Goal: Task Accomplishment & Management: Manage account settings

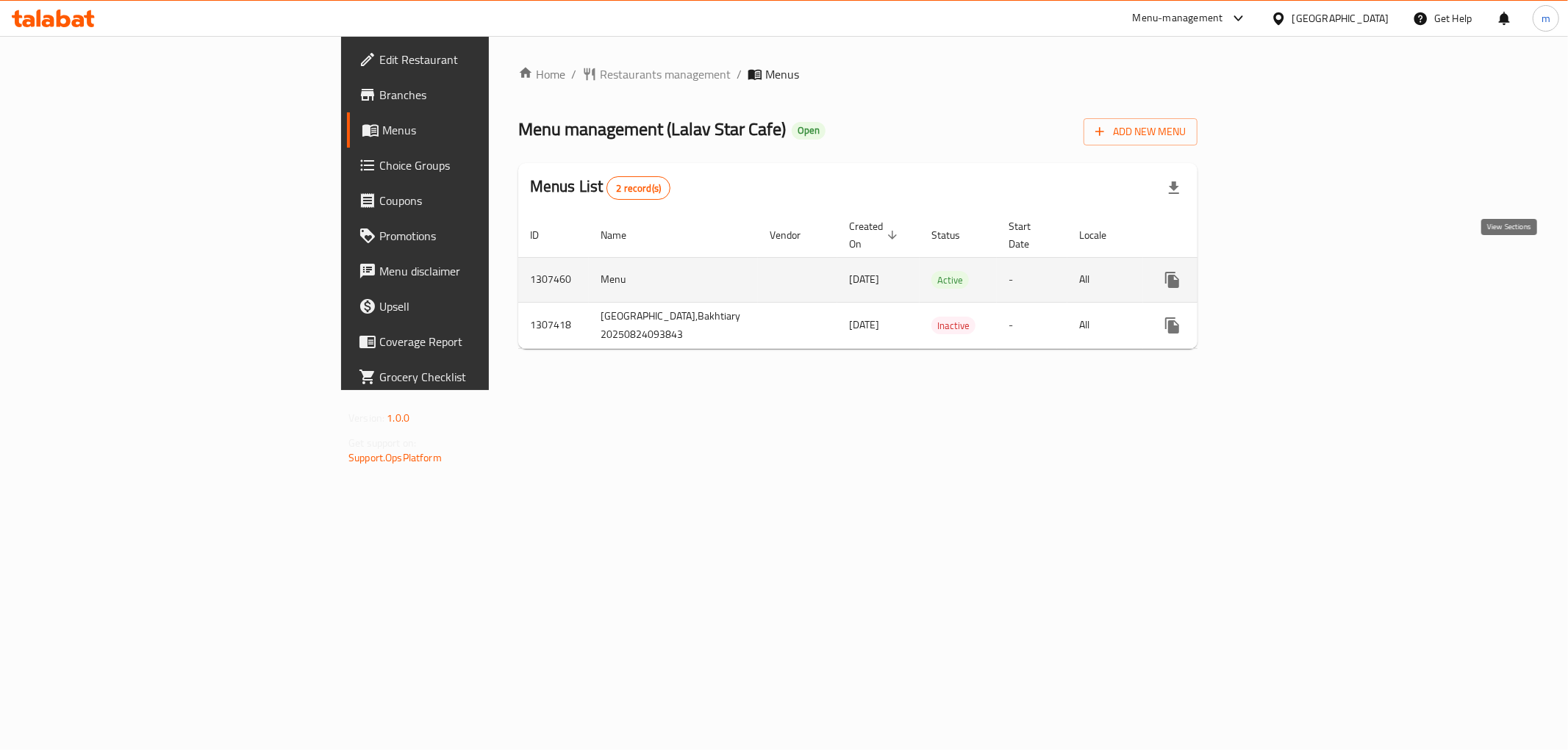
click at [1287, 271] on icon "enhanced table" at bounding box center [1278, 280] width 18 height 18
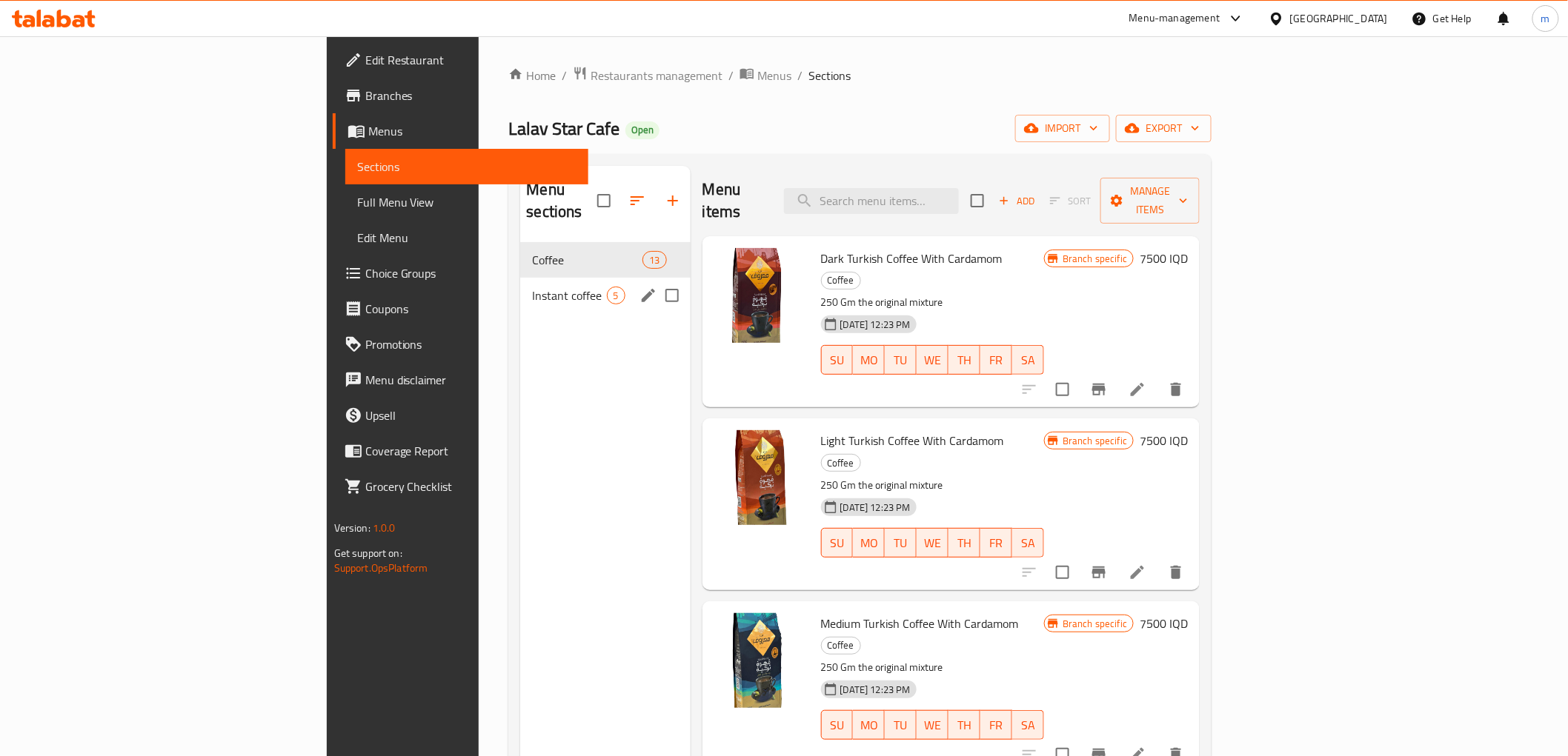
click at [520, 278] on div "Instant coffee 5" at bounding box center [605, 295] width 170 height 36
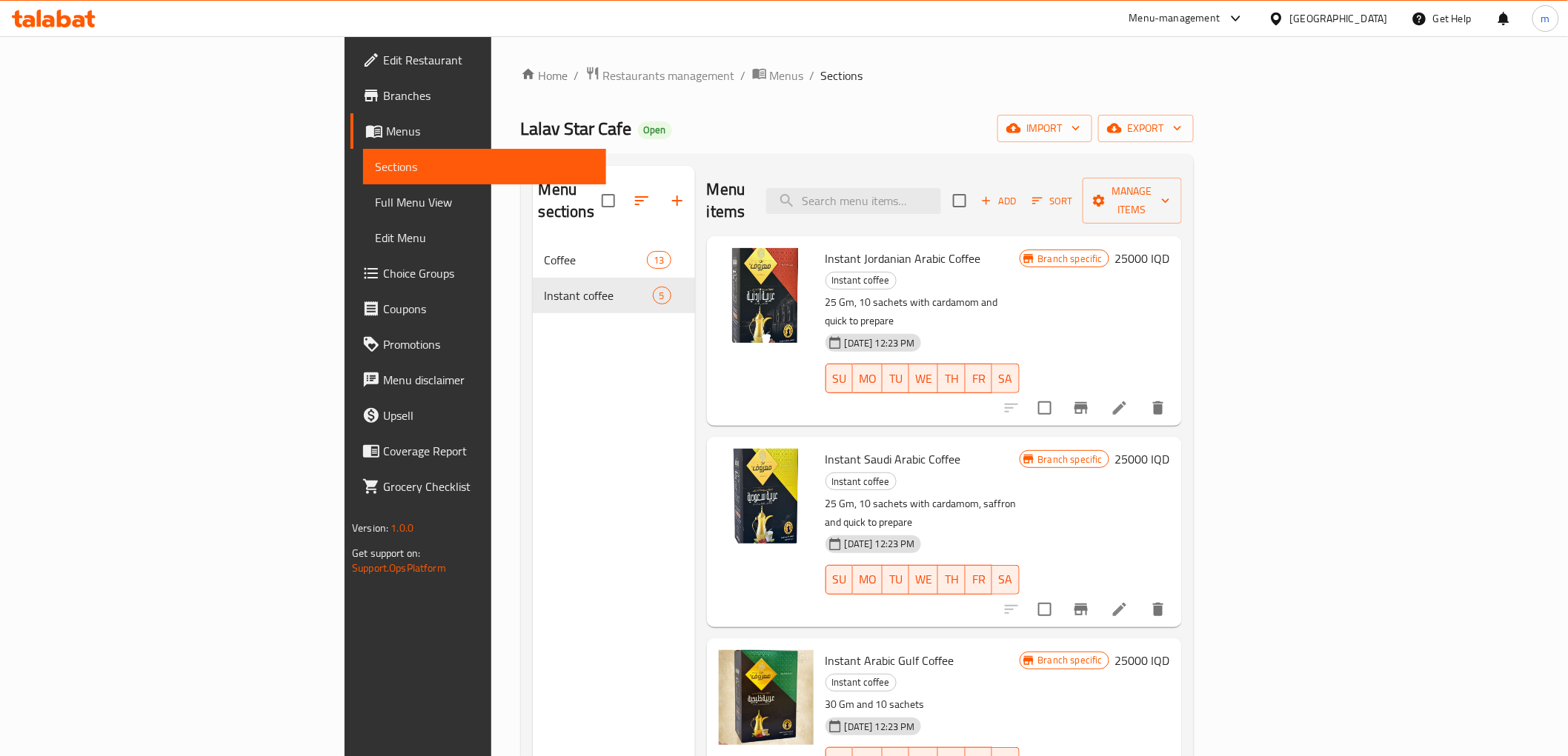
click at [521, 130] on span "Lalav Star Cafe" at bounding box center [576, 128] width 111 height 33
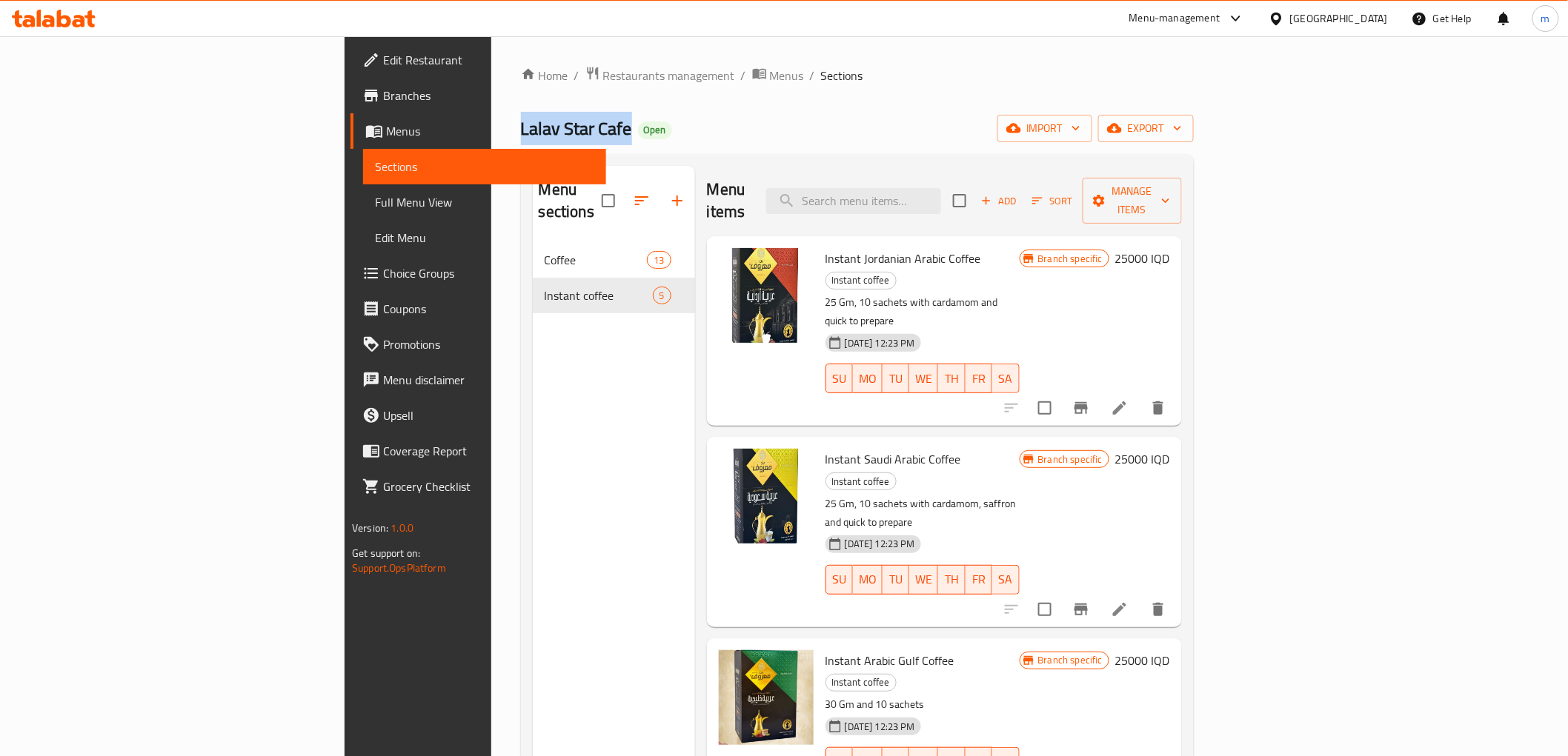
click at [386, 124] on span "Menus" at bounding box center [490, 131] width 208 height 18
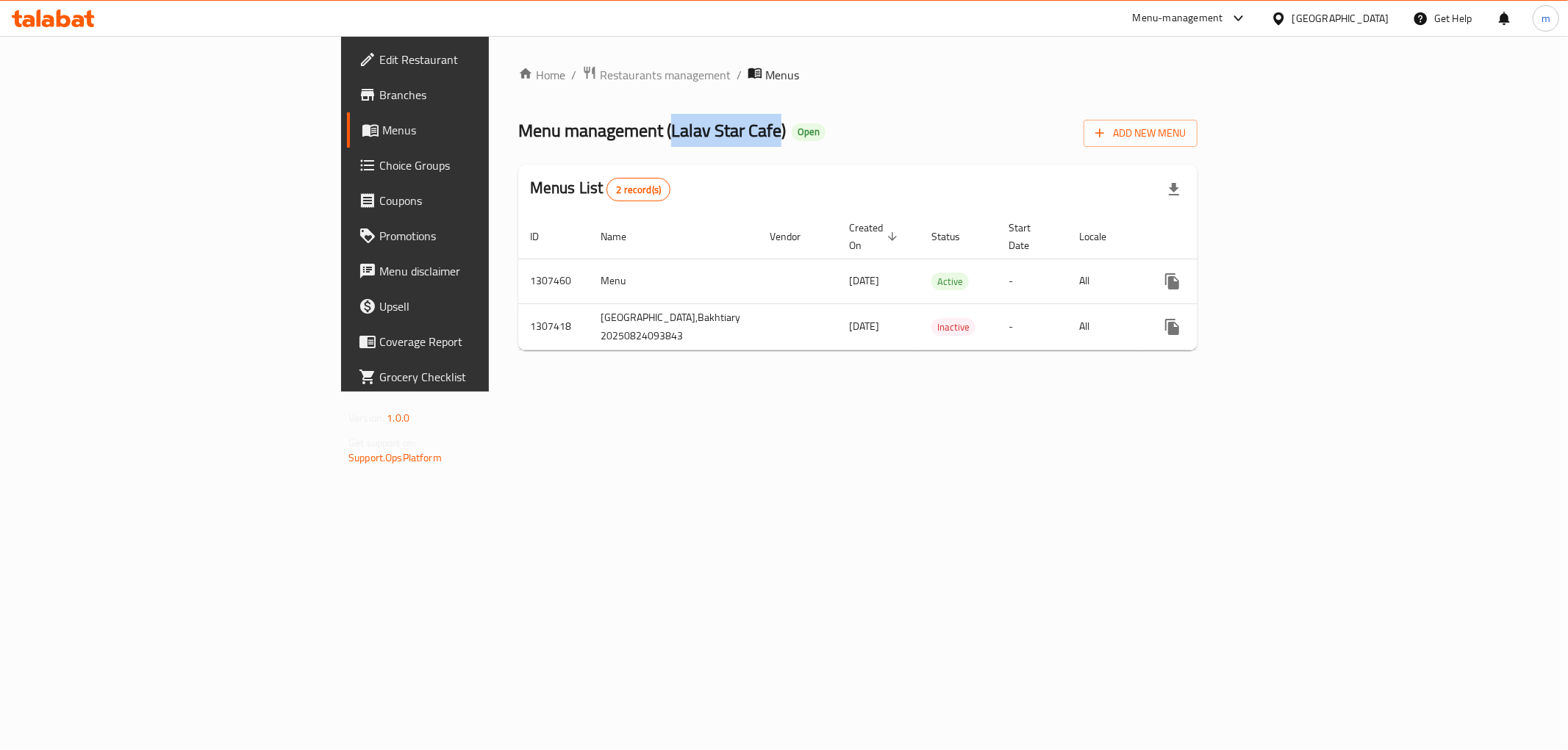
drag, startPoint x: 443, startPoint y: 127, endPoint x: 556, endPoint y: 130, distance: 113.0
click at [556, 130] on span "Menu management ( Lalav Star Cafe )" at bounding box center [652, 130] width 267 height 33
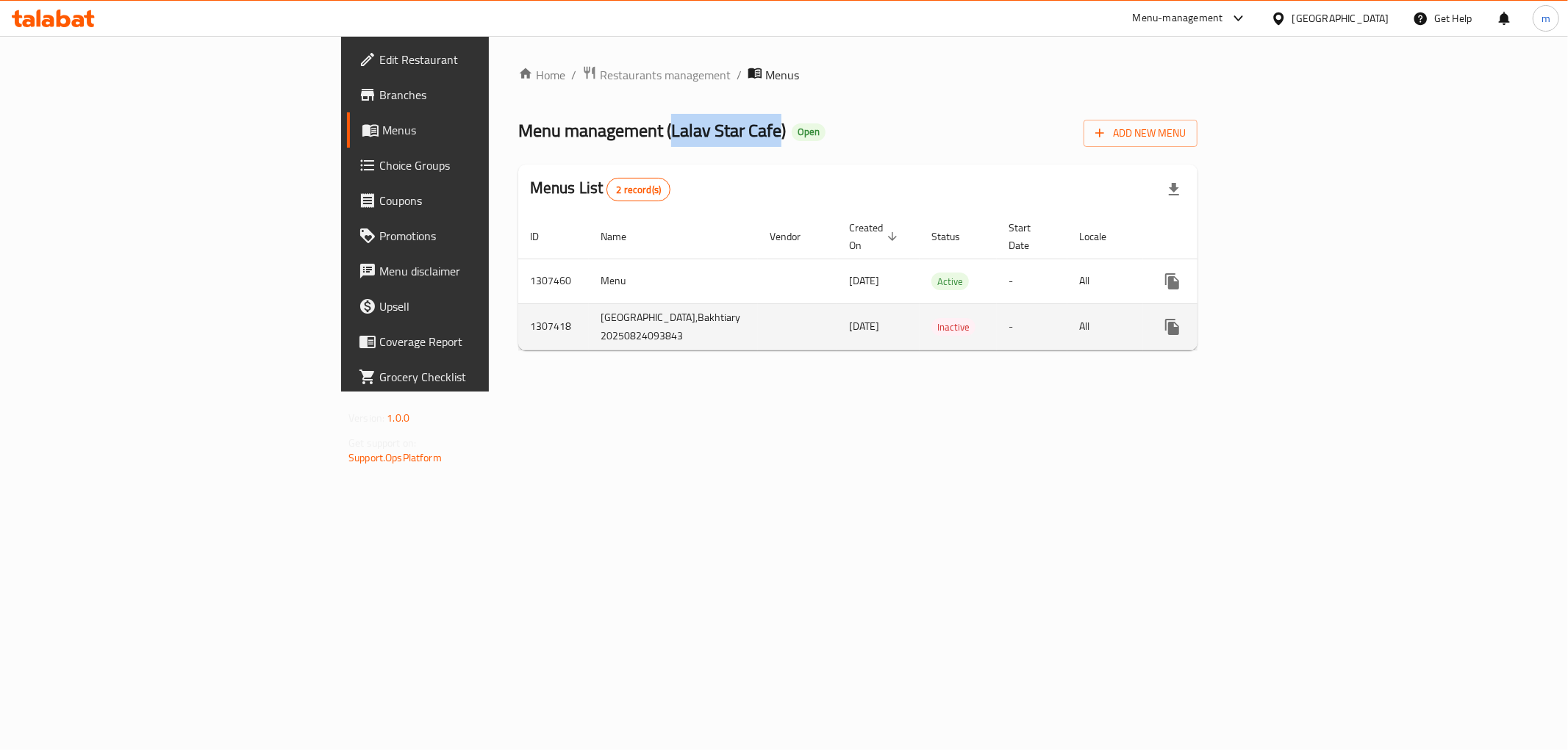
copy span "Lalav Star Cafe"
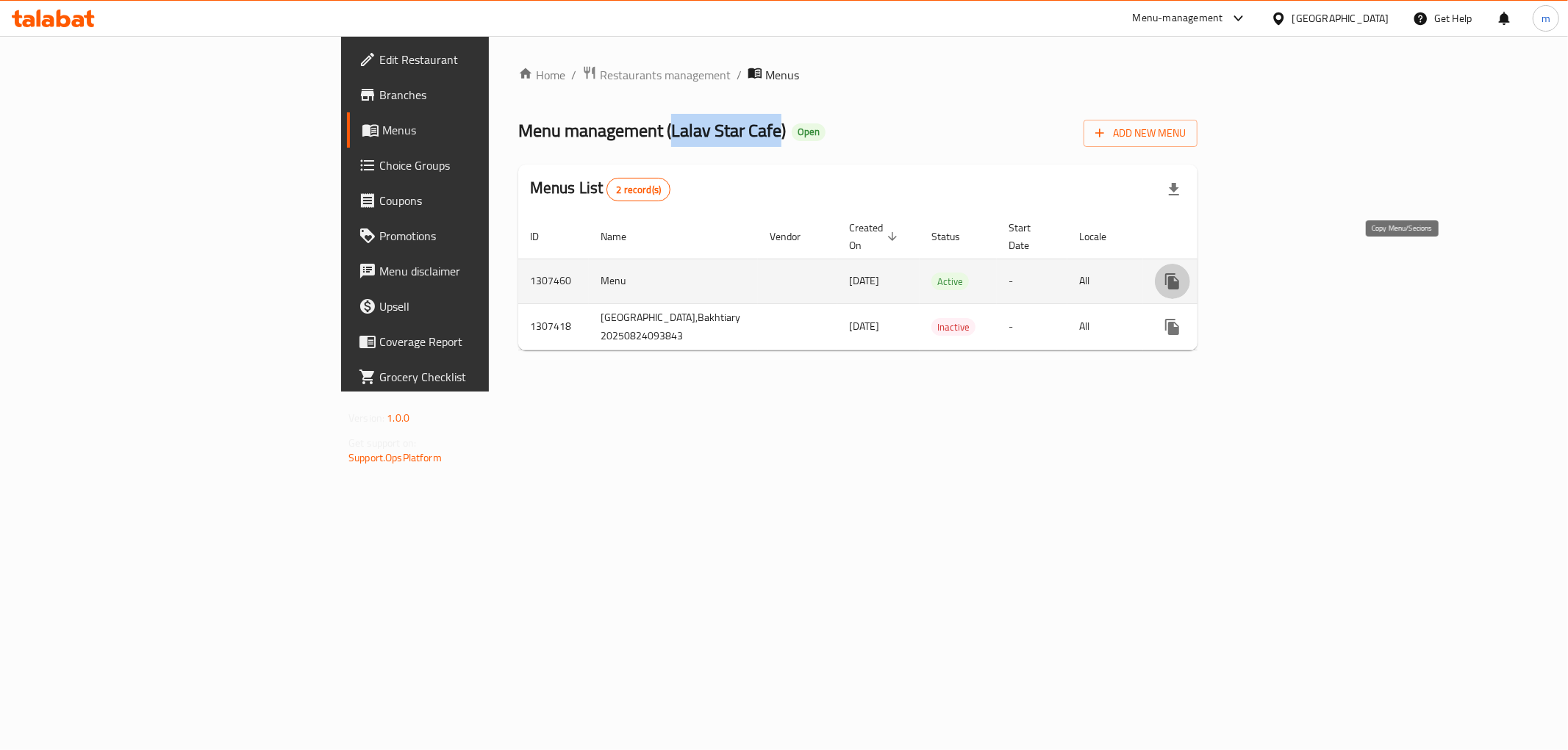
click at [1179, 273] on icon "more" at bounding box center [1172, 281] width 14 height 16
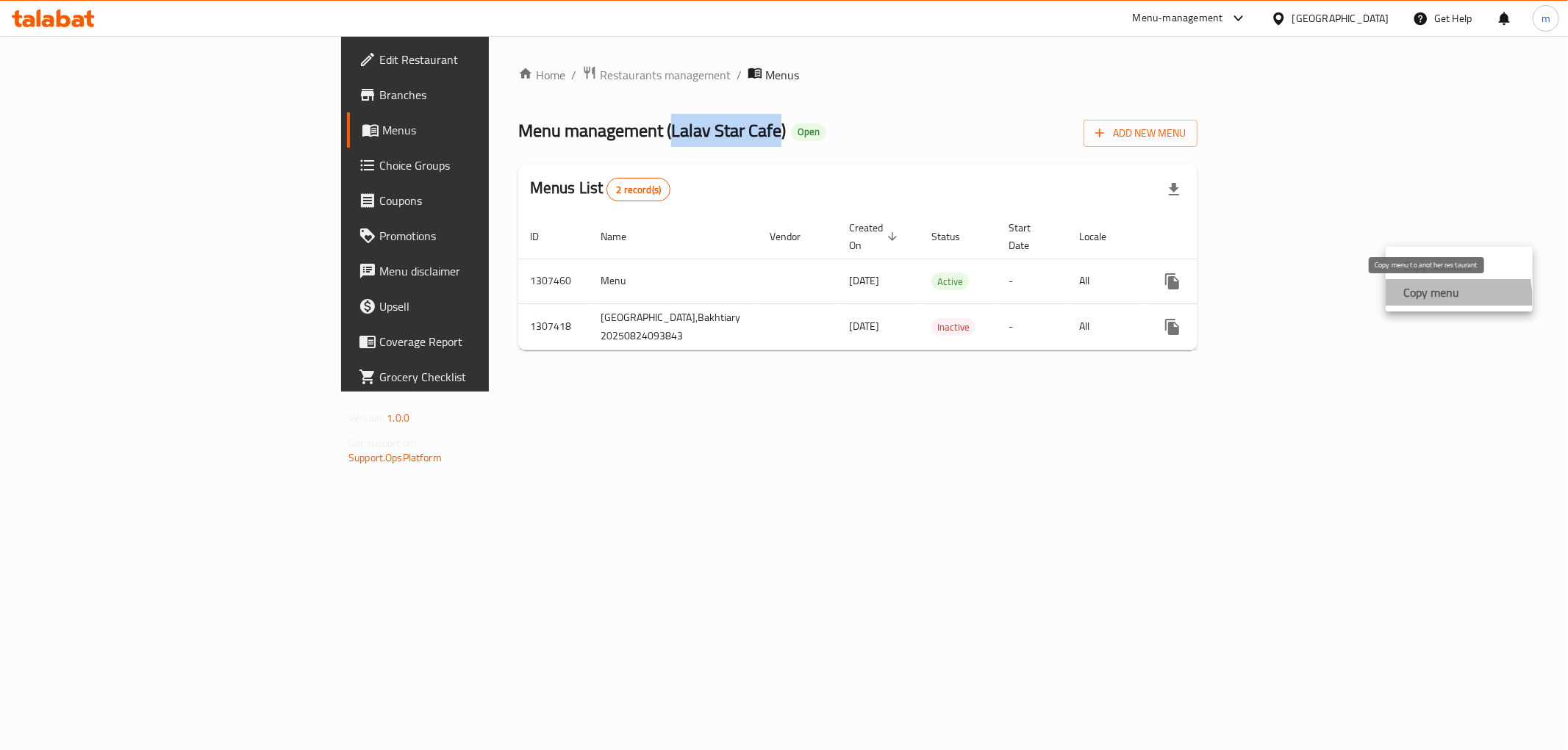
click at [1406, 301] on strong "Copy menu" at bounding box center [1431, 292] width 56 height 18
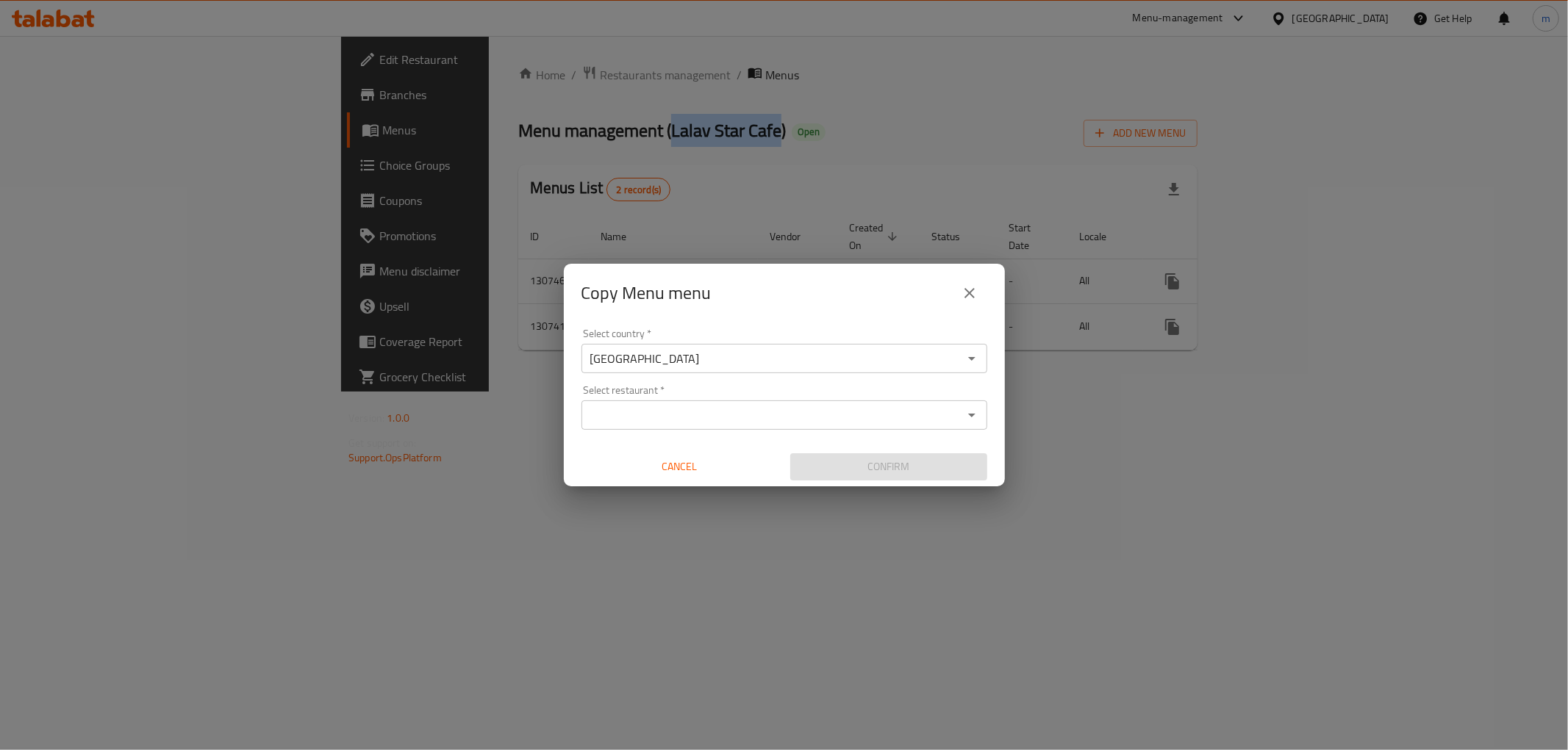
click at [775, 426] on div "Select restaurant *" at bounding box center [784, 416] width 406 height 30
paste input "Lalav Star Cafe"
type input "Lalav Star Cafe"
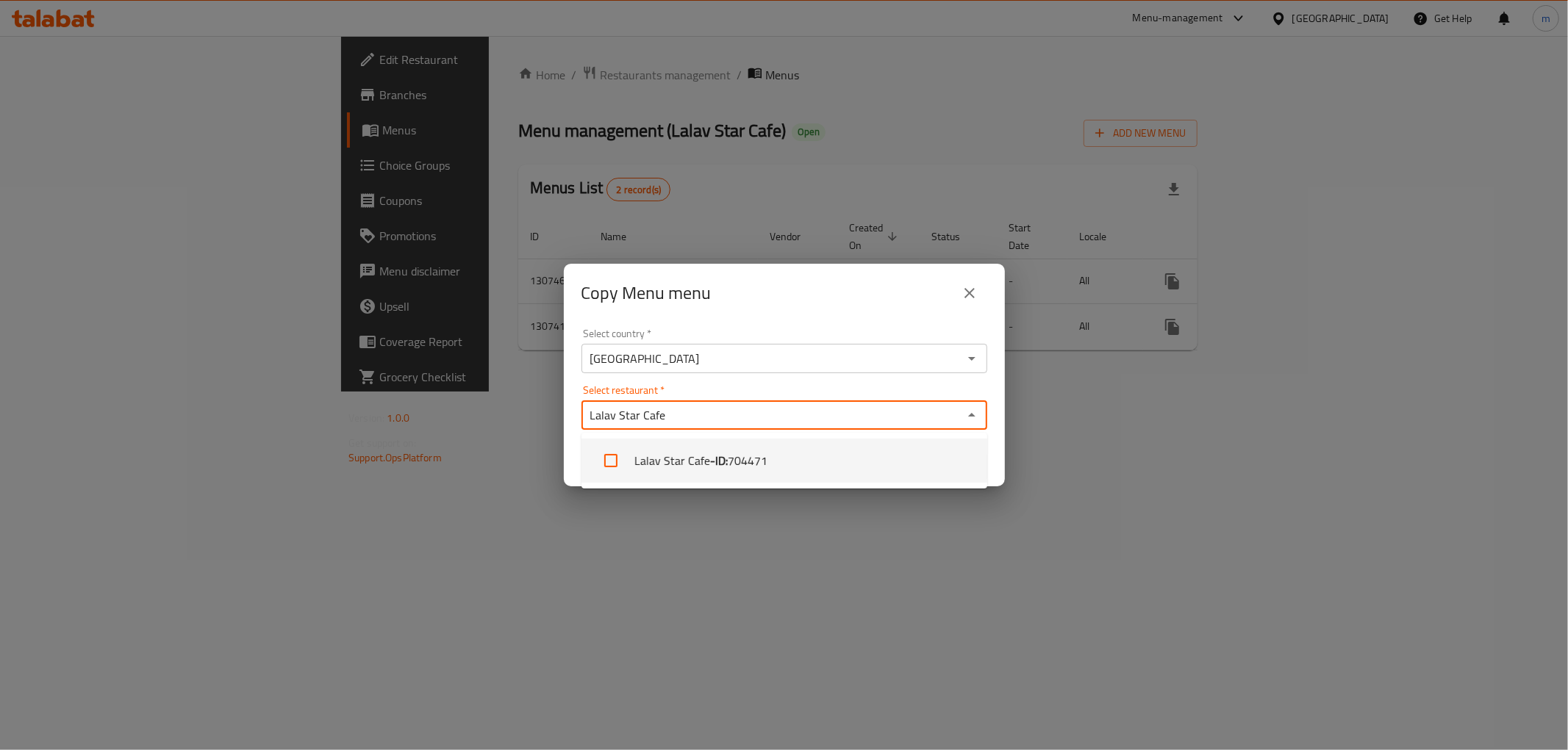
click at [864, 461] on li "Lalav Star Cafe - ID: 704471" at bounding box center [784, 461] width 406 height 44
click at [882, 465] on li "Lalav Star Cafe - ID: 704471" at bounding box center [784, 461] width 406 height 44
click at [890, 476] on li "Lalav Star Cafe - ID: 704471" at bounding box center [784, 461] width 406 height 44
checkbox input "true"
click at [890, 419] on input "Select restaurant   *" at bounding box center [816, 416] width 284 height 21
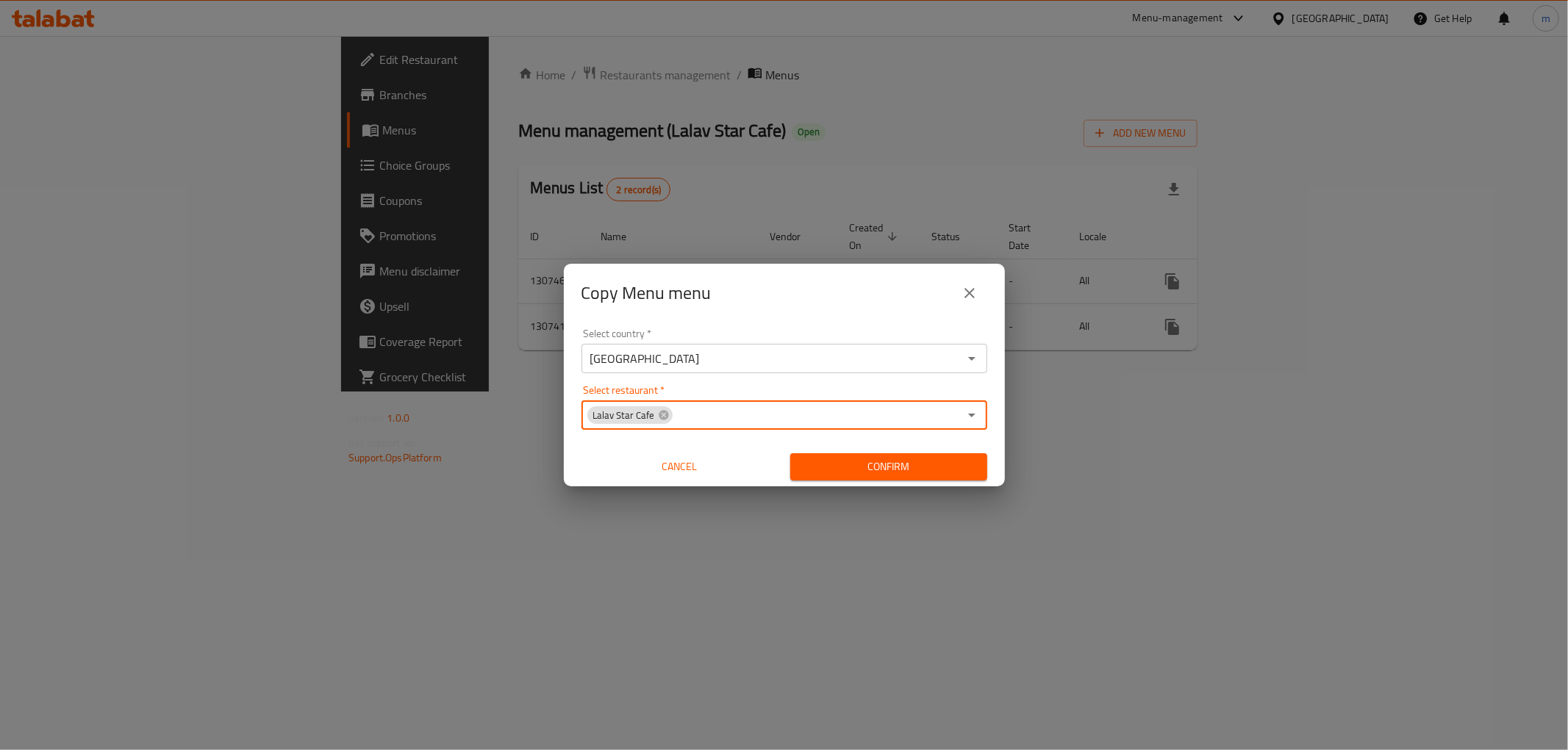
click at [893, 464] on span "Confirm" at bounding box center [888, 467] width 173 height 18
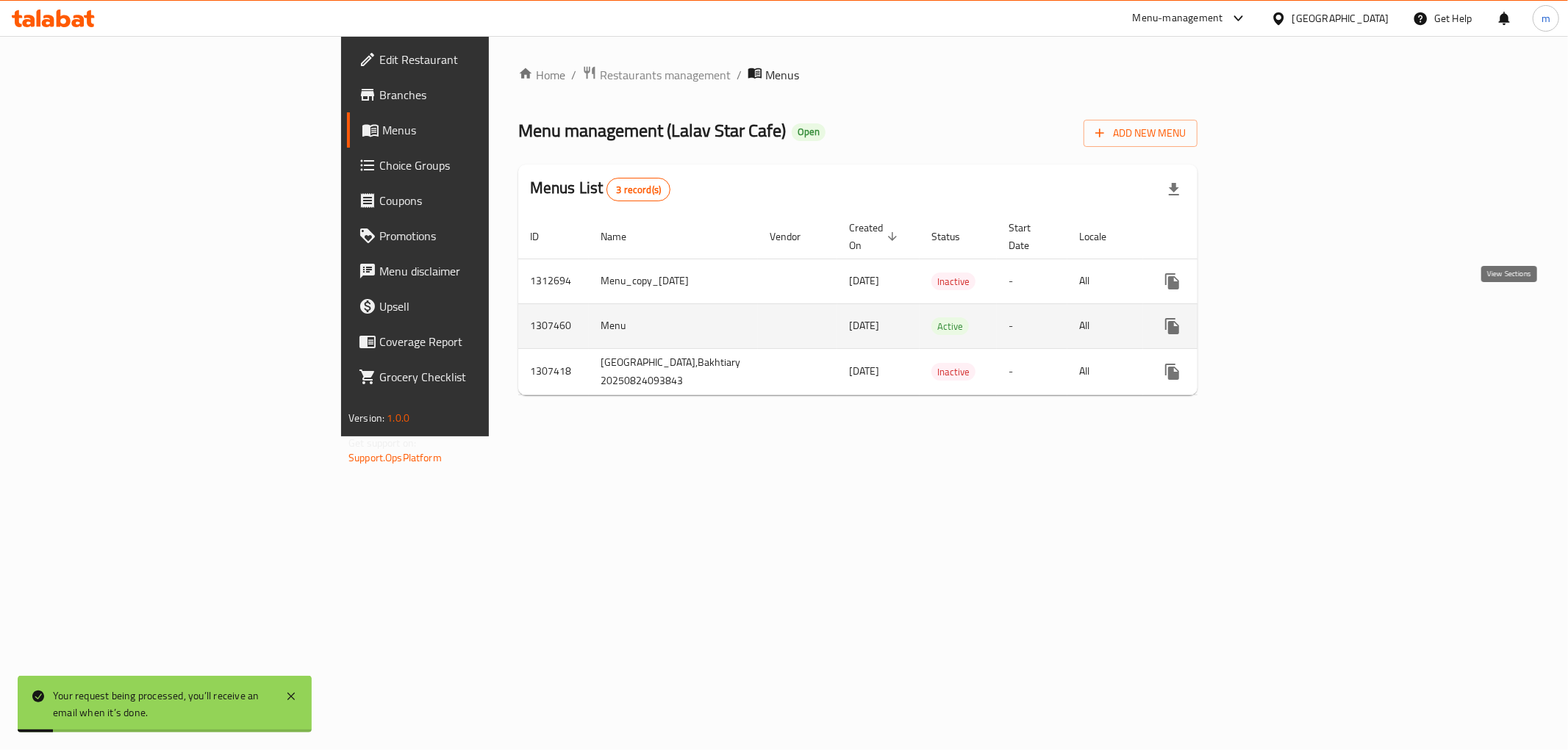
click at [1285, 320] on icon "enhanced table" at bounding box center [1278, 326] width 13 height 13
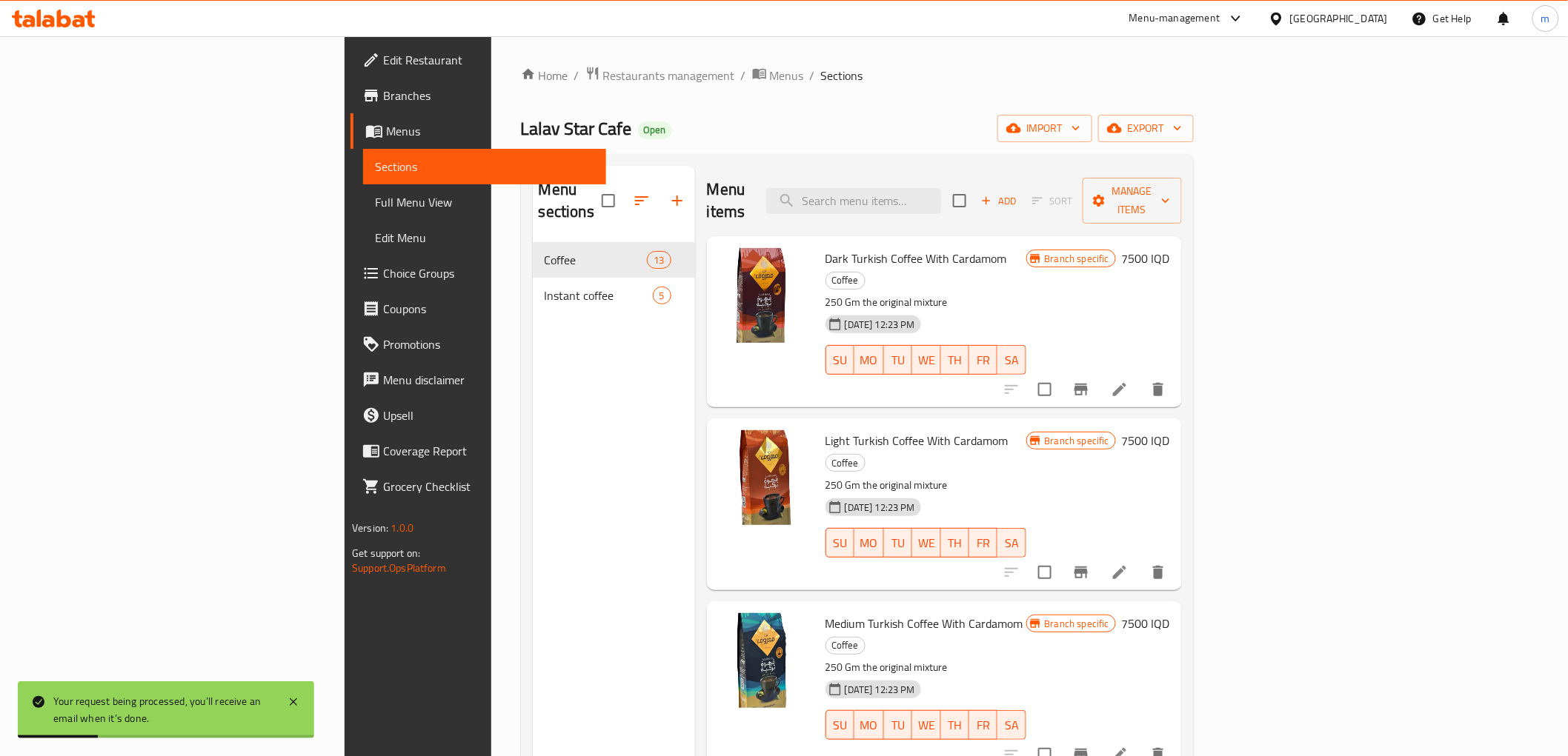
click at [375, 168] on span "Sections" at bounding box center [484, 167] width 220 height 18
click at [386, 122] on span "Menus" at bounding box center [490, 131] width 208 height 18
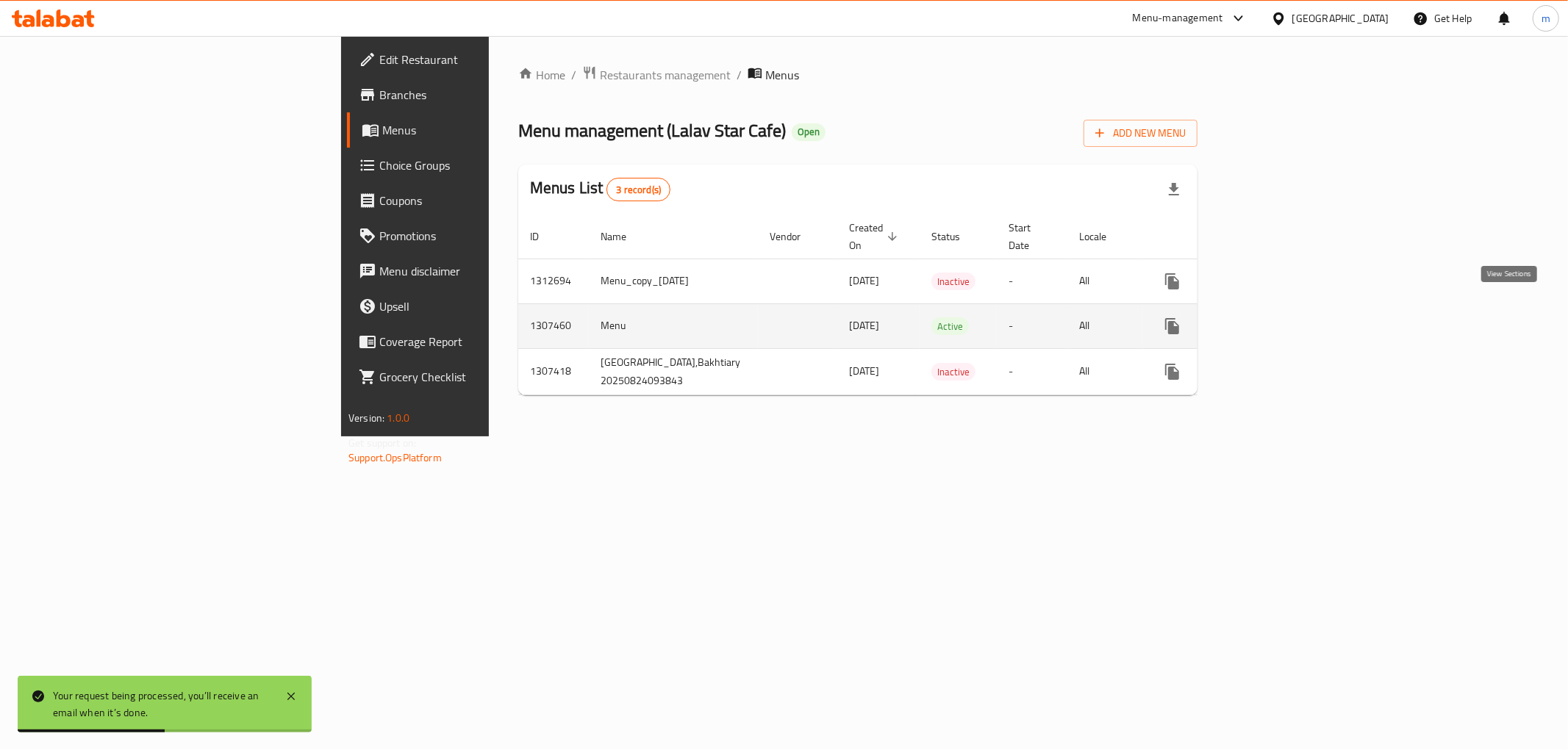
click at [1285, 320] on icon "enhanced table" at bounding box center [1278, 326] width 13 height 13
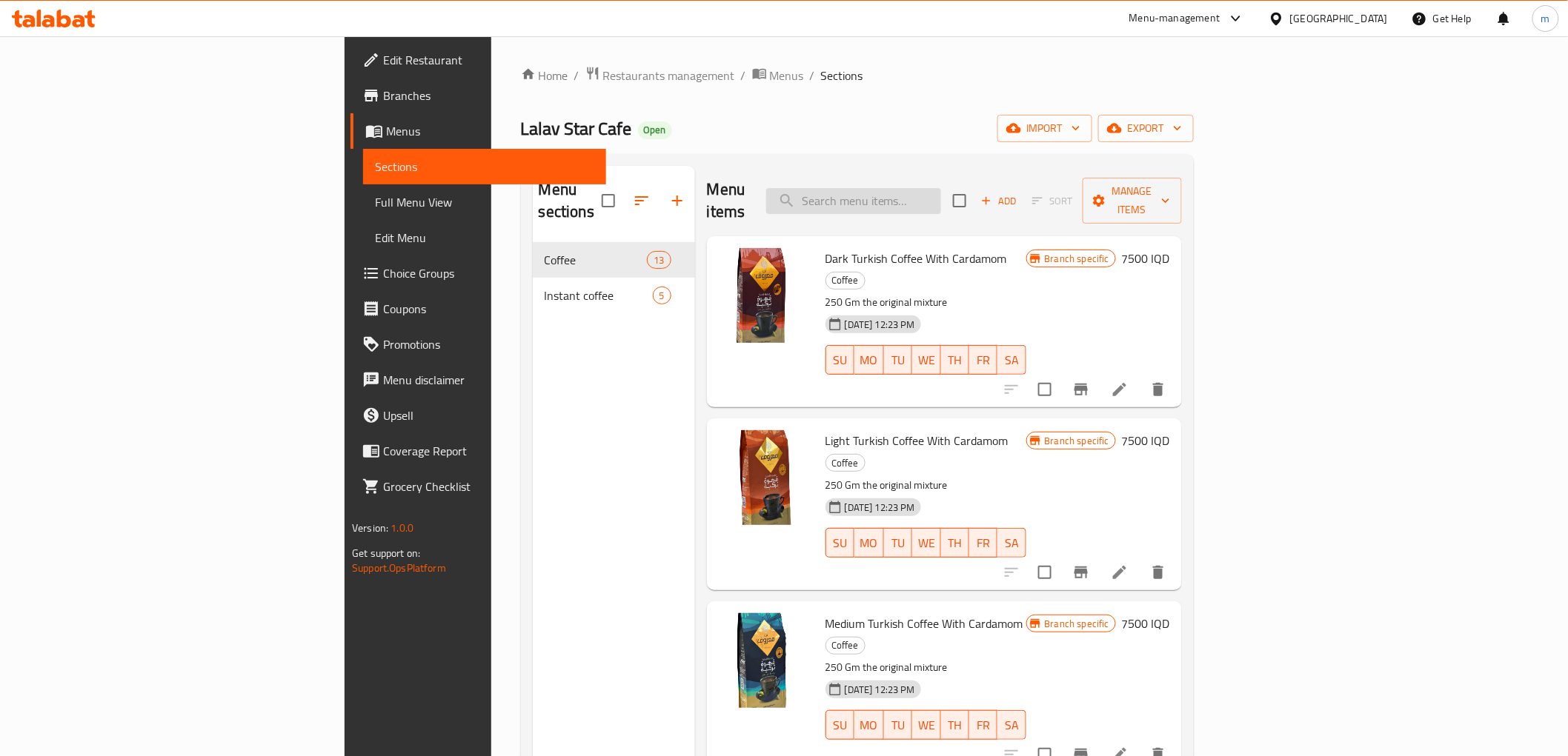
click at [941, 188] on input "search" at bounding box center [853, 201] width 175 height 26
paste input "Rifai Coffee With Cardamom"
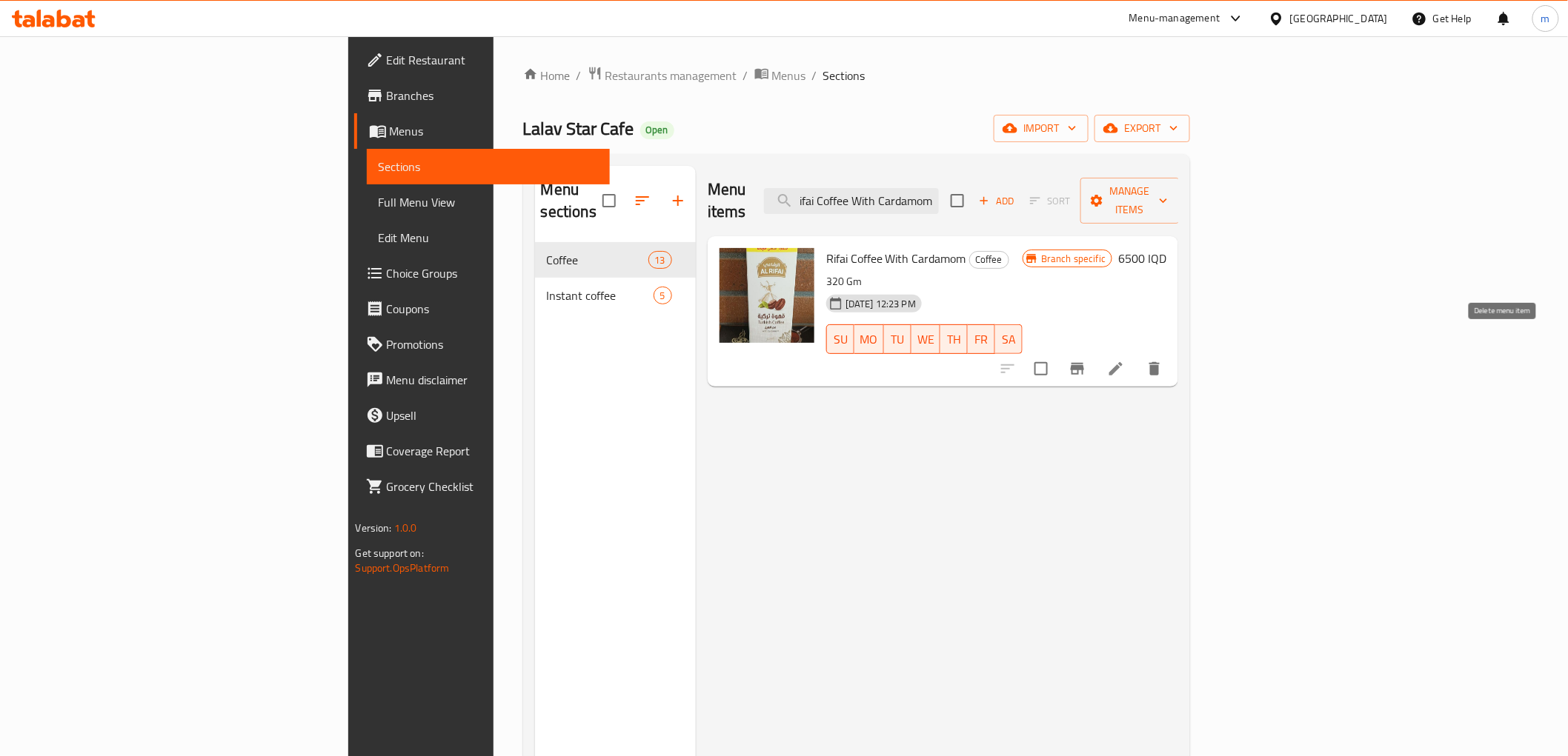
click at [1172, 351] on button "delete" at bounding box center [1154, 369] width 36 height 36
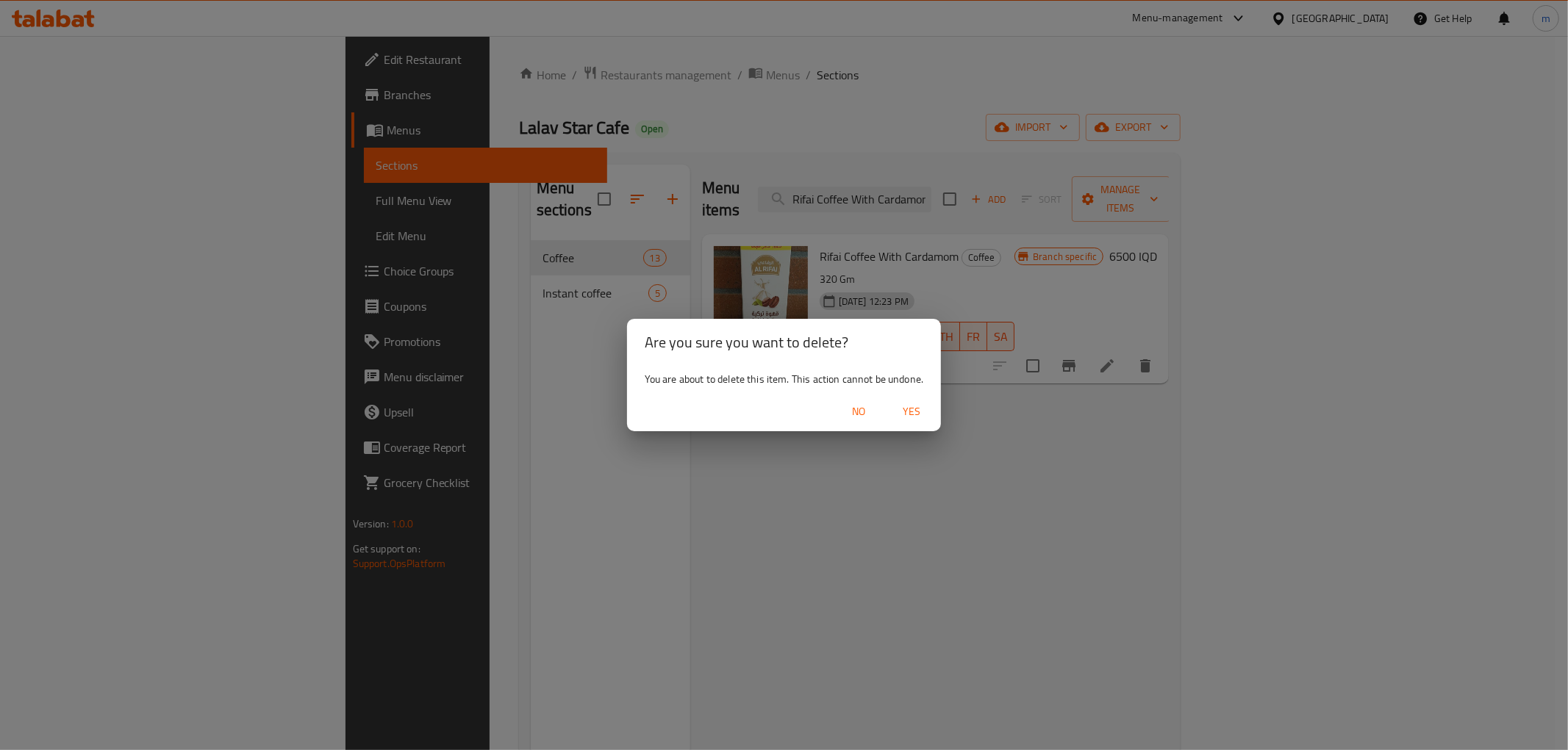
click at [907, 413] on span "Yes" at bounding box center [912, 412] width 35 height 18
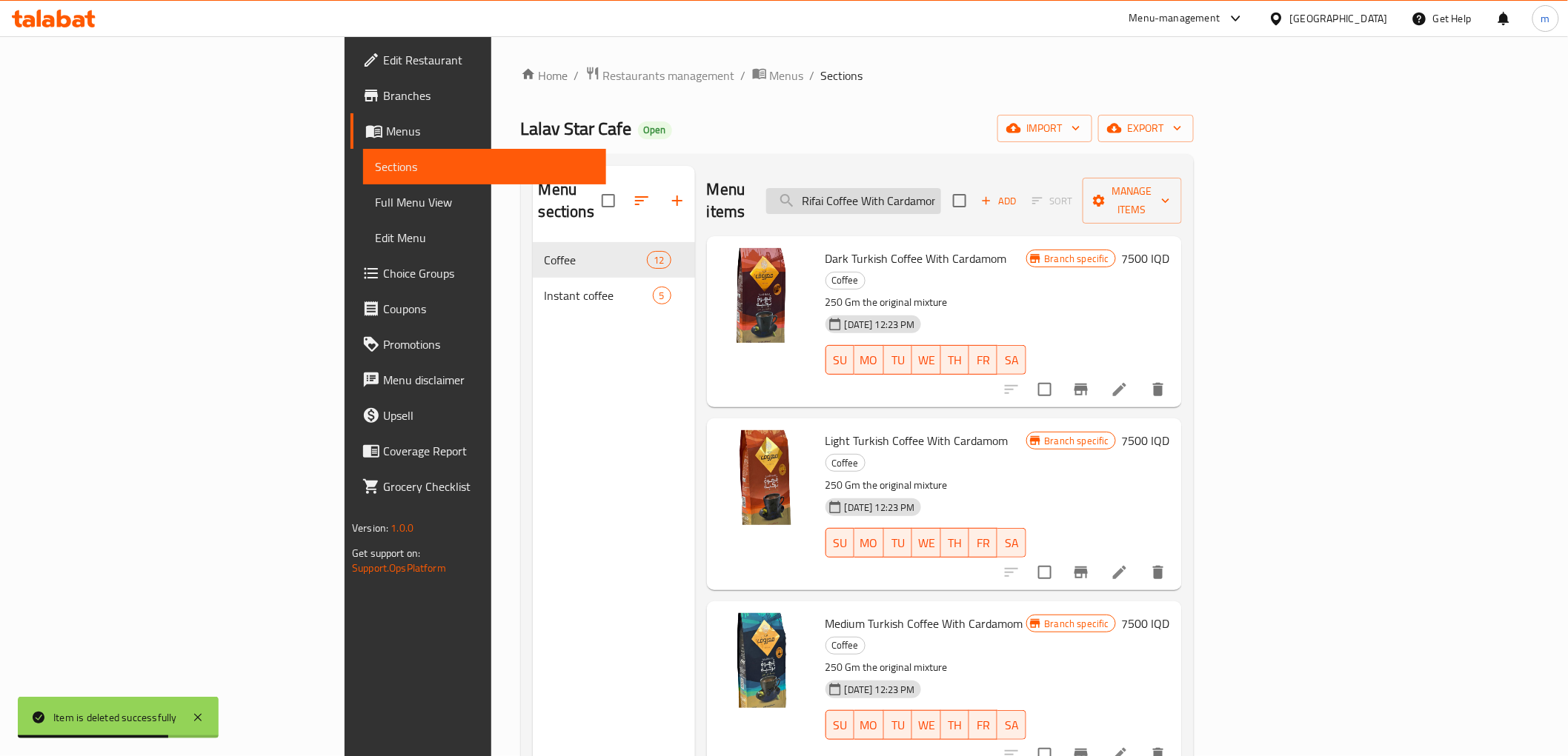
click at [941, 196] on input "Rifai Coffee With Cardamom" at bounding box center [853, 201] width 175 height 26
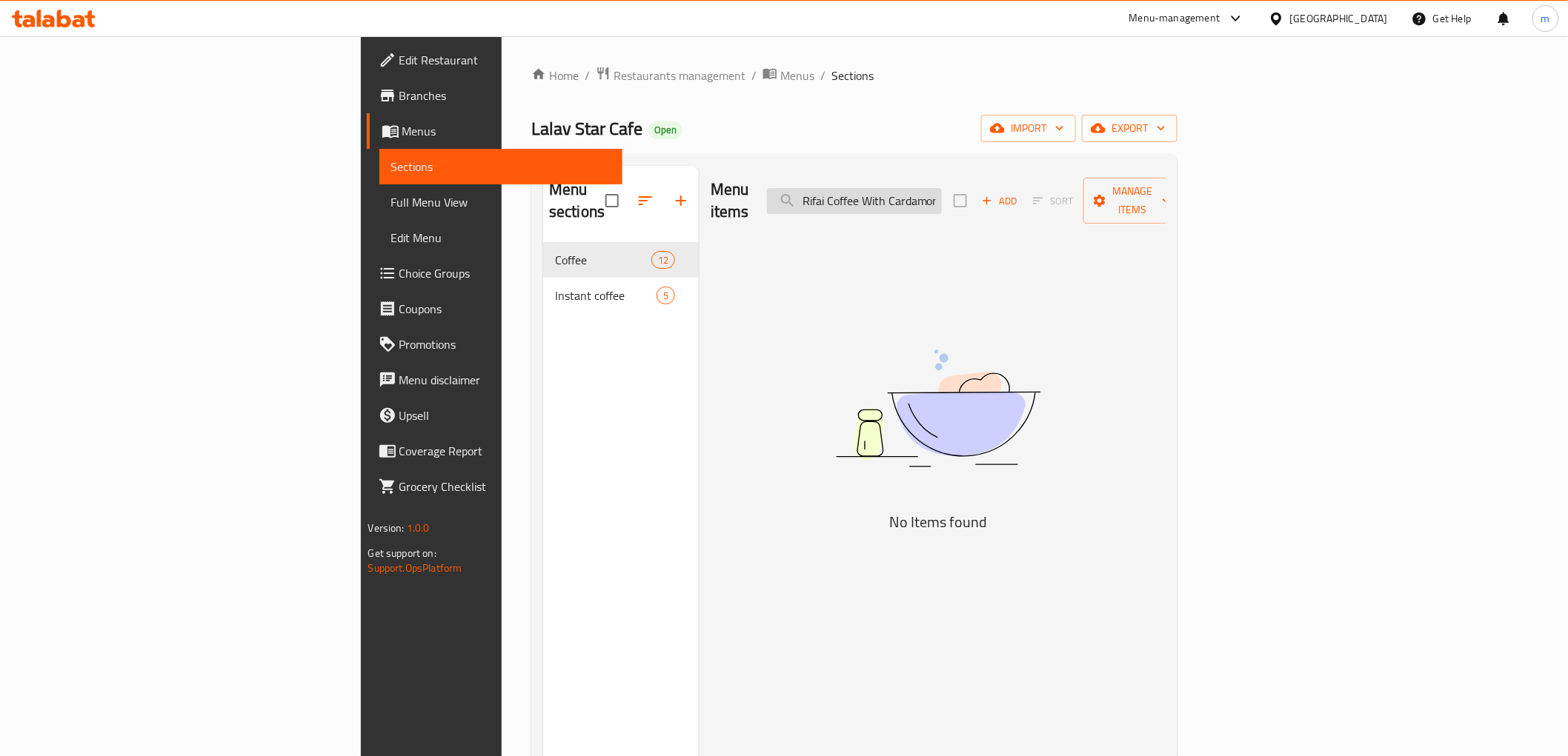
click at [941, 188] on input "Rifai Coffee With Cardamom" at bounding box center [854, 201] width 175 height 26
paste input "out"
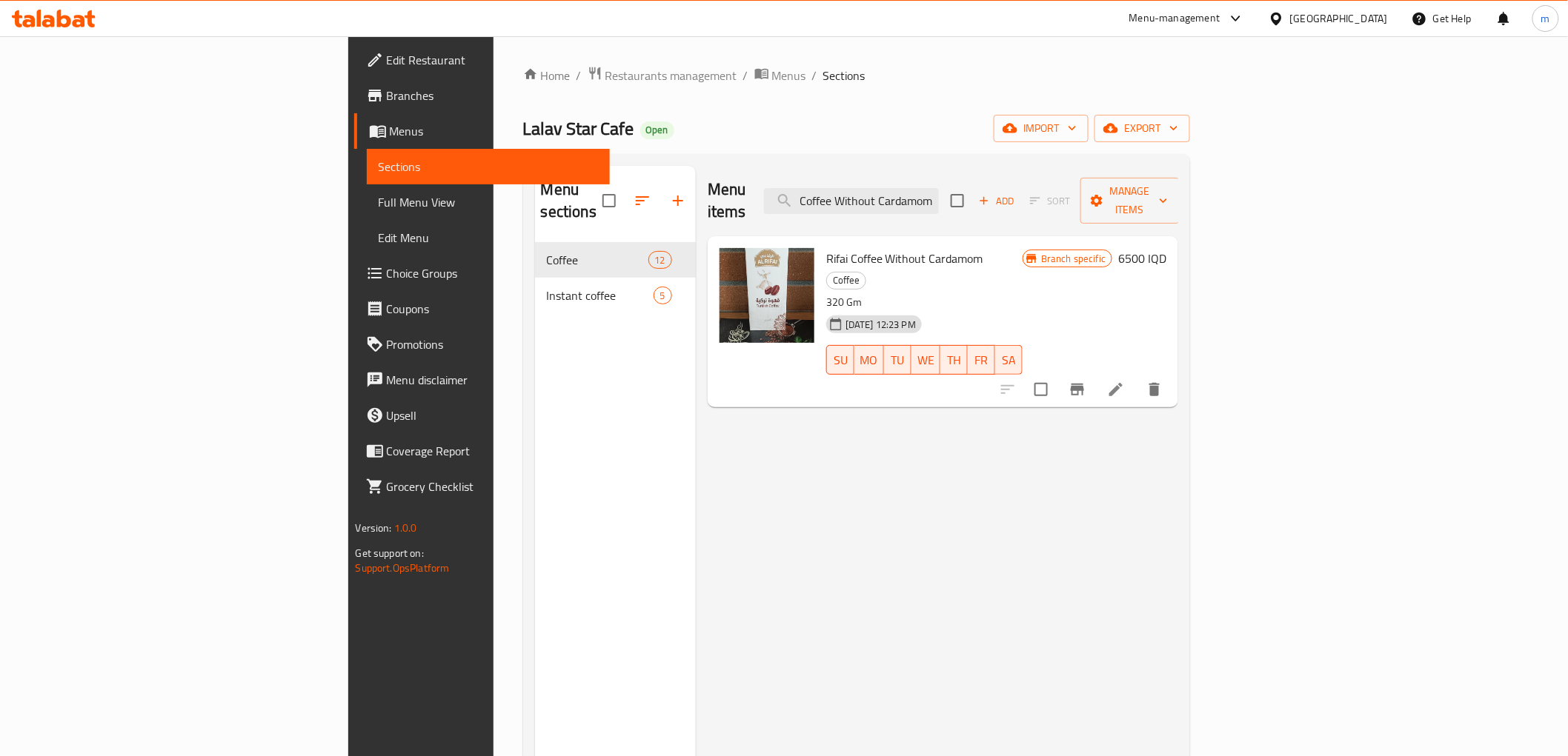
click at [1159, 383] on icon "delete" at bounding box center [1154, 390] width 10 height 13
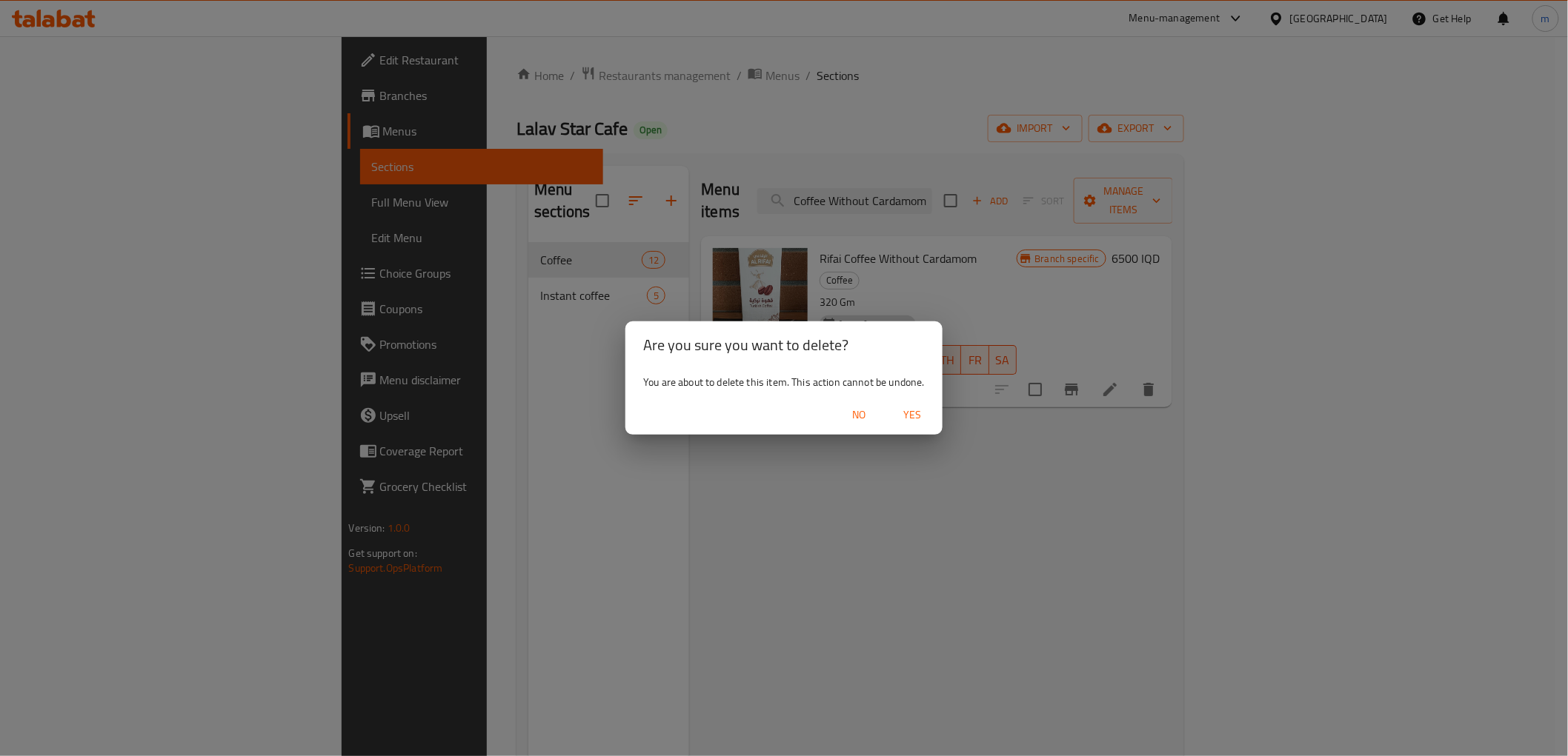
scroll to position [0, 0]
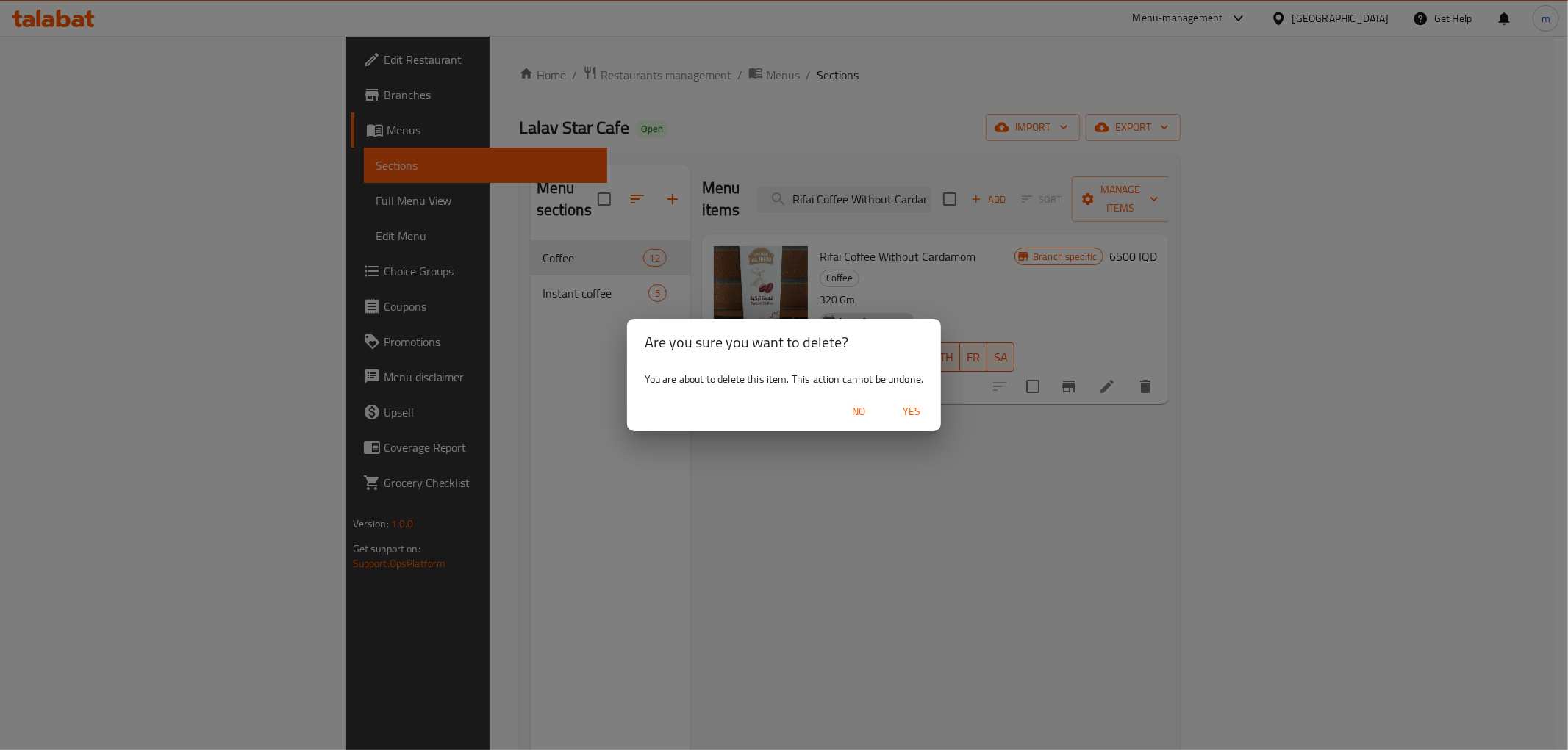
click at [924, 412] on span "Yes" at bounding box center [912, 412] width 35 height 18
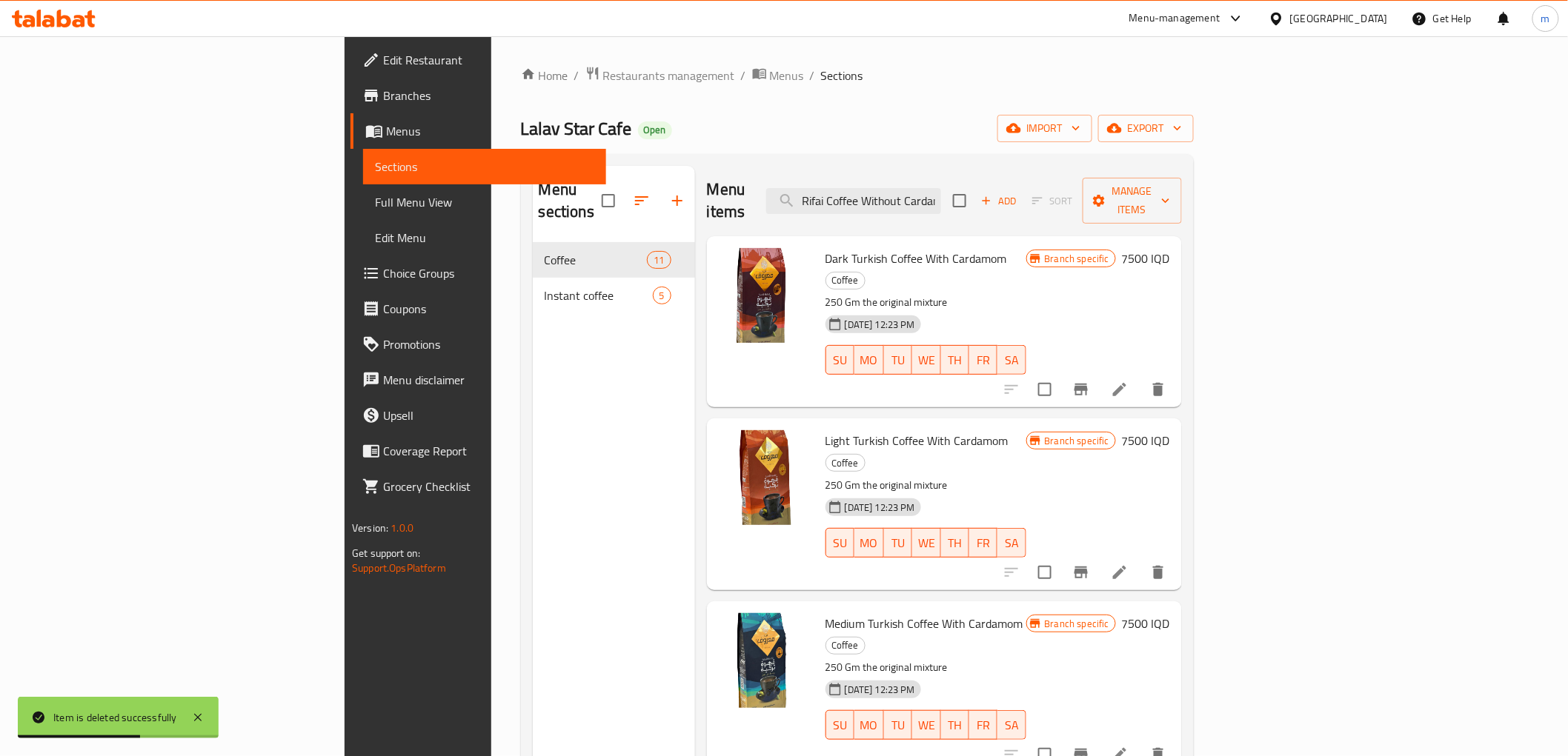
click at [1037, 175] on div "Menu items Rifai Coffee Without Cardamom Add Sort Manage items" at bounding box center [944, 201] width 475 height 71
click at [941, 188] on input "Rifai Coffee Without Cardamom" at bounding box center [853, 201] width 175 height 26
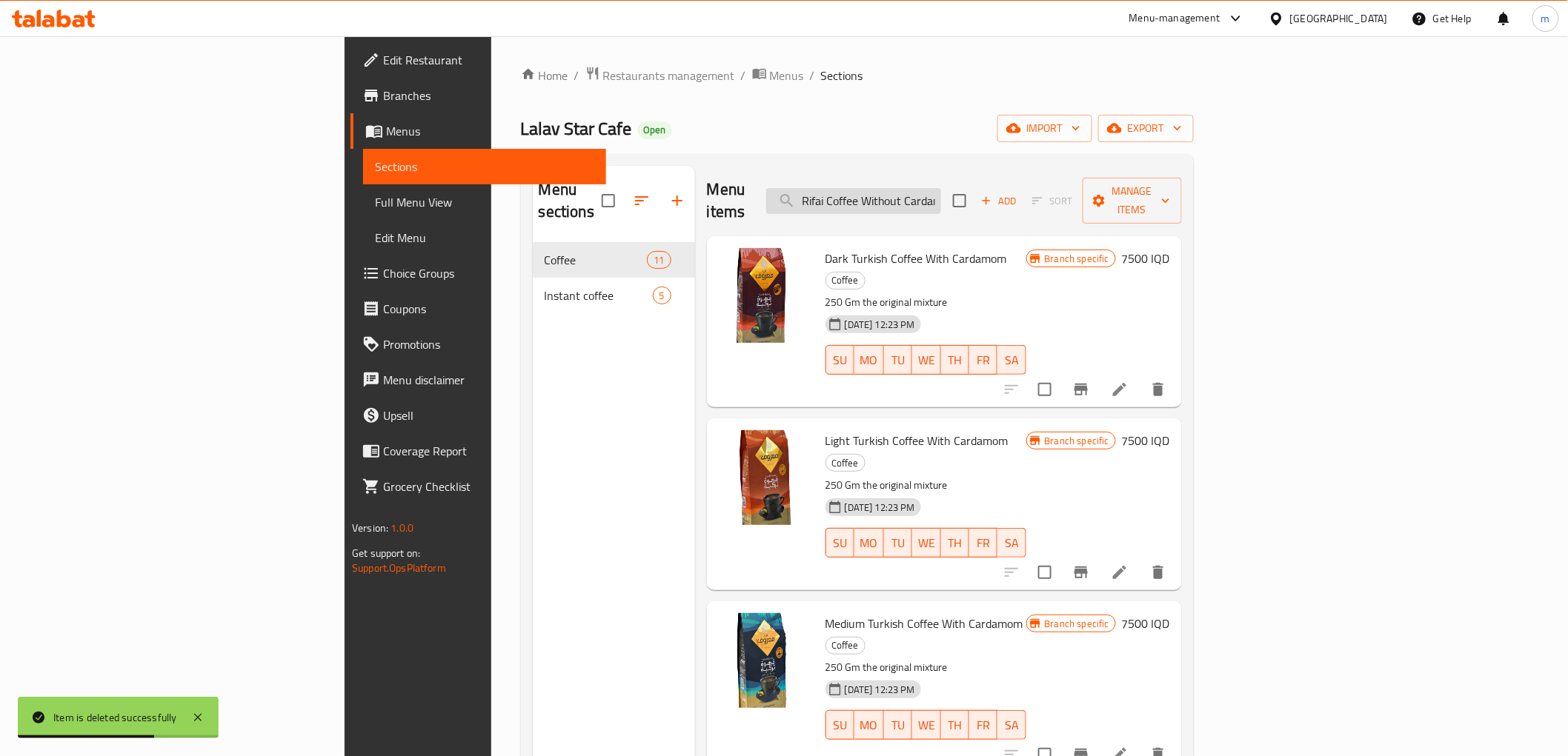
click at [941, 188] on input "Rifai Coffee Without Cardamom" at bounding box center [853, 201] width 175 height 26
paste input "Instant Jordanian Arabic Coffee"
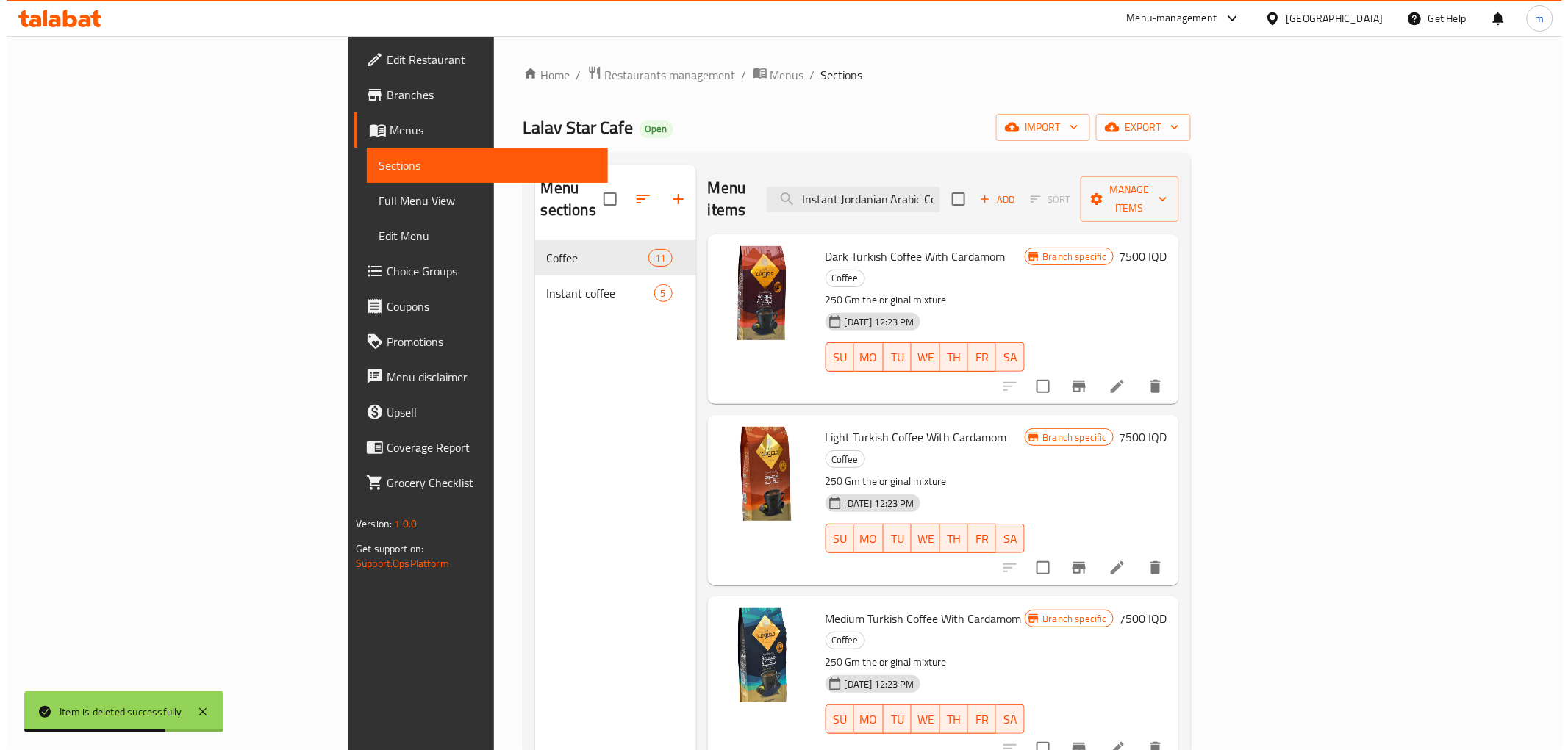
scroll to position [0, 21]
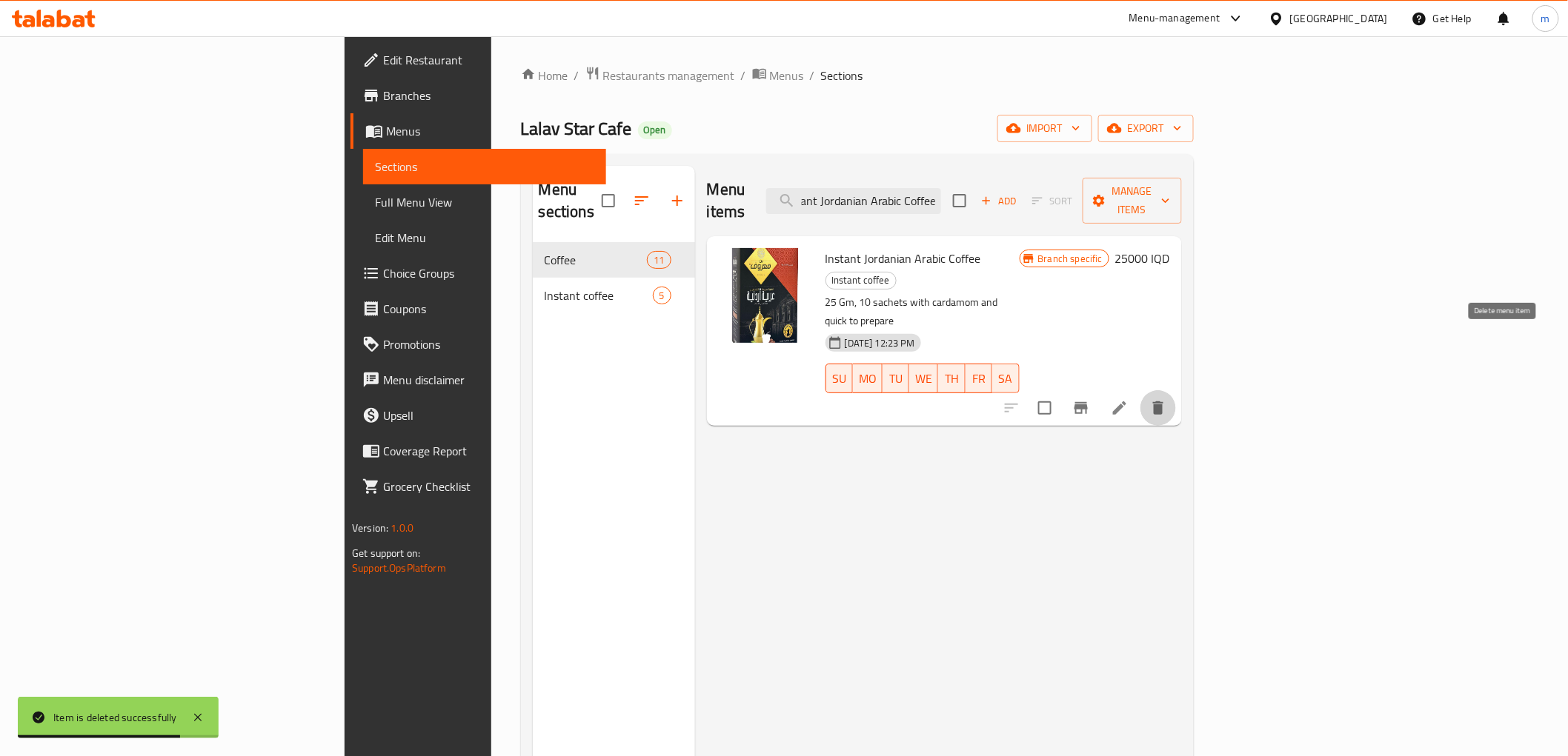
click at [1176, 391] on button "delete" at bounding box center [1158, 409] width 36 height 36
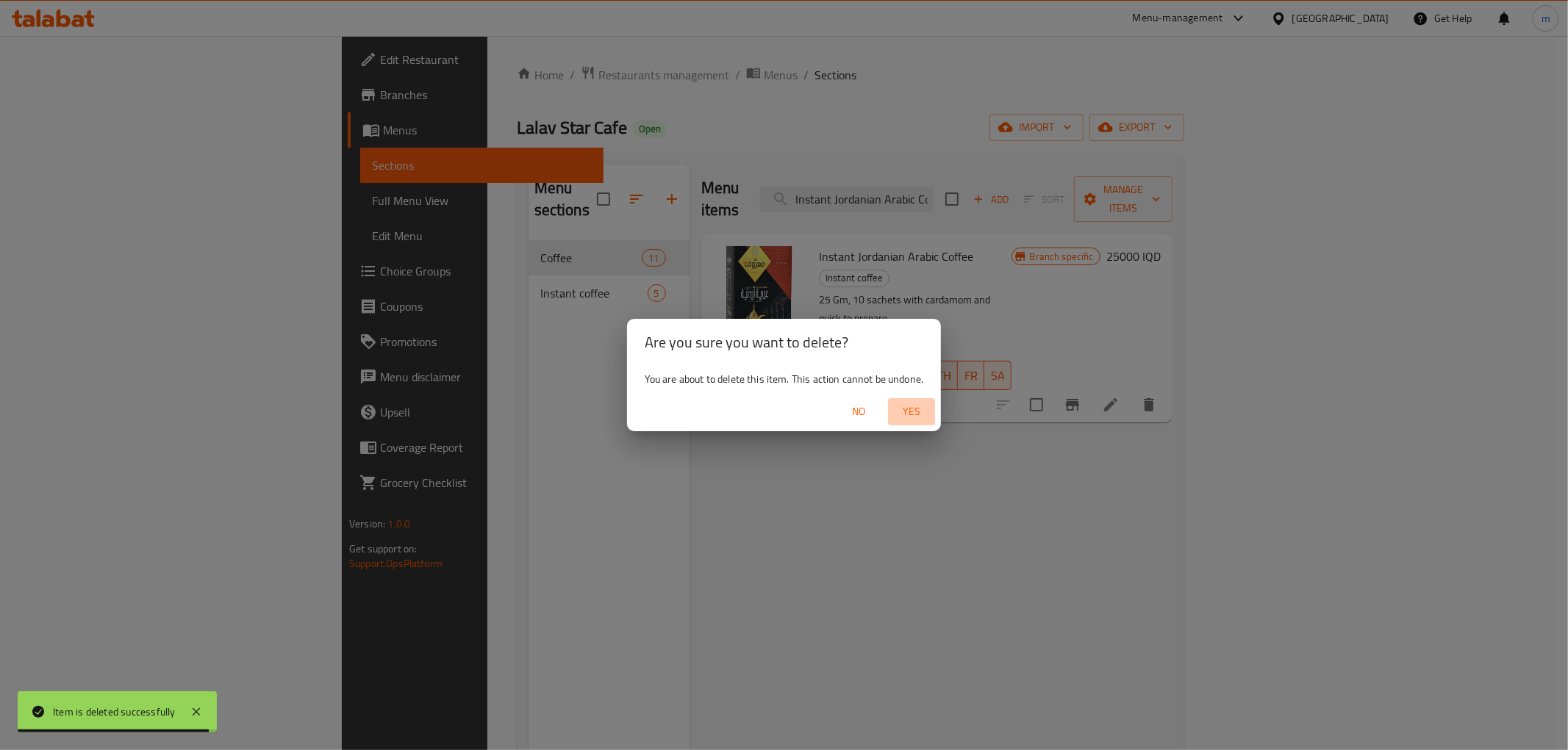
click at [920, 413] on span "Yes" at bounding box center [912, 412] width 35 height 18
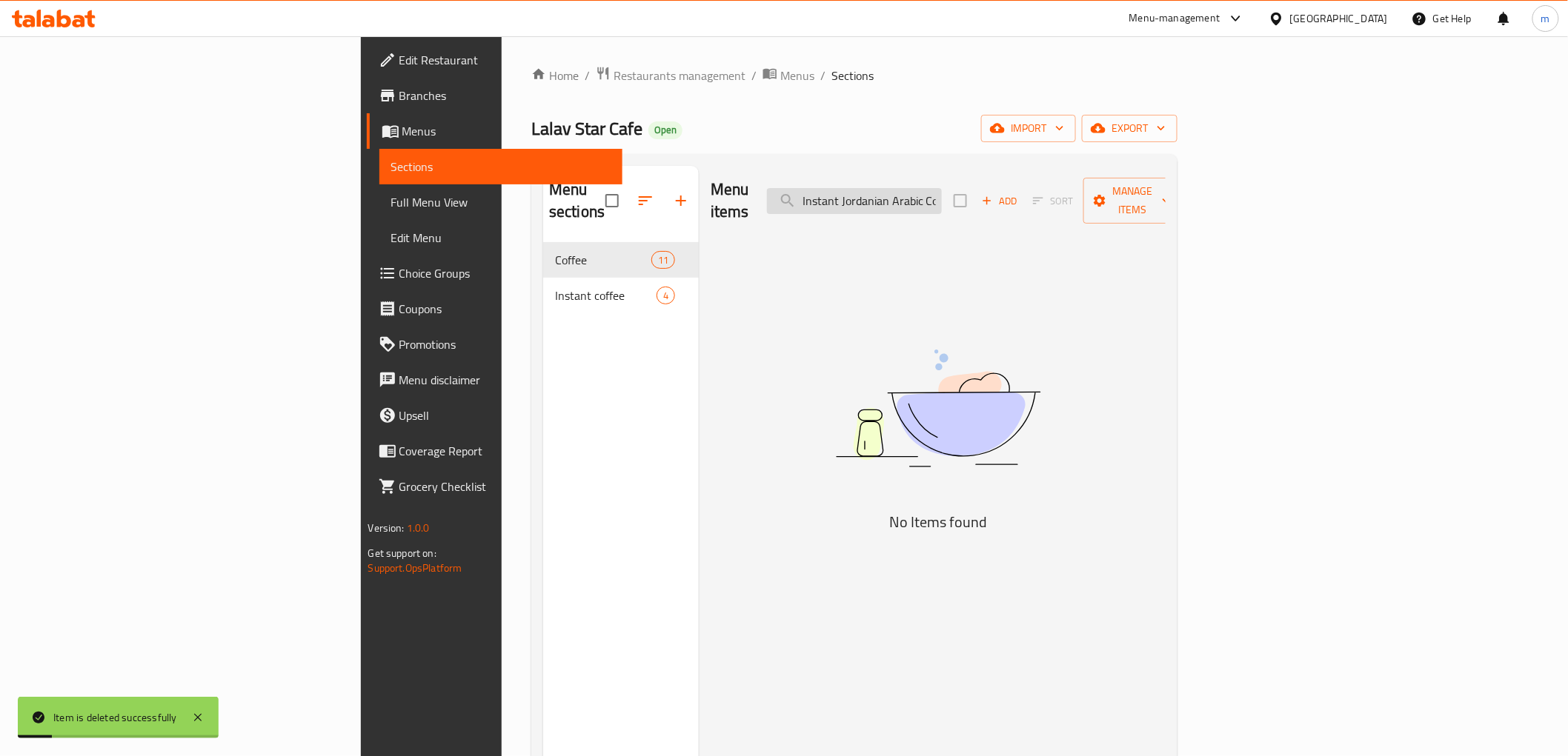
click at [941, 188] on input "Instant Jordanian Arabic Coffee" at bounding box center [854, 201] width 175 height 26
paste input "Saudi"
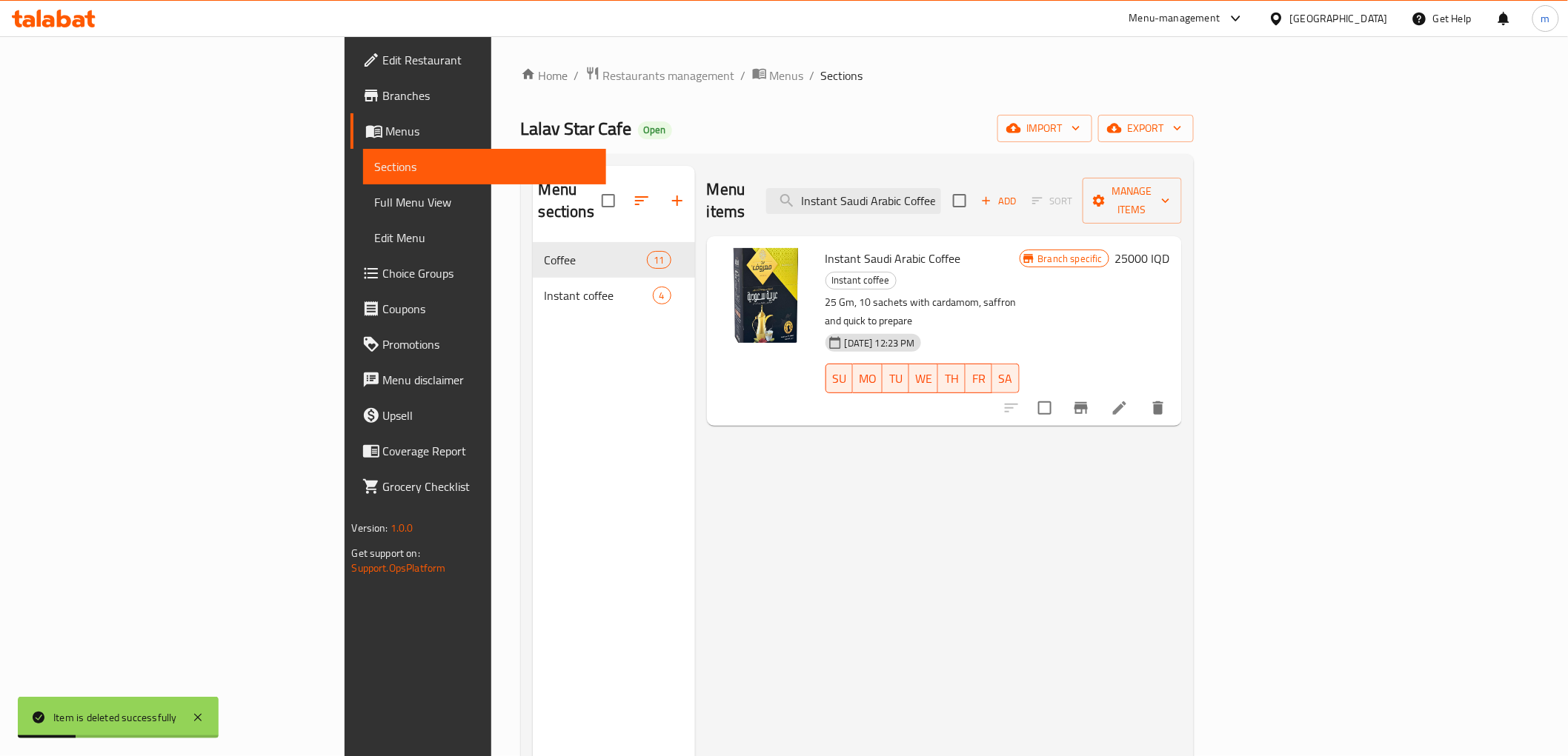
click at [1167, 400] on icon "delete" at bounding box center [1158, 409] width 18 height 18
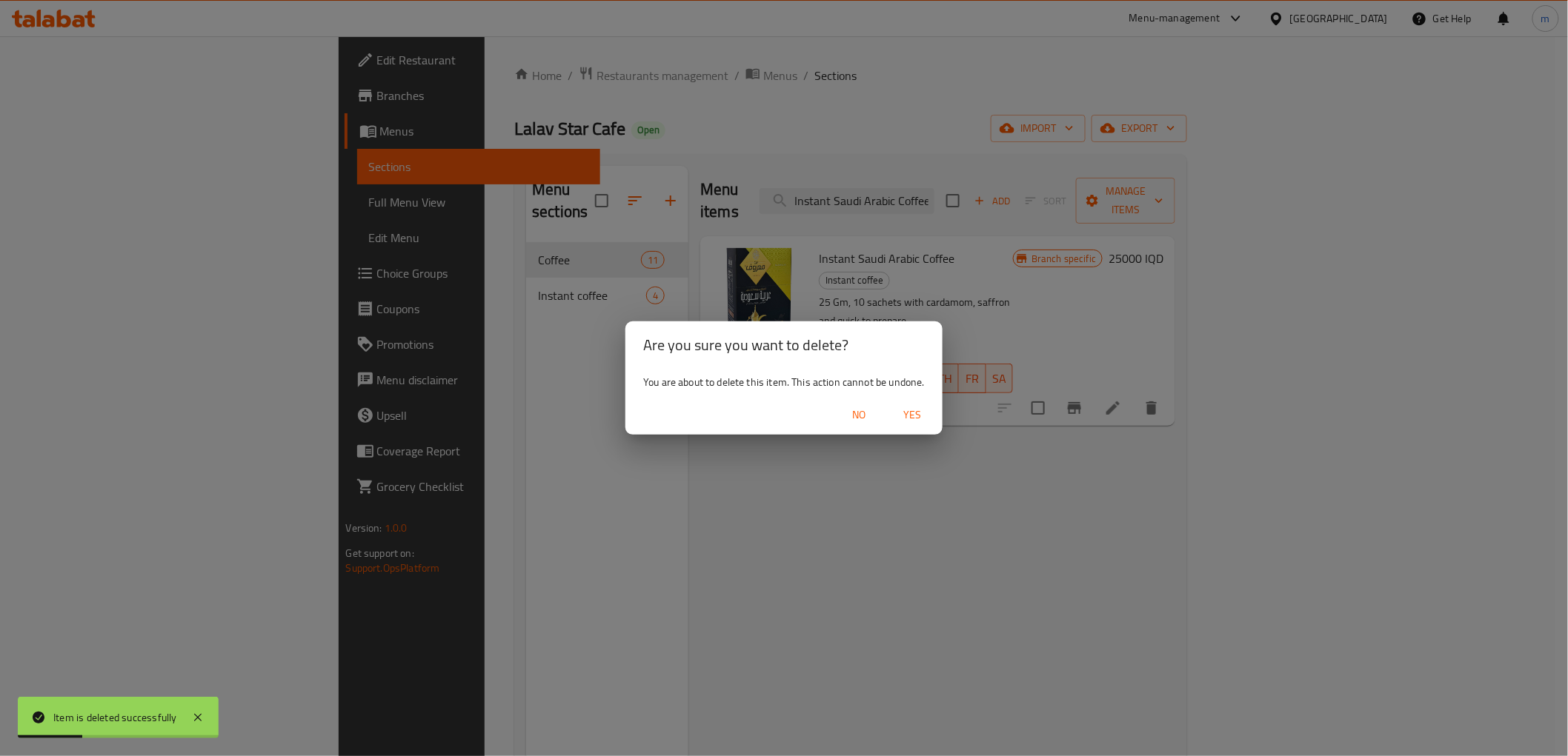
scroll to position [0, 0]
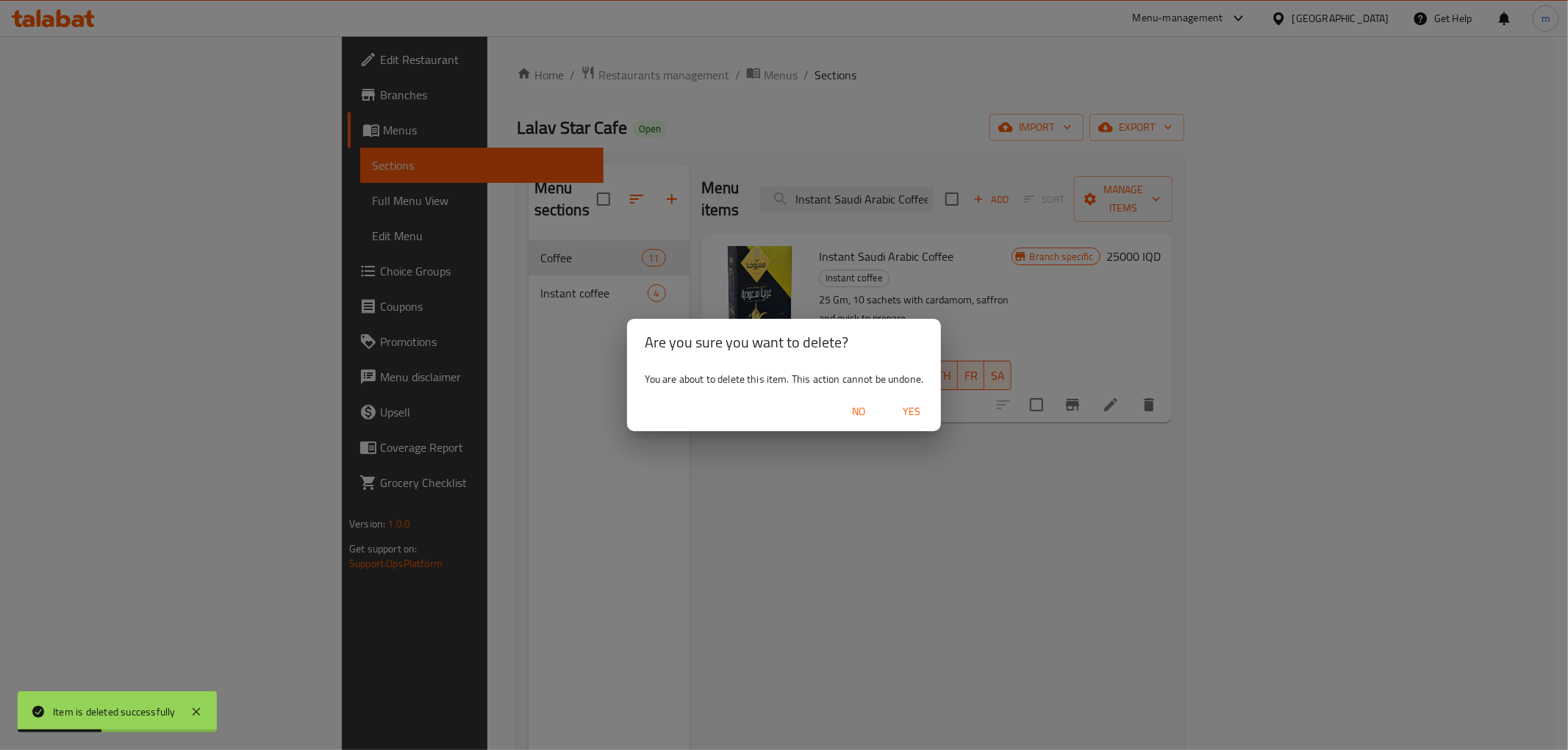
click at [916, 413] on span "Yes" at bounding box center [912, 412] width 35 height 18
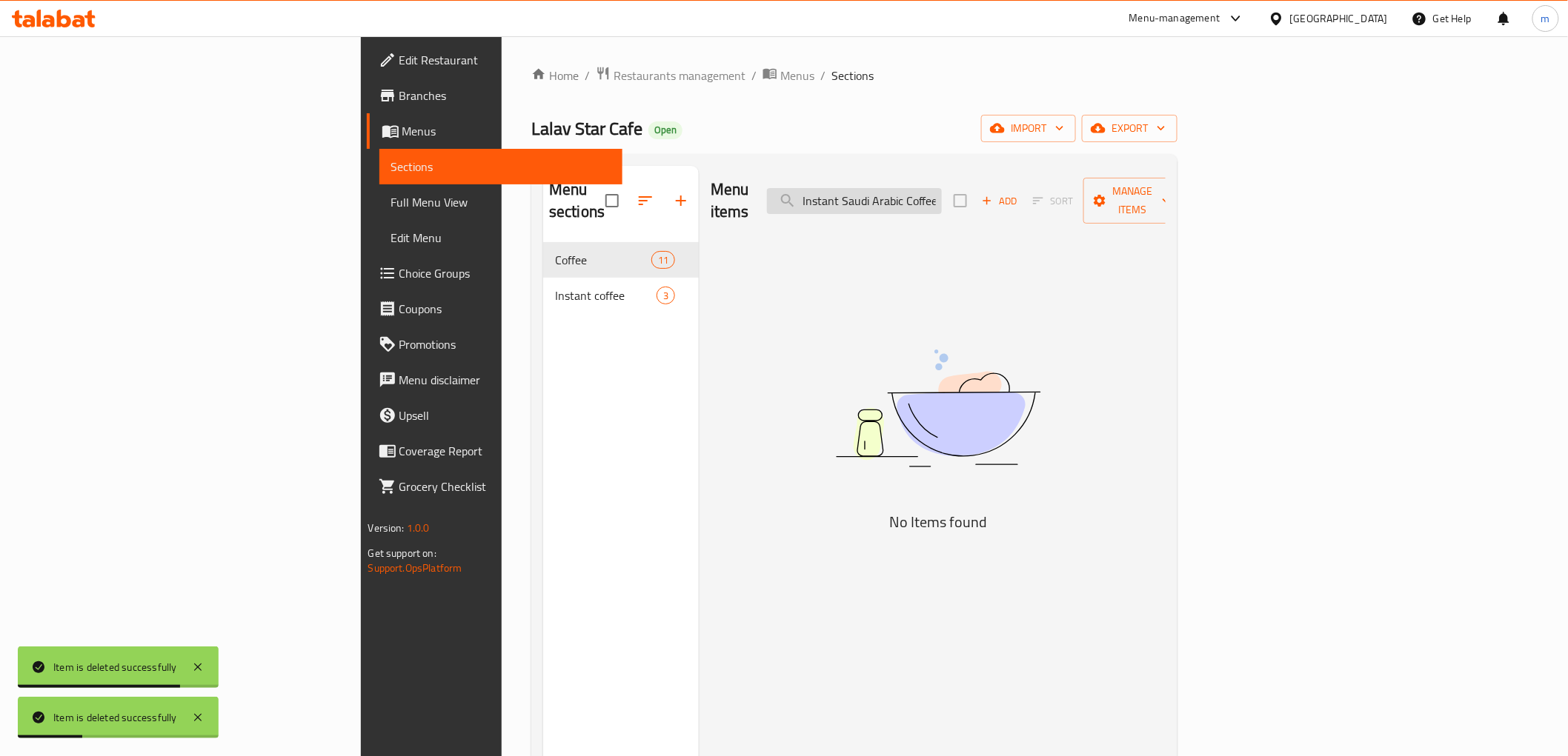
click at [941, 188] on input "Instant Saudi Arabic Coffee" at bounding box center [854, 201] width 175 height 26
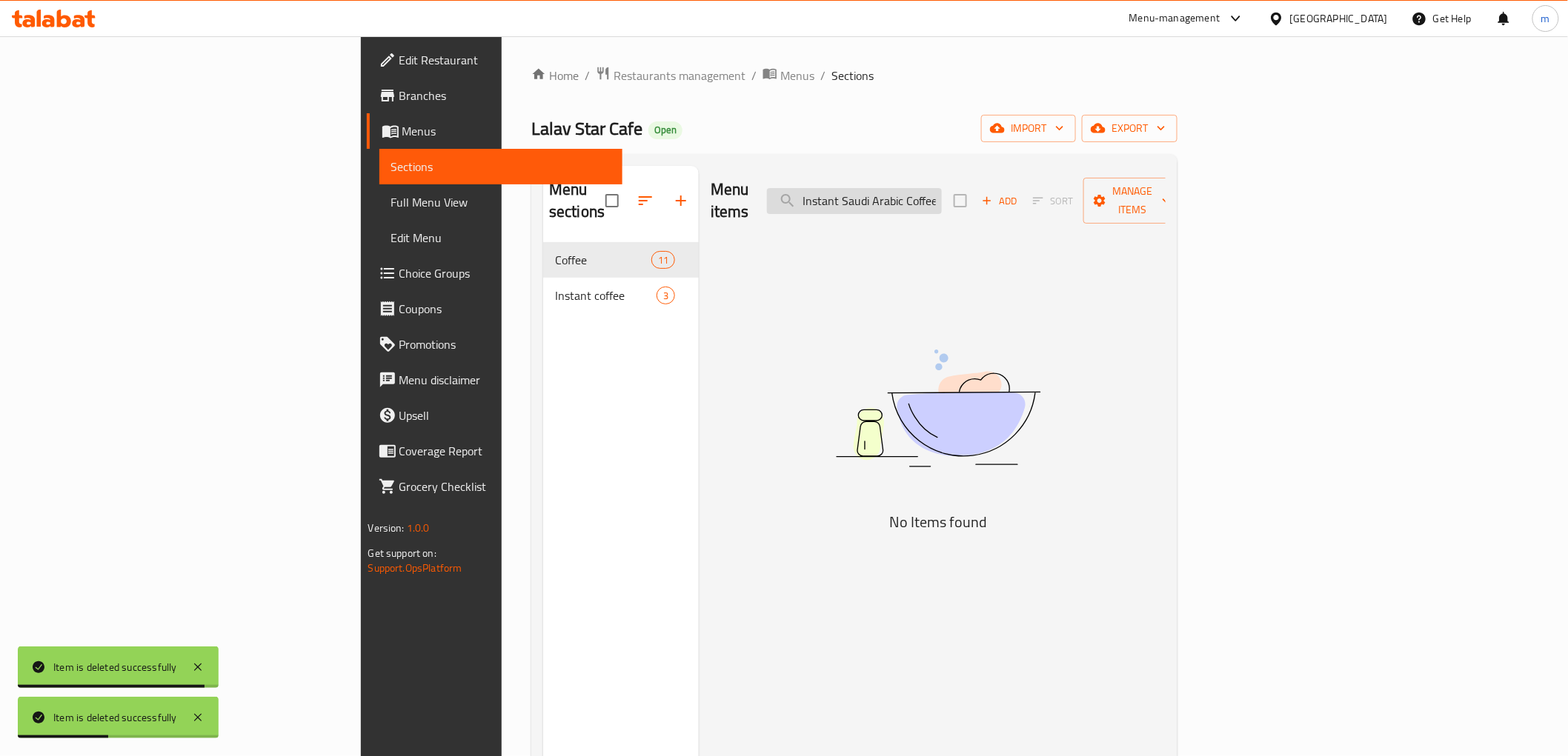
click at [941, 188] on input "Instant Saudi Arabic Coffee" at bounding box center [854, 201] width 175 height 26
paste input "Arabic Gulf"
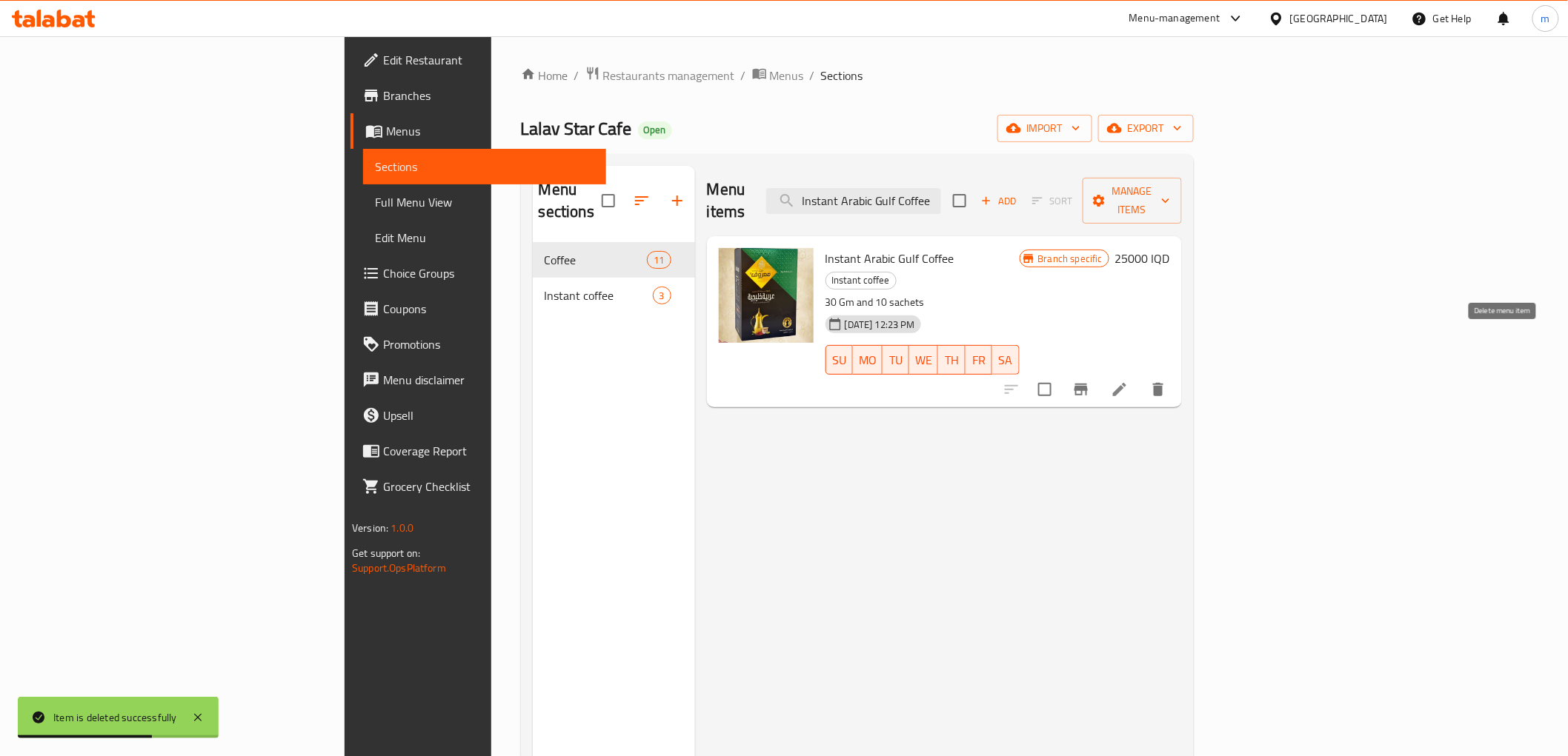
click at [1176, 372] on button "delete" at bounding box center [1158, 390] width 36 height 36
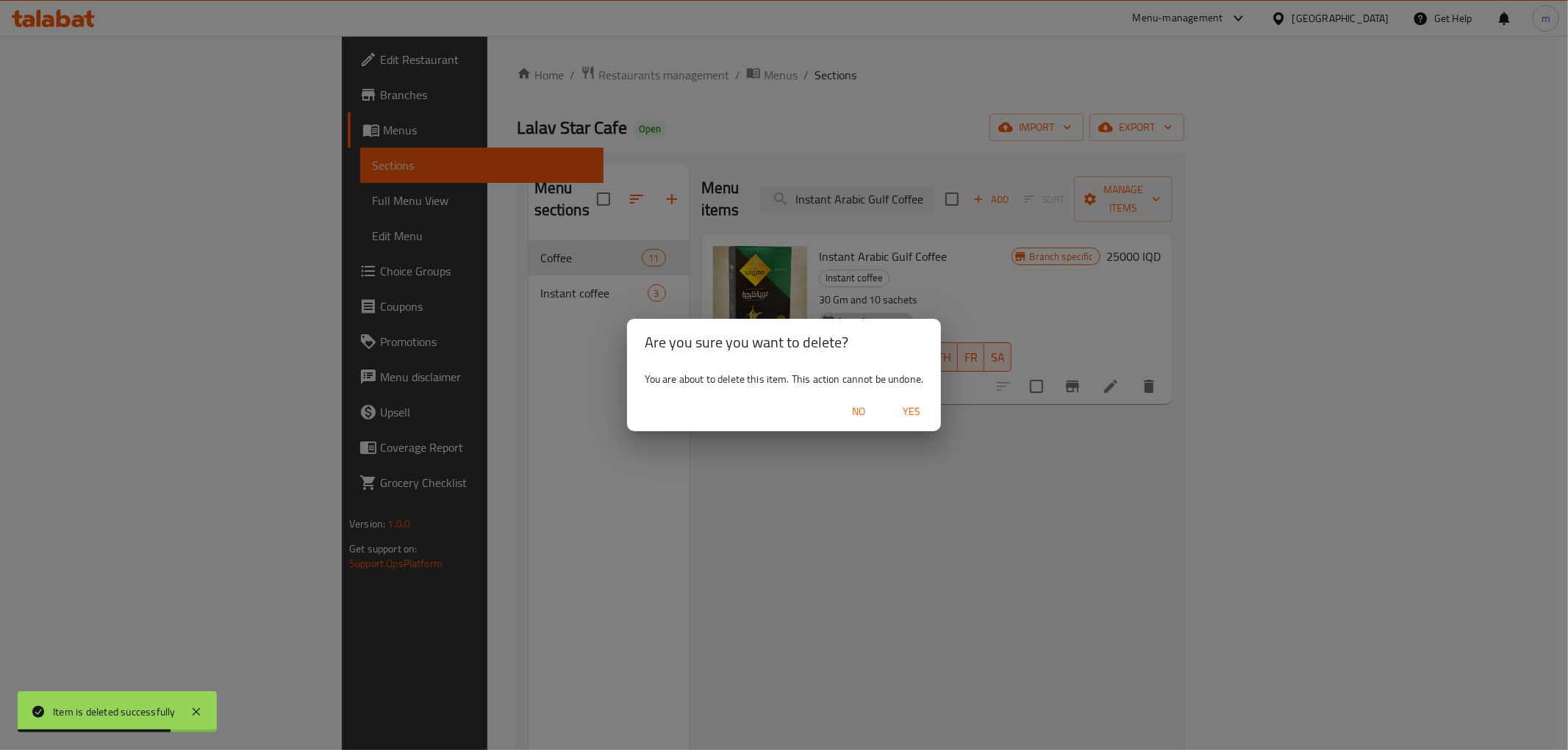
click at [883, 402] on div "No Yes" at bounding box center [784, 412] width 314 height 39
click at [906, 413] on span "Yes" at bounding box center [912, 412] width 35 height 18
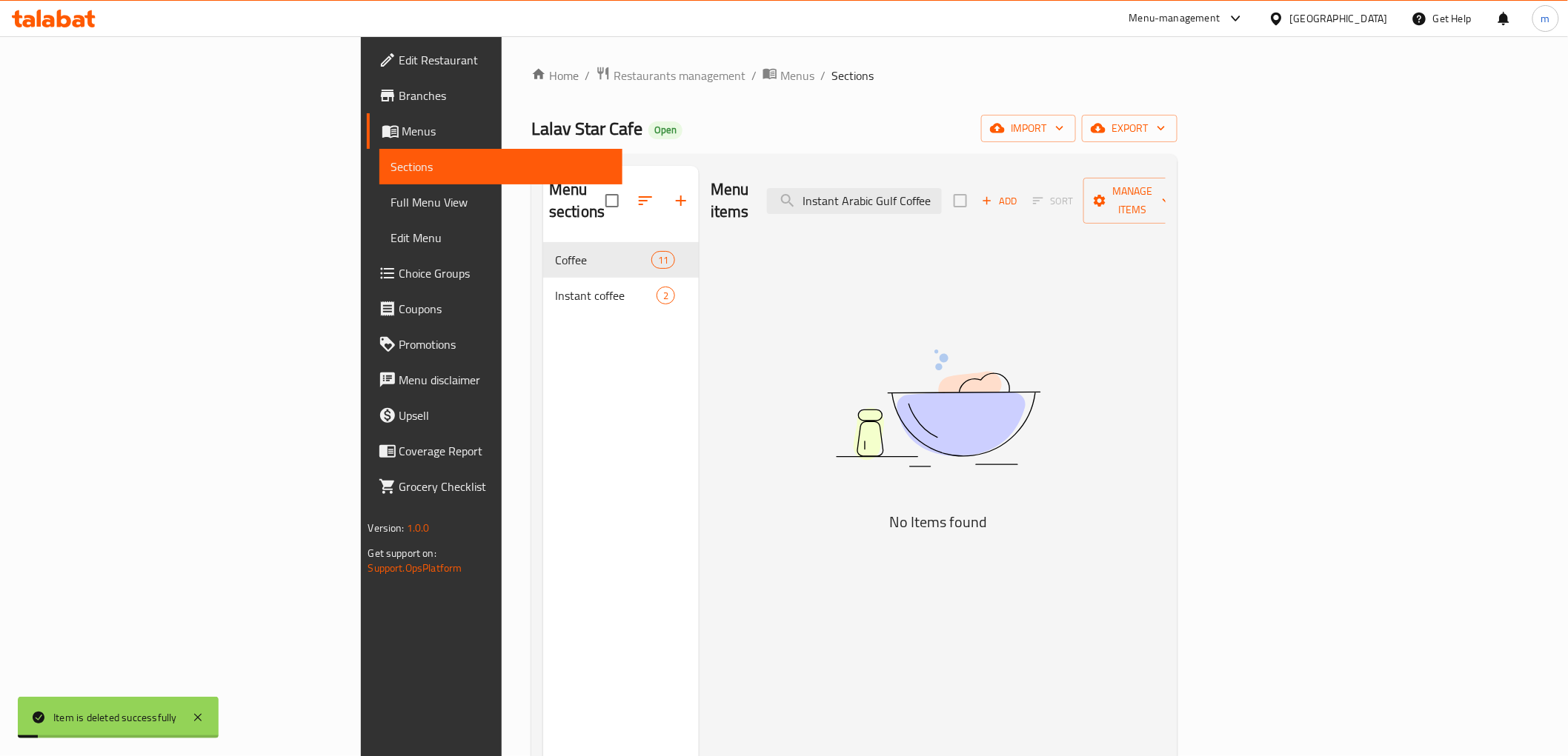
click at [1032, 213] on div "Menu items Instant Arabic Gulf Coffee Add Sort Manage items" at bounding box center [938, 201] width 455 height 71
click at [941, 194] on input "Instant Arabic Gulf Coffee" at bounding box center [854, 201] width 175 height 26
paste input "Espresso"
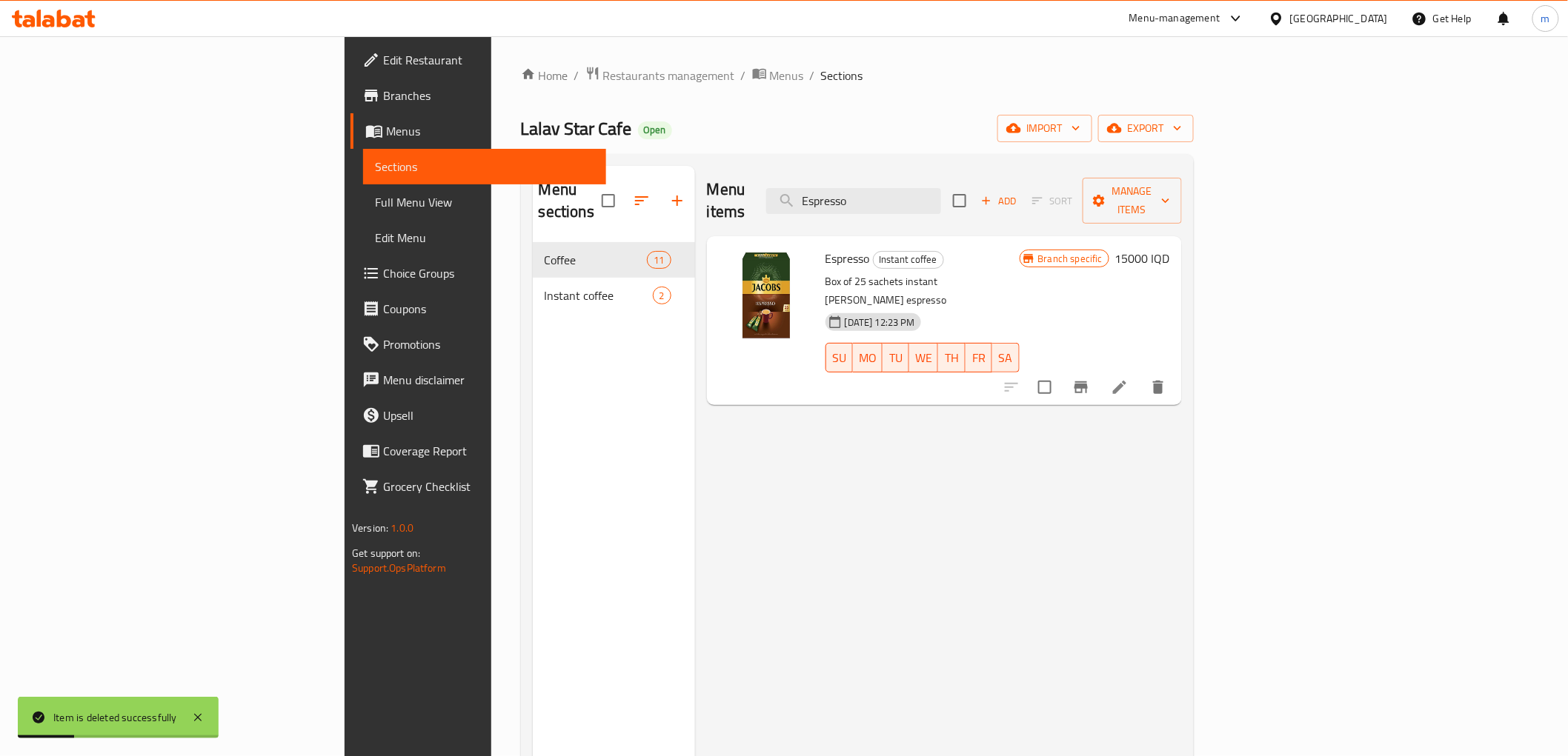
type input "Espresso"
click at [1176, 370] on button "delete" at bounding box center [1158, 388] width 36 height 36
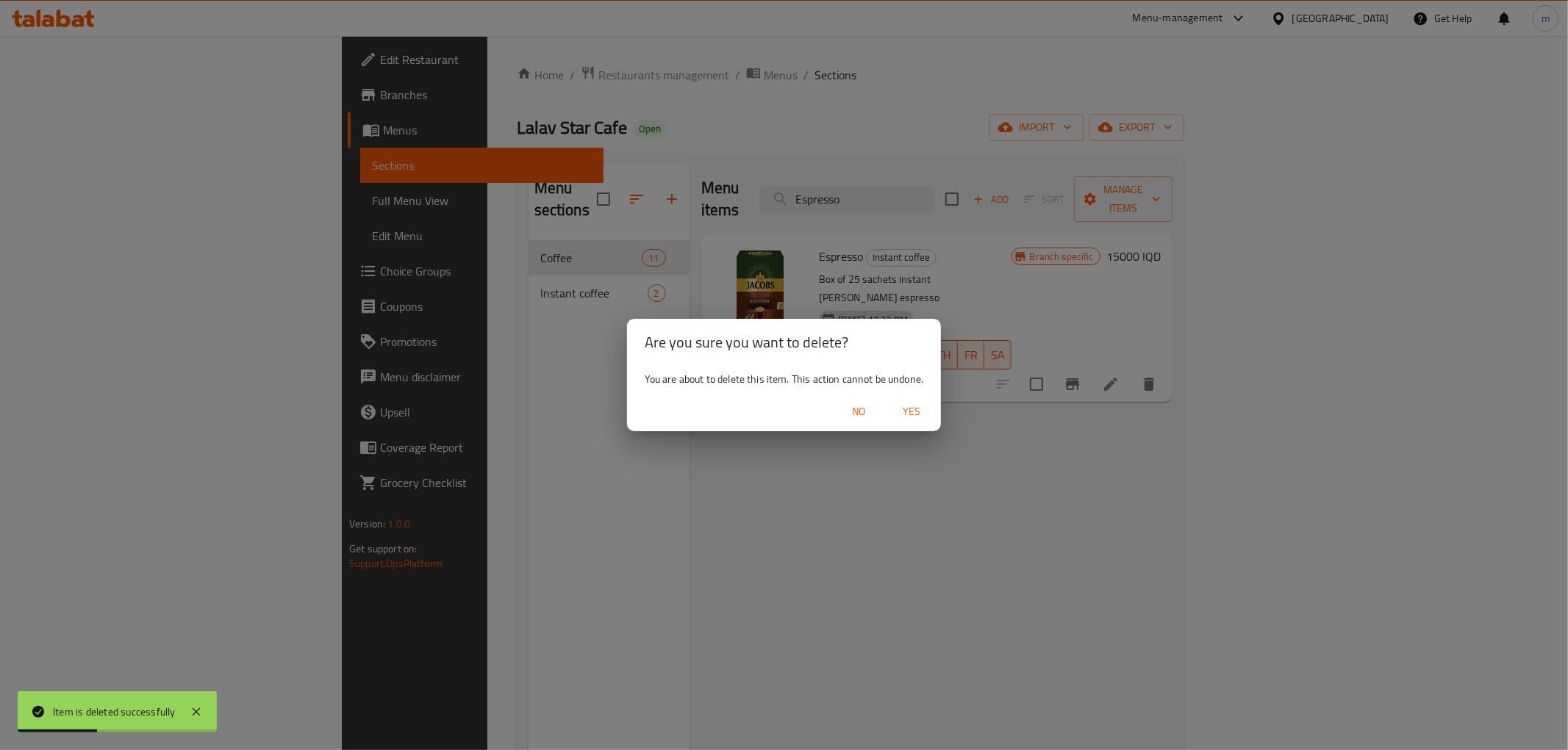
click at [909, 416] on span "Yes" at bounding box center [912, 412] width 35 height 18
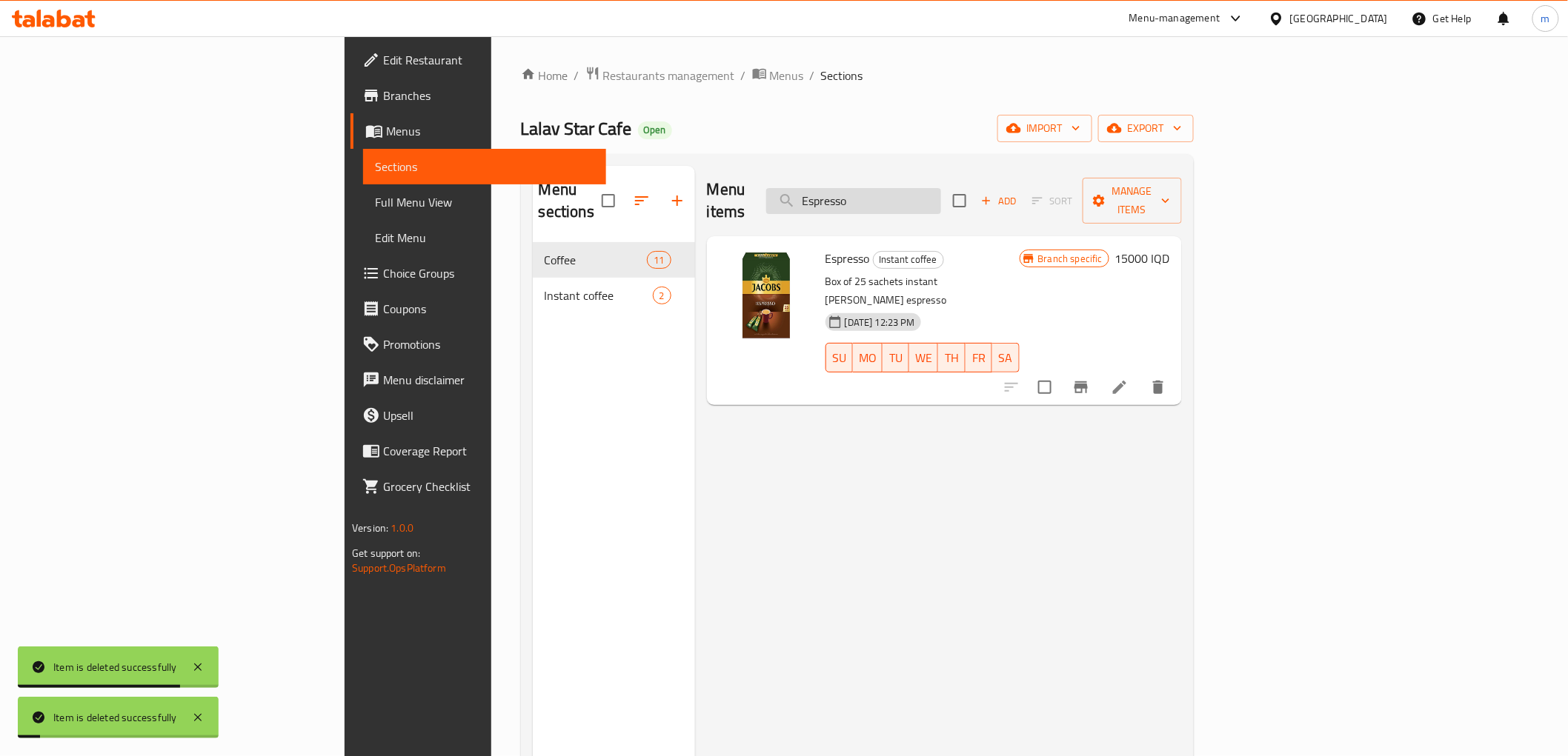
click at [941, 196] on input "Espresso" at bounding box center [853, 201] width 175 height 26
click at [941, 193] on input "Espresso" at bounding box center [853, 201] width 175 height 26
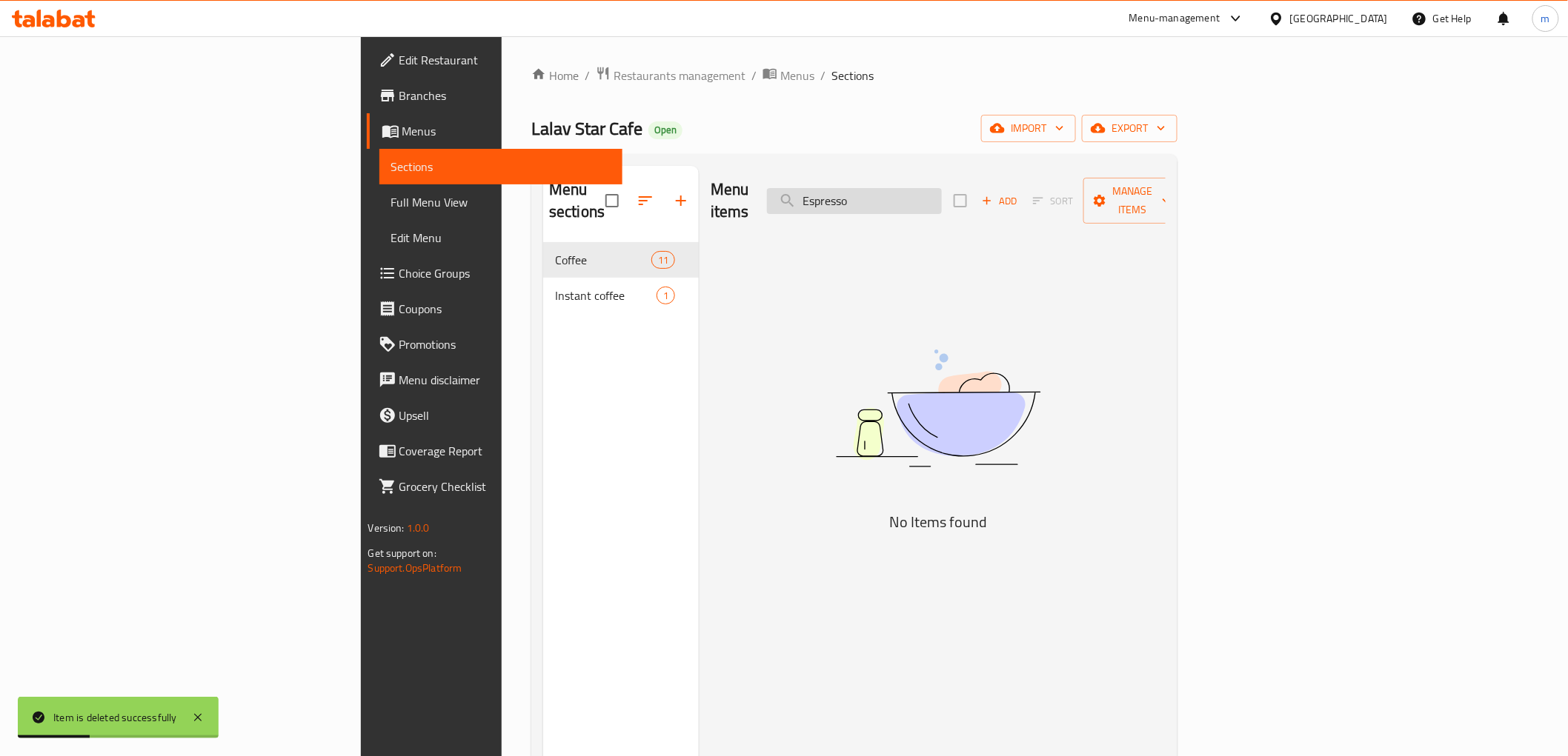
click at [941, 193] on input "Espresso" at bounding box center [854, 201] width 175 height 26
paste input "Cafe Crema"
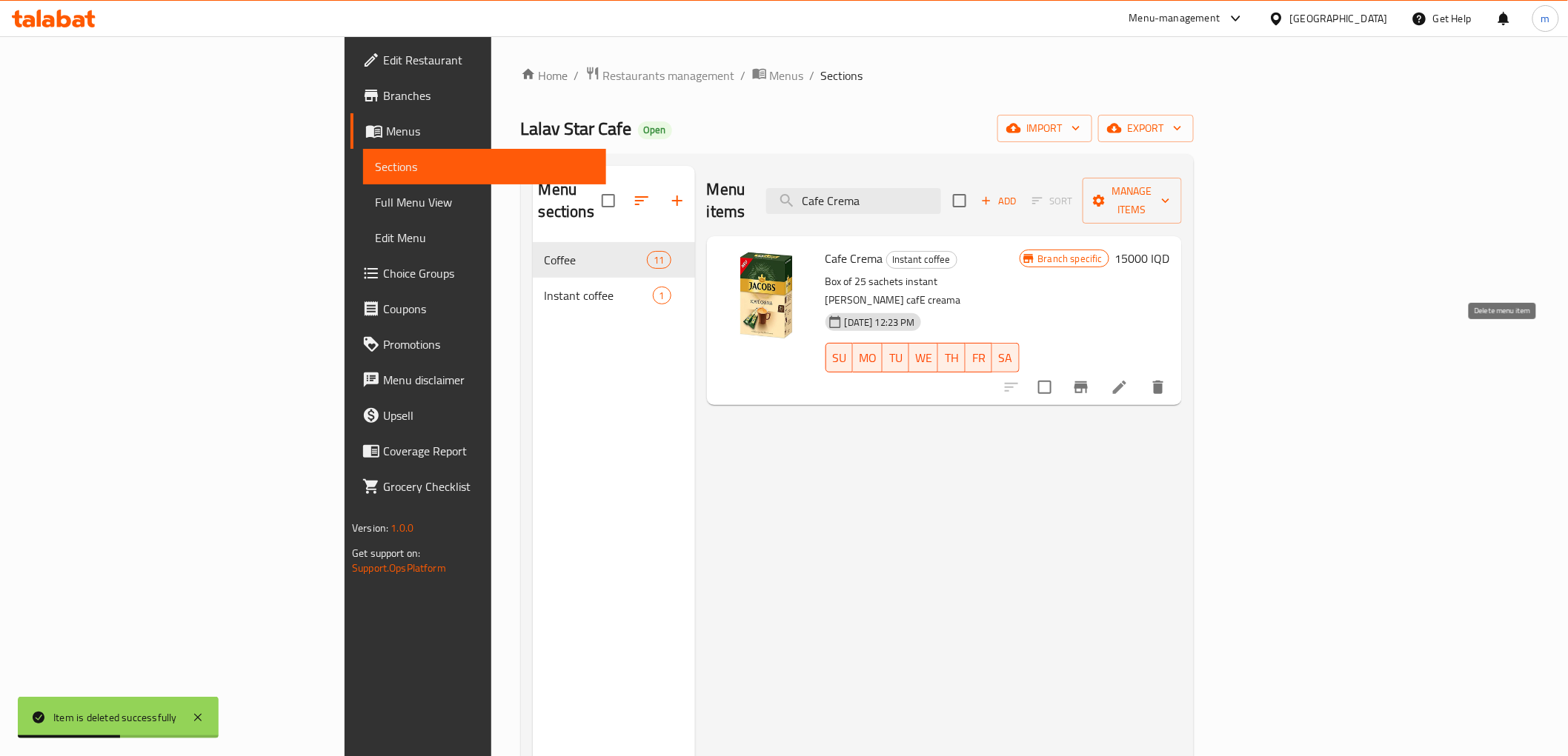
type input "Cafe Crema"
click at [1163, 381] on icon "delete" at bounding box center [1158, 388] width 10 height 13
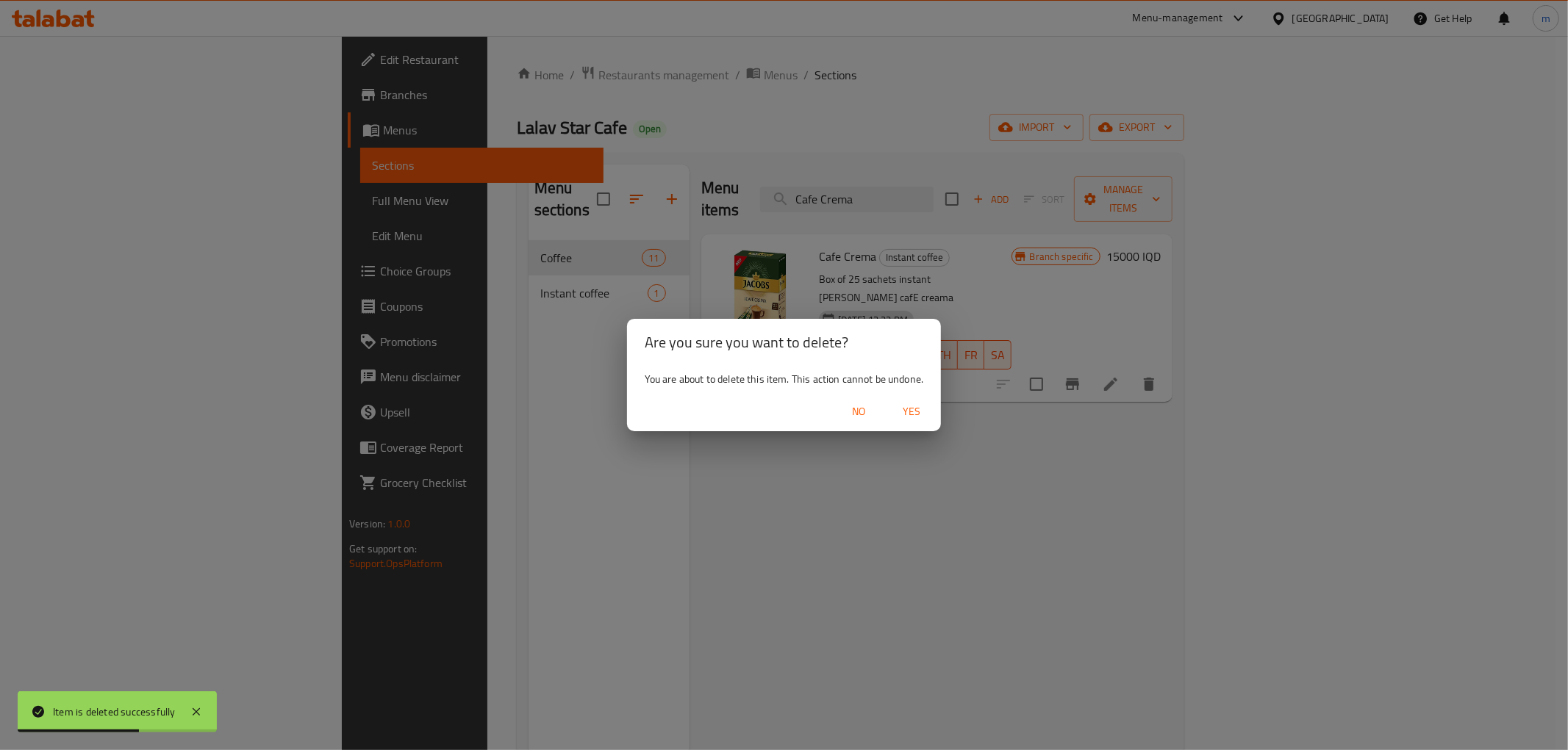
click at [923, 410] on span "Yes" at bounding box center [912, 412] width 35 height 18
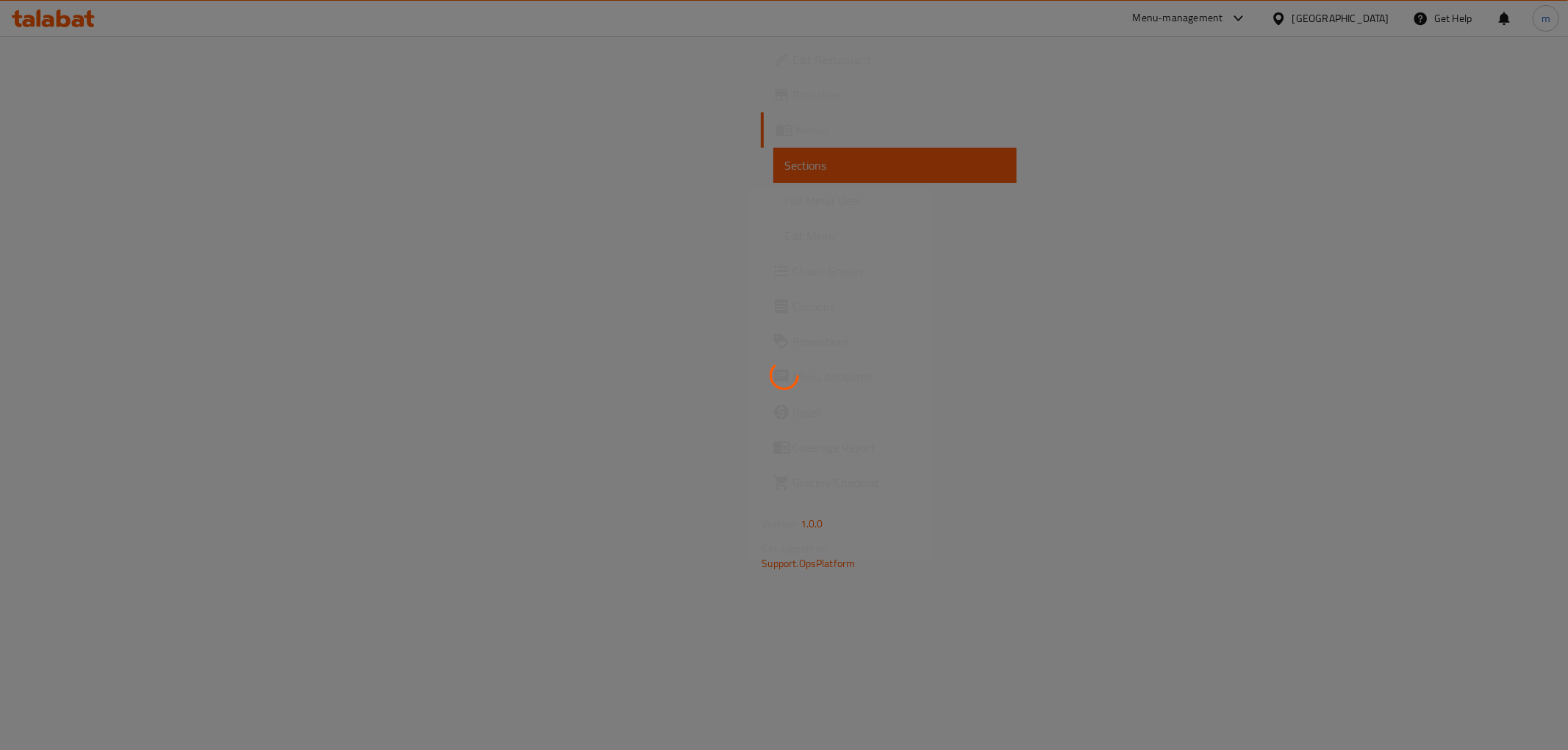
click at [111, 200] on div at bounding box center [784, 375] width 1568 height 750
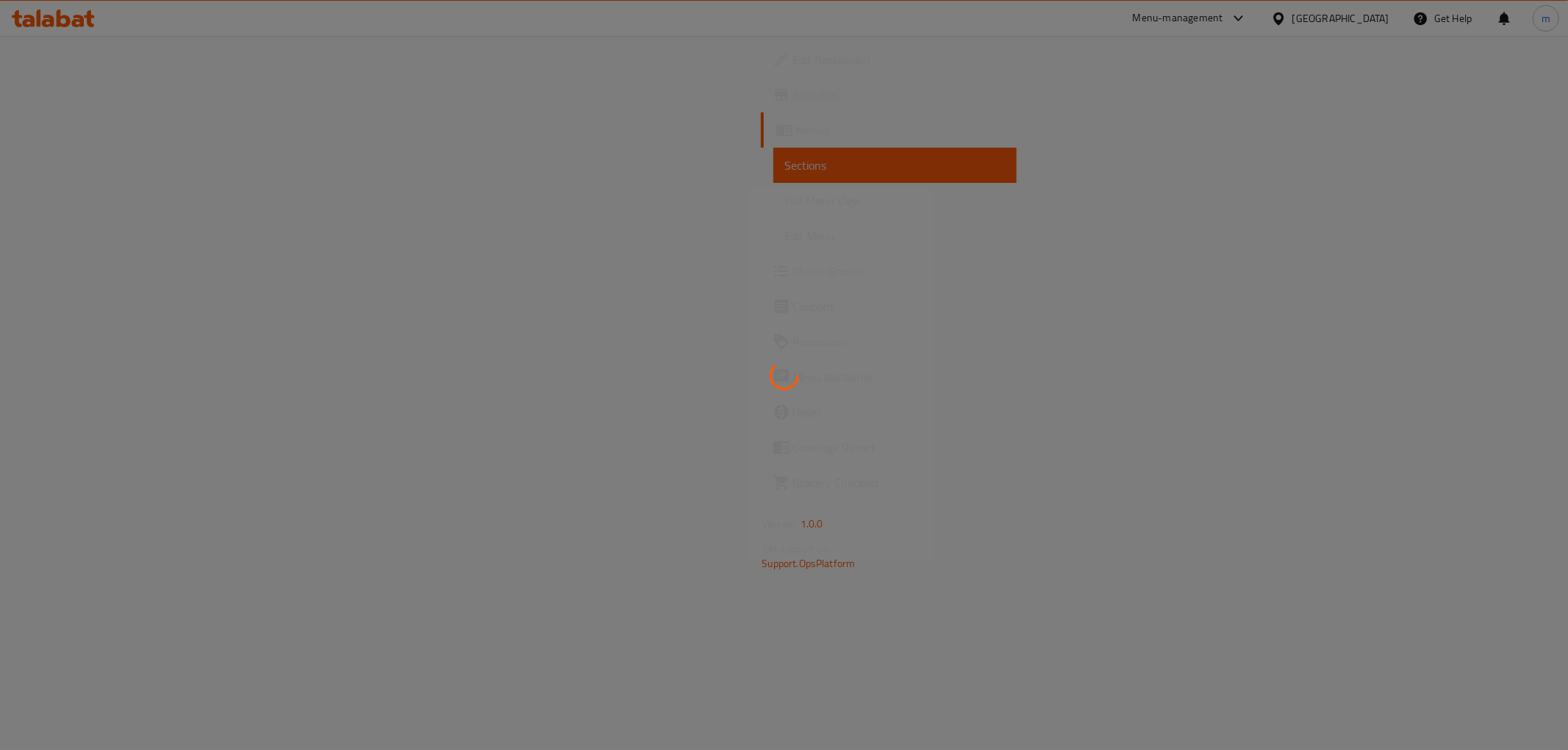
click at [111, 200] on div at bounding box center [784, 375] width 1568 height 750
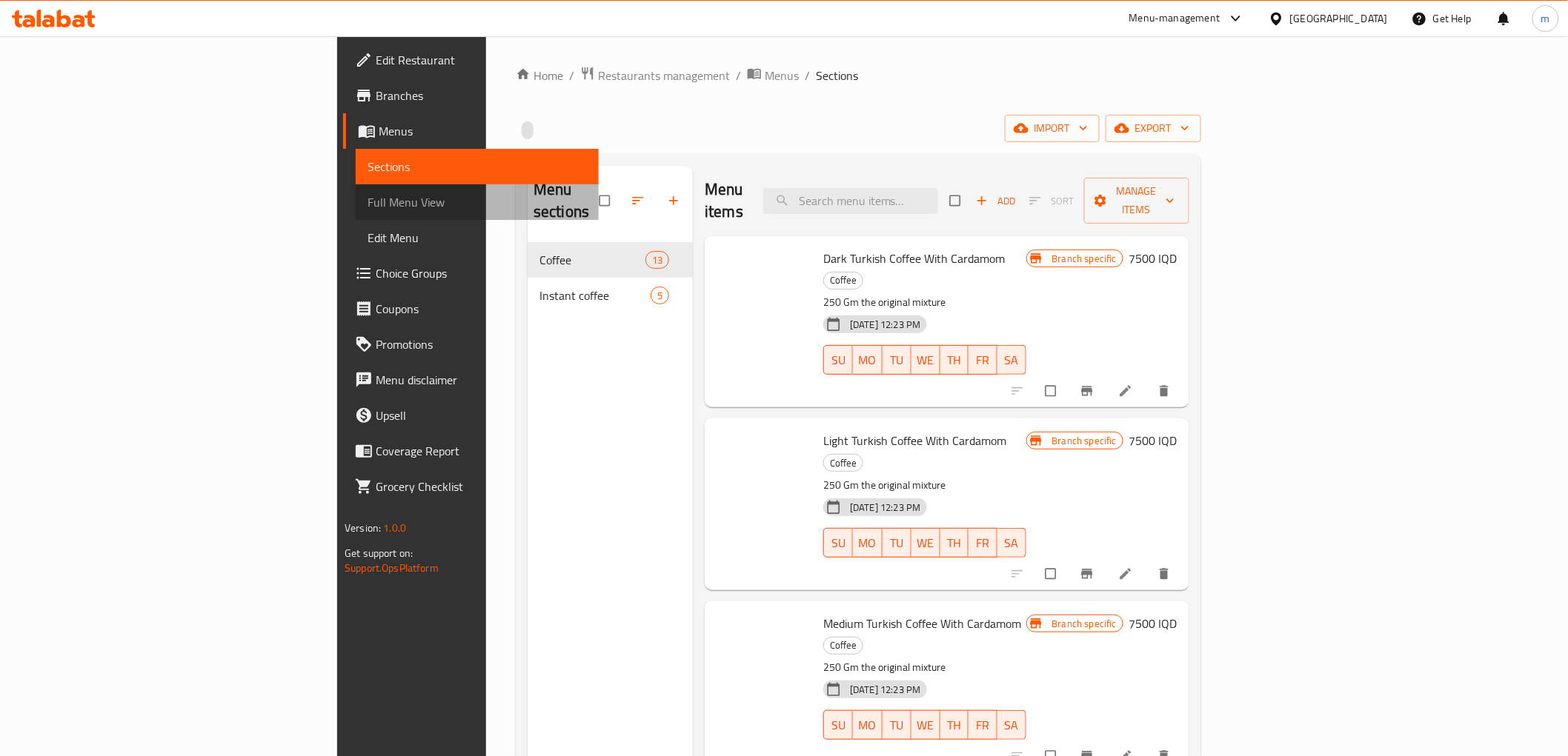
click at [368, 202] on span "Full Menu View" at bounding box center [477, 202] width 220 height 18
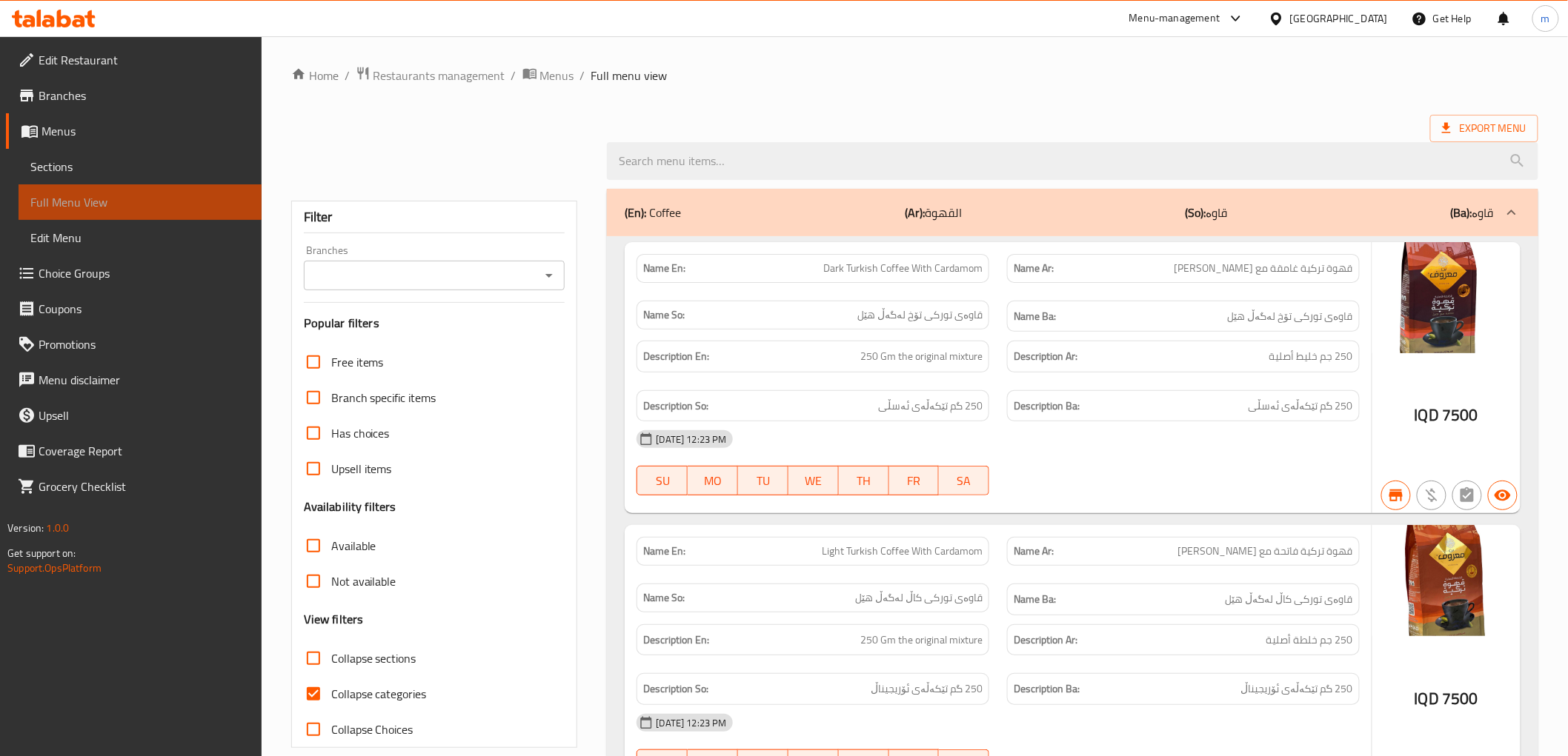
click at [112, 202] on span "Full Menu View" at bounding box center [140, 202] width 220 height 18
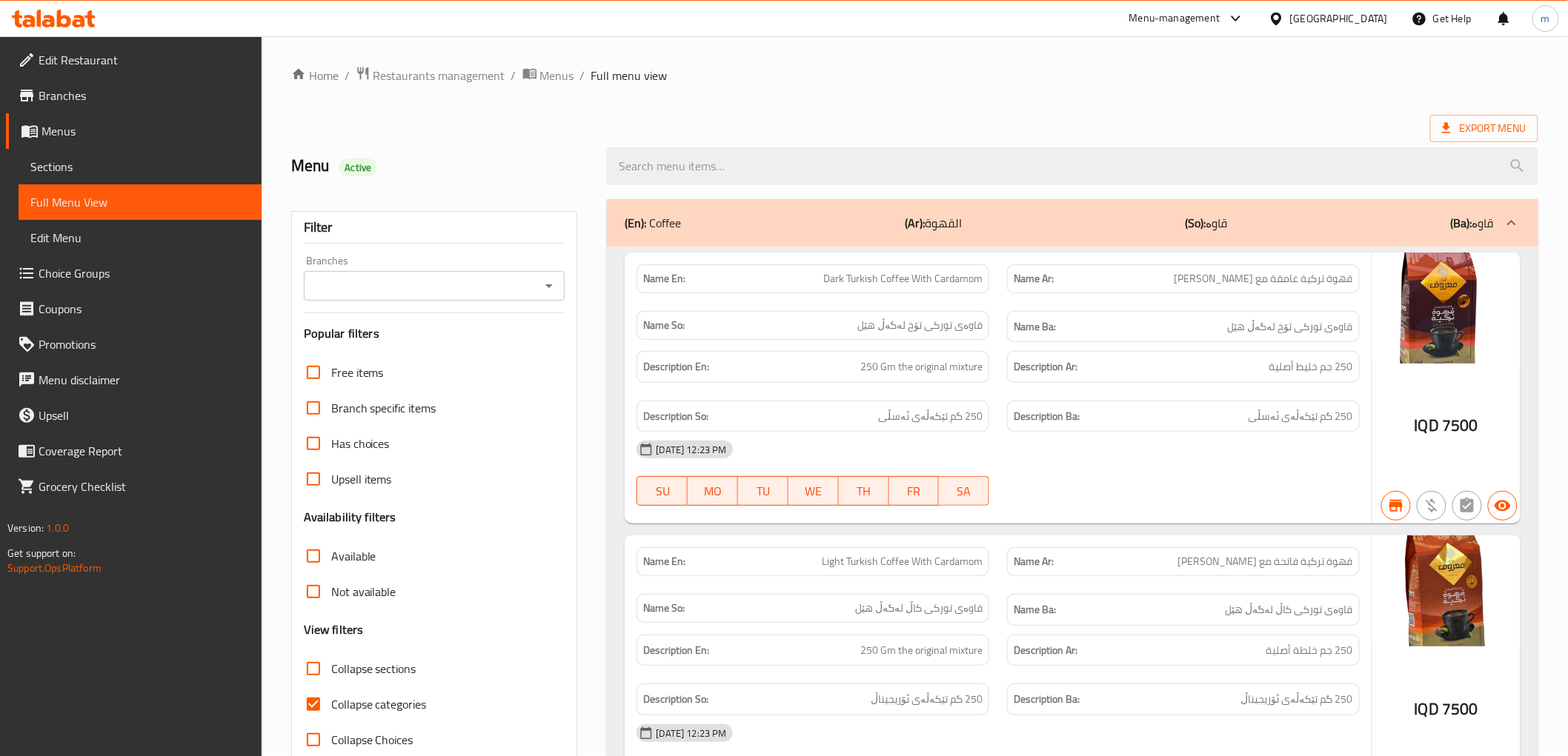
click at [552, 286] on icon "Open" at bounding box center [549, 286] width 18 height 18
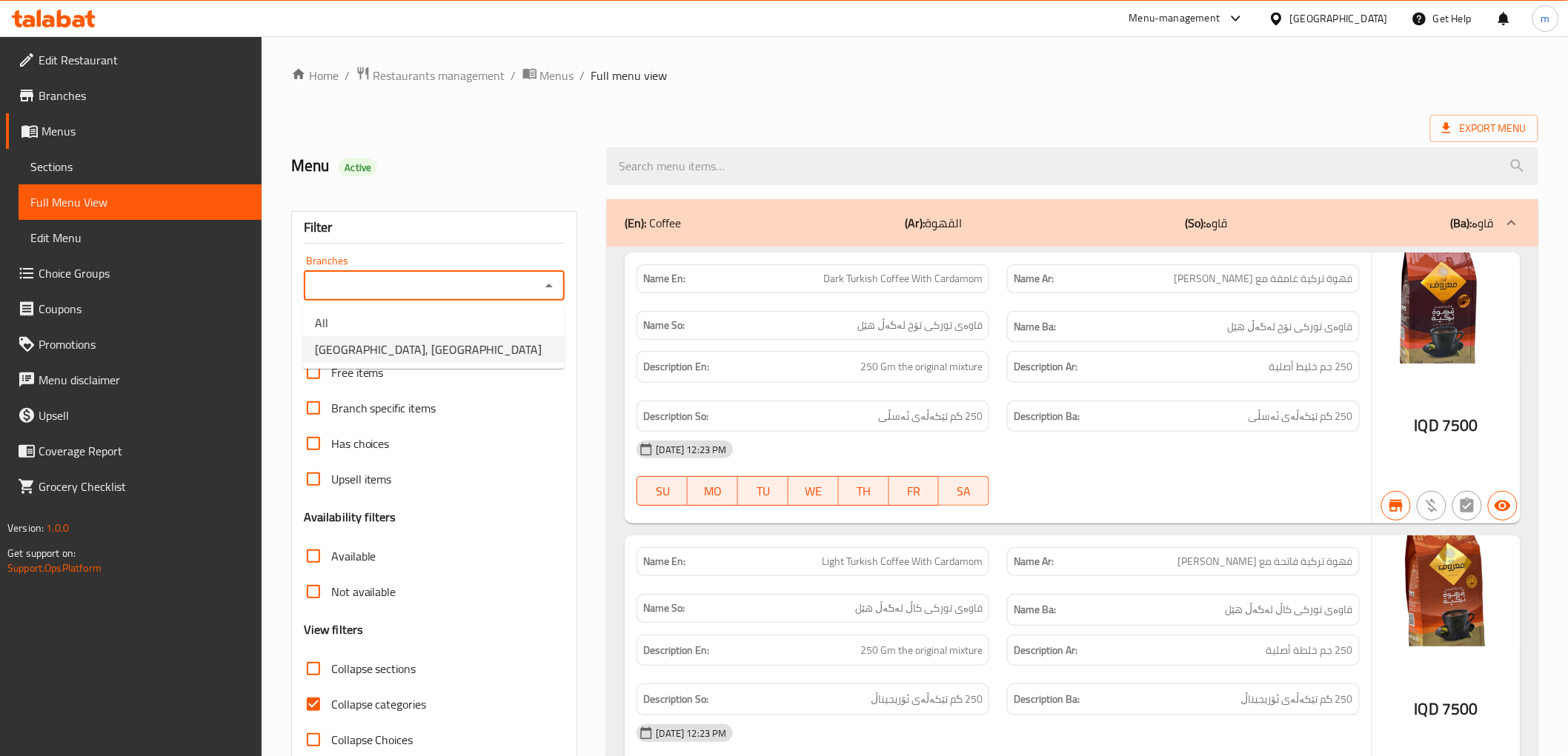
click at [486, 342] on li "[GEOGRAPHIC_DATA], [GEOGRAPHIC_DATA]" at bounding box center [433, 350] width 261 height 27
type input "[GEOGRAPHIC_DATA], [GEOGRAPHIC_DATA]"
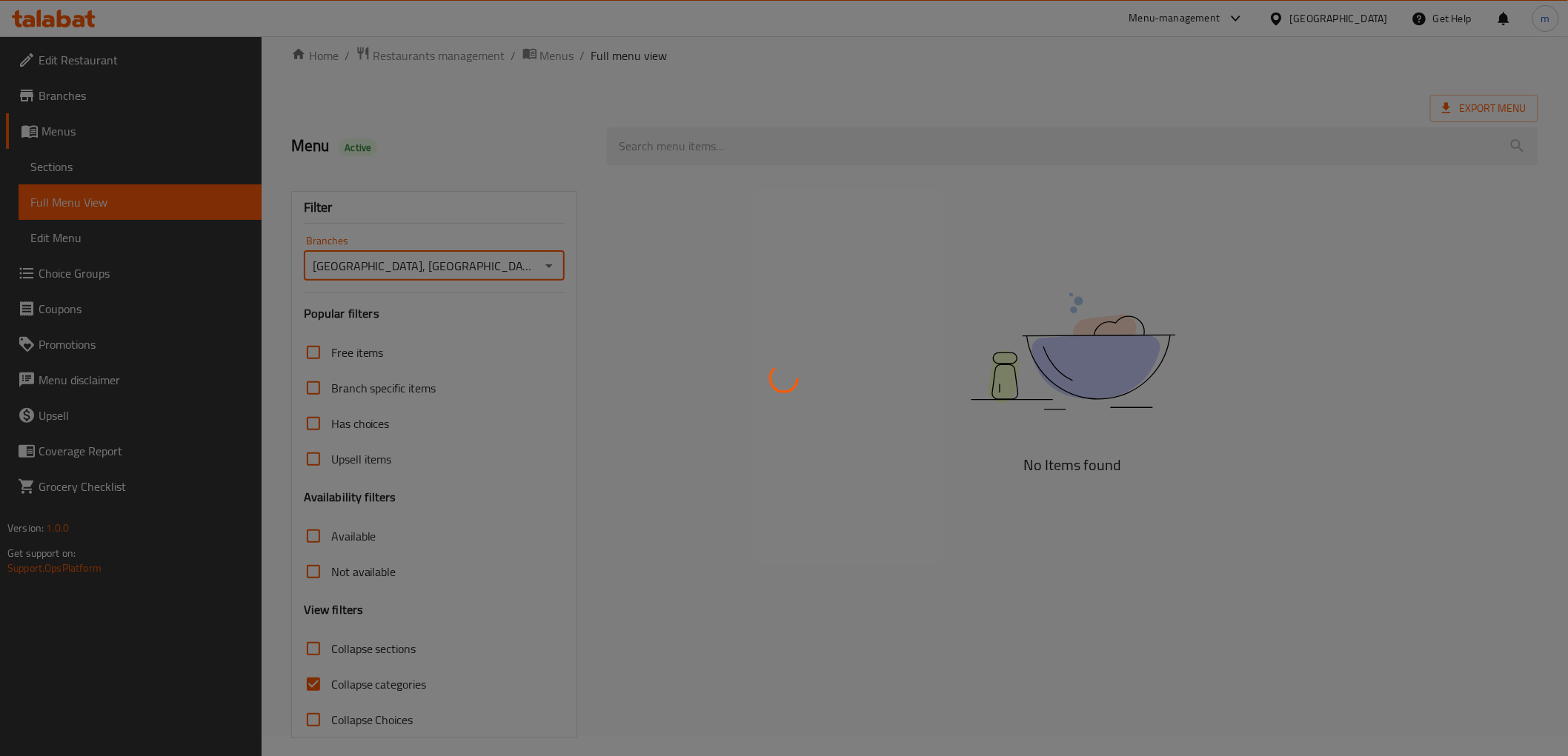
scroll to position [32, 0]
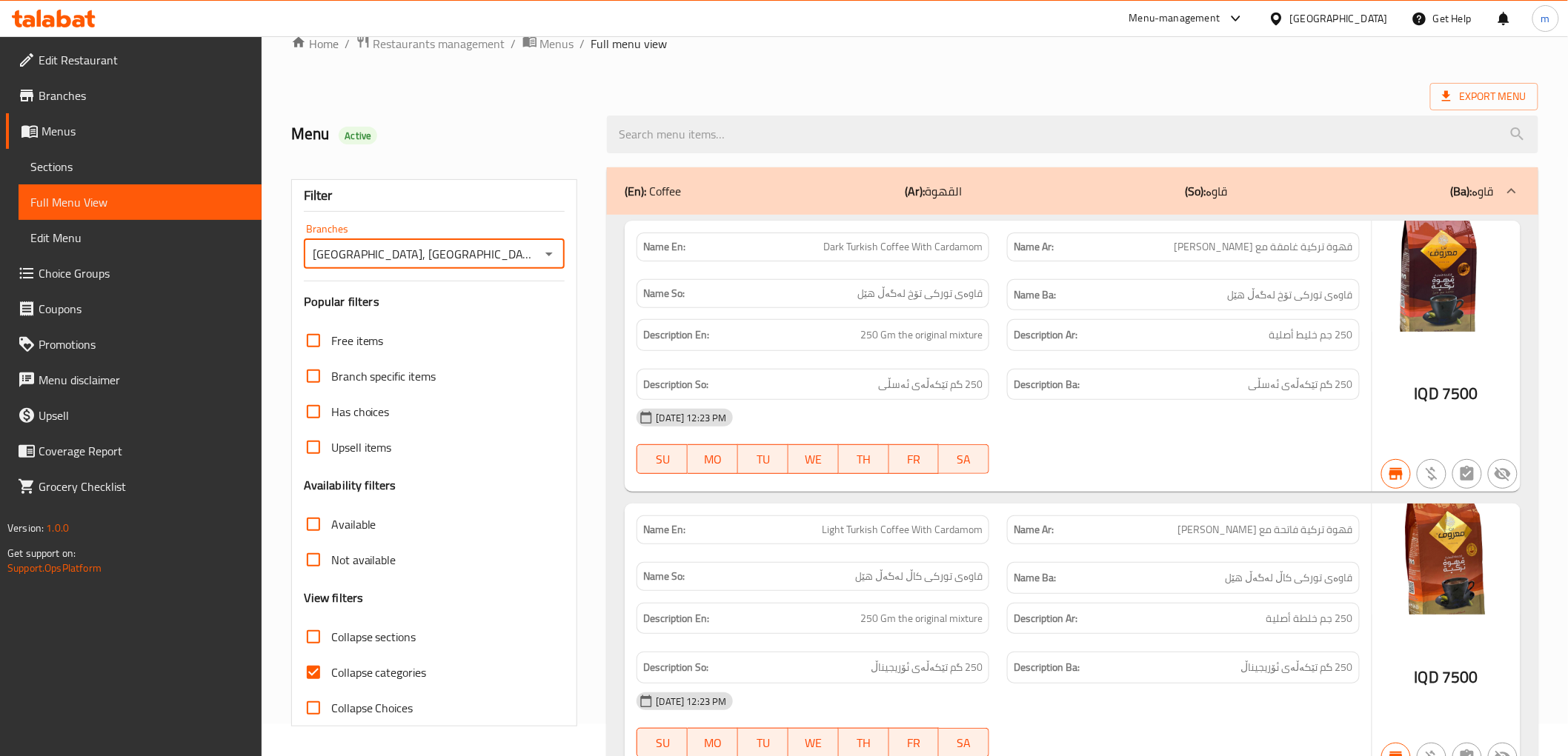
click at [311, 670] on input "Collapse categories" at bounding box center [313, 673] width 36 height 36
checkbox input "false"
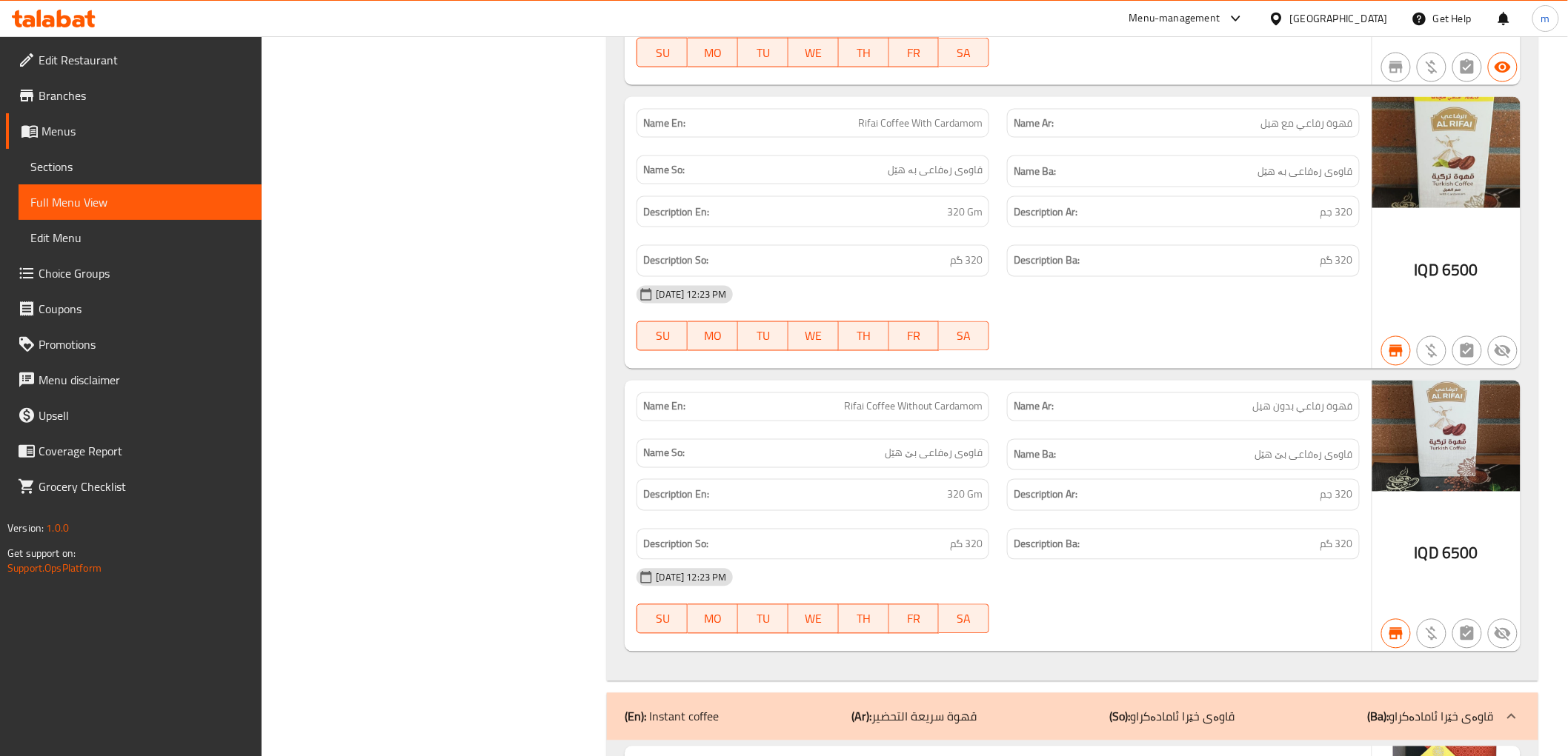
scroll to position [3187, 0]
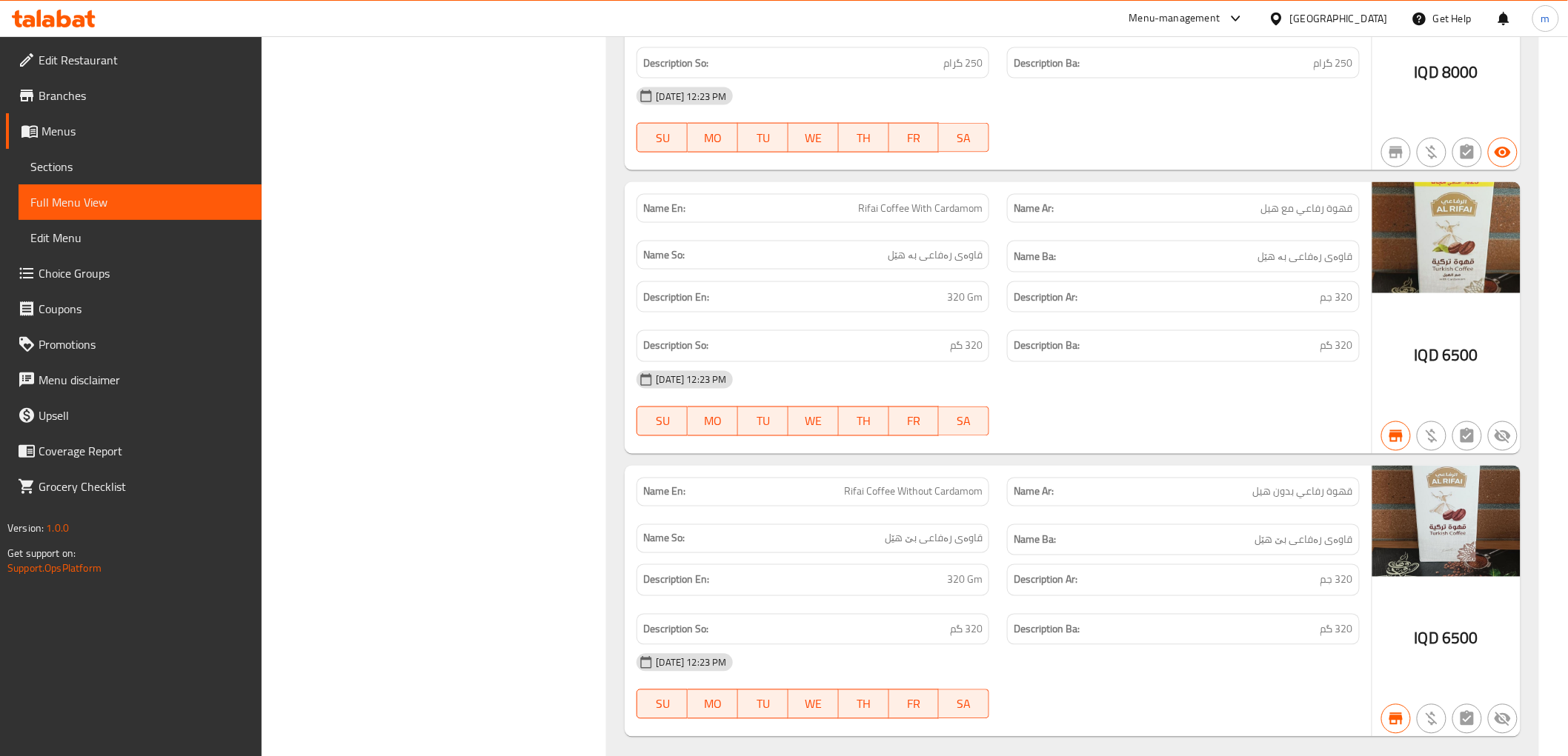
click at [957, 214] on span "Rifai Coffee With Cardamom" at bounding box center [920, 208] width 124 height 16
copy span "Rifai Coffee With Cardamom"
click at [1279, 213] on span "قهوة رفاعي مع هيل" at bounding box center [1306, 208] width 92 height 16
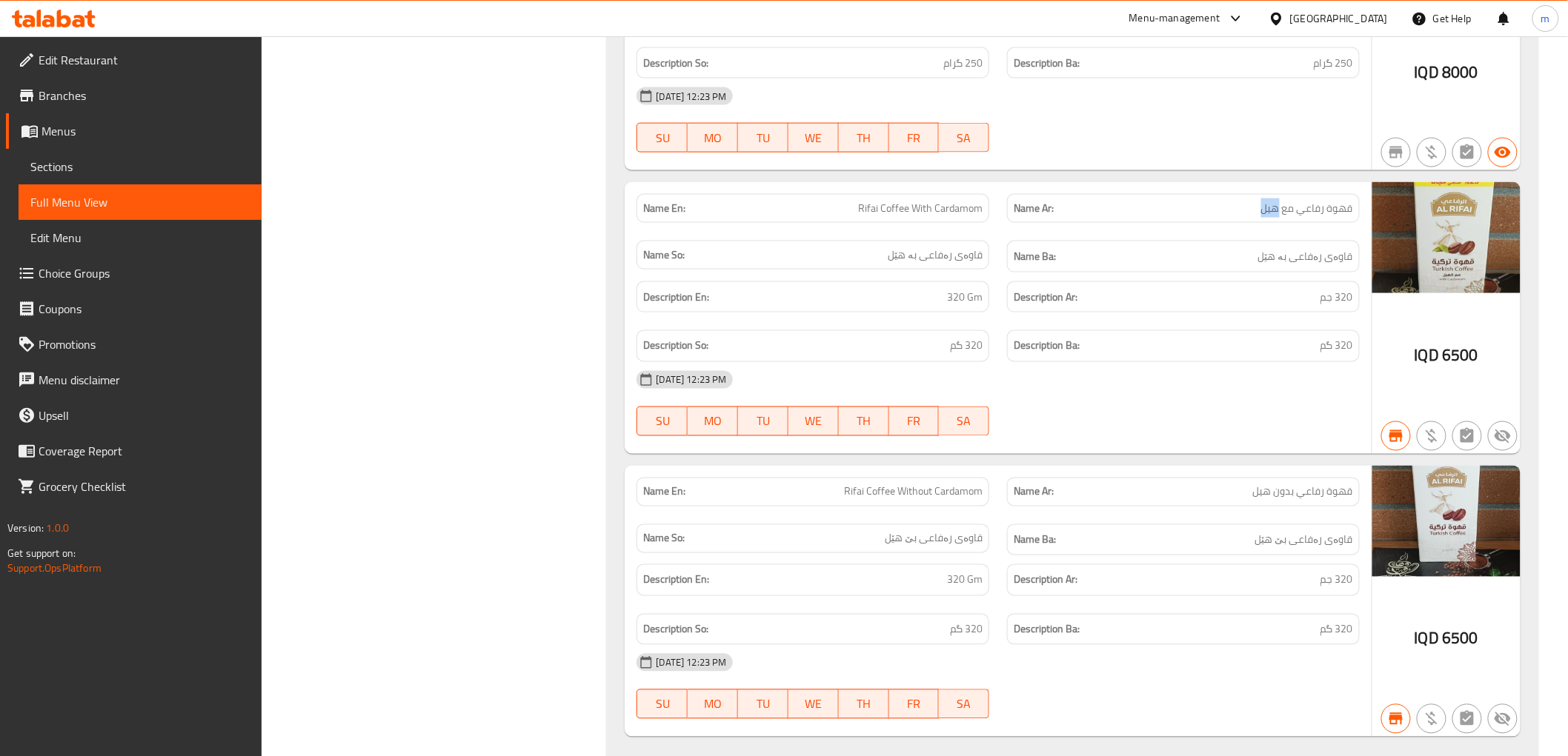
click at [1279, 213] on span "قهوة رفاعي مع هيل" at bounding box center [1306, 208] width 92 height 16
copy span "قهوة رفاعي مع هيل"
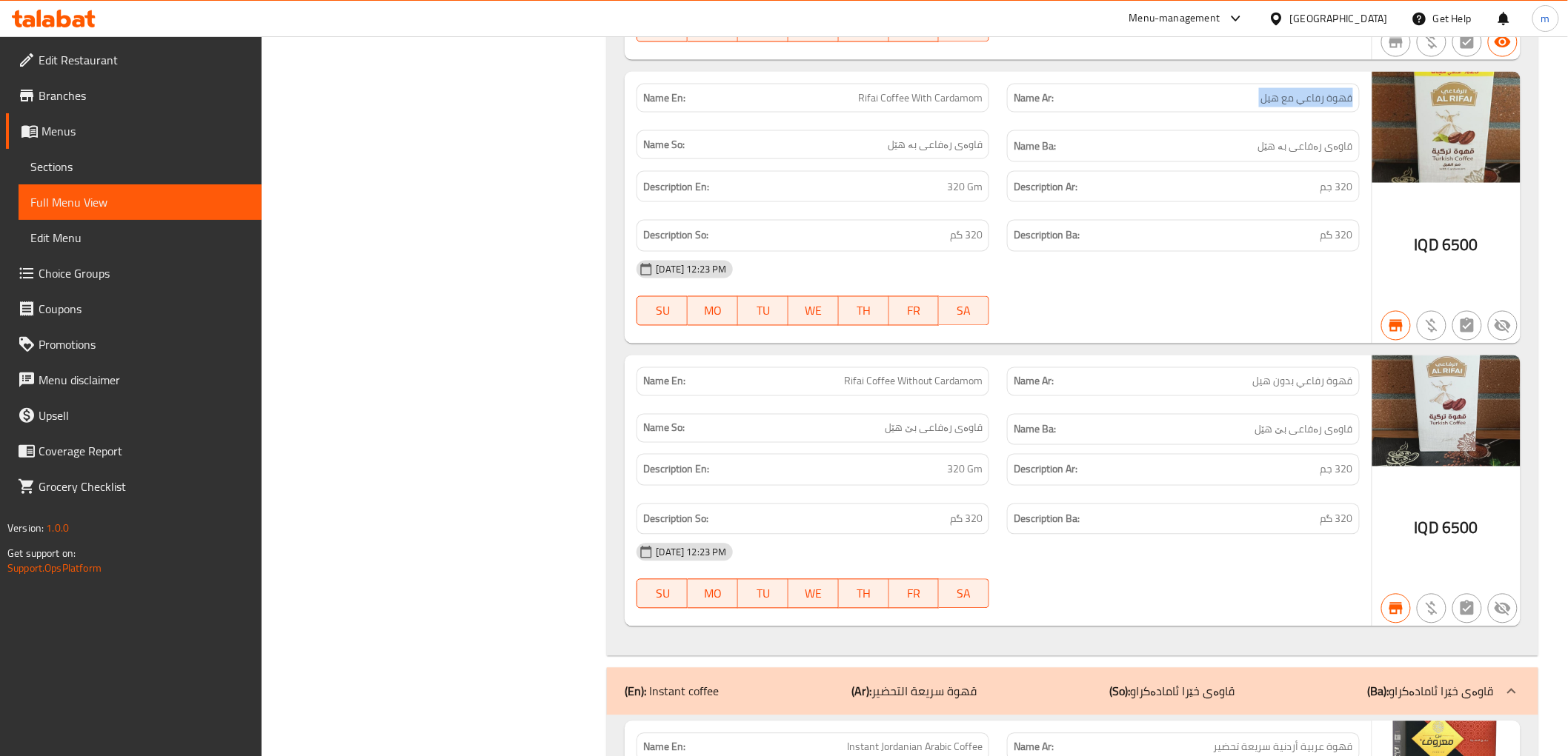
scroll to position [3324, 0]
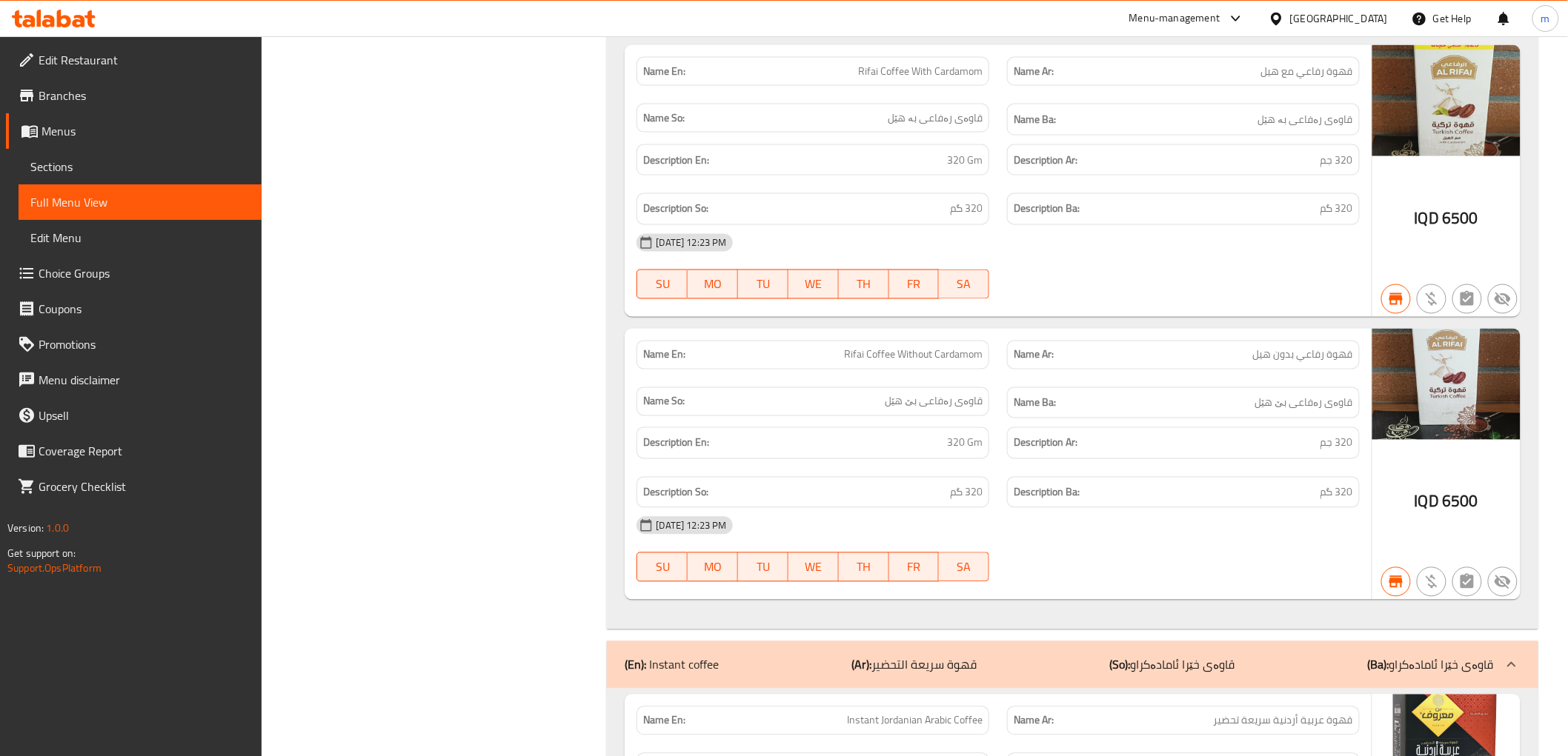
click at [949, 359] on span "Rifai Coffee Without Cardamom" at bounding box center [913, 355] width 138 height 16
copy span "Rifai Coffee Without Cardamom"
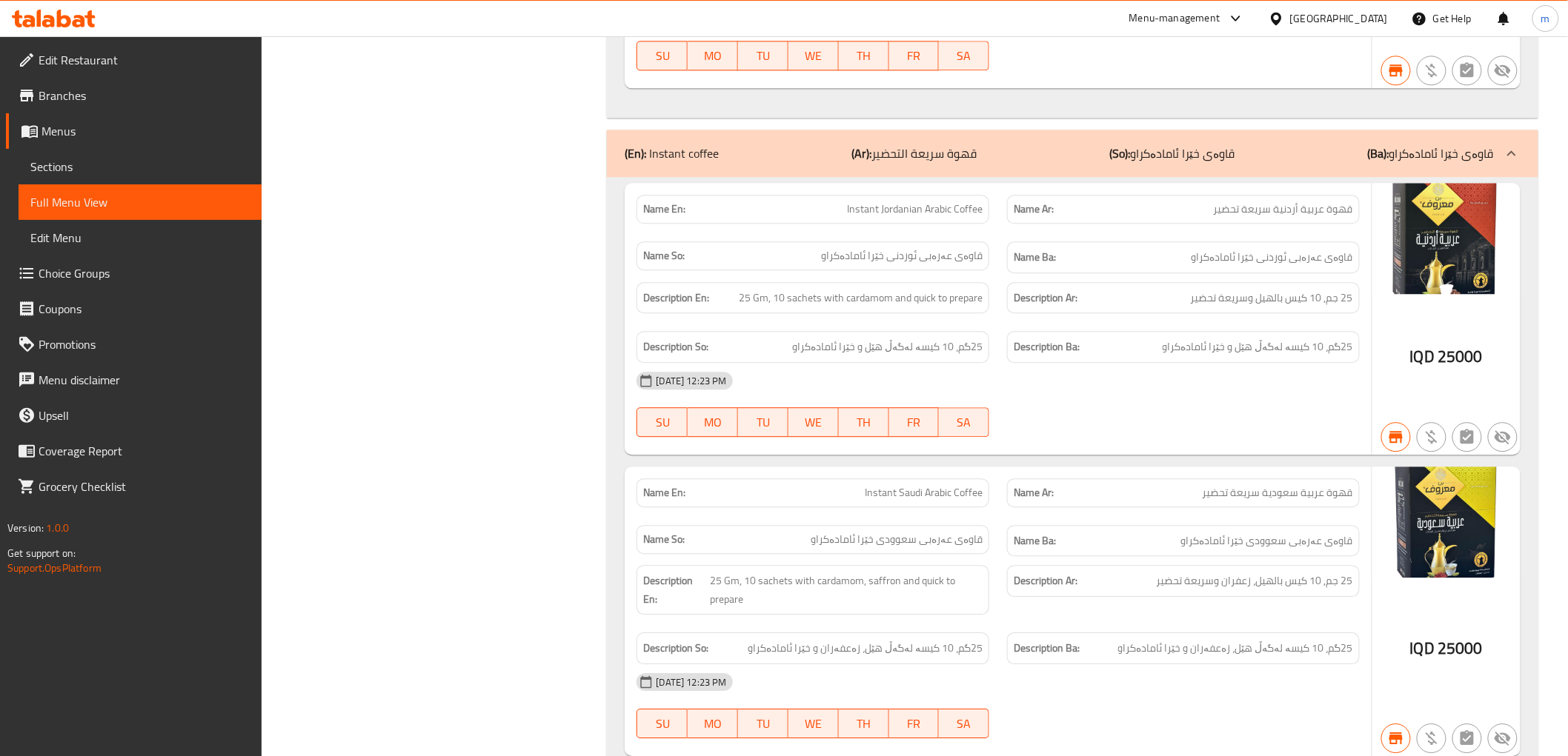
scroll to position [3873, 0]
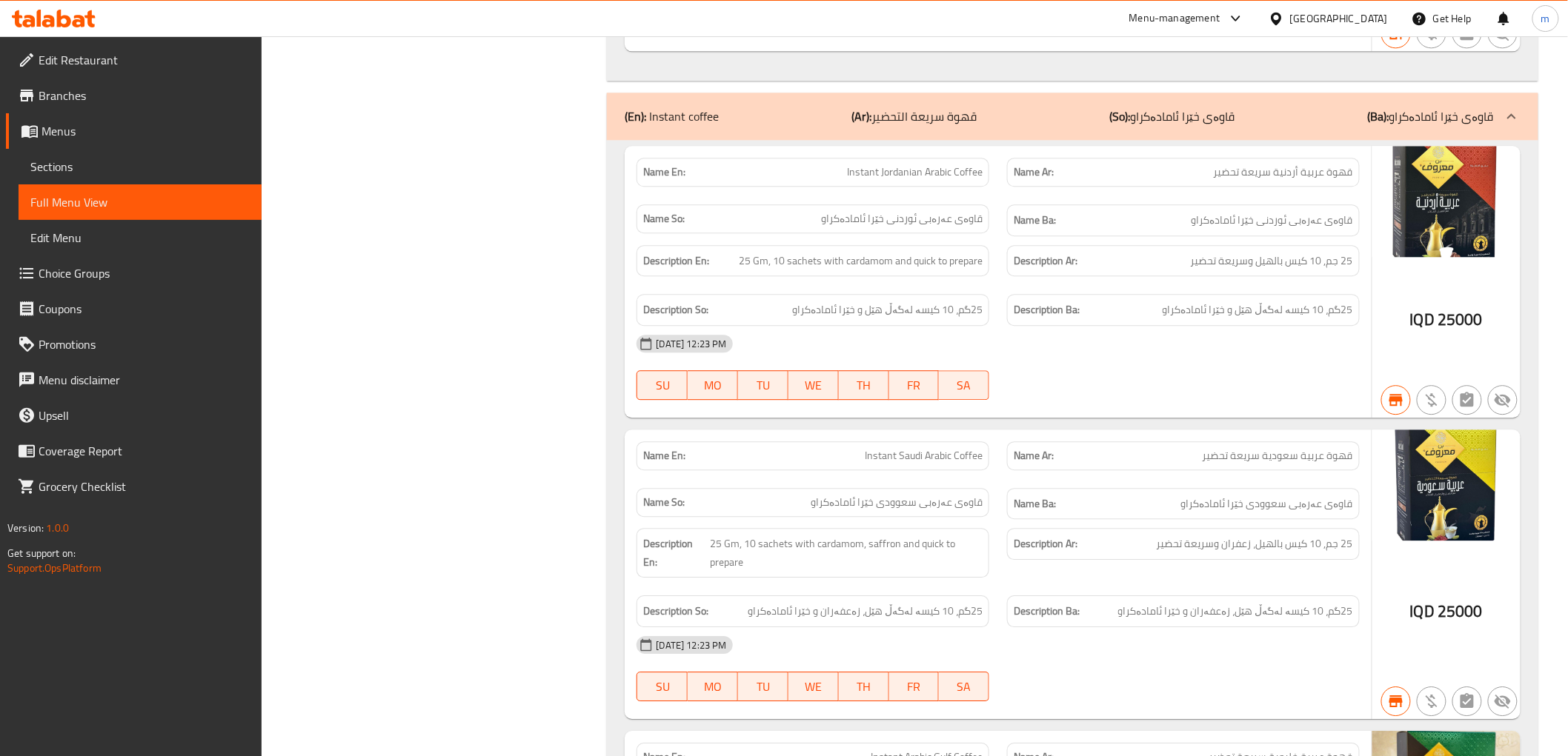
click at [959, 176] on span "Instant Jordanian Arabic Coffee" at bounding box center [915, 172] width 135 height 16
copy span "Instant Jordanian Arabic Coffee"
click at [1002, 468] on div "Name Ar: قهوة عربية سعودية سريعة تحضير" at bounding box center [1183, 455] width 371 height 47
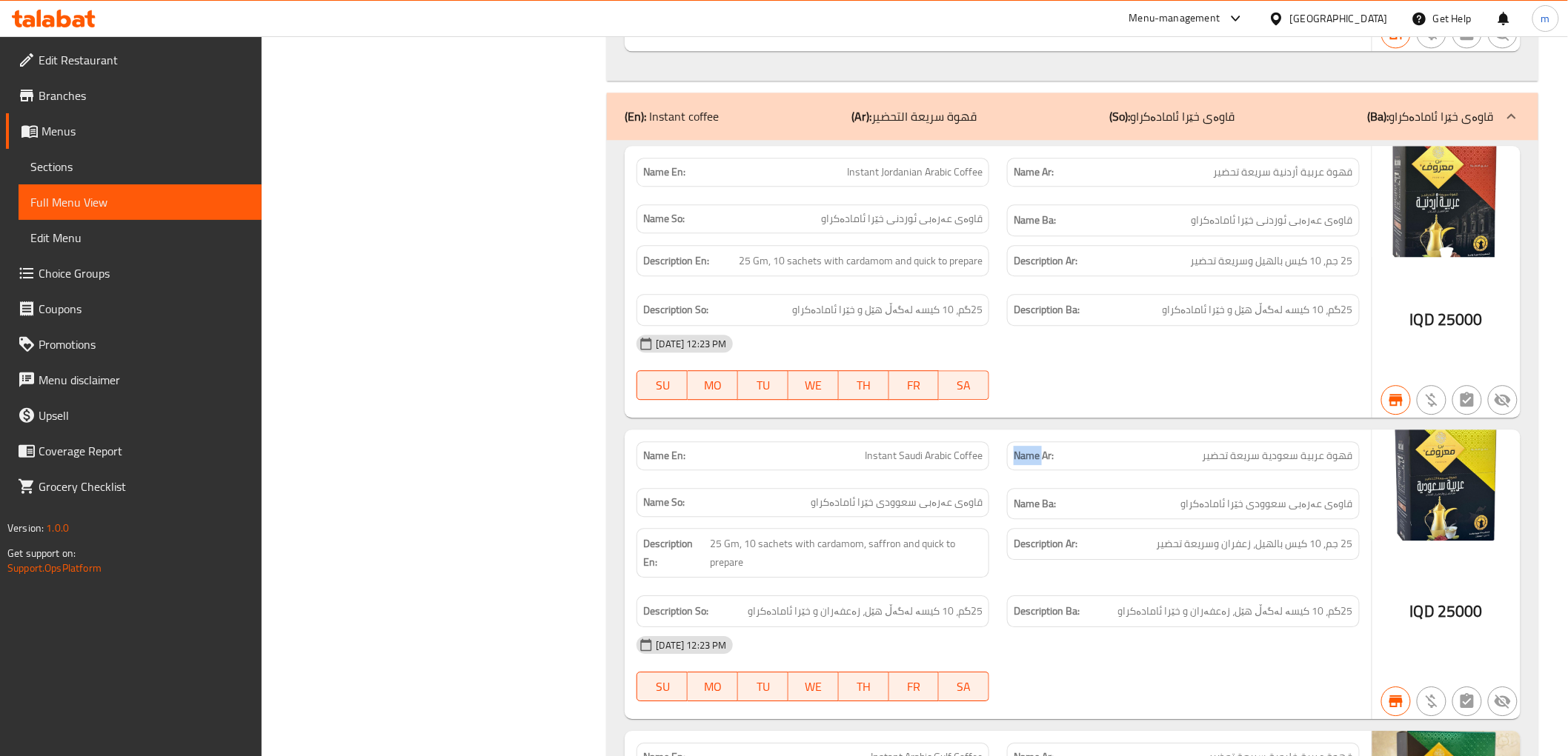
click at [1002, 468] on div "Name Ar: قهوة عربية سعودية سريعة تحضير" at bounding box center [1183, 455] width 371 height 47
click at [939, 449] on div "Name En: Instant Saudi Arabic Coffee" at bounding box center [813, 455] width 353 height 29
click at [938, 449] on div "Name En: Instant Saudi Arabic Coffee" at bounding box center [813, 455] width 353 height 29
copy span "Instant Saudi Arabic Coffee"
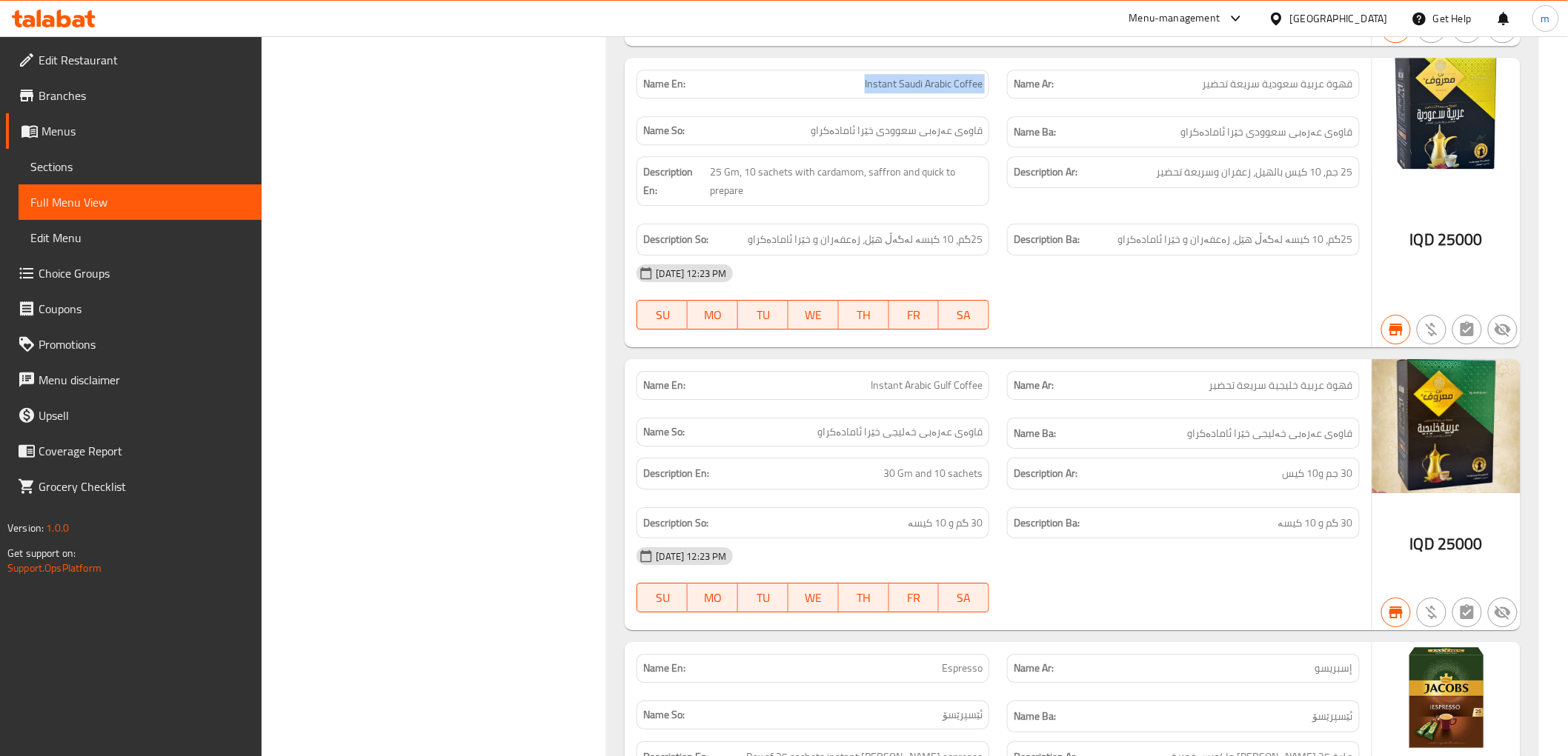
scroll to position [4284, 0]
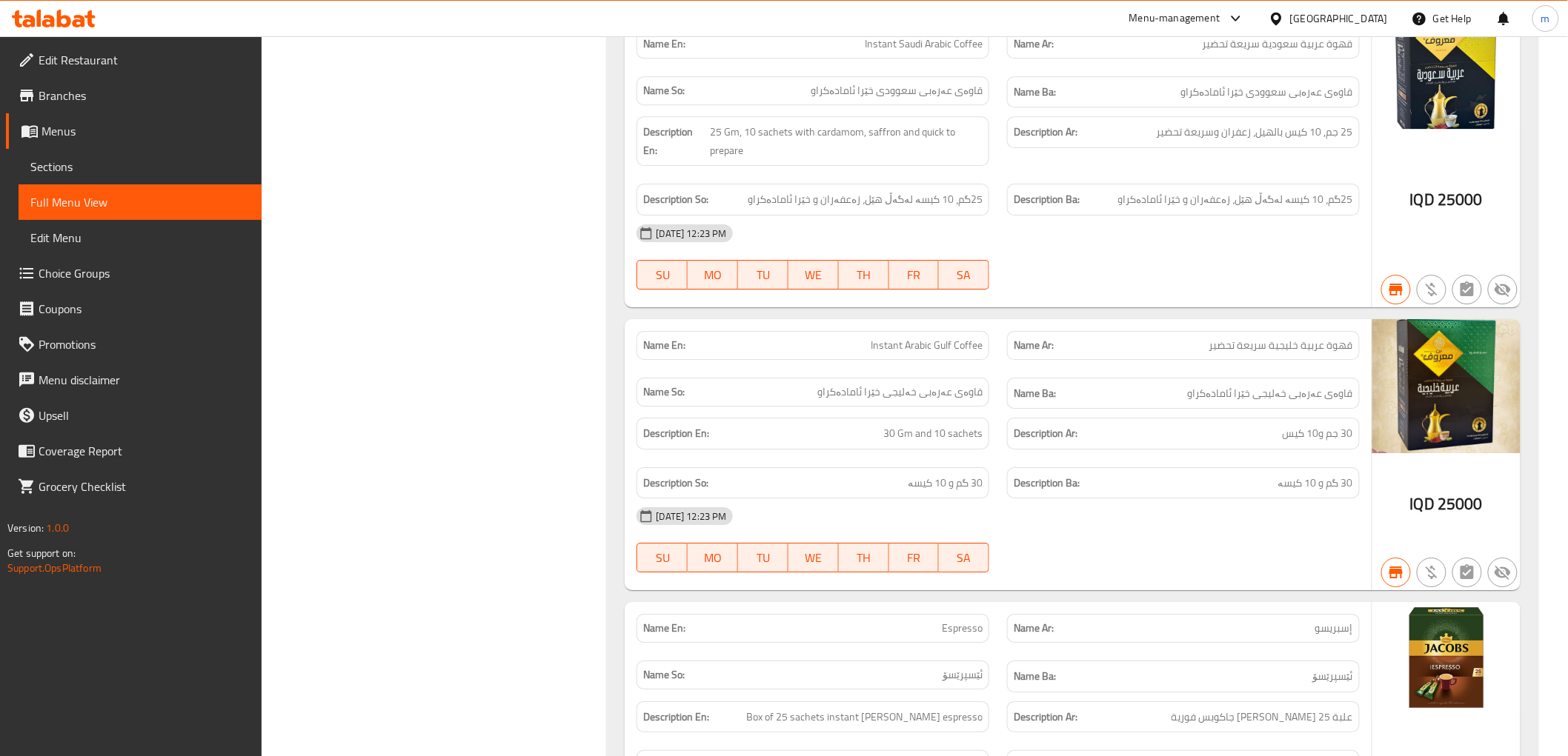
click at [942, 351] on span "Instant Arabic Gulf Coffee" at bounding box center [927, 345] width 112 height 16
copy span "Instant Arabic Gulf Coffee"
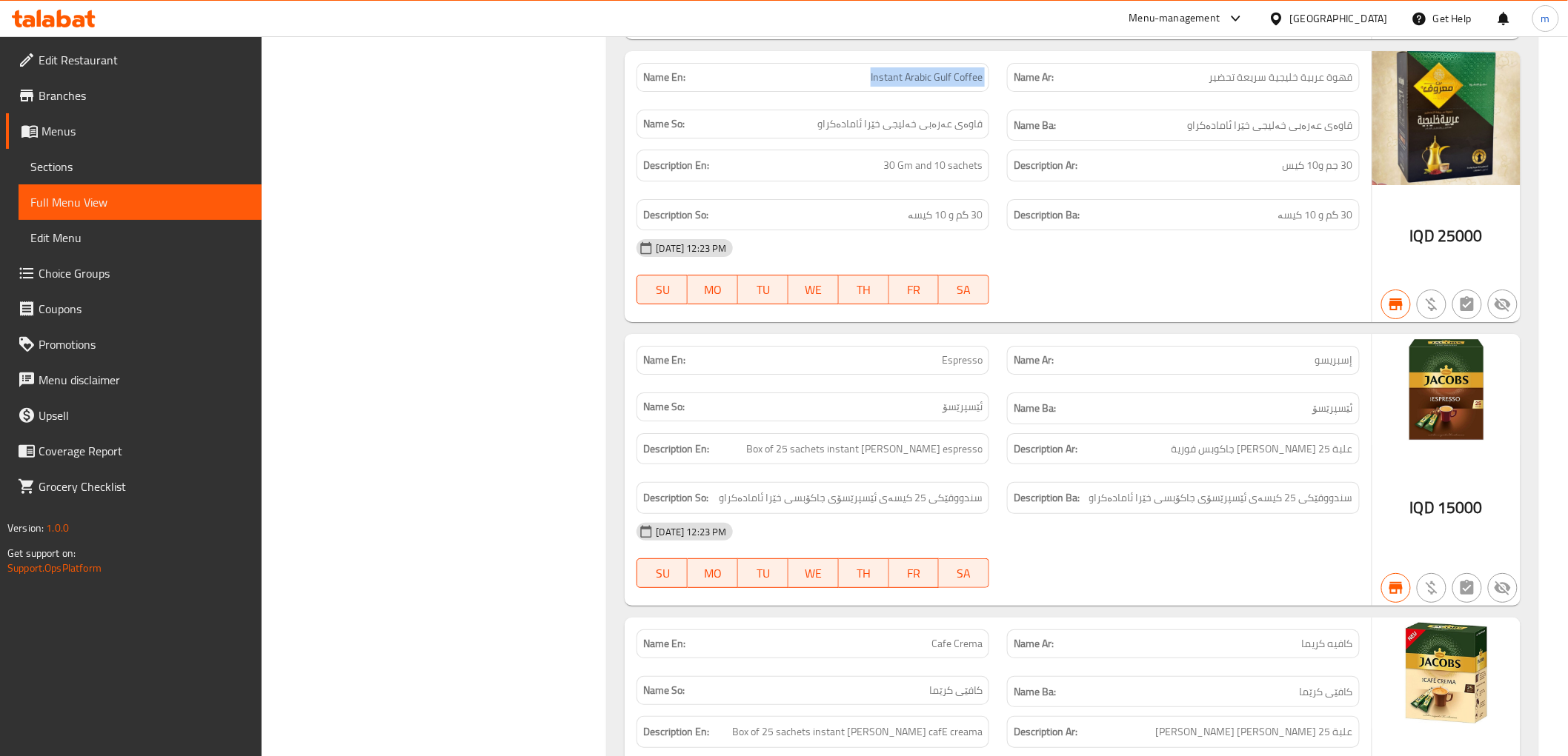
scroll to position [4559, 0]
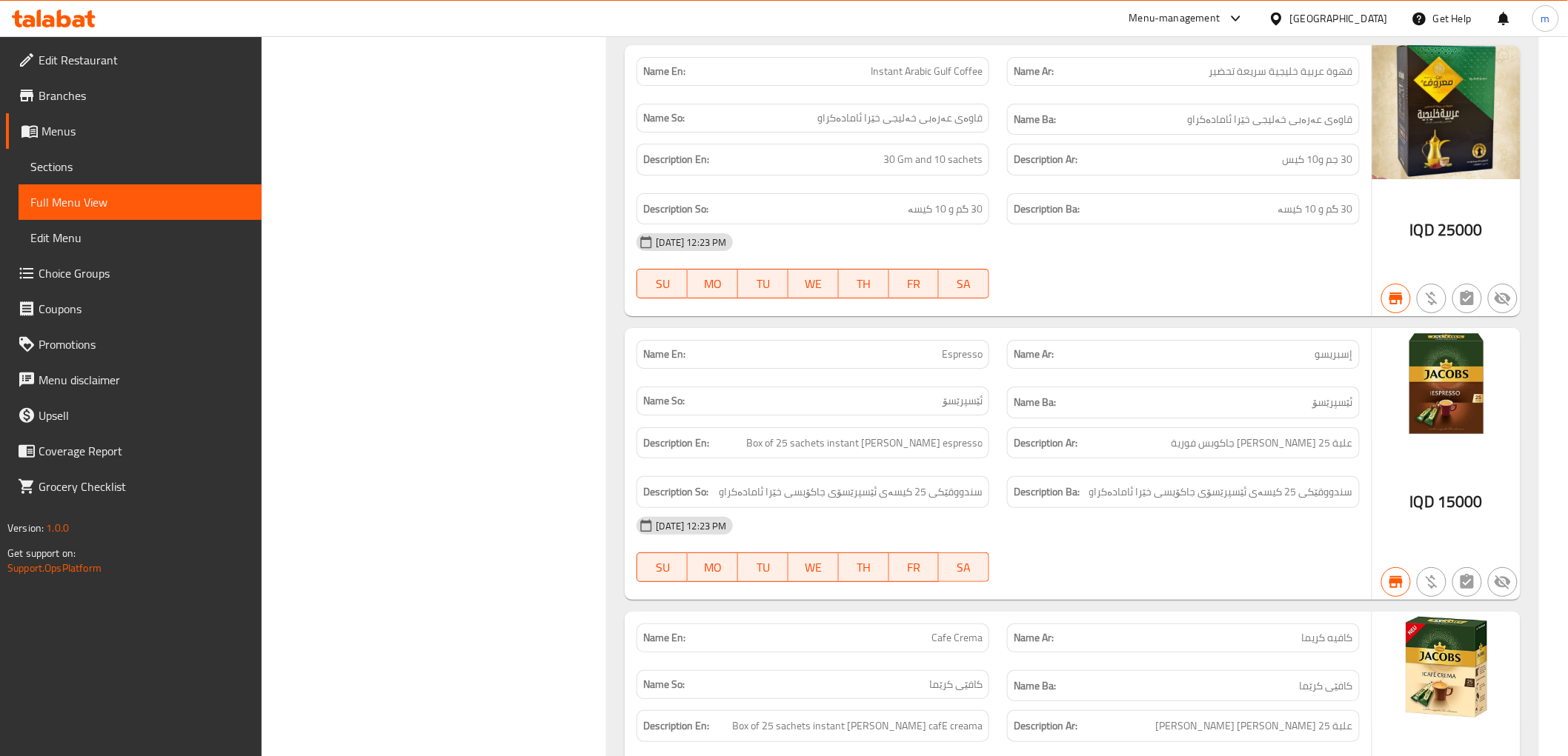
click at [974, 359] on span "Espresso" at bounding box center [961, 354] width 41 height 16
copy span "Espresso"
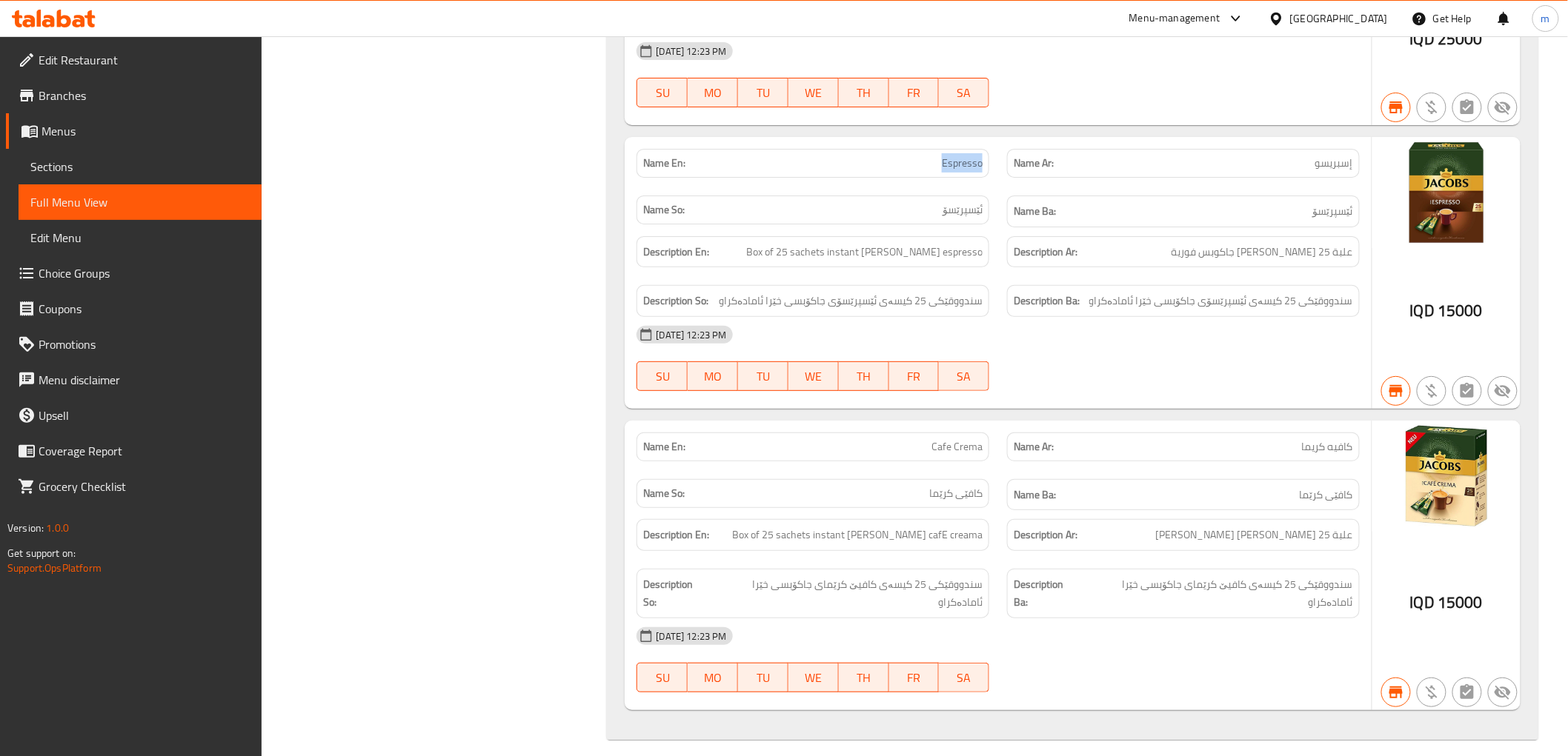
scroll to position [4753, 0]
click at [965, 450] on span "Cafe Crema" at bounding box center [956, 443] width 51 height 16
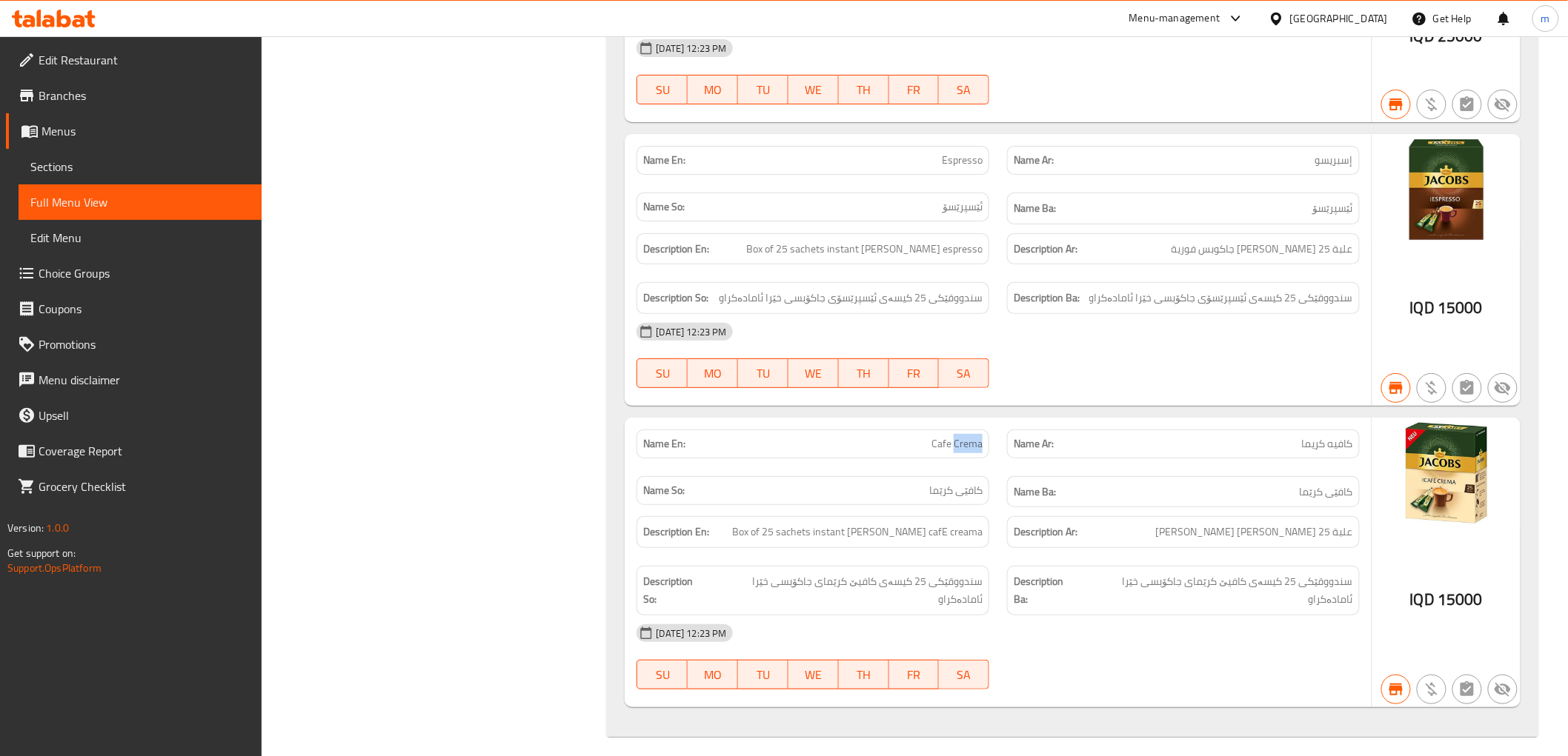
click at [965, 450] on span "Cafe Crema" at bounding box center [956, 443] width 51 height 16
copy span "Cafe Crema"
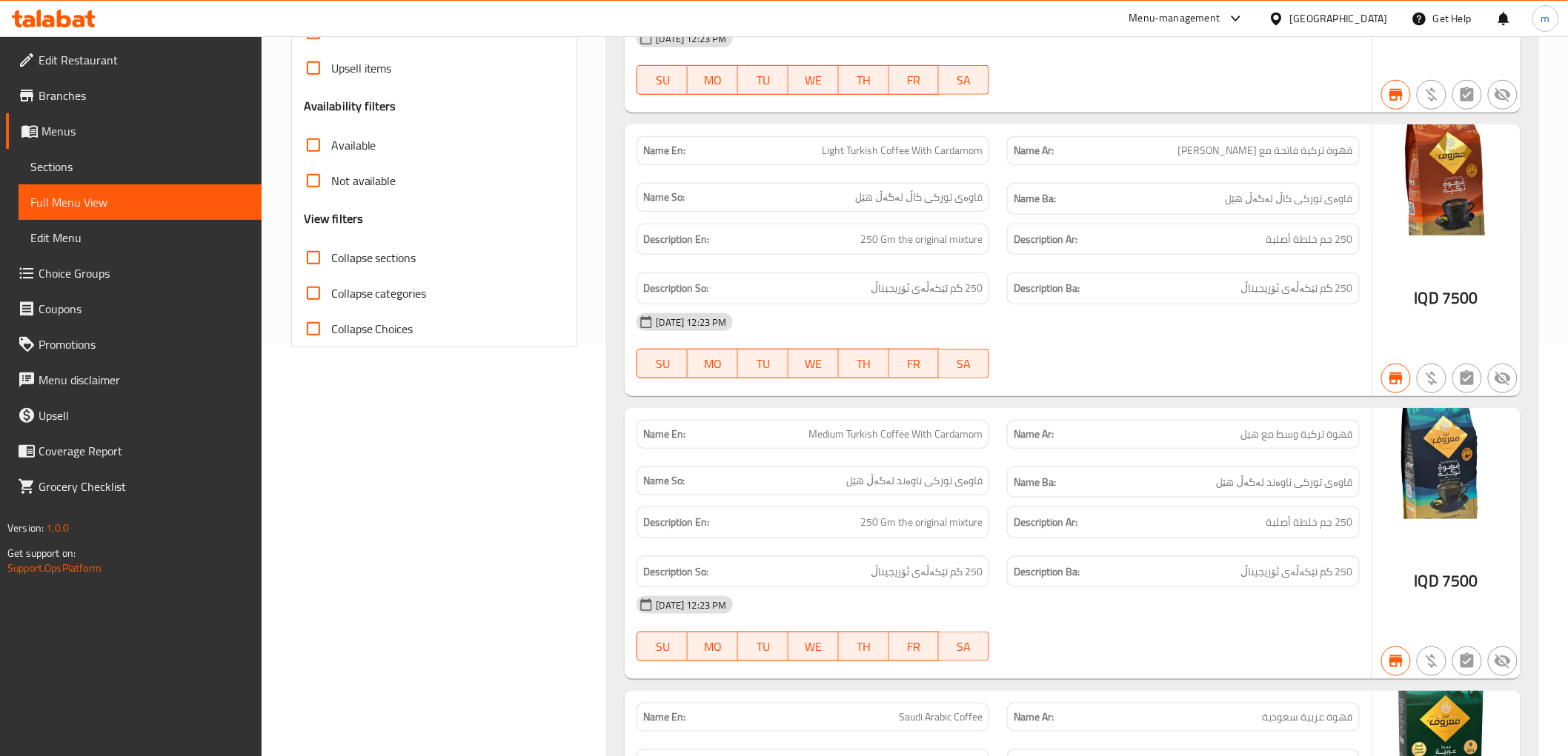
scroll to position [0, 0]
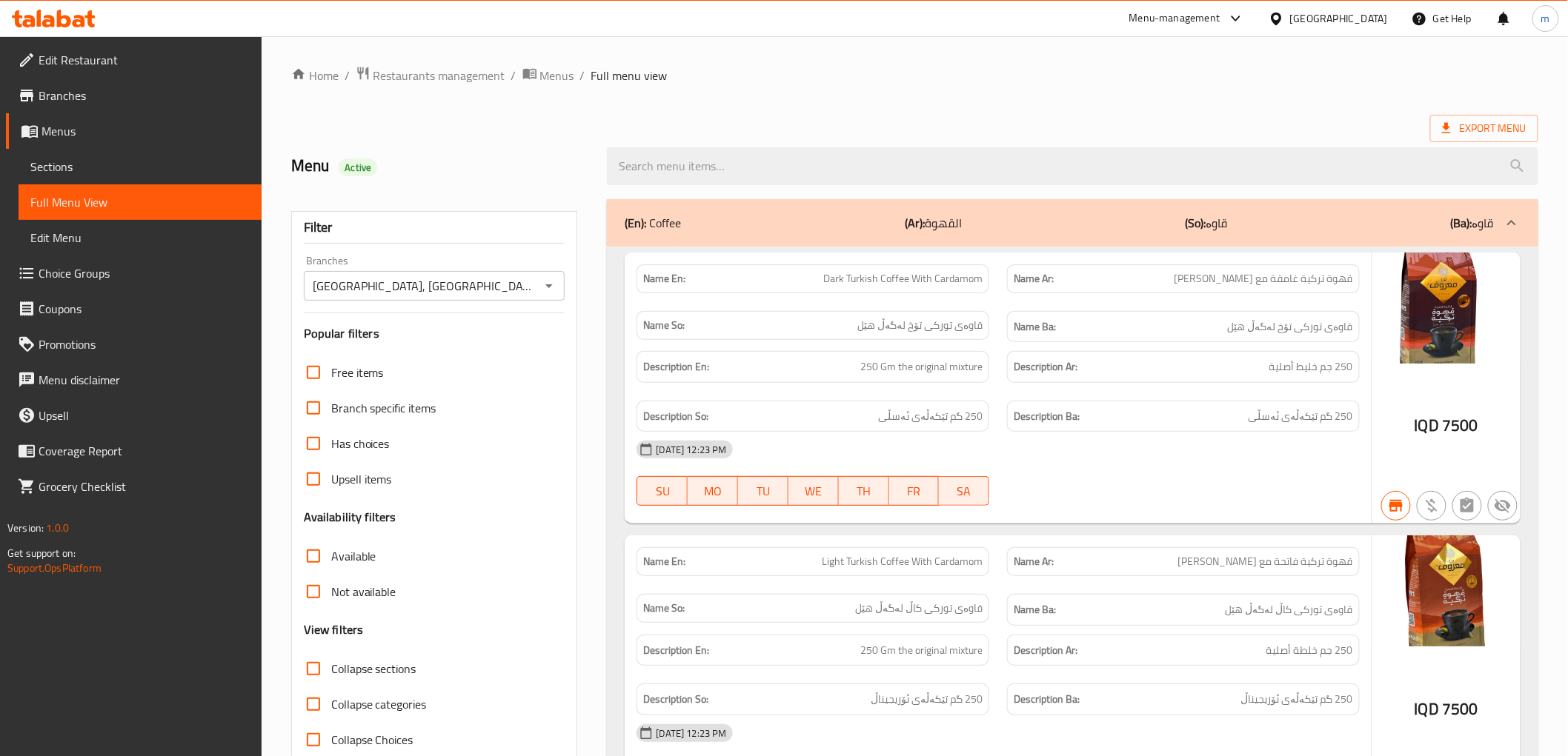
click at [971, 276] on span "Dark Turkish Coffee With Cardamom" at bounding box center [903, 278] width 159 height 16
copy span "Dark Turkish Coffee With Cardamom"
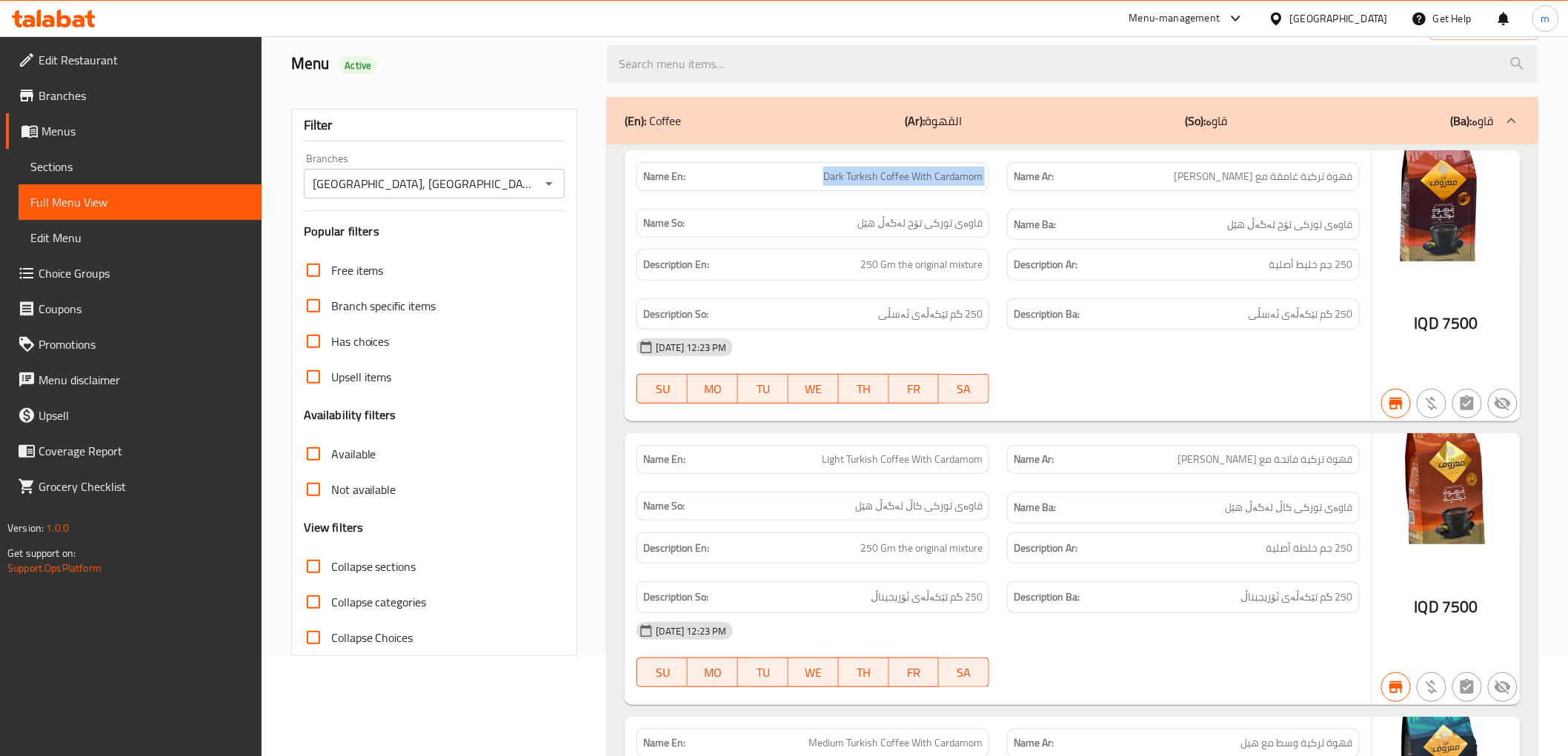
scroll to position [137, 0]
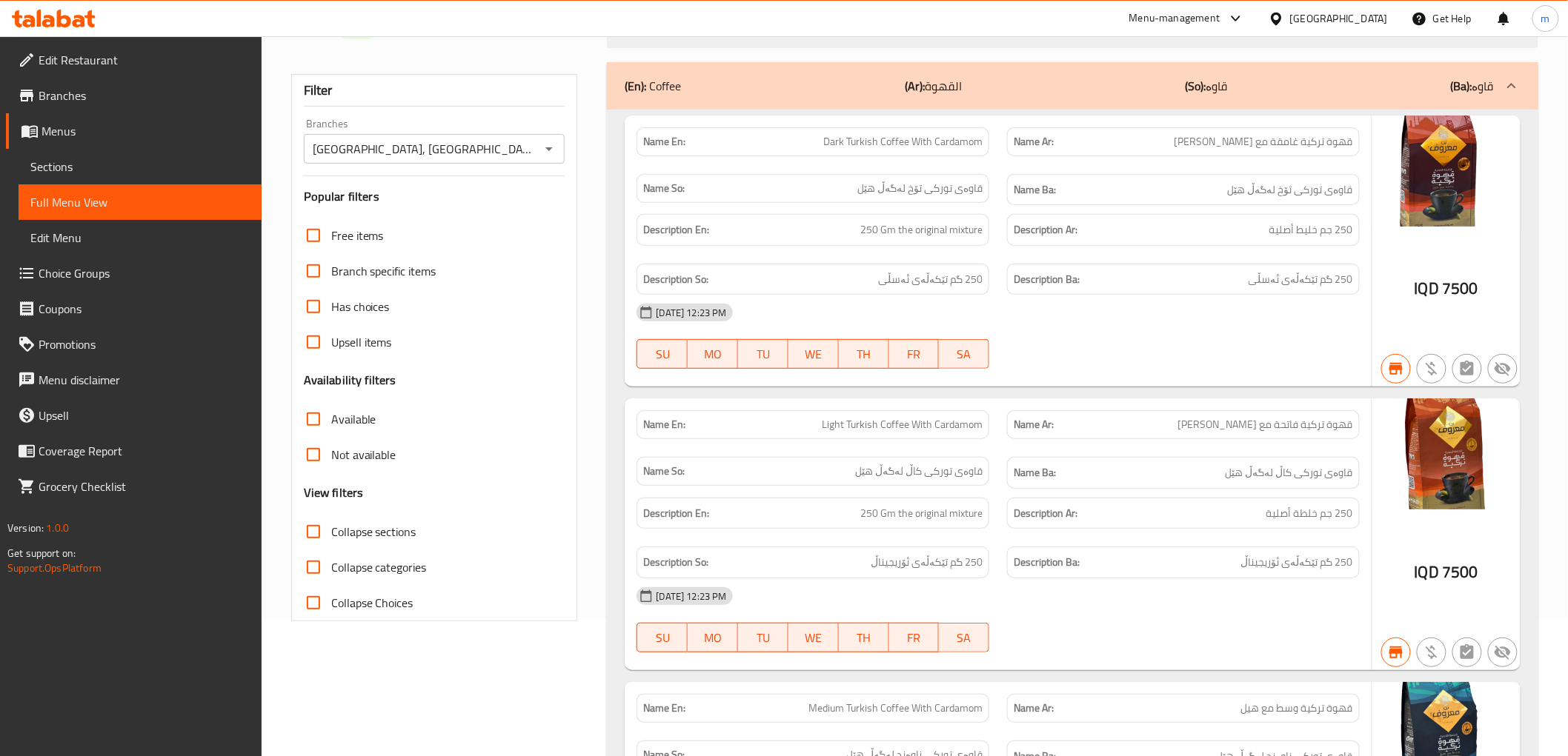
click at [978, 426] on span "Light Turkish Coffee With Cardamom" at bounding box center [902, 424] width 161 height 16
copy span "Light Turkish Coffee With Cardamom"
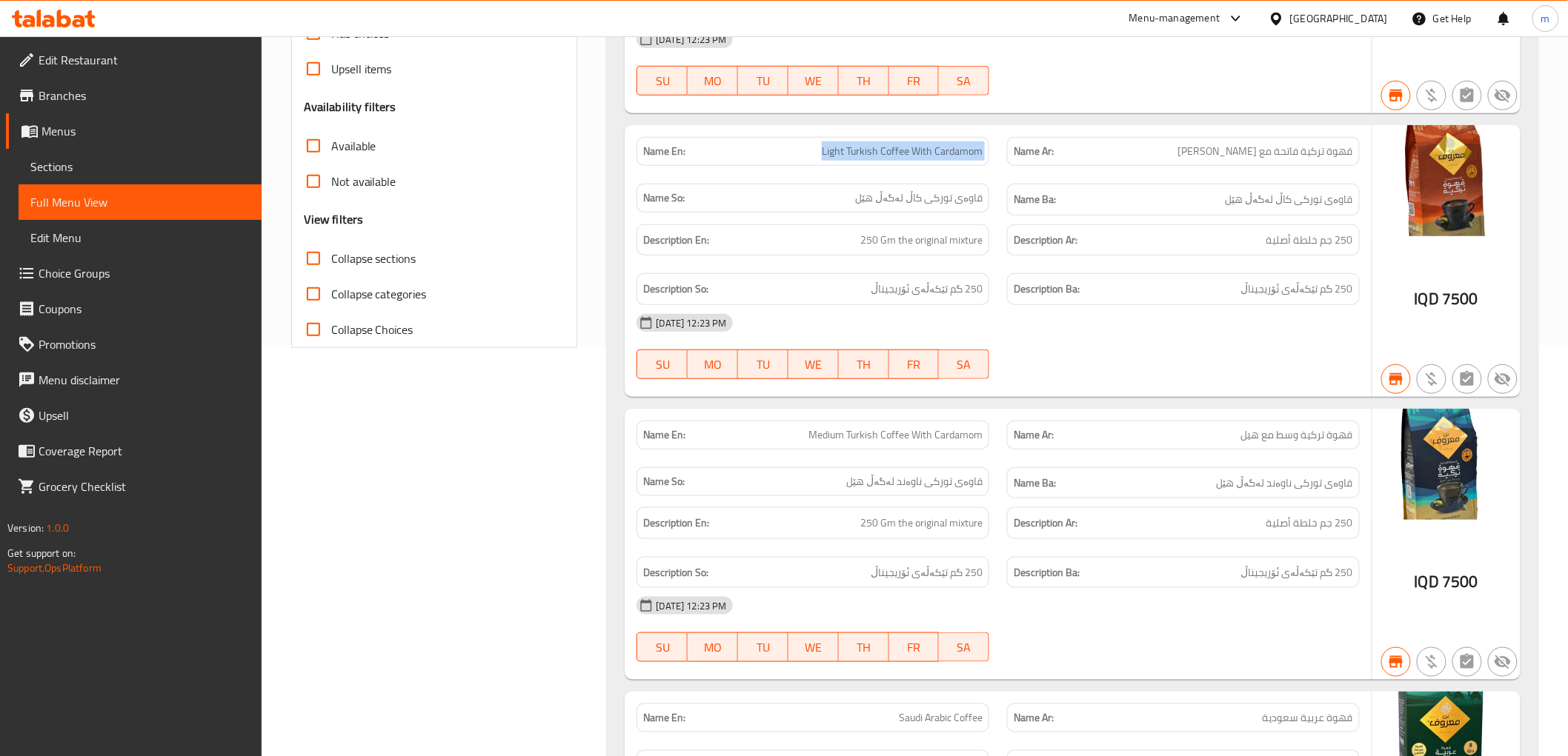
scroll to position [411, 0]
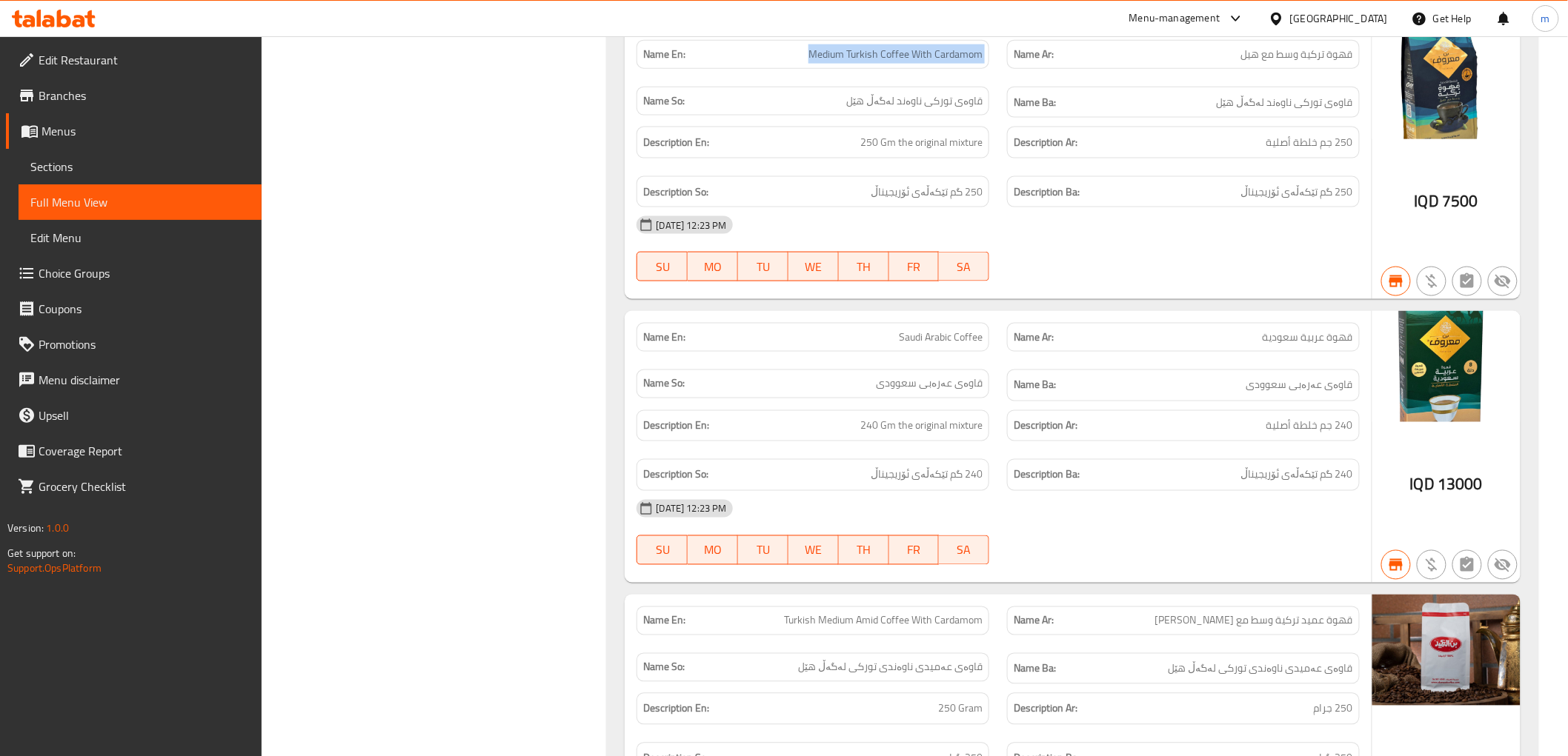
scroll to position [823, 0]
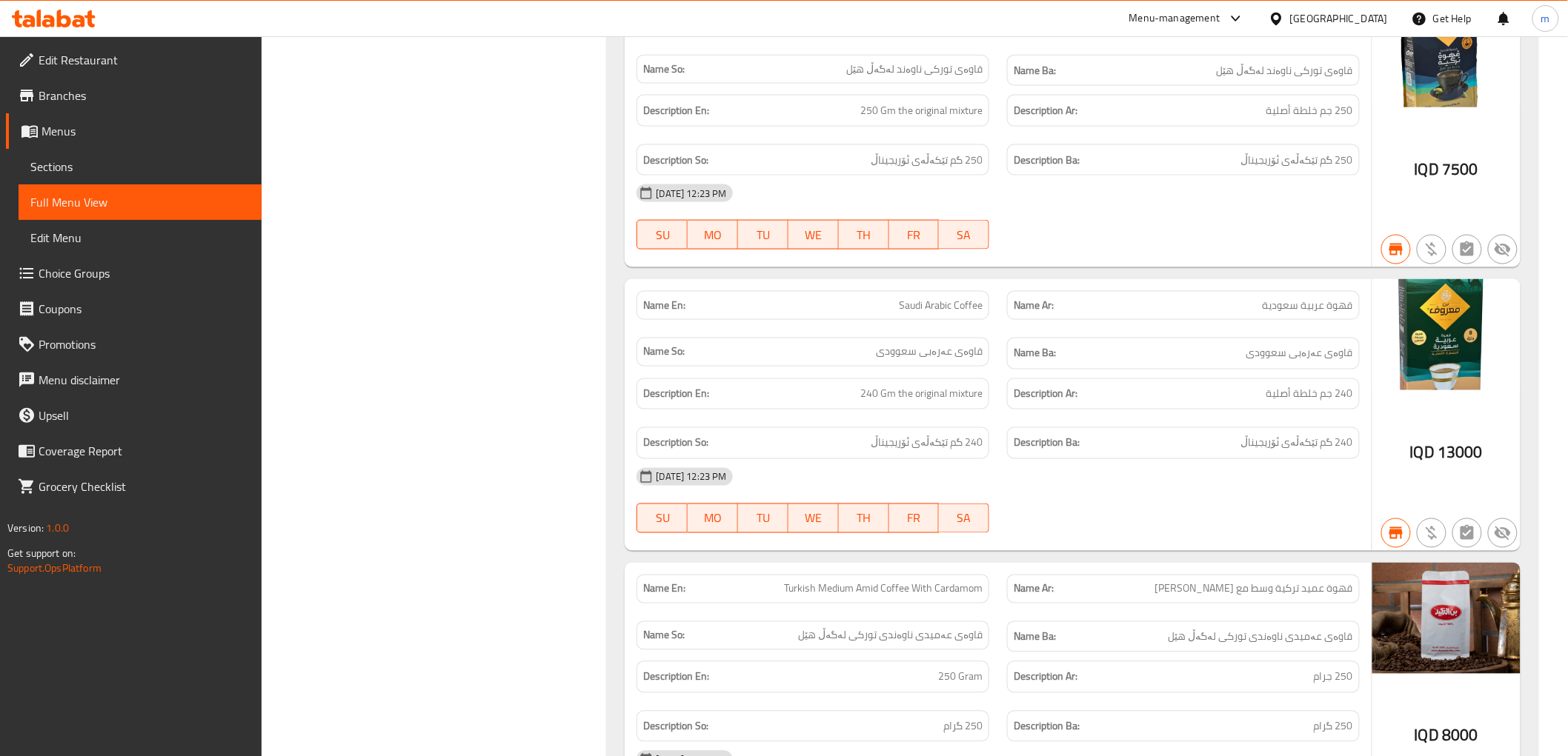
click at [907, 298] on span "Saudi Arabic Coffee" at bounding box center [941, 305] width 83 height 16
click at [945, 296] on div "Name En: Saudi Arabic Coffee" at bounding box center [813, 305] width 353 height 29
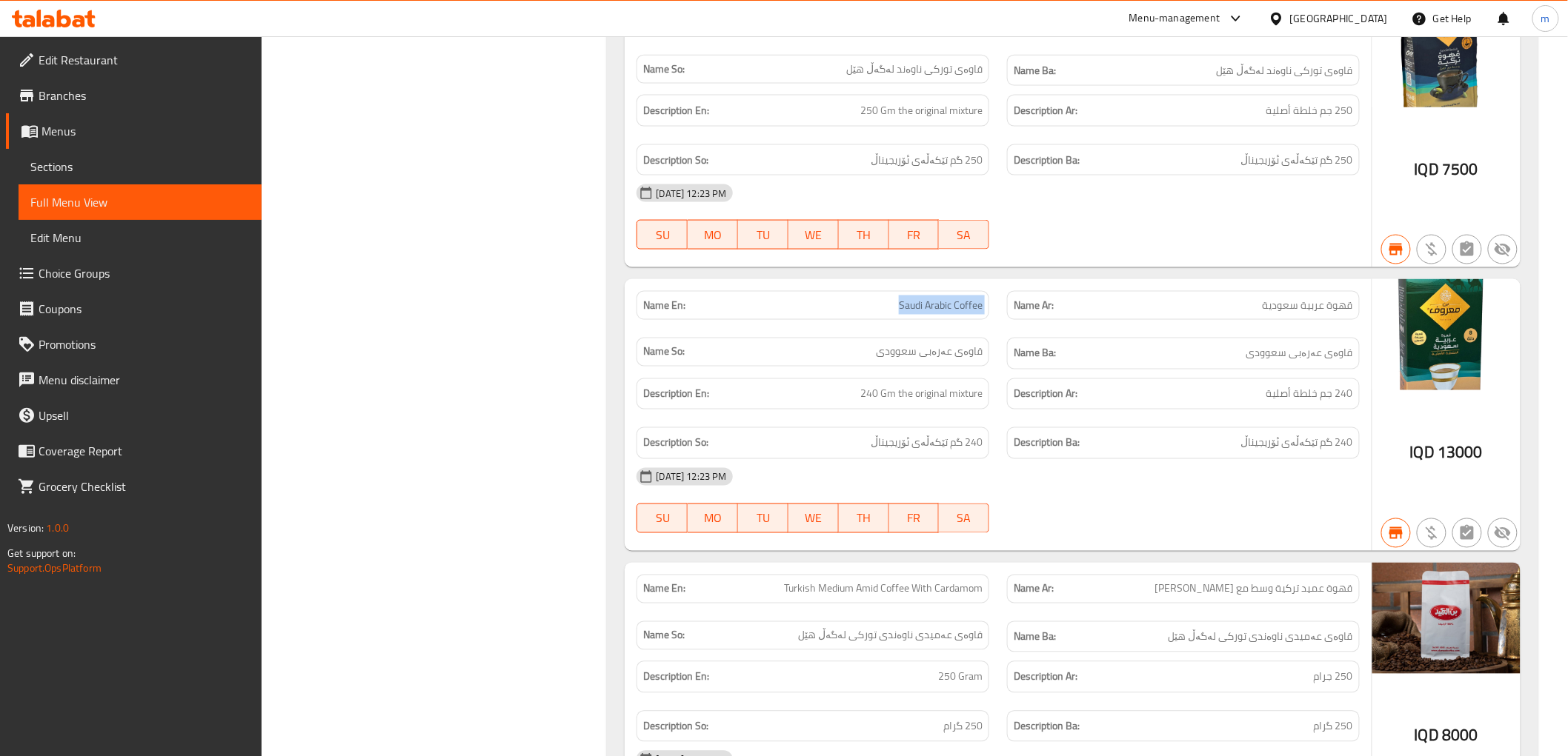
click at [945, 296] on div "Name En: Saudi Arabic Coffee" at bounding box center [813, 305] width 353 height 29
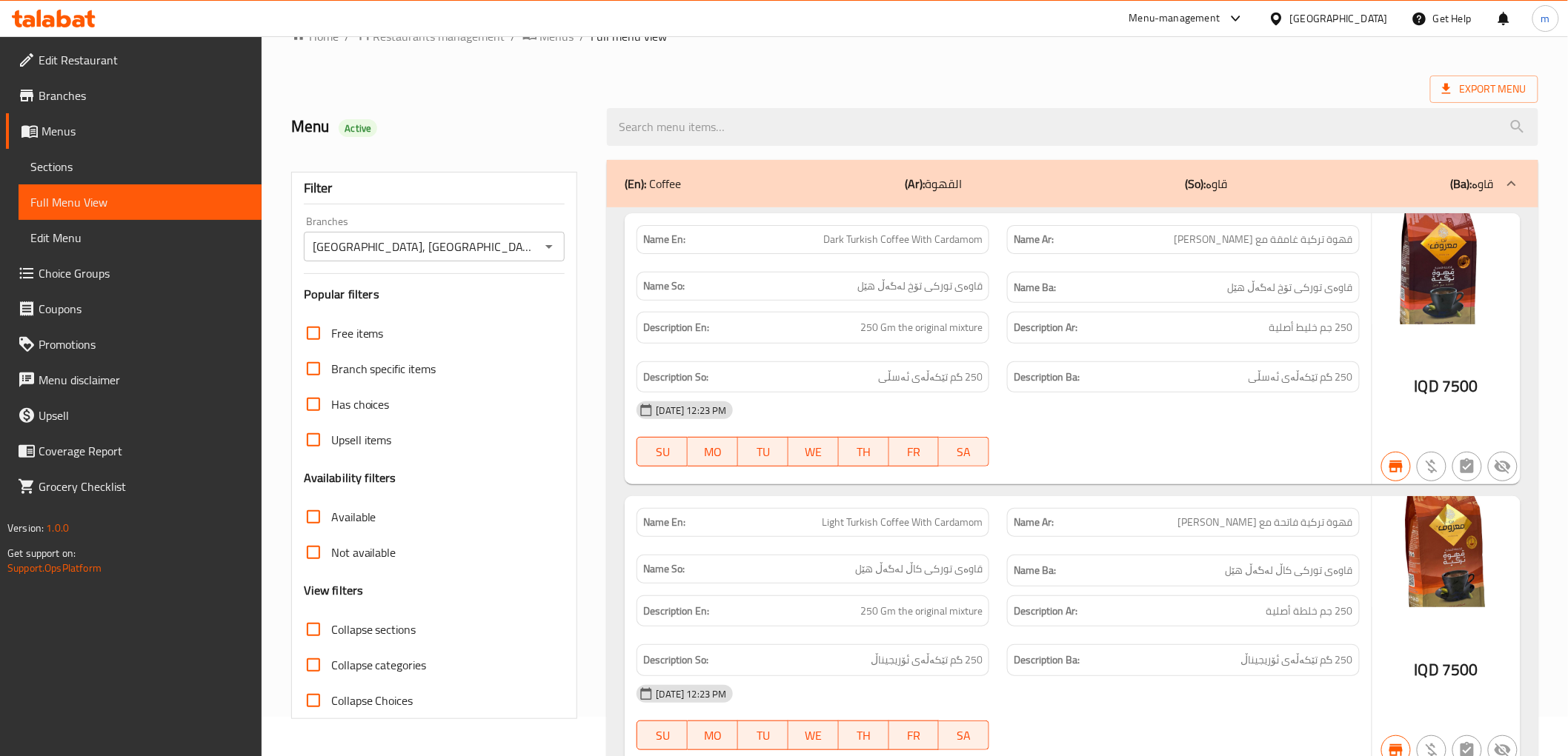
scroll to position [0, 0]
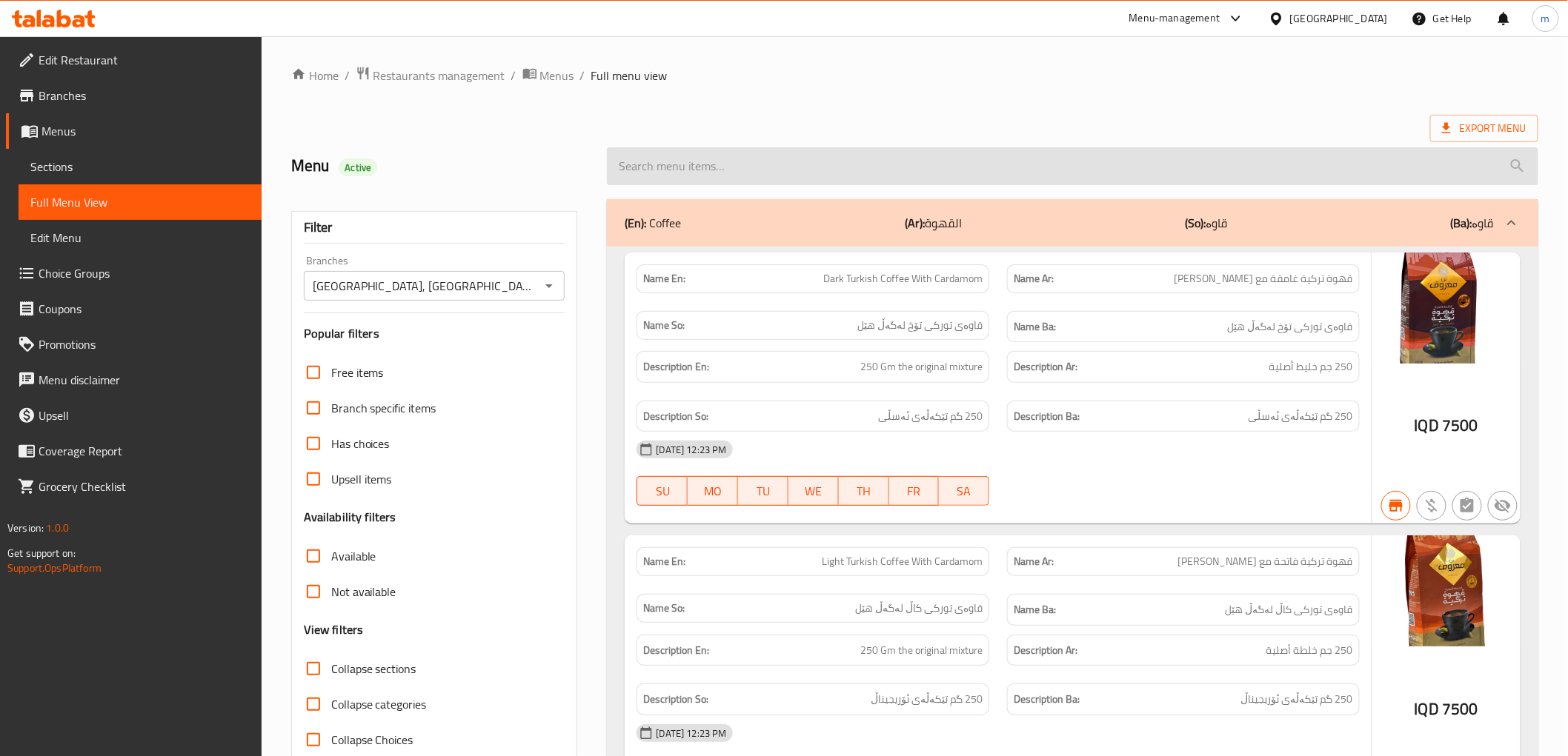
click at [741, 172] on input "search" at bounding box center [1072, 166] width 930 height 38
paste input "Amid"
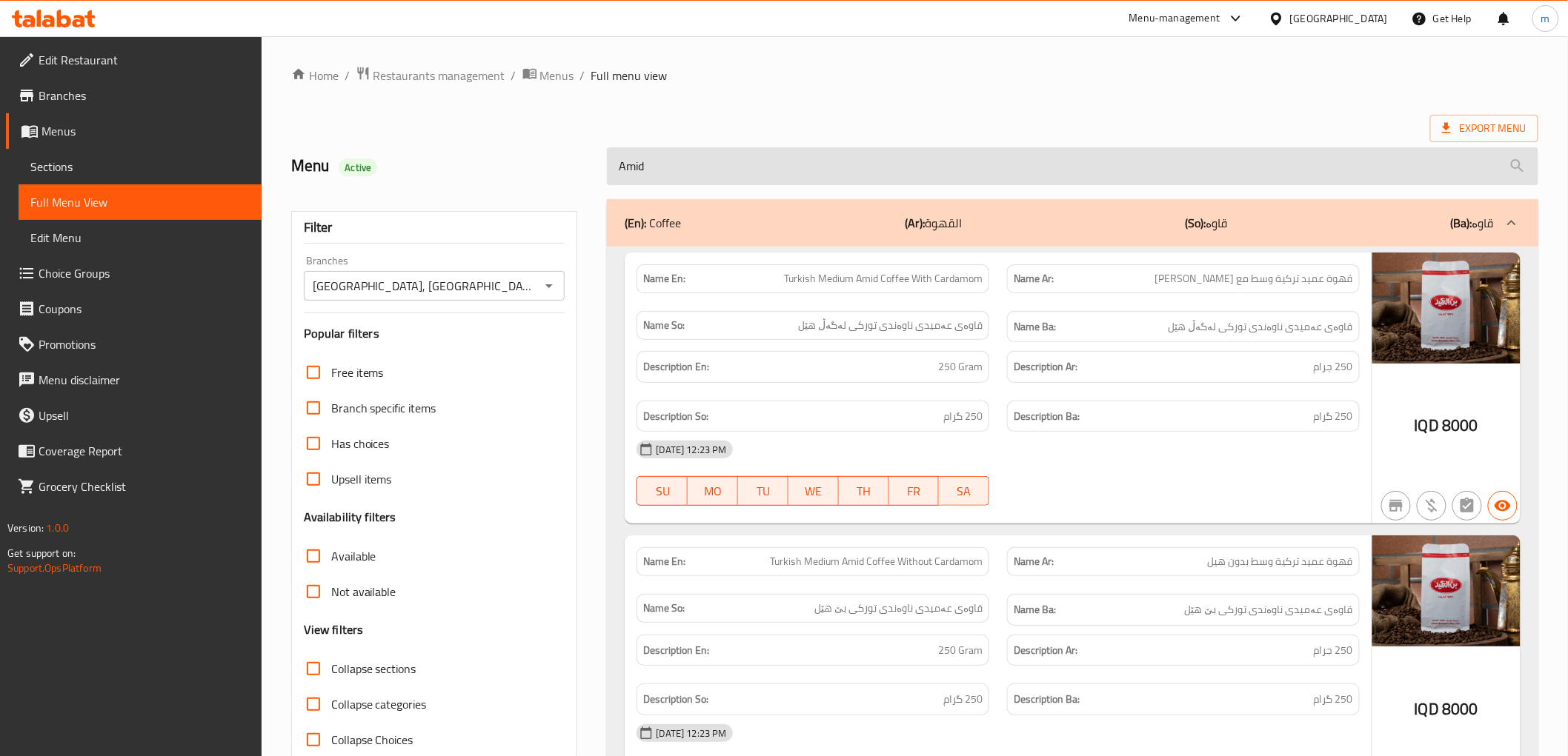
click at [703, 166] on input "Amid" at bounding box center [1072, 166] width 930 height 38
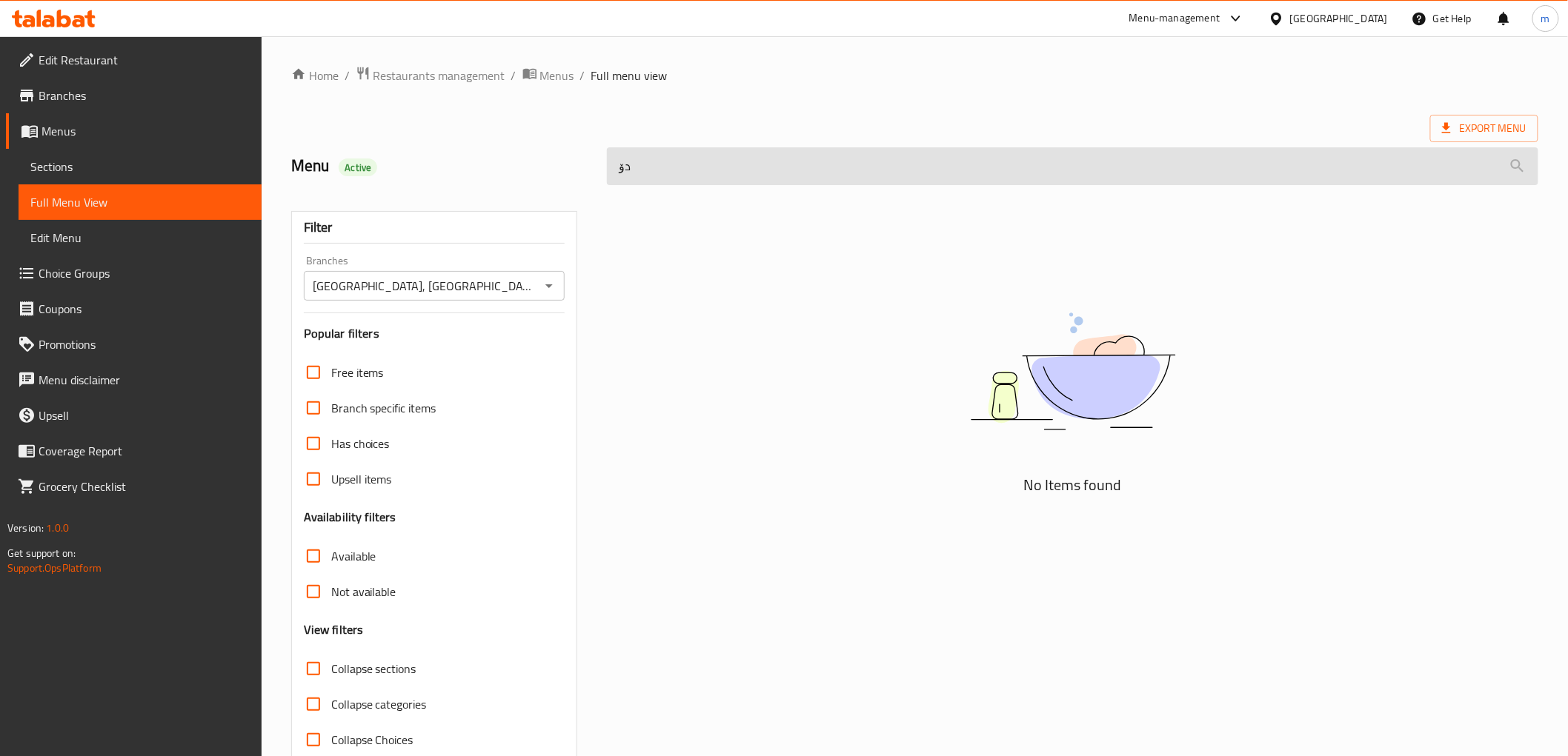
type input "د"
type input "d"
type input "v"
type input "f"
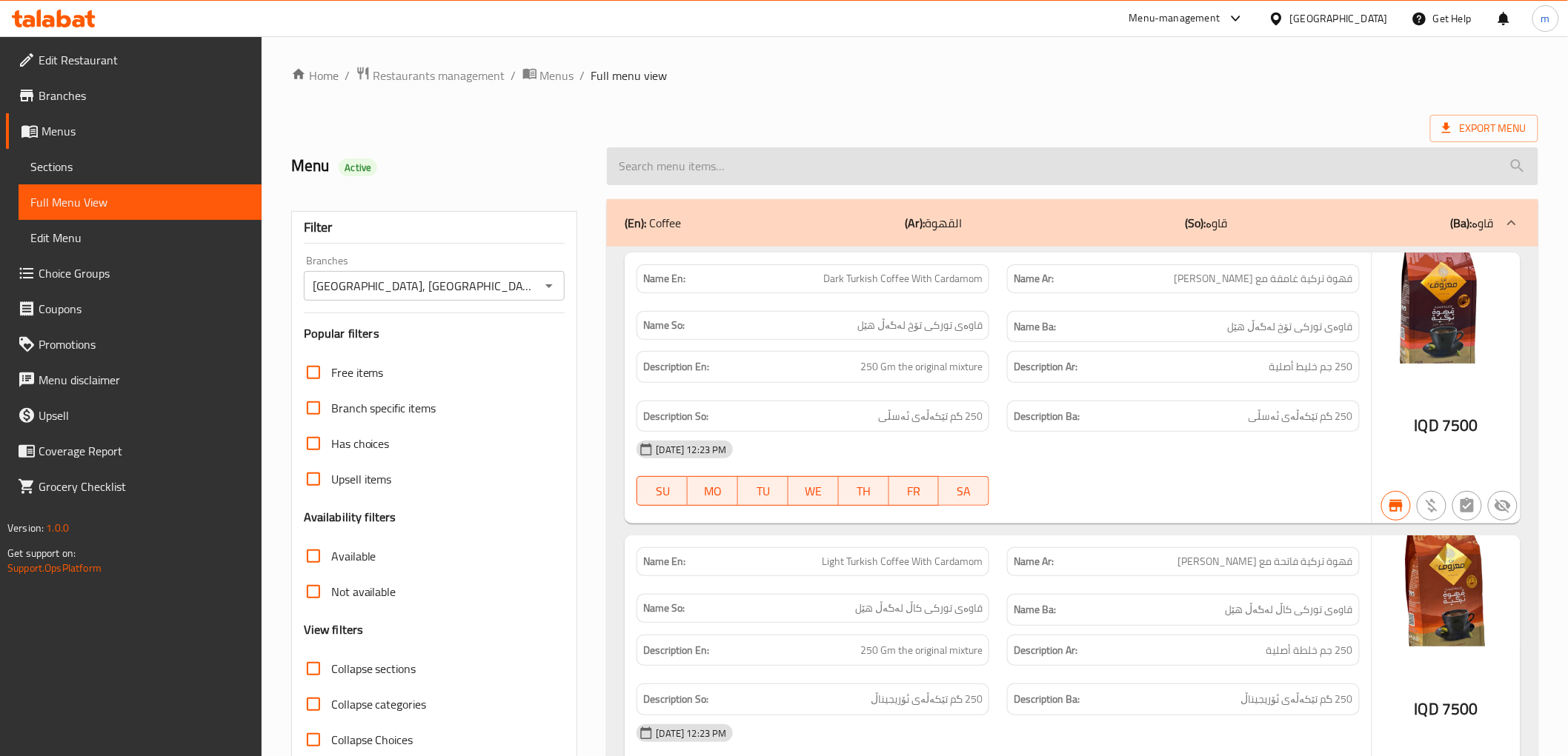
paste input "Amid"
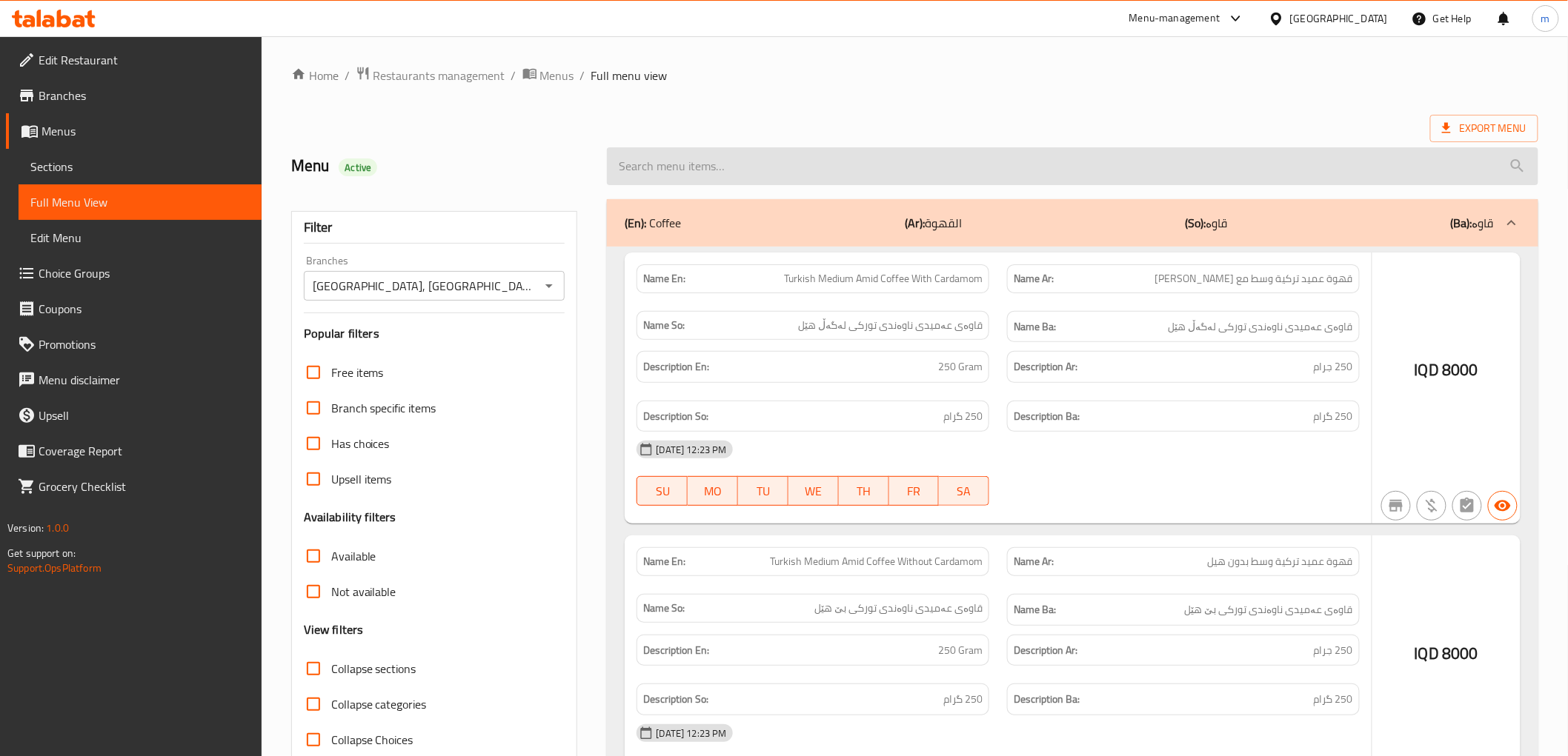
type input "Amid"
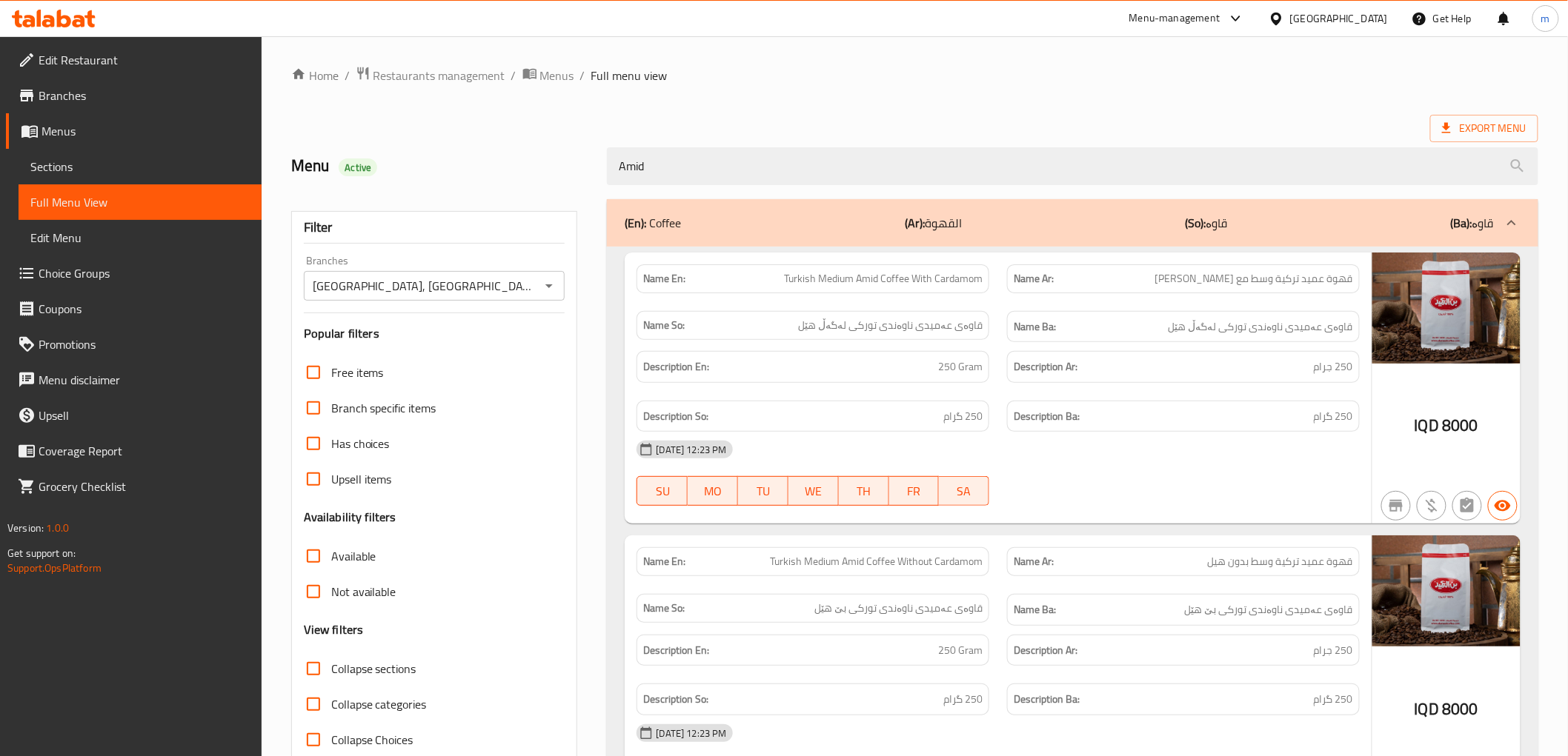
click at [1247, 275] on span "قهوة عميد تركية وسط مع [PERSON_NAME]" at bounding box center [1254, 278] width 198 height 16
click at [1287, 278] on span "قهوة عميد تركية وسط مع [PERSON_NAME]" at bounding box center [1254, 278] width 198 height 16
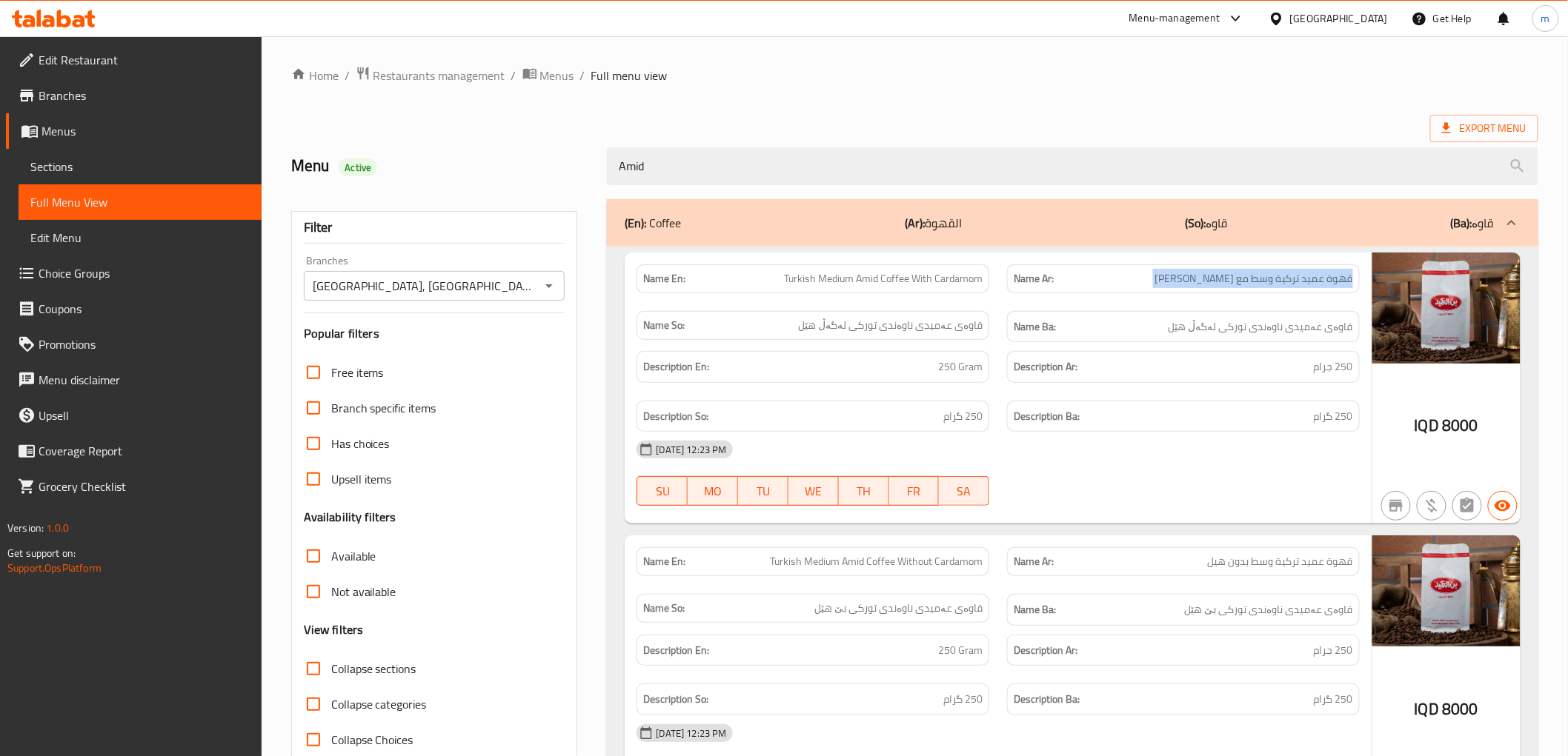
click at [1287, 278] on span "قهوة عميد تركية وسط مع [PERSON_NAME]" at bounding box center [1254, 278] width 198 height 16
click at [1293, 345] on div "Description Ar: 250 جرام" at bounding box center [1183, 367] width 371 height 50
click at [1296, 324] on span "قاوەی عەمیدی ناوەندی تورکی لەگەڵ هێل" at bounding box center [1261, 327] width 185 height 19
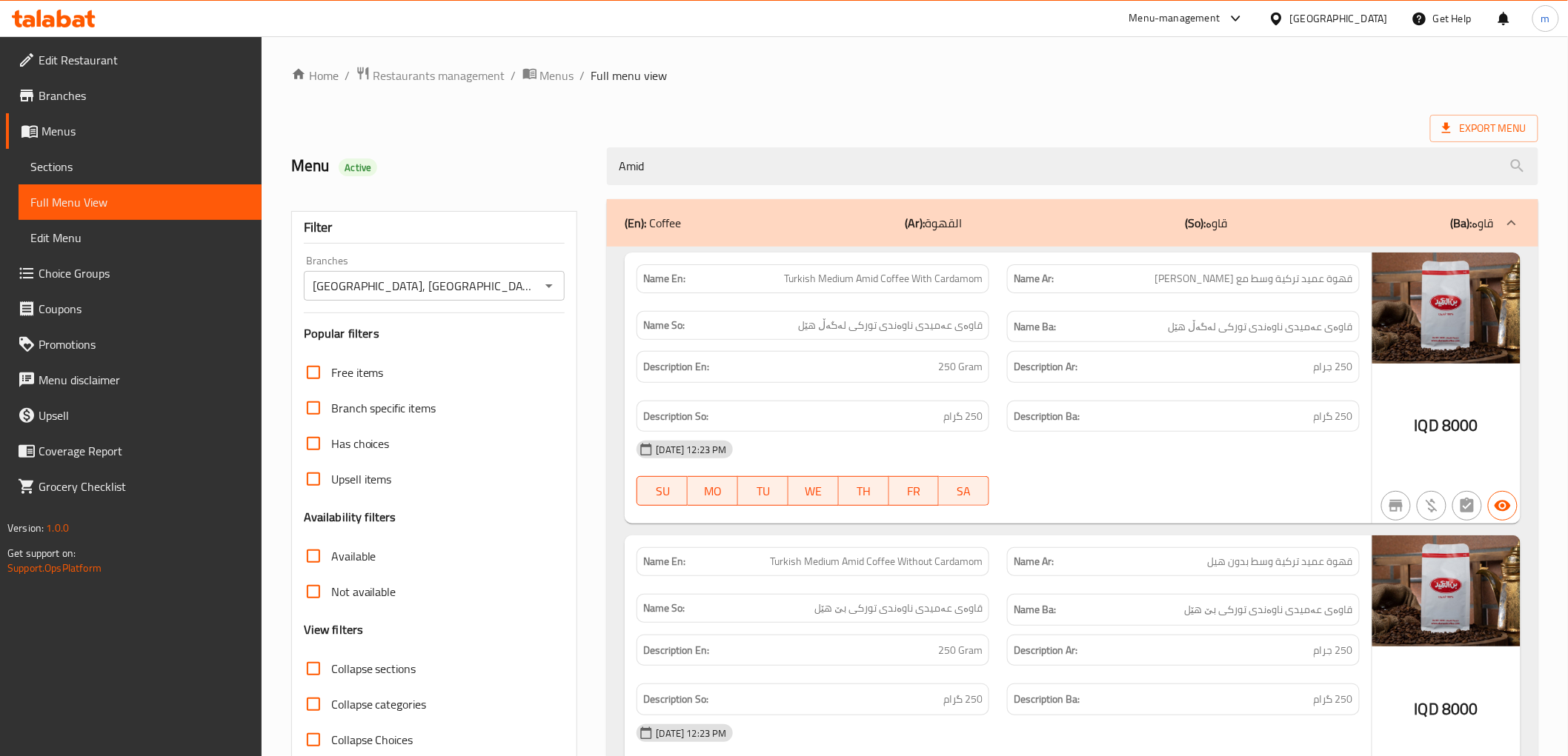
click at [1283, 278] on span "قهوة عميد تركية وسط مع [PERSON_NAME]" at bounding box center [1254, 278] width 198 height 16
click at [970, 263] on div "Name En: Turkish Medium Amid Coffee With Cardamom" at bounding box center [813, 278] width 371 height 47
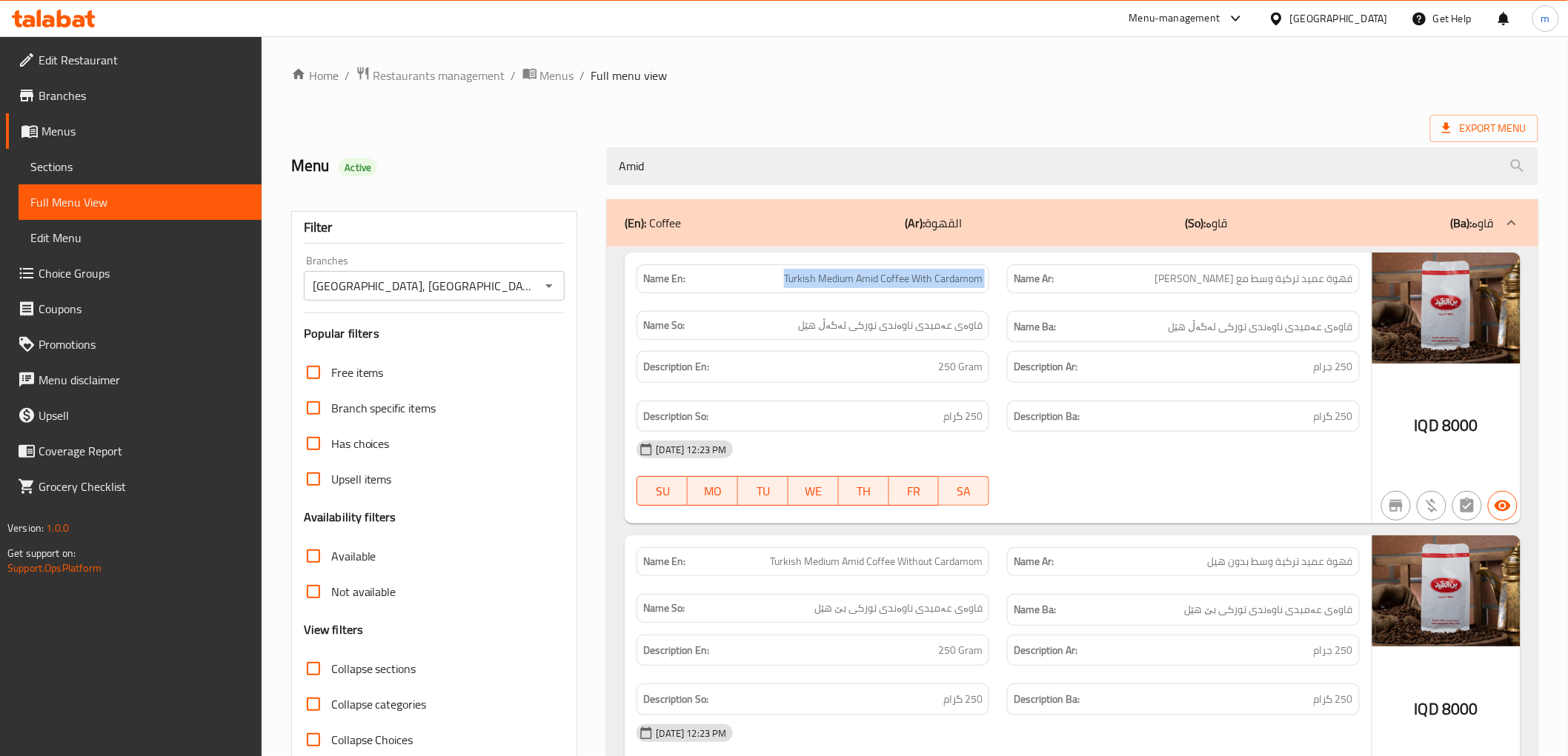
click at [970, 263] on div "Name En: Turkish Medium Amid Coffee With Cardamom" at bounding box center [813, 278] width 371 height 47
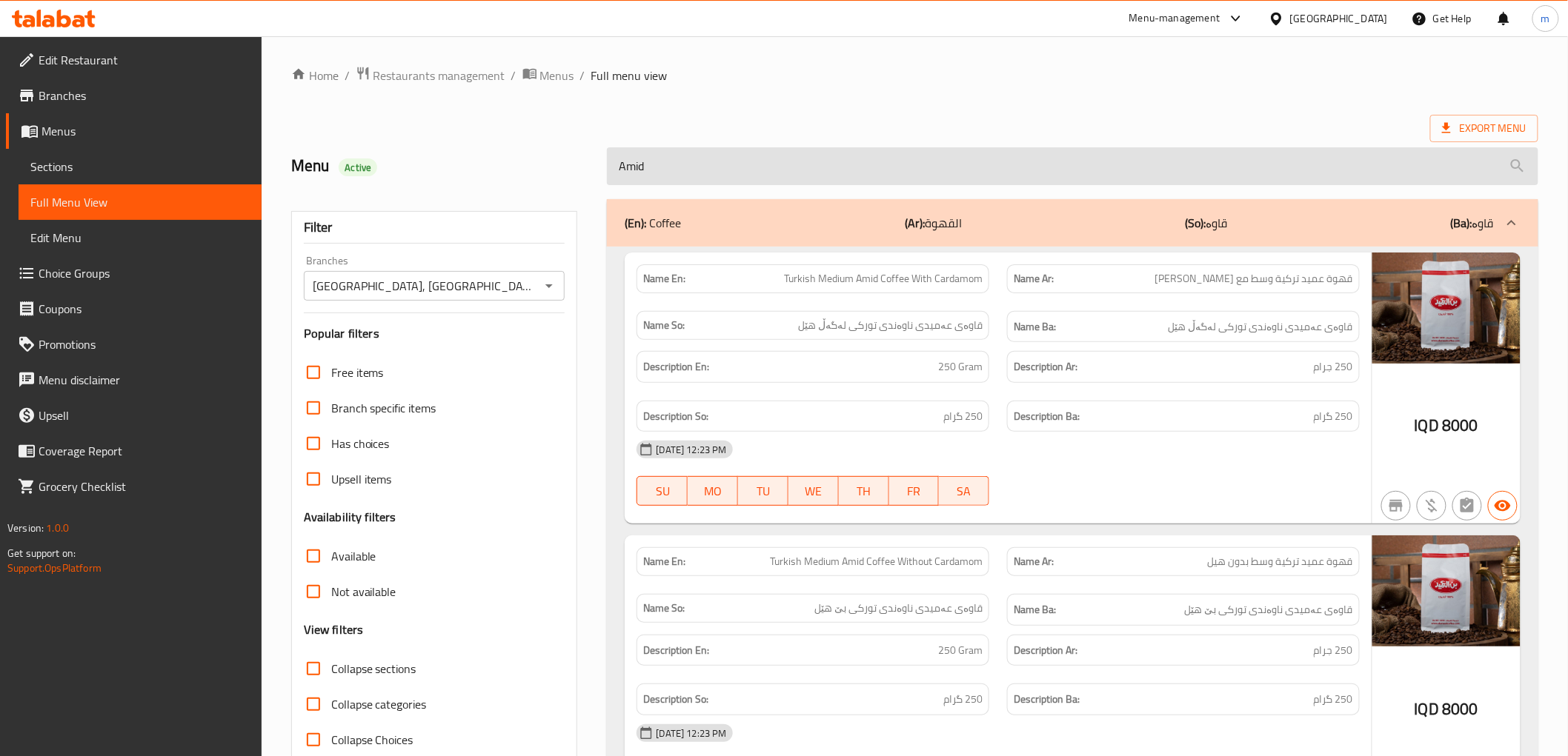
click at [671, 152] on input "Amid" at bounding box center [1072, 166] width 930 height 38
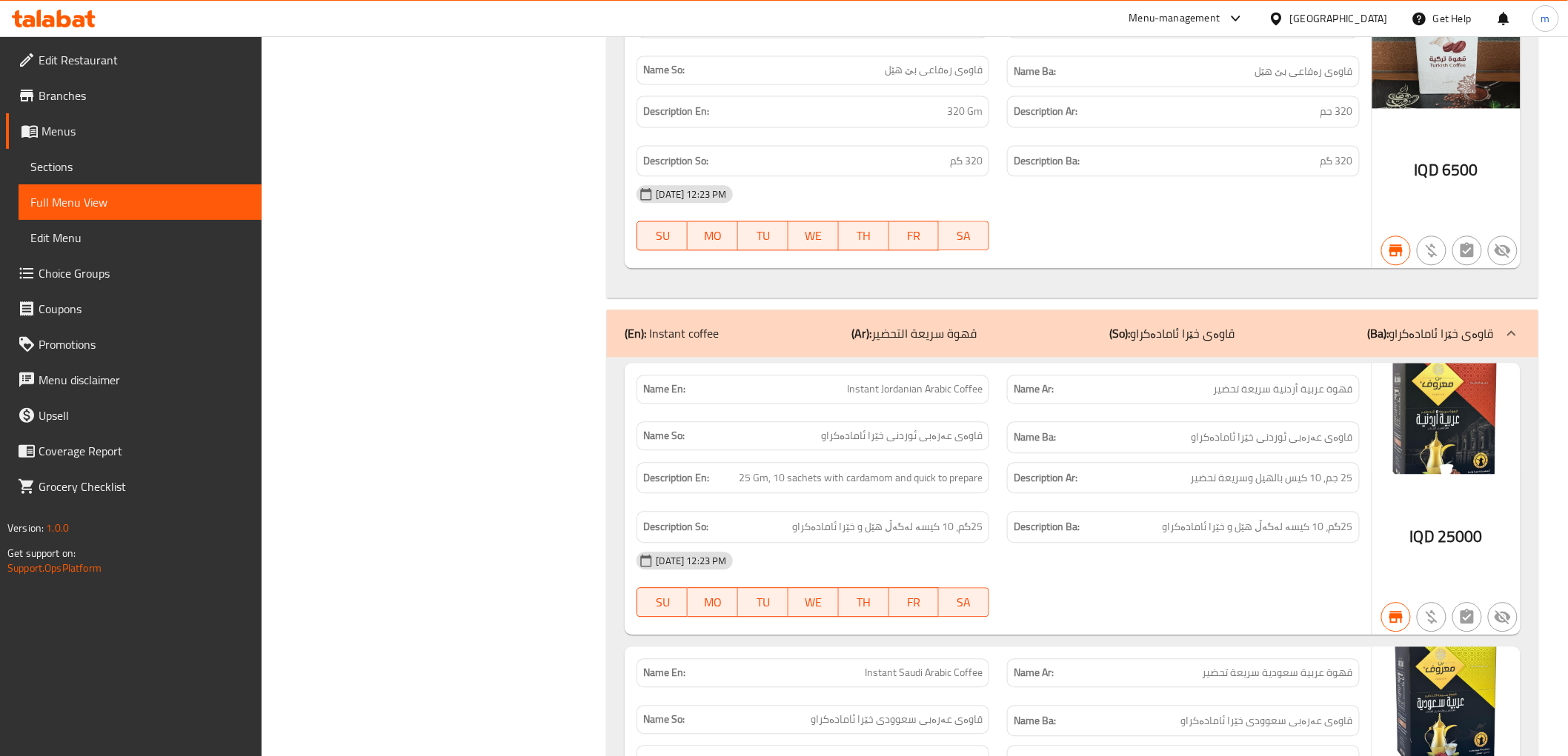
scroll to position [1036, 0]
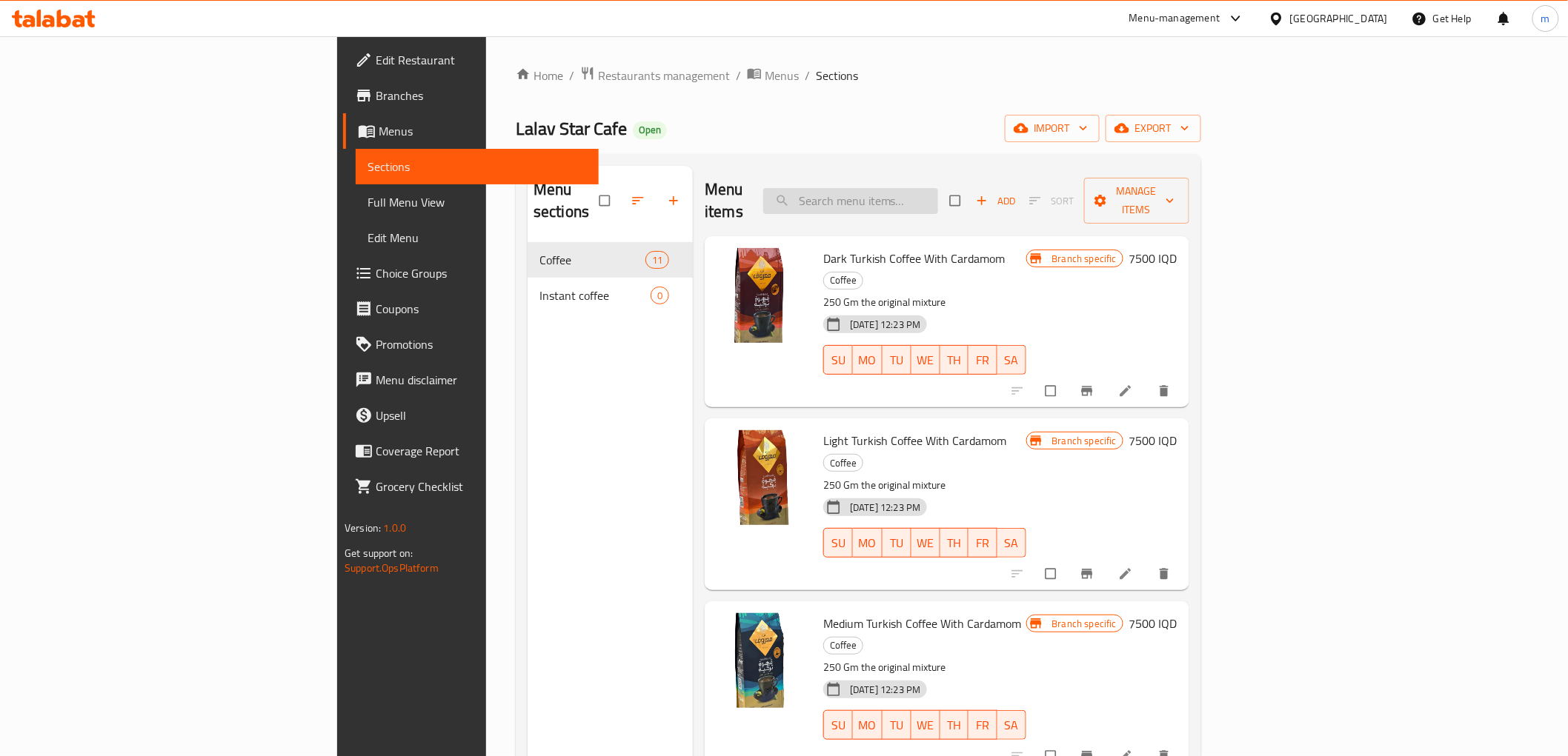
click at [938, 191] on input "search" at bounding box center [850, 201] width 175 height 26
paste input "Dark Turkish Coffee With Cardamom"
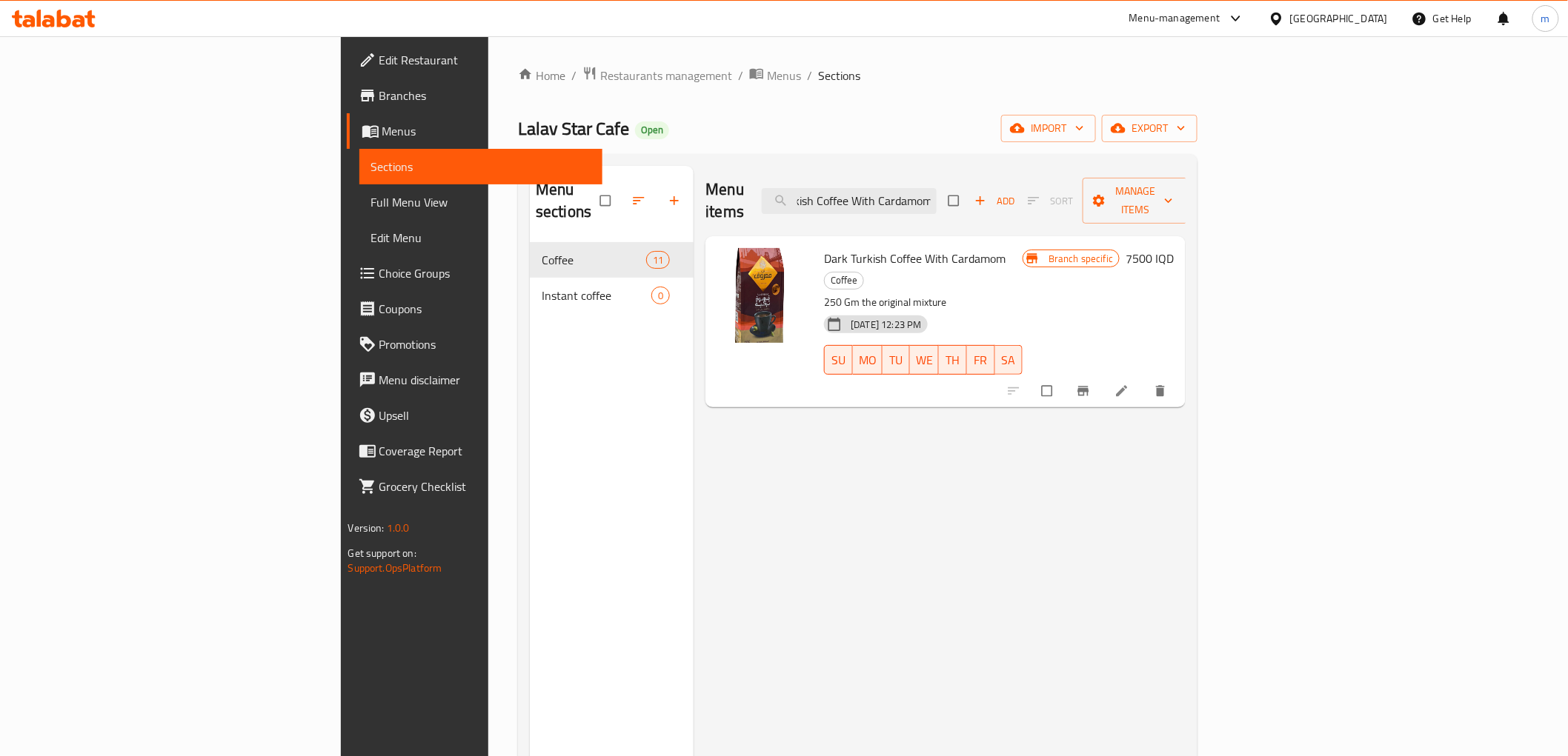
click at [1165, 386] on icon "delete" at bounding box center [1161, 391] width 9 height 11
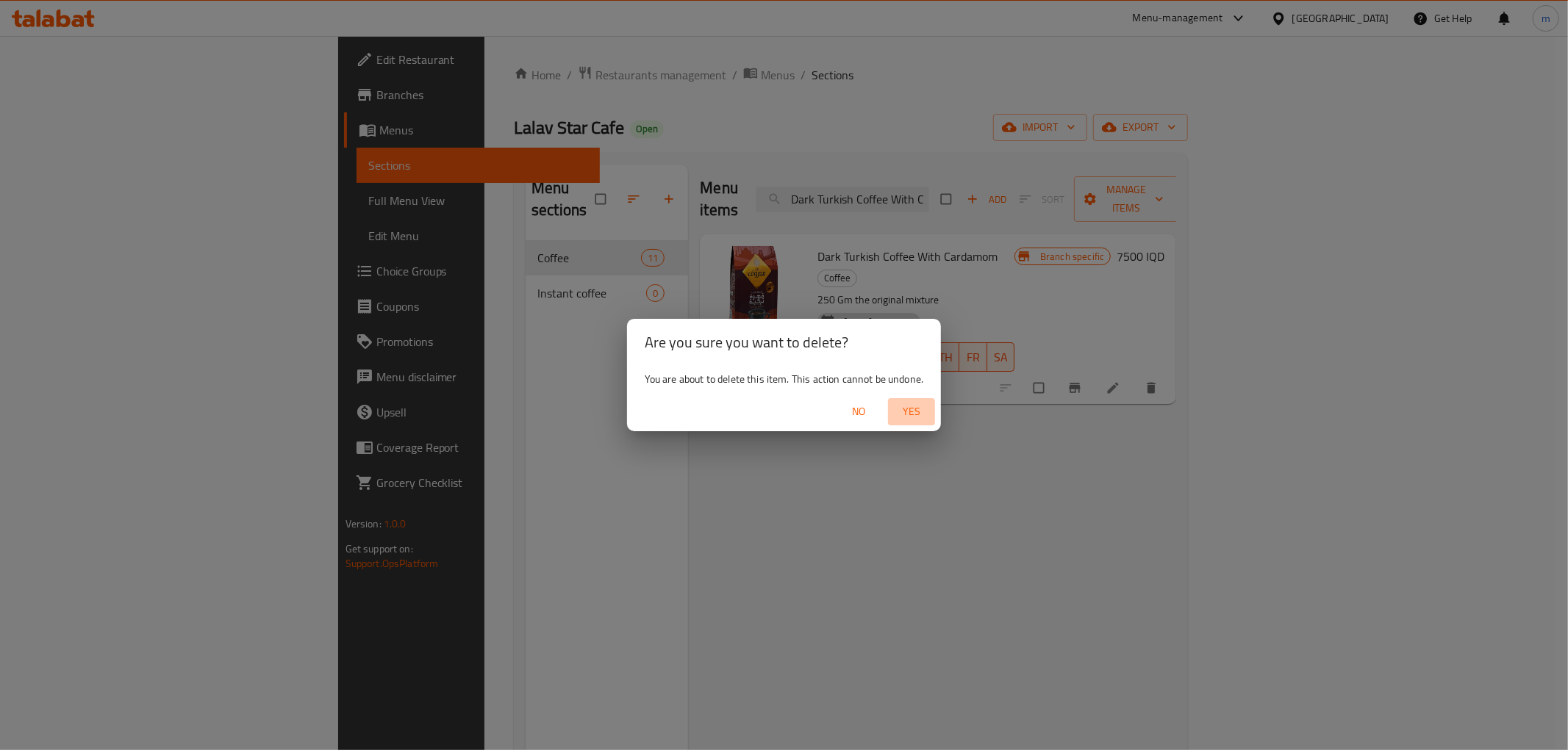
click at [912, 412] on span "Yes" at bounding box center [912, 412] width 35 height 18
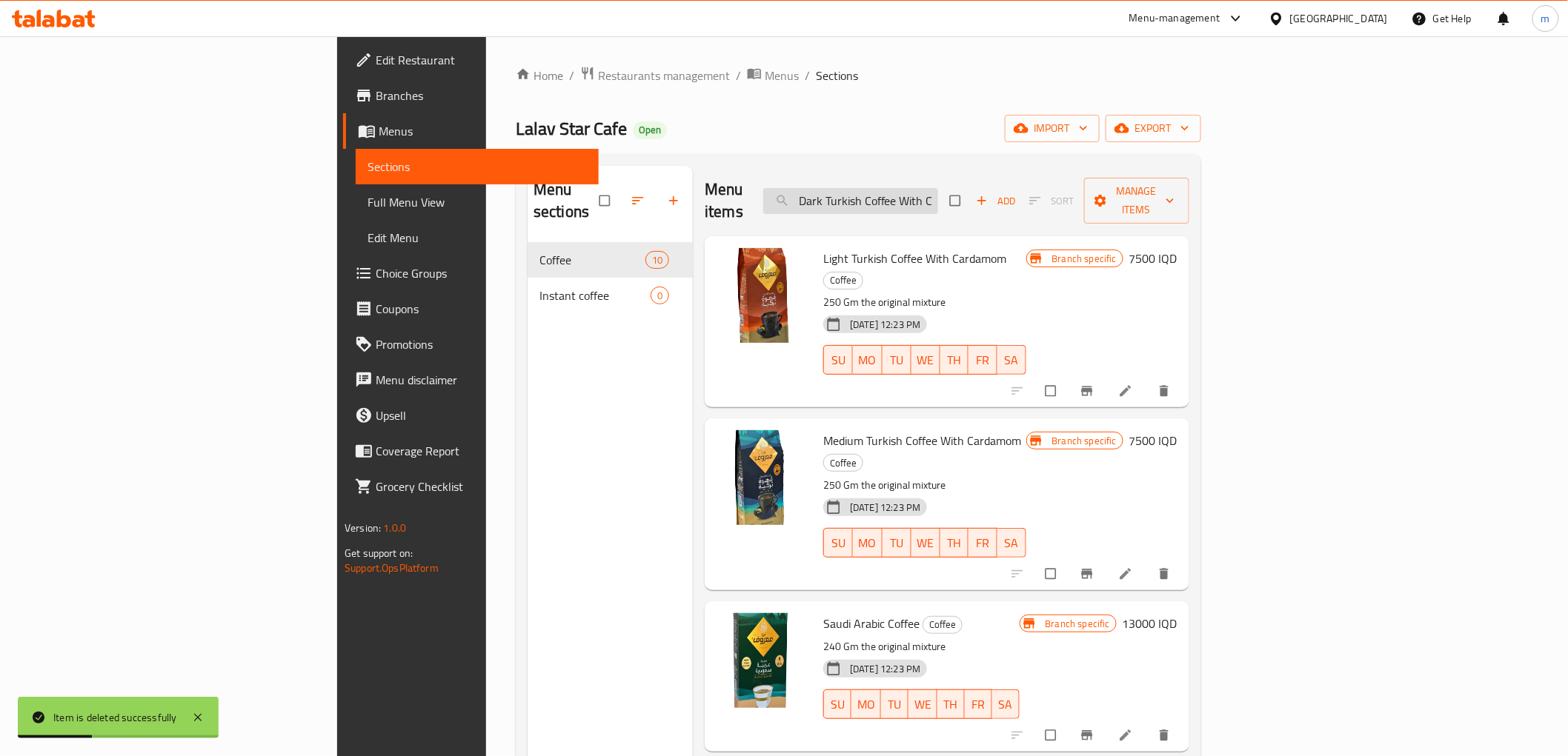
click at [938, 188] on input "Dark Turkish Coffee With Cardamom" at bounding box center [850, 201] width 175 height 26
paste input "Light"
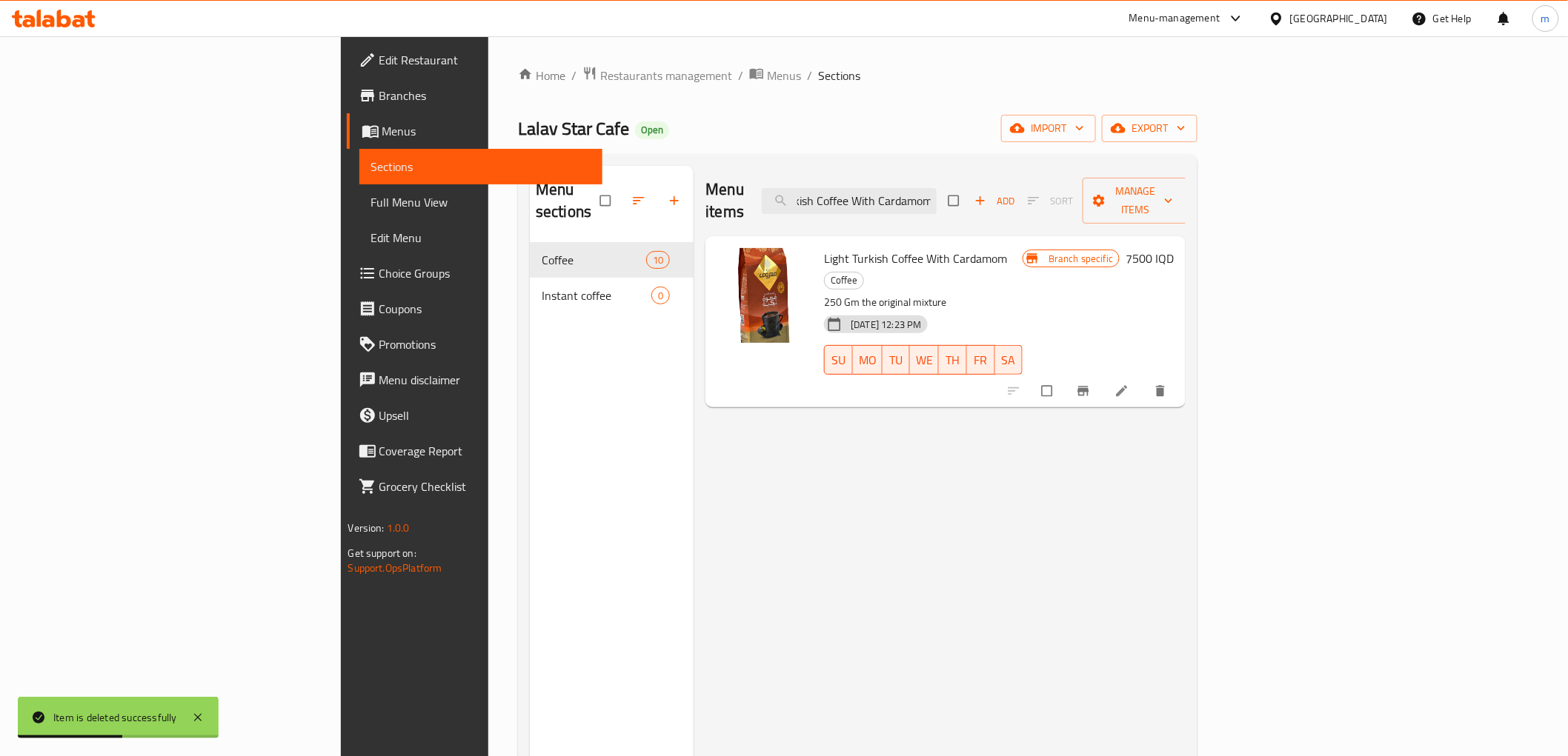
click at [1165, 386] on icon "delete" at bounding box center [1161, 391] width 9 height 11
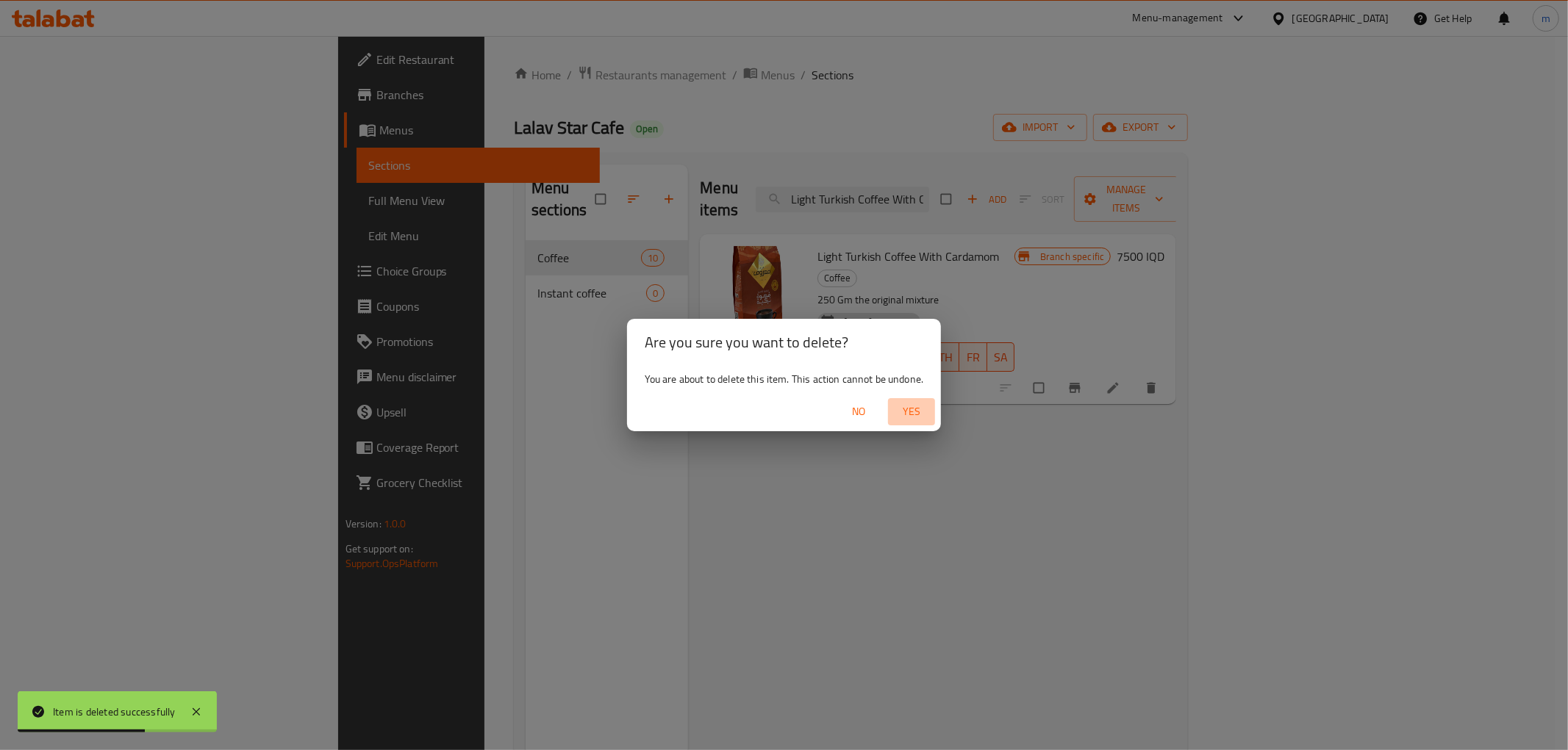
click at [919, 416] on span "Yes" at bounding box center [912, 412] width 35 height 18
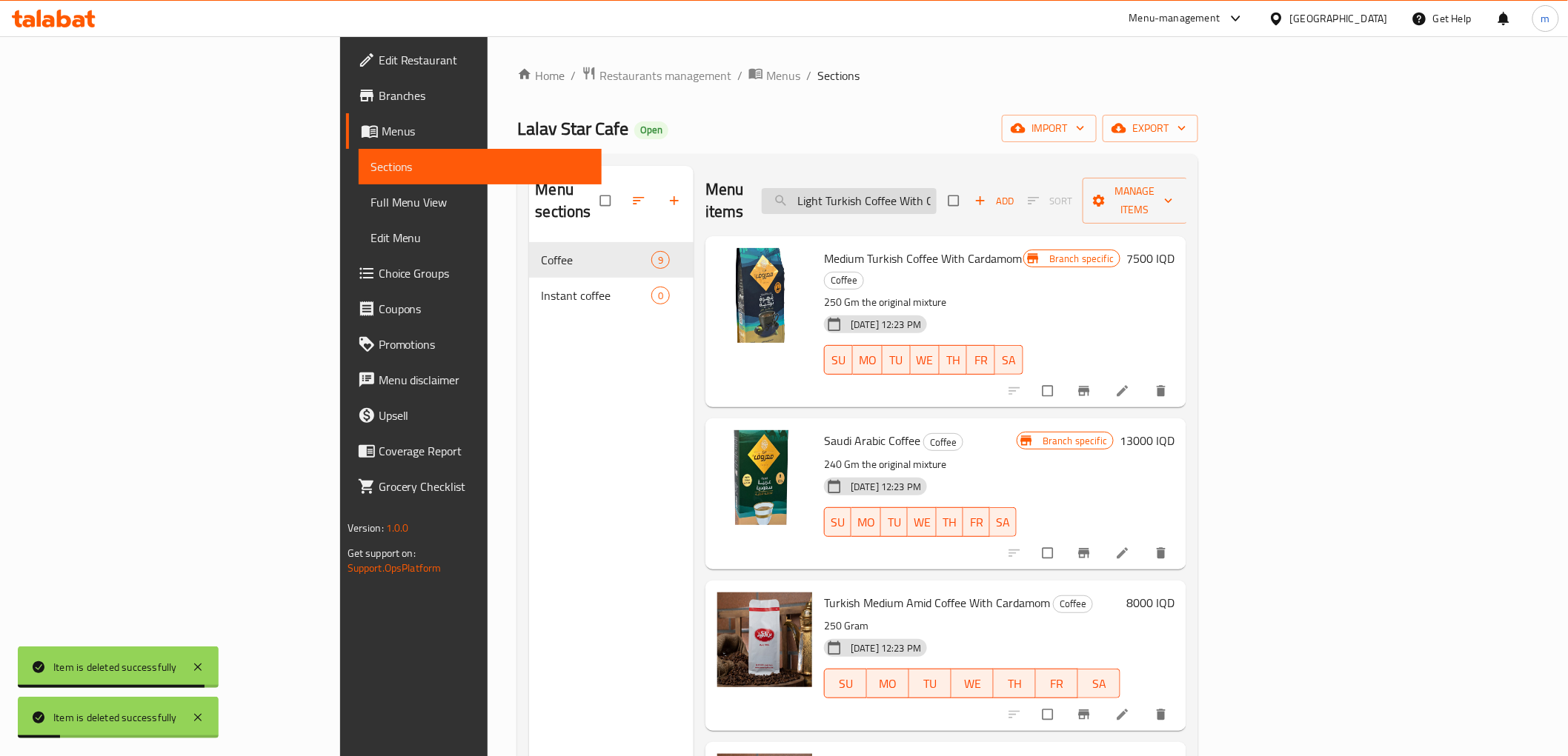
click at [936, 188] on input "Light Turkish Coffee With Cardamom" at bounding box center [848, 201] width 175 height 26
paste input "Medium"
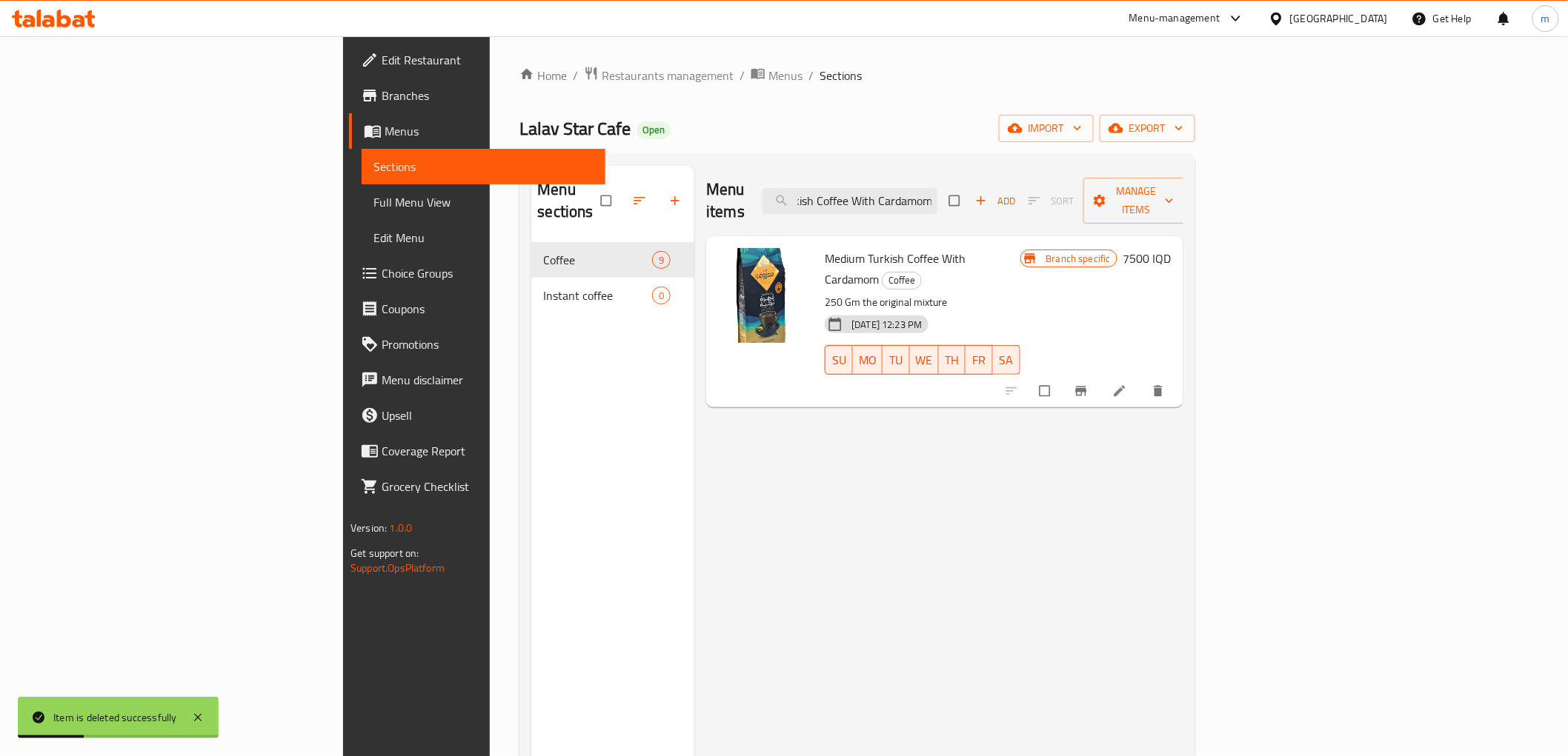
click at [1177, 375] on button "delete" at bounding box center [1159, 391] width 36 height 33
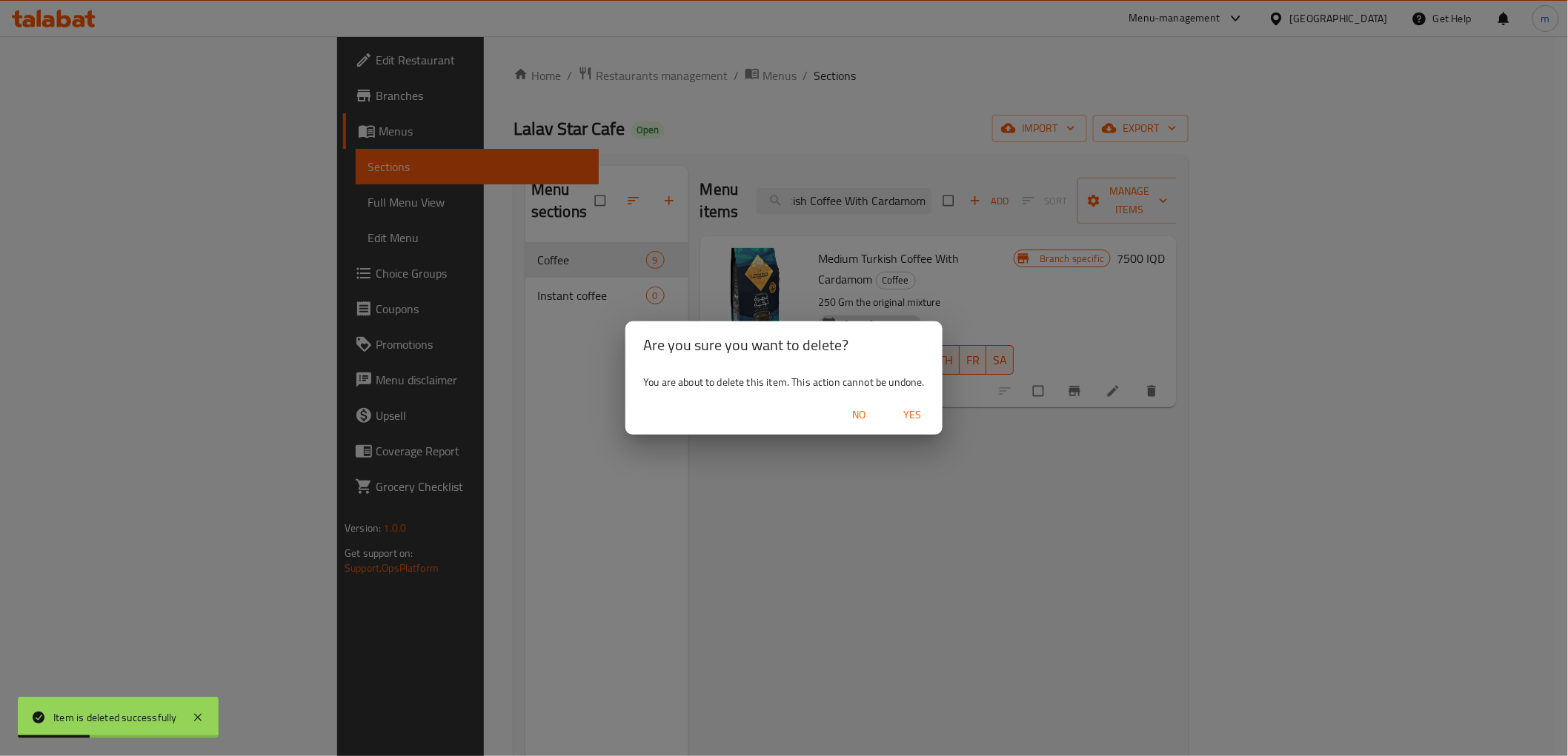
scroll to position [0, 0]
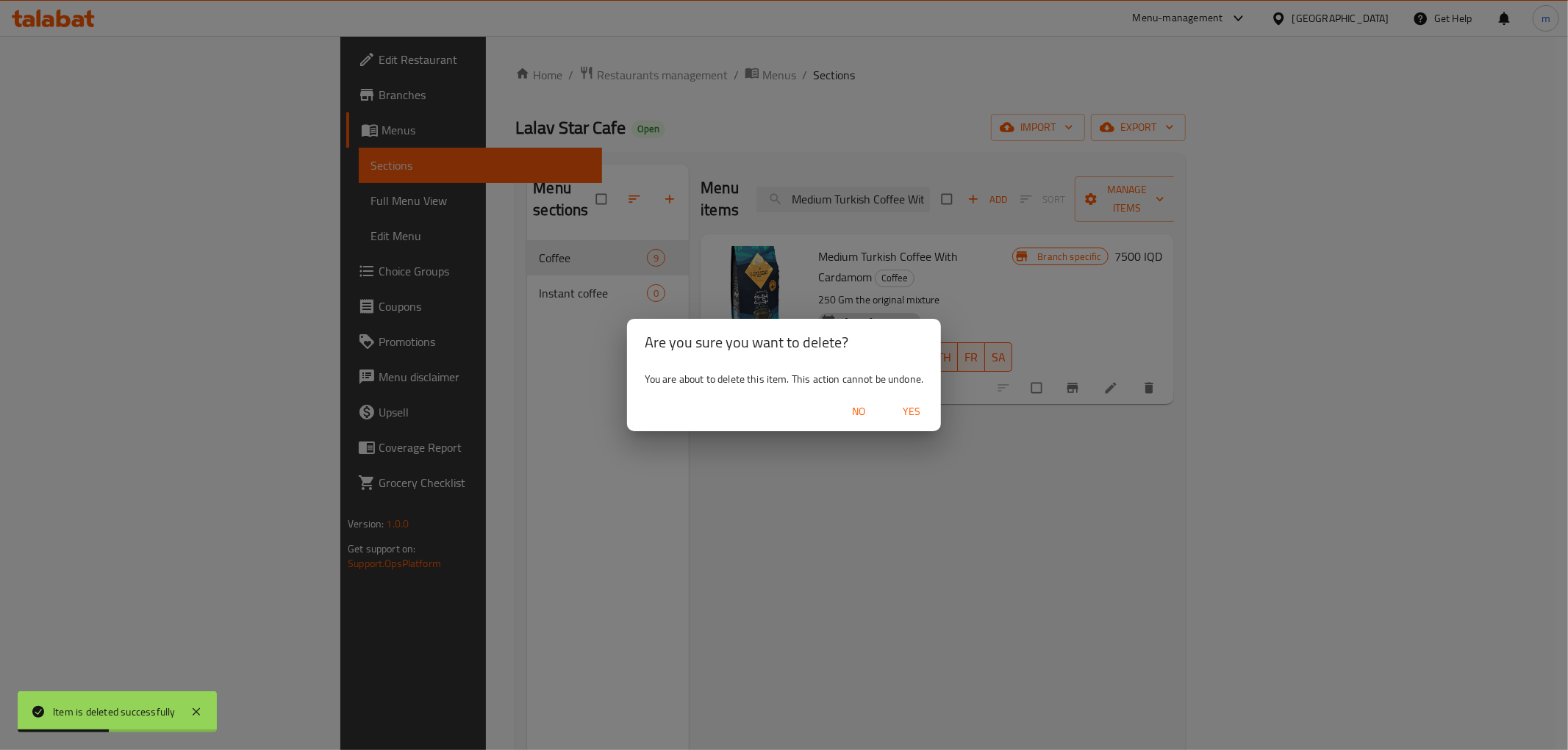
click at [920, 410] on span "Yes" at bounding box center [912, 412] width 35 height 18
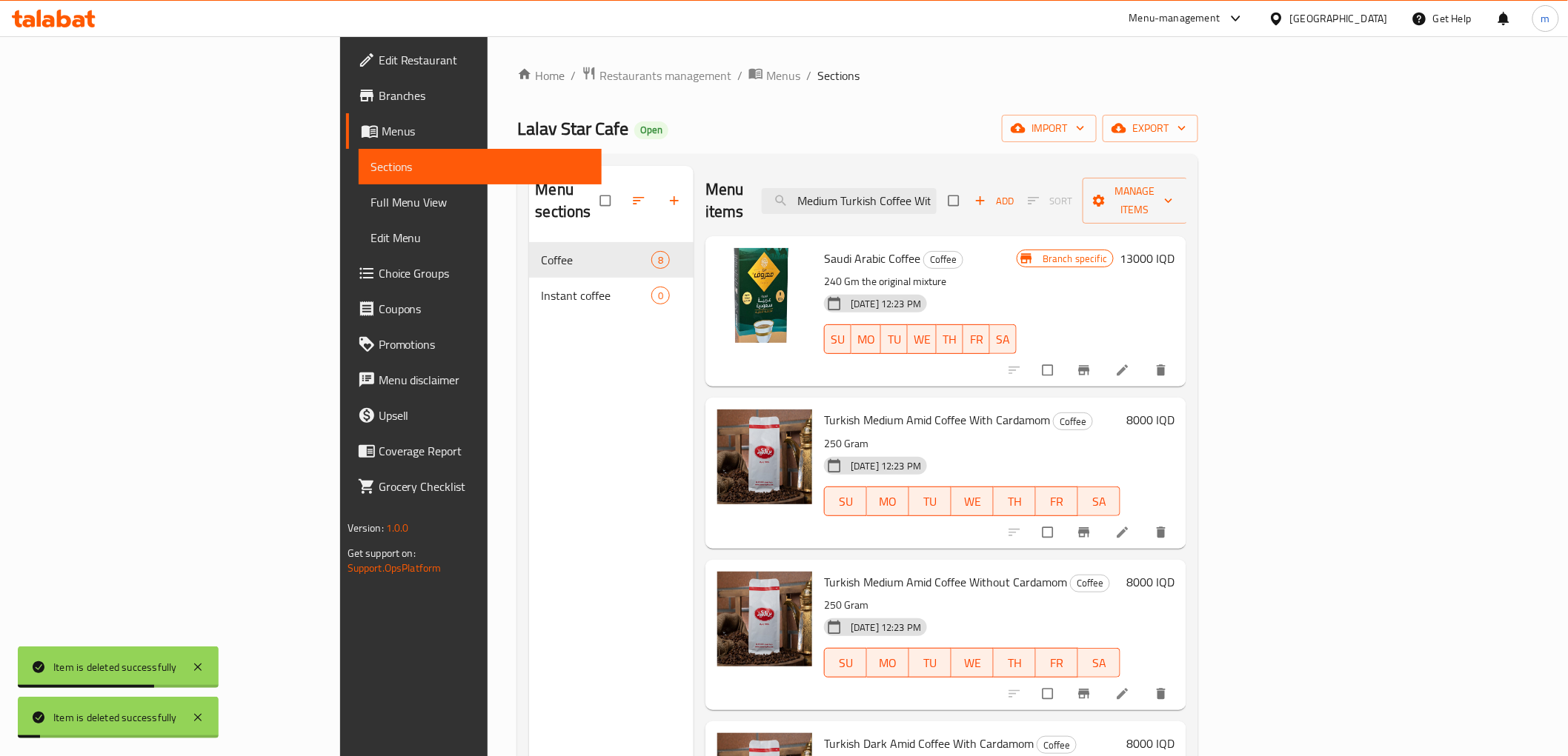
click at [974, 173] on div "Menu items Medium Turkish Coffee With Cardamom Add Sort Manage items" at bounding box center [946, 201] width 481 height 71
click at [936, 191] on input "Medium Turkish Coffee With Cardamom" at bounding box center [848, 201] width 175 height 26
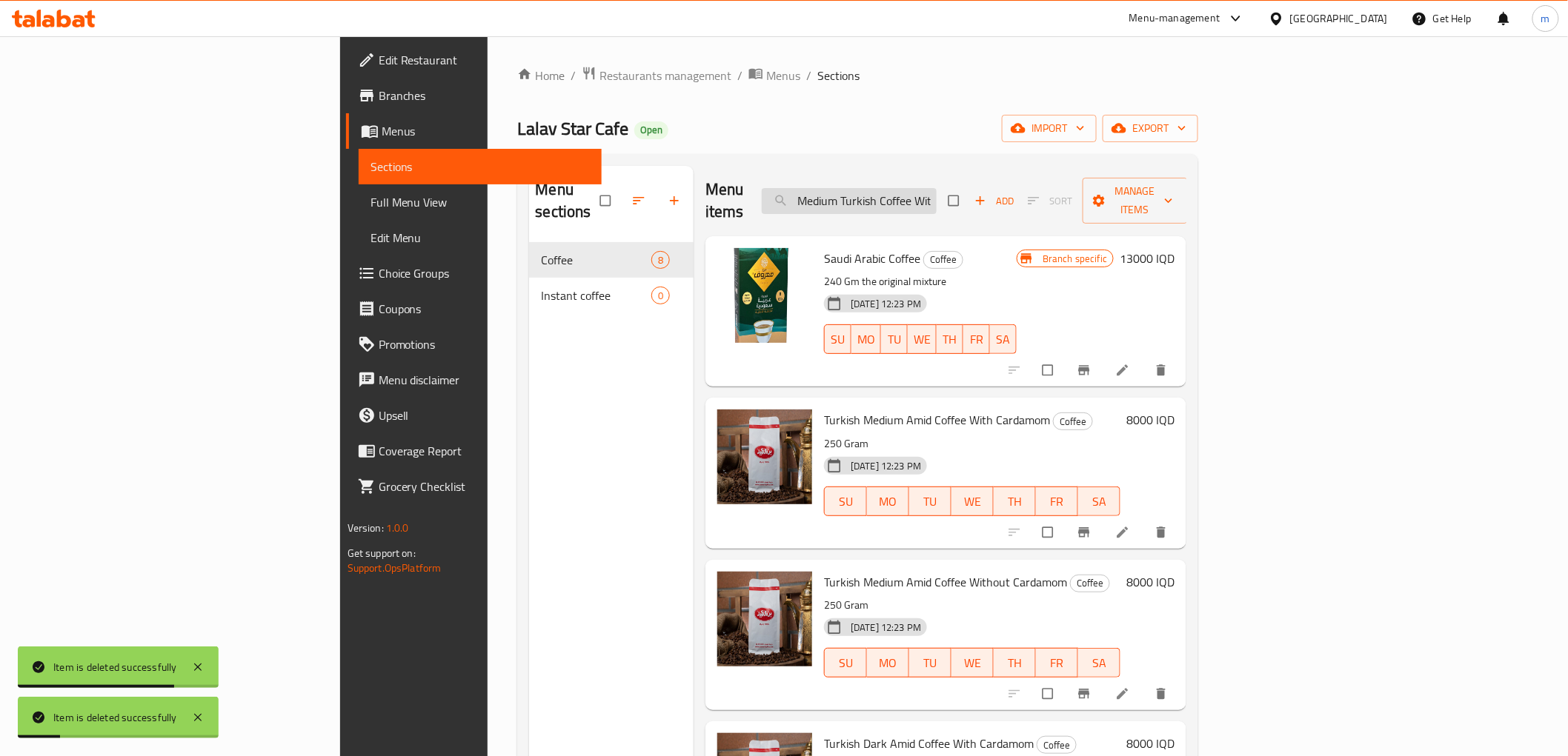
click at [936, 191] on input "Medium Turkish Coffee With Cardamom" at bounding box center [848, 201] width 175 height 26
paste input "Saudi Arabic Coffee"
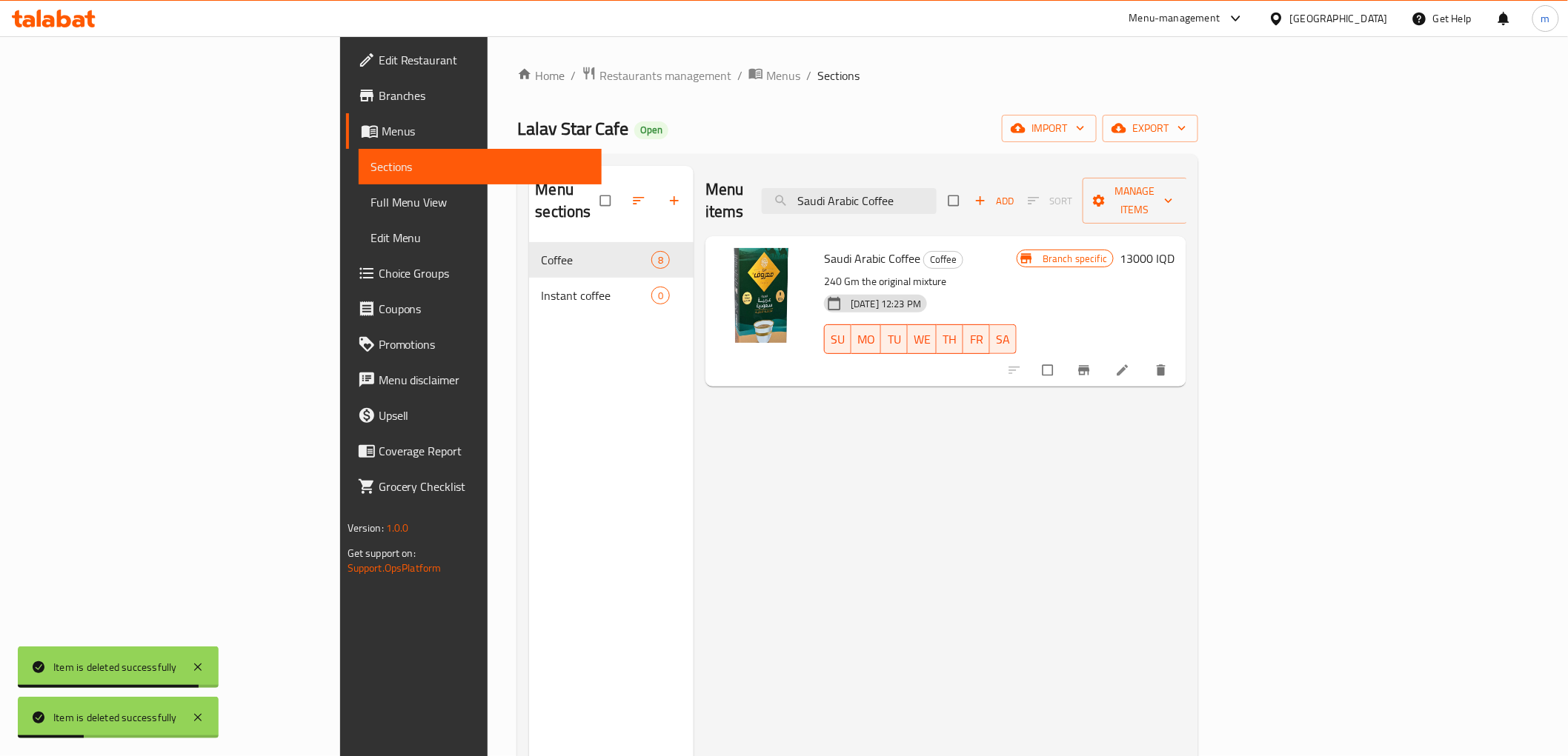
type input "Saudi Arabic Coffee"
click at [1180, 359] on button "delete" at bounding box center [1162, 371] width 36 height 33
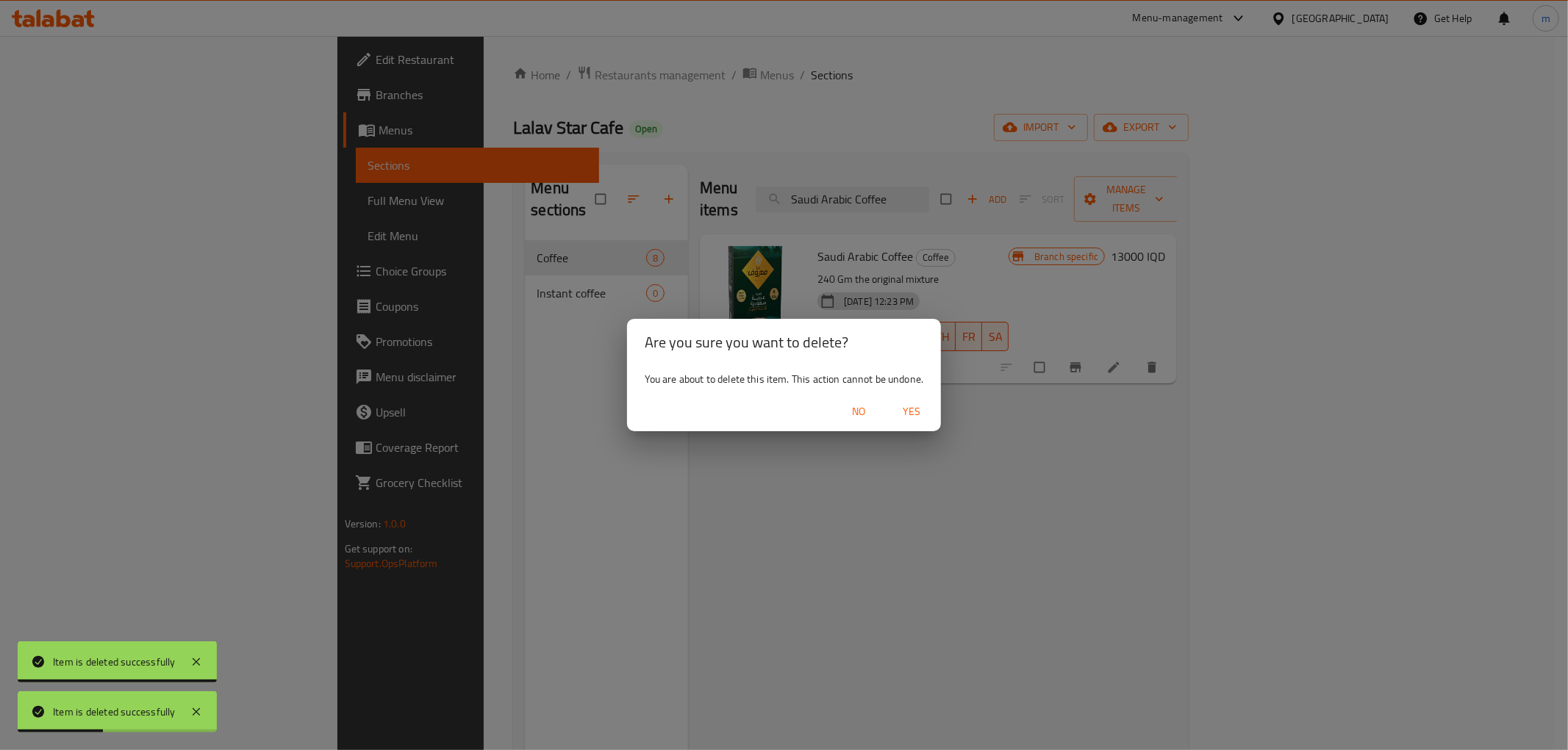
click at [923, 412] on span "Yes" at bounding box center [912, 412] width 35 height 18
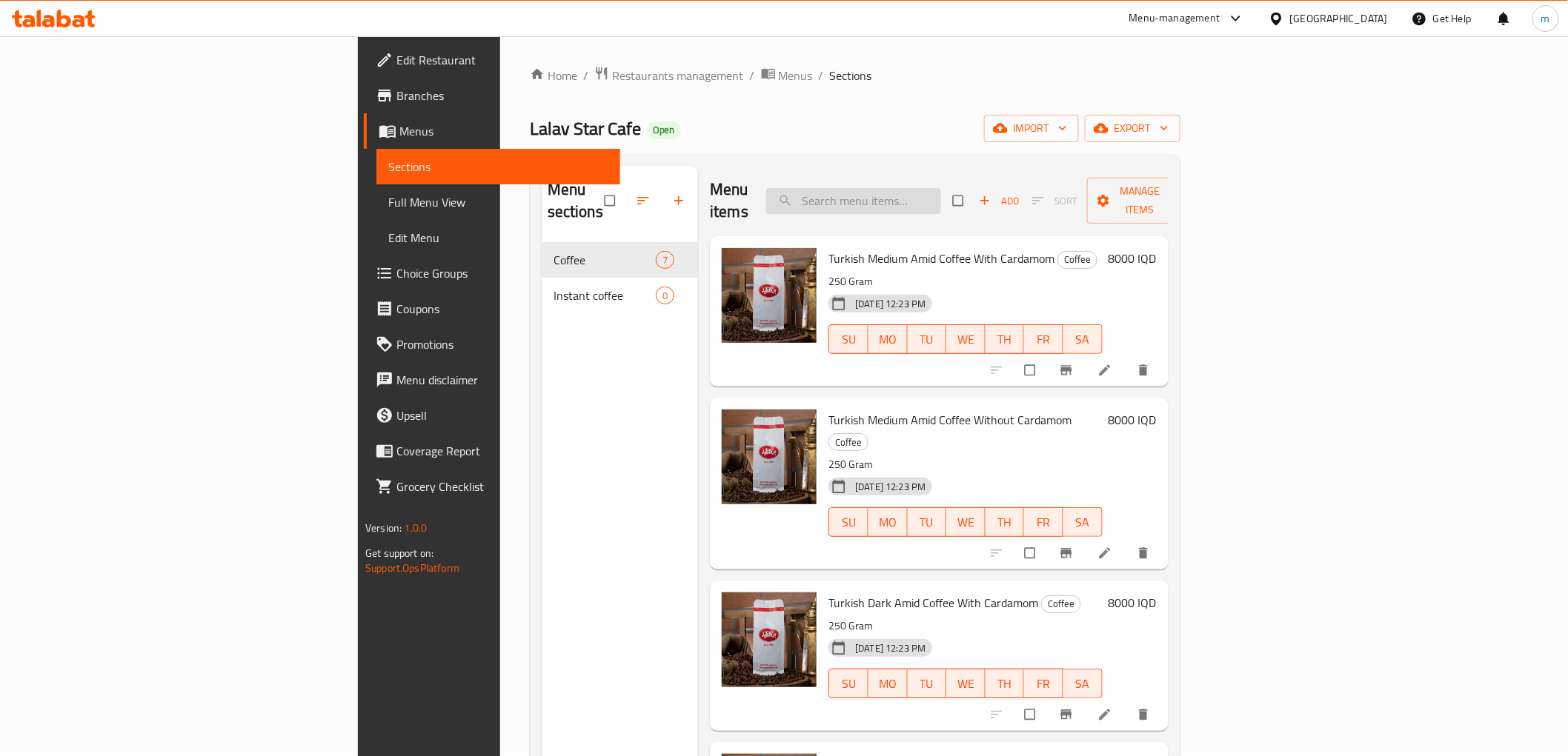
click at [941, 193] on input "search" at bounding box center [853, 201] width 175 height 26
paste input "Saudi Arabic Coffee"
type input "Saudi Arabic Coffee"
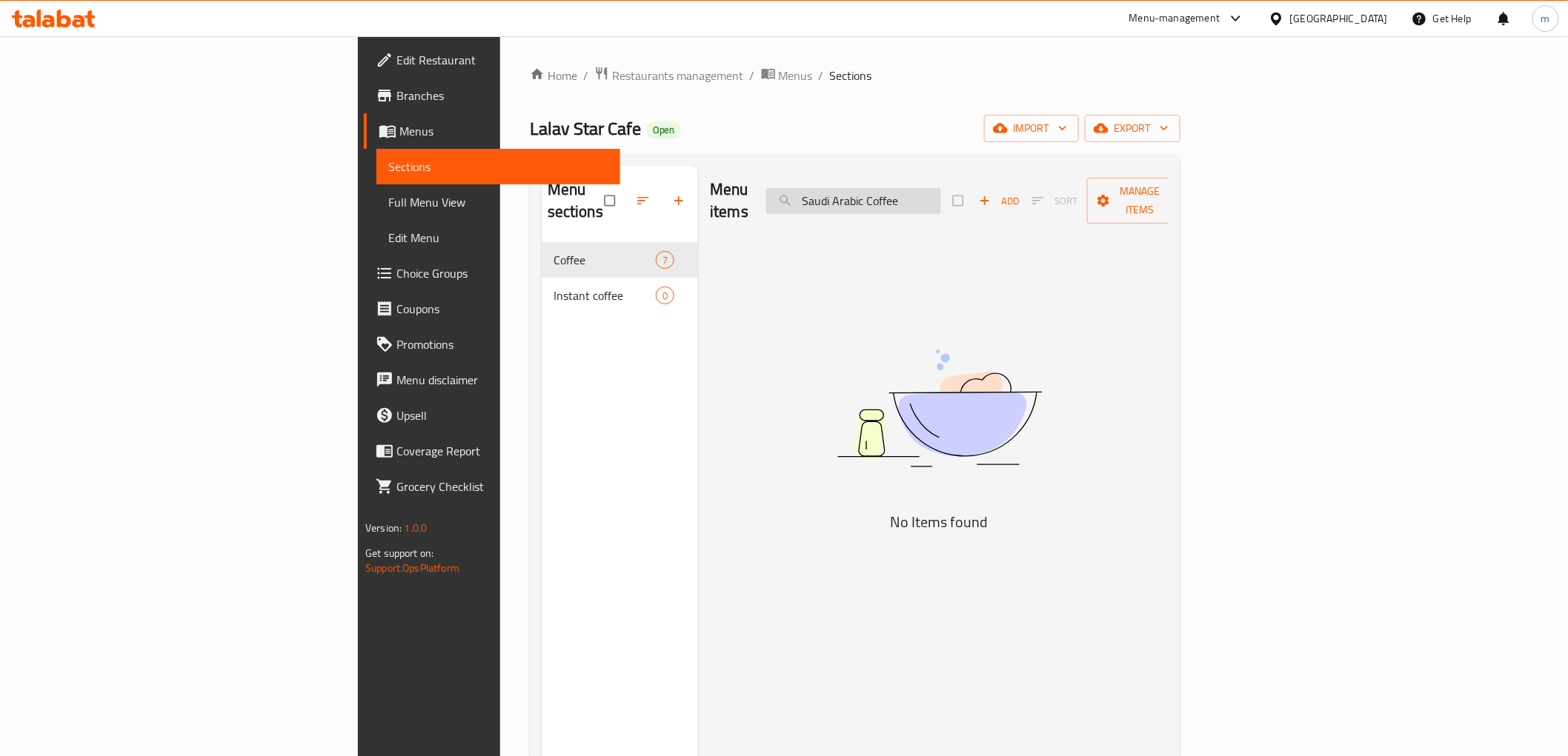
click at [941, 198] on input "Saudi Arabic Coffee" at bounding box center [853, 201] width 175 height 26
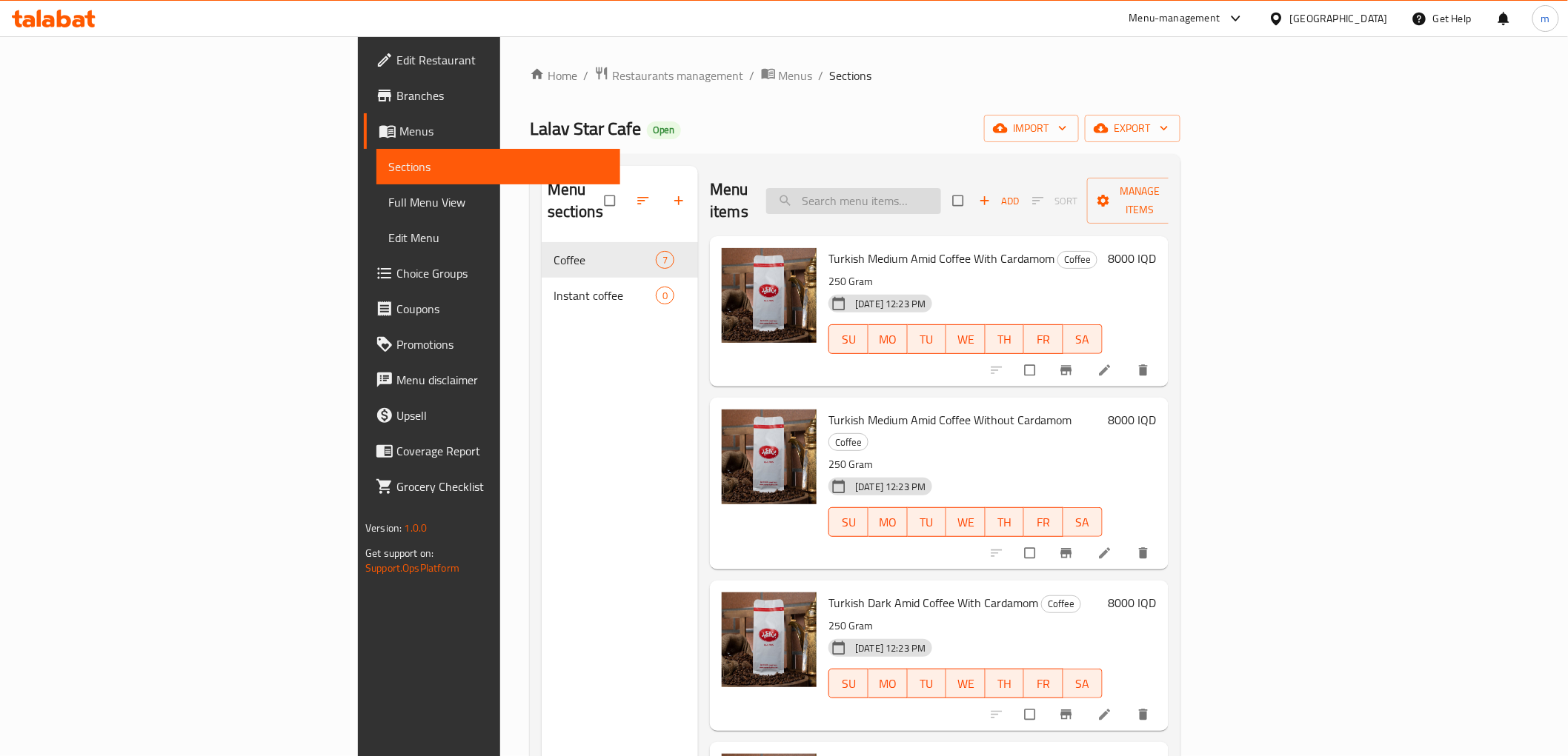
paste input "حبوب القهوه الأيطاليه غامقه الوزن 1000غرام"
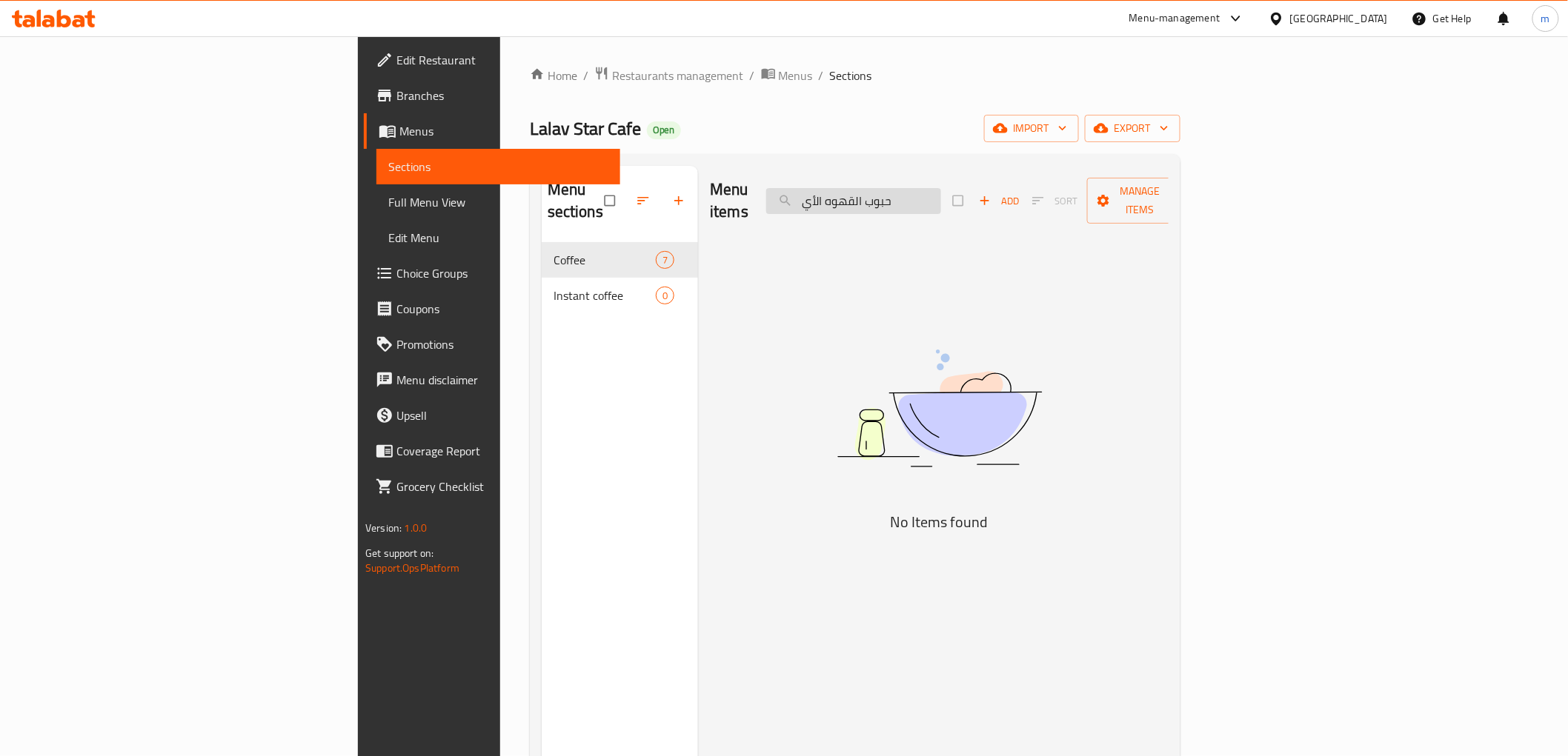
type input "حبوب القهوه الأ"
click at [941, 191] on input "حبوب القهوه الأ" at bounding box center [853, 201] width 175 height 26
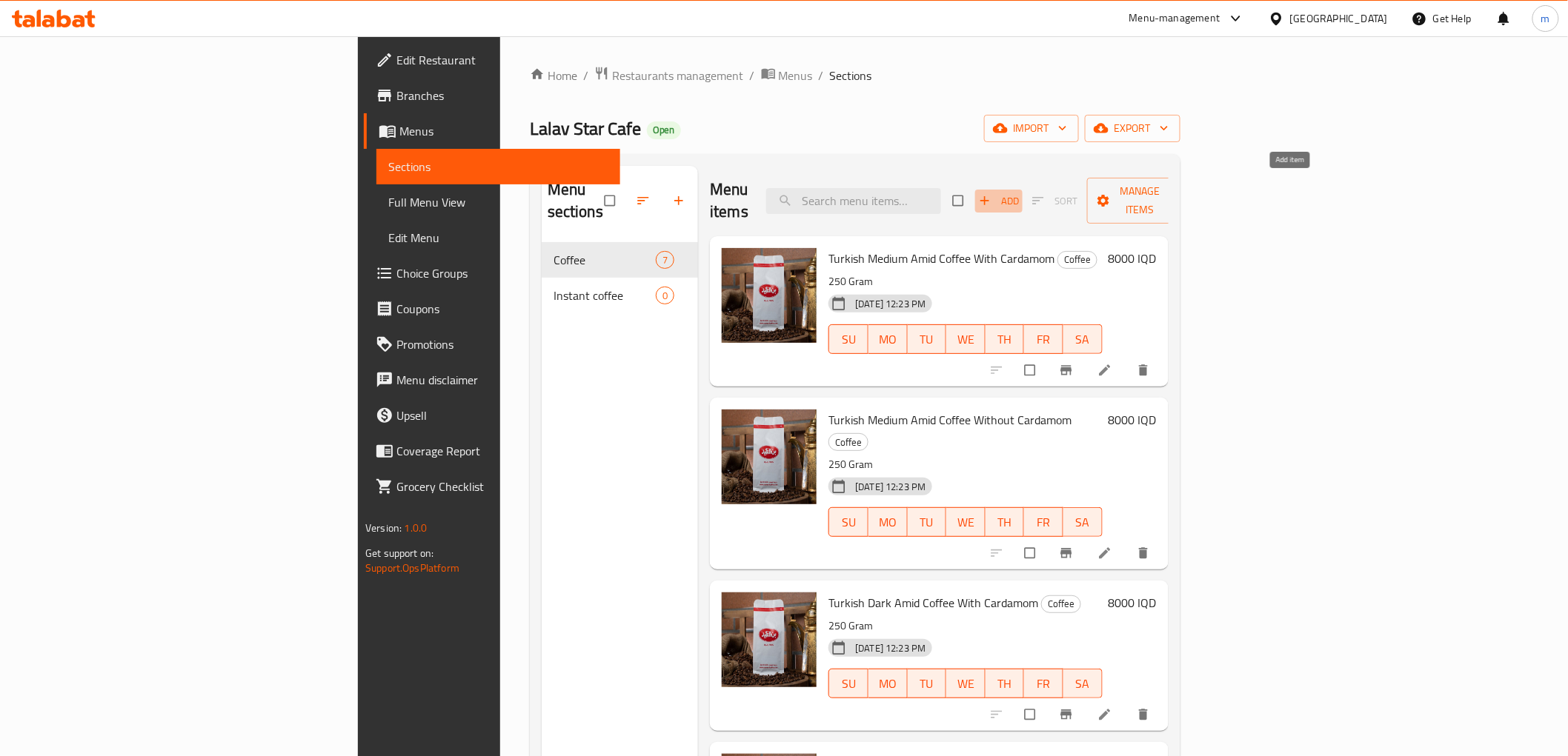
click at [1019, 193] on span "Add" at bounding box center [999, 201] width 40 height 17
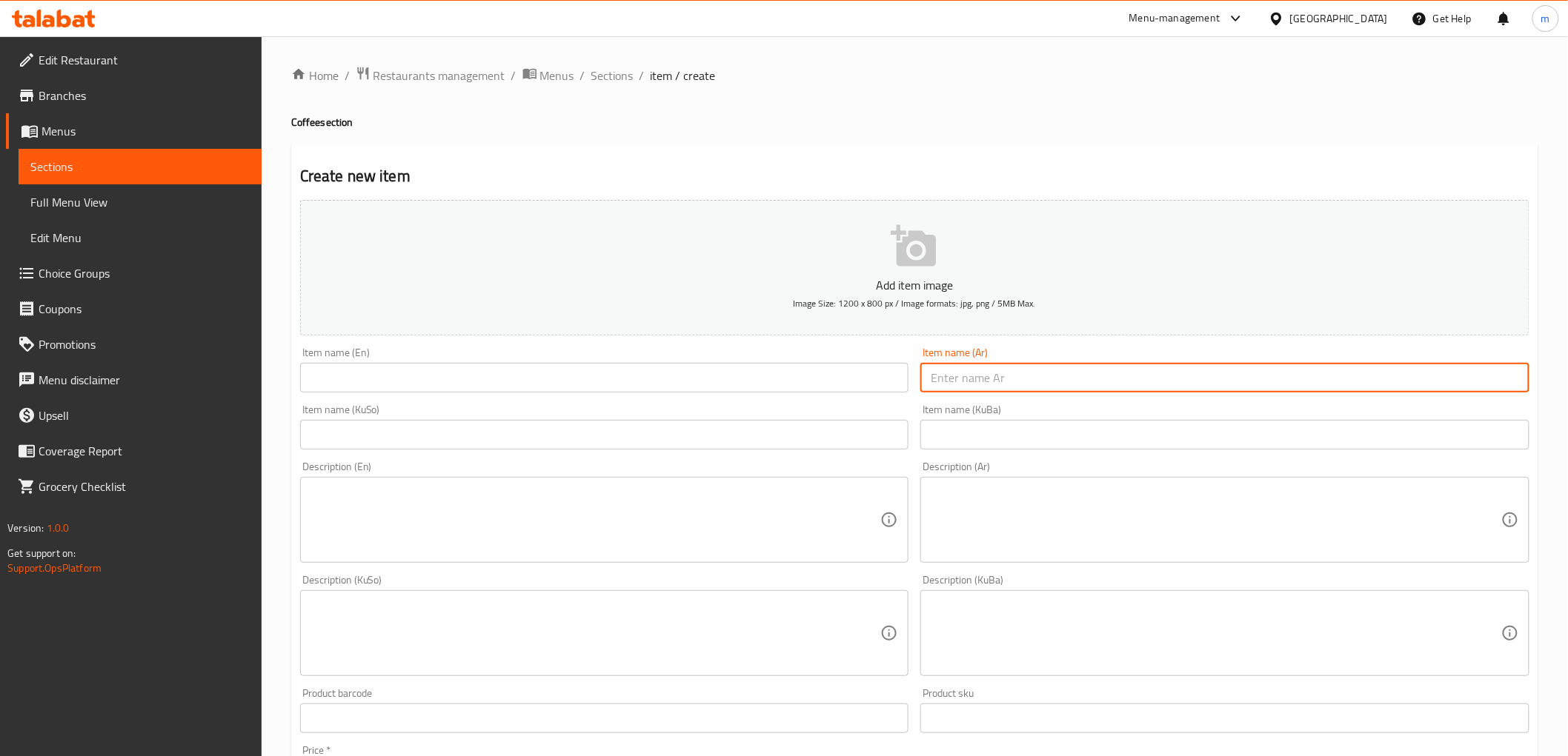
click at [1034, 367] on input "text" at bounding box center [1224, 378] width 609 height 30
click at [1037, 378] on input "text" at bounding box center [1224, 378] width 609 height 30
paste input "حبوب القهوه الأيطاليه غامقه الوزن 1000غرام"
type input "حبوب القهوه الأيطاليه غامقه الوزن 1000غرام"
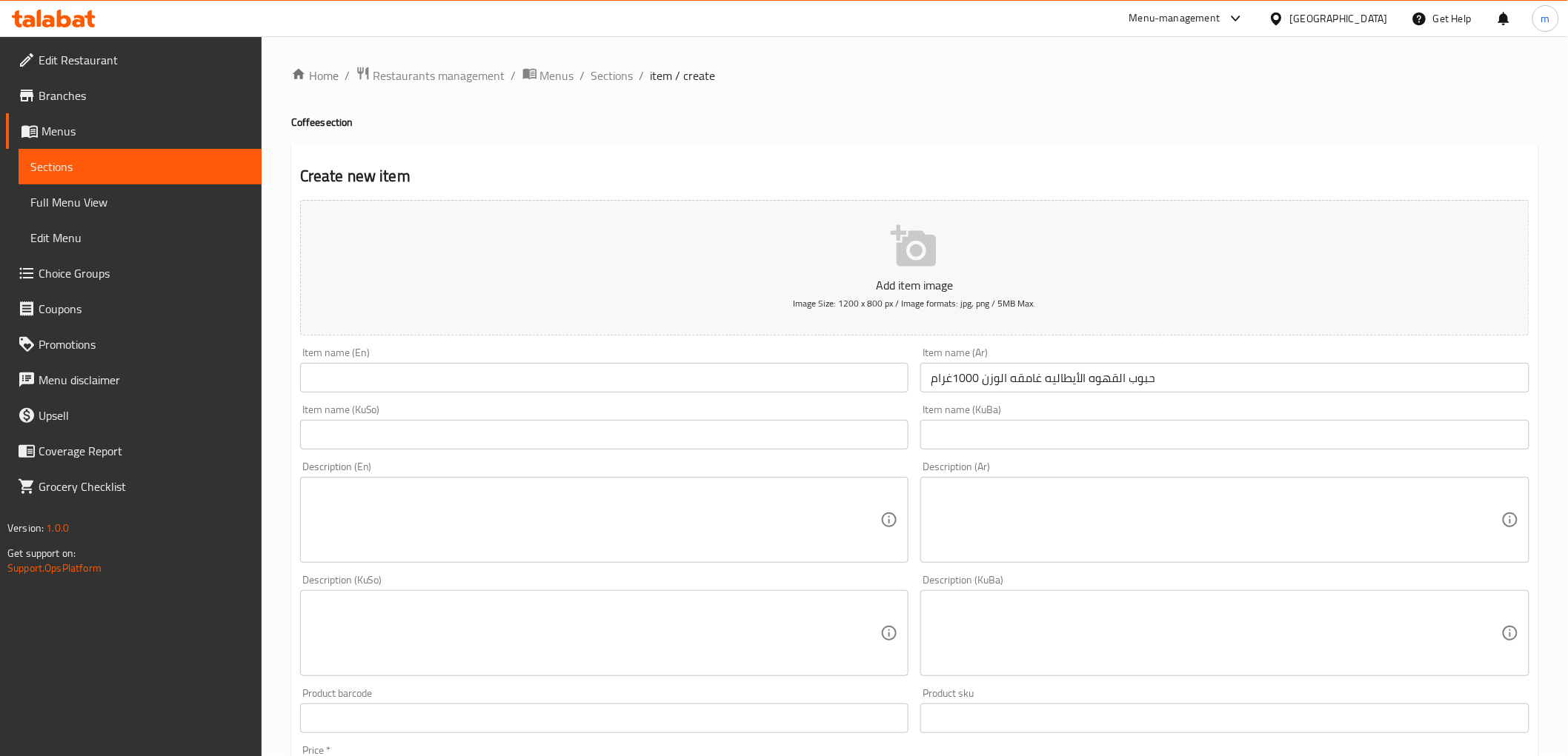
click at [489, 394] on div "Item name (En) Item name (En)" at bounding box center [604, 370] width 621 height 57
click at [494, 382] on input "text" at bounding box center [604, 378] width 609 height 30
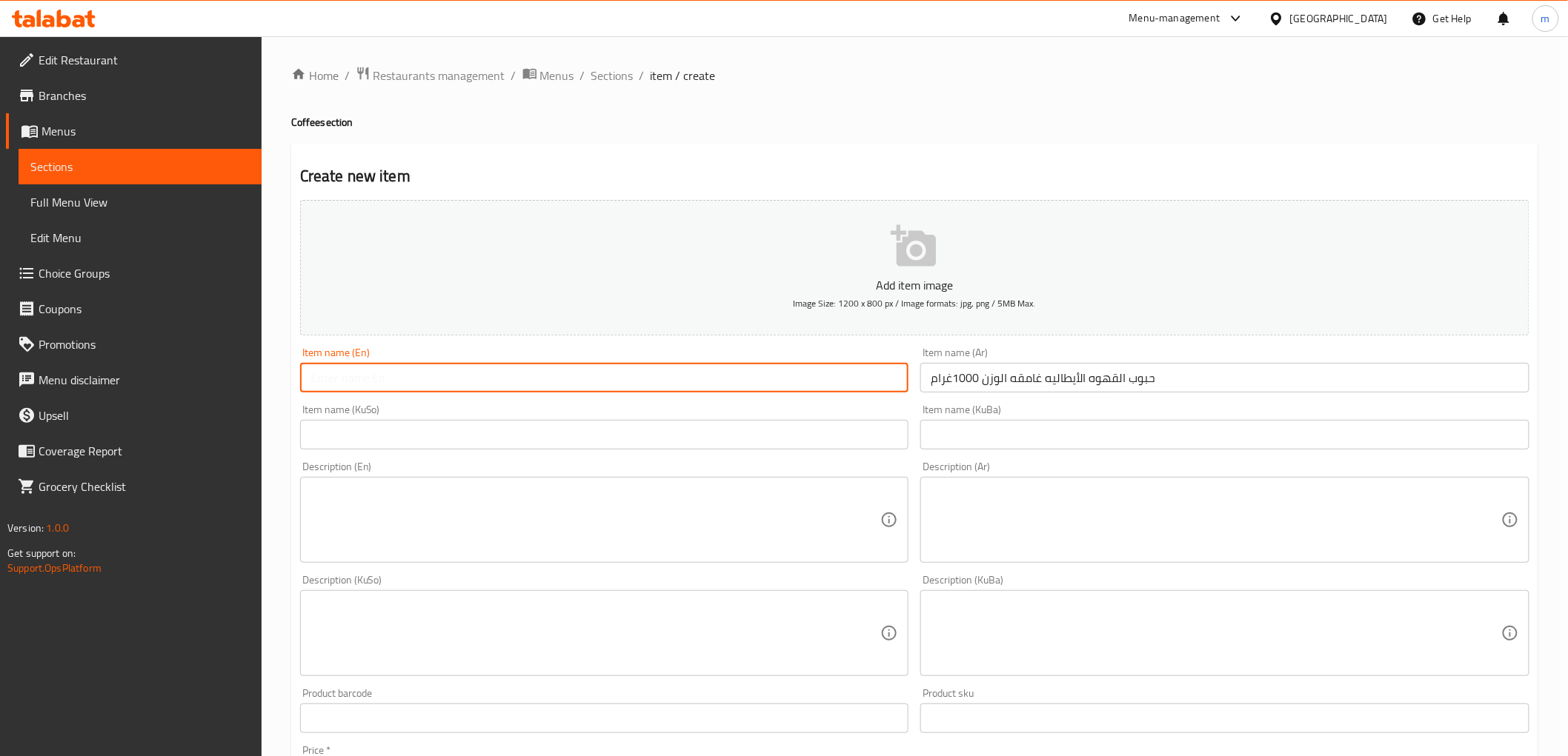
paste input "Dark Italian coffee beans, weight 1000 grams"
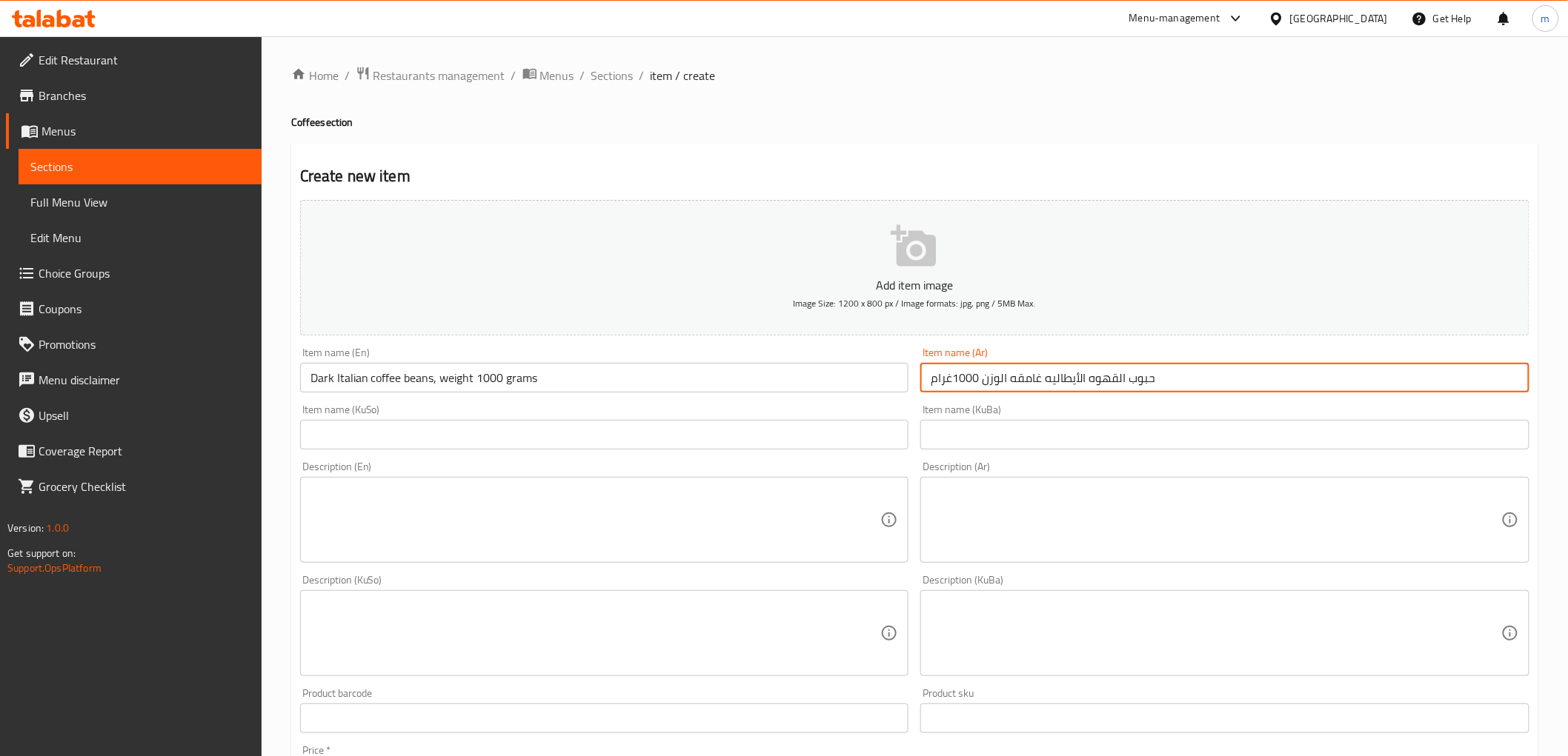
click at [1034, 371] on input "حبوب القهوه الأيطاليه غامقه الوزن 1000غرام" at bounding box center [1224, 378] width 609 height 30
click at [1033, 373] on input "حبوب القهوه الأيطاليه غامقه الوزن 1000غرام" at bounding box center [1224, 378] width 609 height 30
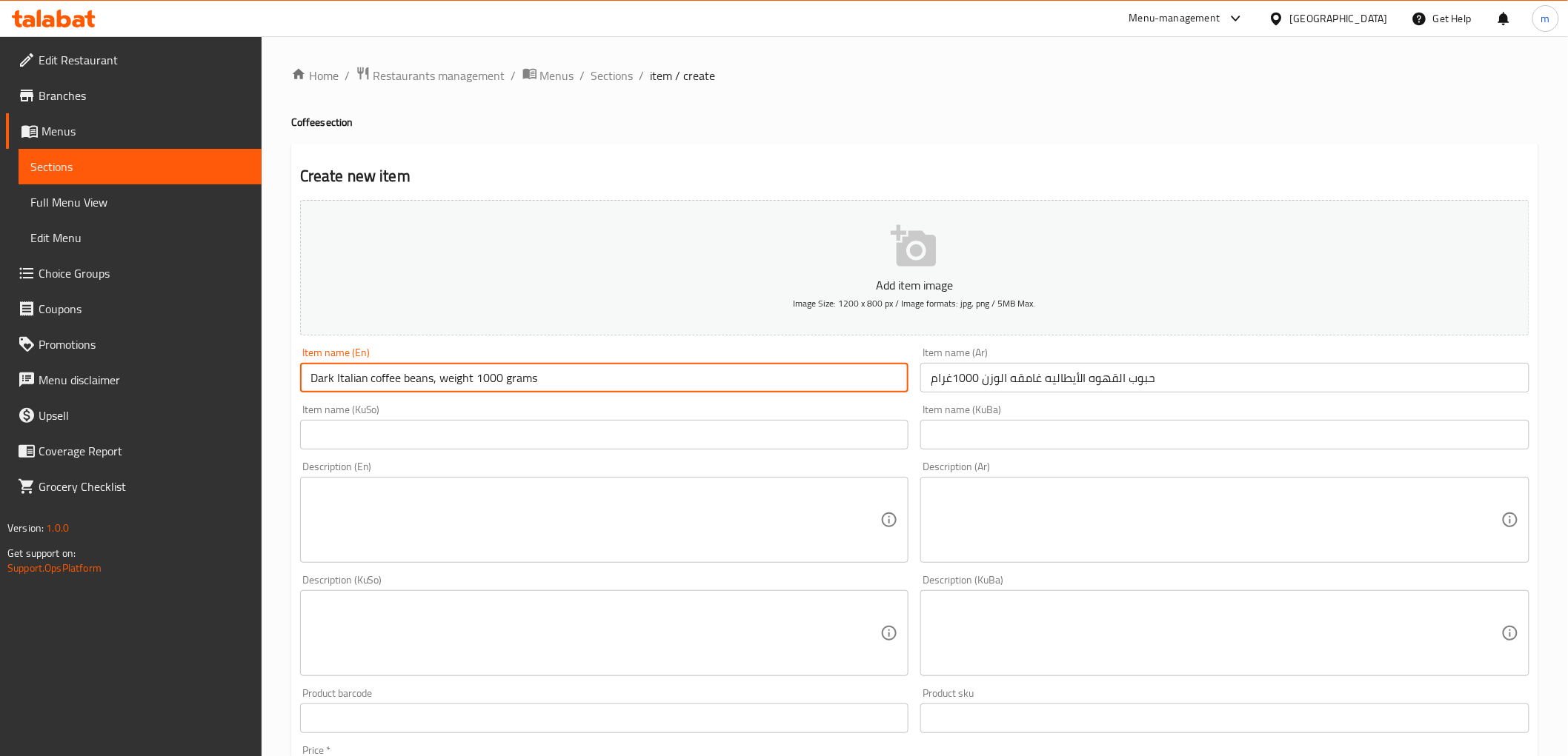
click at [551, 383] on input "Dark Italian coffee beans, weight 1000 grams" at bounding box center [604, 378] width 609 height 30
paste input "Seeds weight 1000 grams"
type input "Dark Italian coffee Seeds weight 1000 grams"
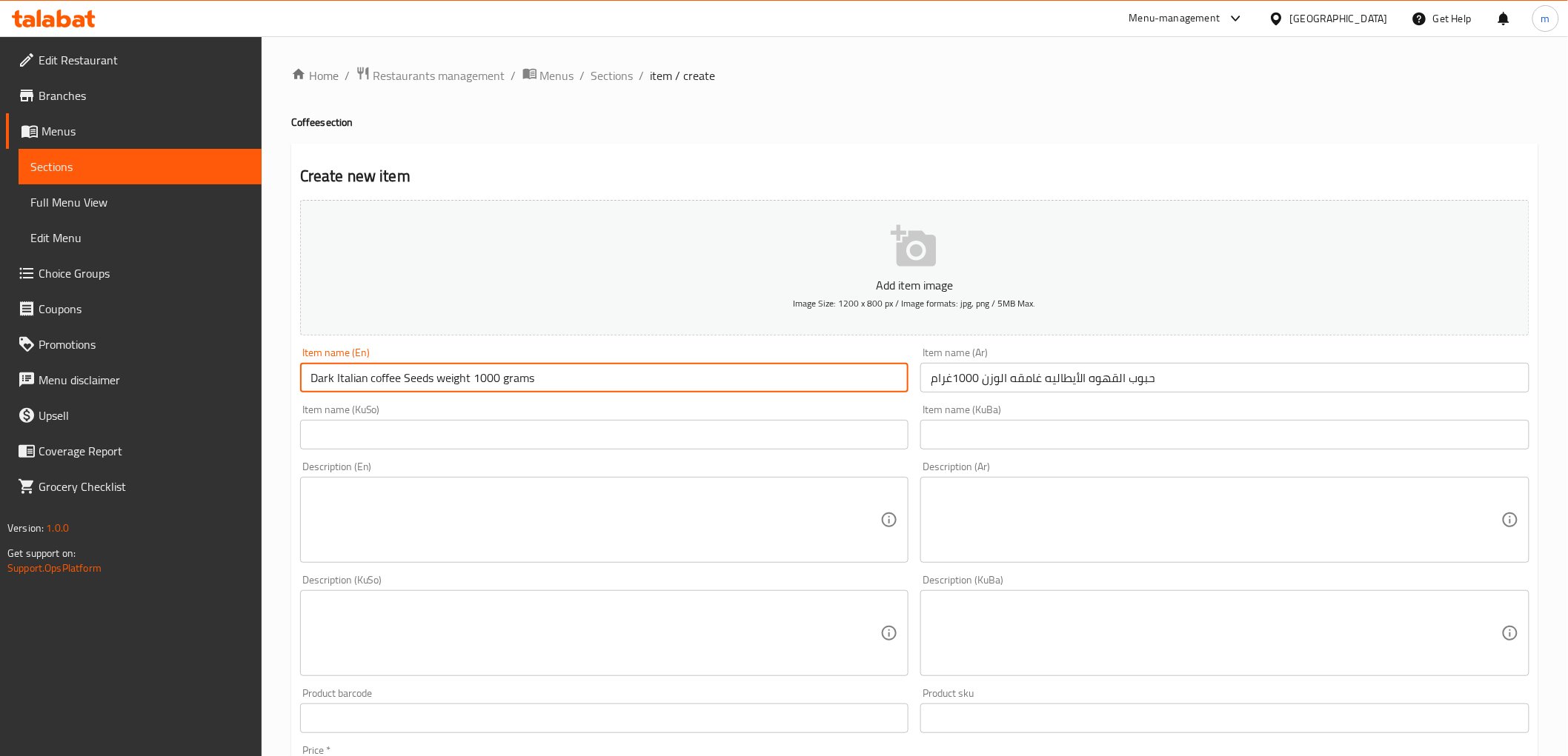
click at [867, 431] on input "text" at bounding box center [604, 435] width 609 height 30
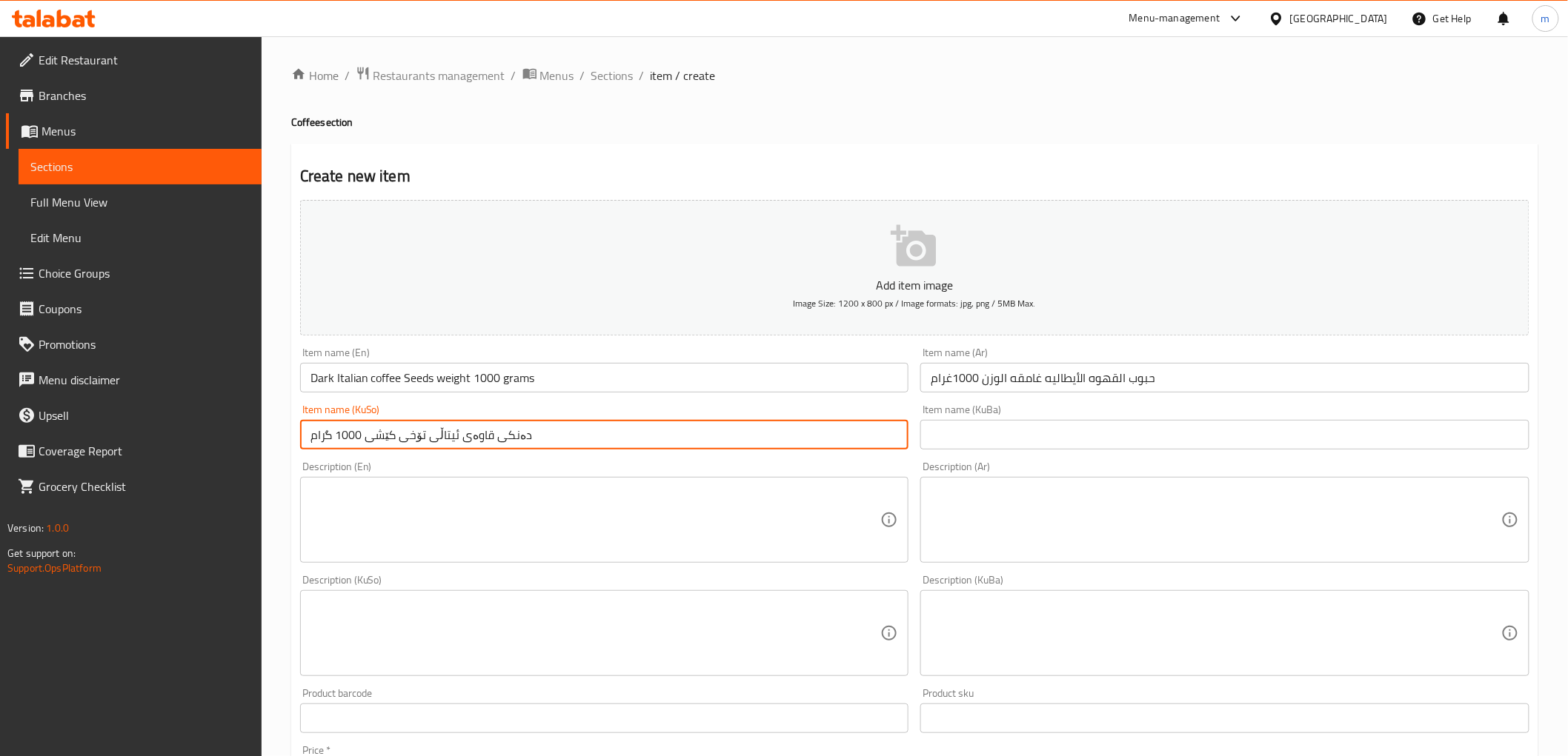
type input "دەنکی قاوەی ئیتاڵی تۆخی کێشی 1000 گرام"
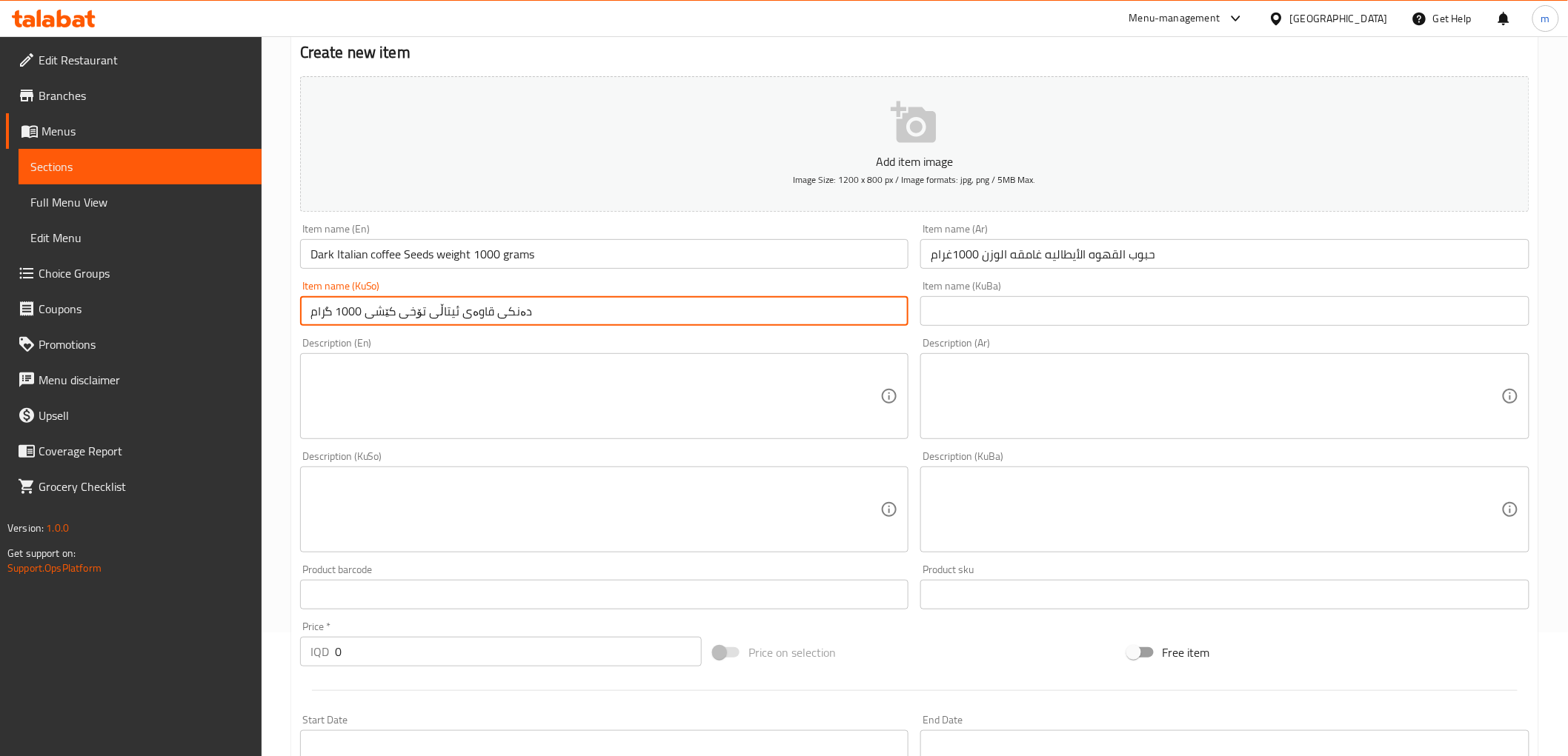
scroll to position [274, 0]
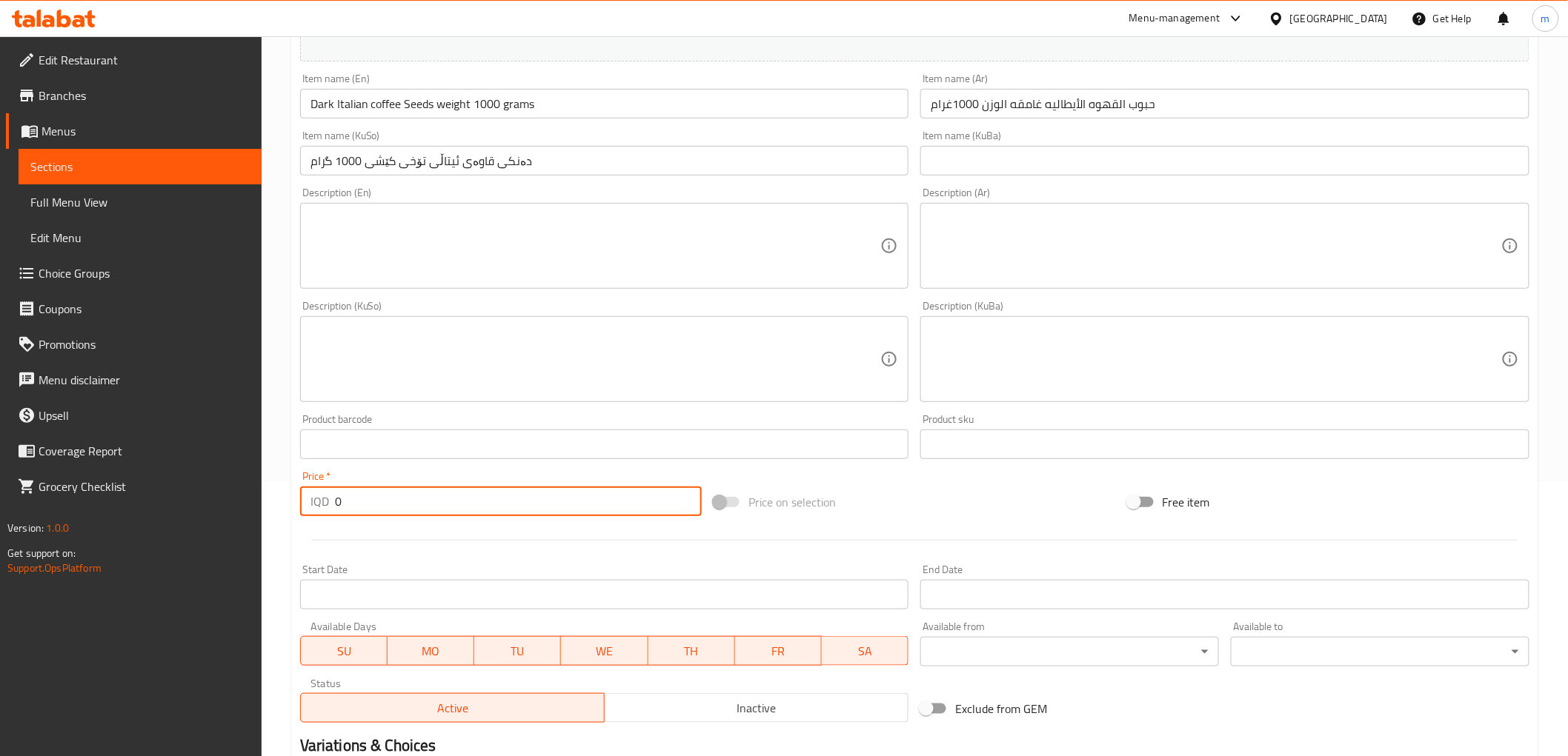
drag, startPoint x: 345, startPoint y: 502, endPoint x: 296, endPoint y: 493, distance: 49.8
click at [298, 496] on div "Price   * IQD 0 Price *" at bounding box center [501, 493] width 414 height 57
paste input "2875"
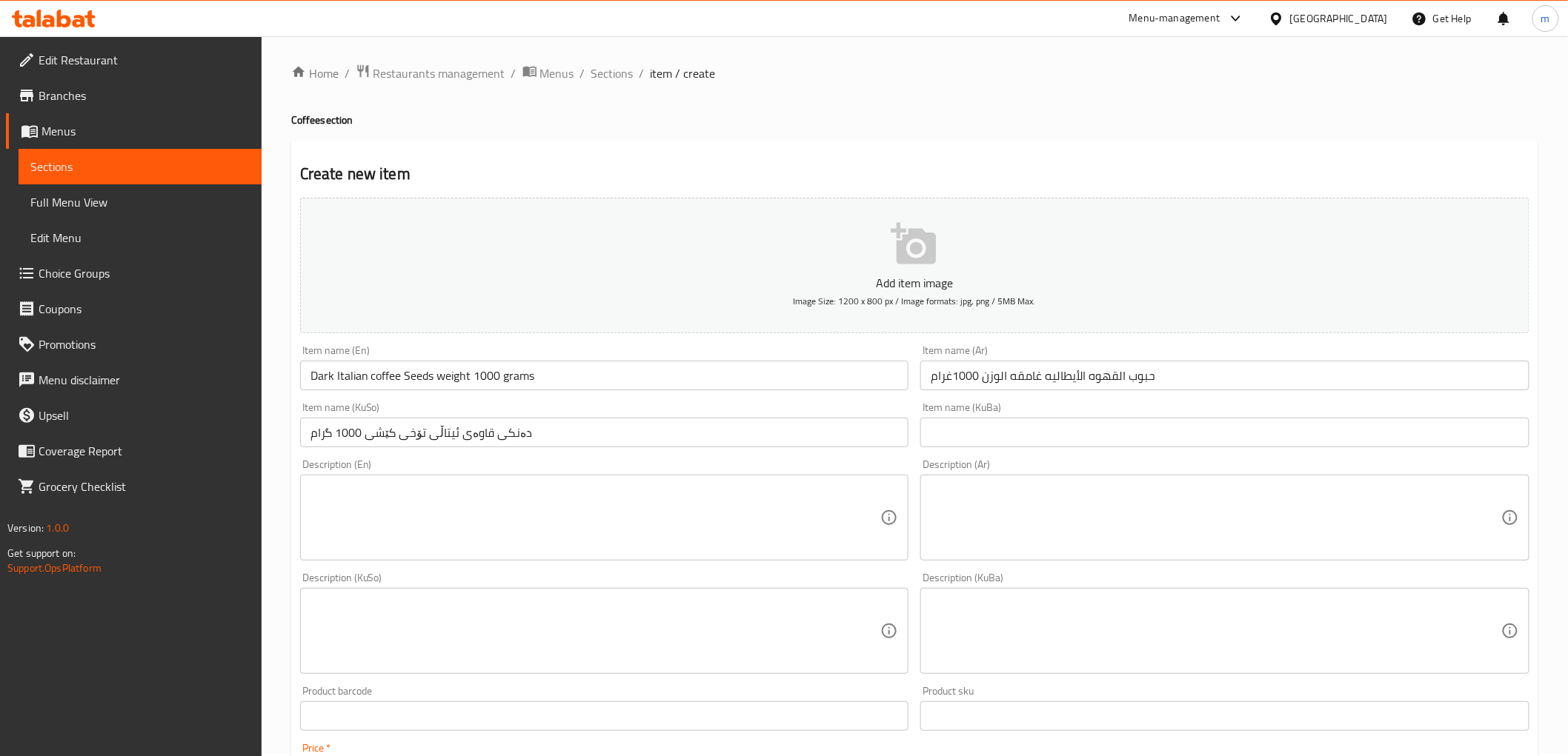
scroll to position [0, 0]
type input "28750"
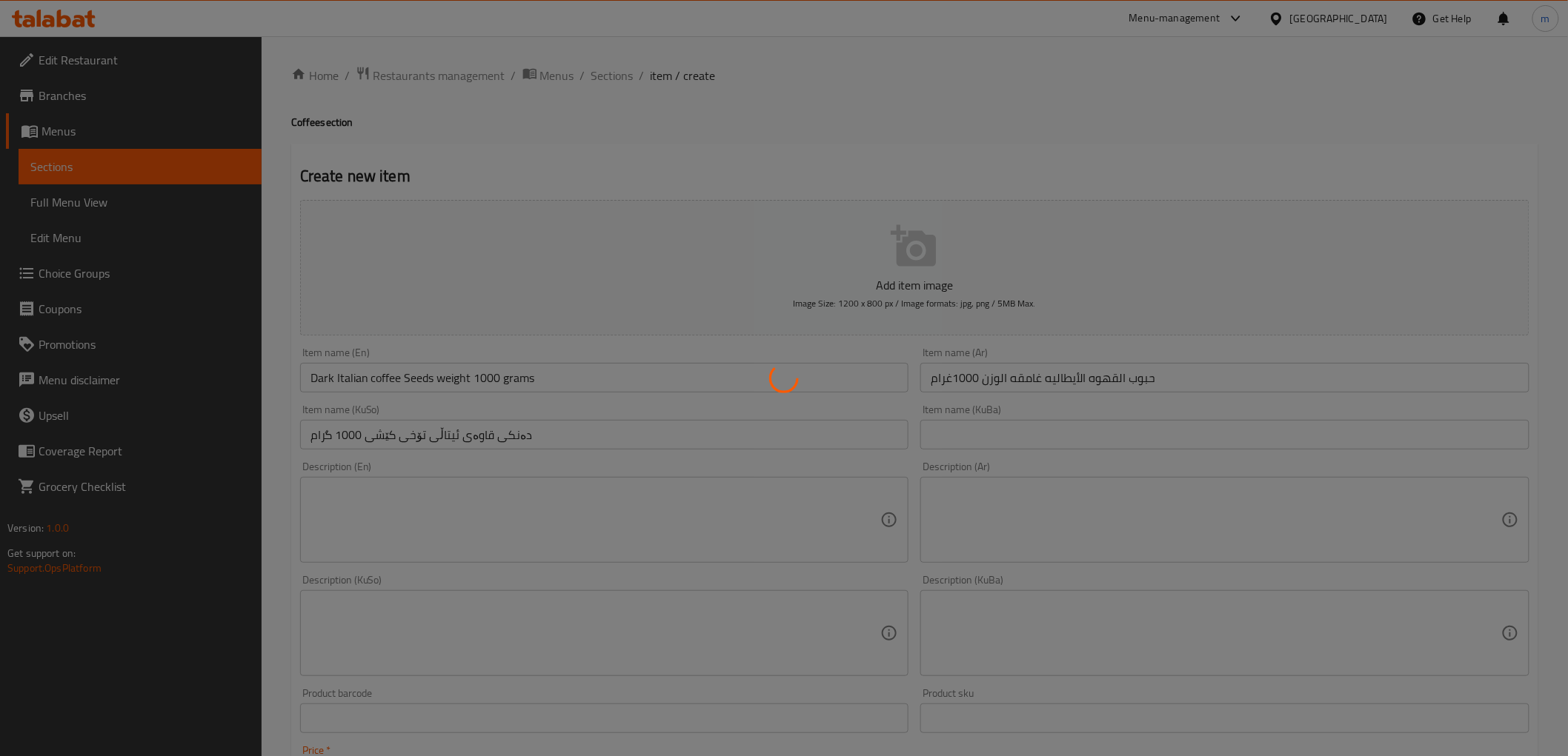
type input "0"
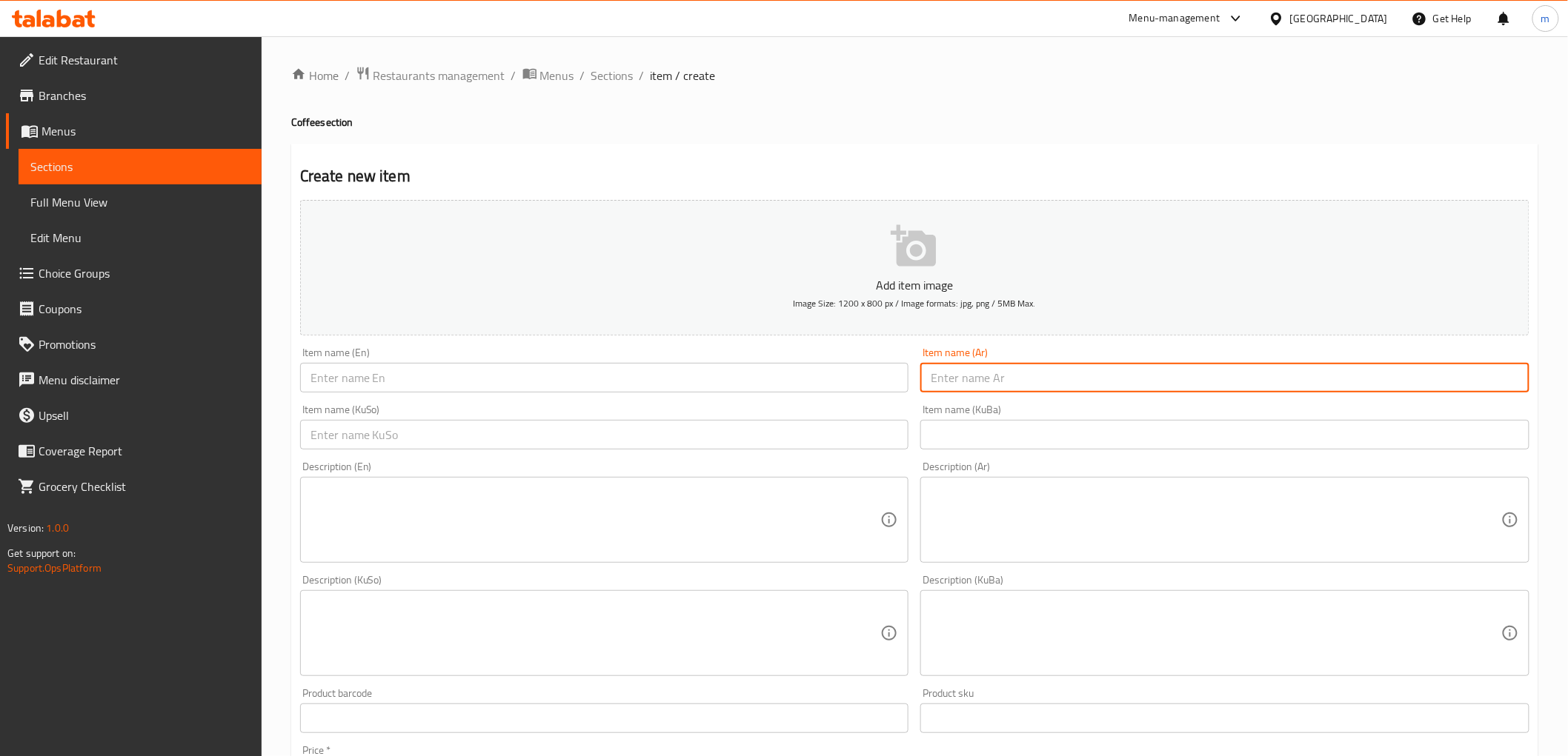
click at [1009, 367] on input "text" at bounding box center [1224, 378] width 609 height 30
paste input "حبوب القهوه دولجي فيتا اسبريسو الوزن 1000 غرام"
type input "حبوب القهوه دولجي فيتا اسبريسو الوزن 1000 غرام"
click at [437, 385] on input "text" at bounding box center [604, 378] width 609 height 30
paste input "Dolci Vita Espresso Coffee Seeds 1000 Gram"
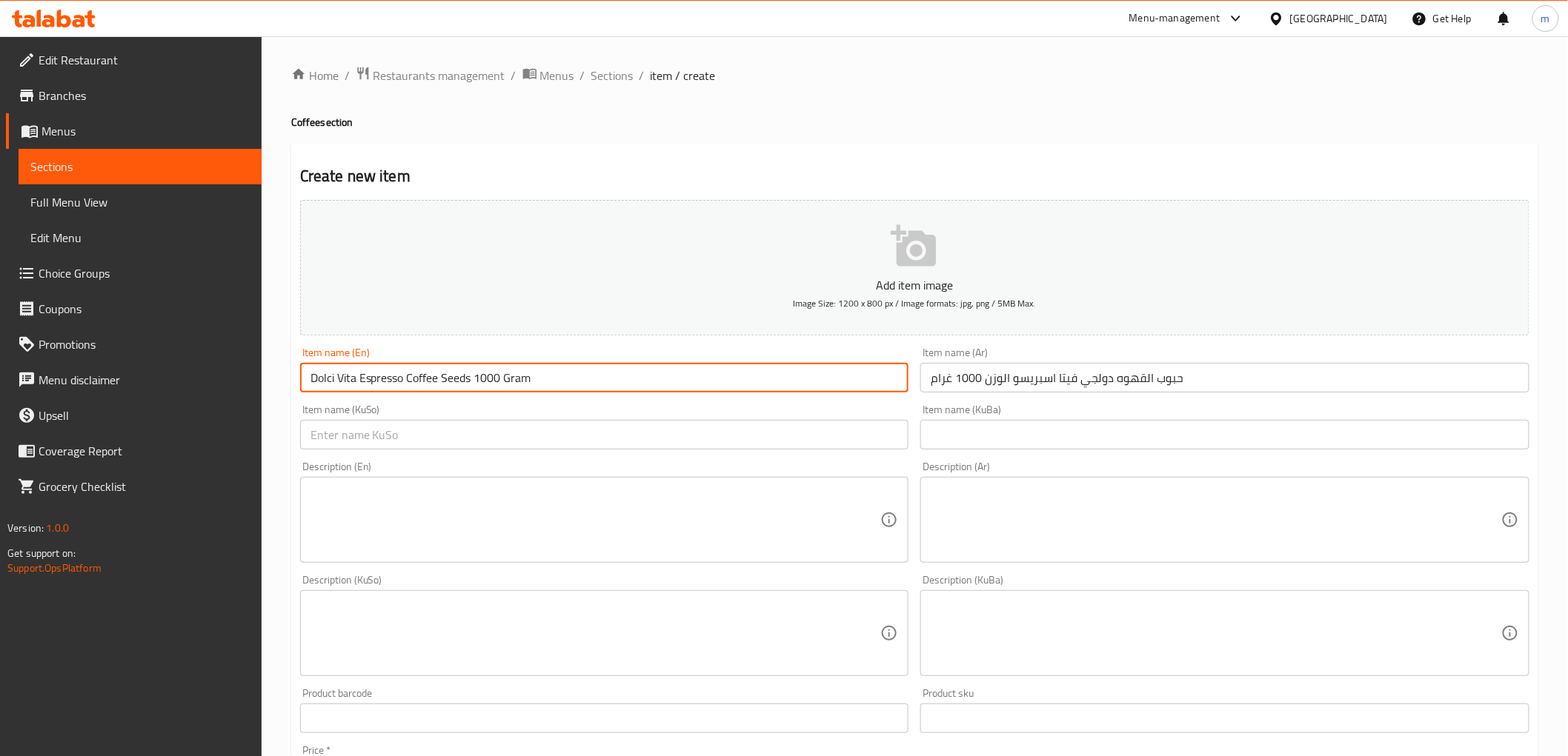
type input "Dolci Vita Espresso Coffee Seeds 1000 Gram"
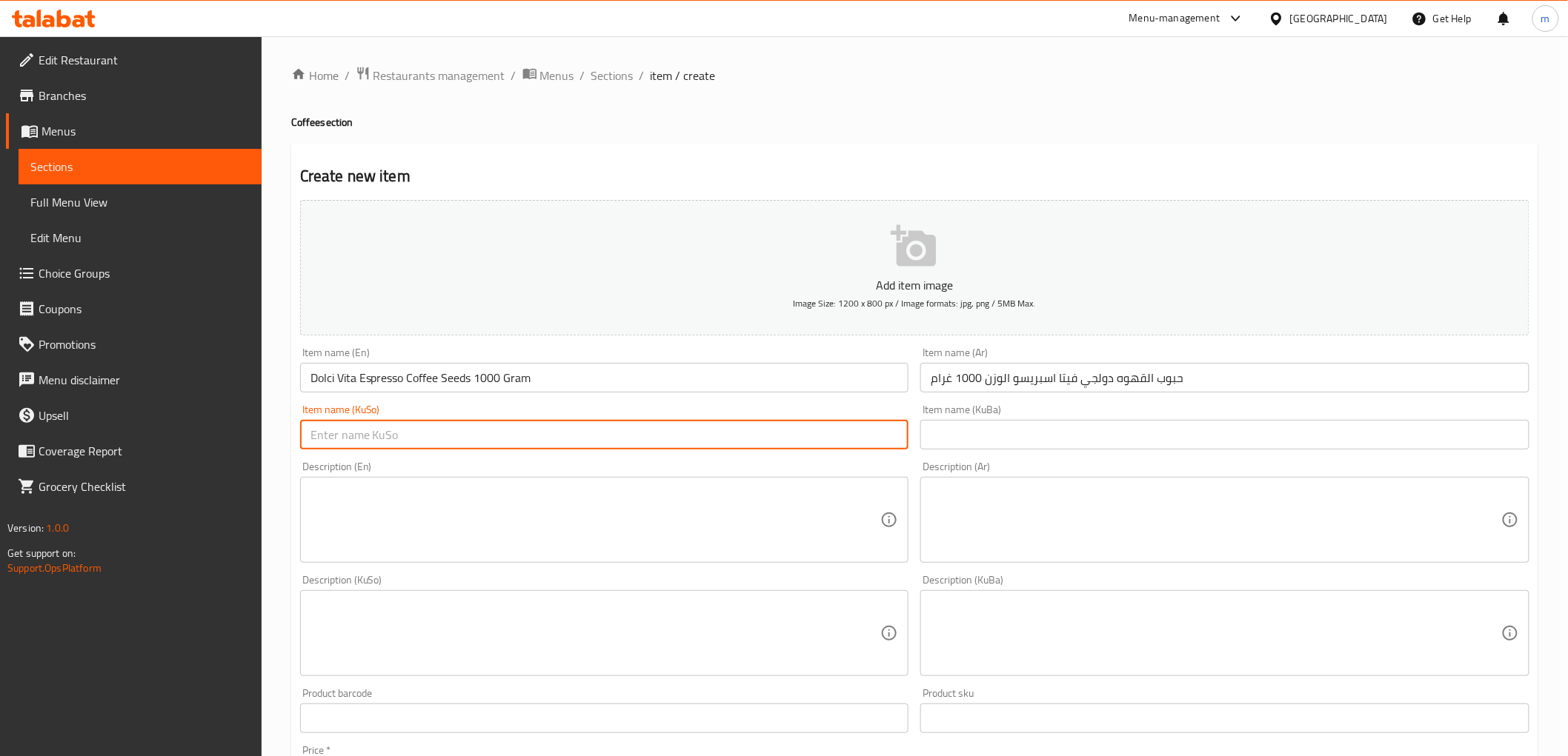
click at [686, 444] on input "text" at bounding box center [604, 435] width 609 height 30
click at [828, 432] on input "text" at bounding box center [604, 435] width 609 height 30
paste input "تۆوی قاوەی دۆلچی ڤیتا ئیسپرێسۆ کێشی 1000 گرام"
type input "تۆوی قاوەی دۆلچی ڤیتا ئیسپرێسۆ کێشی 1000 گرام"
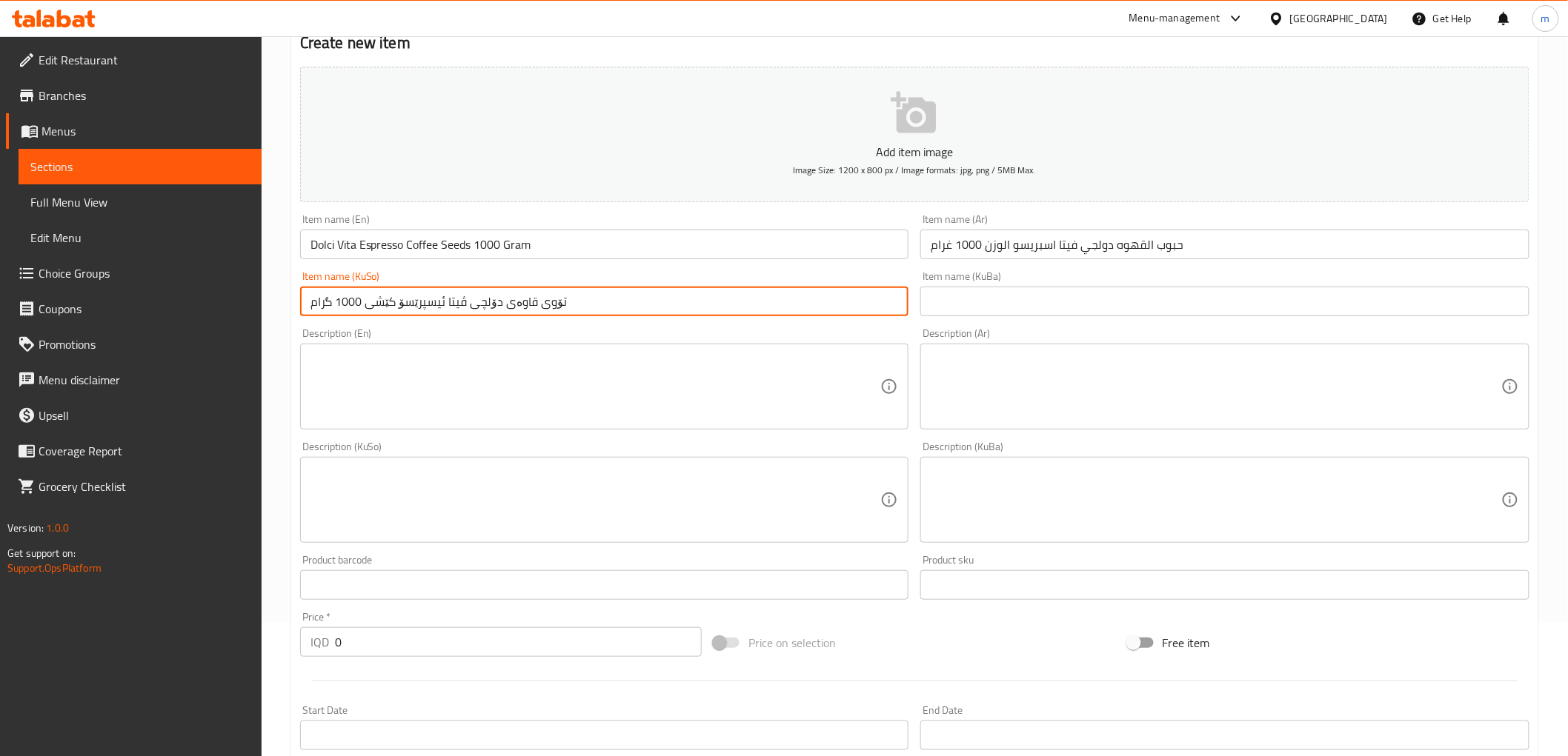
scroll to position [274, 0]
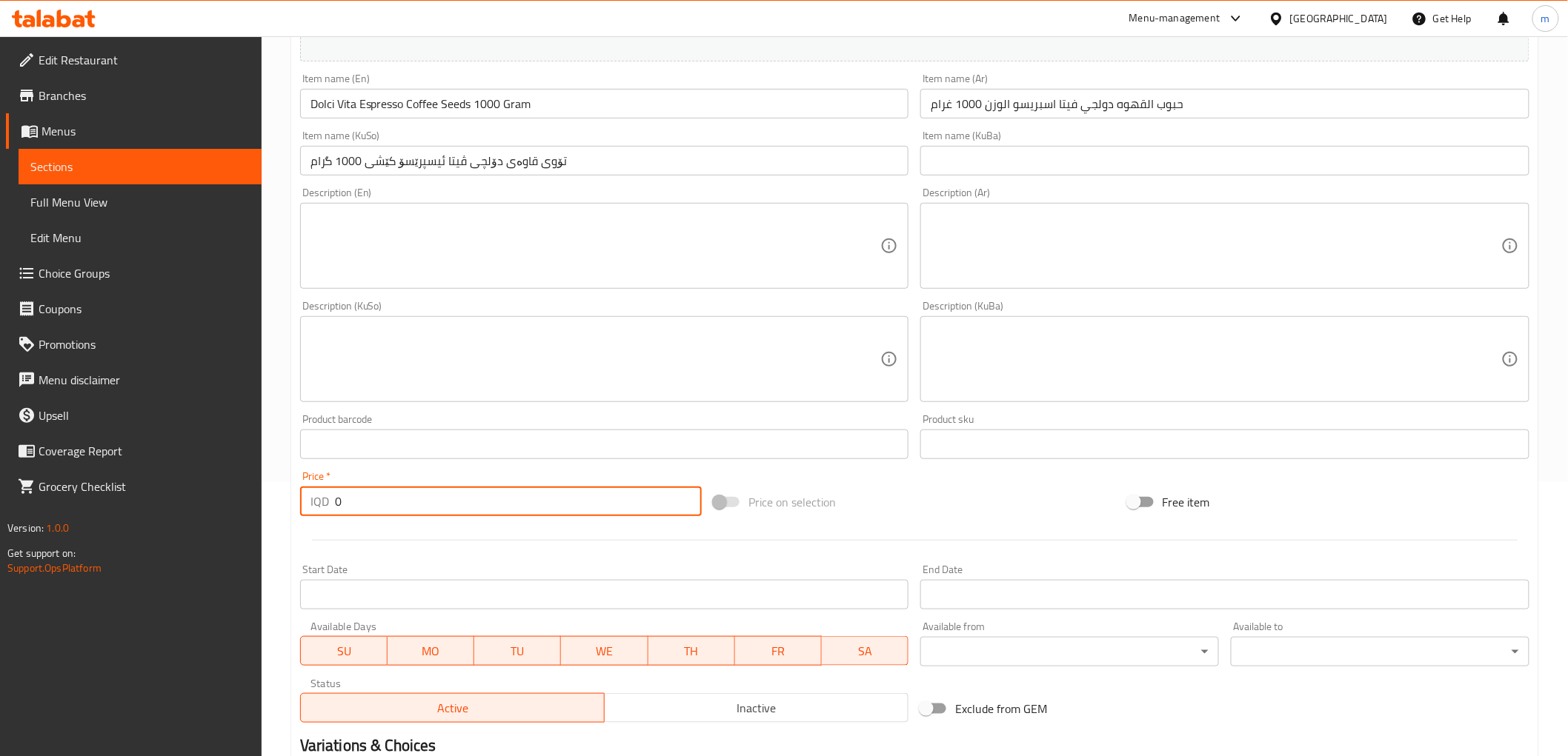
paste input "4250"
drag, startPoint x: 367, startPoint y: 504, endPoint x: 306, endPoint y: 490, distance: 62.6
click at [306, 490] on div "IQD 42500 Price *" at bounding box center [501, 502] width 402 height 30
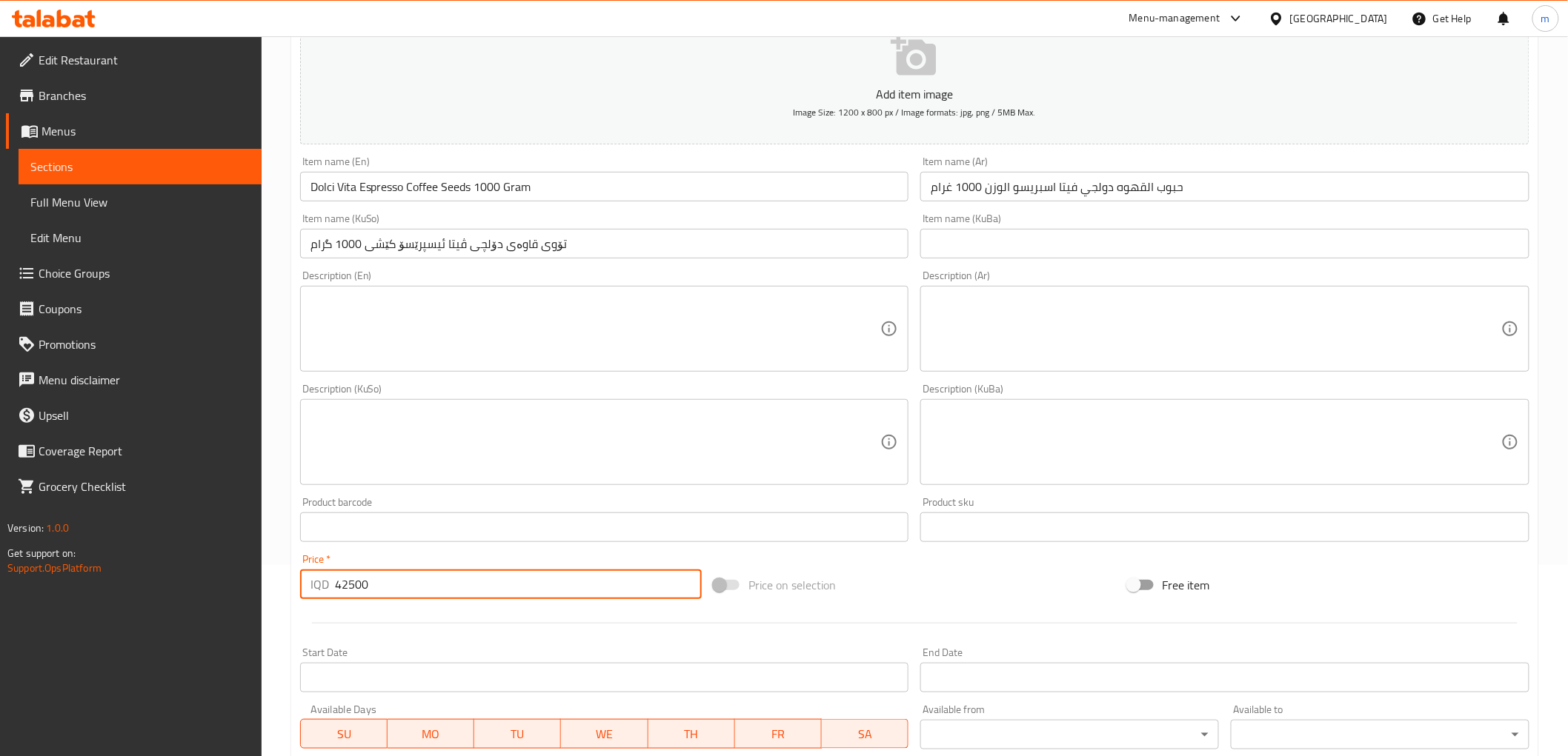
scroll to position [0, 0]
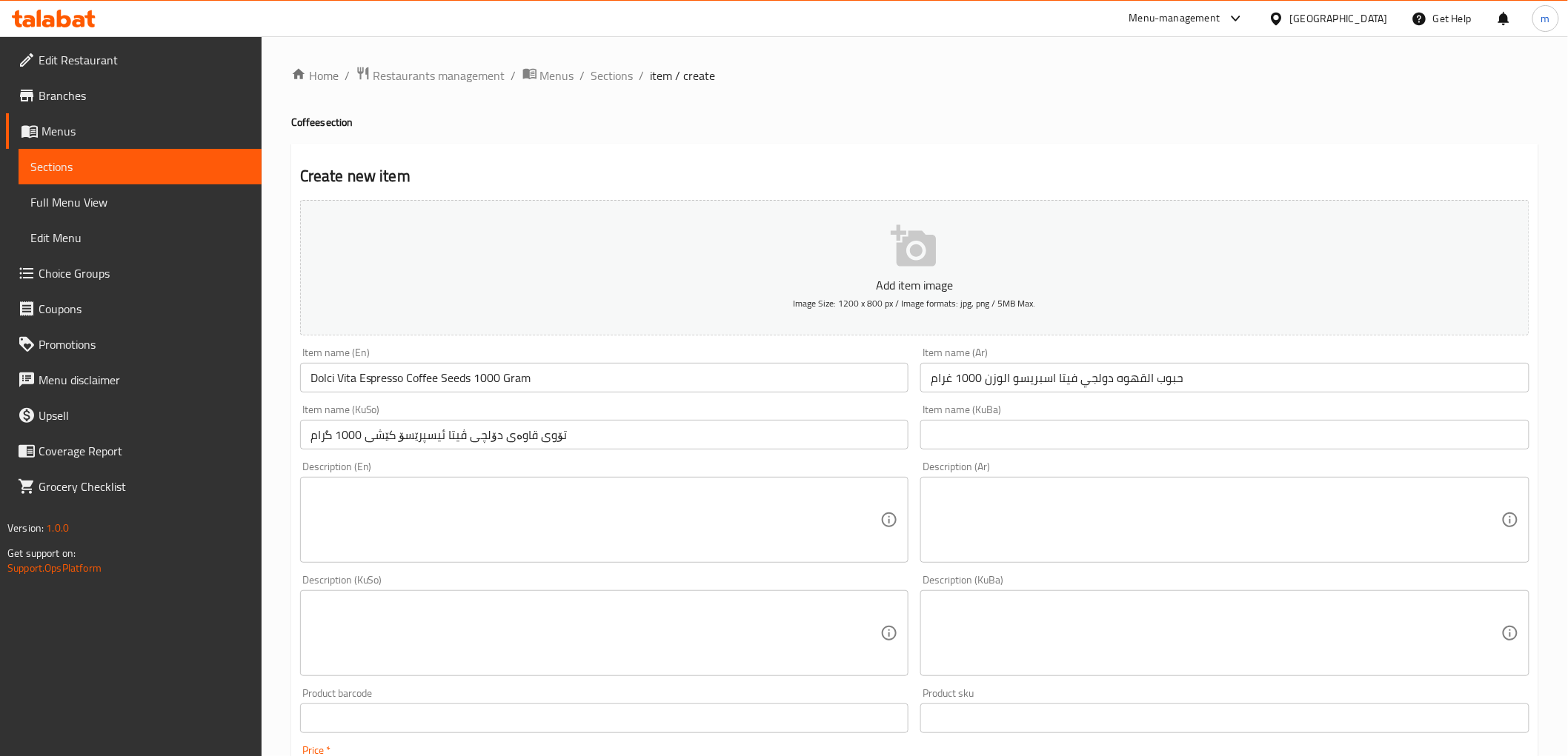
type input "42500"
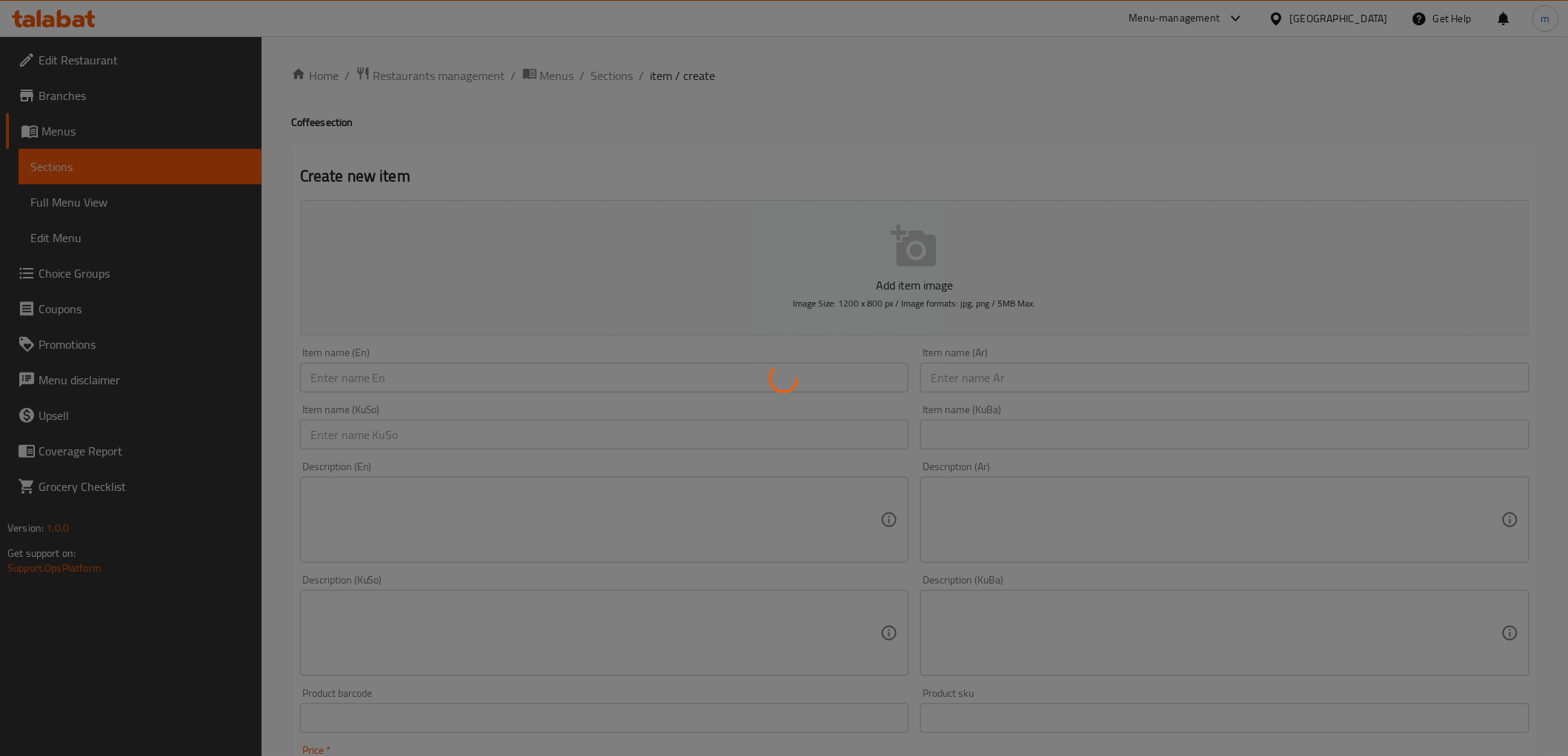
type input "0"
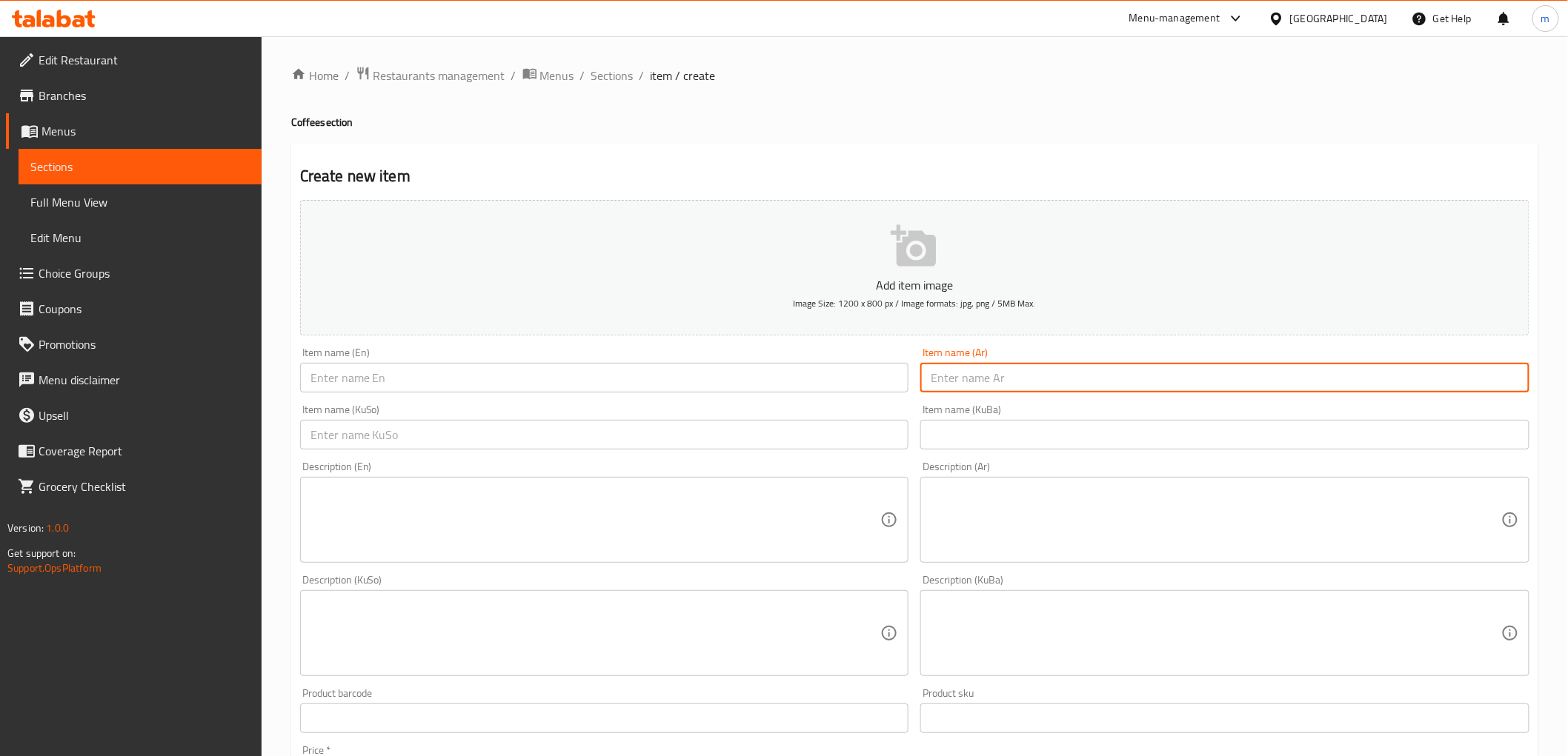
click at [976, 375] on input "text" at bounding box center [1224, 378] width 609 height 30
paste input "حبوب القهوه ديلونجي بلو الأيطالي الوزن 1000 غرام"
type input "حبوب القهوه ديلونجي بلو الأيطالي الوزن 1000 غرام"
drag, startPoint x: 494, startPoint y: 390, endPoint x: 515, endPoint y: 394, distance: 21.4
click at [494, 390] on input "text" at bounding box center [604, 378] width 609 height 30
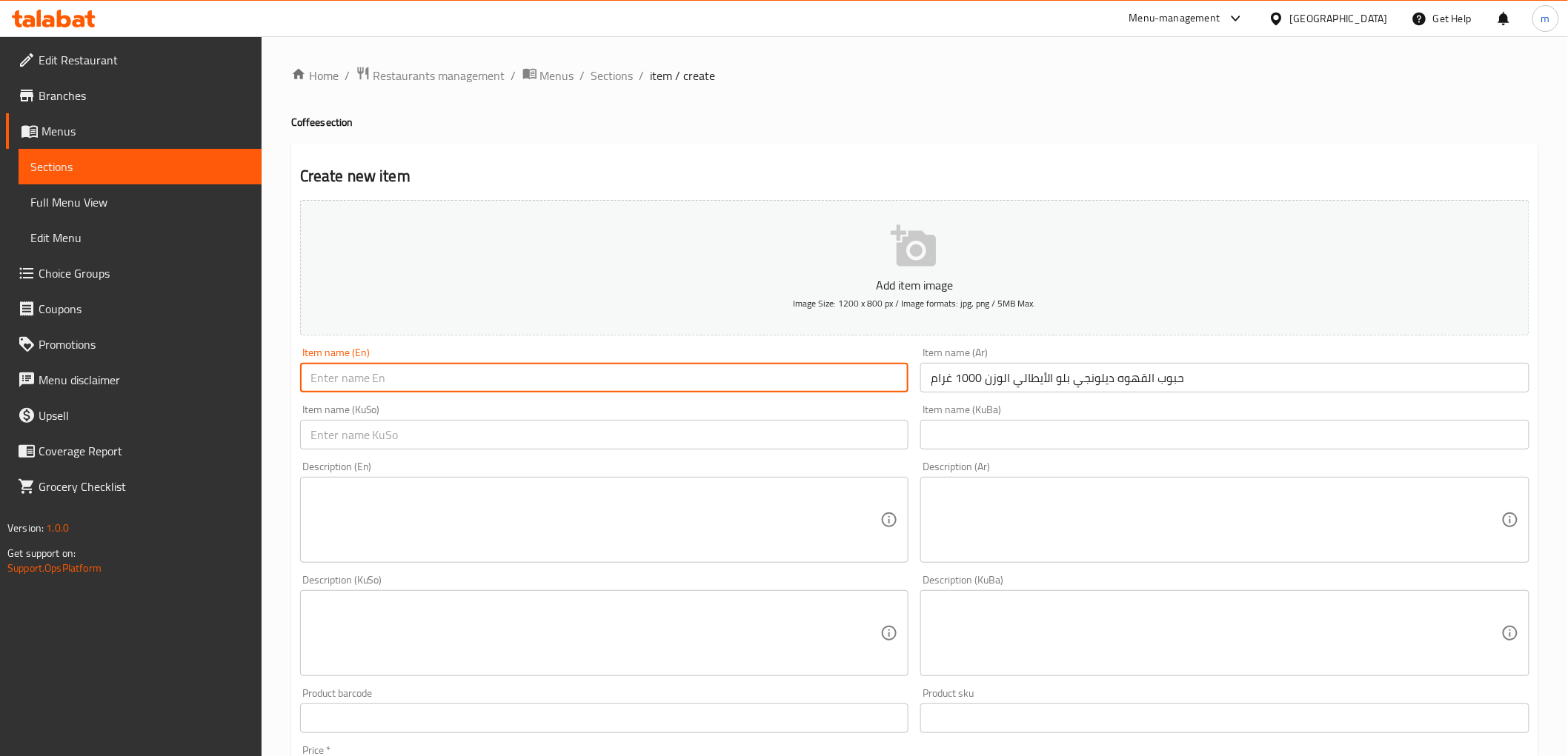
paste input "Delonghi Blue Italian coffee Seeds weight 1000 grams"
type input "Delonghi Blue Italian coffee Seeds weight 1000 grams"
click at [833, 443] on input "text" at bounding box center [604, 435] width 609 height 30
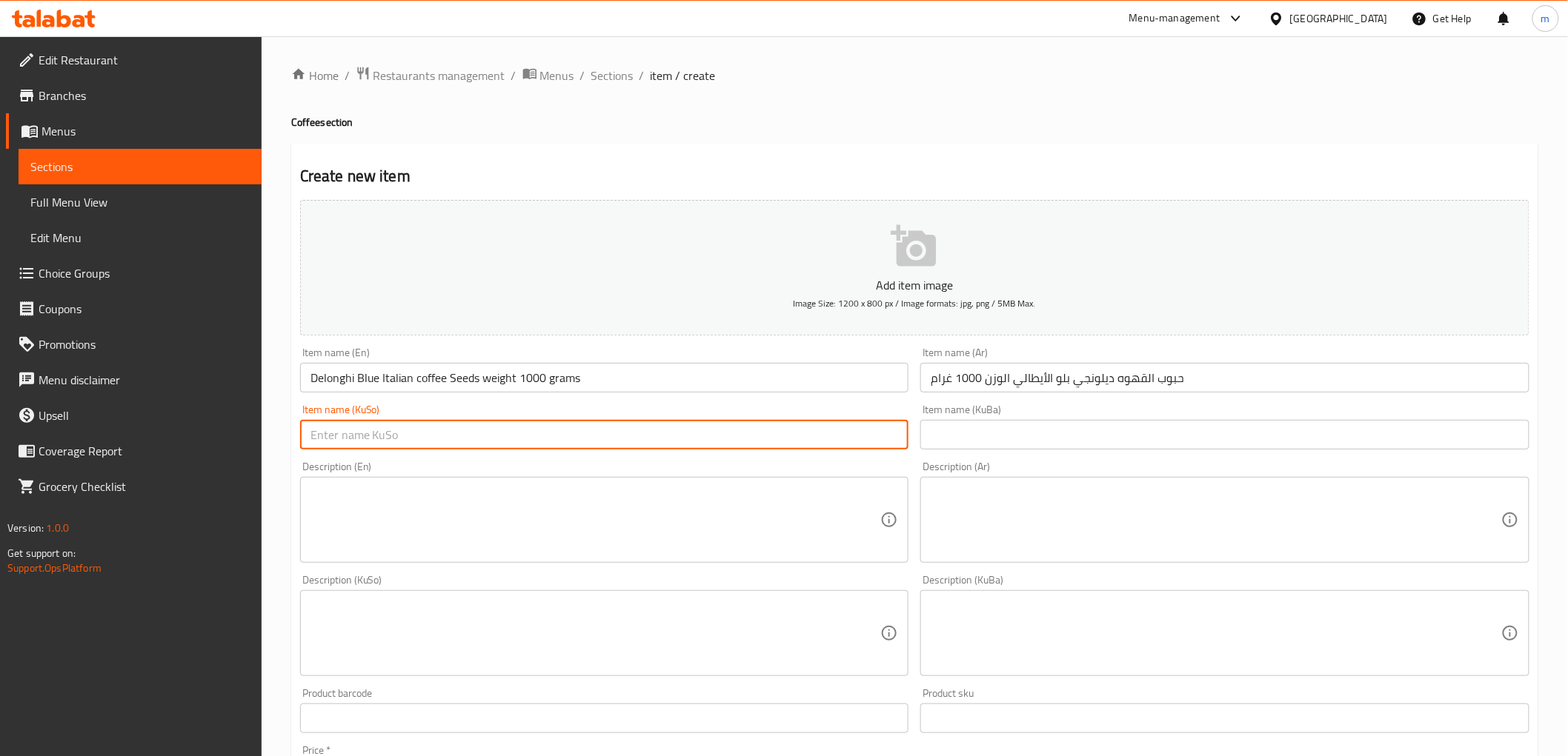
click at [839, 445] on input "text" at bounding box center [604, 435] width 609 height 30
paste input "تۆوی قاوەی دیلۆنجی بلوی ئیتاڵی کێشی 1000 گرام"
type input "تۆوی قاوەی دیلۆنجی بلوی ئیتاڵی کێشی 1000 گرام"
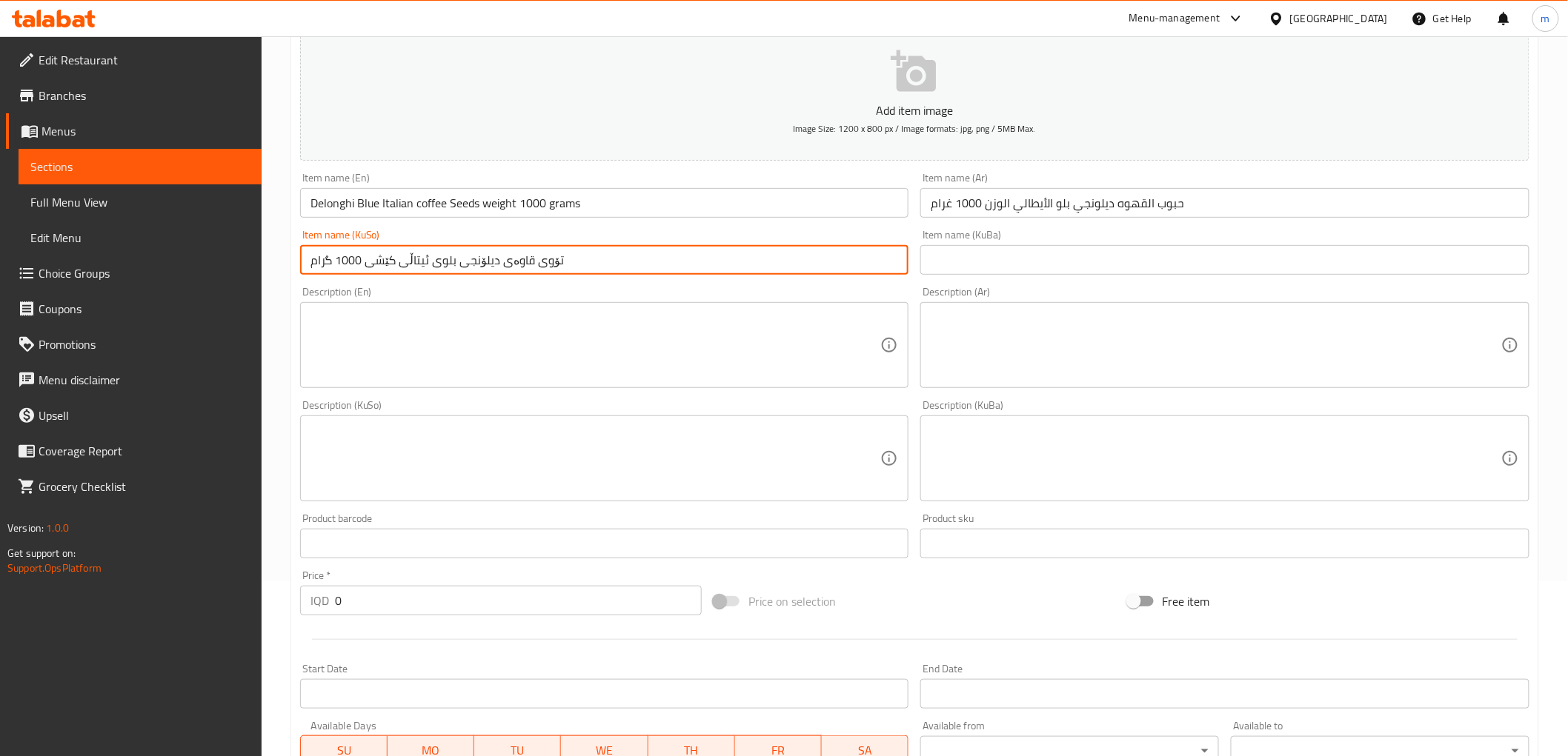
scroll to position [274, 0]
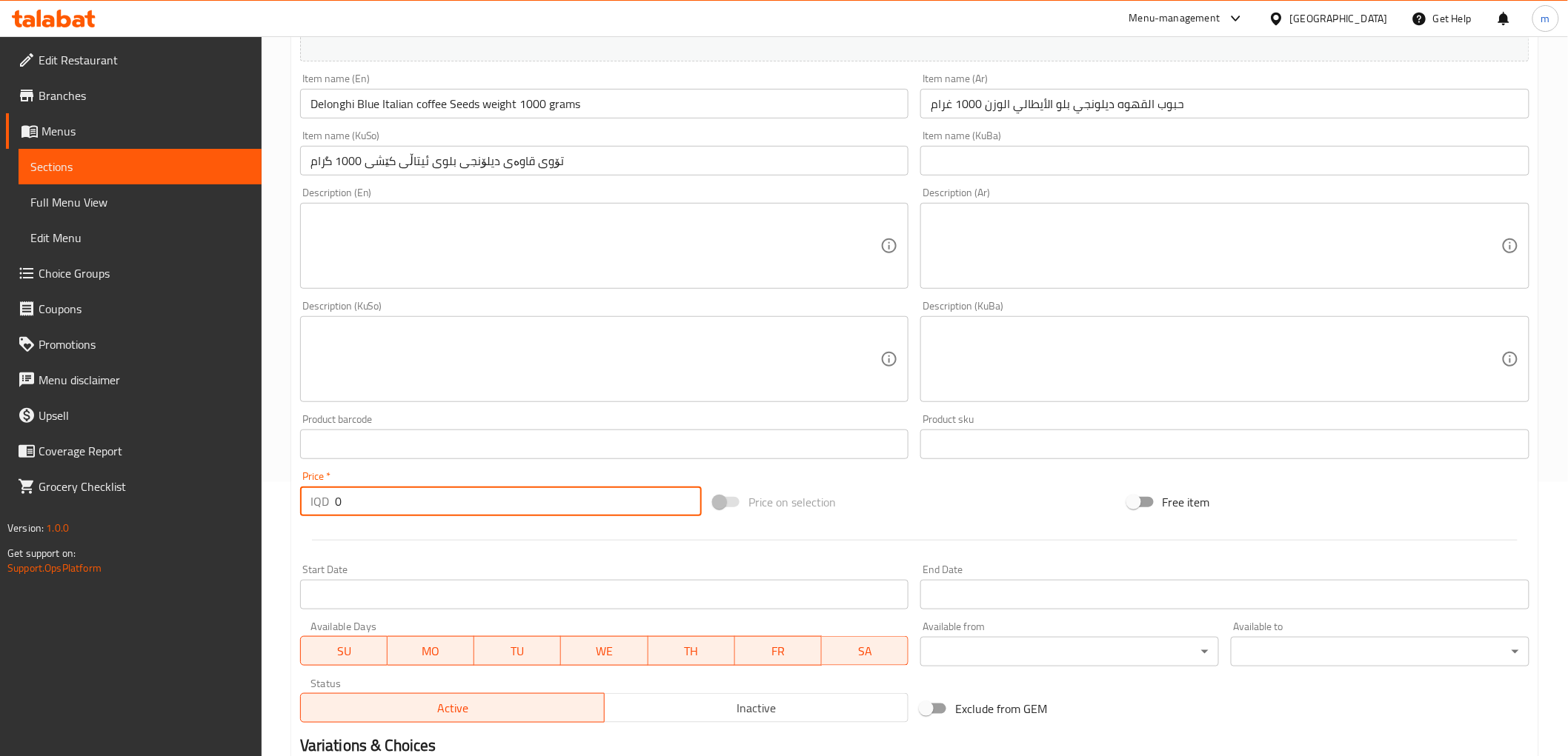
paste input "7350"
drag, startPoint x: 341, startPoint y: 501, endPoint x: 307, endPoint y: 493, distance: 34.9
click at [307, 493] on div "IQD 73500 Price *" at bounding box center [501, 502] width 402 height 30
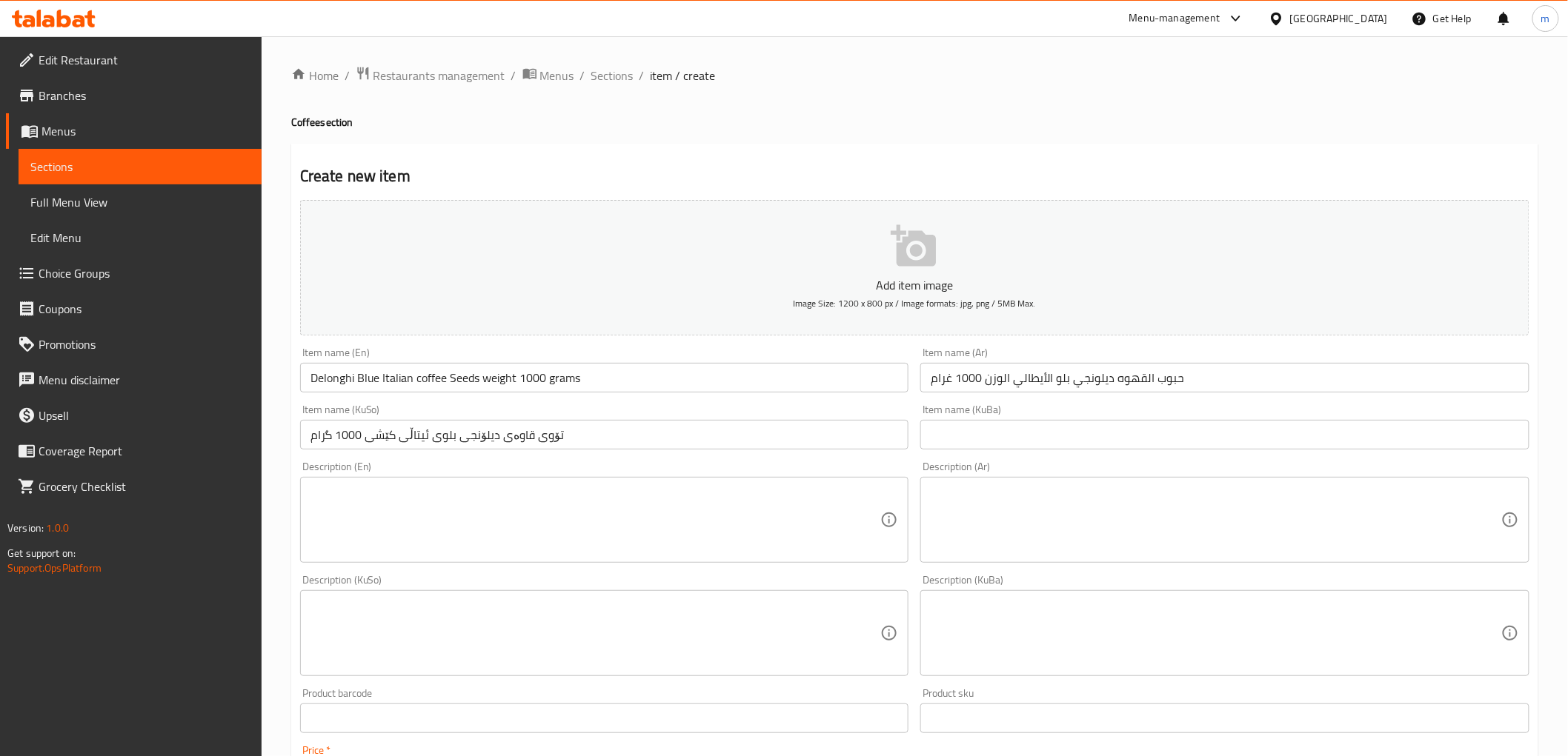
type input "73500"
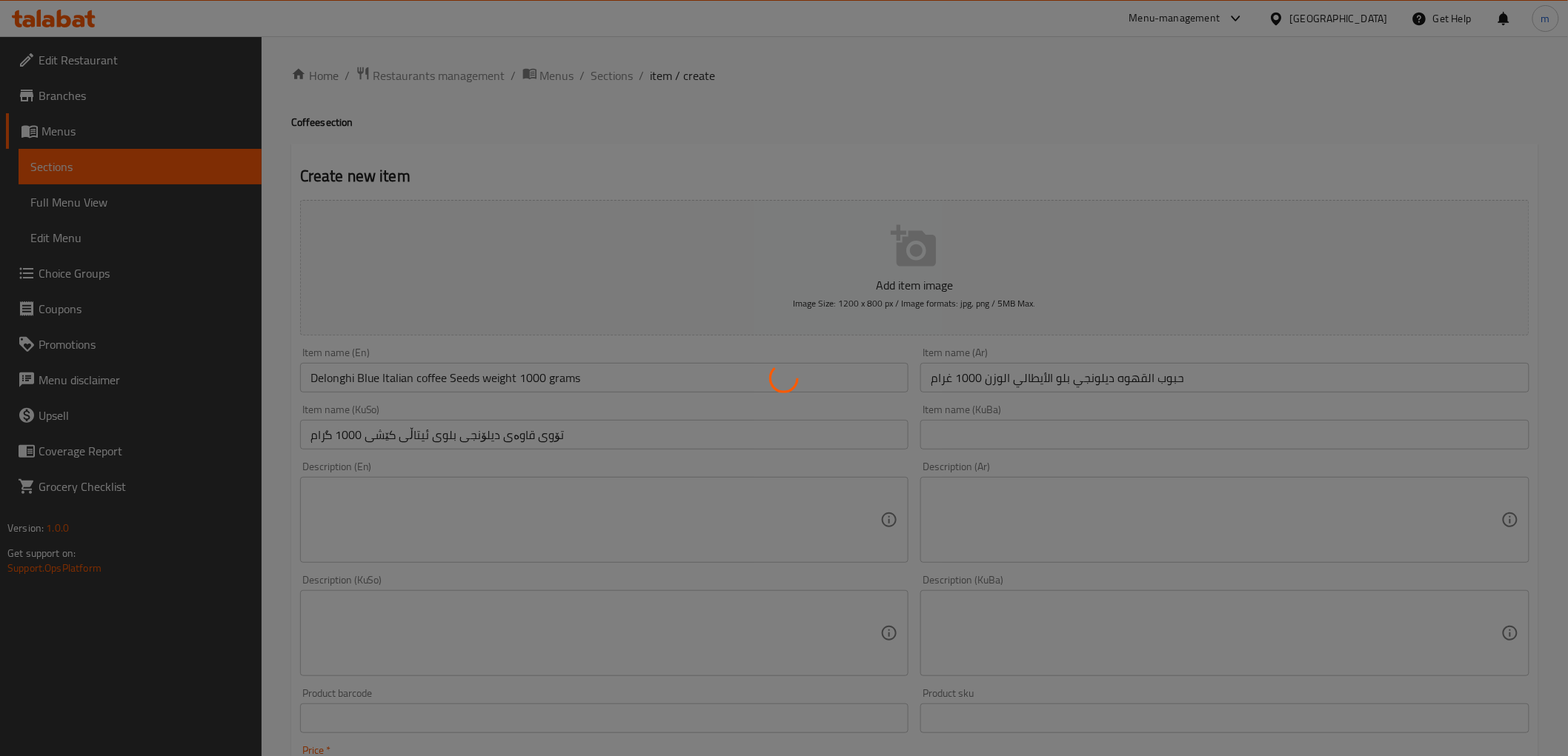
type input "0"
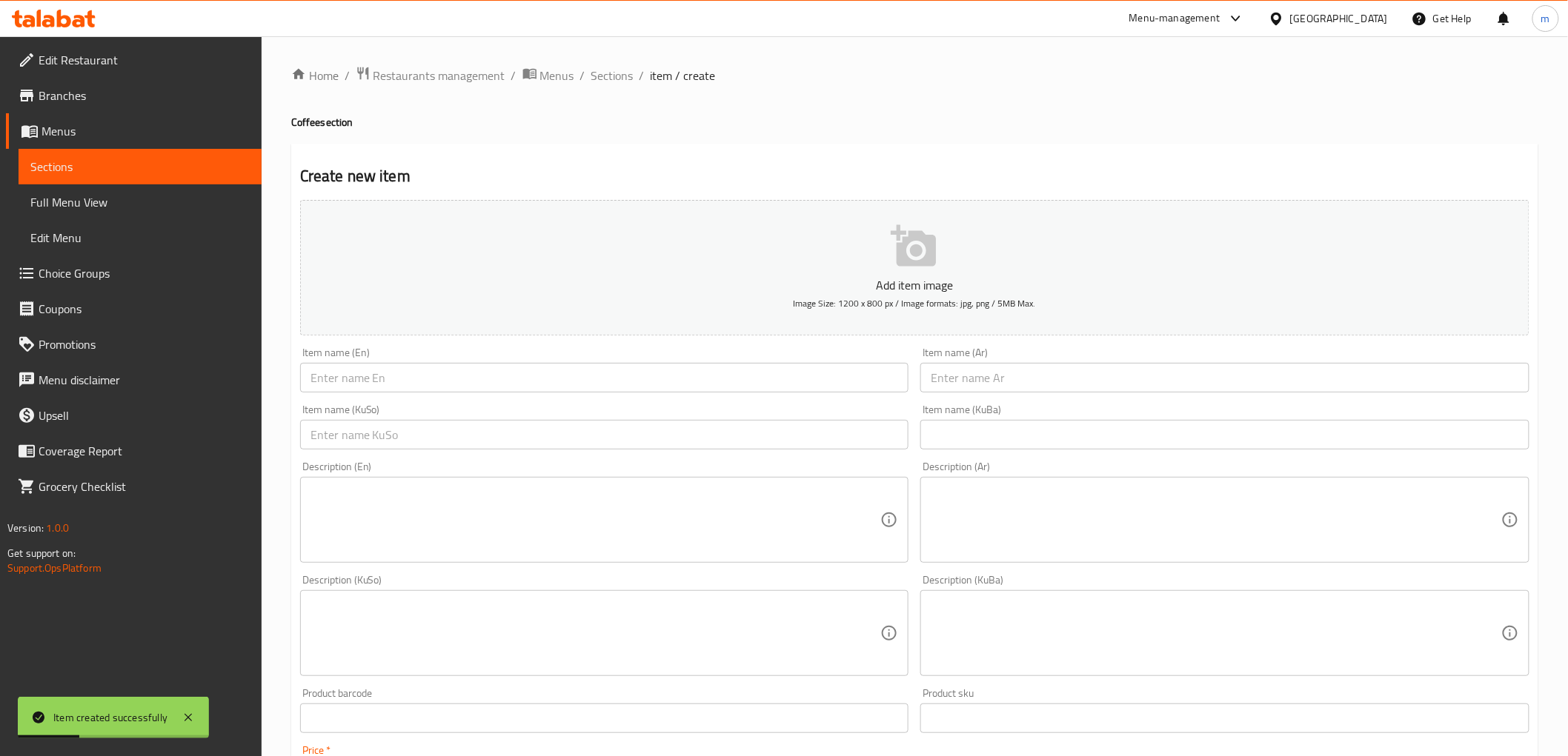
click at [1002, 361] on div "Item name (Ar) Item name (Ar)" at bounding box center [1224, 370] width 609 height 45
click at [1002, 375] on input "text" at bounding box center [1224, 378] width 609 height 30
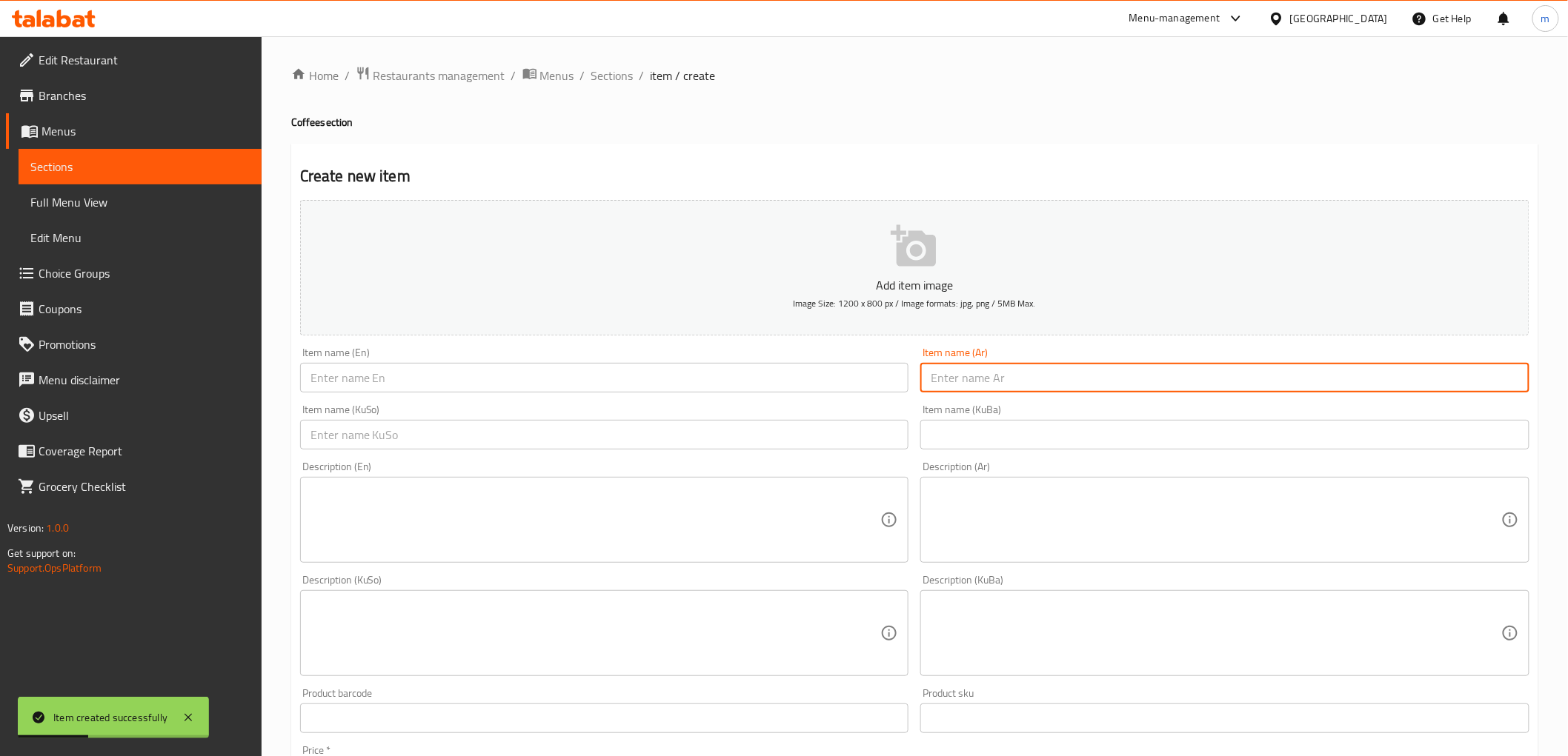
paste input "حبوب القهوه لافازا اروما الوزن 1000 غرام"
type input "حبوب القهوه لافازا اروما الوزن 1000 غرام"
drag, startPoint x: 479, startPoint y: 379, endPoint x: 487, endPoint y: 379, distance: 8.0
click at [479, 379] on input "text" at bounding box center [604, 378] width 609 height 30
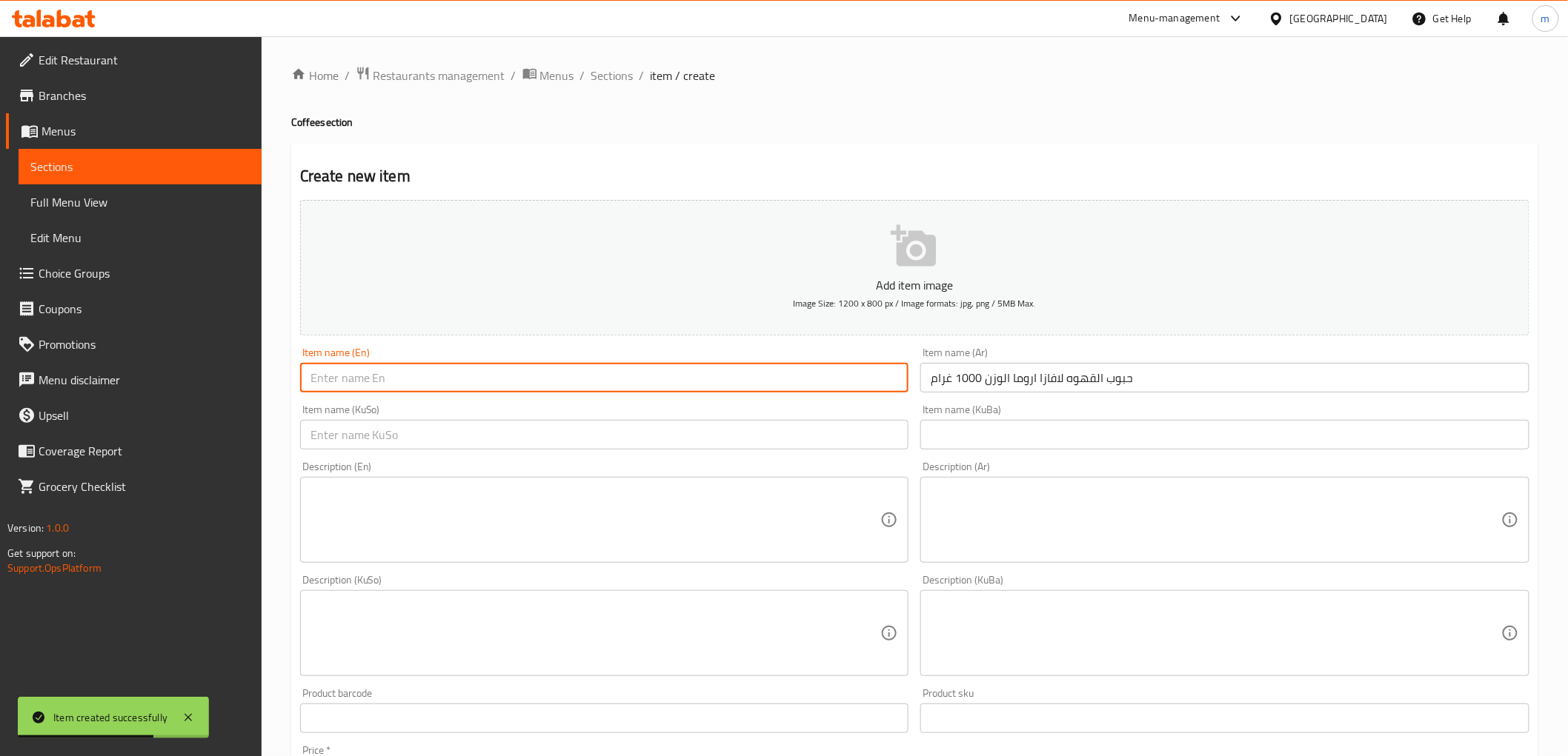
paste input "Lavazza Aroma coffee Seeds weight 1000 grams"
type input "Lavazza Aroma coffee Seeds weight 1000 grams"
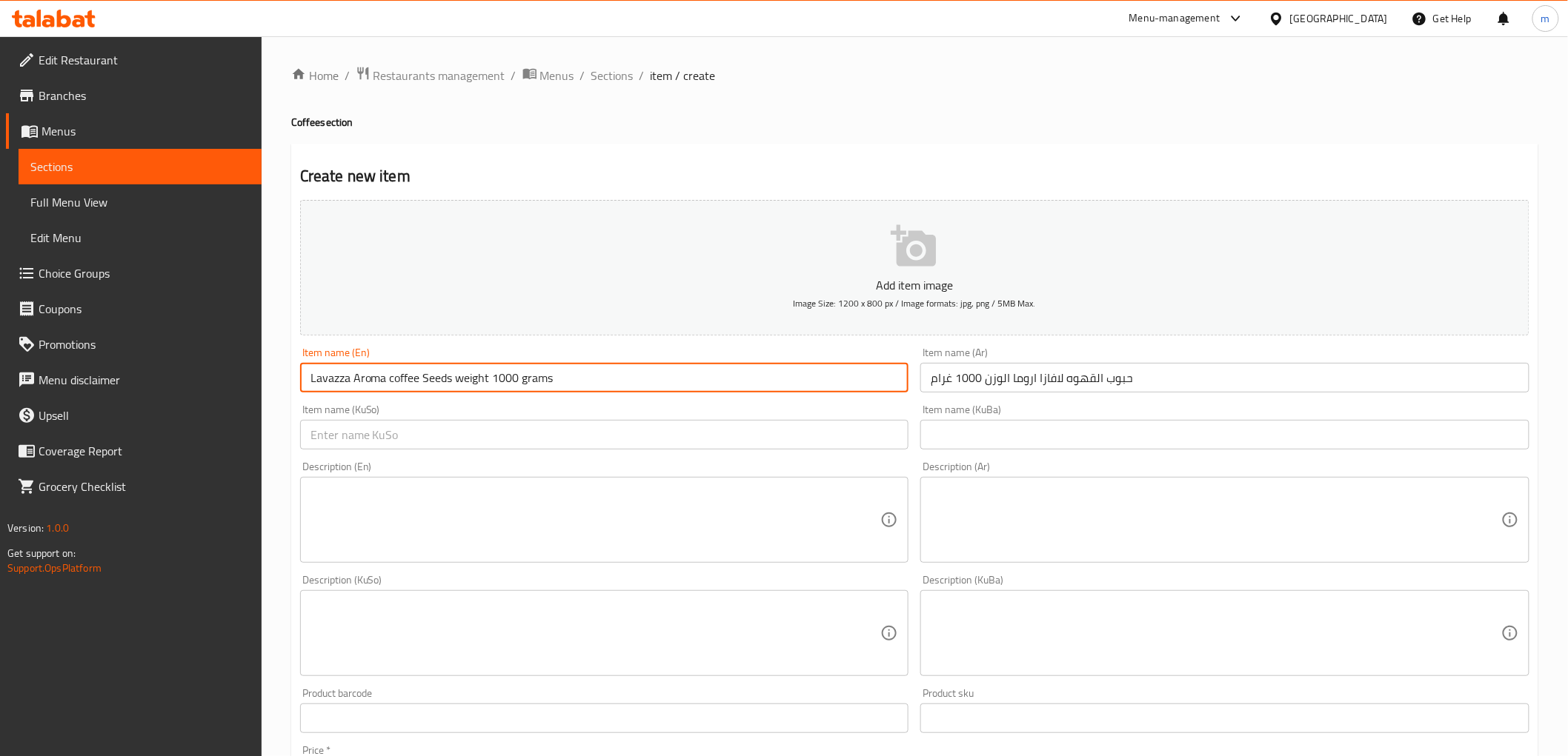
drag, startPoint x: 889, startPoint y: 432, endPoint x: 888, endPoint y: 454, distance: 22.0
click at [889, 432] on input "text" at bounding box center [604, 435] width 609 height 30
paste input "تۆوی قاوەی لاڤازا ئارۆمای کێشی 1000 گرام"
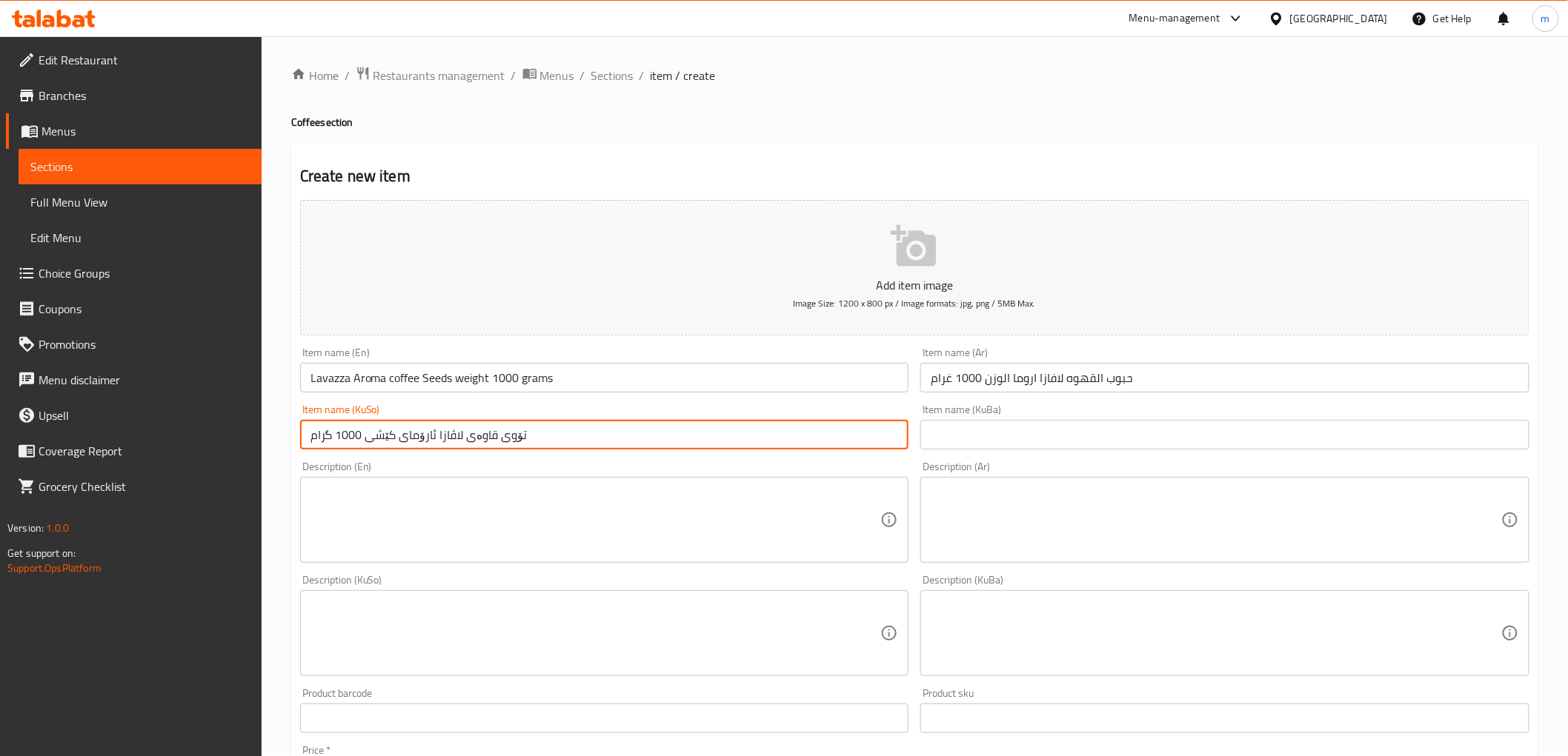
type input "تۆوی قاوەی لاڤازا ئارۆمای کێشی 1000 گرام"
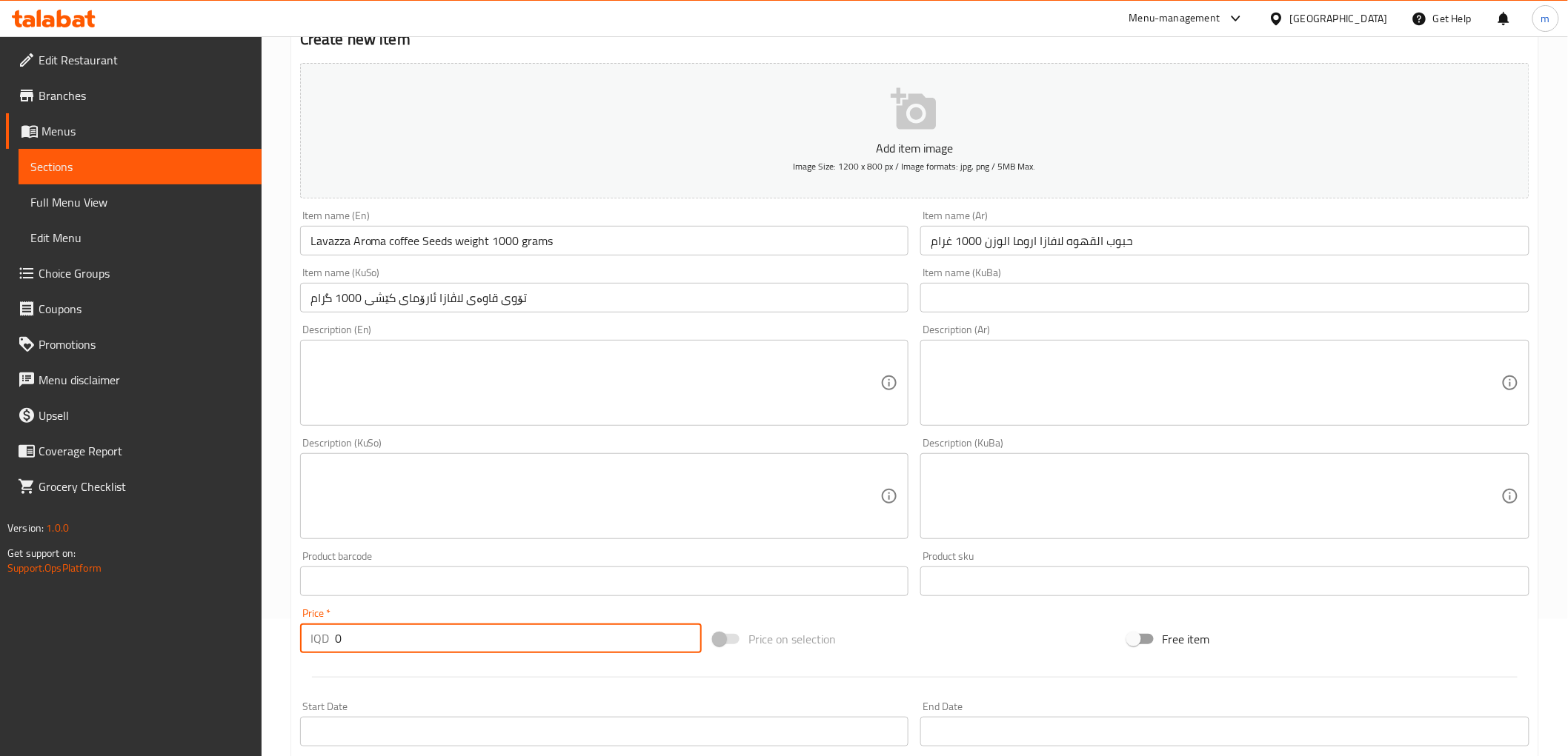
drag, startPoint x: 353, startPoint y: 643, endPoint x: 307, endPoint y: 627, distance: 48.7
click at [312, 634] on div "IQD 0 Price *" at bounding box center [501, 638] width 402 height 30
paste input "4600"
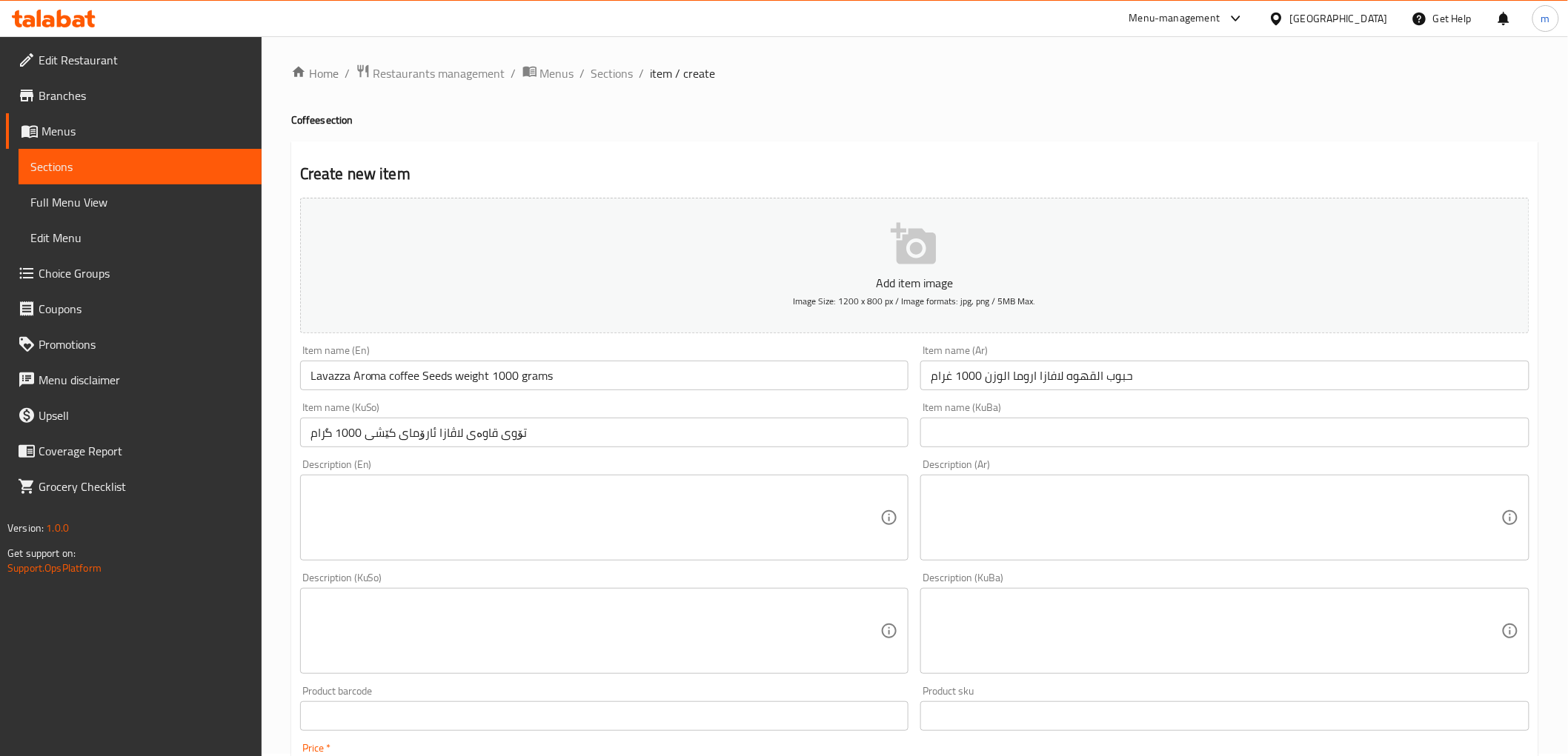
scroll to position [0, 0]
type input "46000"
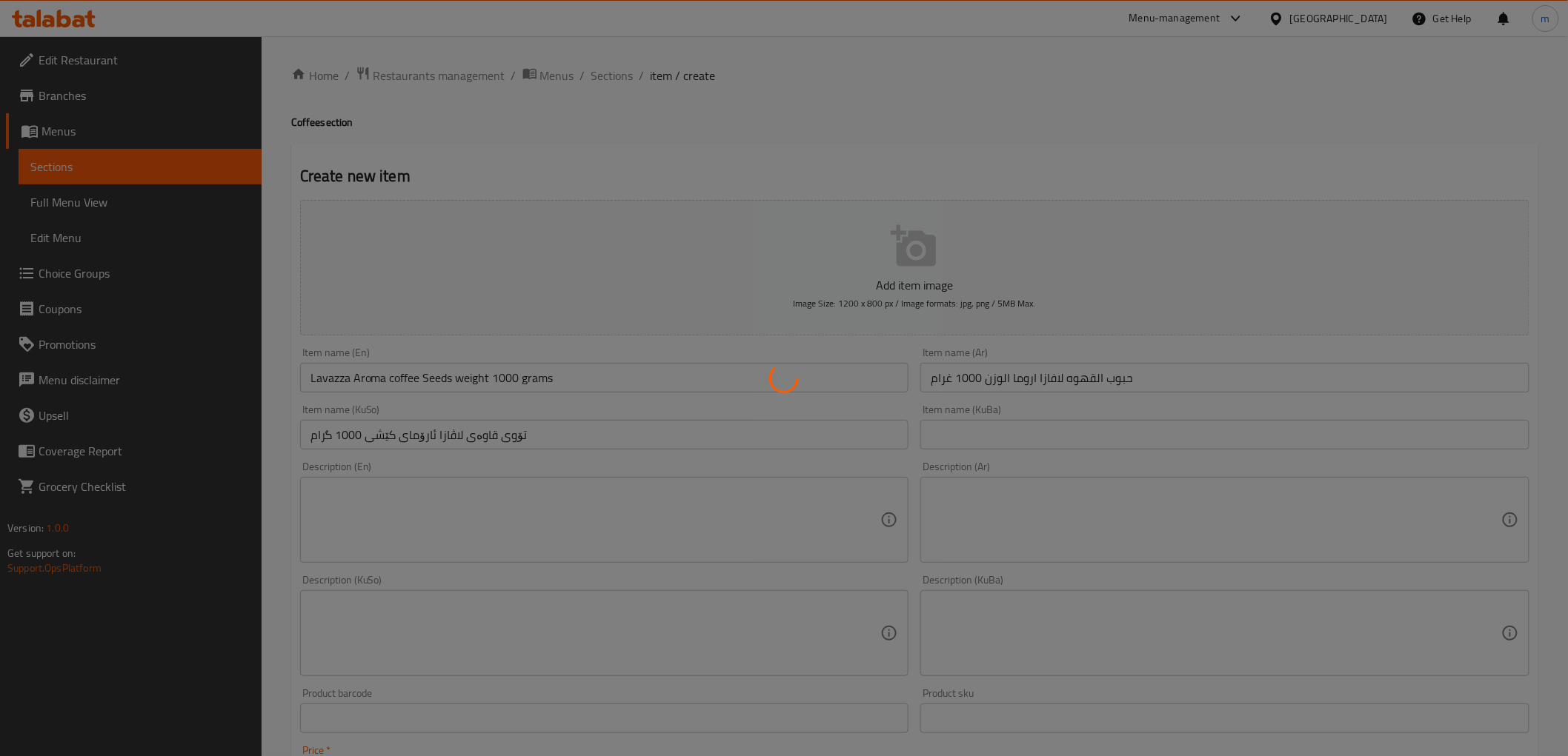
type input "0"
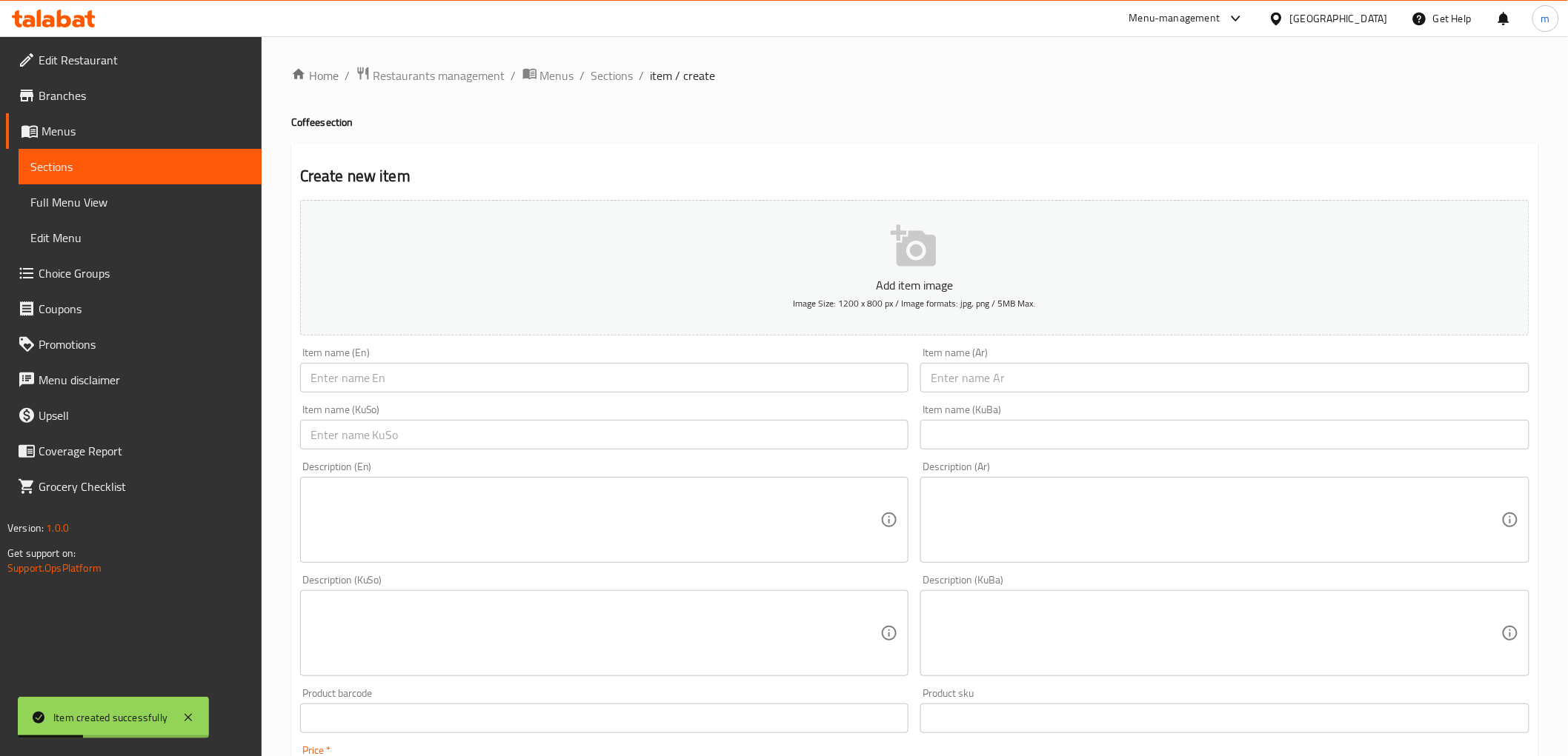
click at [1036, 389] on input "text" at bounding box center [1224, 378] width 609 height 30
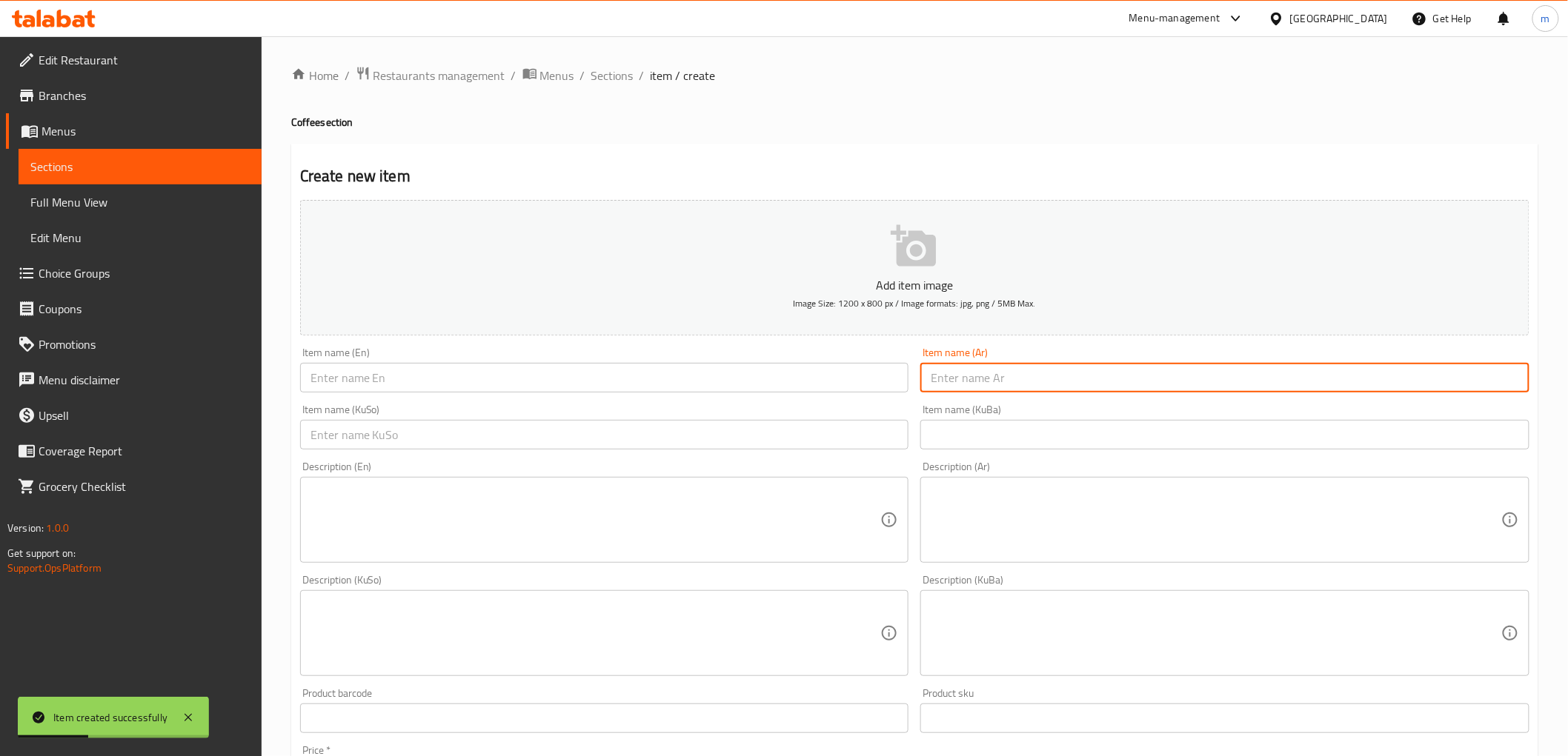
paste input "حبوب القهوه لافازا كلاسيك الوزن 1000 جرام"
type input "حبوب القهوه لافازا كلاسيك الوزن 1000 جرام"
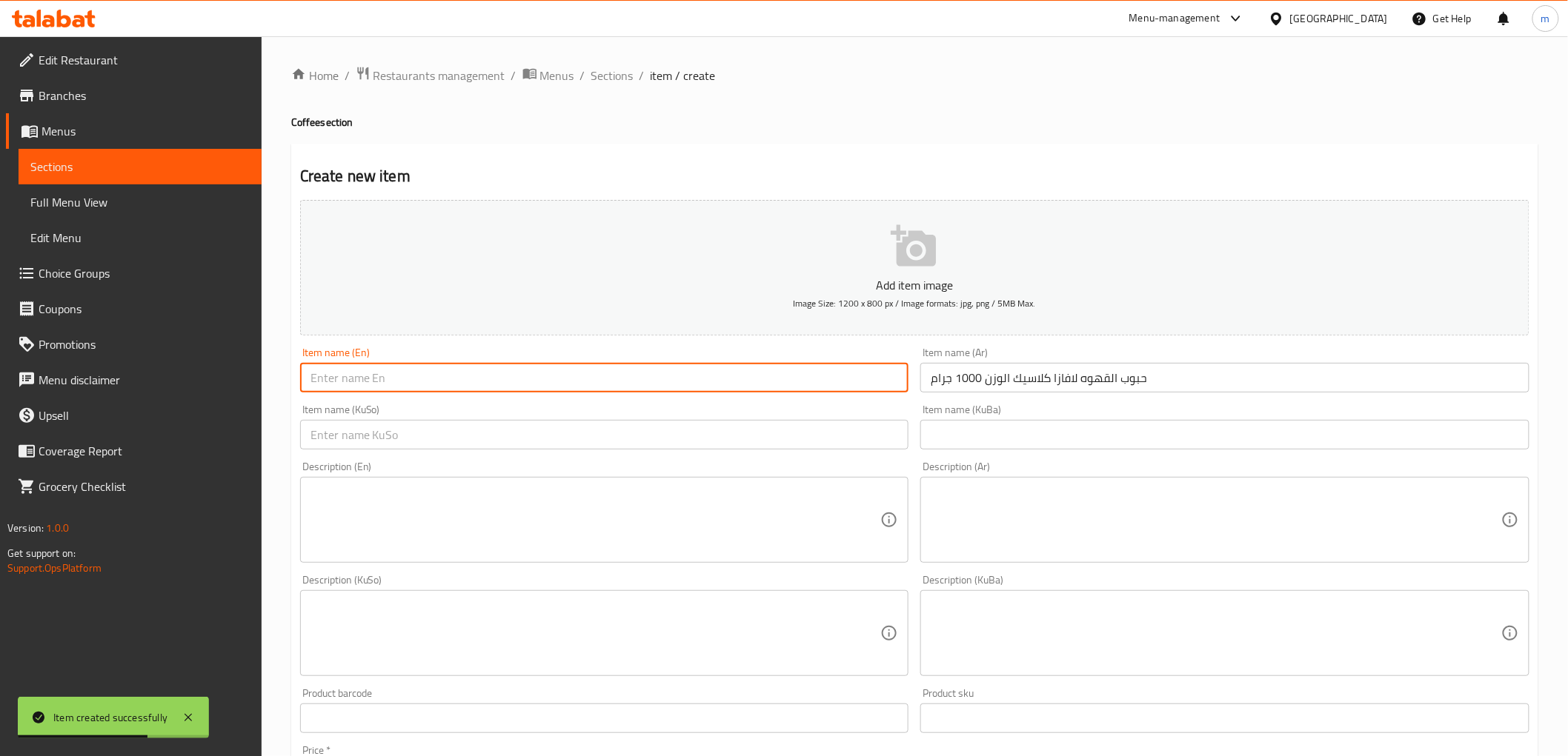
click at [498, 385] on input "text" at bounding box center [604, 378] width 609 height 30
paste input "Lavazza Classic Coffee Seeds 1000 Gram"
type input "Lavazza Classic Coffee Seeds 1000 Gram"
drag, startPoint x: 947, startPoint y: 432, endPoint x: 924, endPoint y: 432, distance: 23.0
click at [947, 432] on input "text" at bounding box center [1224, 435] width 609 height 30
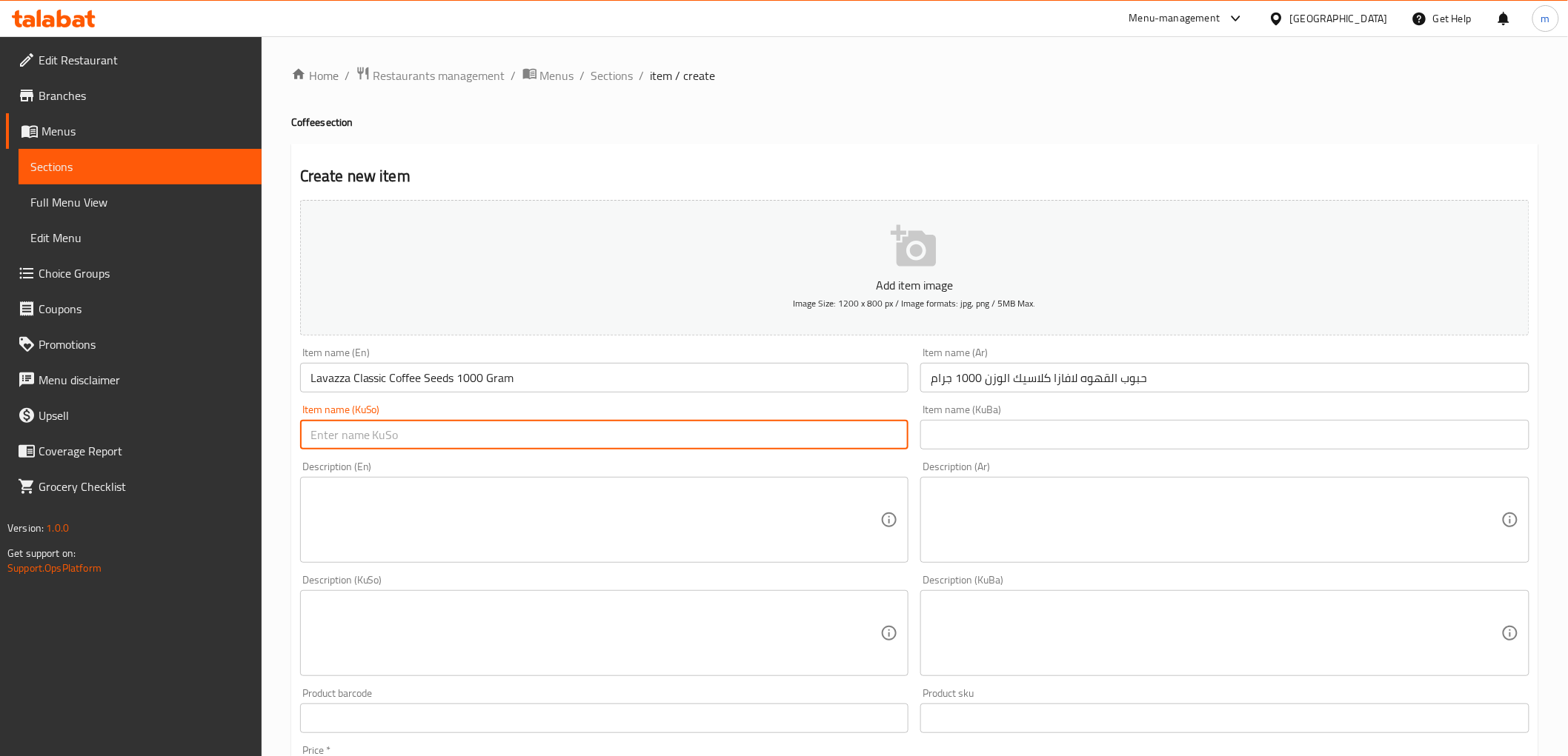
click at [862, 432] on input "text" at bounding box center [604, 435] width 609 height 30
paste input "تۆوی قاوە کلاسیکی لاڤازای کێشی 1000 گرام"
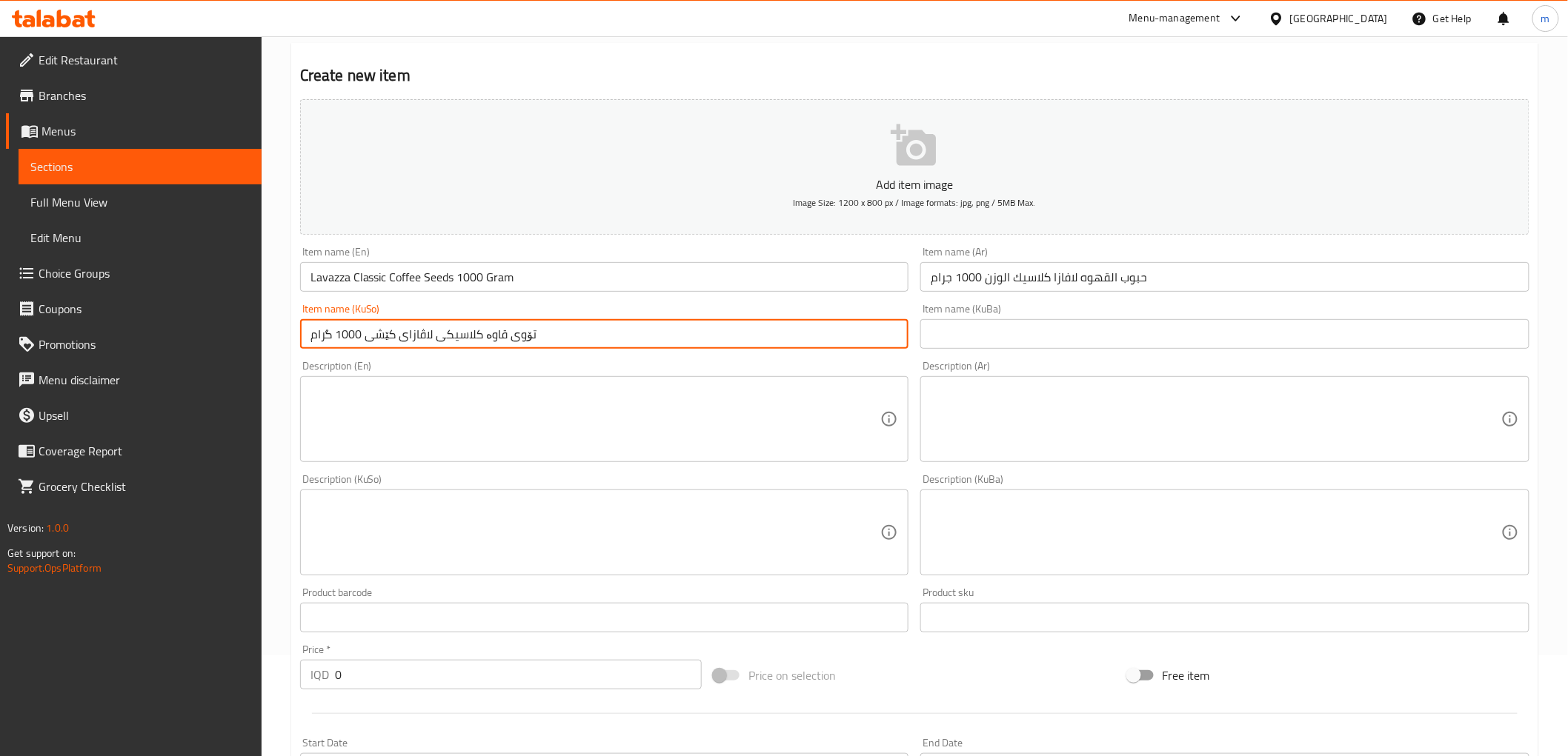
scroll to position [137, 0]
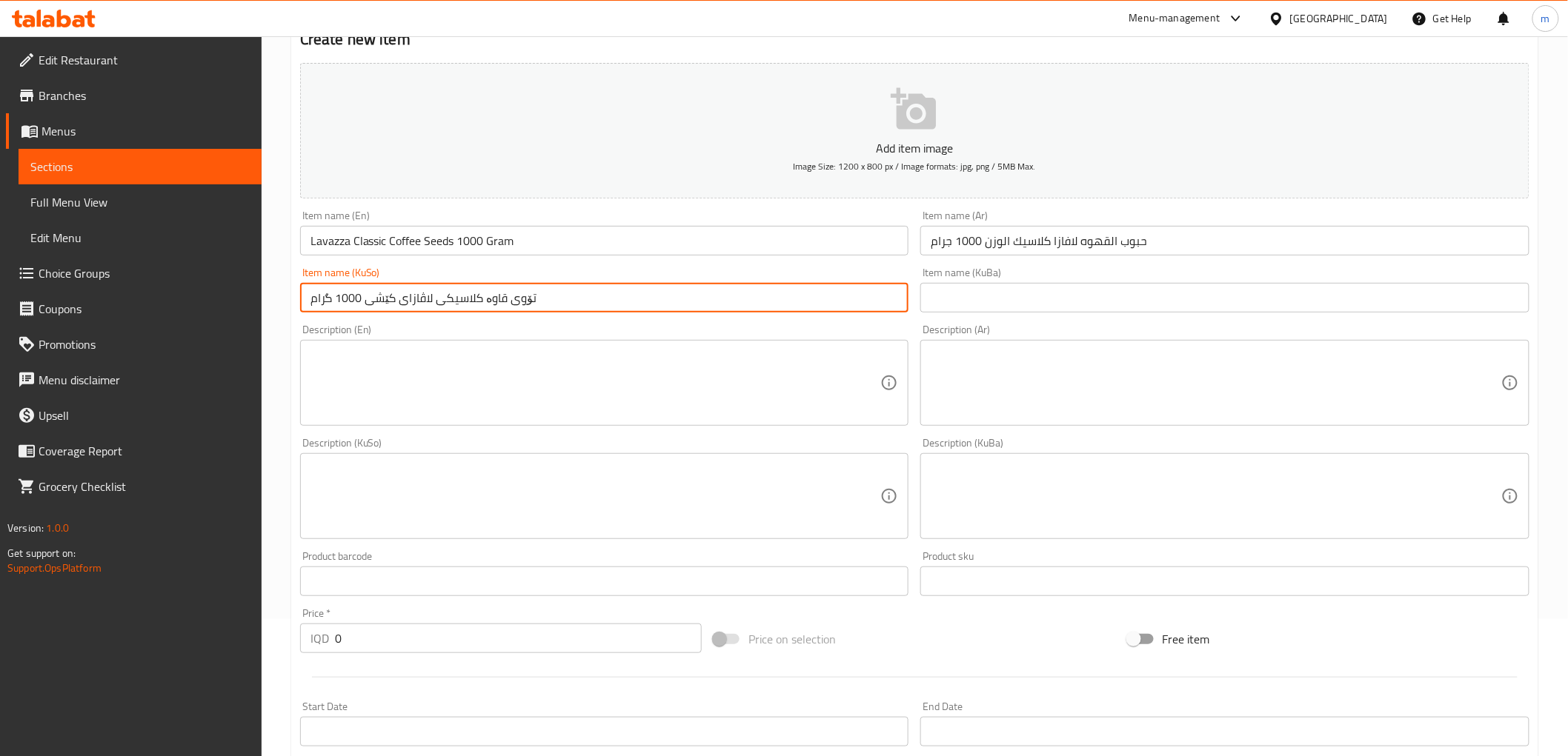
type input "تۆوی قاوە کلاسیکی لاڤازای کێشی 1000 گرام"
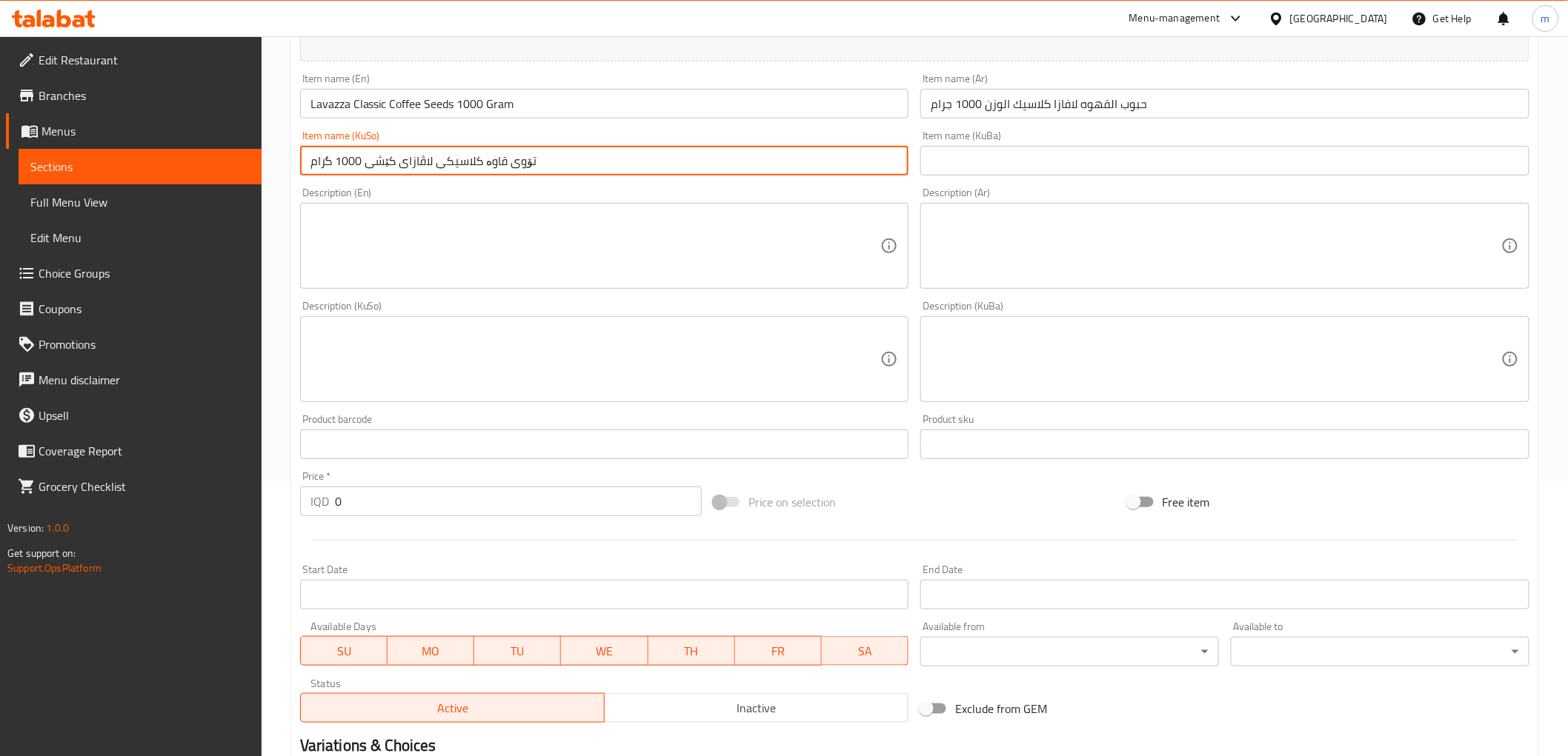
paste input "4600"
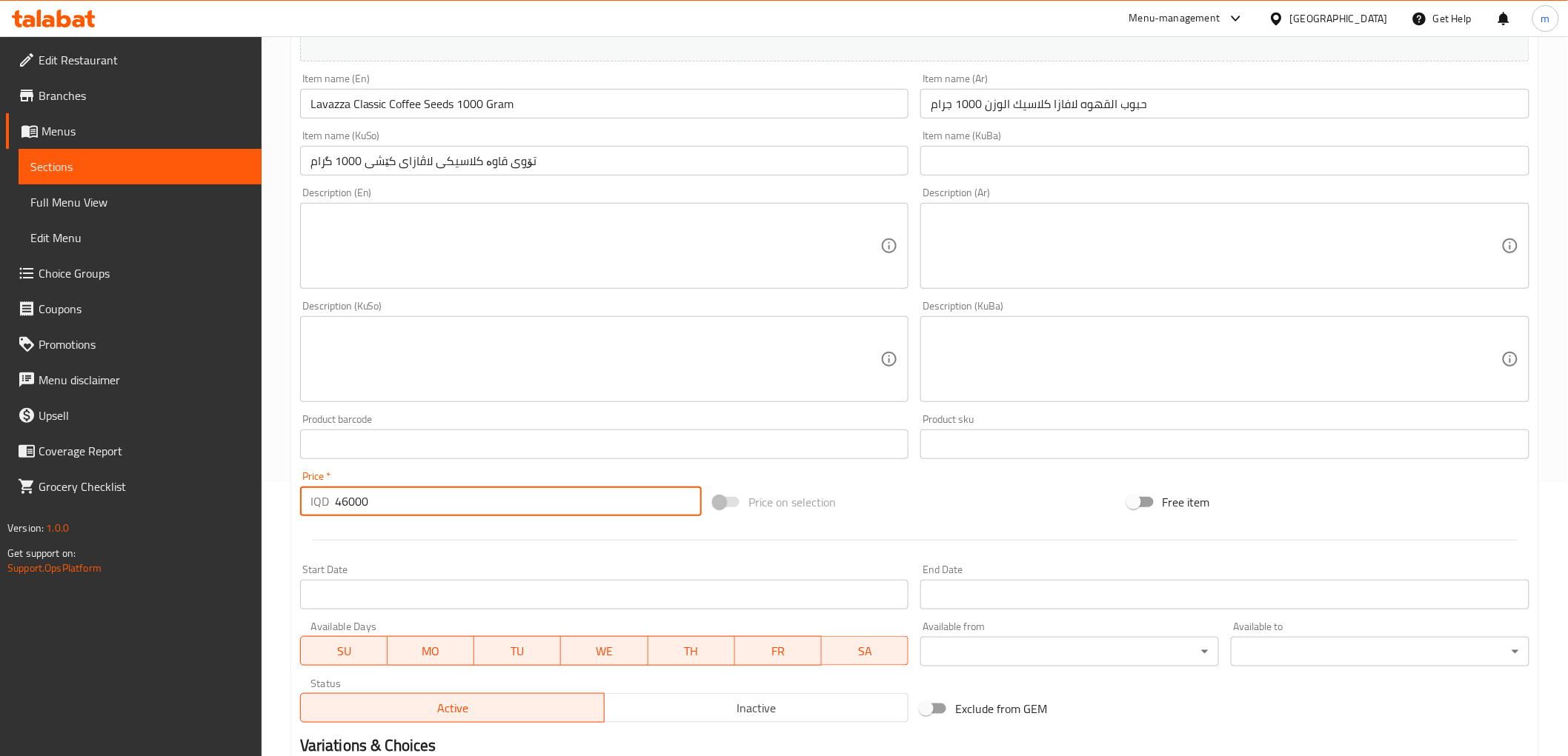
drag, startPoint x: 334, startPoint y: 493, endPoint x: 285, endPoint y: 486, distance: 49.5
click at [285, 486] on div "Home / Restaurants management / Menus / Sections / item / create Coffee section…" at bounding box center [914, 352] width 1306 height 1181
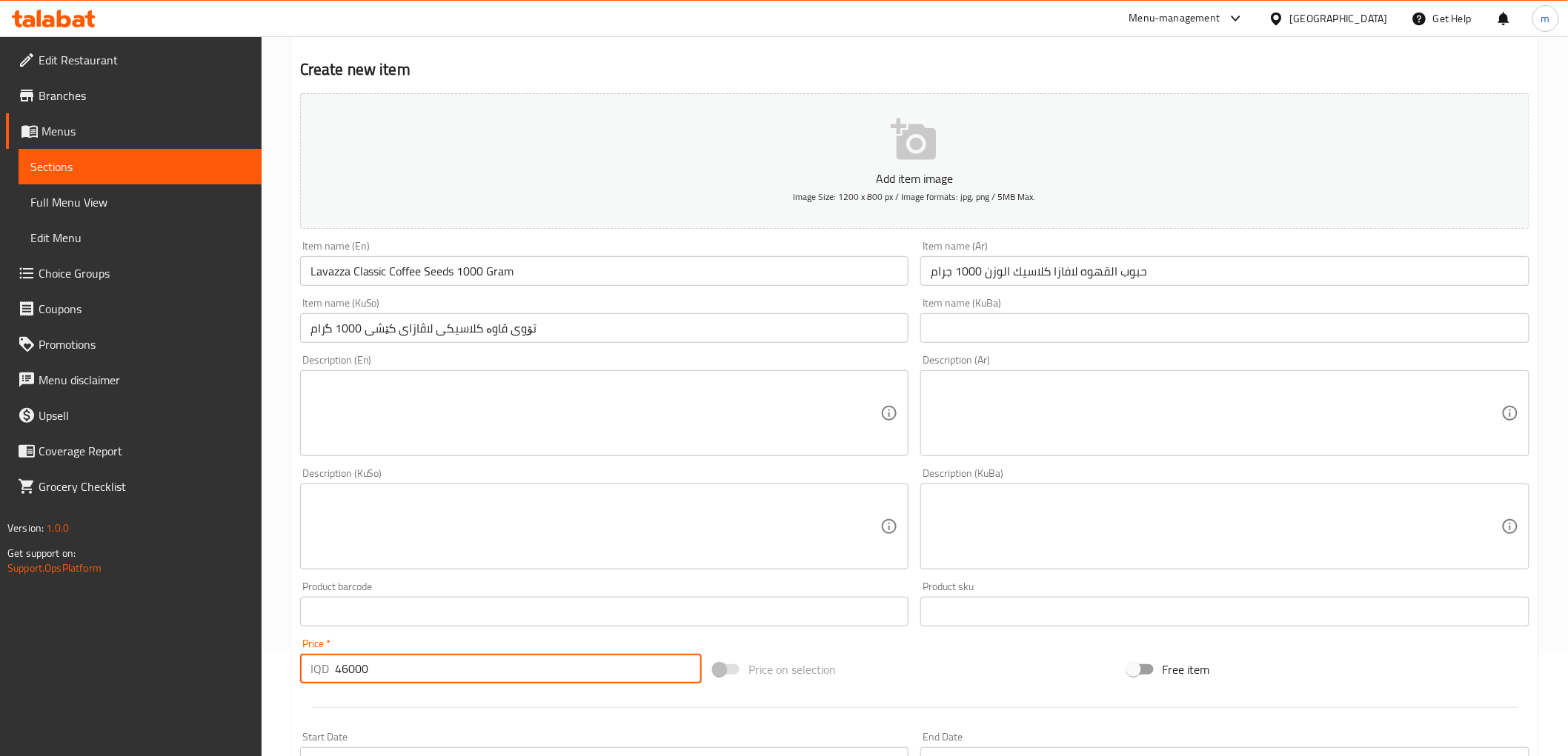
scroll to position [0, 0]
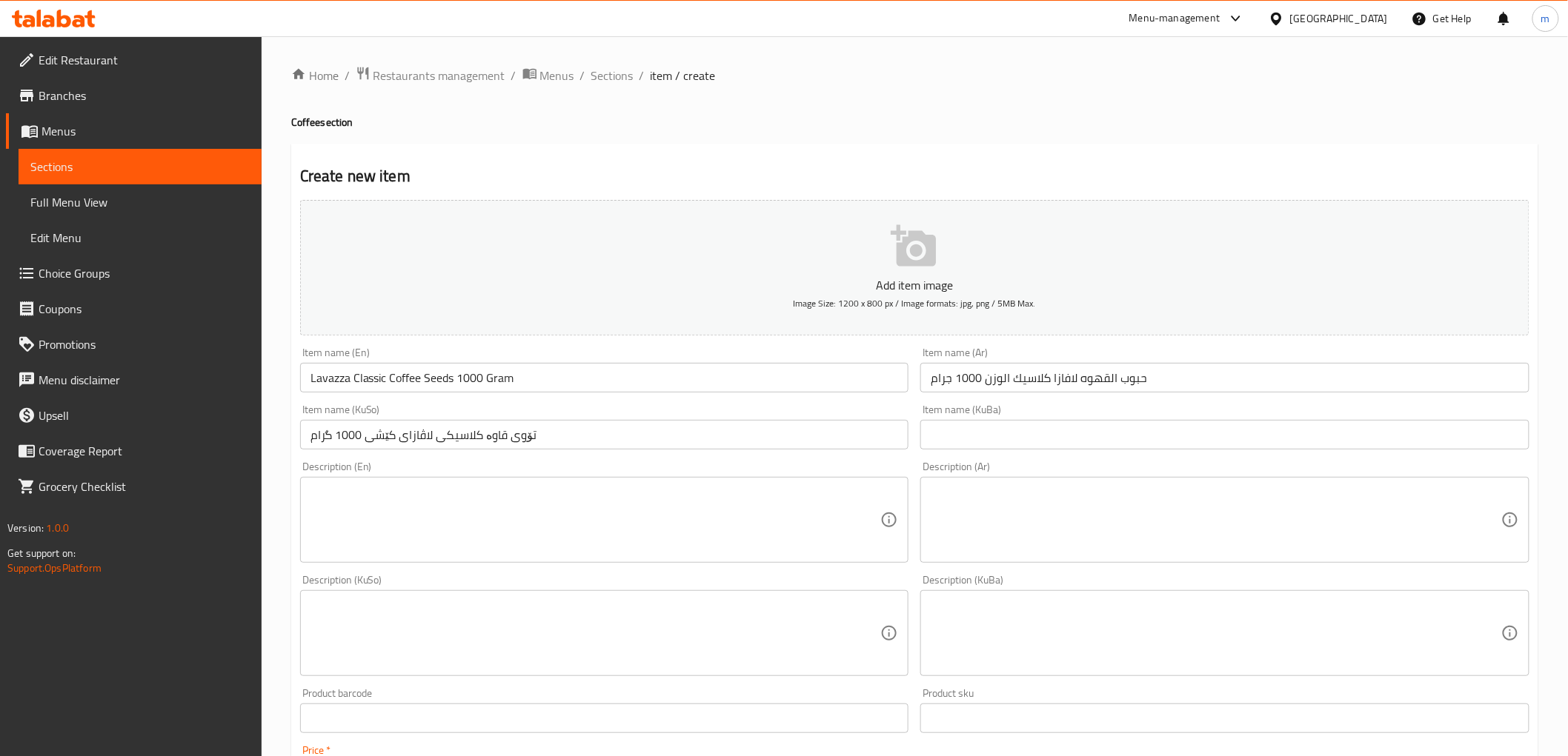
type input "46000"
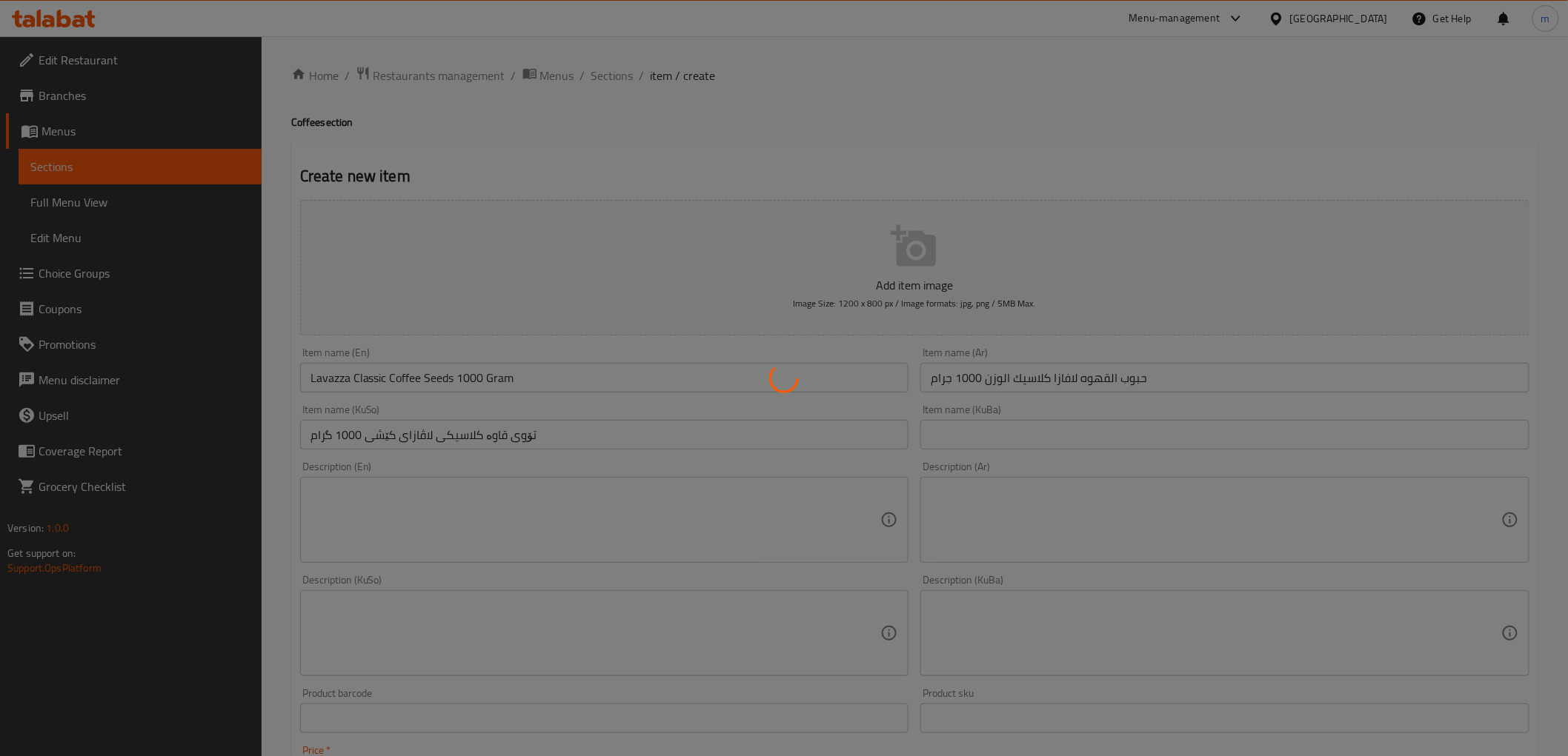
type input "0"
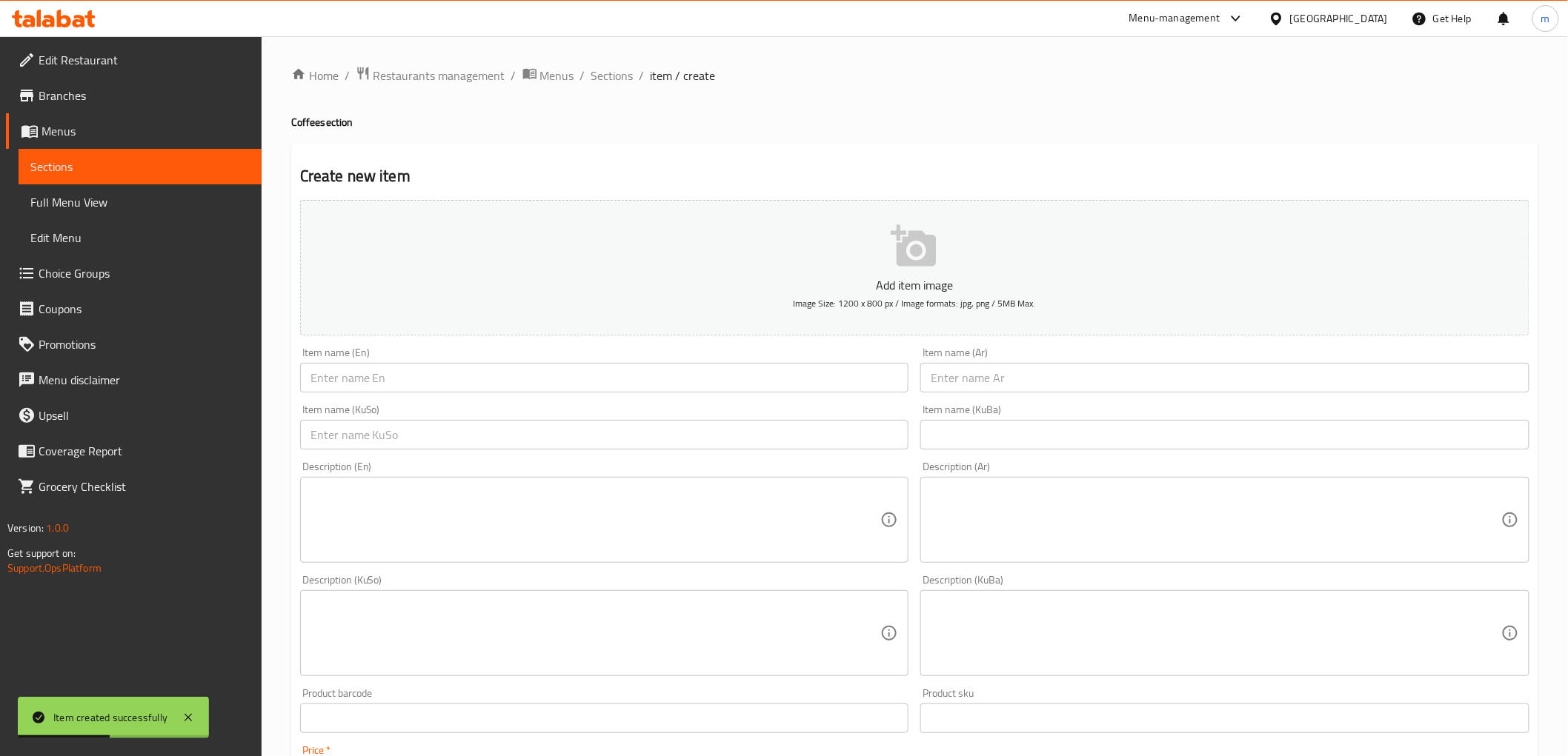
drag, startPoint x: 951, startPoint y: 354, endPoint x: 952, endPoint y: 362, distance: 8.1
click at [952, 359] on div "Item name (Ar) Item name (Ar)" at bounding box center [1224, 370] width 609 height 45
click at [959, 379] on input "text" at bounding box center [1224, 378] width 609 height 30
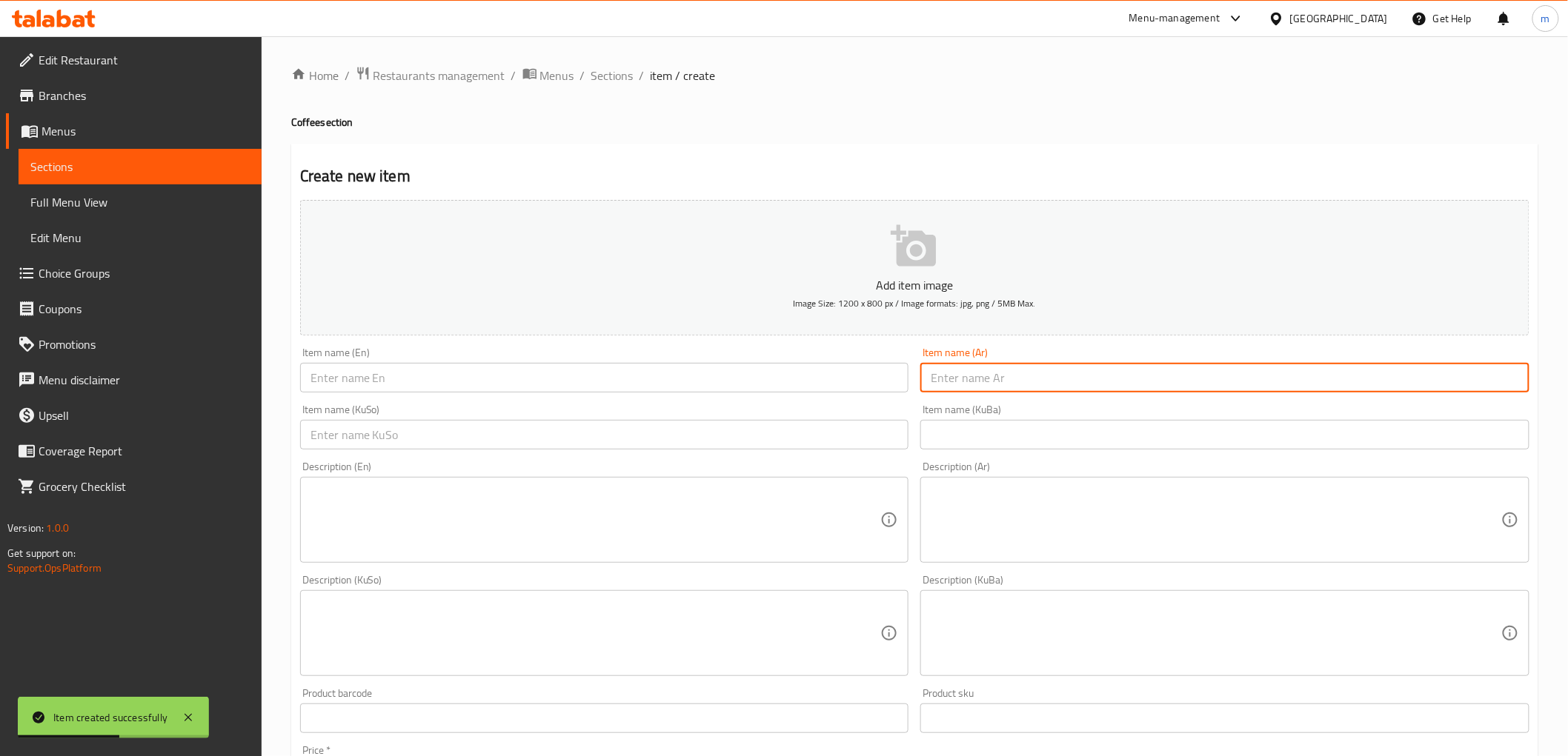
paste input "عميد تركيه سادة اردنيه 225 غرام"
type input "عميد تركيه سادة اردنيه 225 غرام"
click at [496, 367] on input "text" at bounding box center [604, 378] width 609 height 30
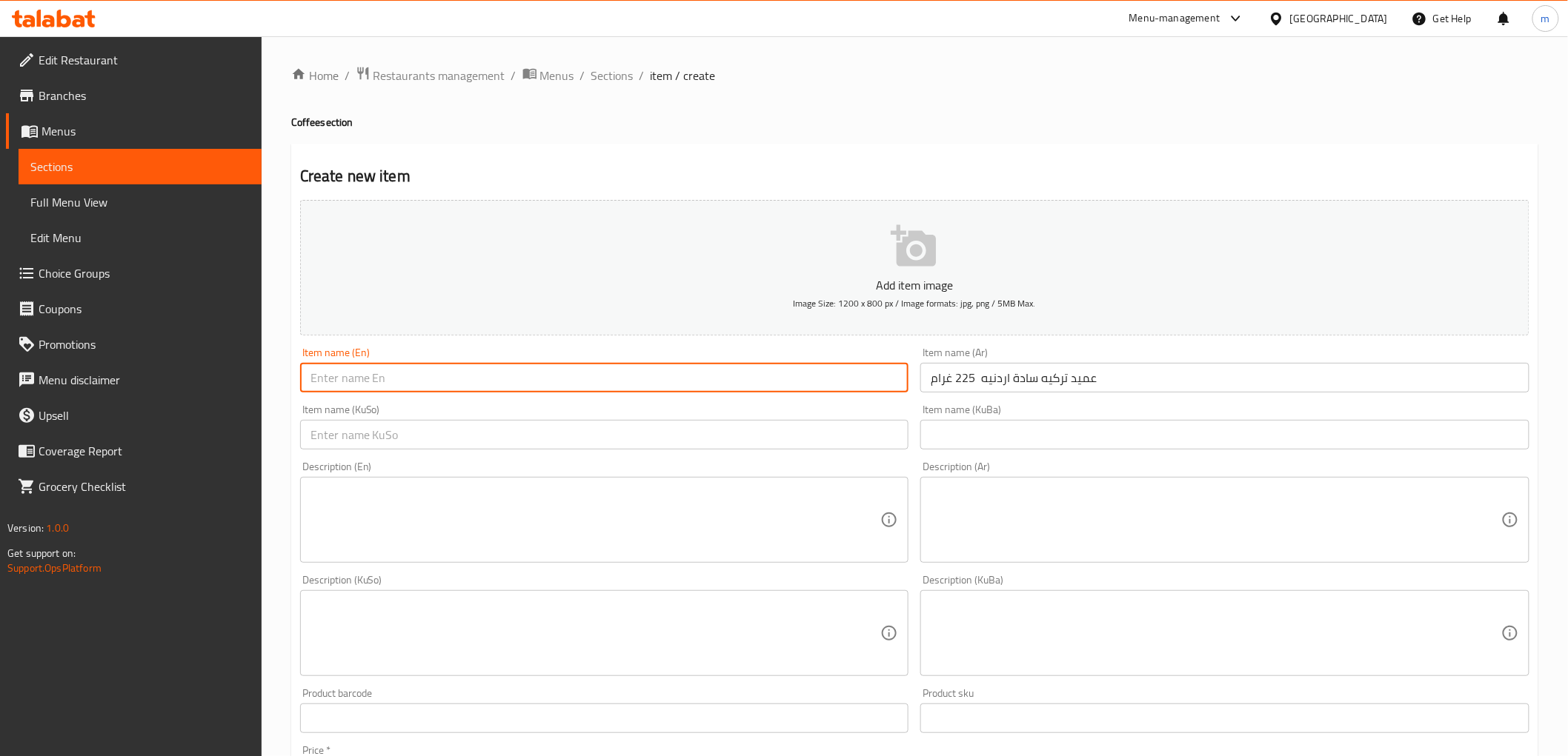
paste input "Turkish Jordanian Plain Amid 225g"
type input "Turkish Jordanian Plain Amid 225g"
click at [799, 435] on input "text" at bounding box center [604, 435] width 609 height 30
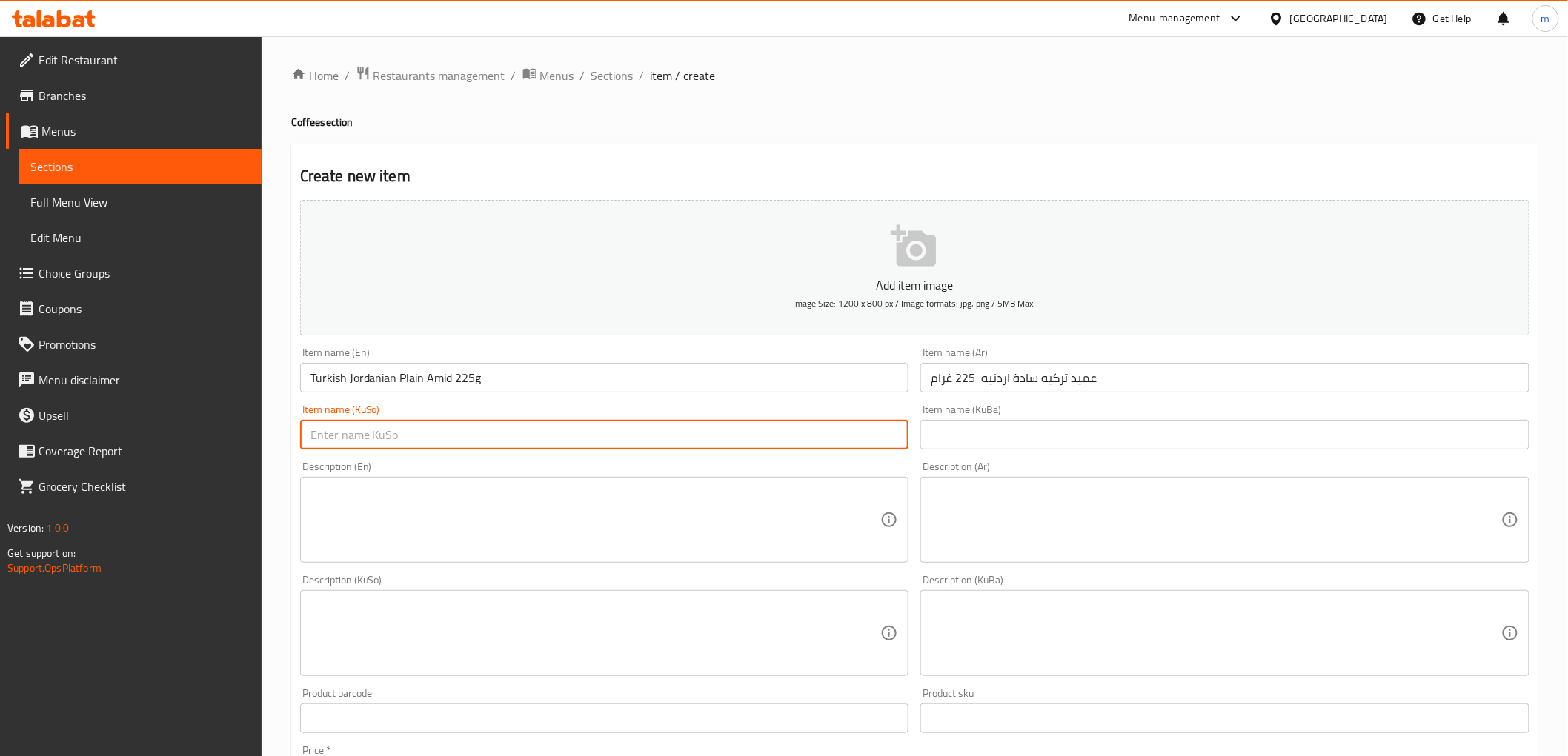
paste input "تورکی دین پلاین ئوردنی 225g"
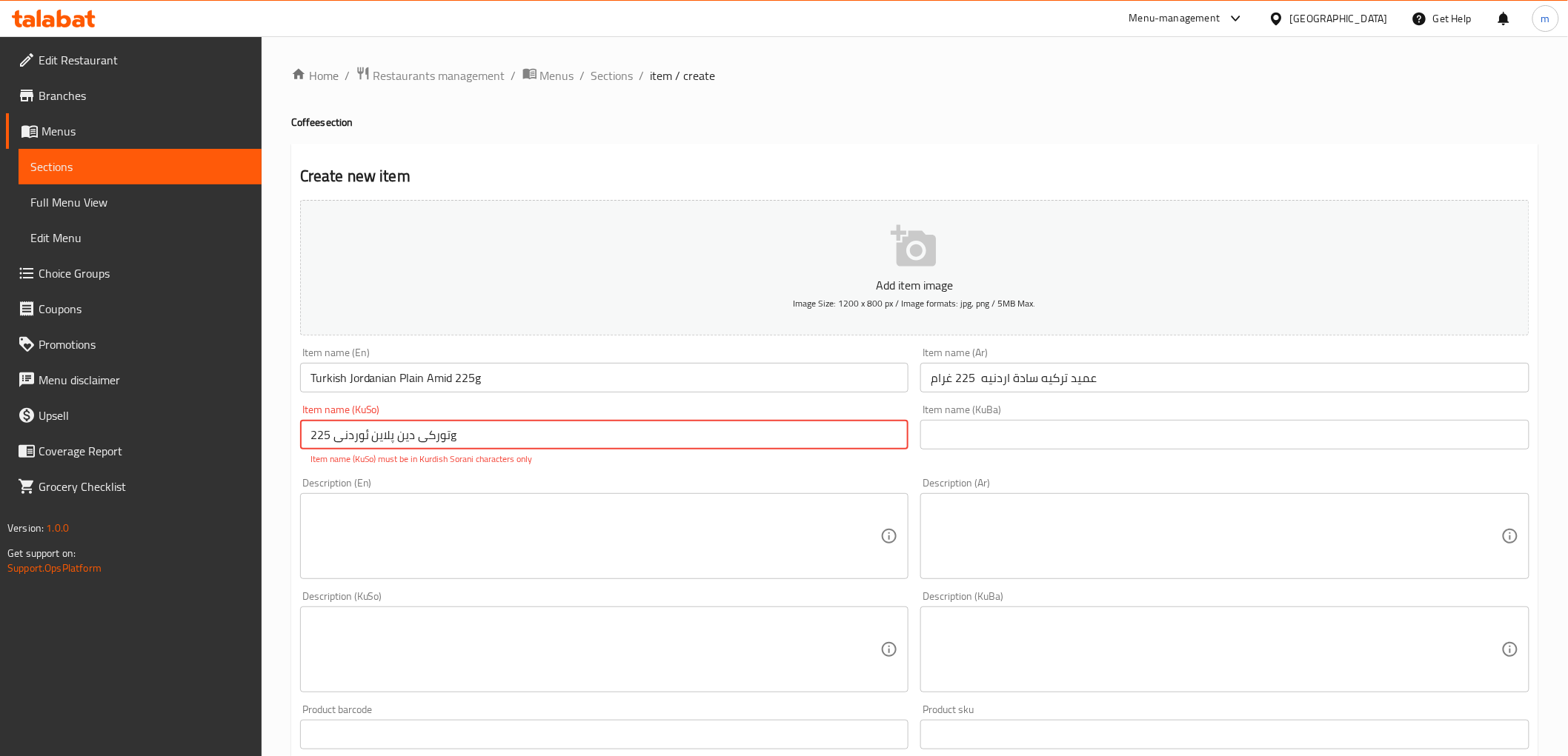
click at [798, 440] on input "تورکی دین پلاین ئوردنی 225g" at bounding box center [604, 435] width 609 height 30
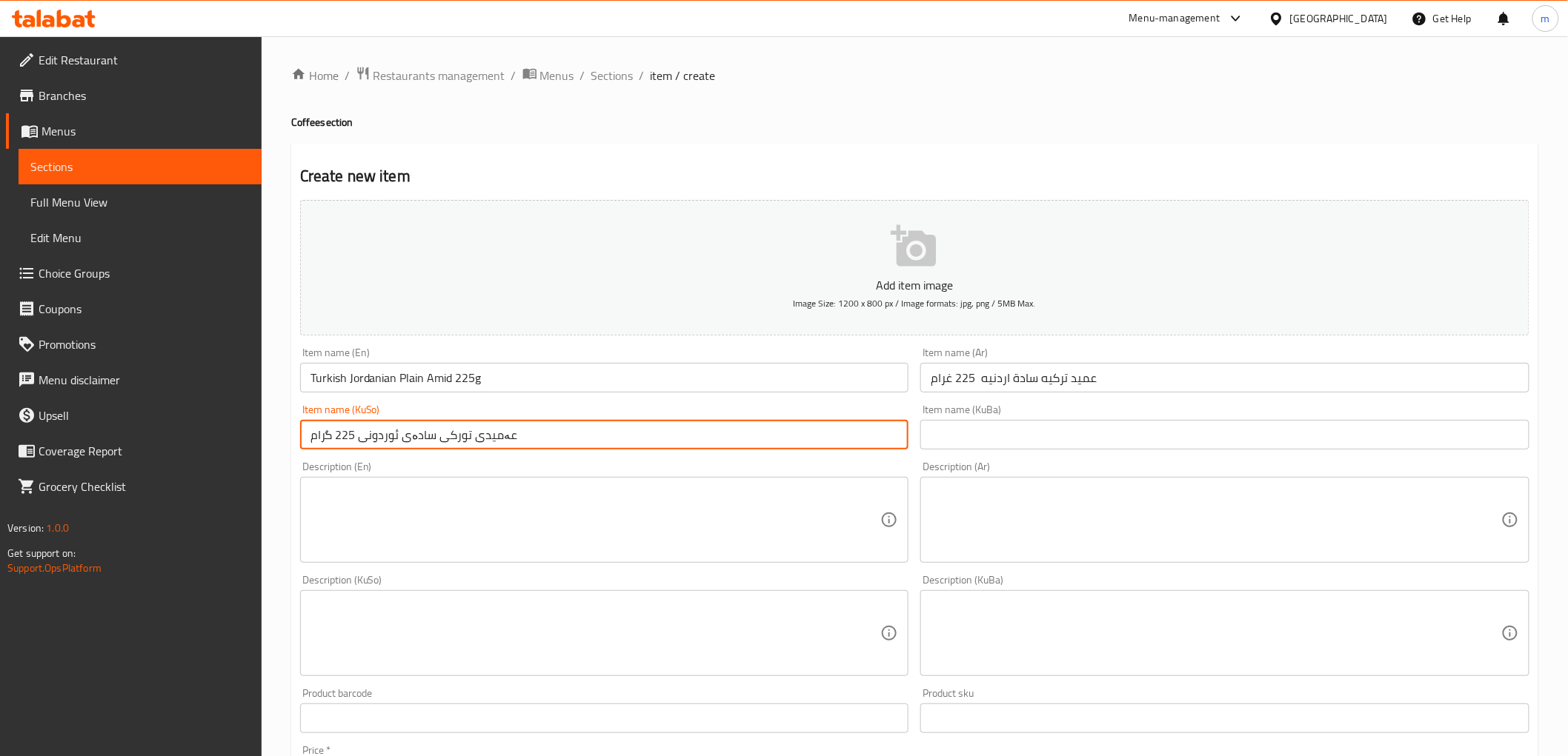
type input "عەمیدی تورکی سادەی ئوردونی 225 گرام"
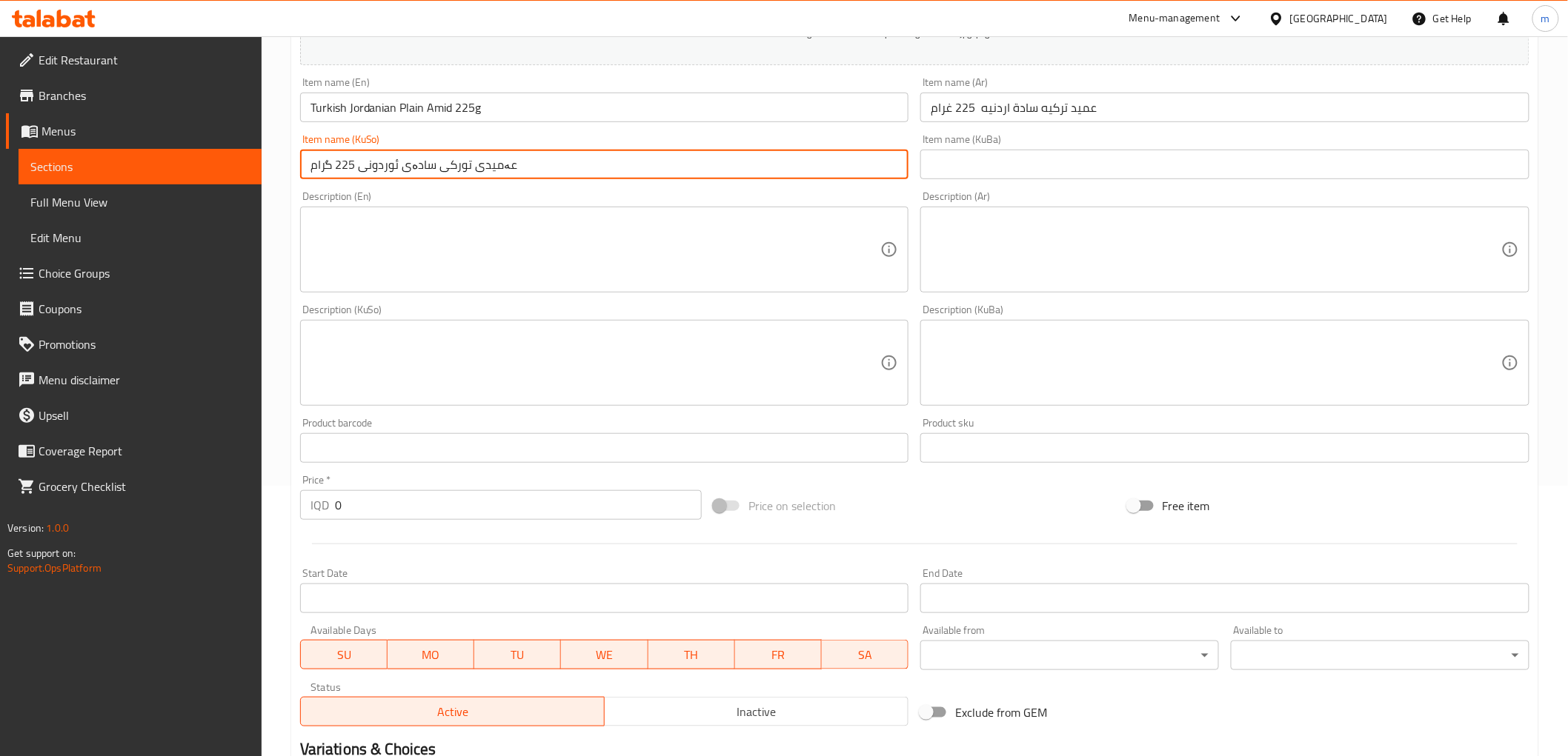
scroll to position [274, 0]
drag, startPoint x: 275, startPoint y: 502, endPoint x: 239, endPoint y: 501, distance: 36.0
click at [240, 502] on div "Edit Restaurant Branches Menus Sections Full Menu View Edit Menu Choice Groups …" at bounding box center [784, 352] width 1568 height 1181
paste input "7500"
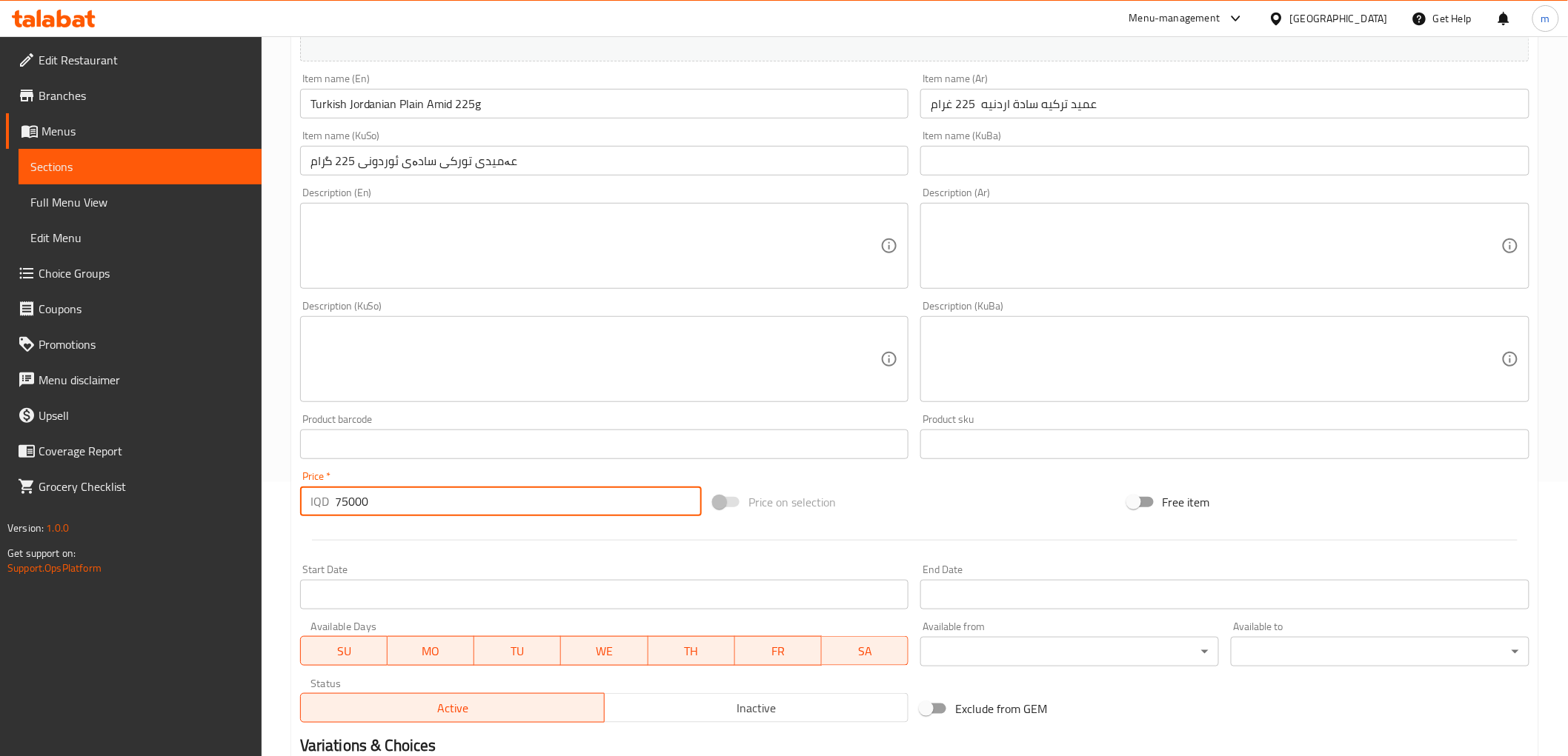
click at [379, 516] on input "75000" at bounding box center [518, 502] width 367 height 30
click at [379, 513] on input "75000" at bounding box center [518, 502] width 367 height 30
paste input "number"
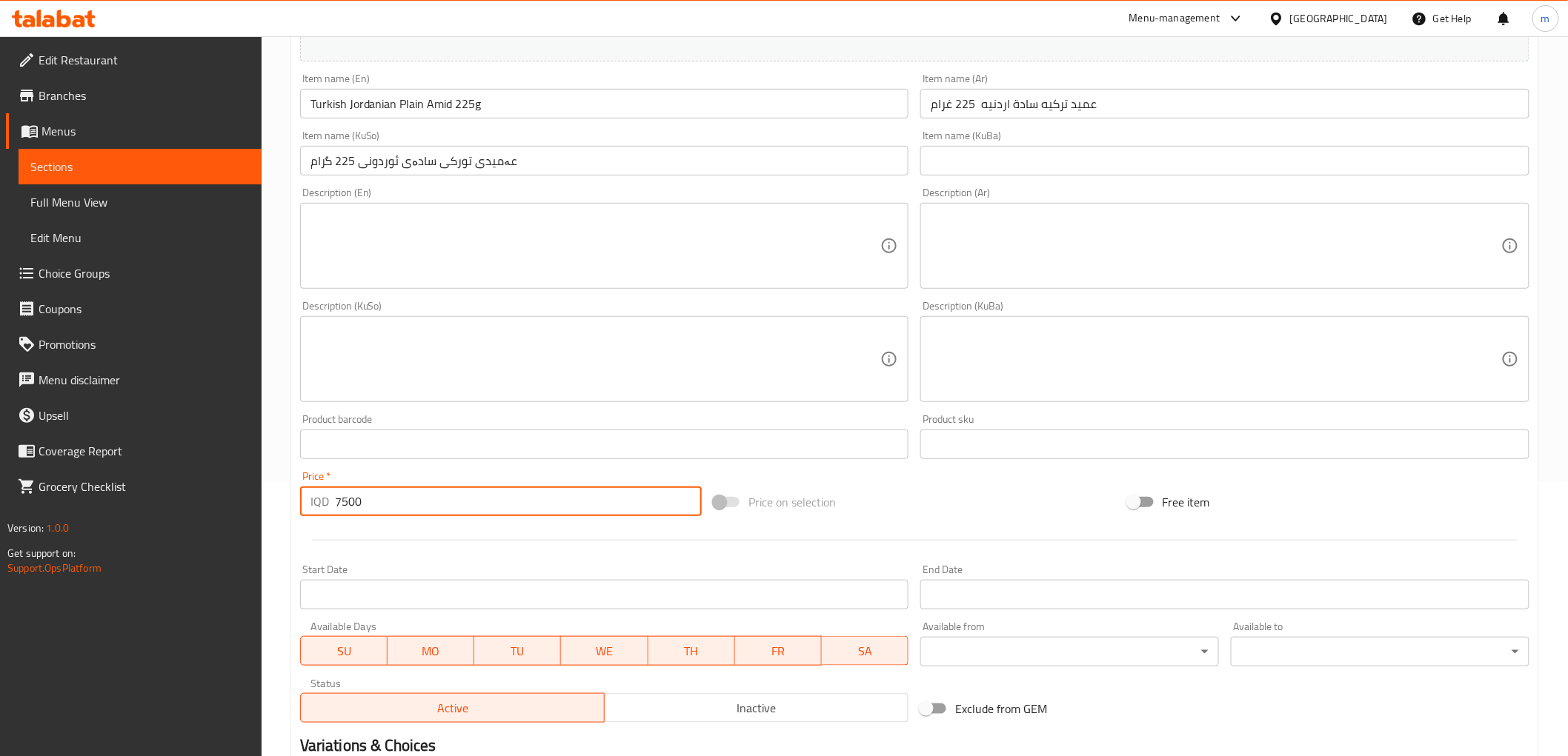
type input "7500"
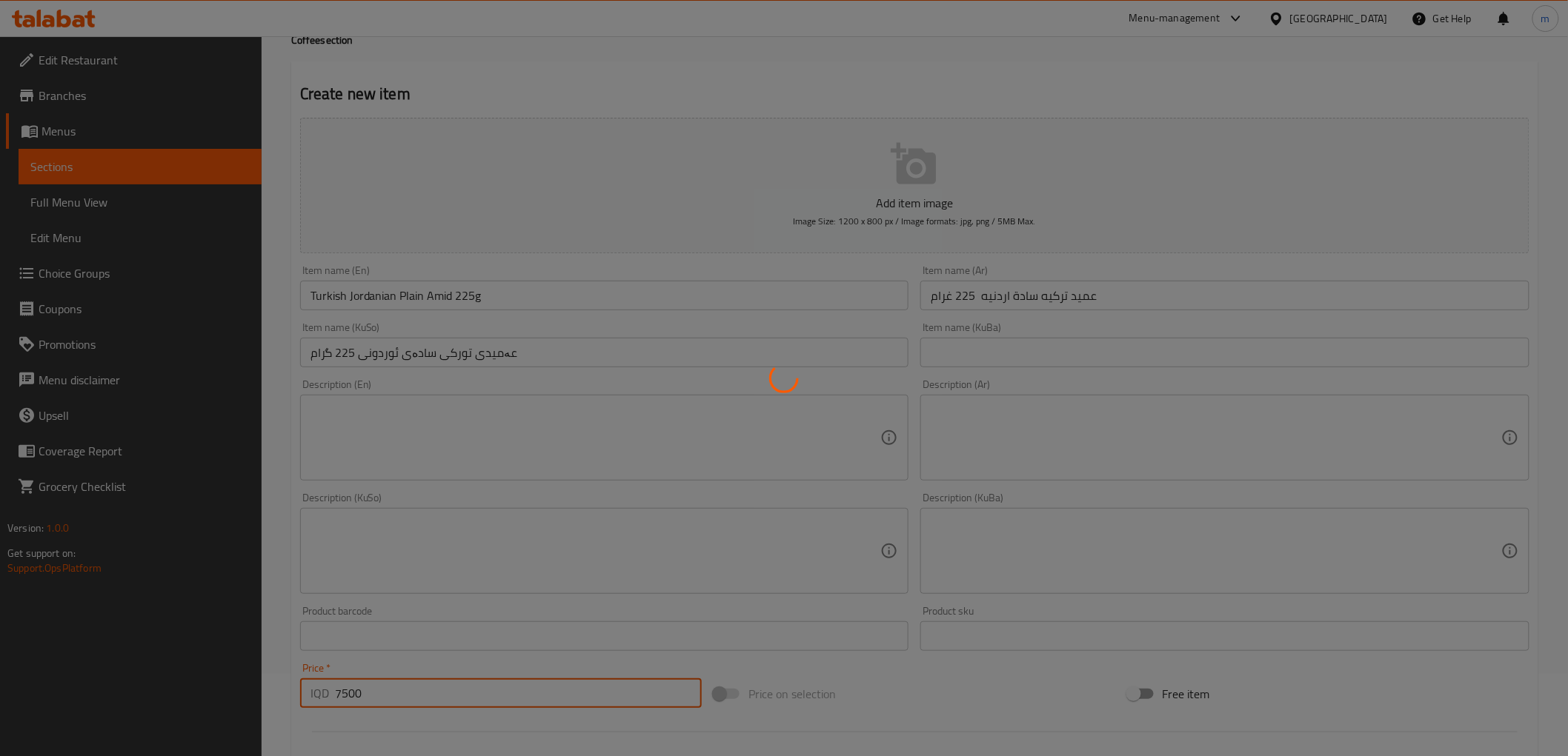
scroll to position [0, 0]
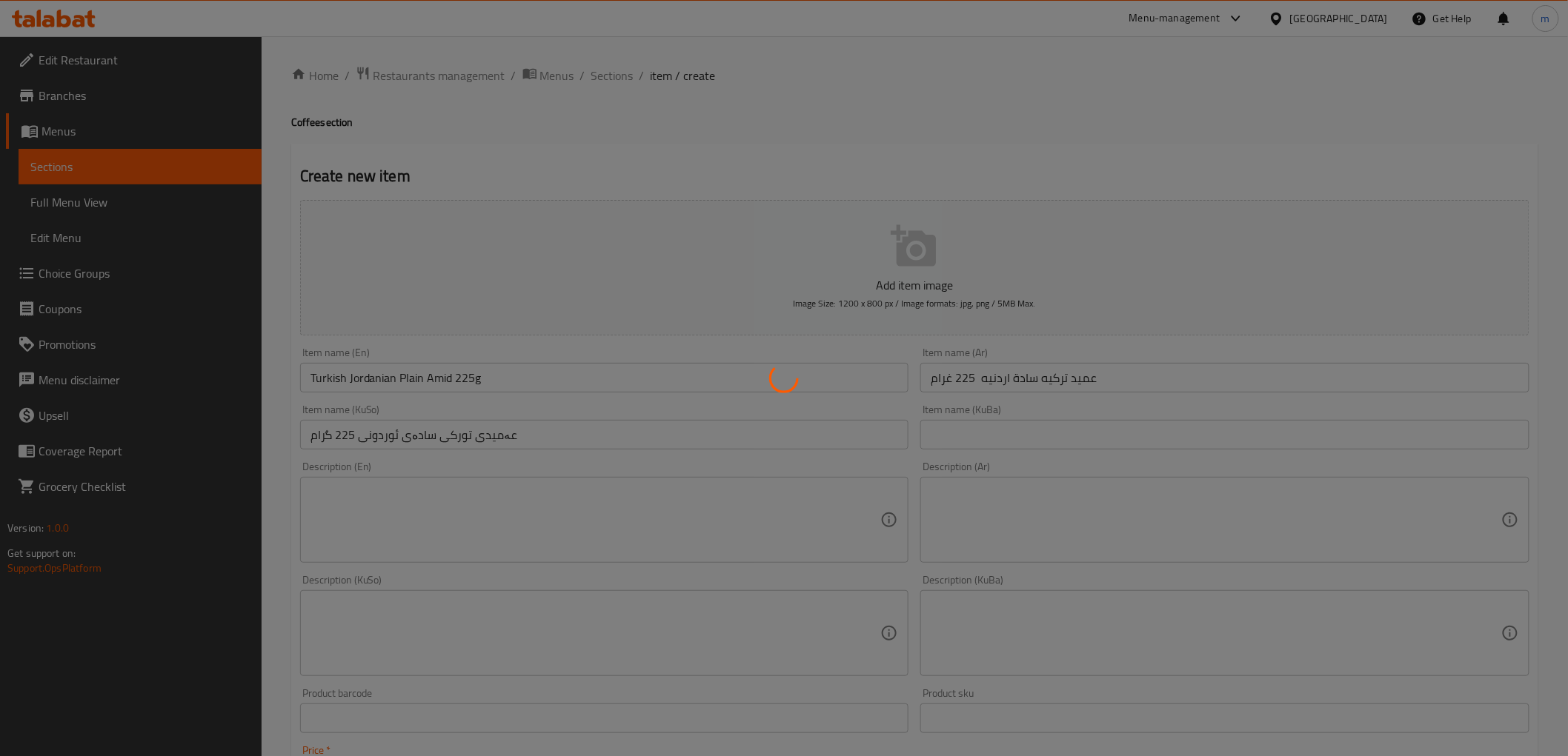
type input "0"
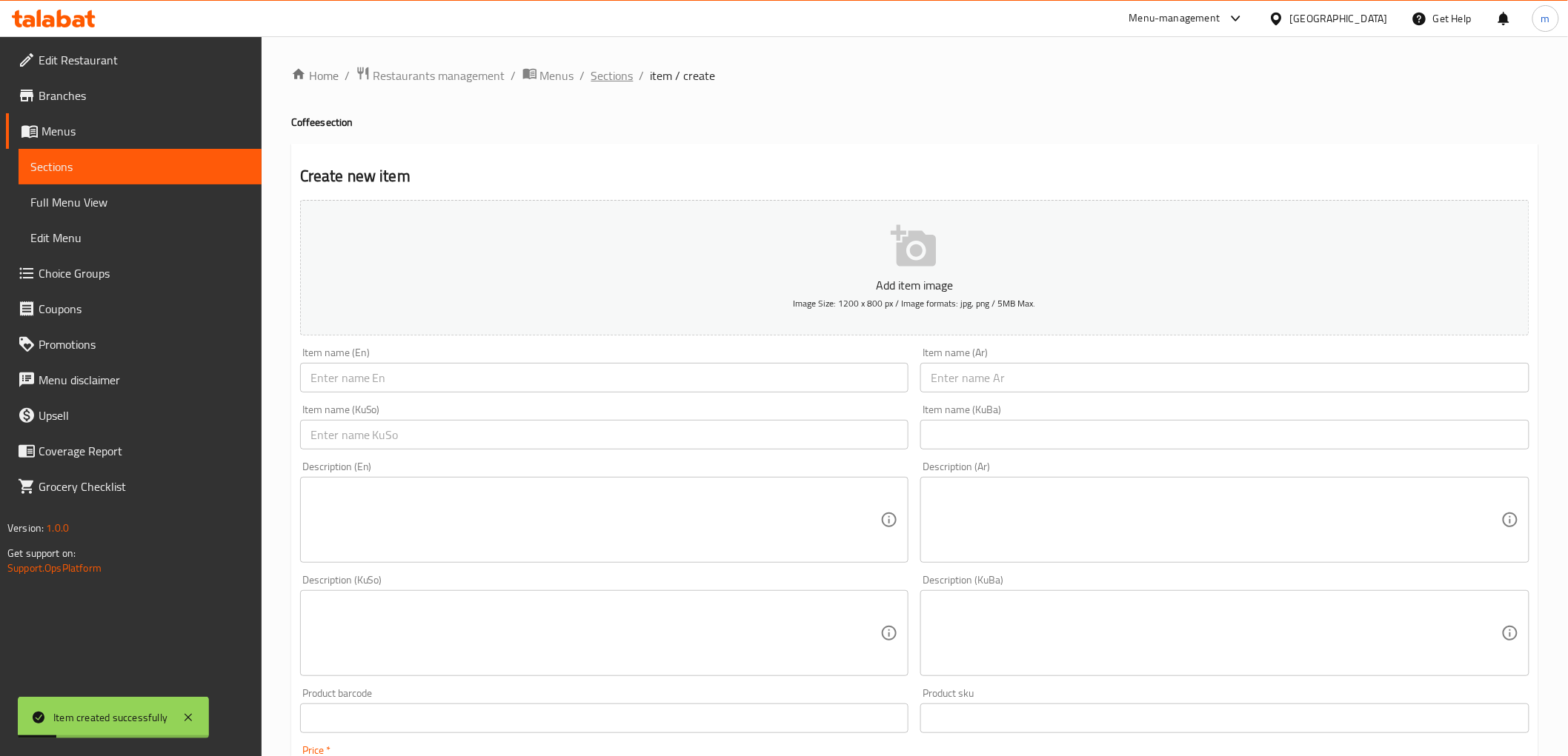
click at [615, 77] on span "Sections" at bounding box center [612, 76] width 42 height 18
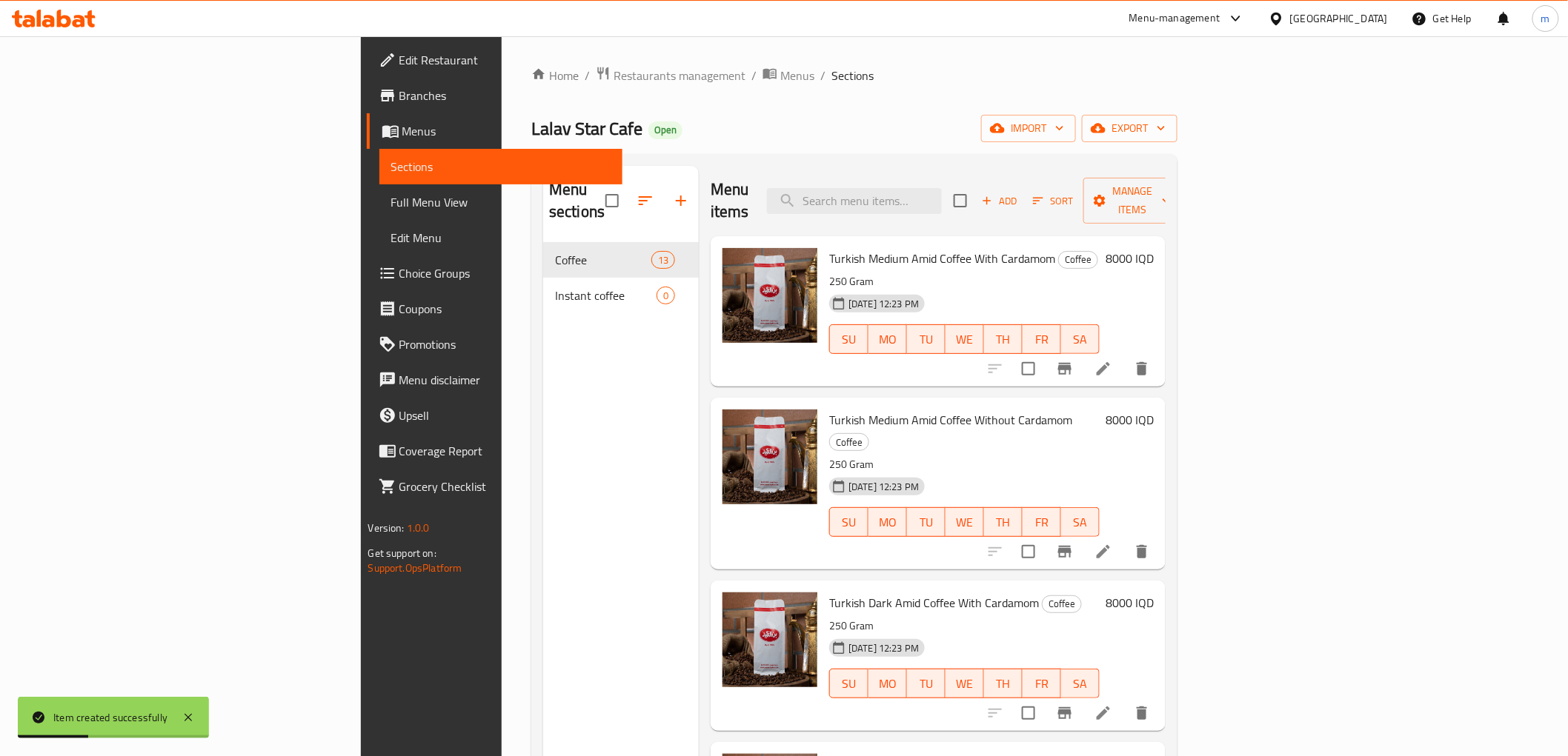
click at [1009, 209] on div "Menu items Add Sort Manage items" at bounding box center [938, 201] width 455 height 71
click at [941, 190] on input "search" at bounding box center [854, 201] width 175 height 26
paste input "عميد تركيه وسط مع هيل الوزن 225 غرام"
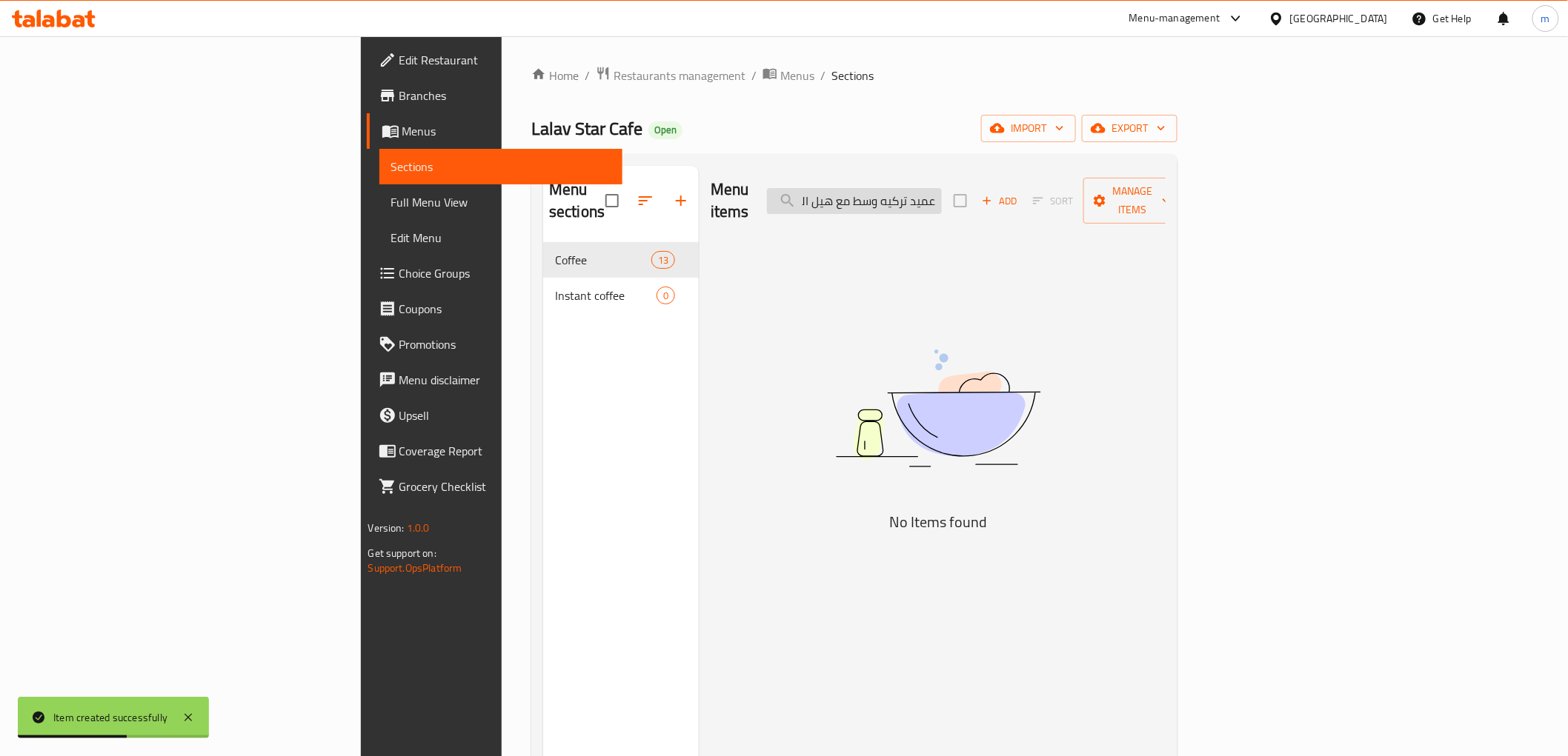
drag, startPoint x: 1039, startPoint y: 188, endPoint x: 1060, endPoint y: 193, distance: 21.6
click at [941, 193] on input "عميد تركيه وسط مع هيل الوزن 225 غرام" at bounding box center [854, 201] width 175 height 26
click at [941, 196] on input "عميد تركيه وسط مع هيل الوزن 225 غرام" at bounding box center [854, 201] width 175 height 26
click at [941, 191] on input "عميد تركيه وسط مع هيل الوزن 225 غرام" at bounding box center [854, 201] width 175 height 26
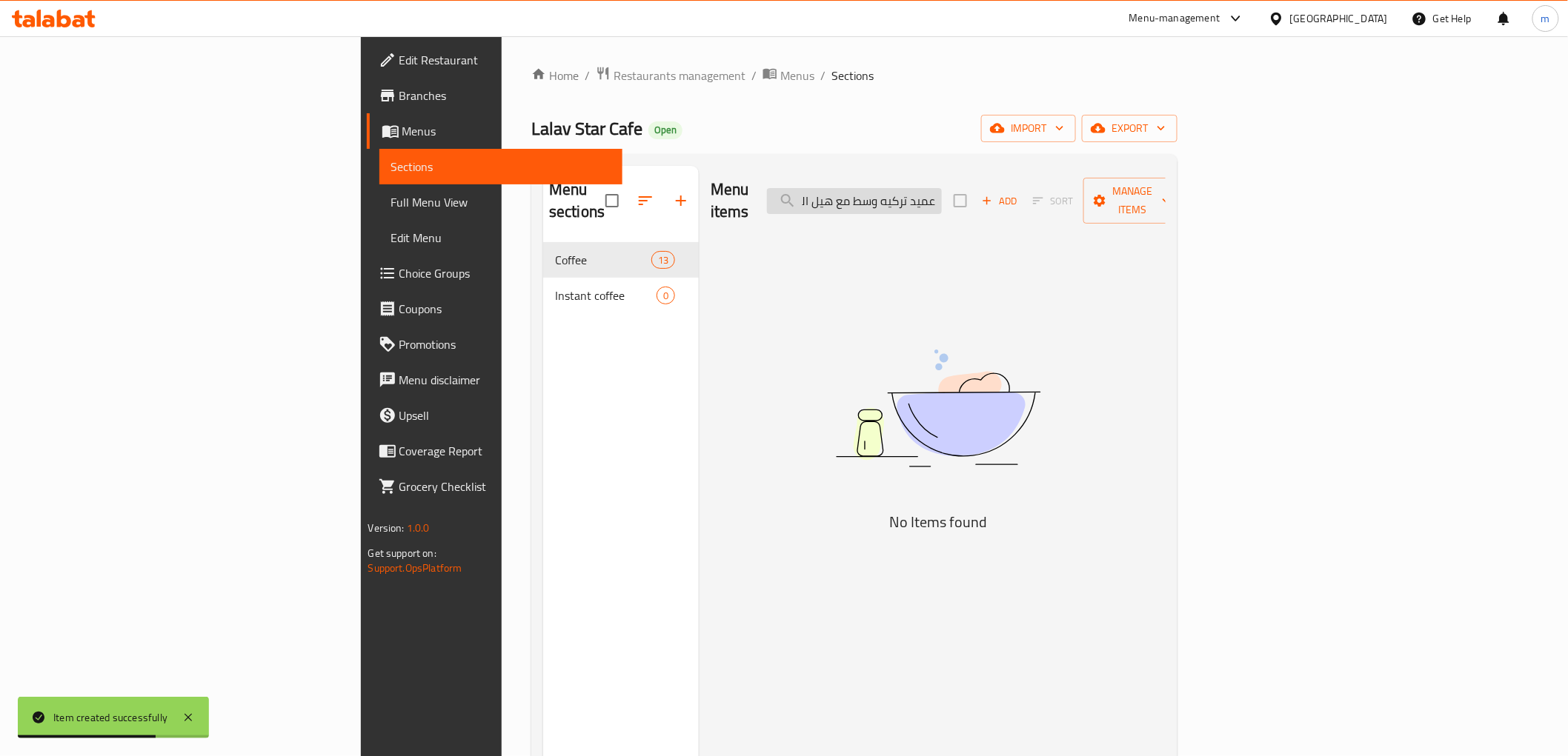
click at [941, 191] on input "عميد تركيه وسط مع هيل الوزن 225 غرام" at bounding box center [854, 201] width 175 height 26
paste input "search"
click at [941, 191] on input "عميد" at bounding box center [854, 201] width 175 height 26
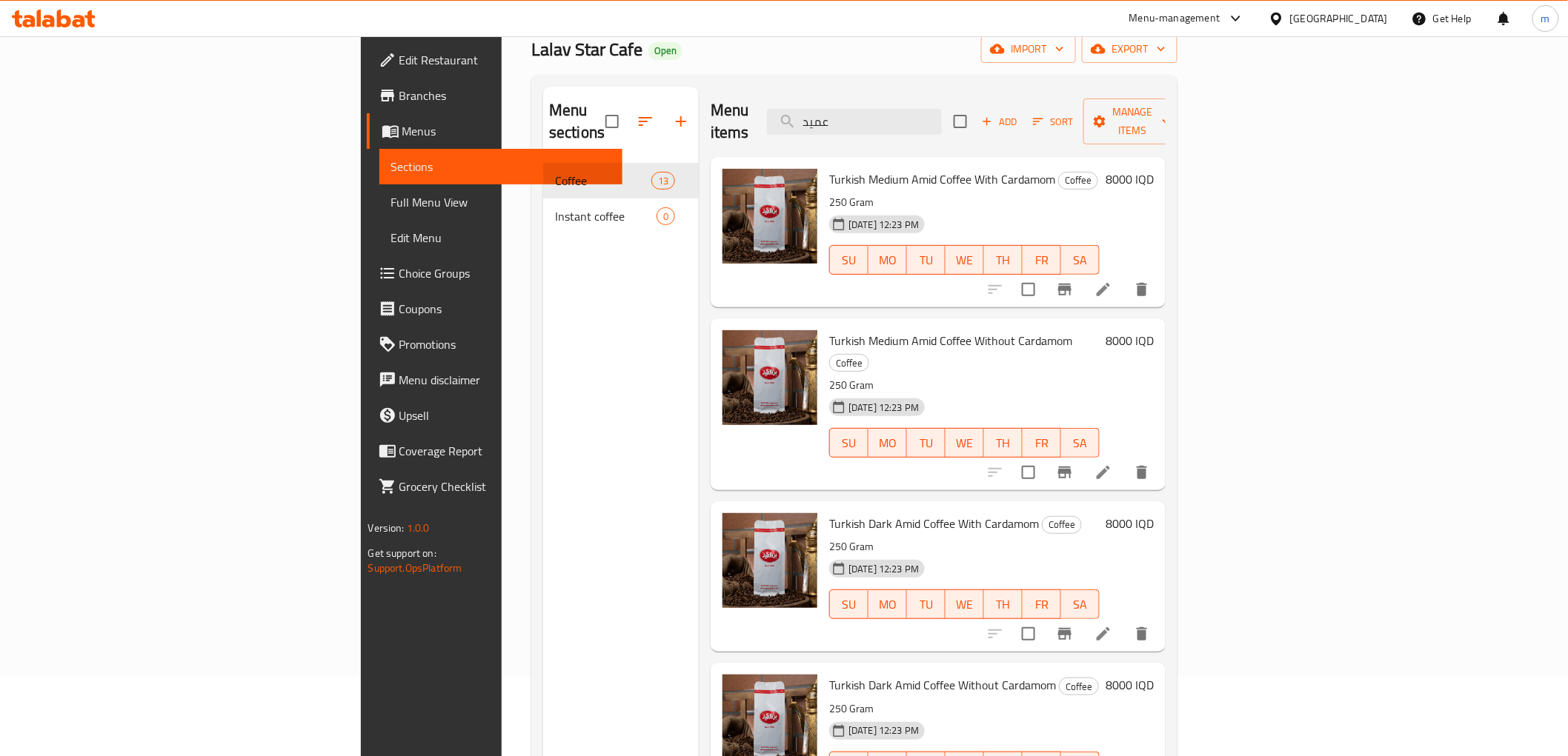
scroll to position [0, 0]
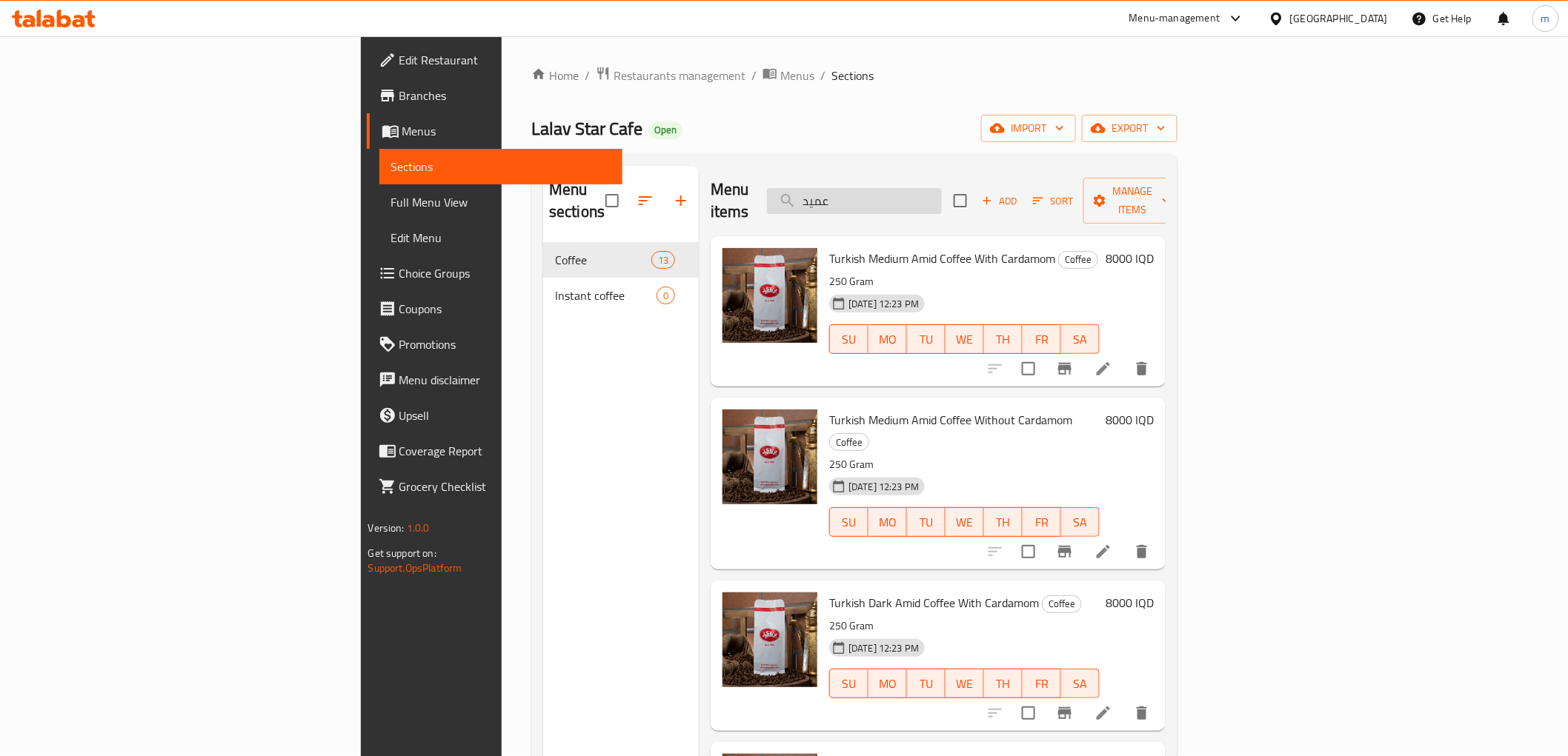
click at [941, 188] on input "عميد" at bounding box center [854, 201] width 175 height 26
type input "عميد"
click at [832, 248] on span "Turkish Medium Amid Coffee With Cardamom" at bounding box center [942, 259] width 226 height 22
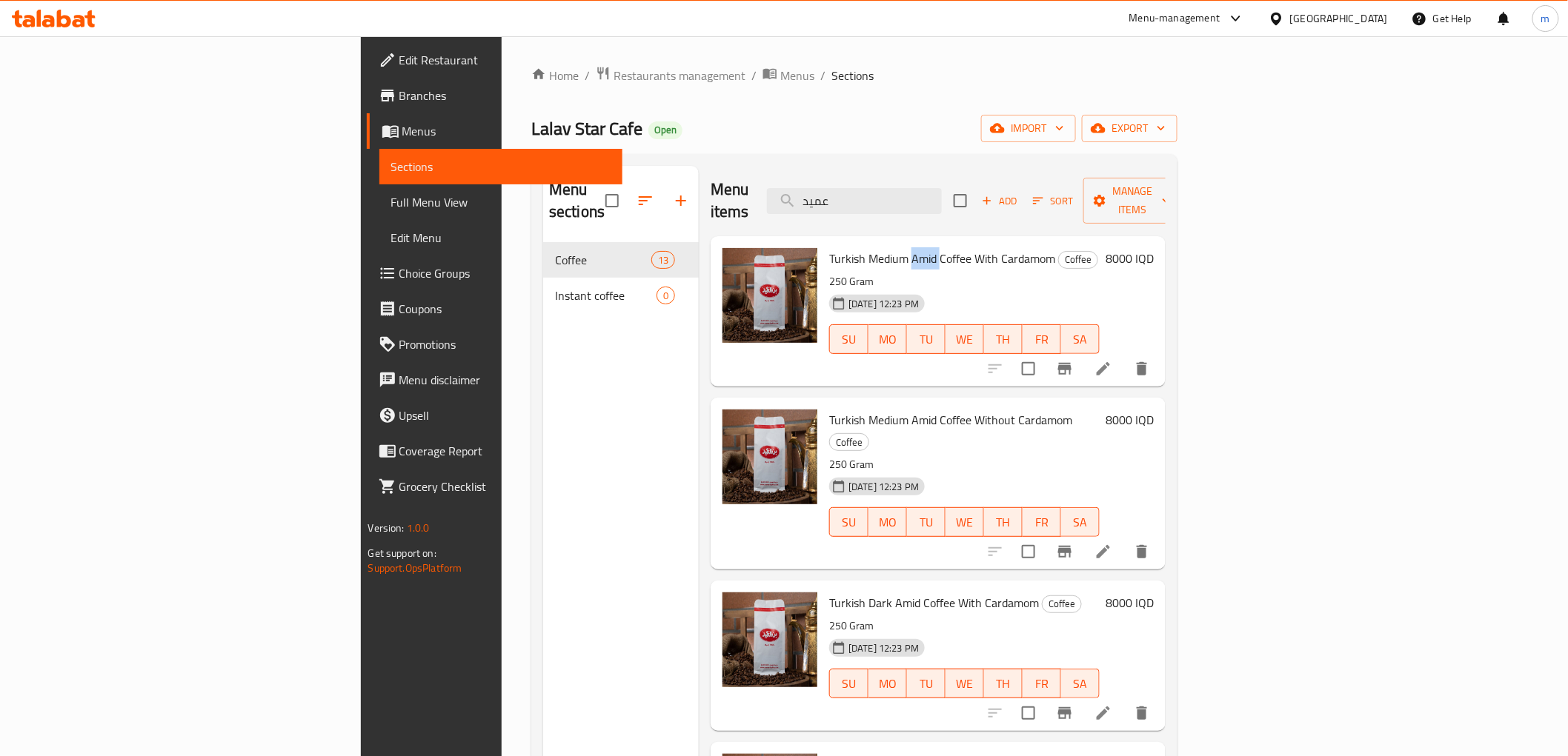
drag, startPoint x: 832, startPoint y: 239, endPoint x: 819, endPoint y: 232, distance: 14.8
click at [833, 248] on span "Turkish Medium Amid Coffee With Cardamom" at bounding box center [942, 259] width 226 height 22
copy span "Amid"
click at [1020, 193] on span "Add" at bounding box center [999, 201] width 40 height 17
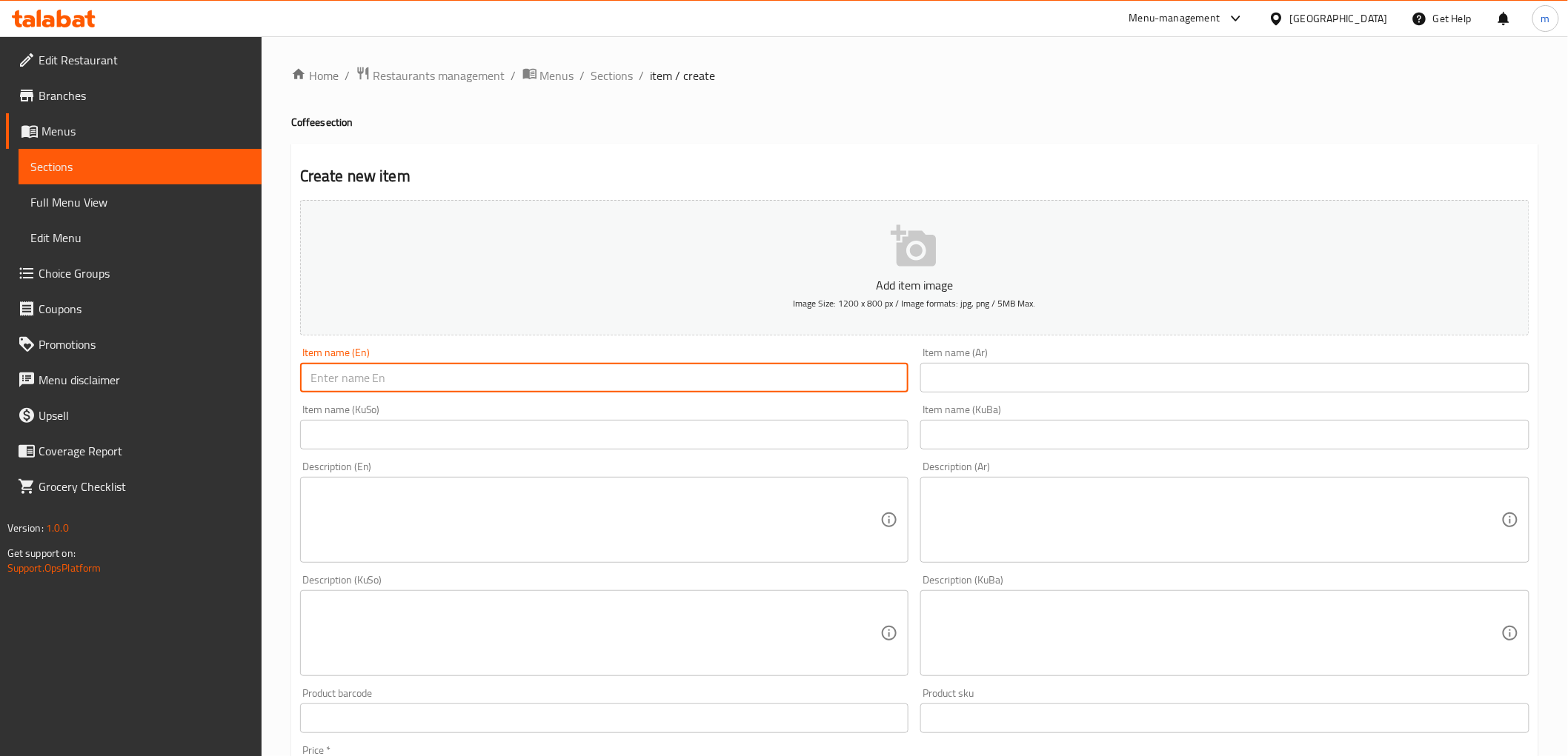
click at [626, 374] on input "text" at bounding box center [604, 378] width 609 height 30
paste input "Turkish Medium Amid Coffee With Cardamom"
type input "Turkish Medium Amid Coffee With Cardamom"
click at [997, 369] on input "text" at bounding box center [1224, 378] width 609 height 30
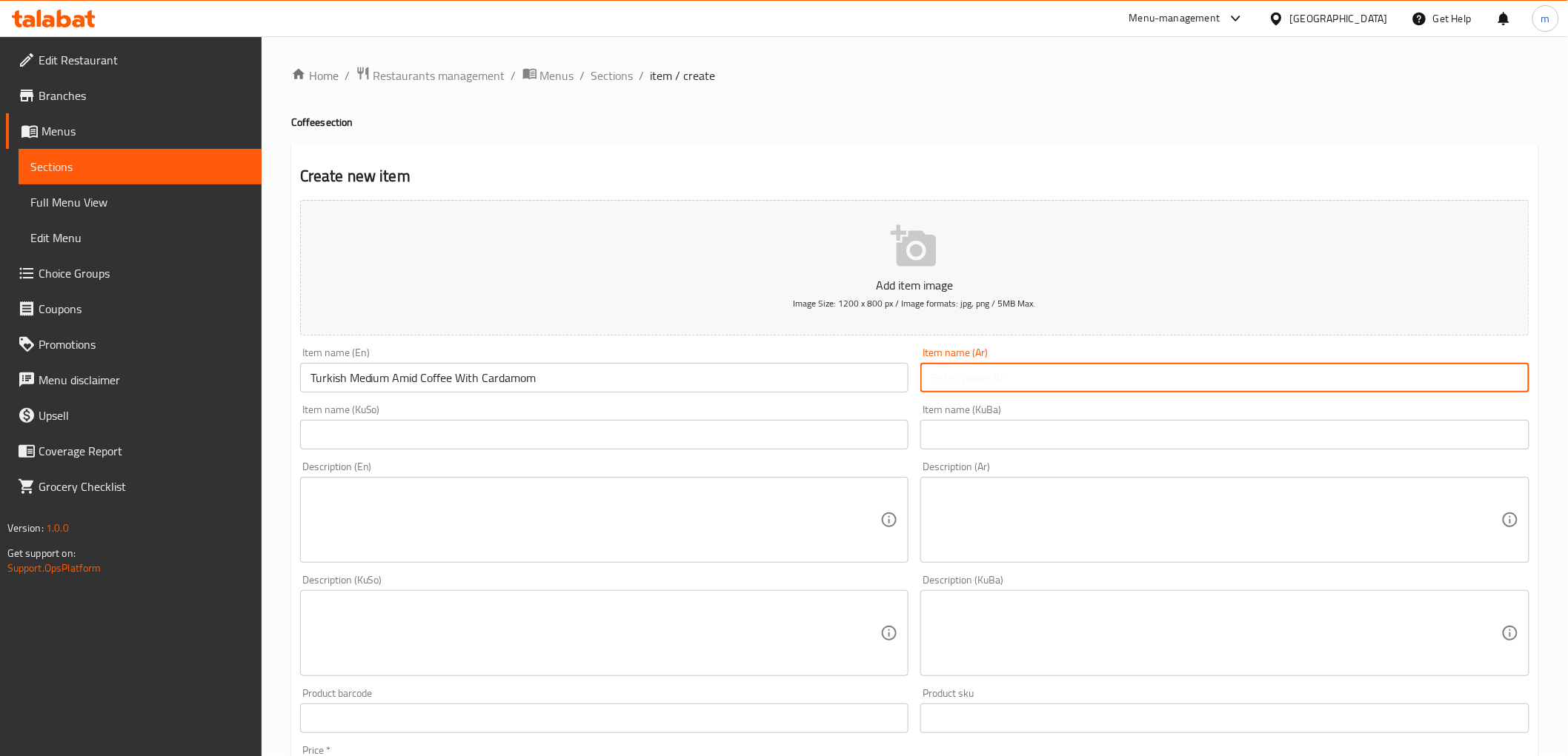
paste input "قهوة عميد تركية وسط مع [PERSON_NAME]"
type input "قهوة عميد تركية وسط مع [PERSON_NAME]"
click at [872, 430] on input "text" at bounding box center [604, 435] width 609 height 30
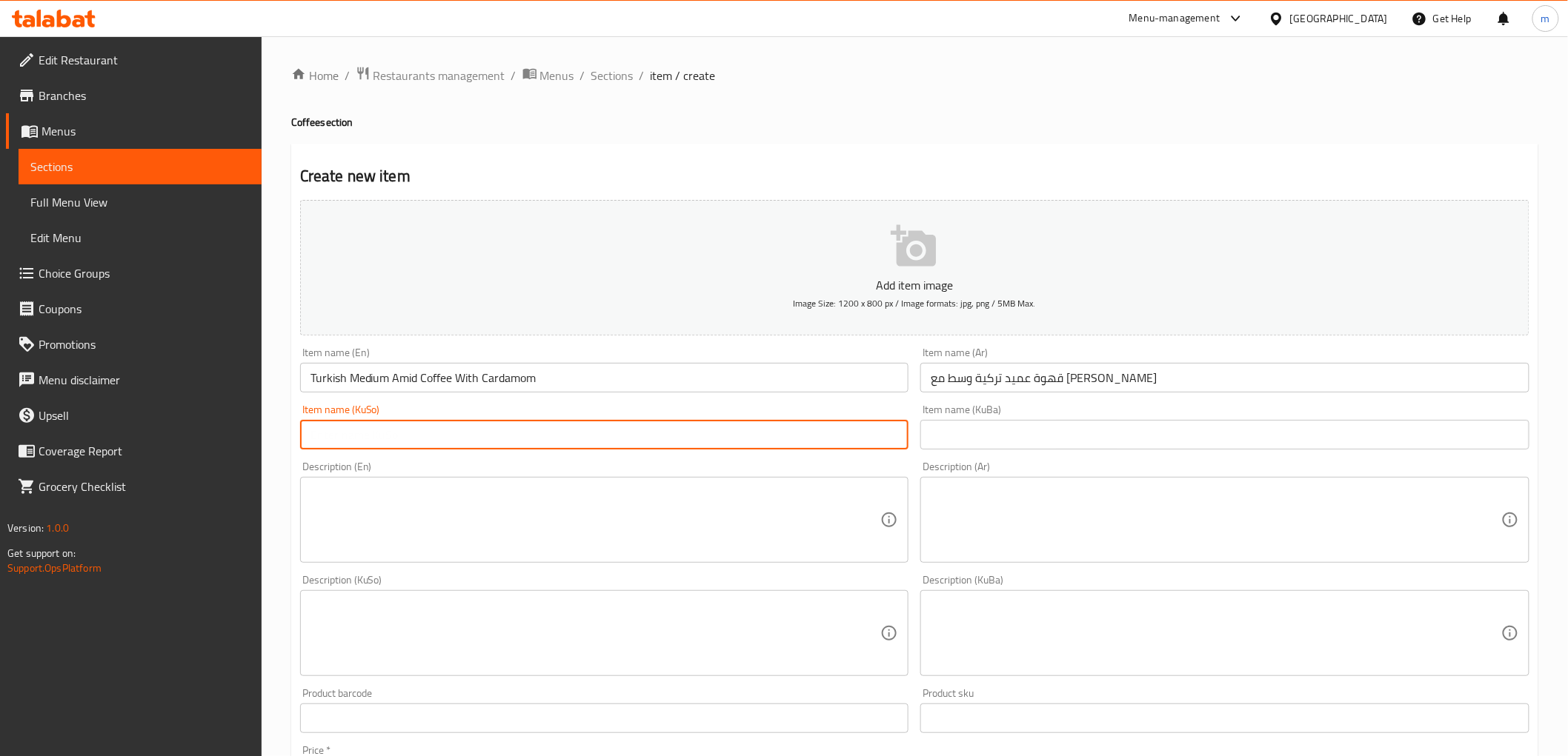
paste input "قاوەی عەمیدی ناوەندی تورکی لەگەڵ هێل"
type input "قاوەی عەمیدی ناوەندی تورکی لەگەڵ هێل"
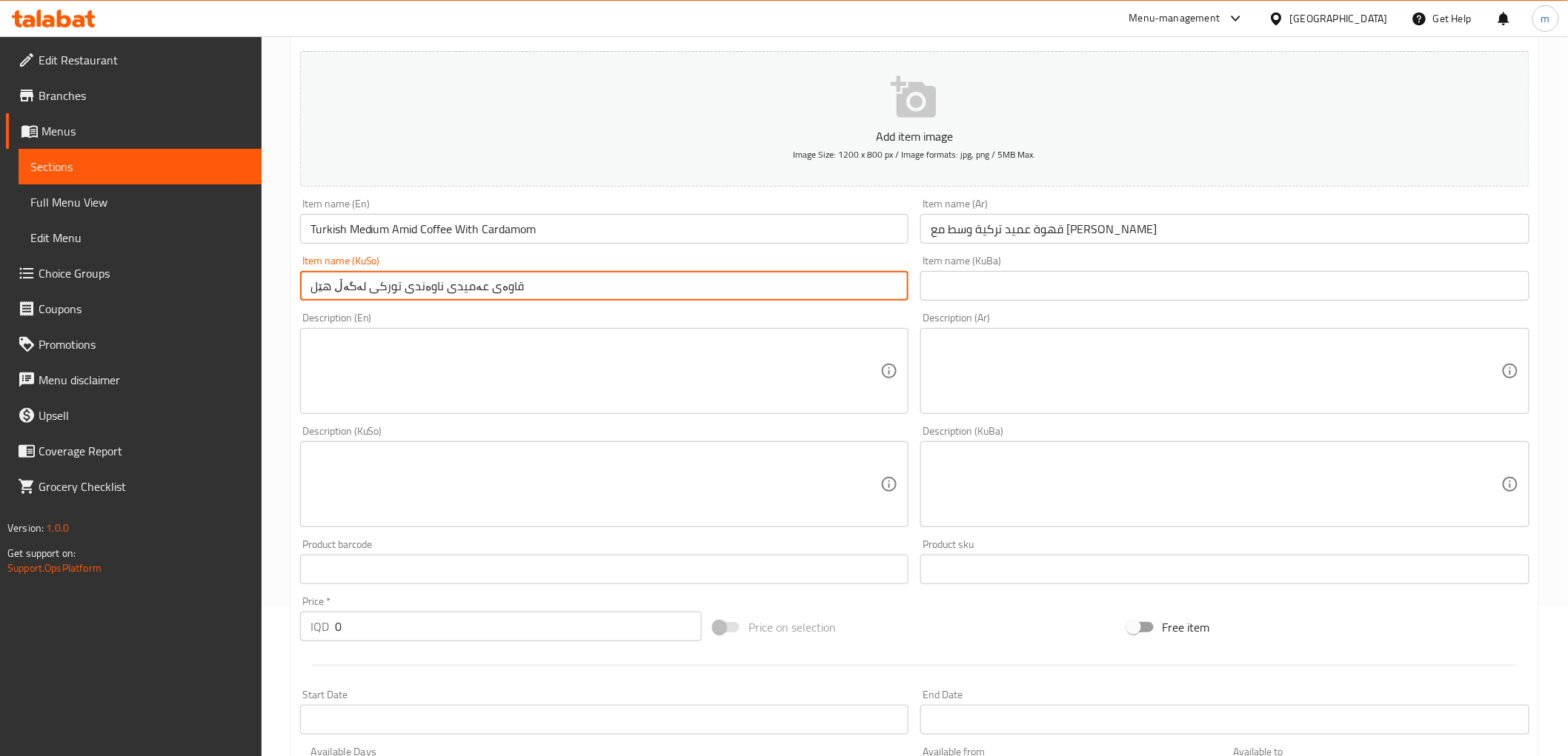
scroll to position [274, 0]
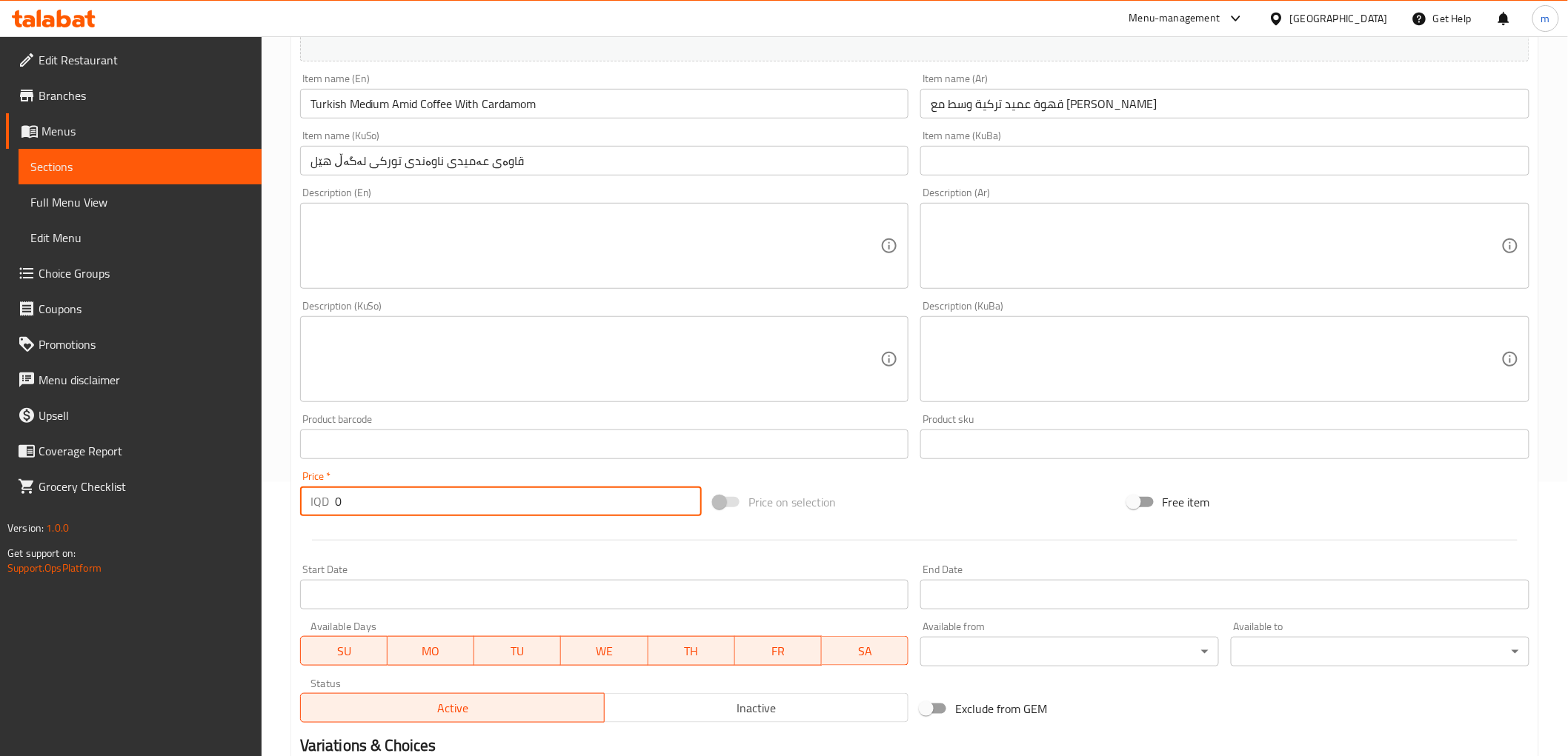
paste input "750"
drag, startPoint x: 347, startPoint y: 507, endPoint x: 328, endPoint y: 501, distance: 19.9
click at [328, 501] on div "IQD 7500 Price *" at bounding box center [501, 502] width 402 height 30
type input "7500"
click at [574, 112] on input "Turkish Medium Amid Coffee With Cardamom" at bounding box center [604, 103] width 609 height 30
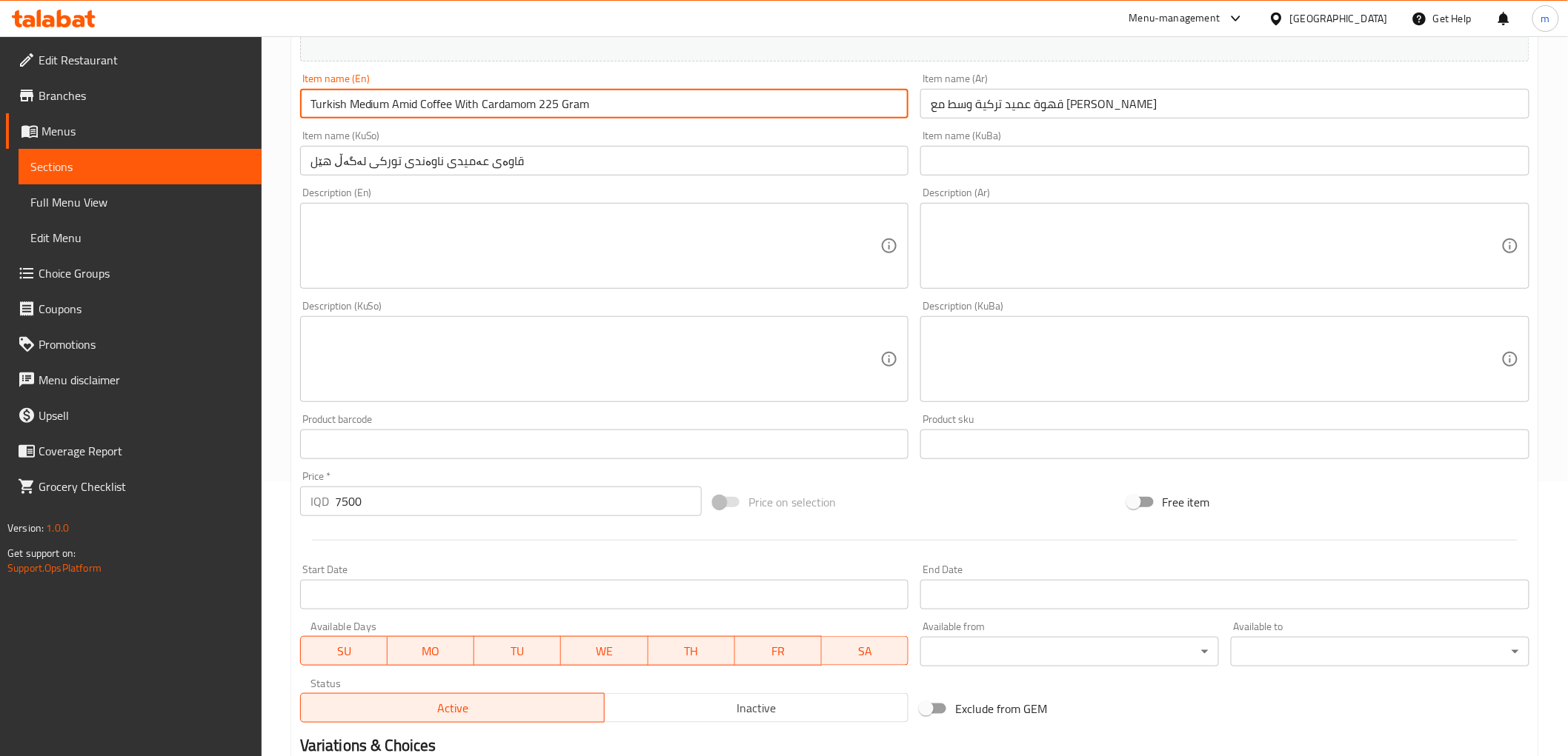
type input "Turkish Medium Amid Coffee With Cardamom 225 Gram"
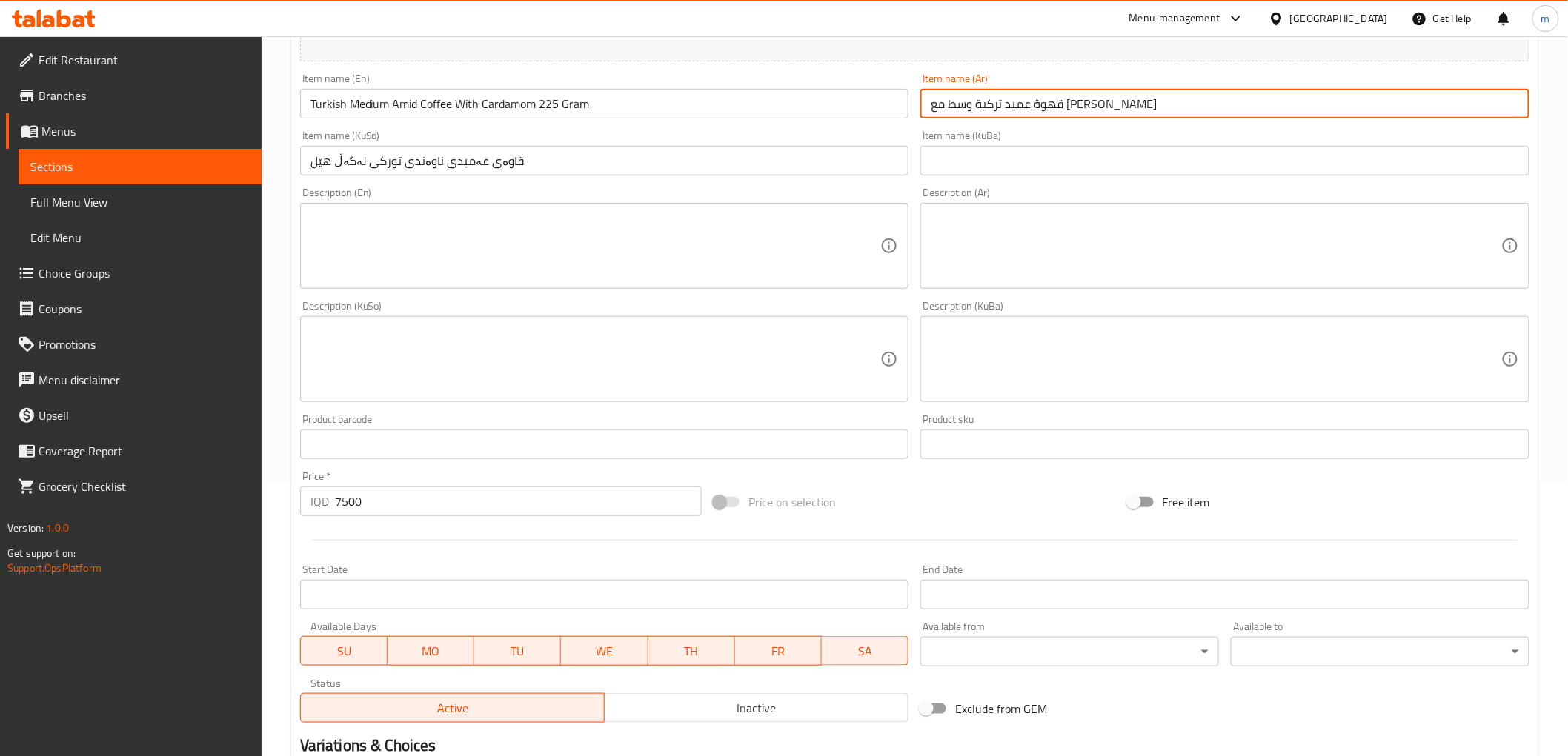
click at [1128, 98] on input "قهوة عميد تركية وسط مع [PERSON_NAME]" at bounding box center [1224, 103] width 609 height 30
paste input "225 غرام"
type input "قهوة عميد تركية وسط مع هيل 225 غرام"
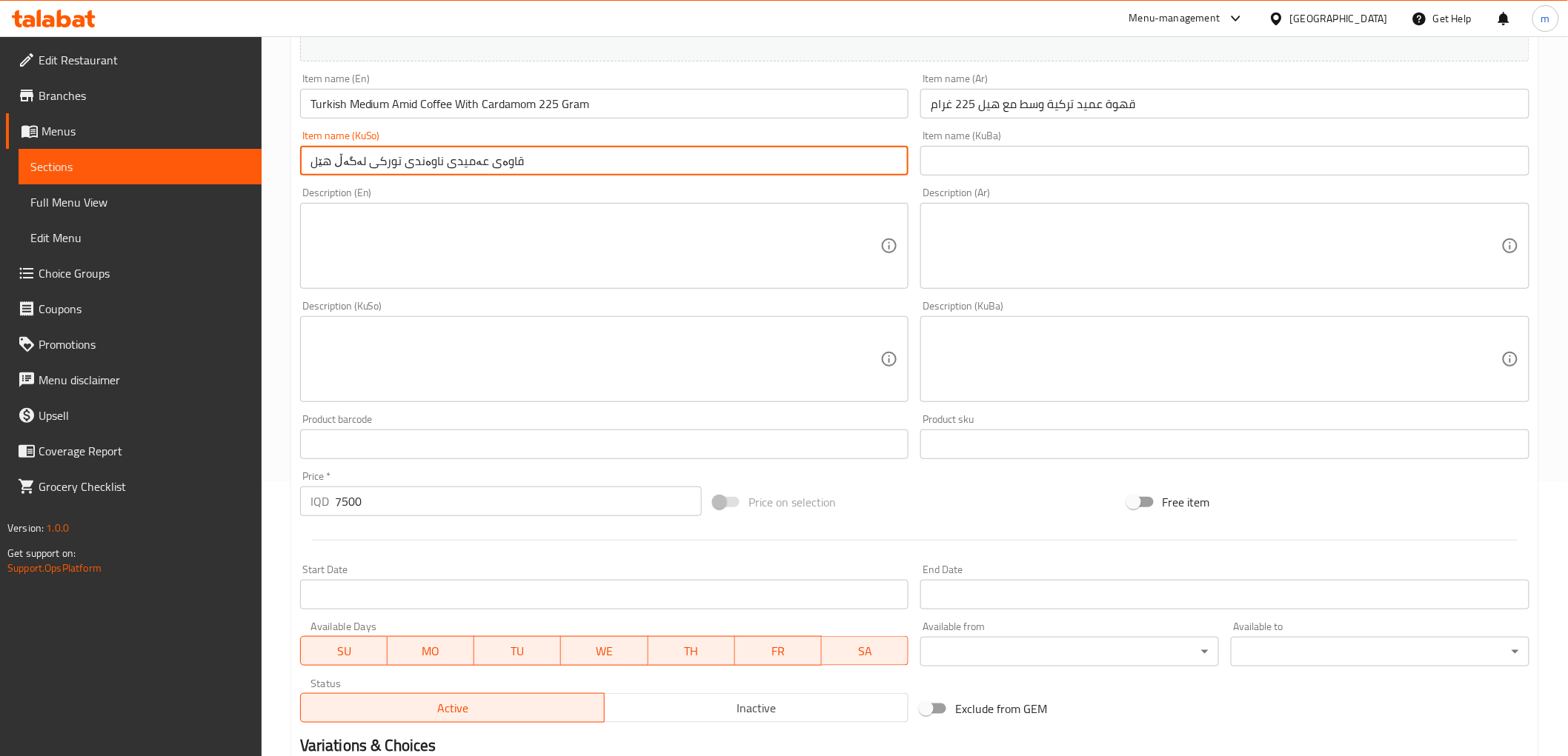
click at [832, 156] on input "قاوەی عەمیدی ناوەندی تورکی لەگەڵ هێل" at bounding box center [604, 161] width 609 height 30
paste input "225 غرام"
click at [329, 163] on input "قاوەی عەمیدی ناوەندی تورکی لەگەڵ هێل 225 غرام" at bounding box center [604, 161] width 609 height 30
click at [326, 163] on input "قاوەی عەمیدی ناوەندی تورکی لەگەڵ هێل 225 غرام" at bounding box center [604, 161] width 609 height 30
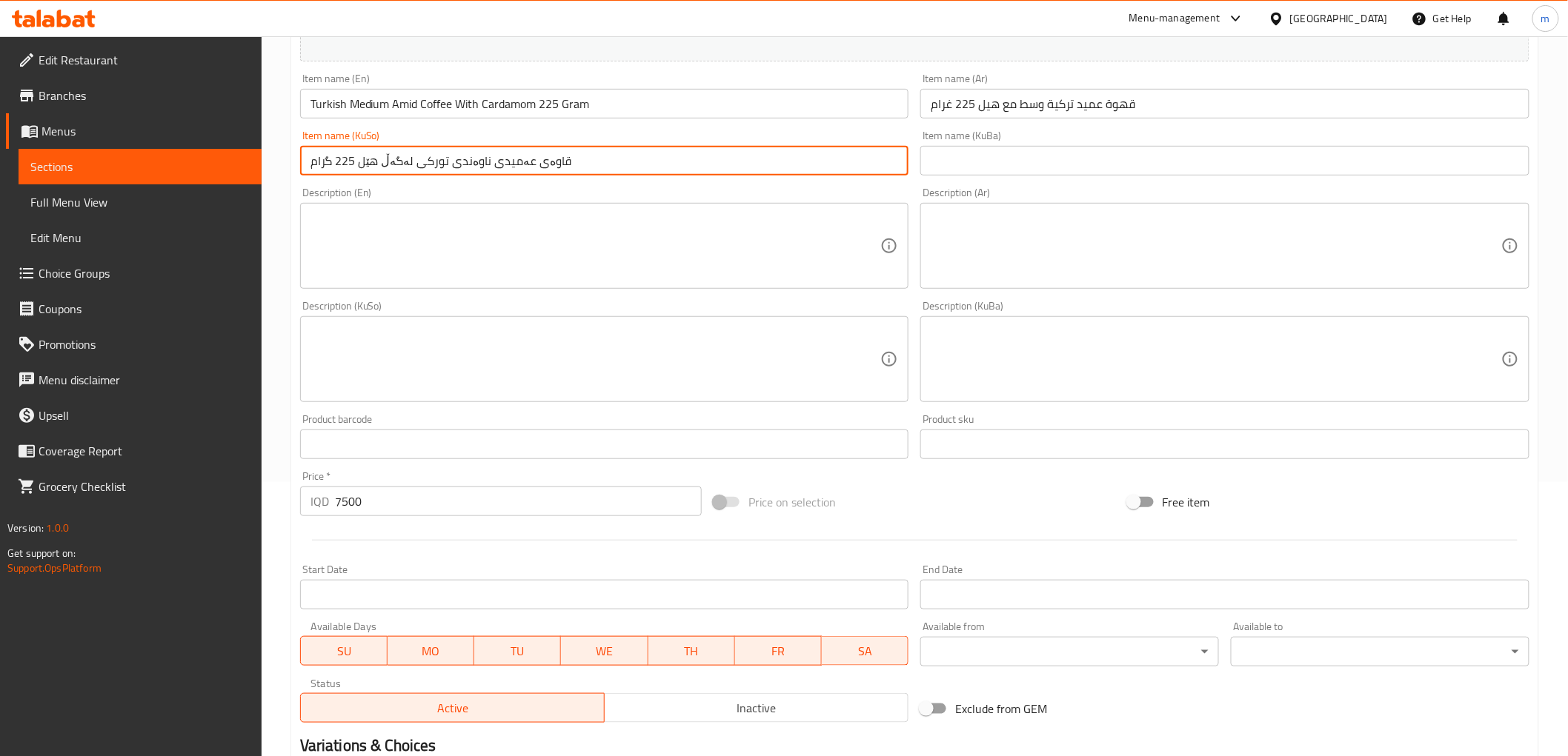
type input "قاوەی عەمیدی ناوەندی تورکی لەگەڵ هێل 225 گرام"
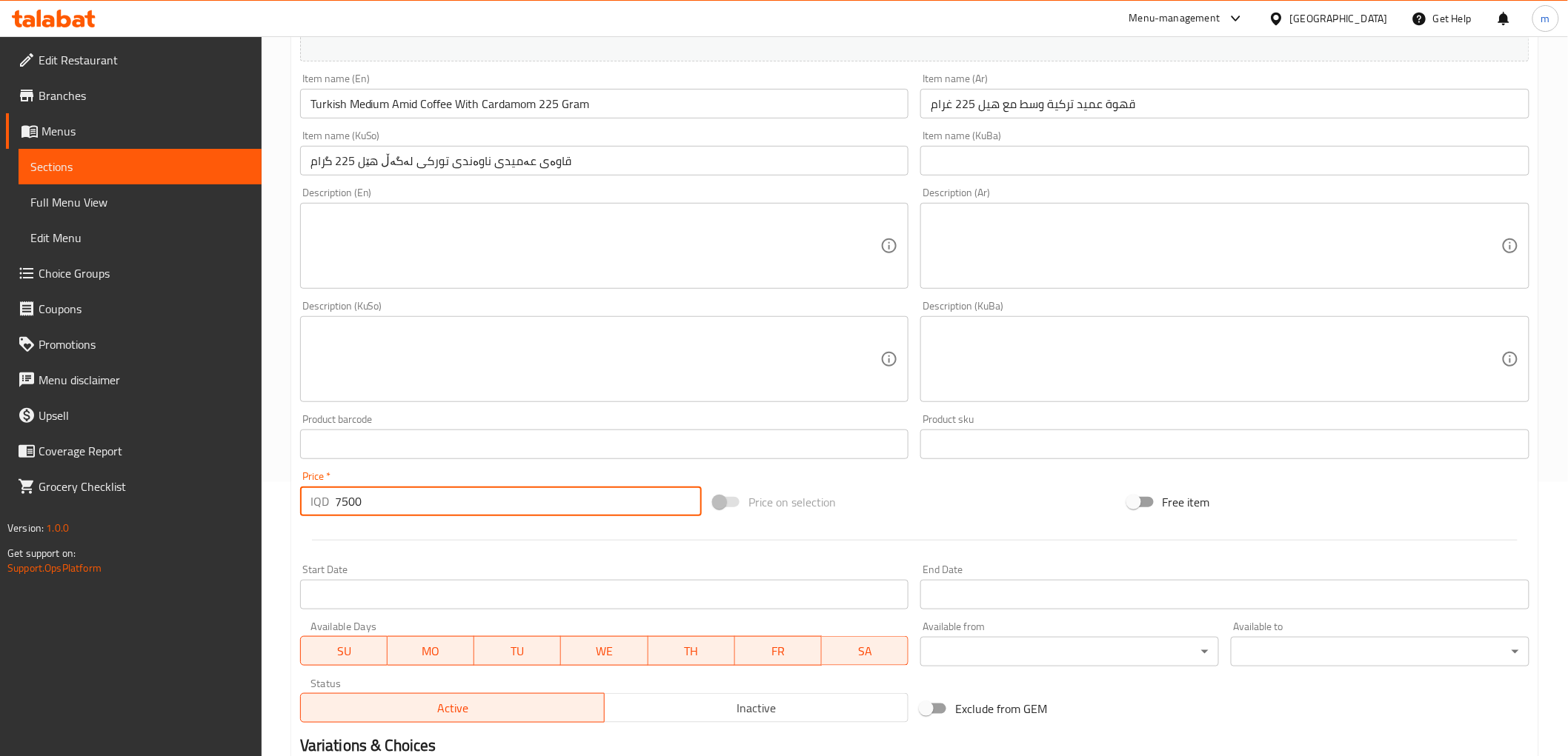
click at [482, 513] on input "7500" at bounding box center [518, 502] width 367 height 30
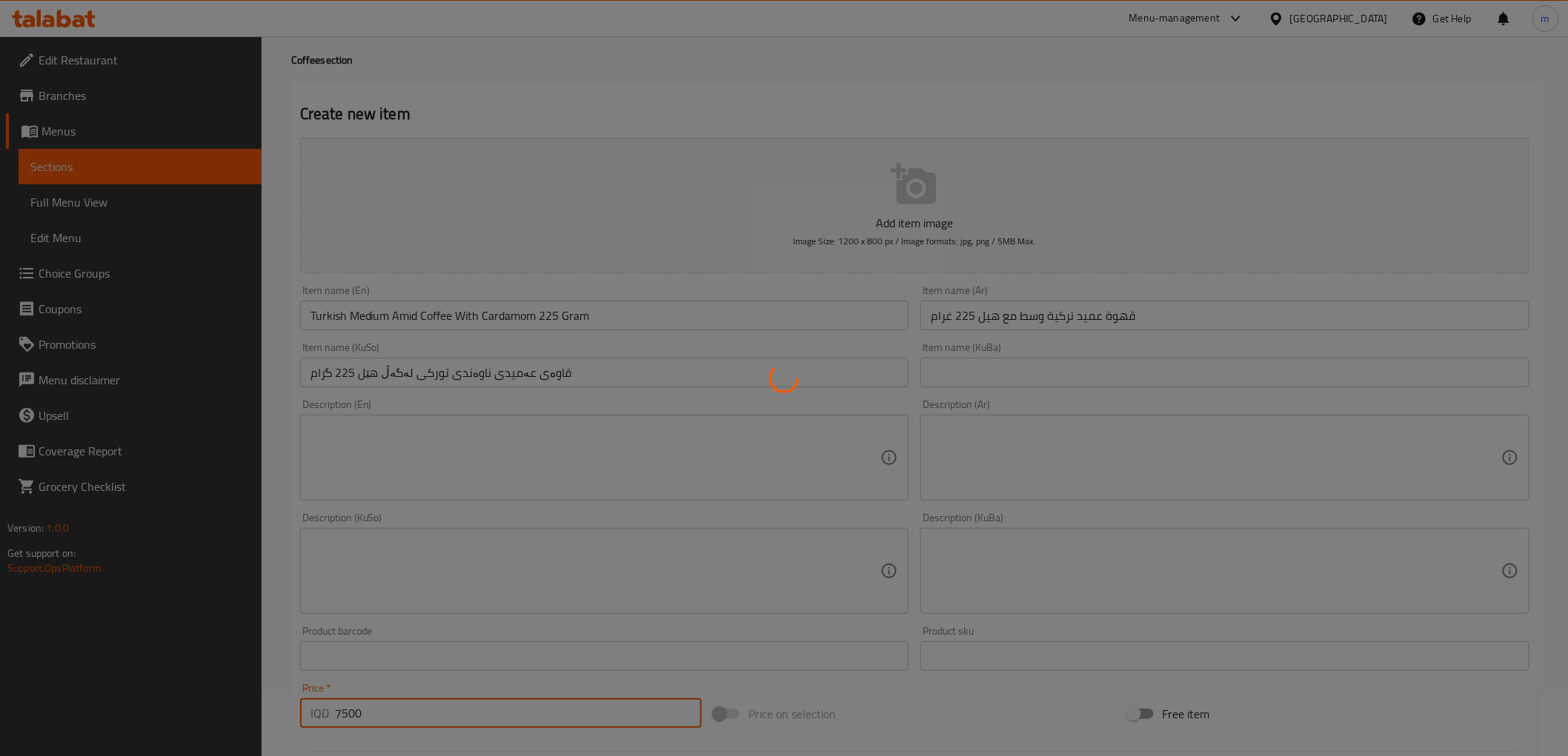
scroll to position [0, 0]
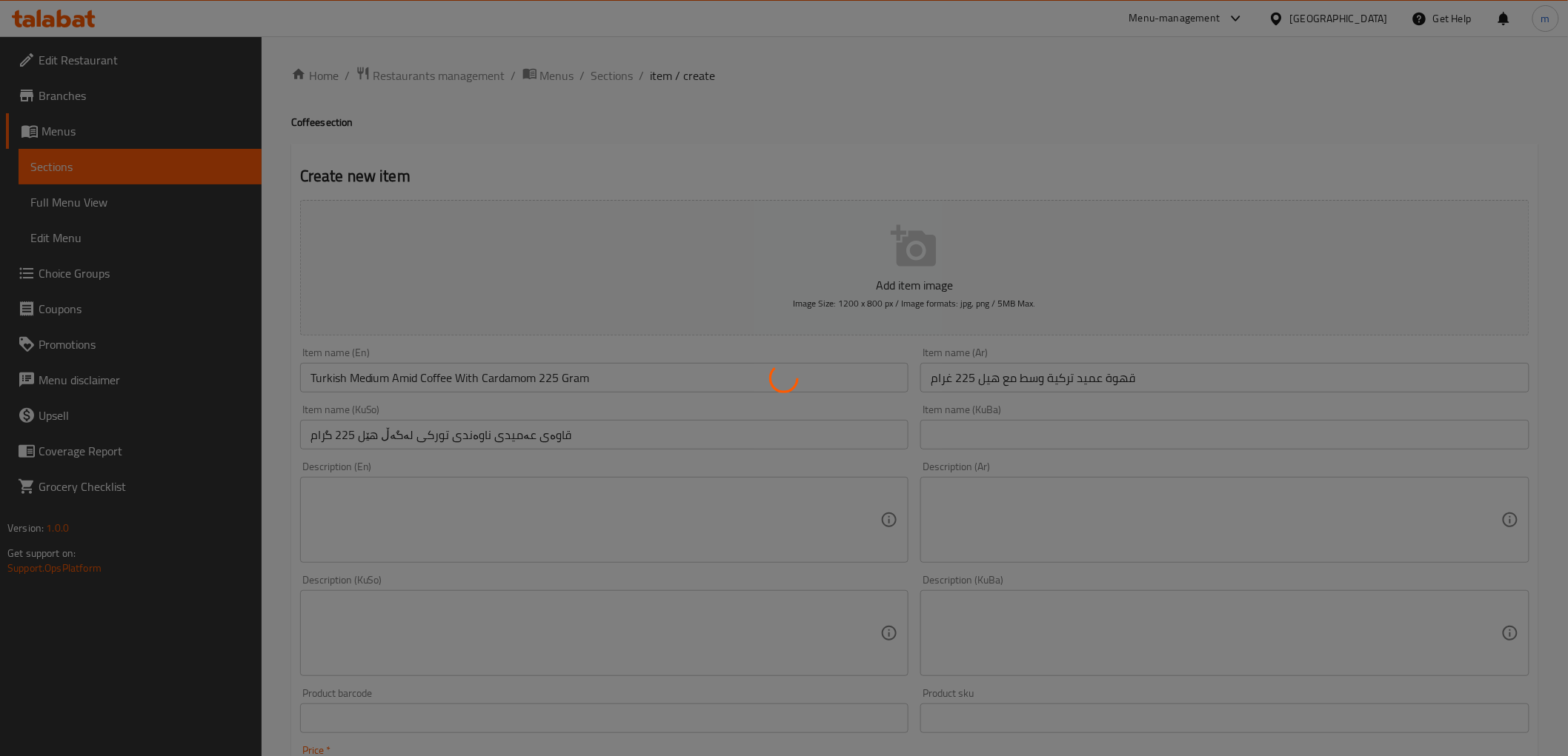
type input "0"
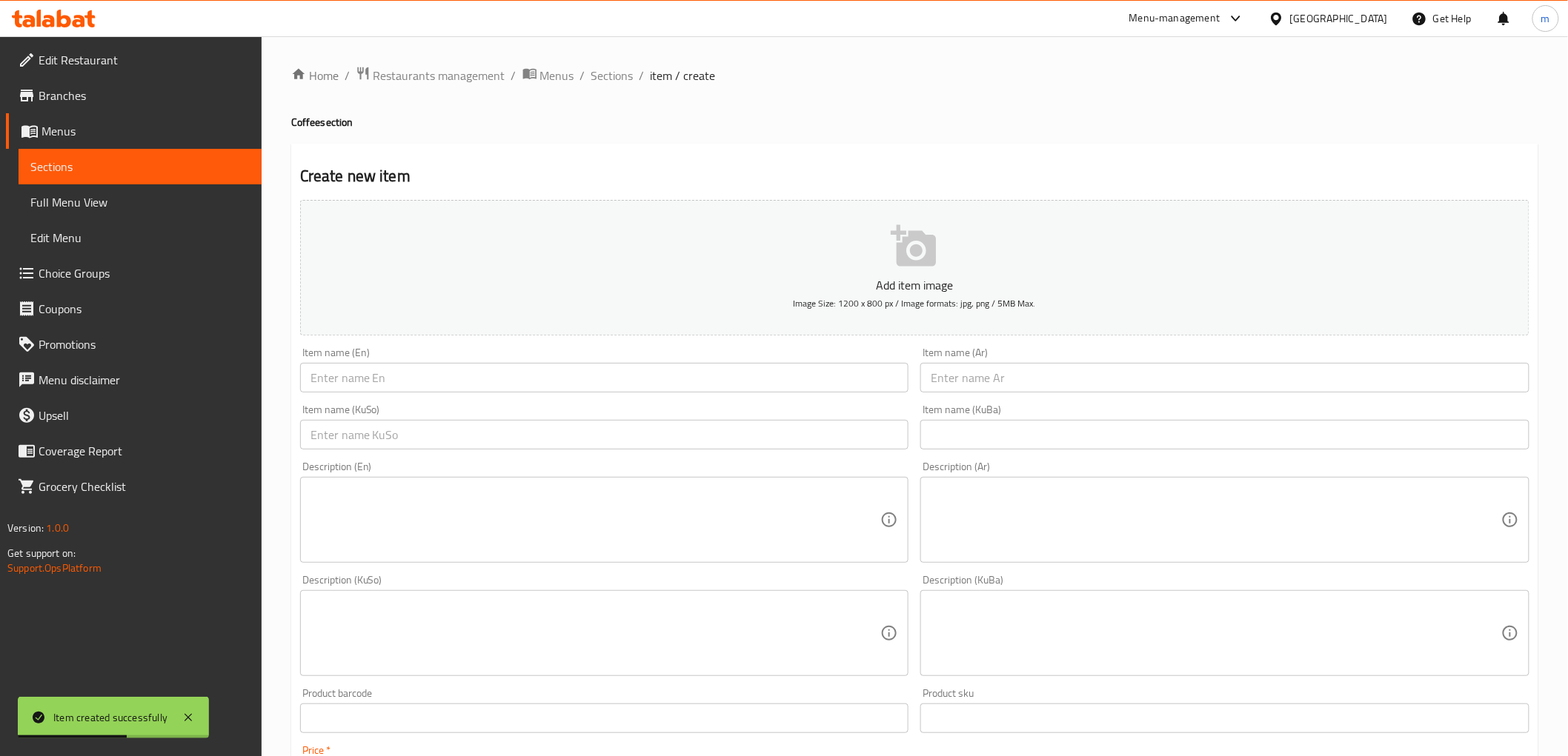
click at [953, 382] on input "text" at bounding box center [1224, 378] width 609 height 30
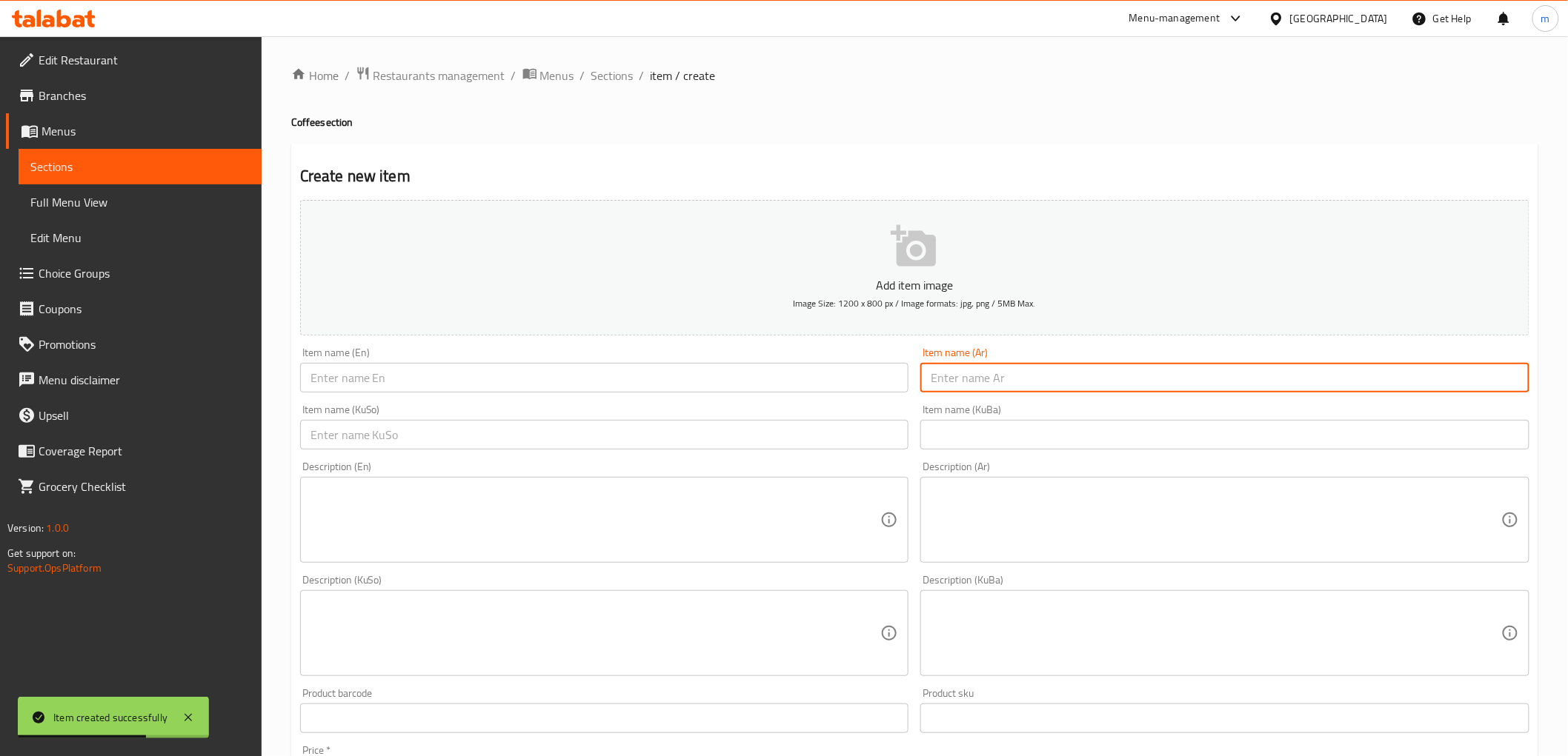
paste input "عميد ساده عربيه الوزن 225 غرام"
type input "عميد ساده عربيه الوزن 225 غرام"
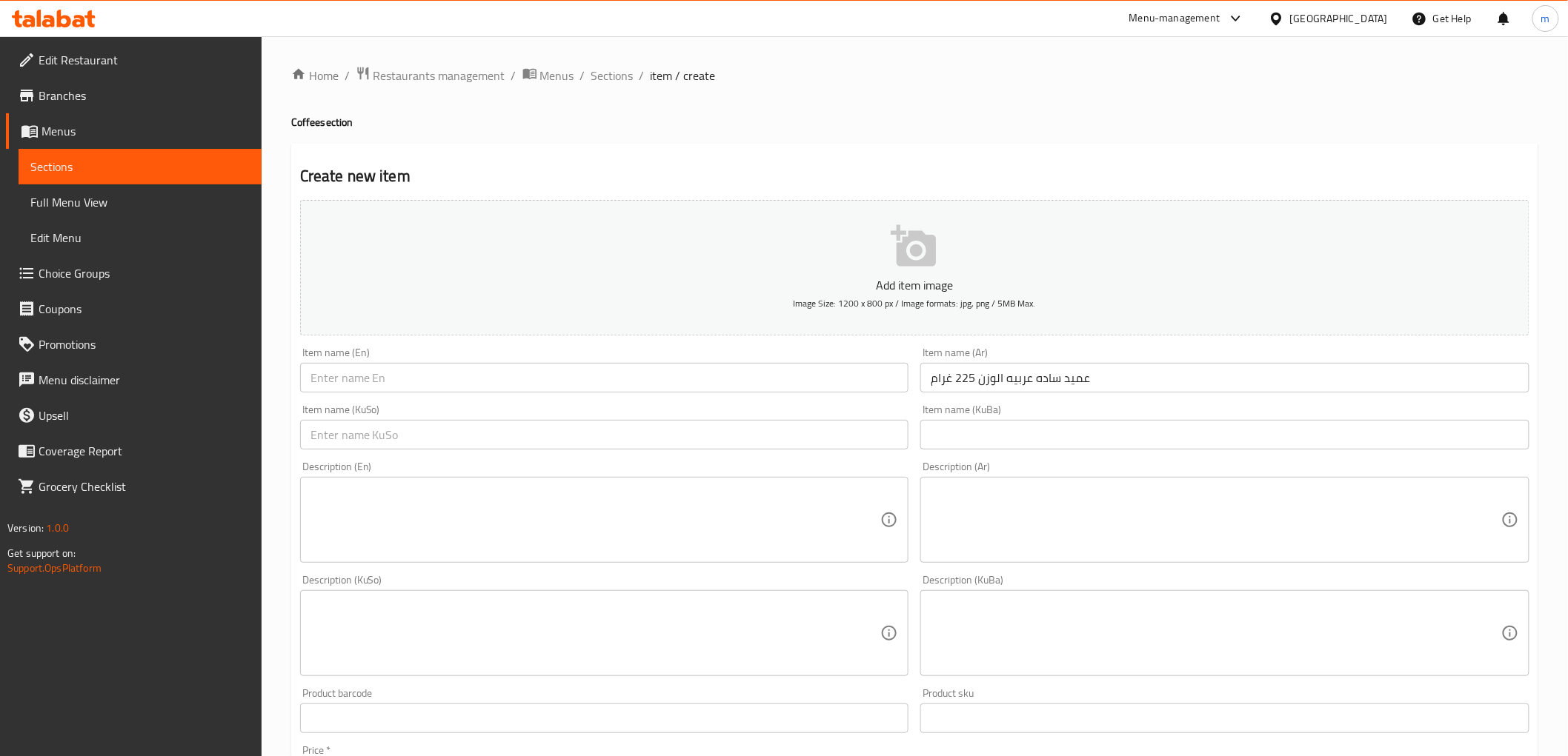
drag, startPoint x: 429, startPoint y: 358, endPoint x: 431, endPoint y: 374, distance: 16.1
click at [429, 359] on div "Item name (En) Item name (En)" at bounding box center [604, 370] width 609 height 45
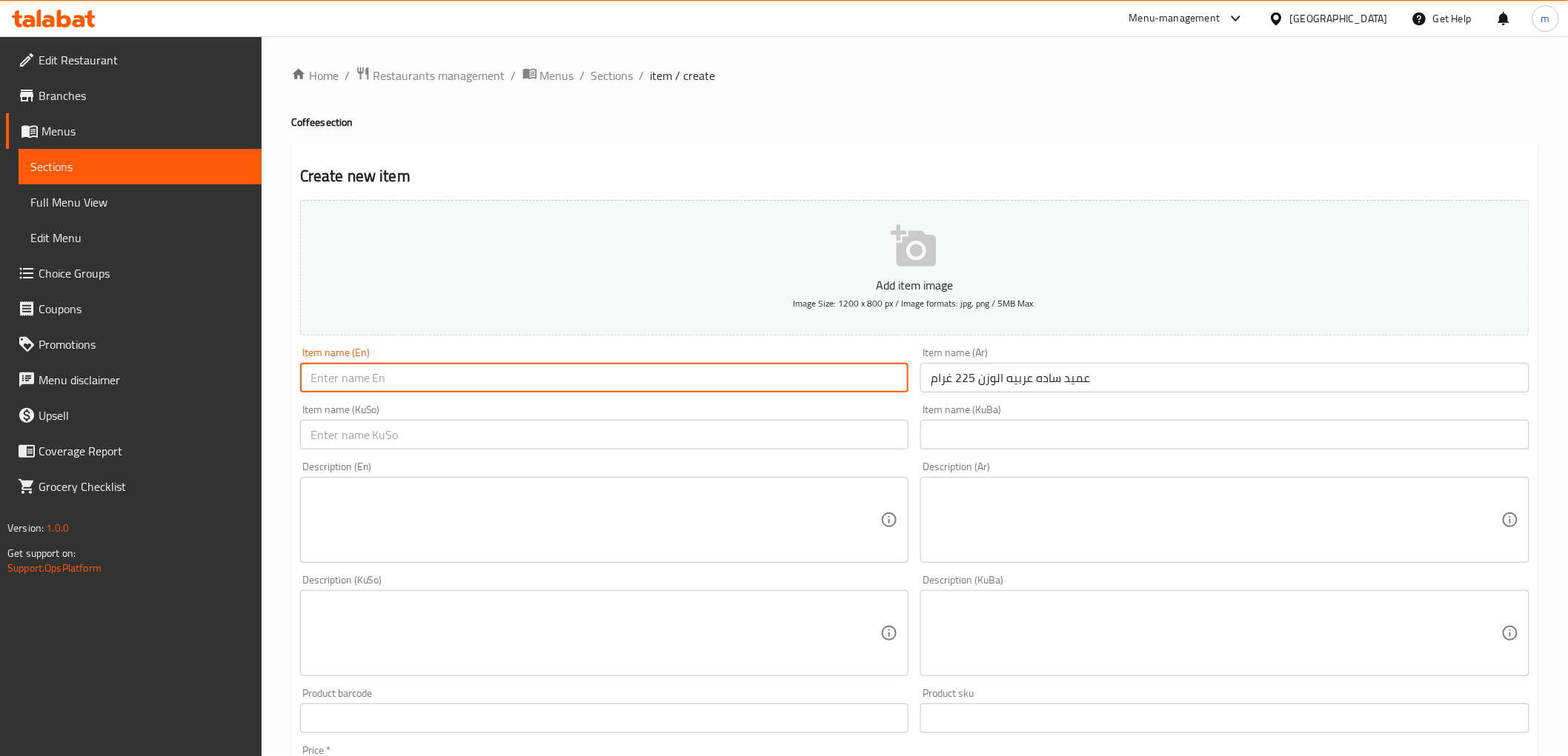
click at [431, 374] on input "text" at bounding box center [604, 378] width 609 height 30
paste input "Dean of the plain Arab weight 225 grams"
click at [320, 383] on input "Dean of the plain Arab weight 225 grams" at bounding box center [604, 378] width 609 height 30
drag, startPoint x: 369, startPoint y: 378, endPoint x: 289, endPoint y: 374, distance: 80.1
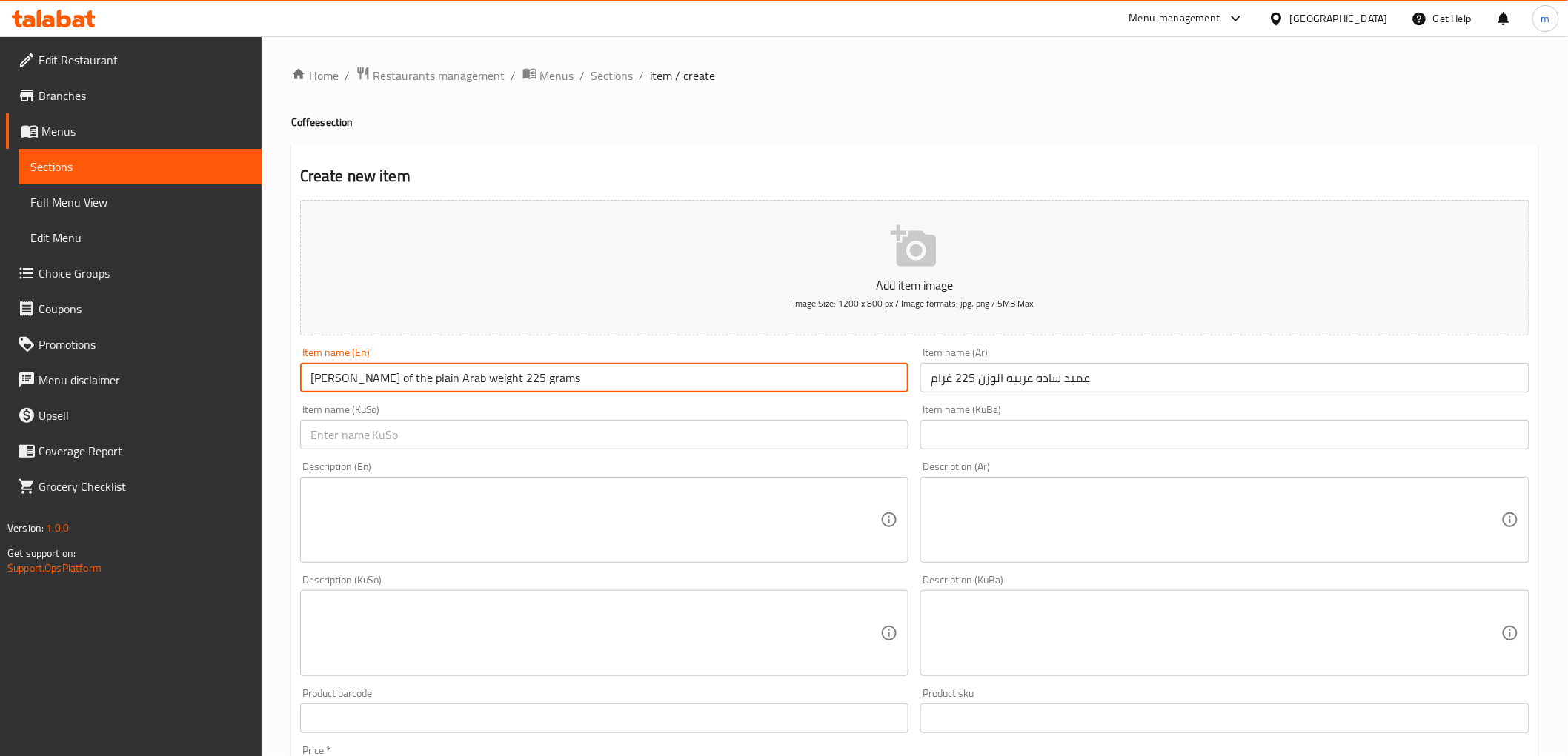
click at [289, 374] on div "Home / Restaurants management / Menus / Sections / item / create Coffee section…" at bounding box center [914, 627] width 1306 height 1181
click at [359, 380] on input "plain Arab weight 225 grams" at bounding box center [604, 378] width 609 height 30
type input "plain Arab Amid weight 225 grams"
click at [877, 448] on input "text" at bounding box center [604, 435] width 609 height 30
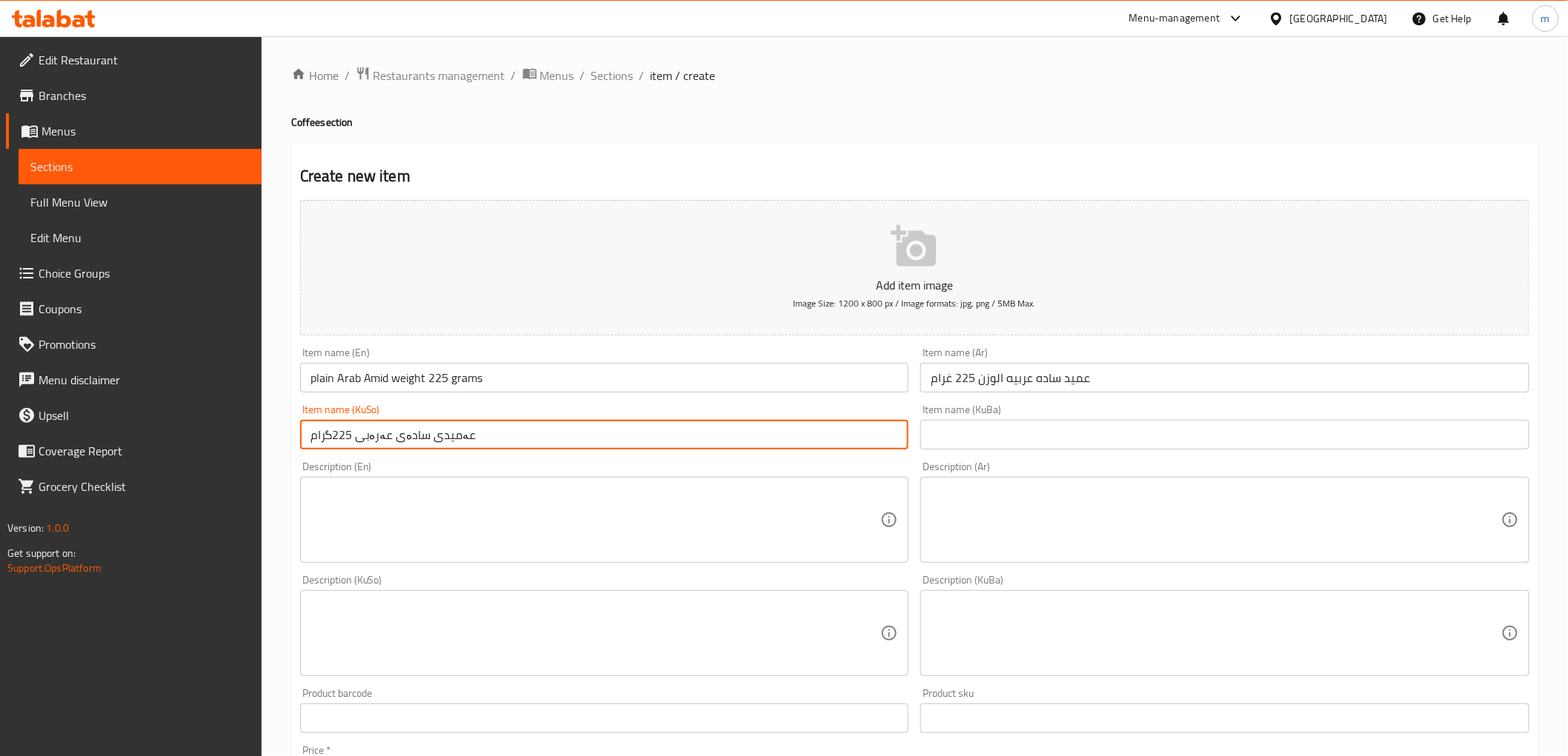
click at [329, 439] on input "عەمیدی سادەی عەرەبی 225گرام" at bounding box center [604, 435] width 609 height 30
click at [335, 434] on input "عەمیدی سادەی عەرەبی 225گرام" at bounding box center [604, 435] width 609 height 30
click at [304, 433] on input "عەمیدی سادەی عەرەبی 225گرام" at bounding box center [604, 435] width 609 height 30
type input "عەمیدی سادەی عەرەبی 225گرام"
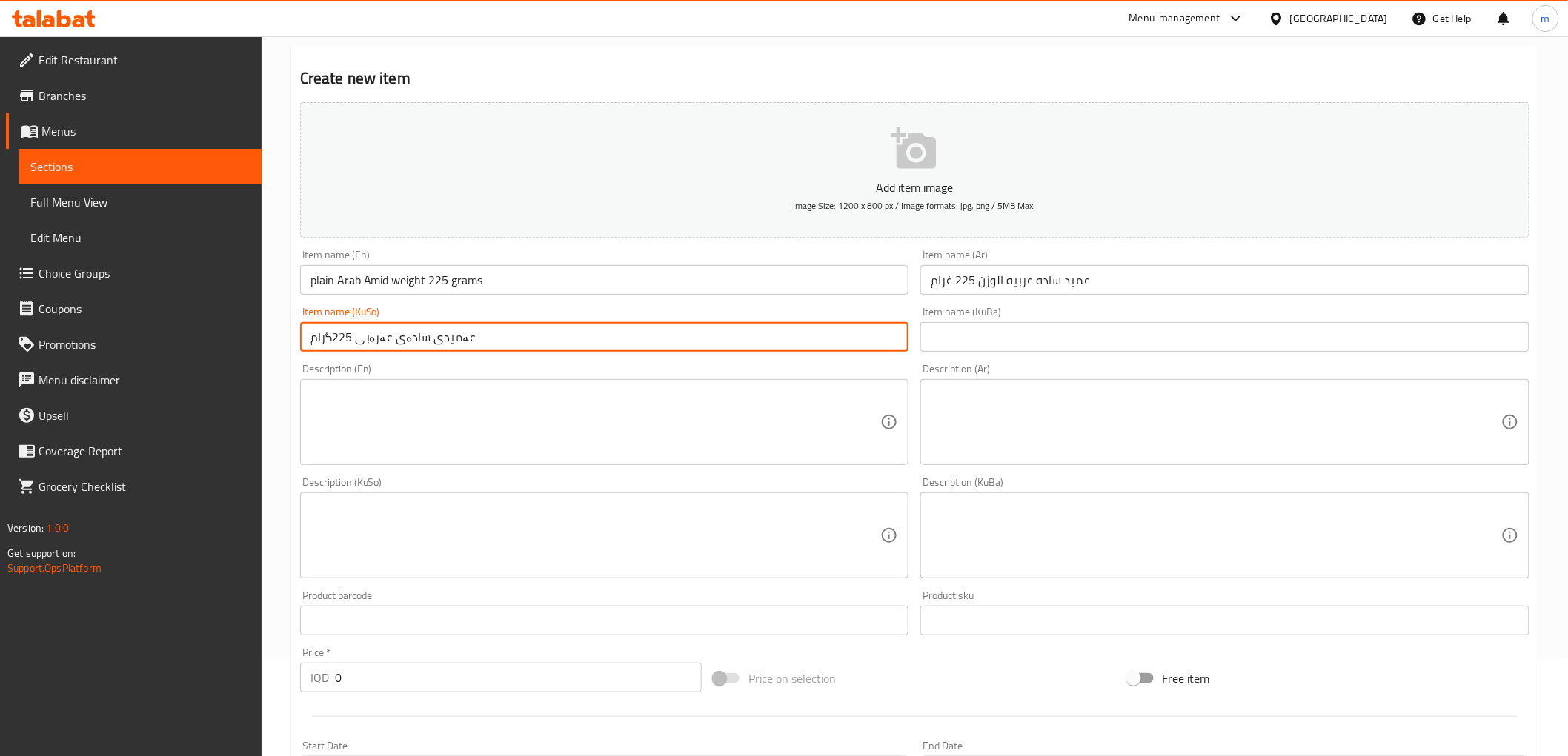
scroll to position [137, 0]
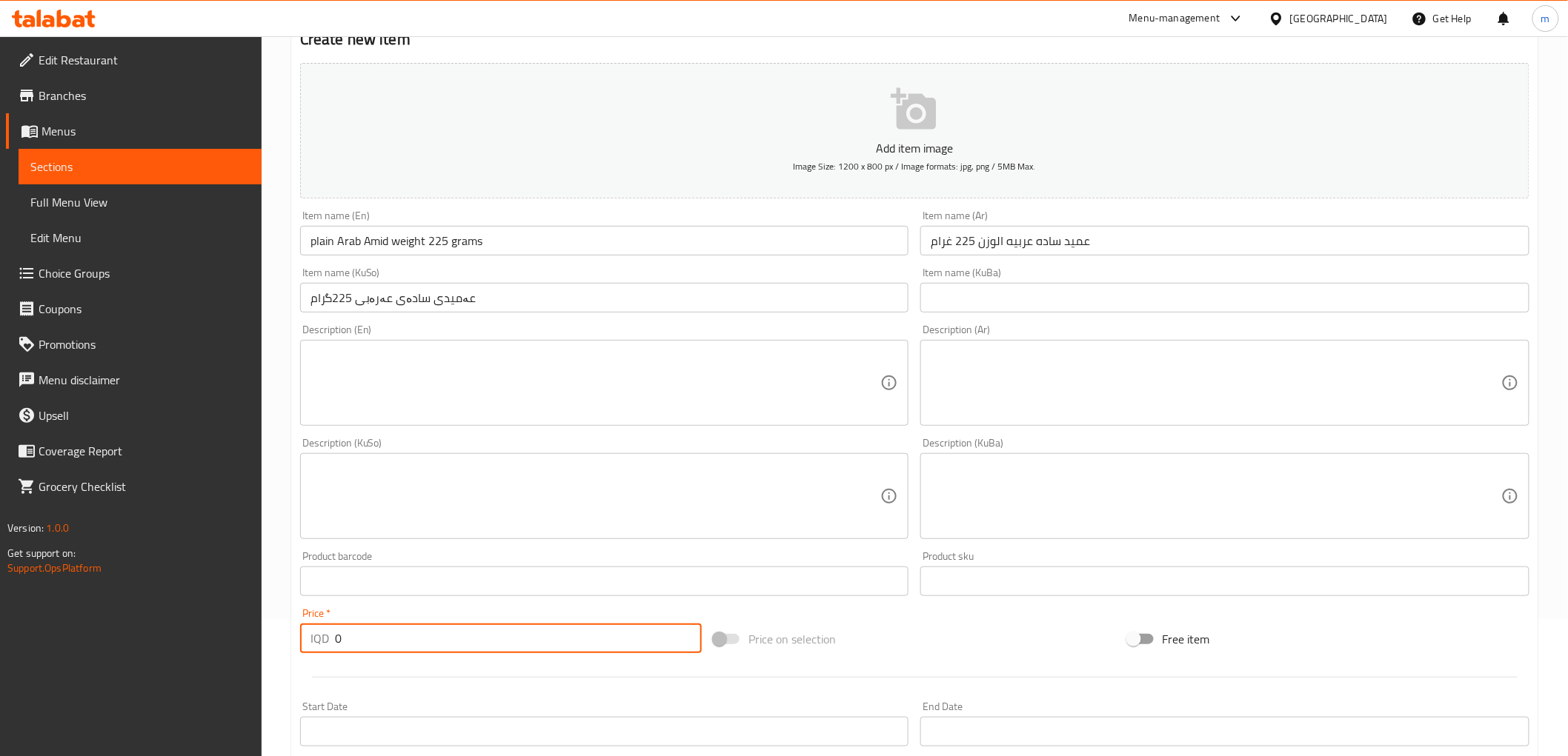
paste input "750"
drag, startPoint x: 354, startPoint y: 632, endPoint x: 299, endPoint y: 635, distance: 55.1
click at [300, 635] on div "IQD 7500 Price *" at bounding box center [501, 638] width 402 height 30
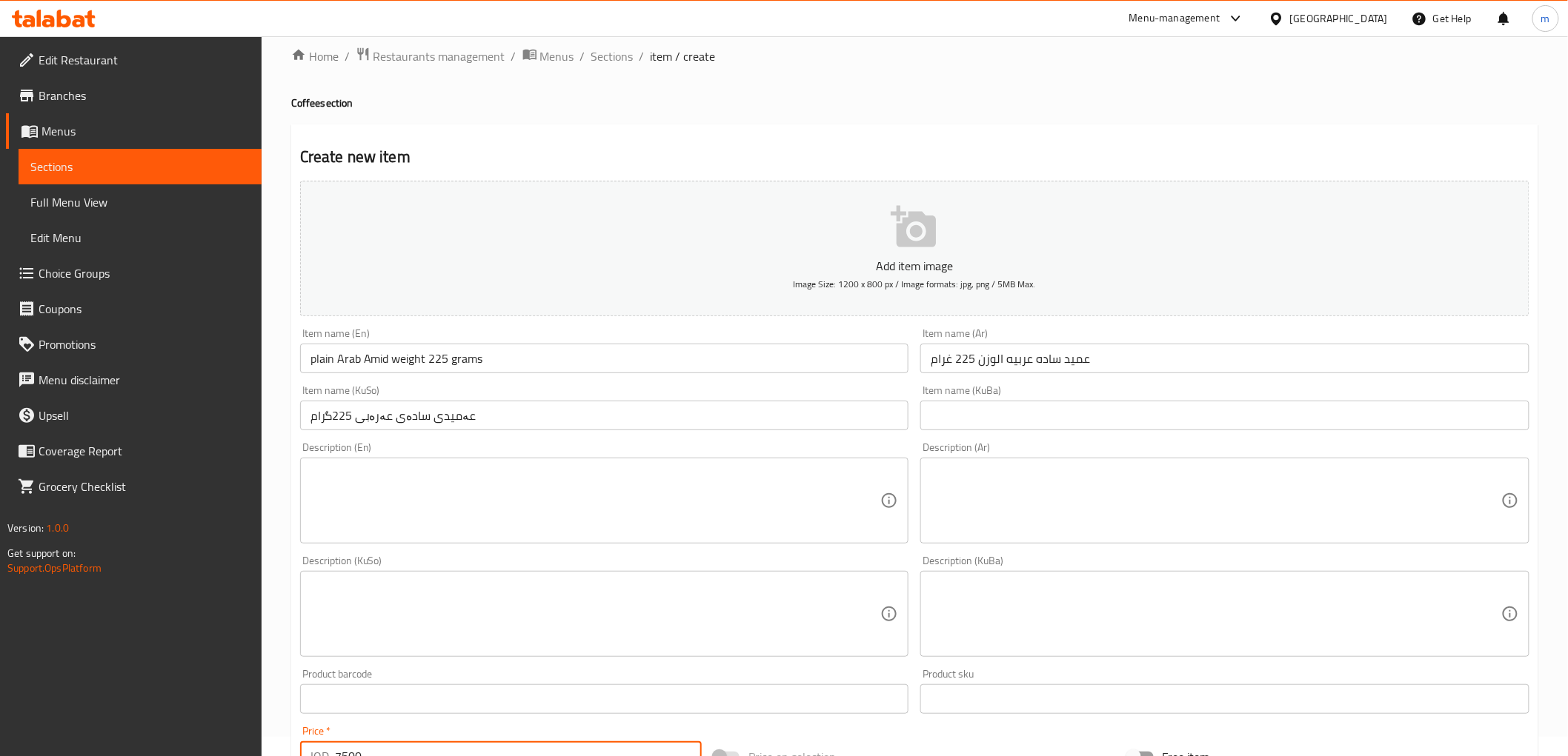
type input "7500"
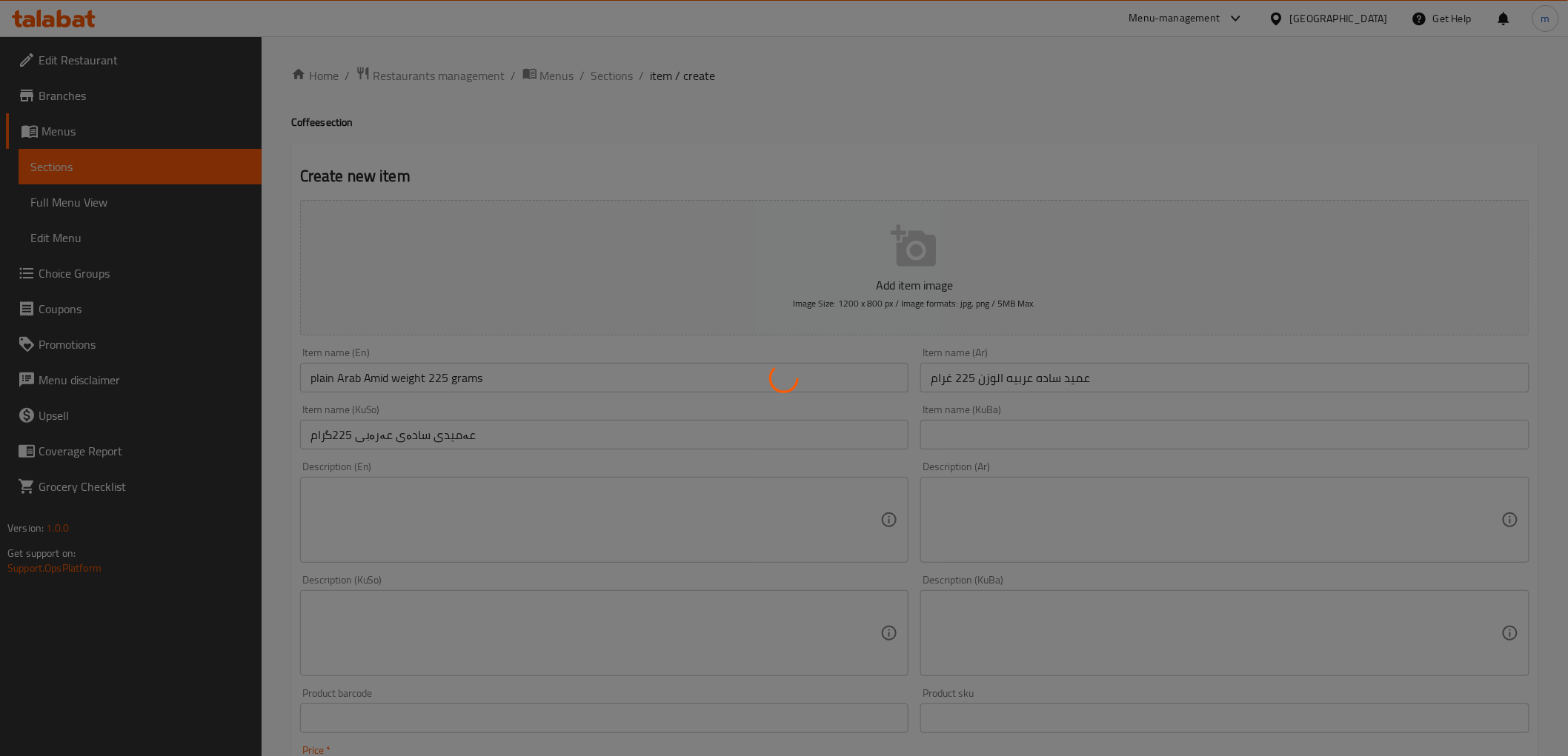
type input "0"
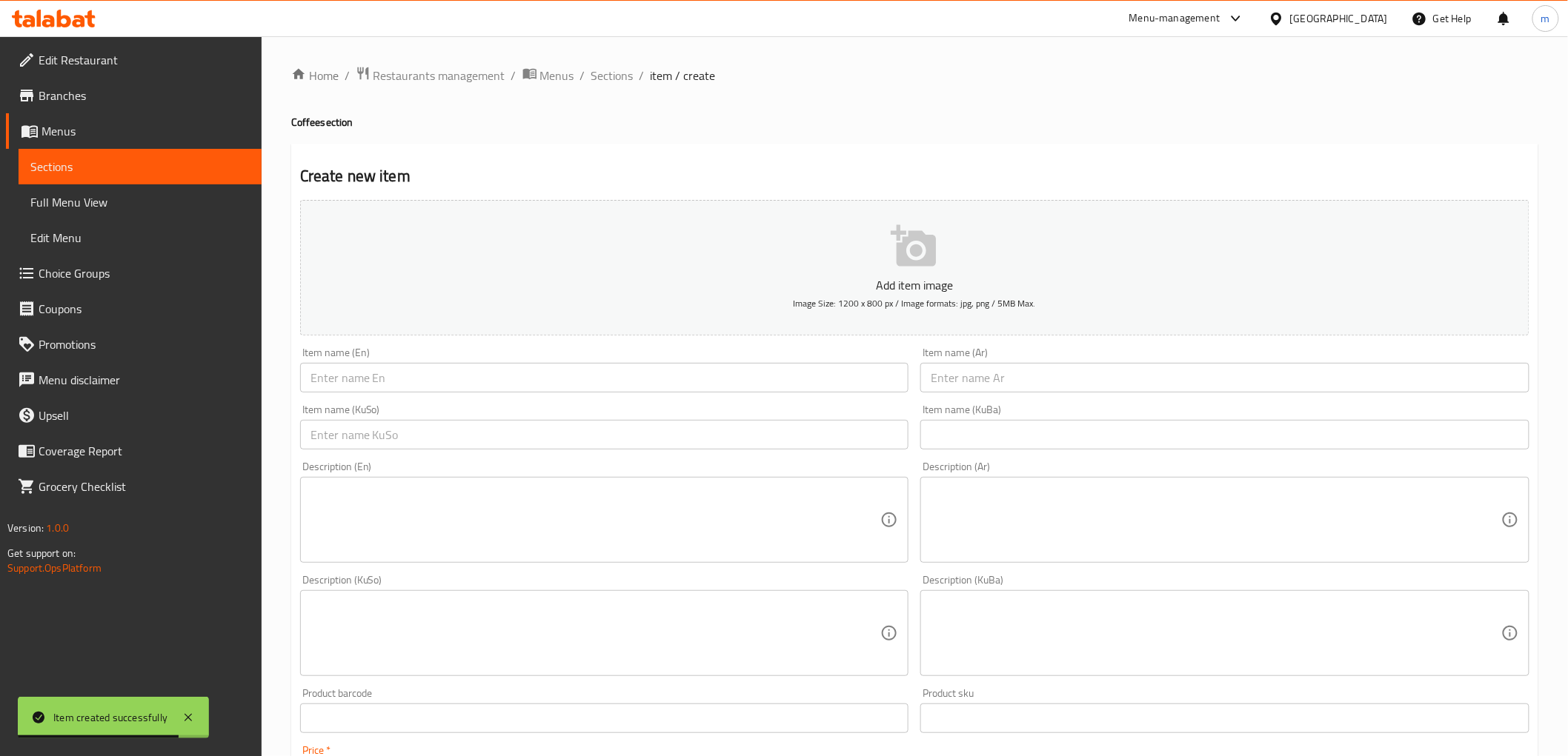
click at [985, 389] on input "text" at bounding box center [1224, 378] width 609 height 30
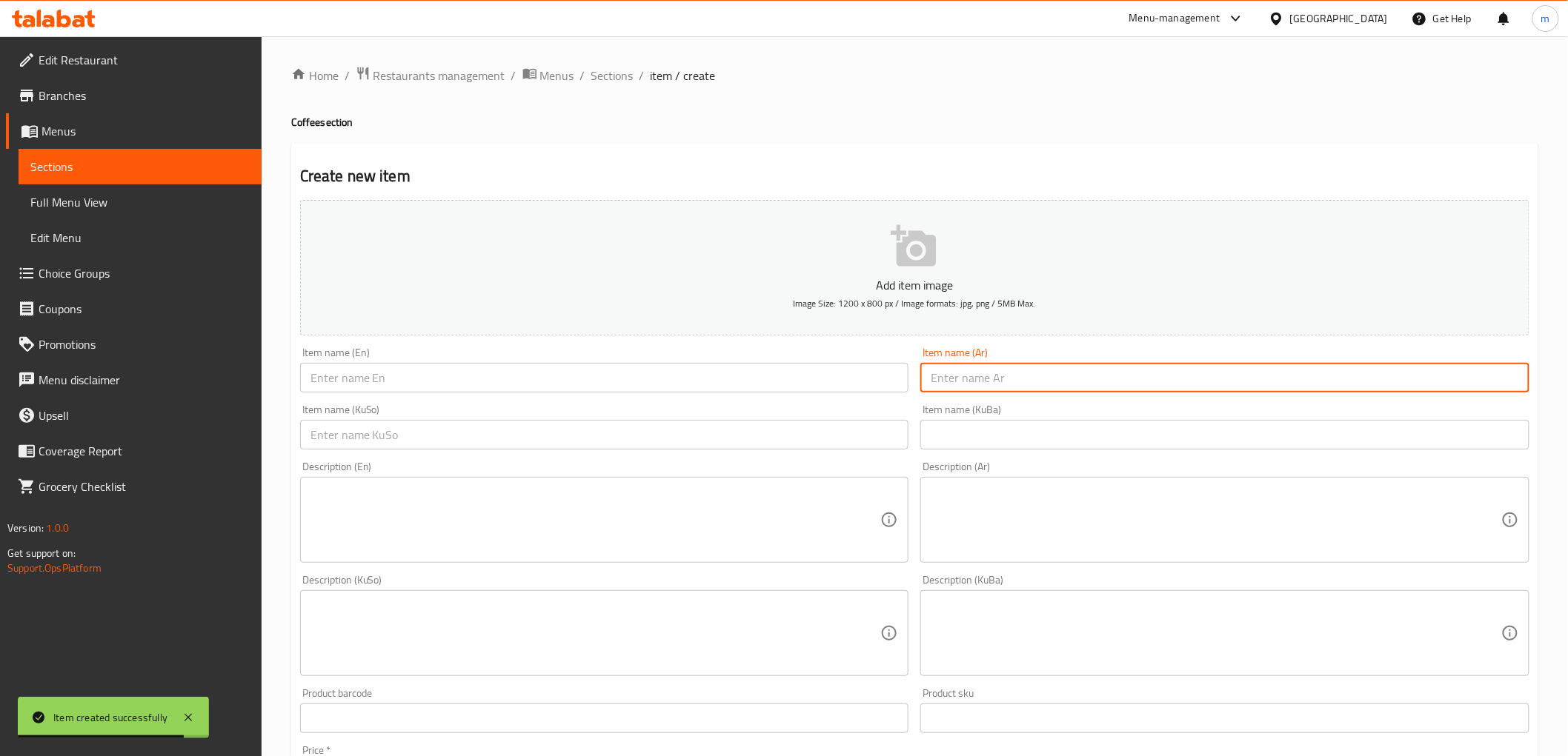
paste input "عميد سريع التحظير دارك عدد 30"
type input "عميد سريع التحظير دارك عدد 30"
click at [609, 71] on span "Sections" at bounding box center [612, 76] width 42 height 18
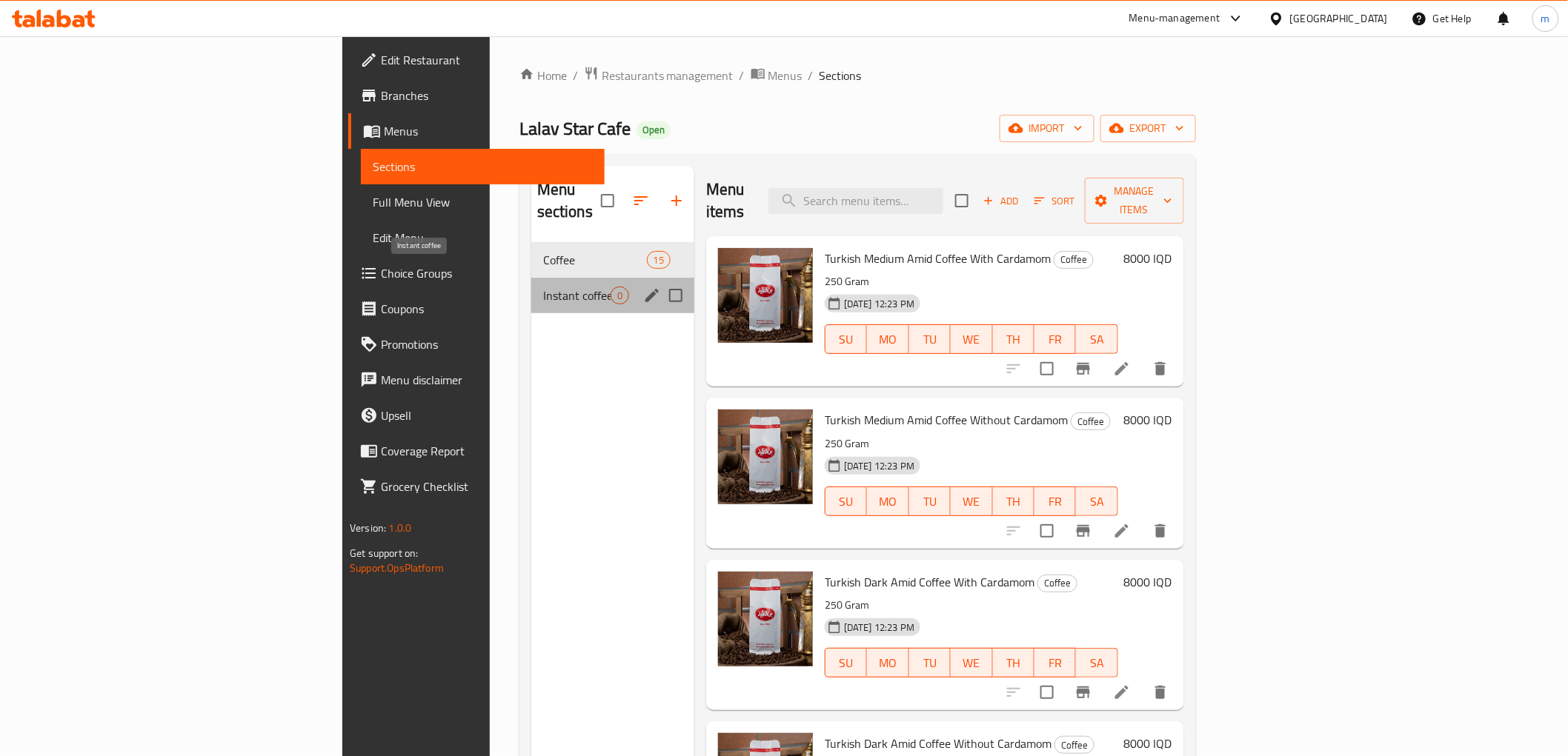
click at [543, 286] on span "Instant coffee" at bounding box center [577, 295] width 68 height 18
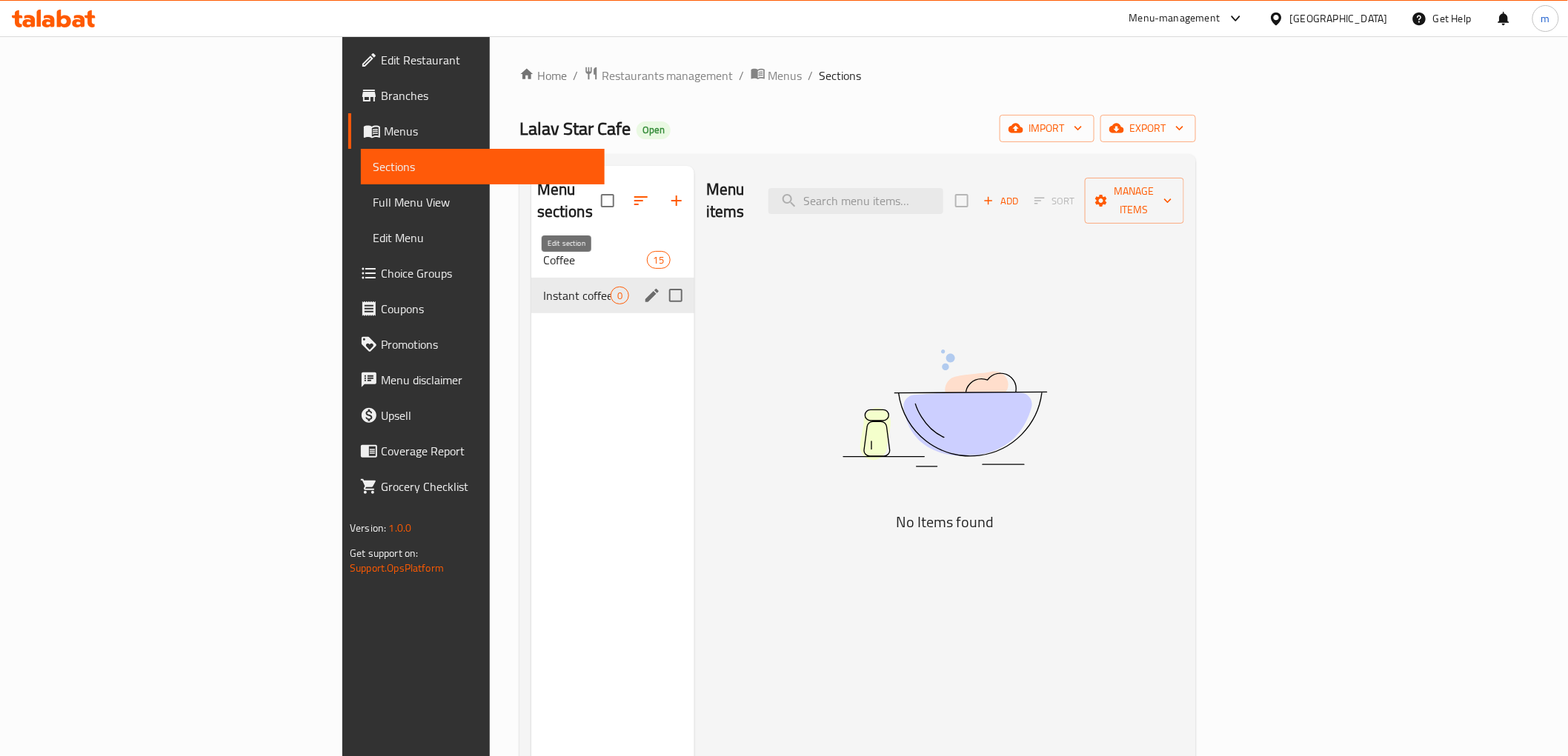
click at [645, 289] on icon "edit" at bounding box center [652, 295] width 13 height 13
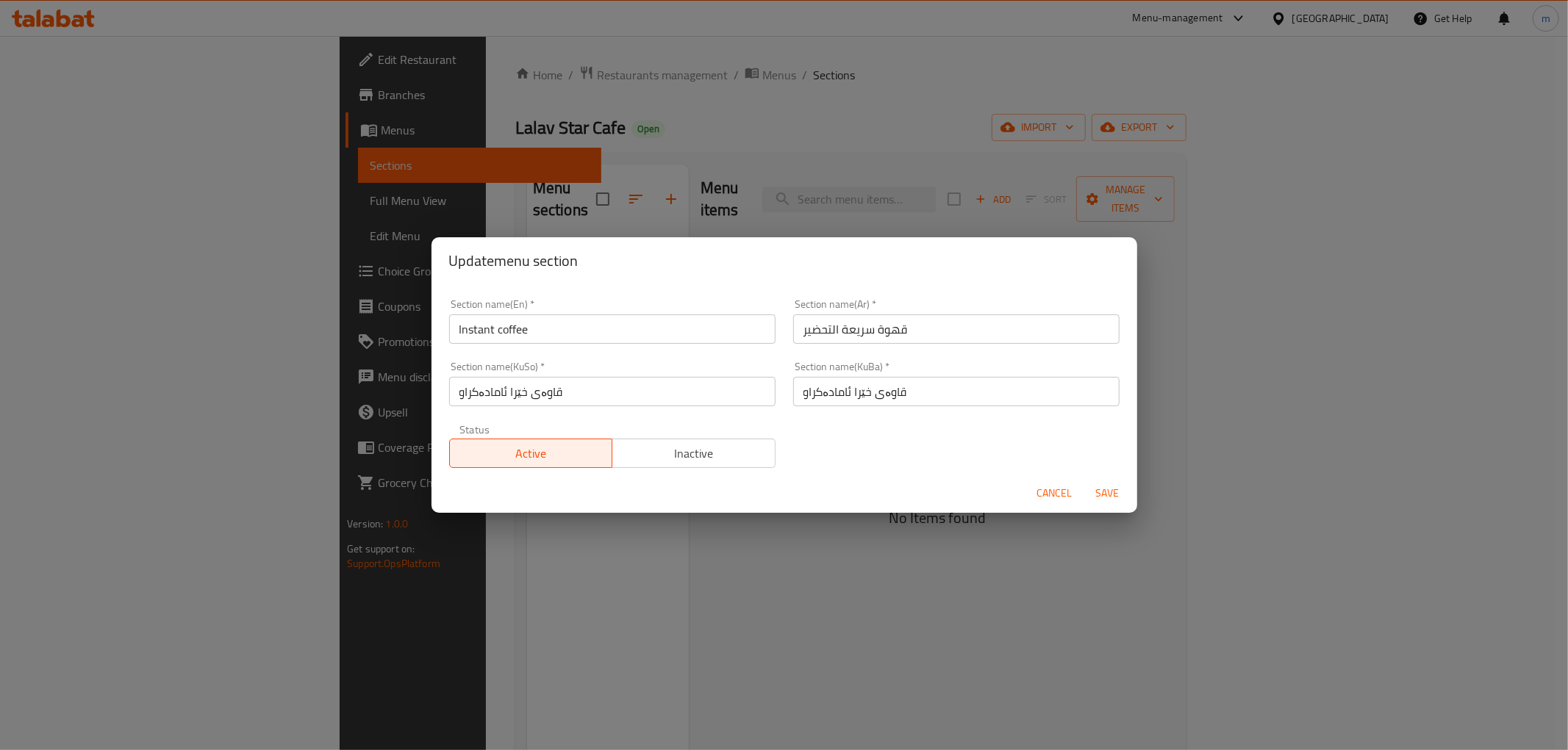
click at [582, 320] on input "Instant coffee" at bounding box center [612, 329] width 326 height 30
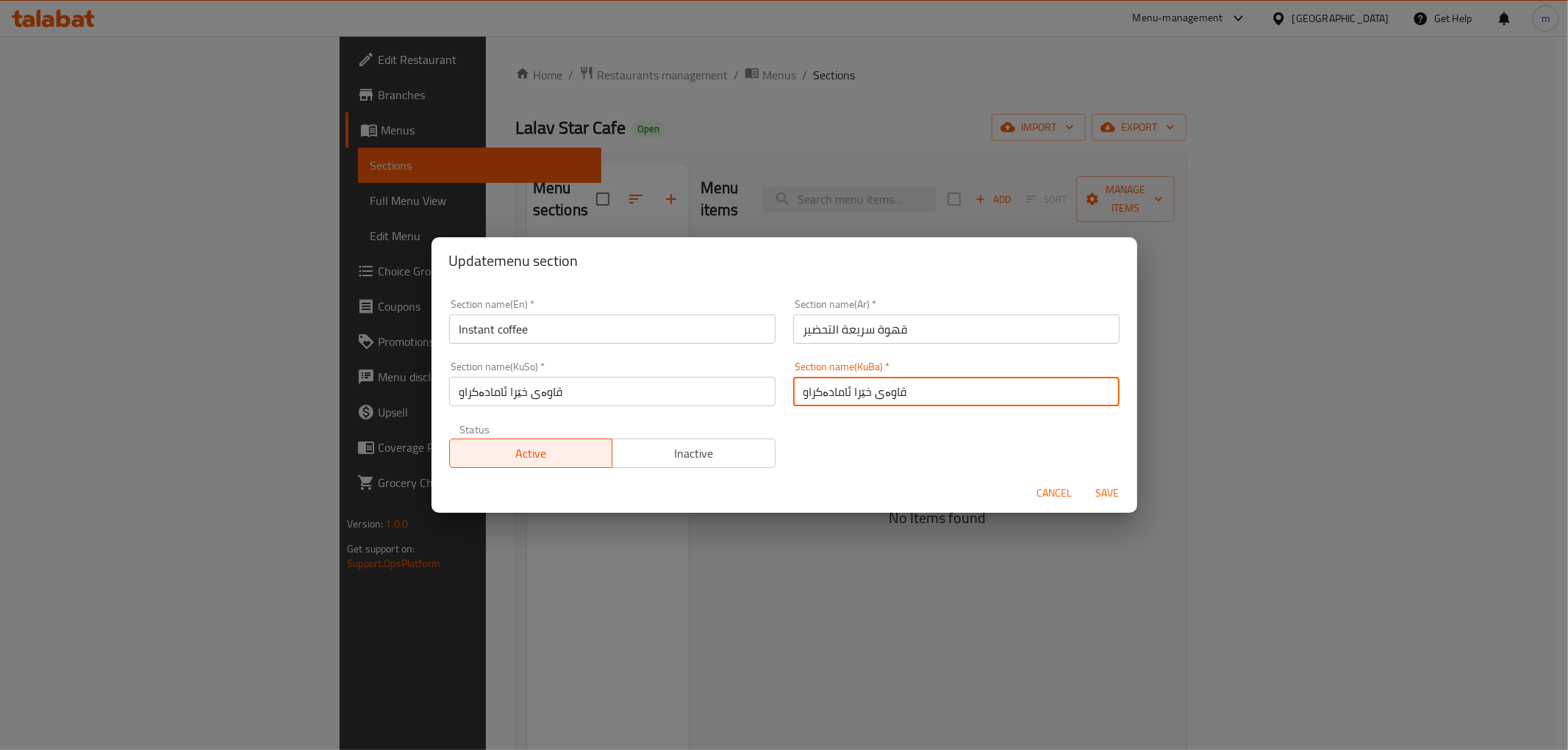
drag, startPoint x: 864, startPoint y: 391, endPoint x: 828, endPoint y: 410, distance: 40.7
click at [784, 391] on div "Section name(KuBa)   * قاوەی خێرا ئامادەکراو Section name(KuBa) *" at bounding box center [956, 384] width 344 height 63
click at [1048, 482] on button "Cancel" at bounding box center [1055, 493] width 47 height 27
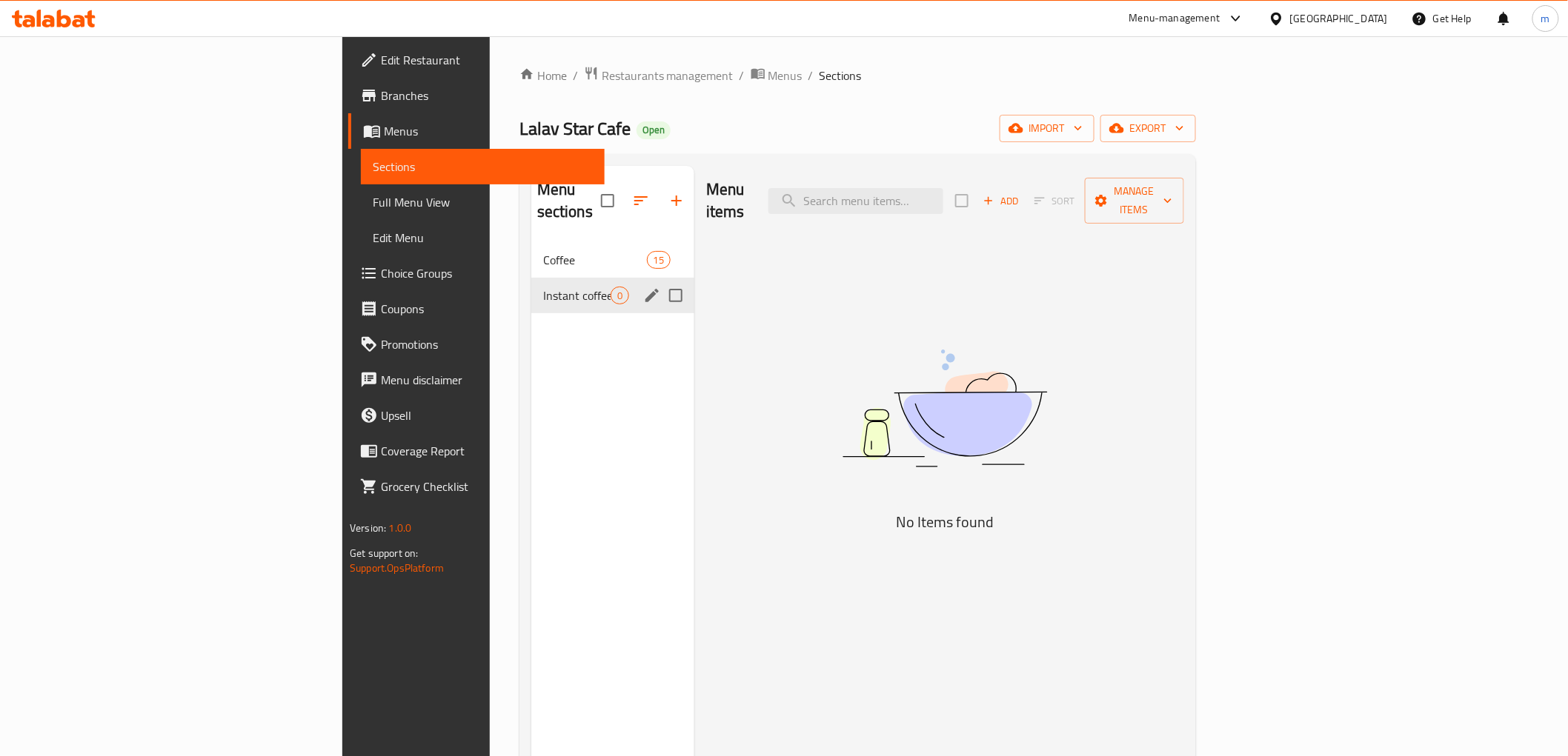
click at [1021, 195] on span "Add" at bounding box center [1001, 201] width 40 height 17
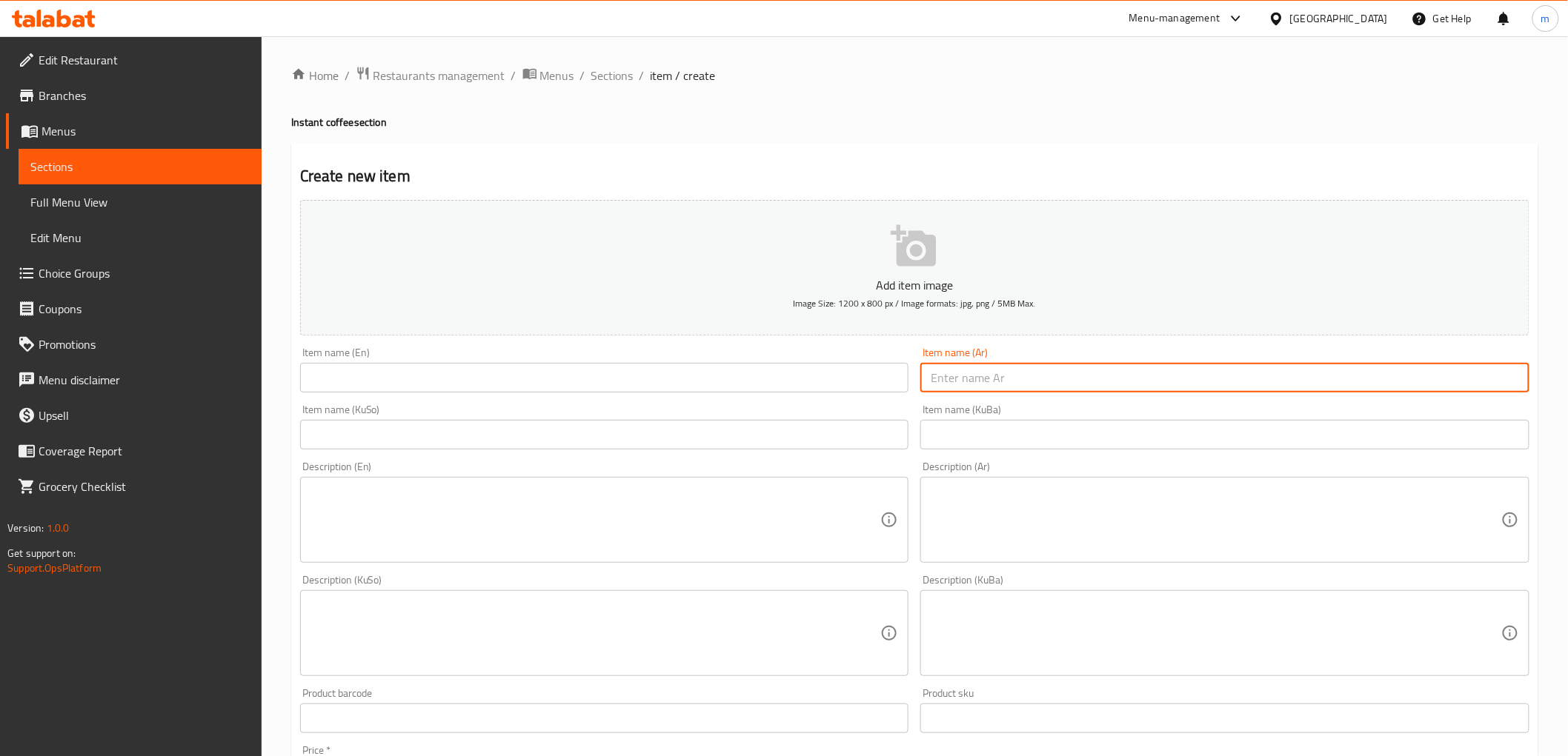
click at [1042, 374] on input "text" at bounding box center [1224, 378] width 609 height 30
paste input "عميد سريع التحظير دارك عدد 30"
type input "عميد سريع التحظير دارك عدد 30"
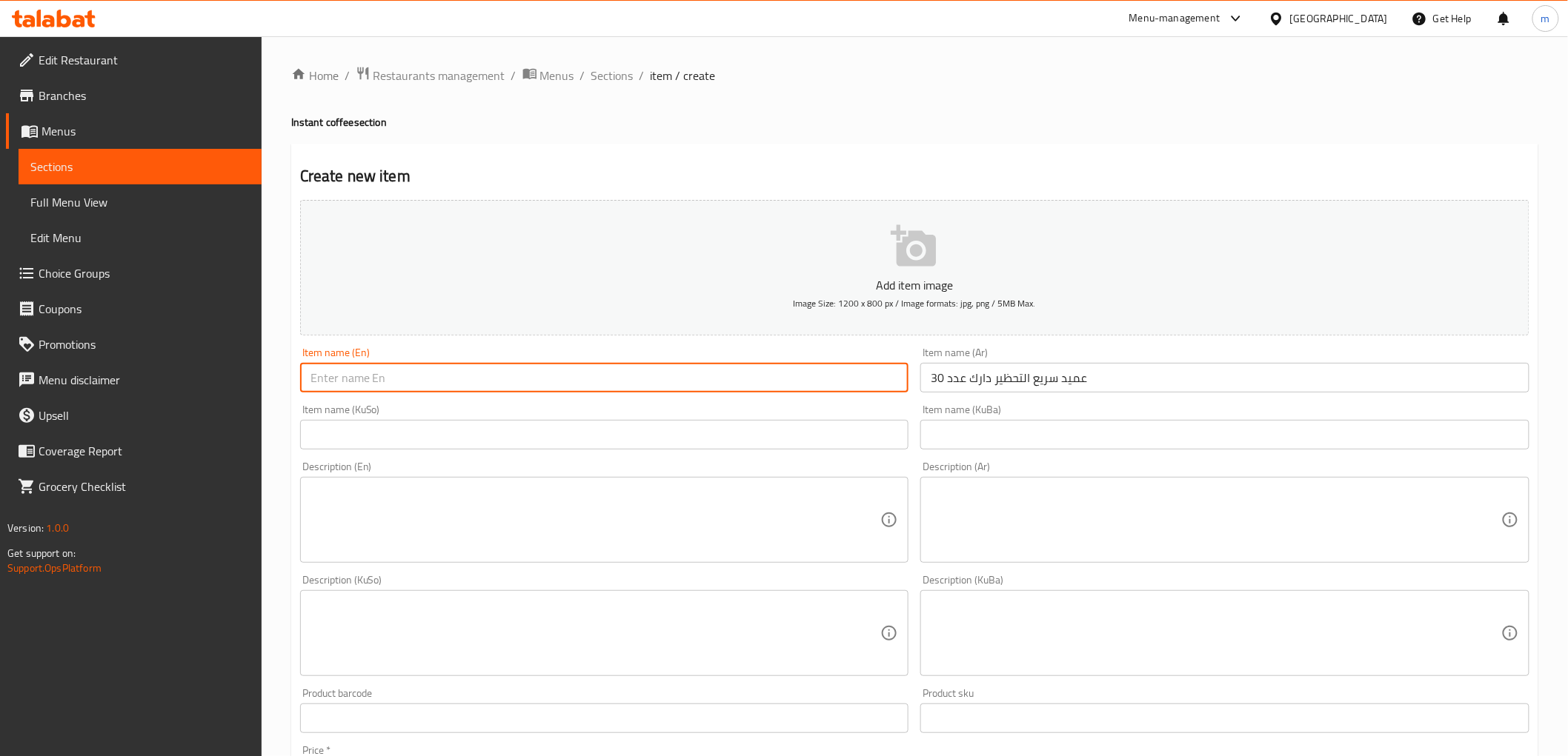
click at [765, 383] on input "text" at bounding box center [604, 378] width 609 height 30
paste input "Instant coffee"
click at [402, 376] on input "Dark Instant coffee" at bounding box center [604, 378] width 609 height 30
type input "Dark Instant Amid 30 Pieces"
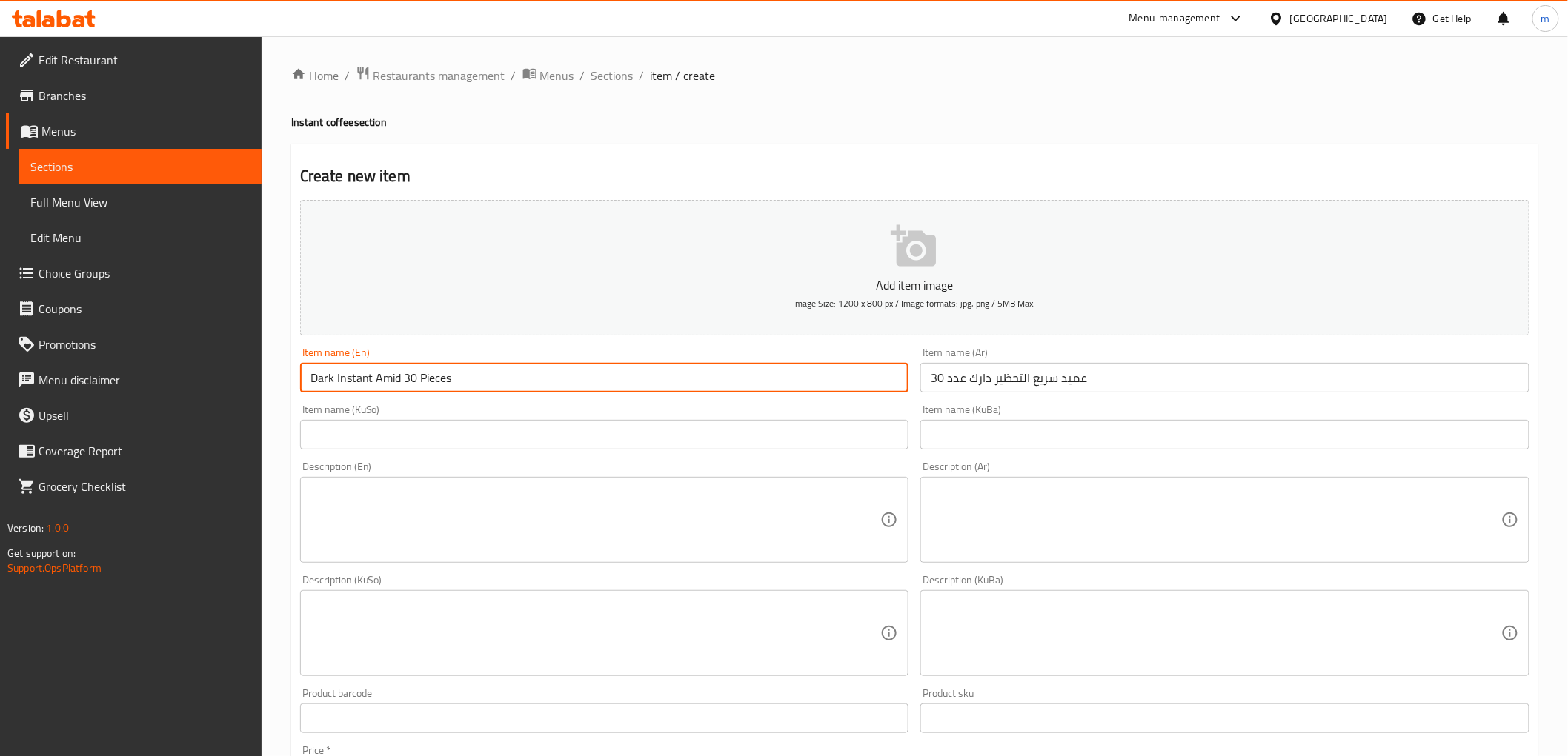
click at [772, 442] on input "text" at bounding box center [604, 435] width 609 height 30
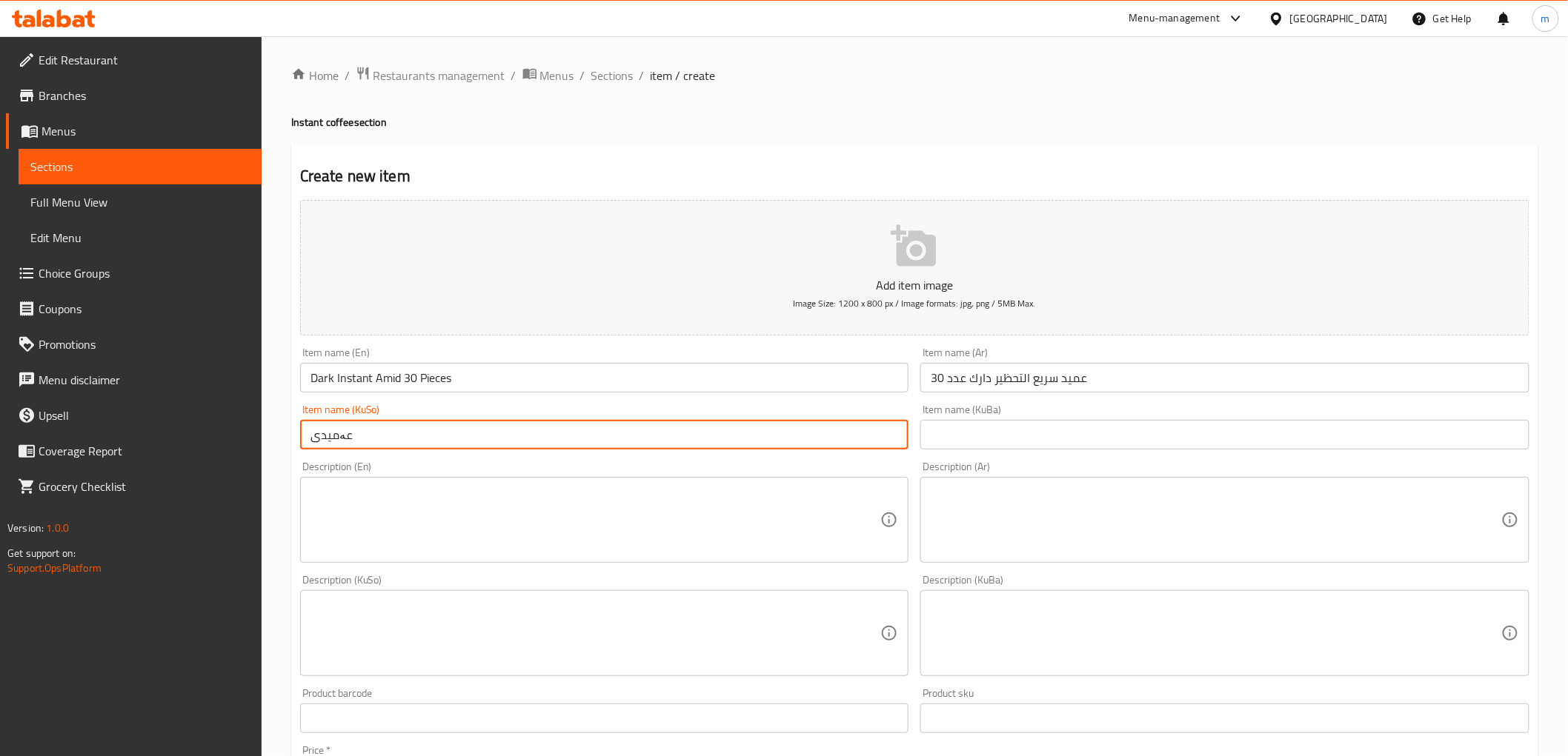
paste input "خێرا ئامادەکراو"
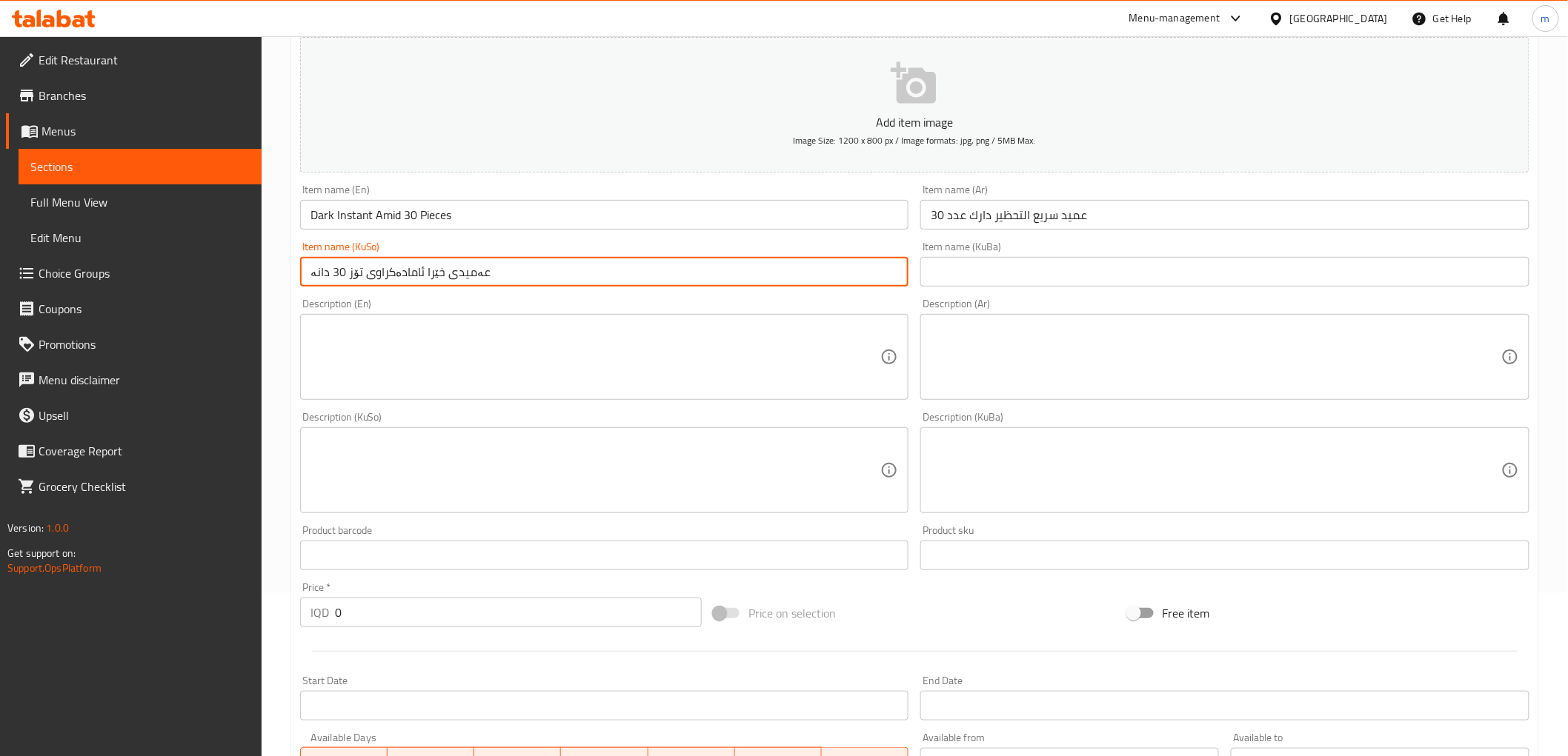
scroll to position [274, 0]
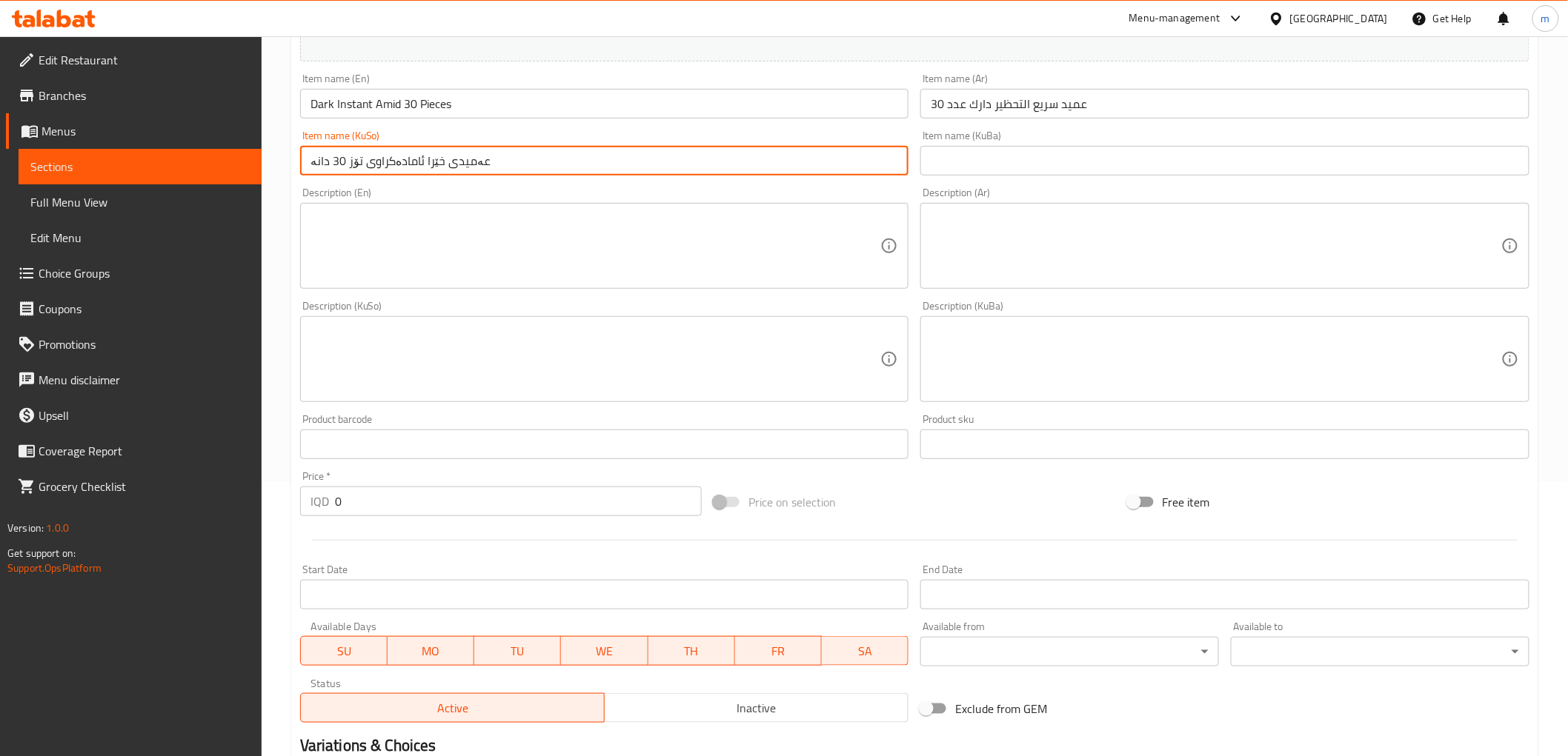
type input "عەمیدی خێرا ئامادەکراوی تۆز 30 دانە"
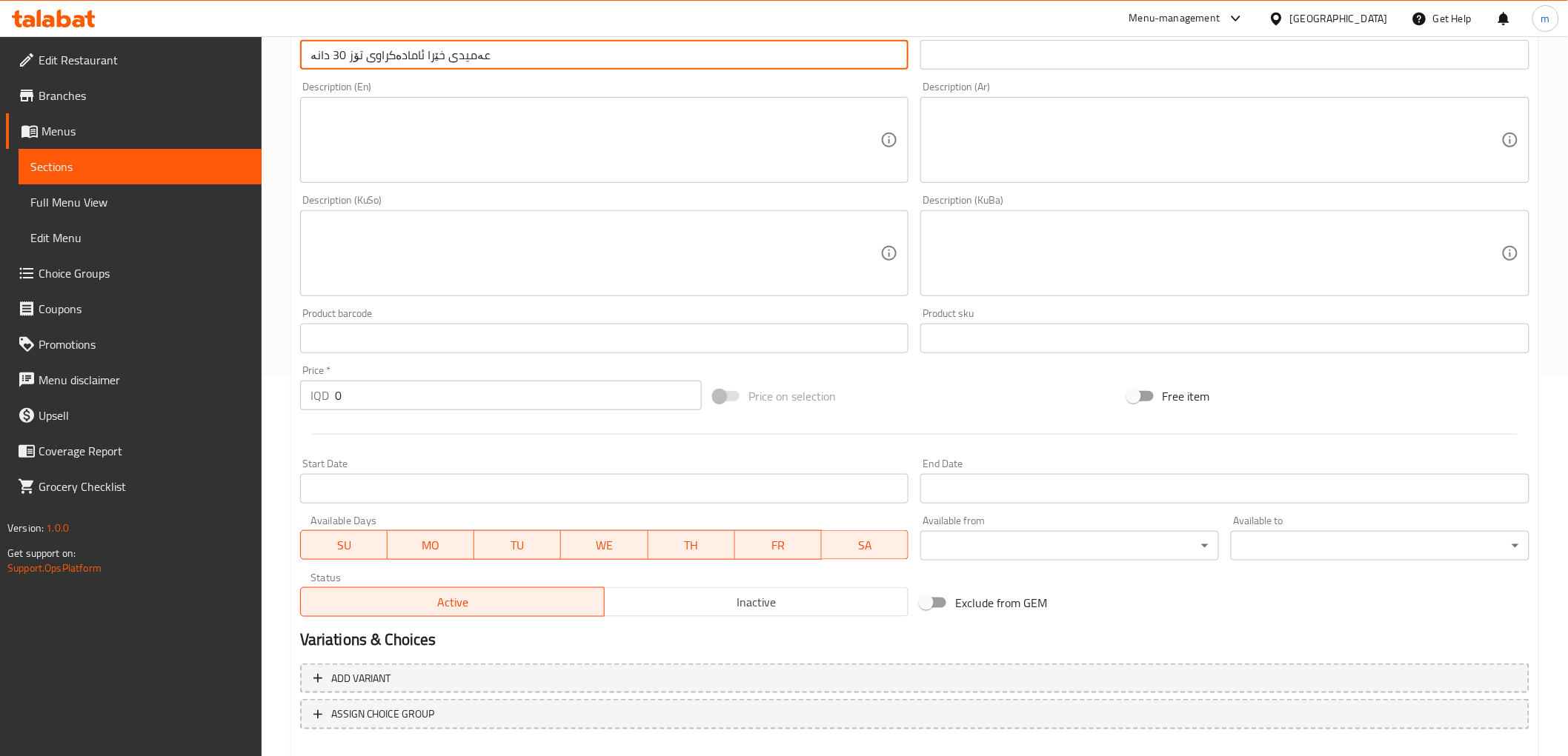
scroll to position [458, 0]
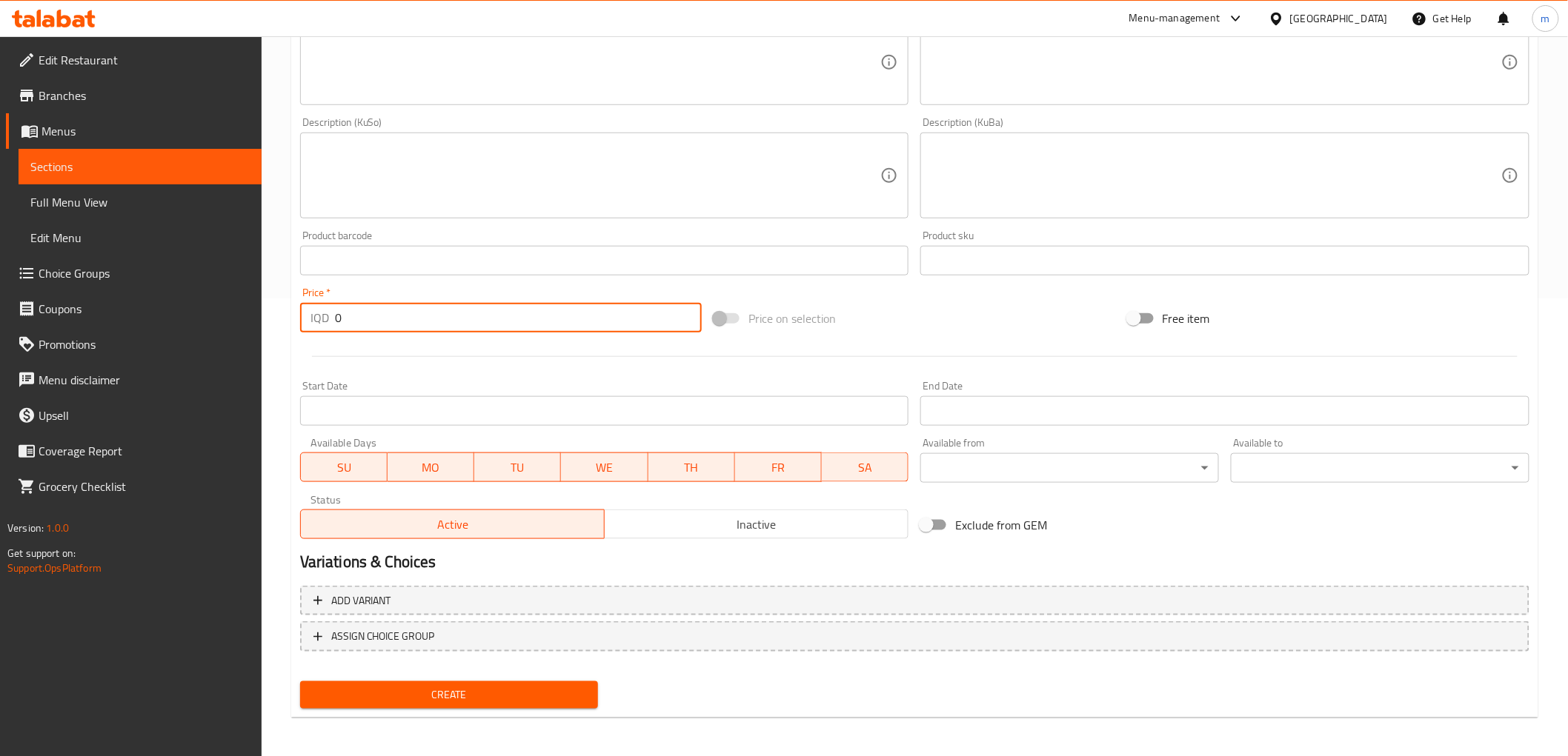
drag, startPoint x: 339, startPoint y: 319, endPoint x: 310, endPoint y: 313, distance: 29.6
click at [310, 313] on div "IQD 0 Price *" at bounding box center [501, 318] width 402 height 30
paste input "1450"
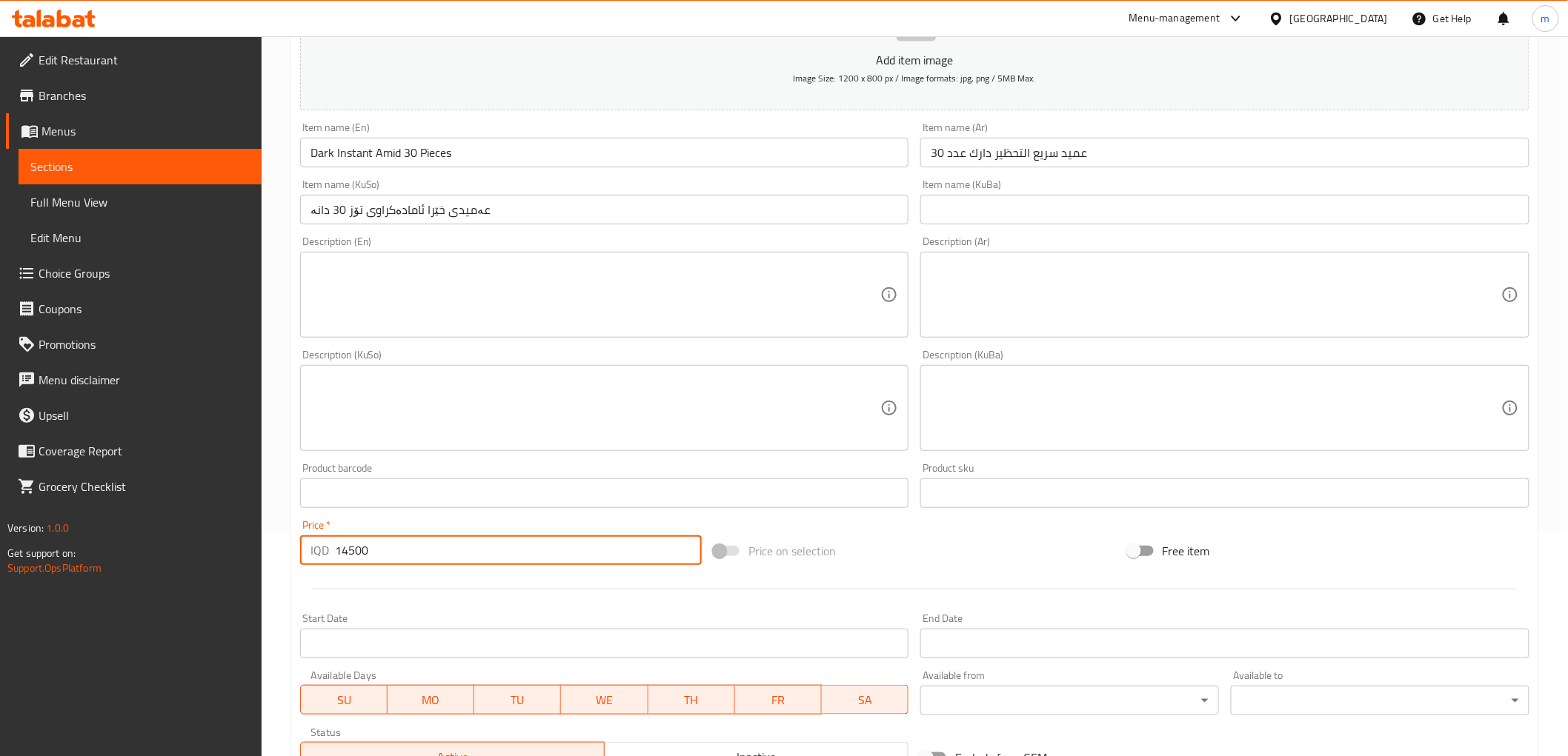
scroll to position [47, 0]
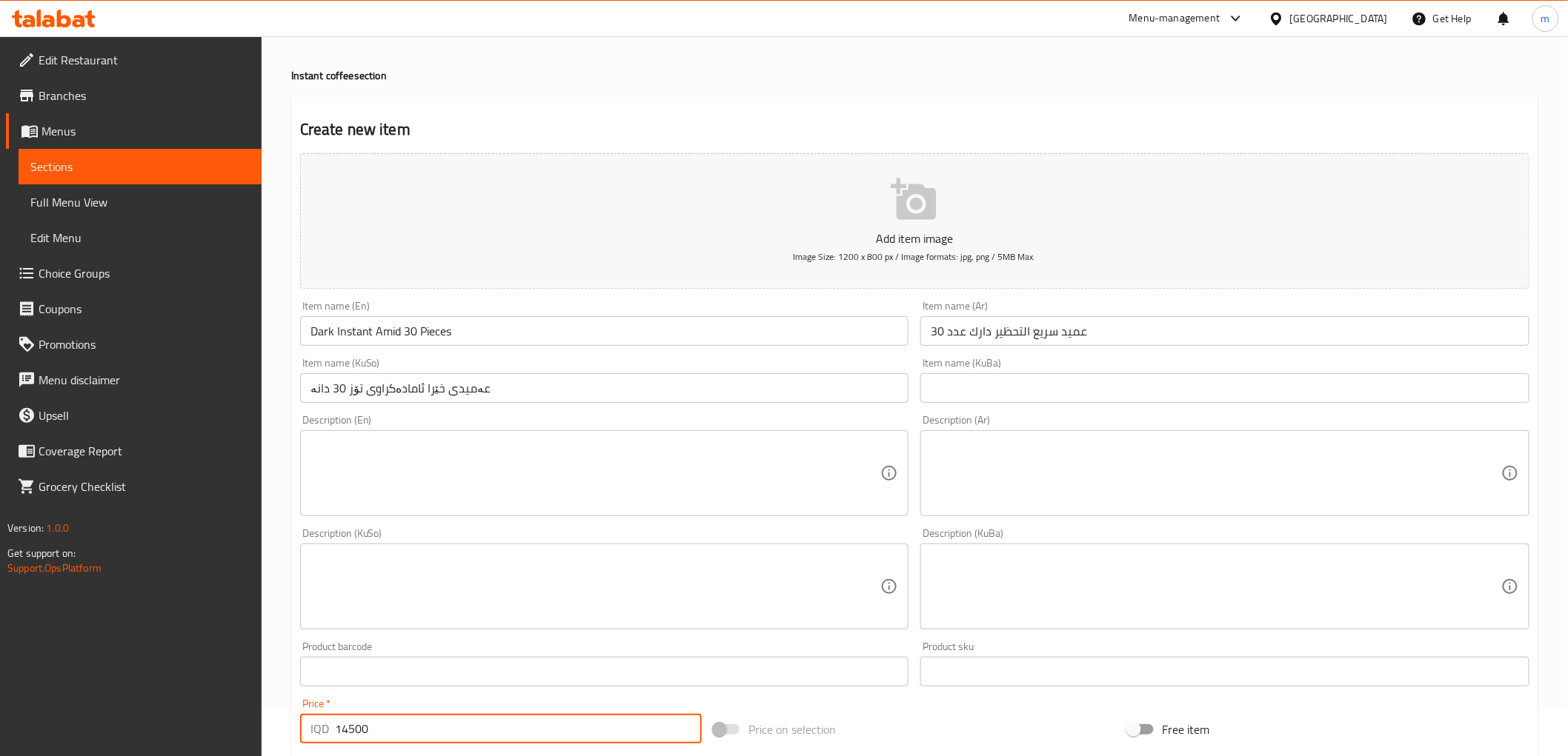
type input "14500"
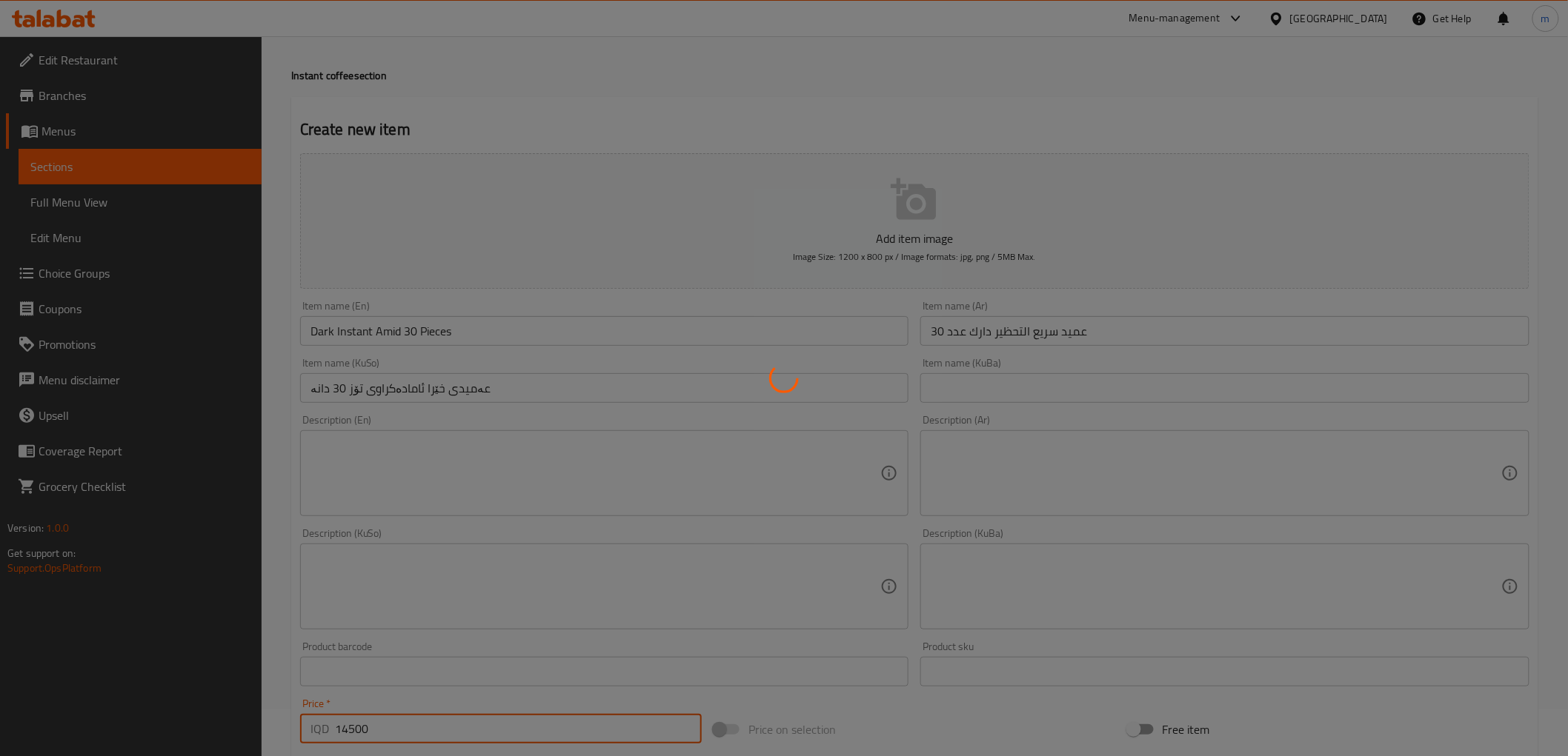
type input "0"
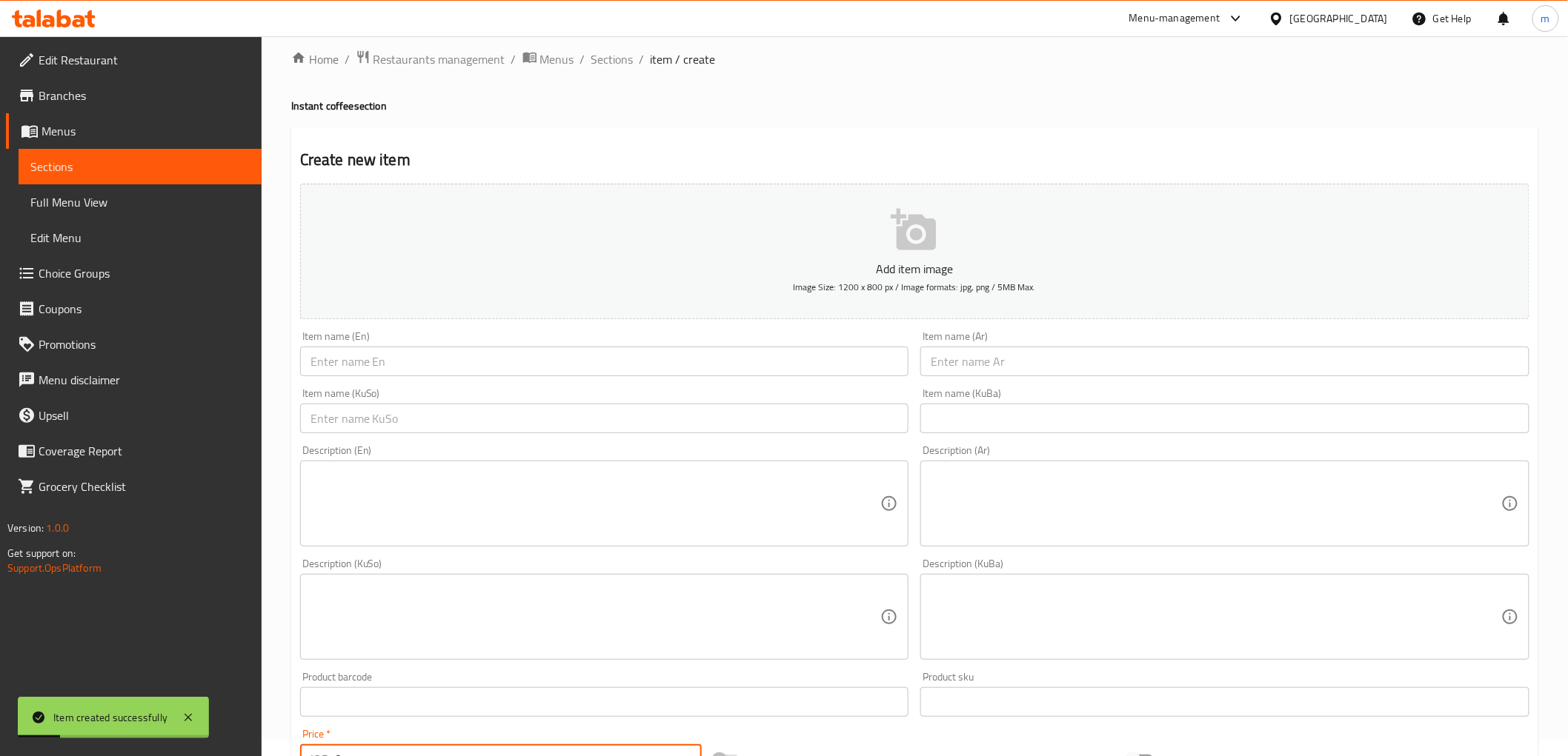
scroll to position [0, 0]
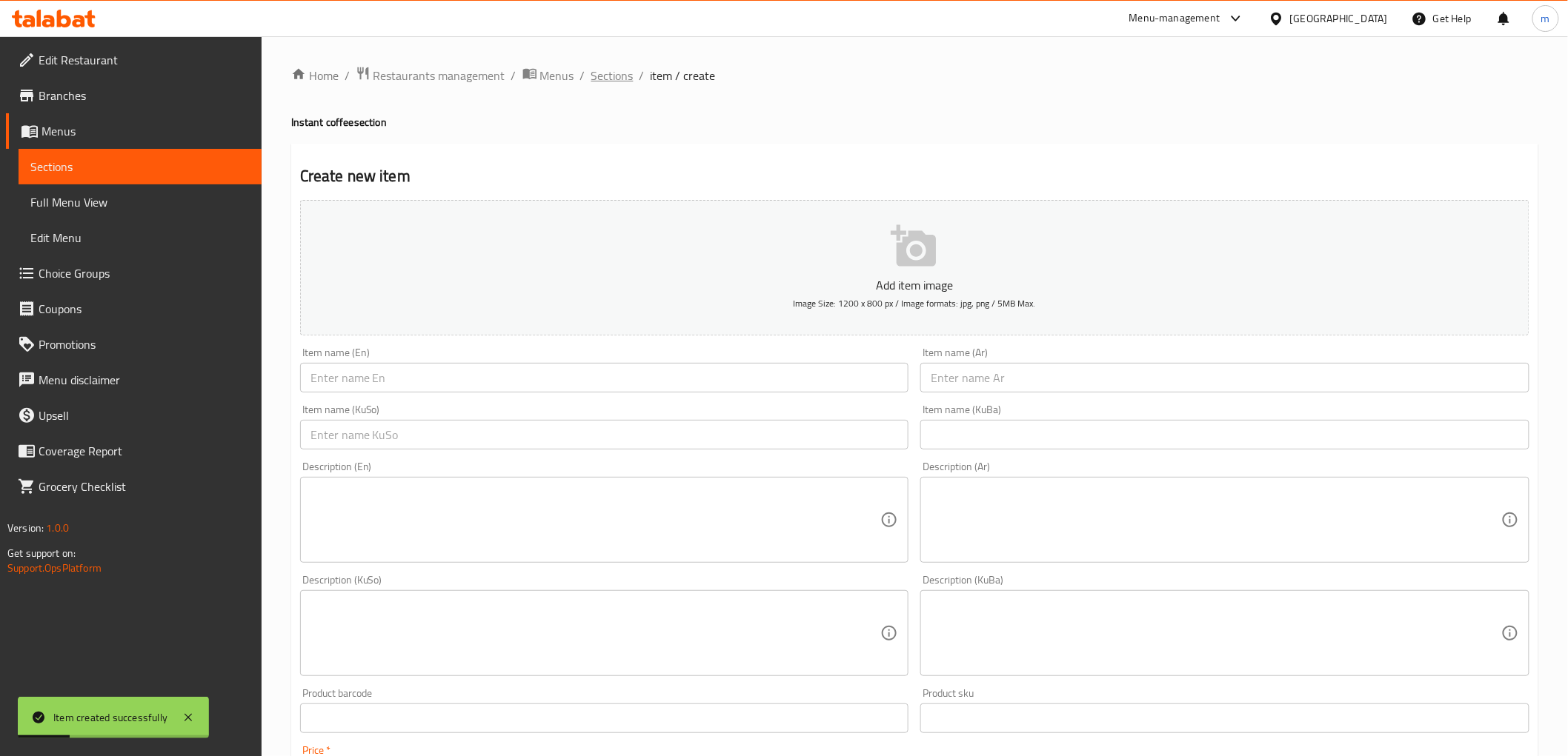
click at [621, 76] on span "Sections" at bounding box center [612, 76] width 42 height 18
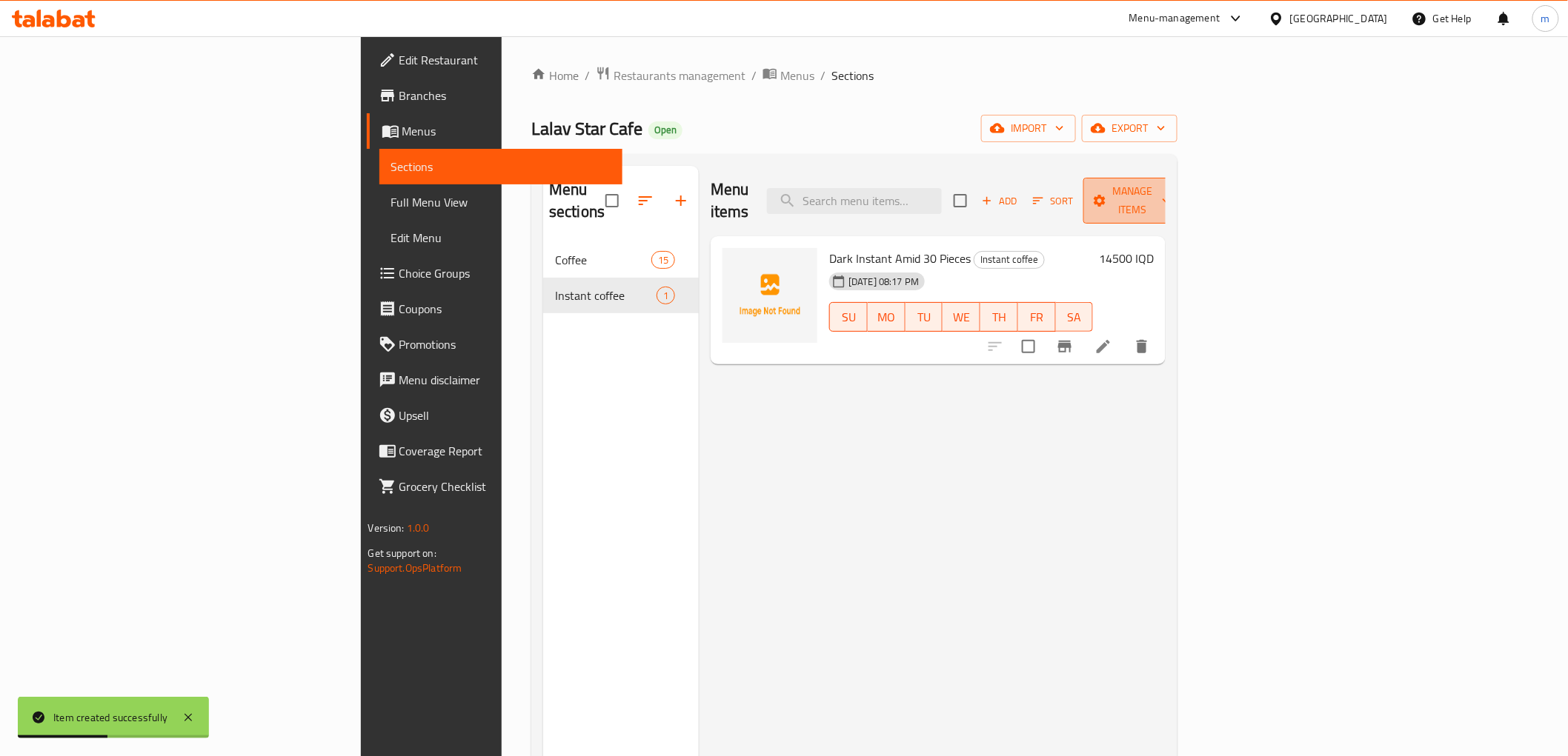
click at [1171, 198] on span "Manage items" at bounding box center [1133, 201] width 76 height 37
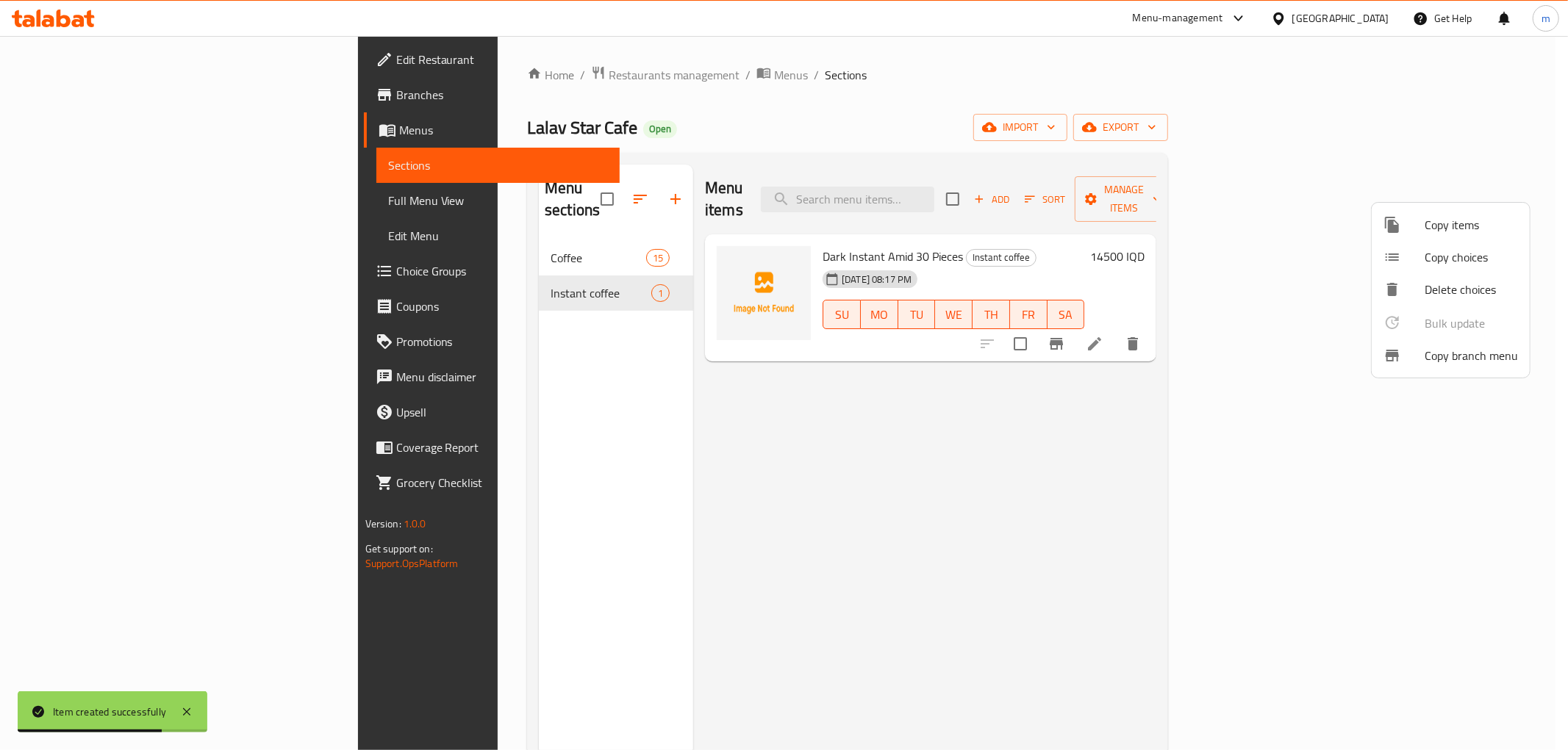
click at [1276, 253] on div at bounding box center [784, 375] width 1568 height 750
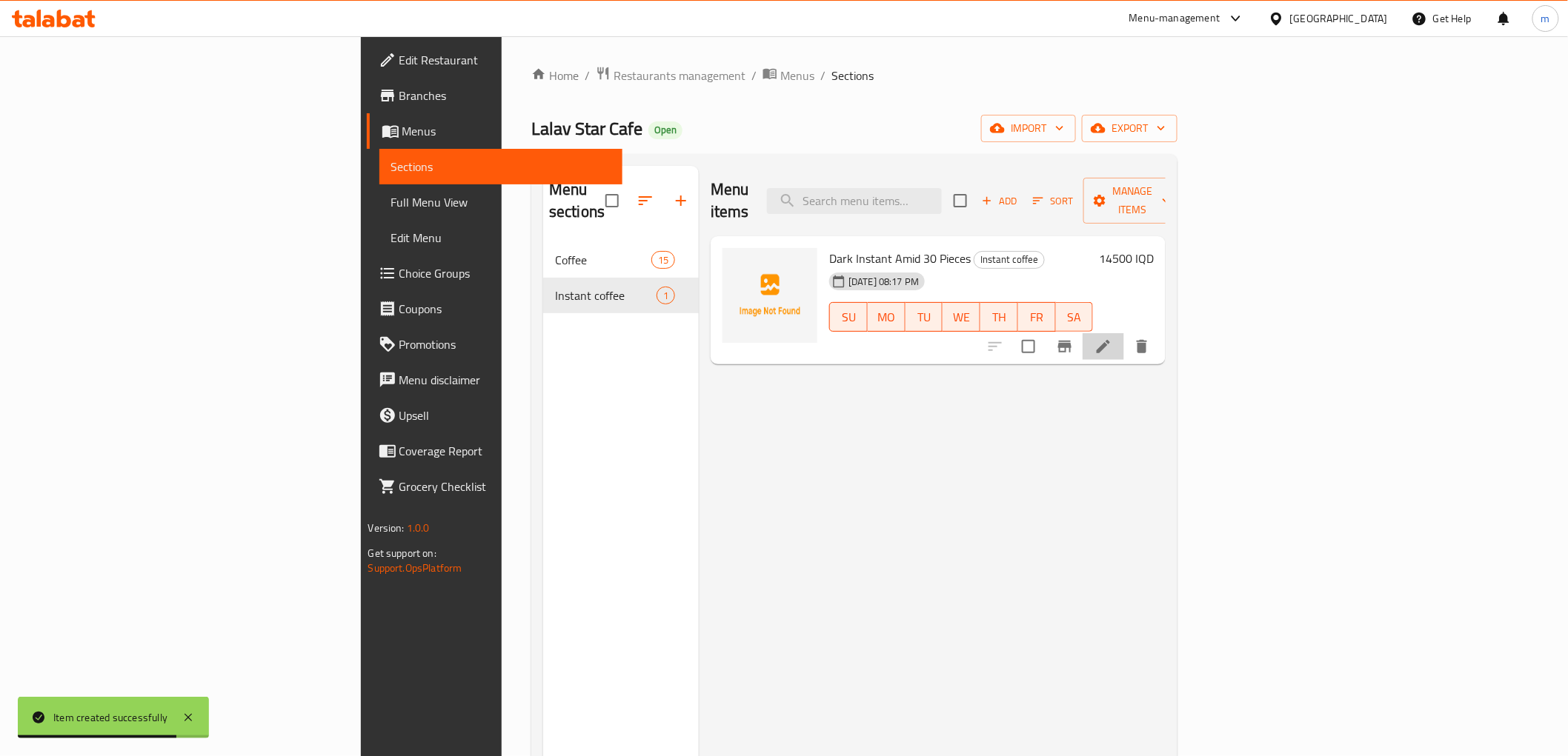
click at [1124, 333] on li at bounding box center [1104, 347] width 42 height 27
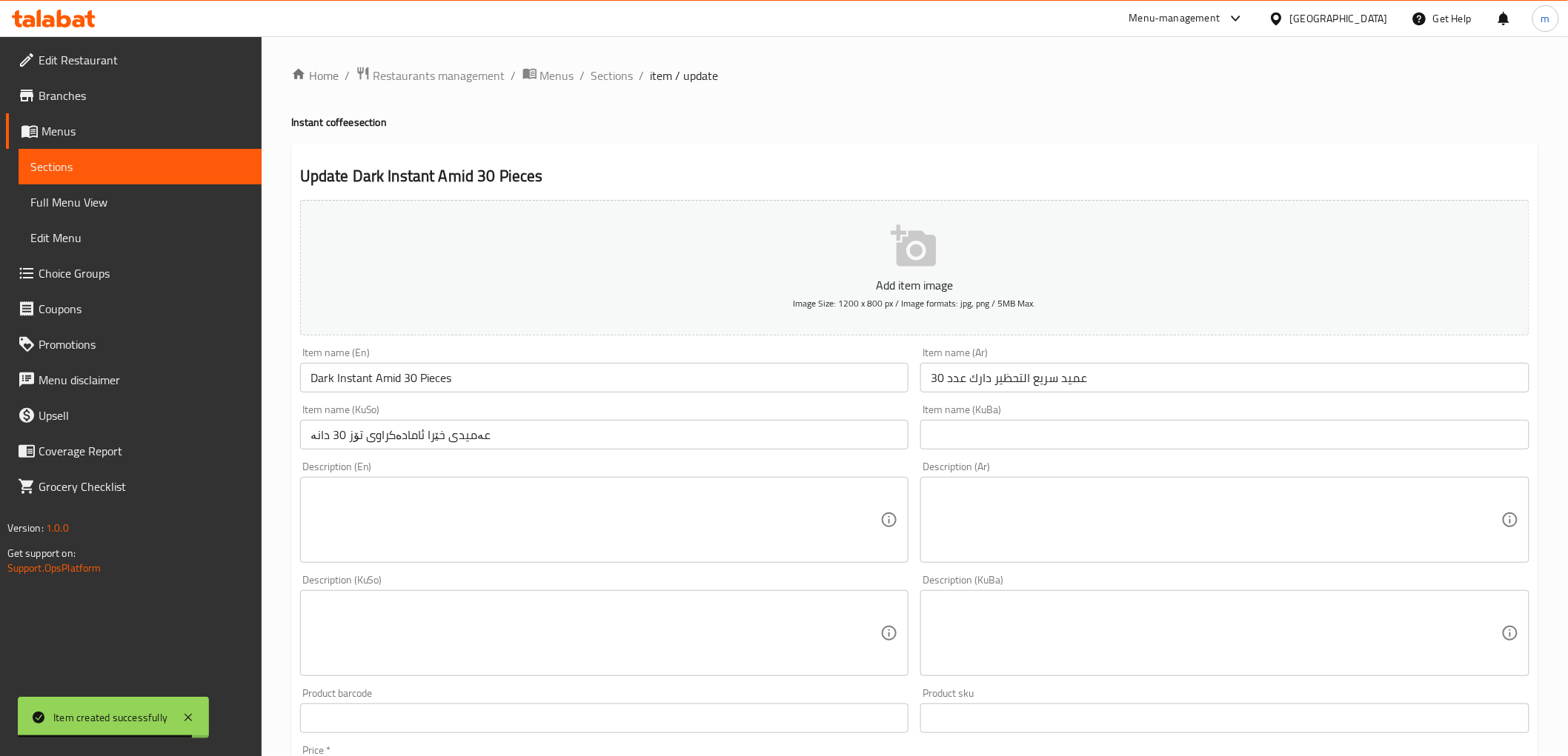
click at [833, 437] on input "عەمیدی خێرا ئامادەکراوی تۆز 30 دانە" at bounding box center [604, 435] width 609 height 30
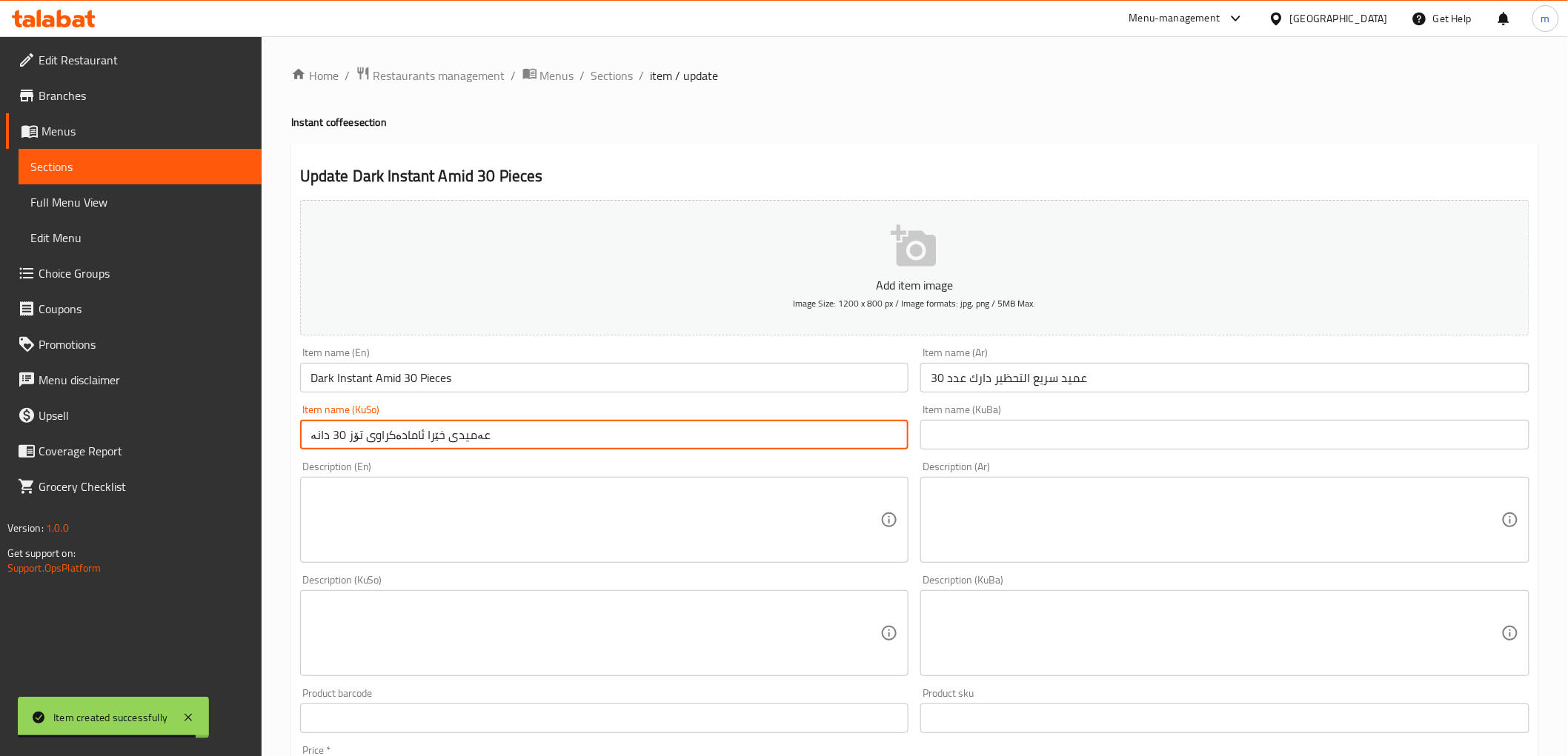
click at [833, 437] on input "عەمیدی خێرا ئامادەکراوی تۆز 30 دانە" at bounding box center [604, 435] width 609 height 30
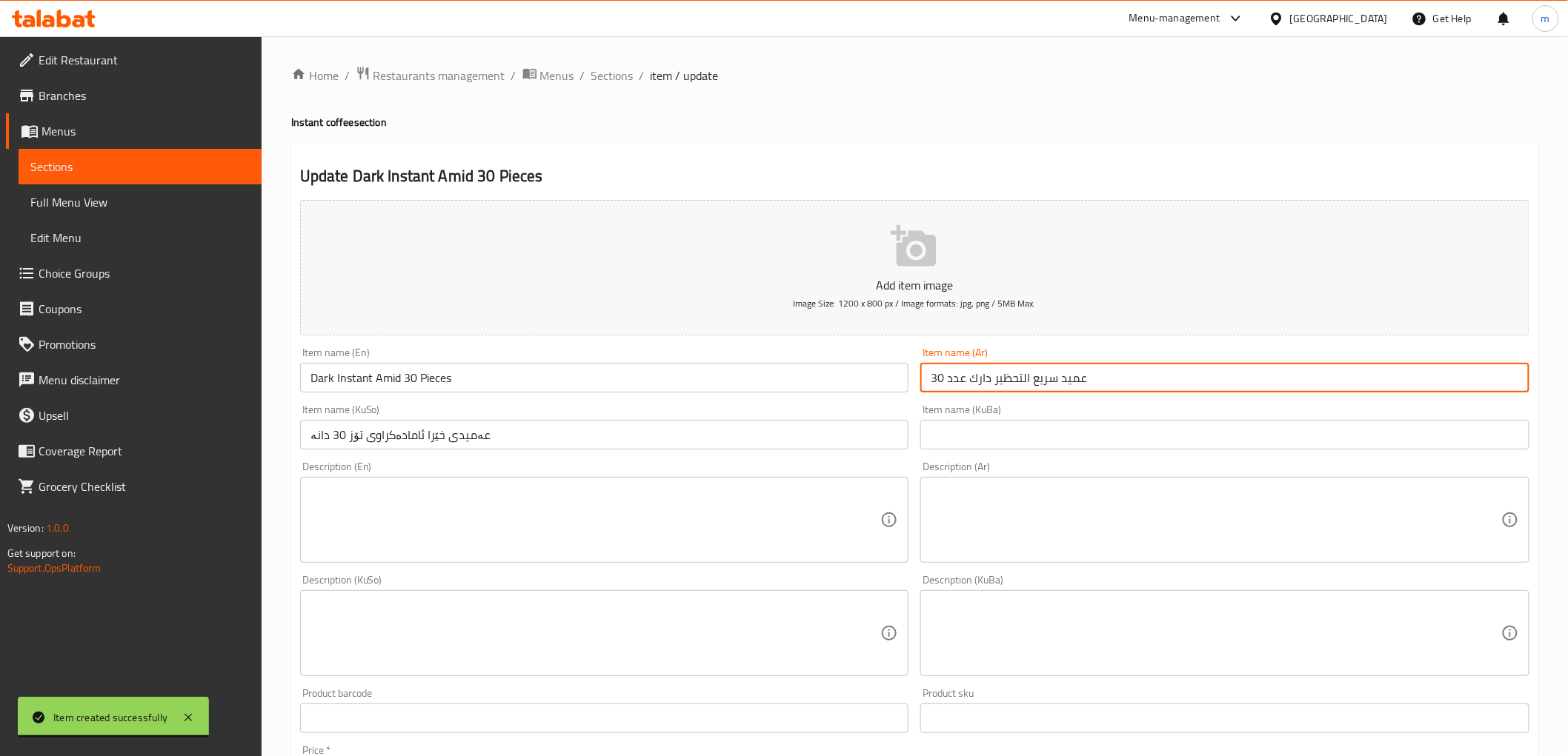
click at [993, 387] on input "عميد سريع التحظير دارك عدد 30" at bounding box center [1224, 378] width 609 height 30
click at [872, 371] on input "Dark Instant Amid 30 Pieces" at bounding box center [604, 378] width 609 height 30
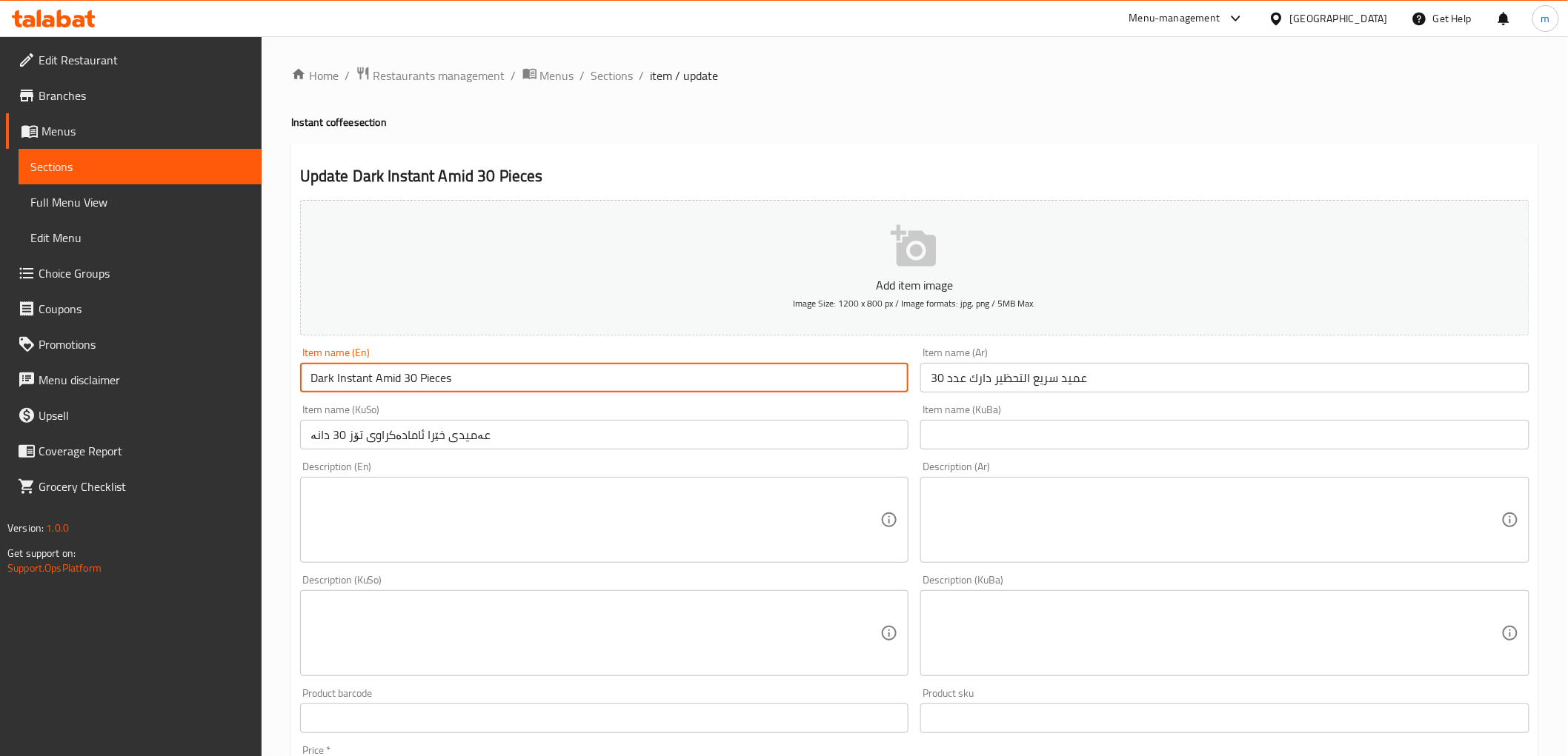
click at [872, 371] on input "Dark Instant Amid 30 Pieces" at bounding box center [604, 378] width 609 height 30
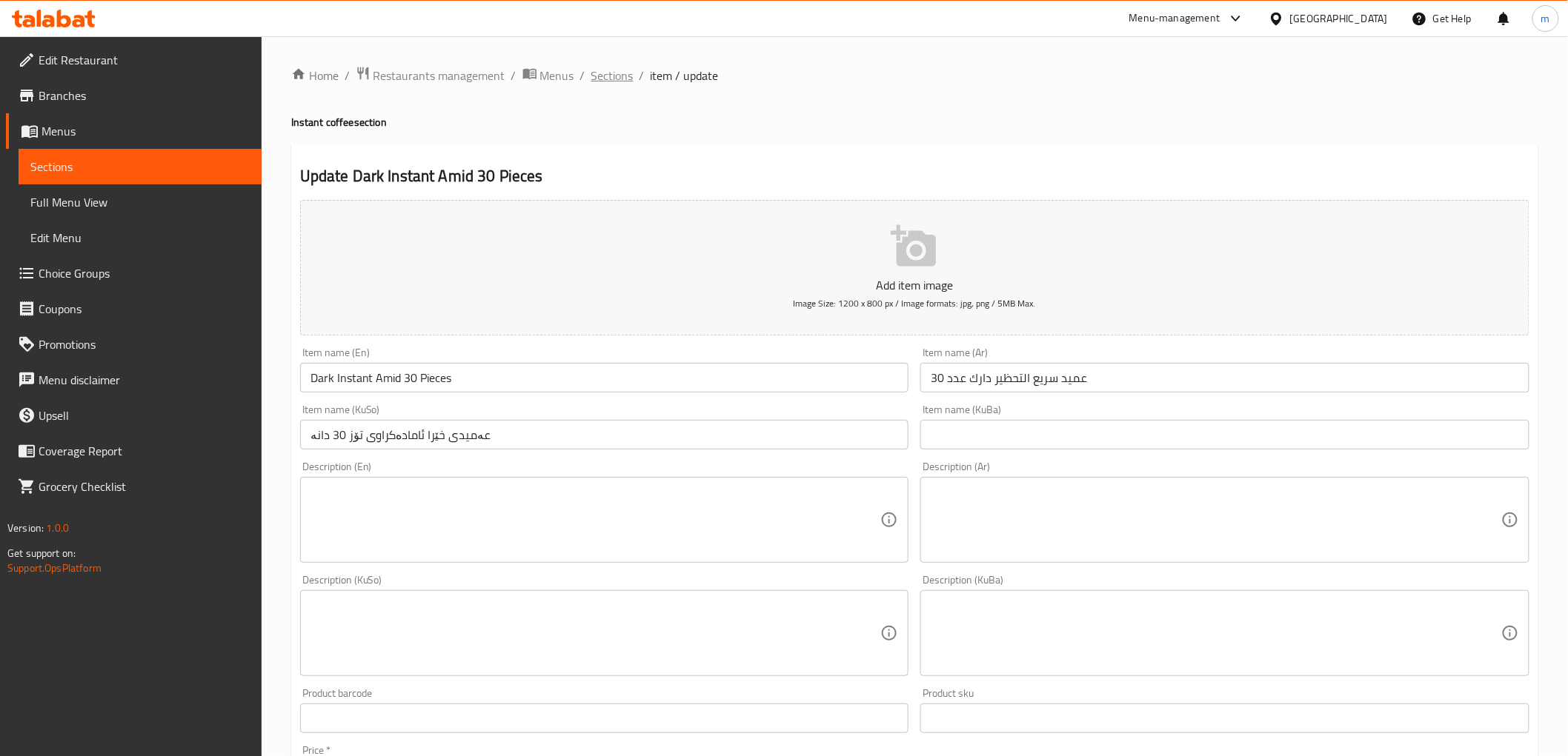
click at [615, 71] on span "Sections" at bounding box center [612, 76] width 42 height 18
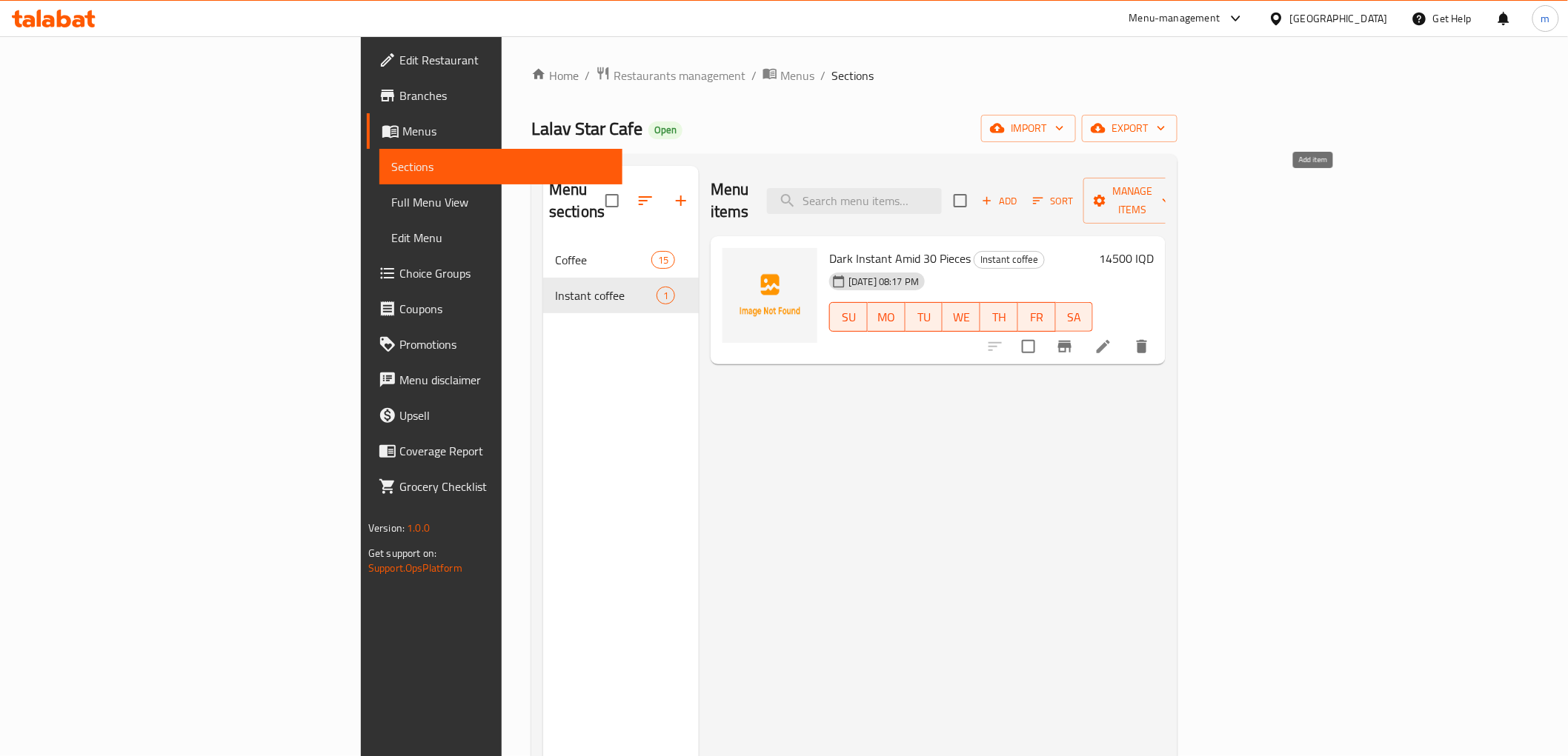
click at [993, 194] on icon "button" at bounding box center [987, 201] width 13 height 13
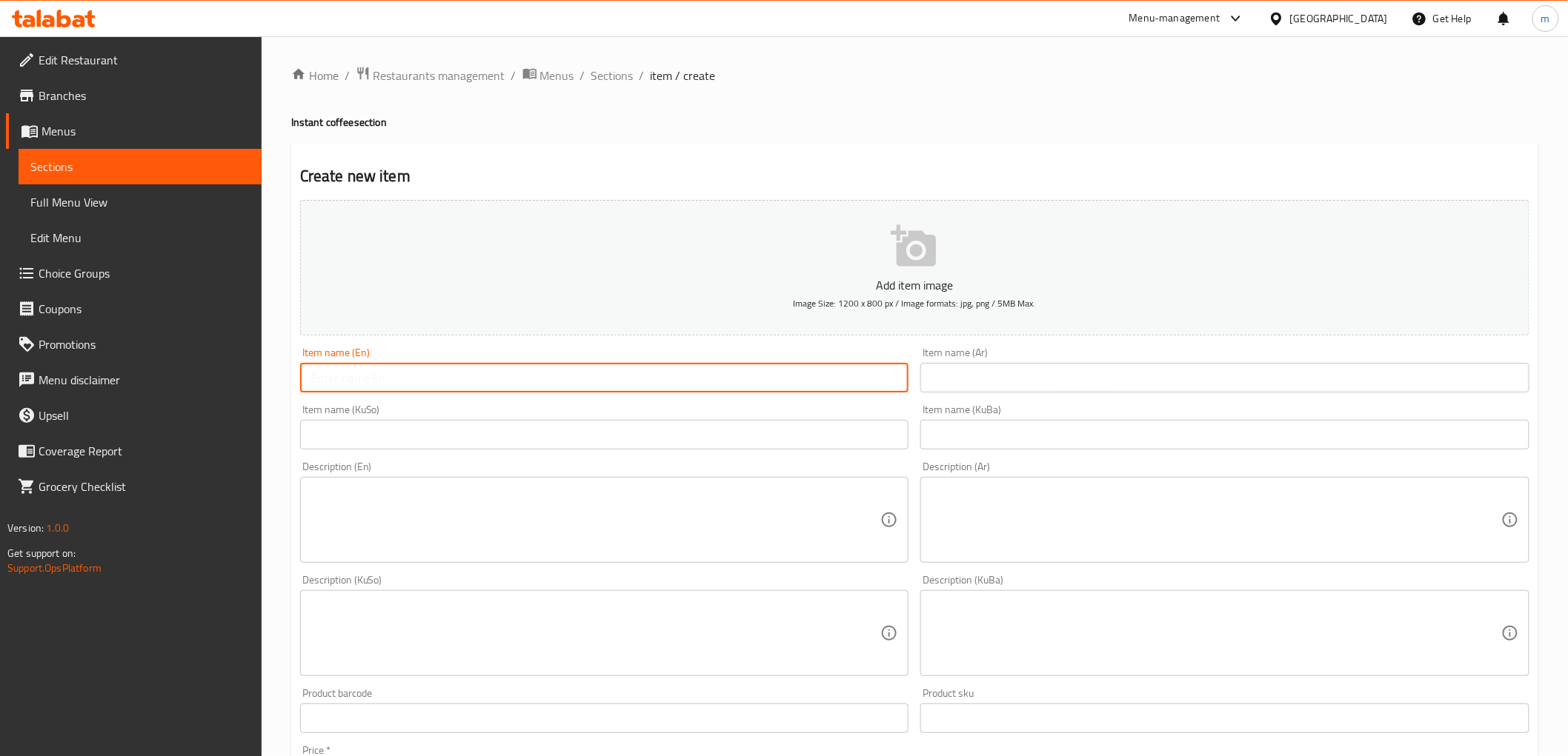
click at [746, 390] on input "text" at bounding box center [604, 378] width 609 height 30
paste input "Dark Instant Amid 30 Pieces"
type input "Dark Instant Amid 30 Pieces"
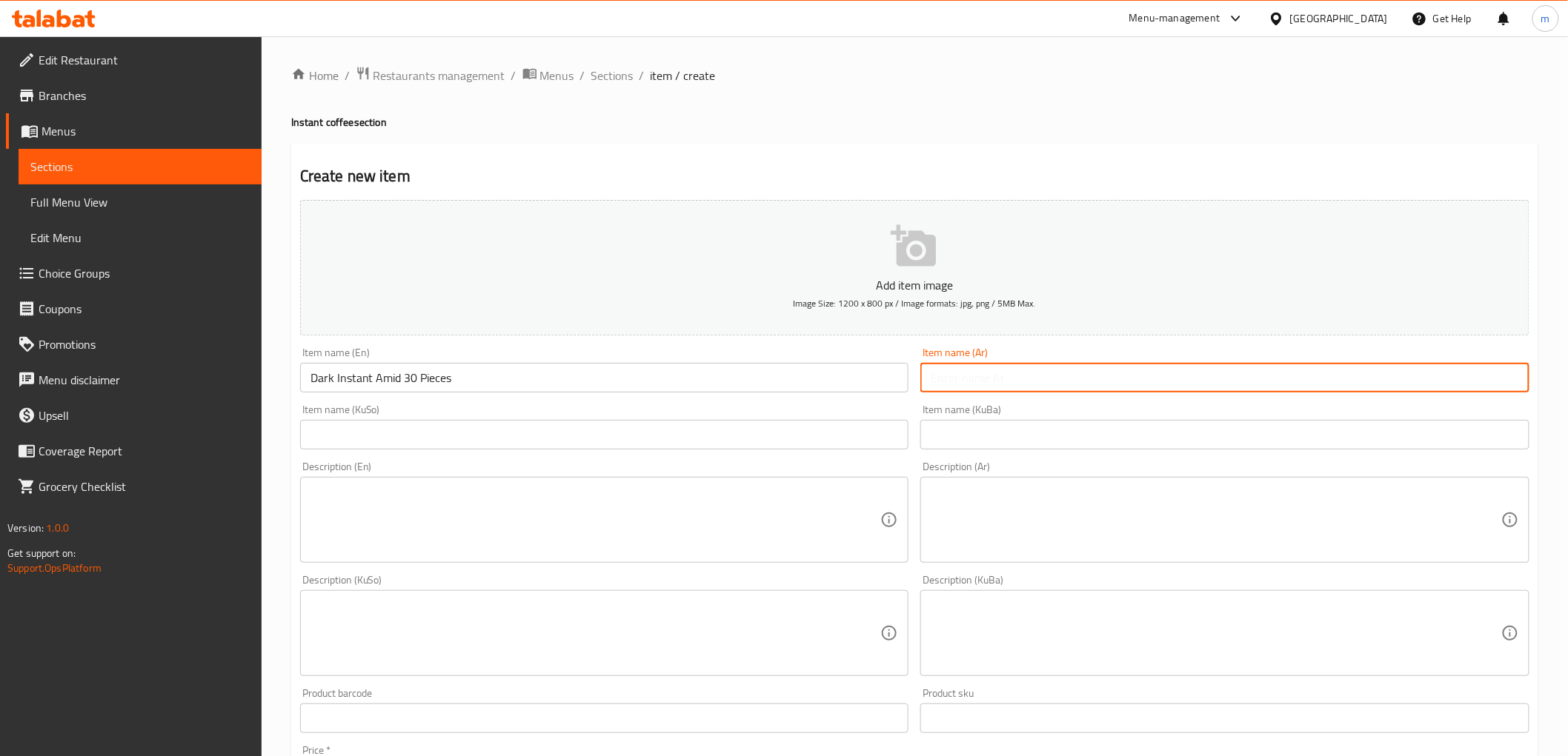
click at [996, 387] on input "text" at bounding box center [1224, 378] width 609 height 30
paste input "عميد سريع التحظير دارك عدد 30"
type input "عميد سريع التحظير دارك عدد 30"
drag, startPoint x: 807, startPoint y: 449, endPoint x: 800, endPoint y: 452, distance: 7.6
click at [807, 449] on input "text" at bounding box center [604, 435] width 609 height 30
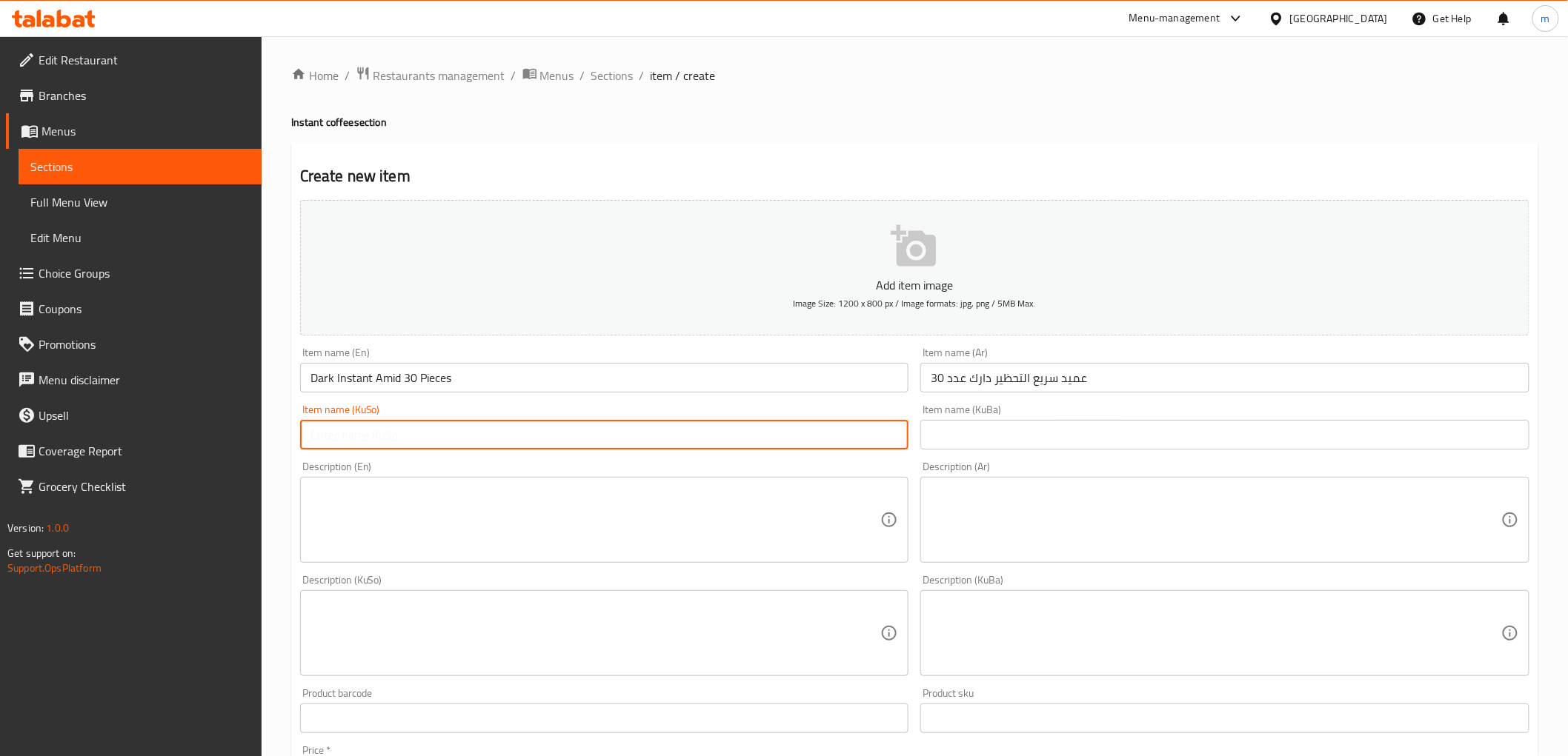
paste input "عەمیدی خێرا ئامادەکراوی تۆز 30 دانە"
type input "عەمیدی خێرا ئامادەکراوی تۆز 30 دانە"
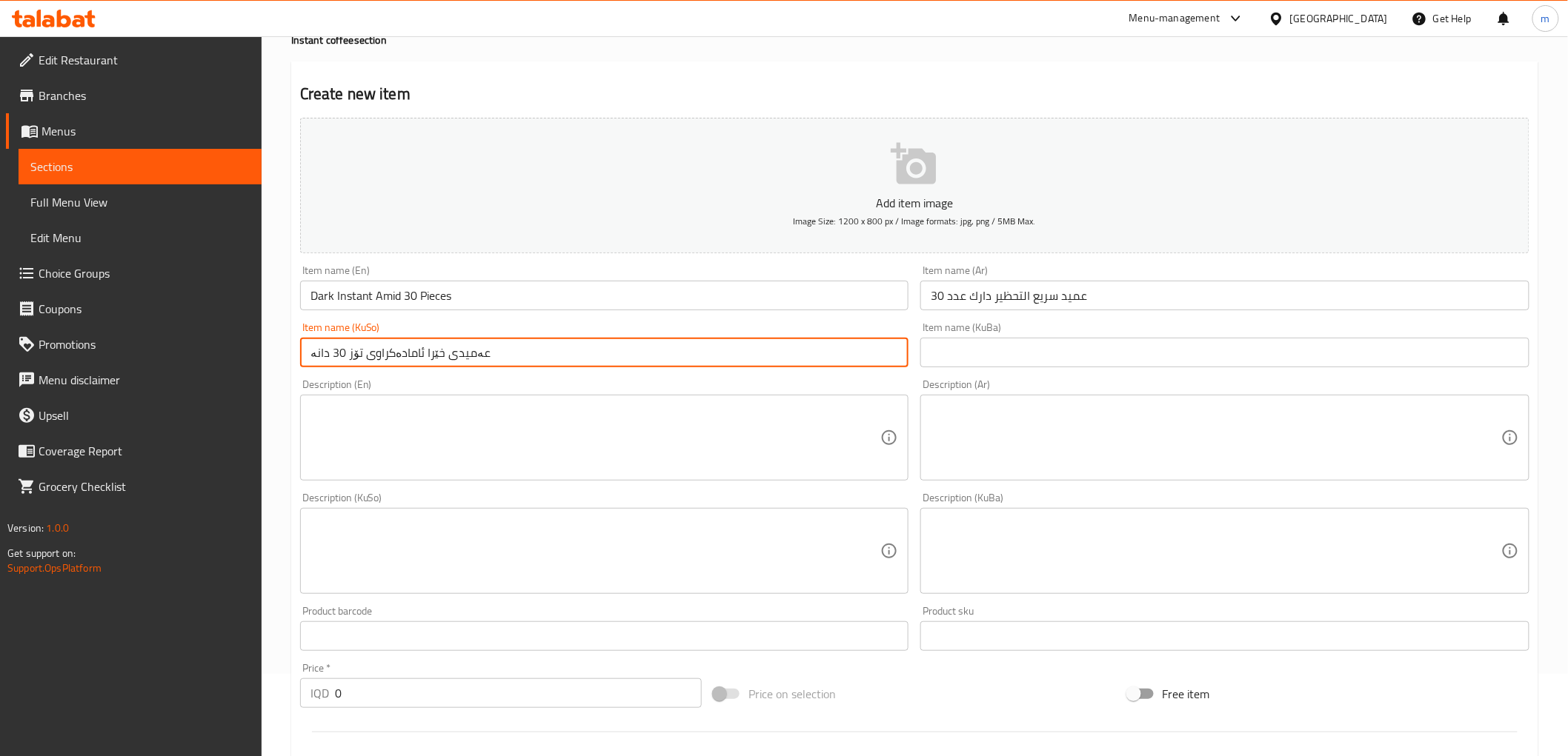
scroll to position [137, 0]
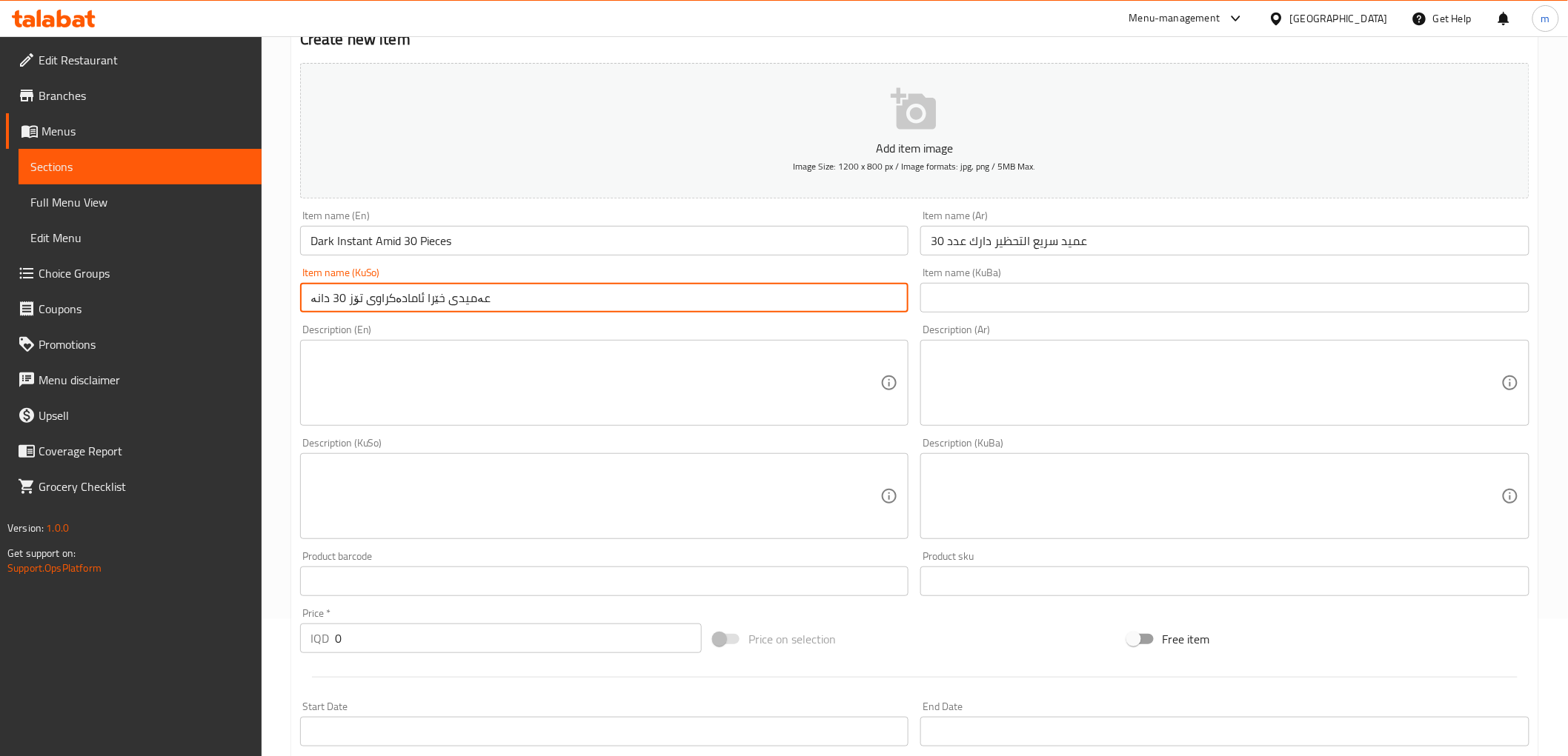
drag, startPoint x: 328, startPoint y: 631, endPoint x: 268, endPoint y: 631, distance: 60.0
click at [268, 631] on div "Home / Restaurants management / Menus / Sections / item / create Instant coffee…" at bounding box center [914, 490] width 1306 height 1181
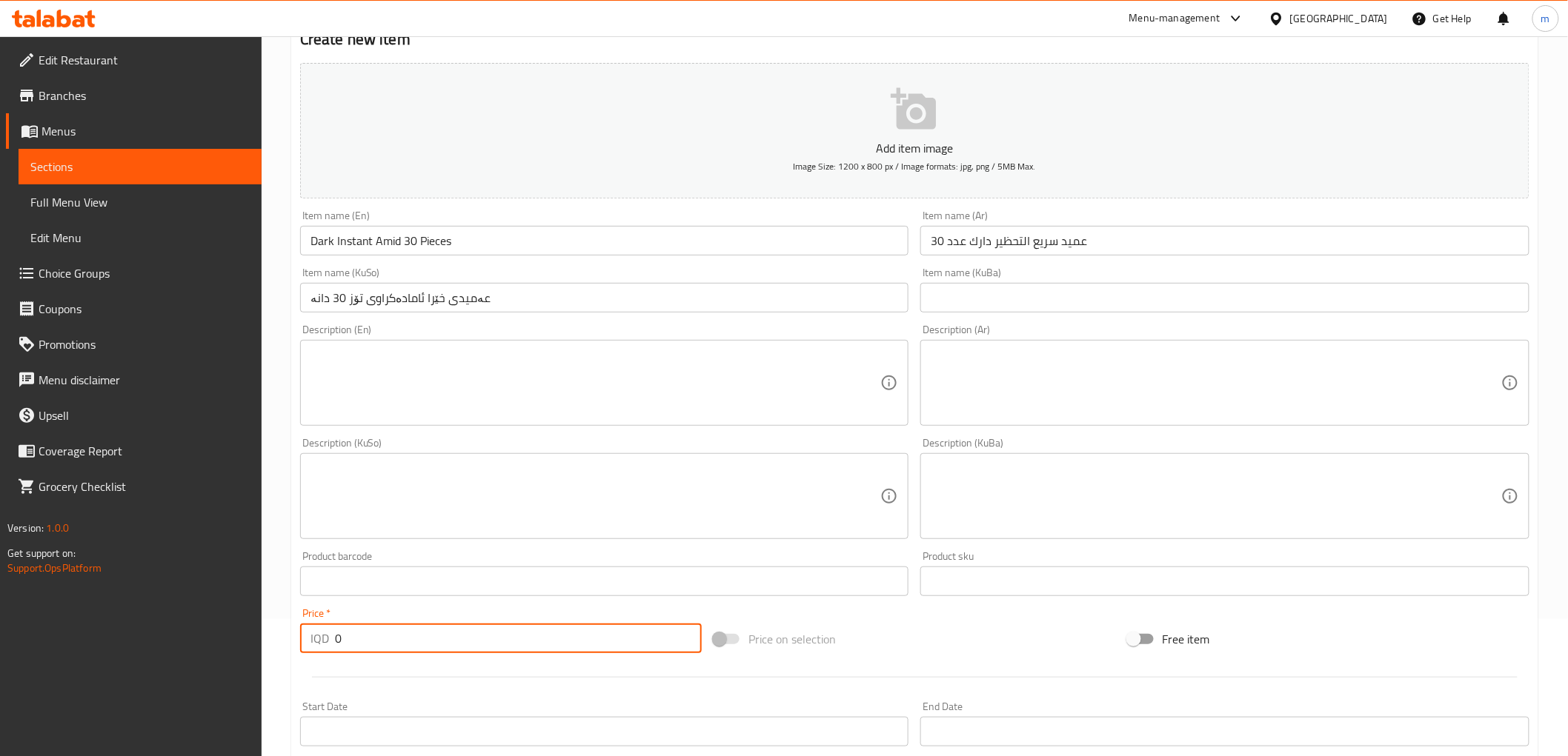
paste input "925"
type input "9250"
click at [974, 385] on textarea at bounding box center [1215, 383] width 571 height 71
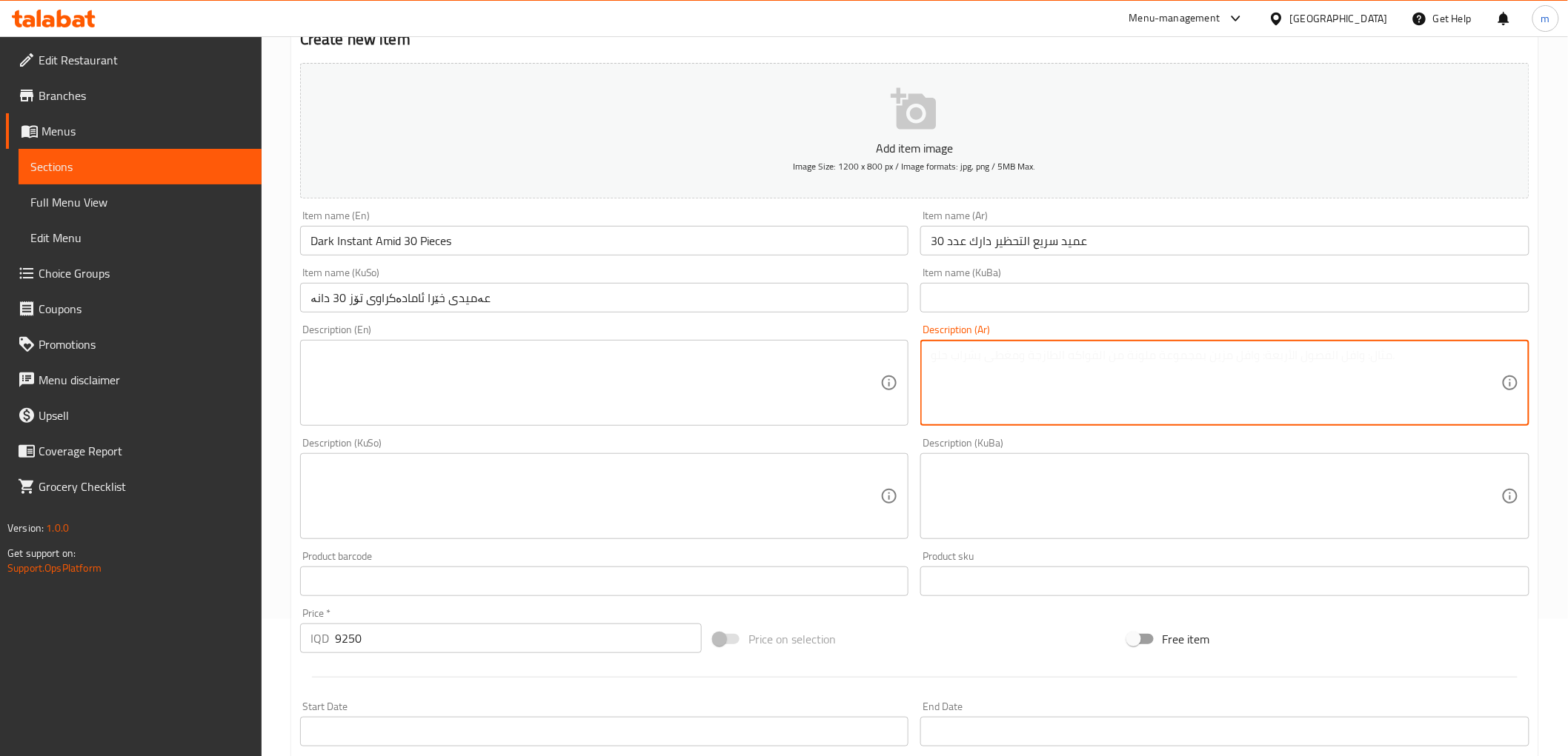
paste textarea "عدد18"
click at [937, 358] on textarea "عدد18" at bounding box center [1215, 383] width 571 height 71
drag, startPoint x: 943, startPoint y: 353, endPoint x: 917, endPoint y: 359, distance: 26.7
click at [917, 359] on div "Description (Ar) عدد18 Description (Ar)" at bounding box center [1225, 375] width 621 height 113
type textarea "عدد"
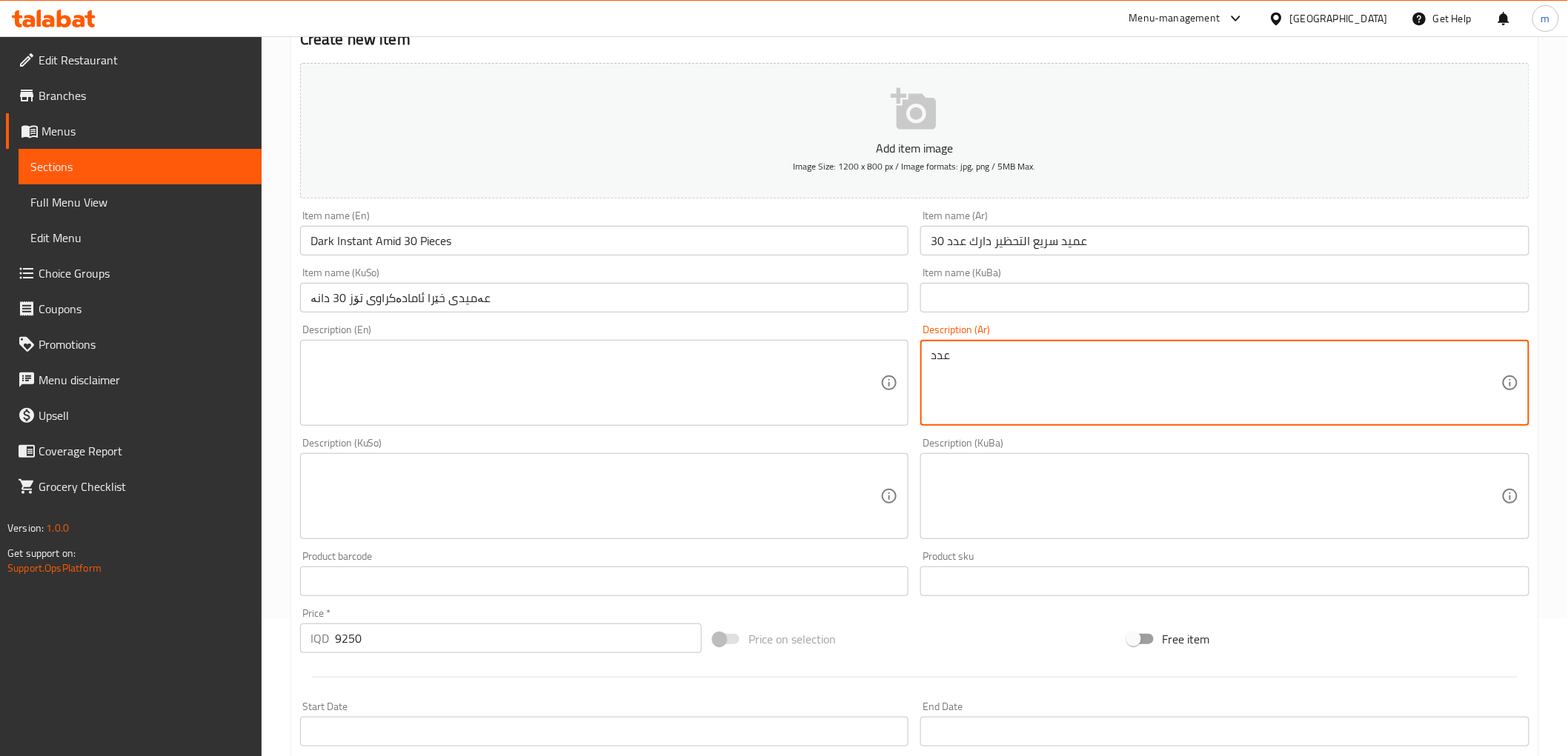
click at [976, 359] on textarea "عدد" at bounding box center [1215, 383] width 571 height 71
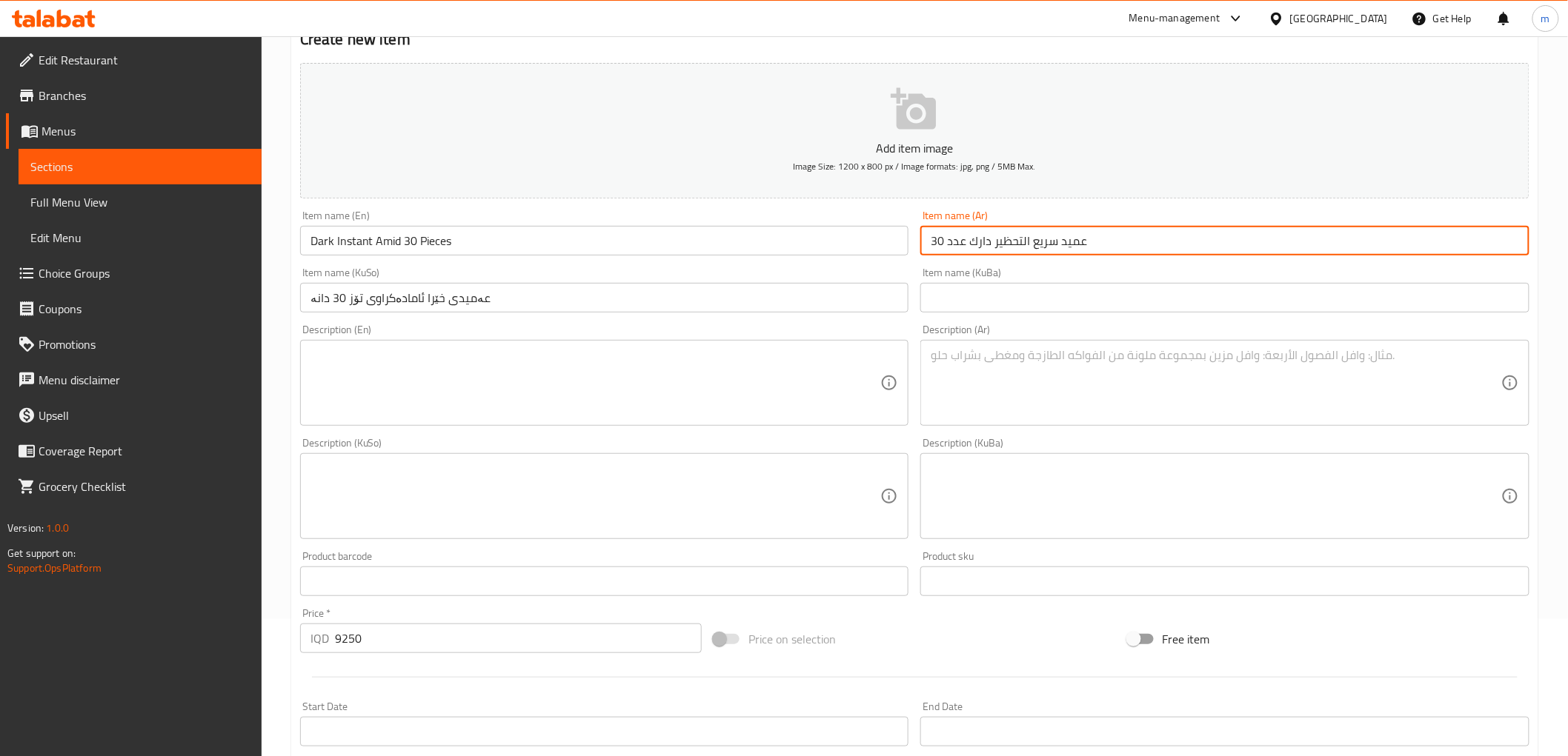
click at [947, 238] on input "عميد سريع التحظير دارك عدد 30" at bounding box center [1224, 241] width 609 height 30
click at [938, 241] on input "عميد سريع التحظير دارك عدد 30" at bounding box center [1224, 241] width 609 height 30
paste input "18"
type input "عميد سريع التحظير دارك عدد 18"
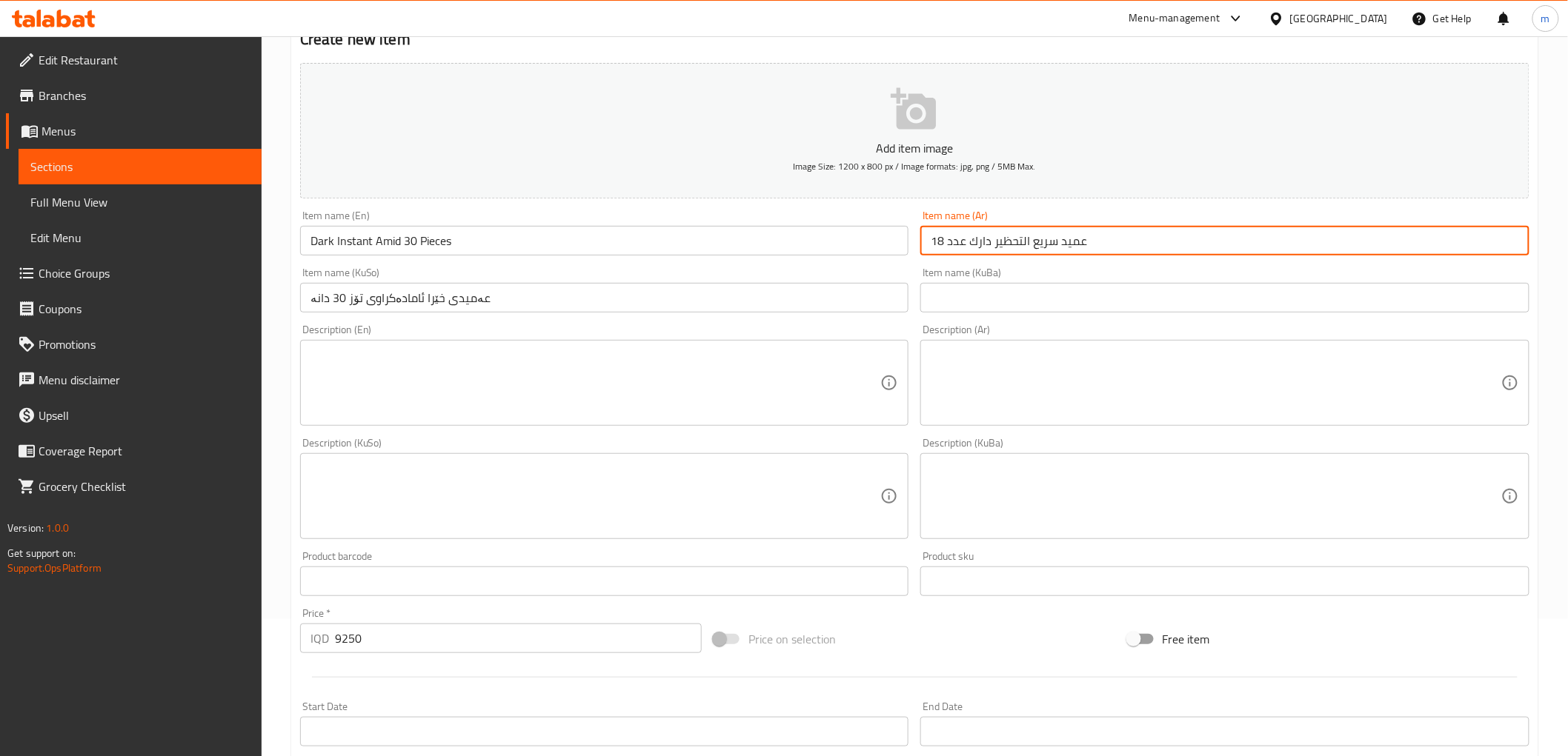
click at [337, 298] on input "عەمیدی خێرا ئامادەکراوی تۆز 30 دانە" at bounding box center [604, 298] width 609 height 30
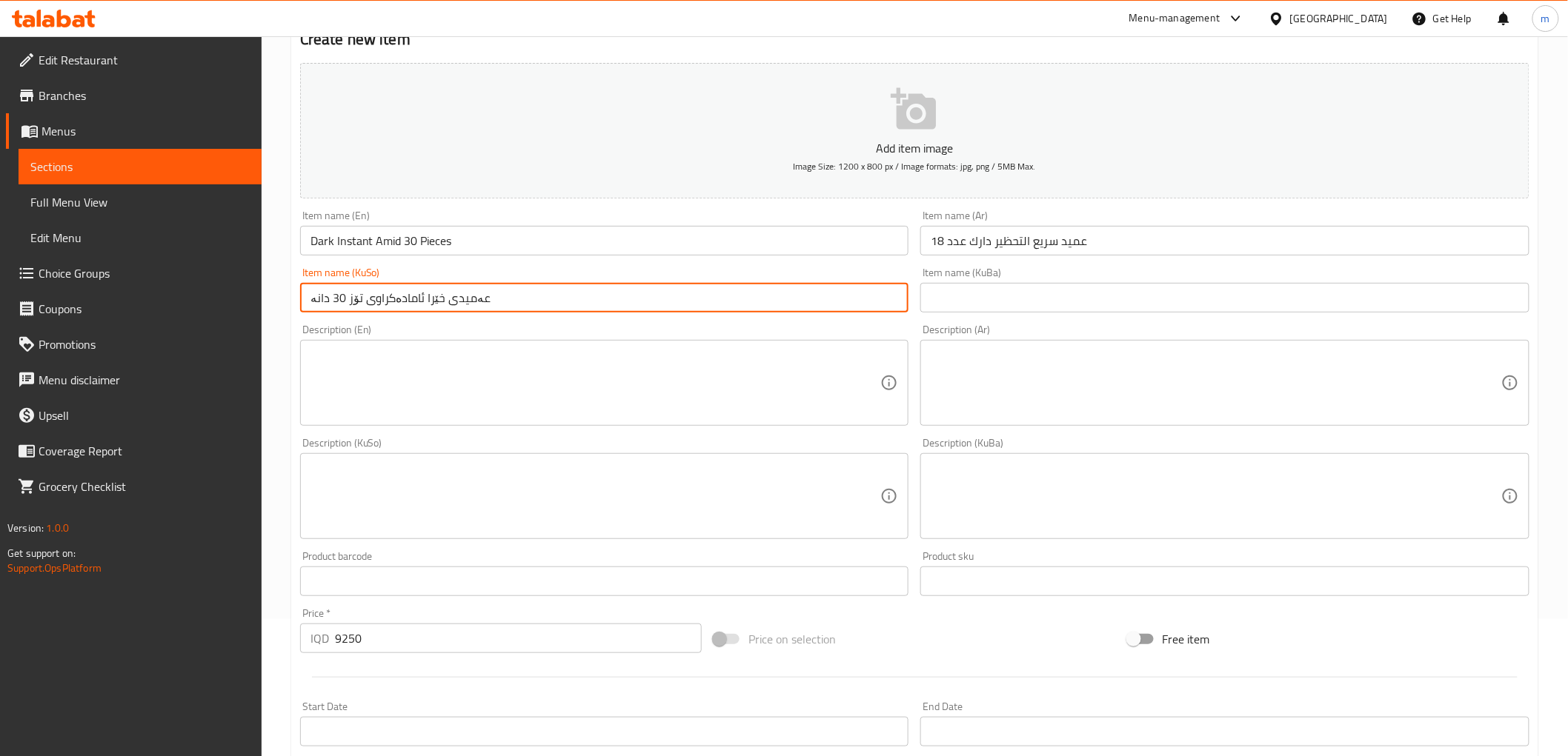
click at [337, 298] on input "عەمیدی خێرا ئامادەکراوی تۆز 30 دانە" at bounding box center [604, 298] width 609 height 30
paste input "18"
type input "عەمیدی خێرا ئامادەکراوی تۆز 18 دانە"
click at [404, 235] on input "Dark Instant Amid 30 Pieces" at bounding box center [604, 241] width 609 height 30
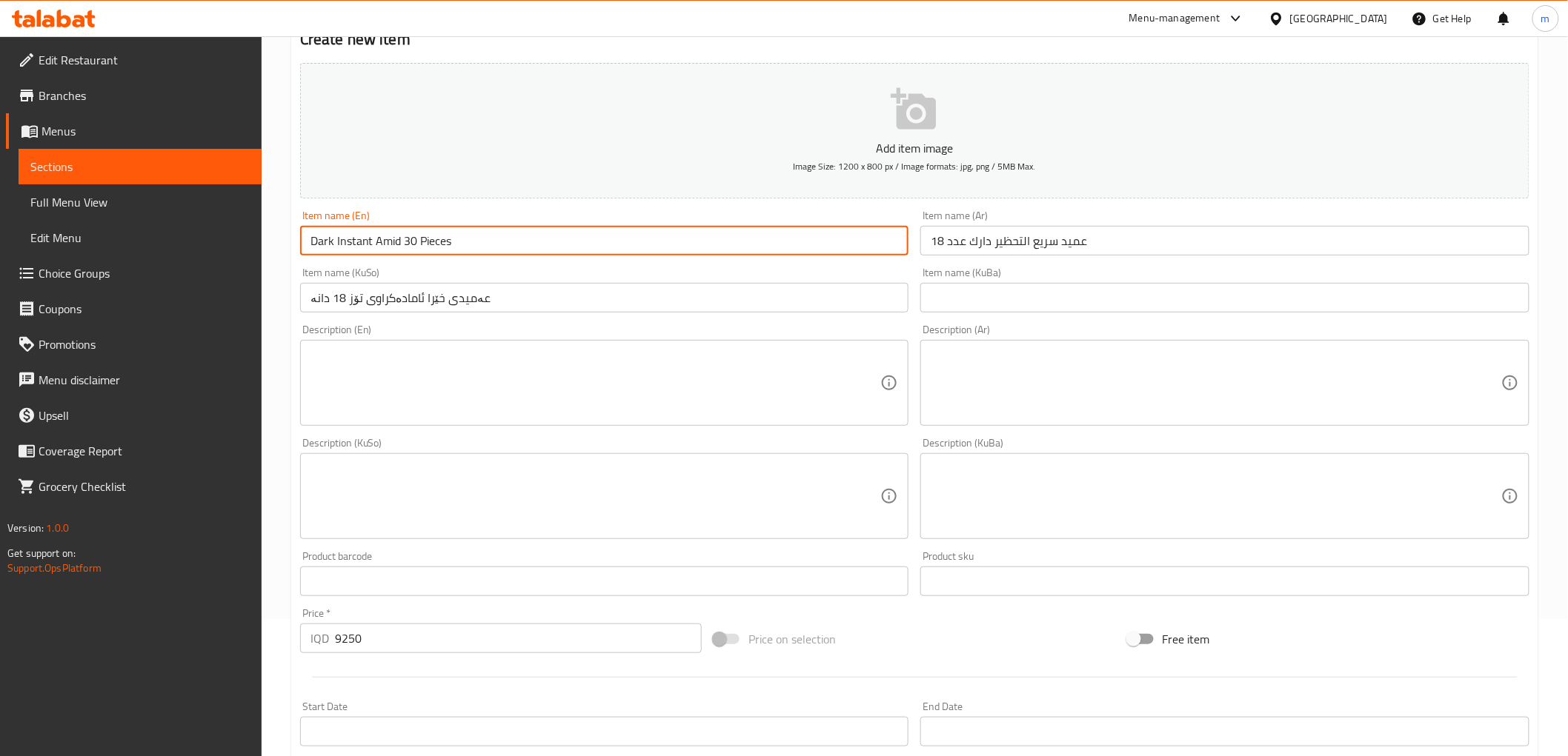
click at [404, 235] on input "Dark Instant Amid 30 Pieces" at bounding box center [604, 241] width 609 height 30
paste input "18"
click at [489, 249] on input "Dark Instant Amid 18 Pieces" at bounding box center [604, 241] width 609 height 30
type input "Dark Instant Amid 18 Pieces"
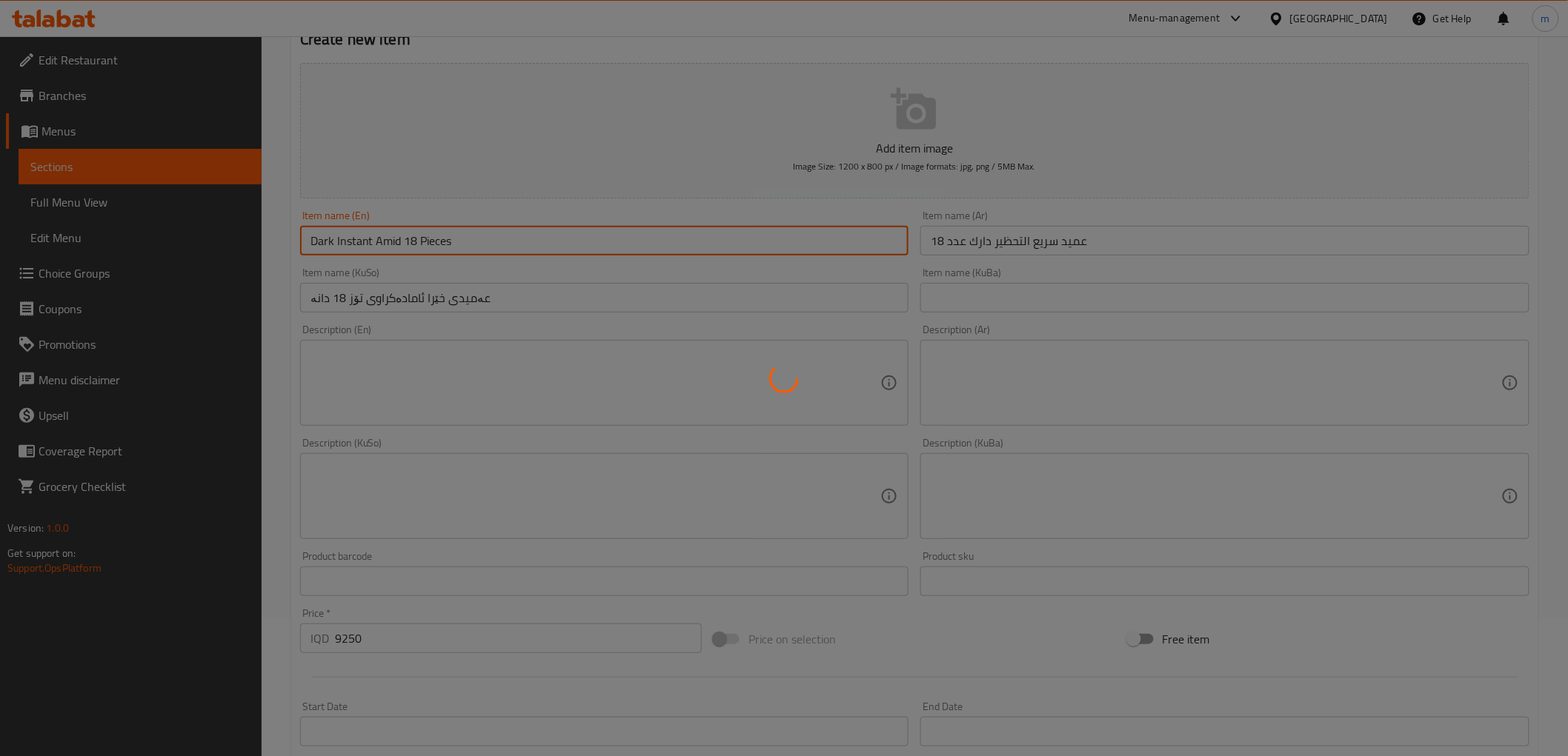
type input "0"
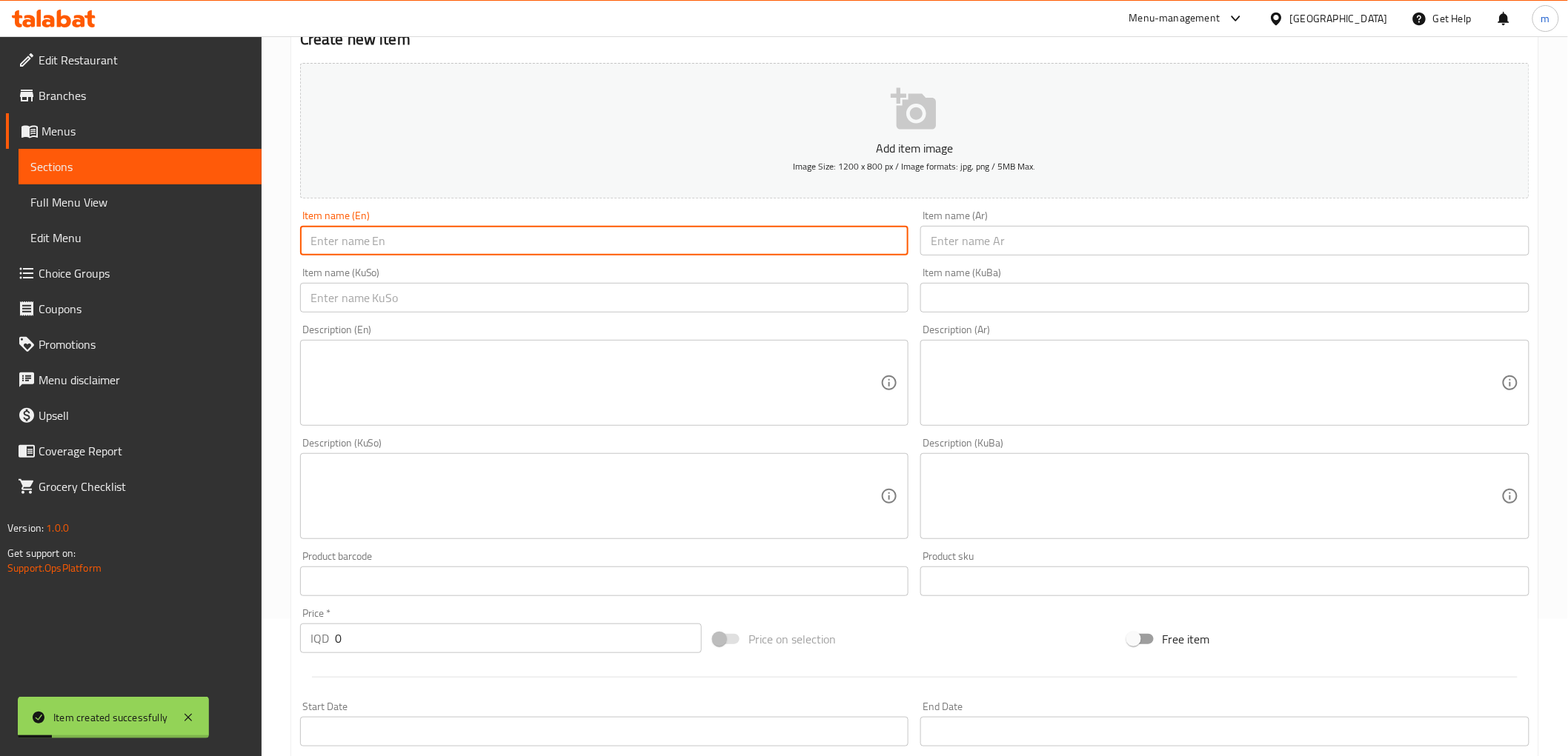
click at [967, 225] on div "Item name (Ar) Item name (Ar)" at bounding box center [1224, 233] width 609 height 45
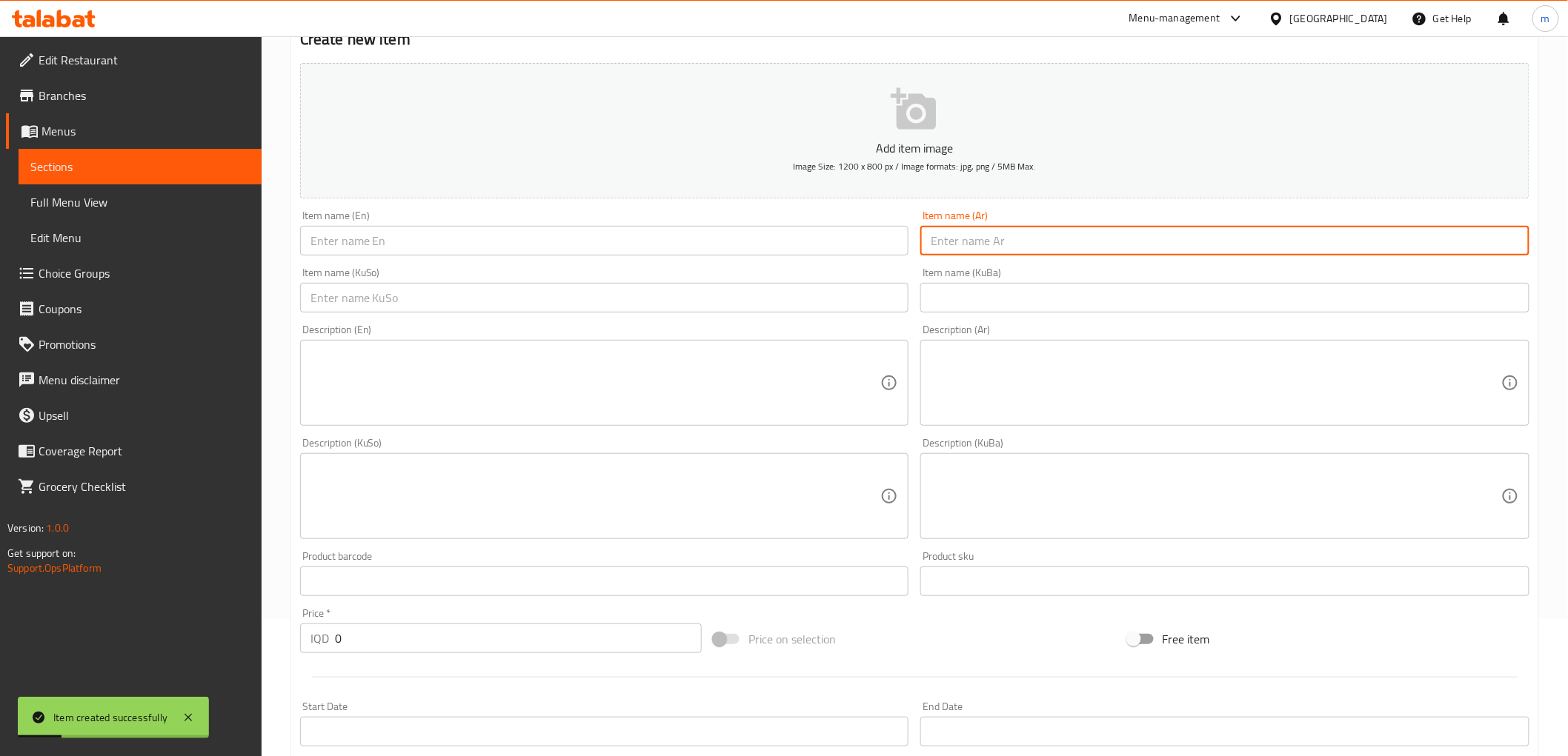
click at [967, 234] on input "text" at bounding box center [1224, 241] width 609 height 30
paste input "عميد سريع التحظير عدد 30"
type input "عميد سريع التحظير عدد 30"
click at [901, 238] on input "text" at bounding box center [604, 241] width 609 height 30
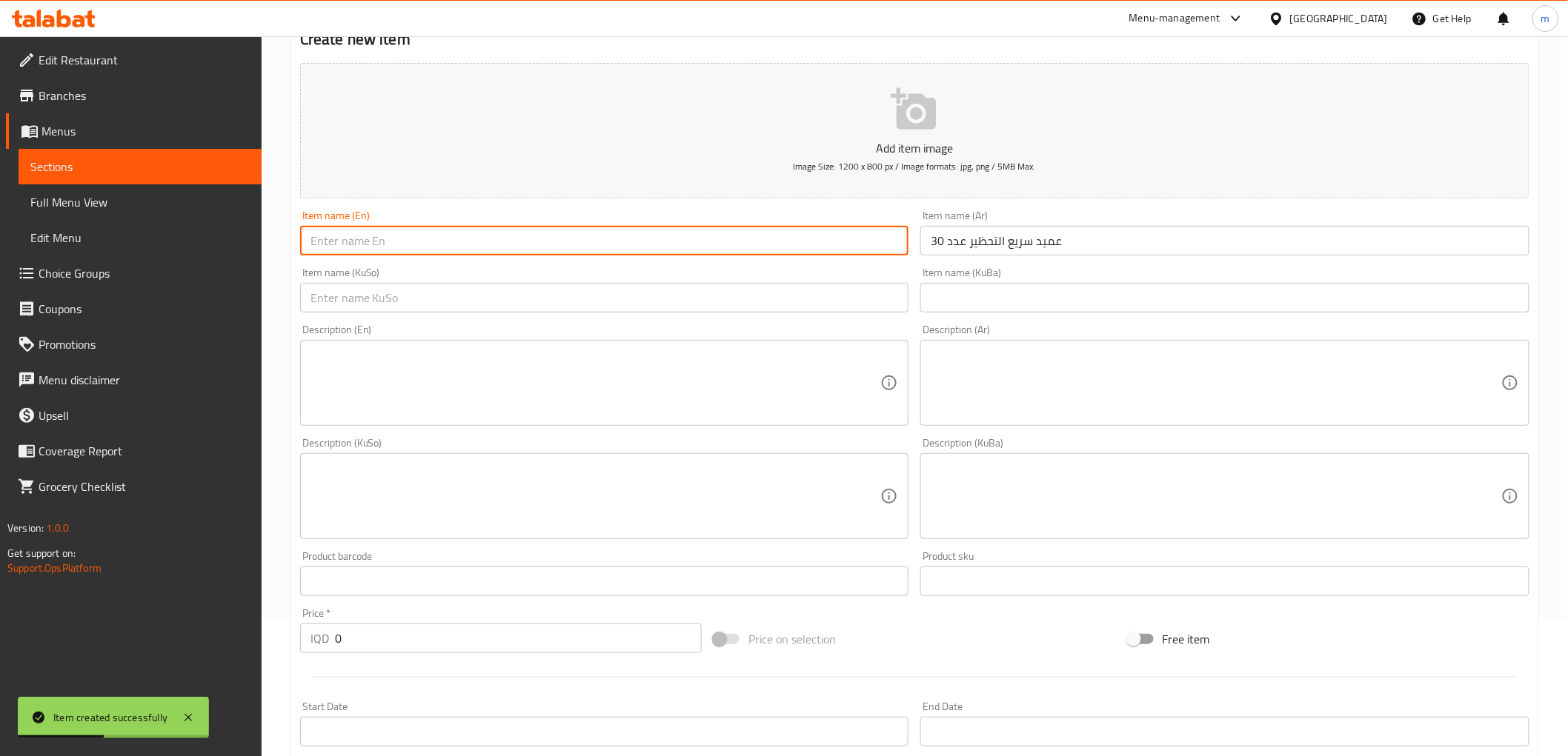
paste input "Dark Instant Amid 30 Pieces"
click at [316, 234] on input "Dark Instant Amid 30 Pieces" at bounding box center [604, 241] width 609 height 30
type input "Instant Amid 30 Pieces"
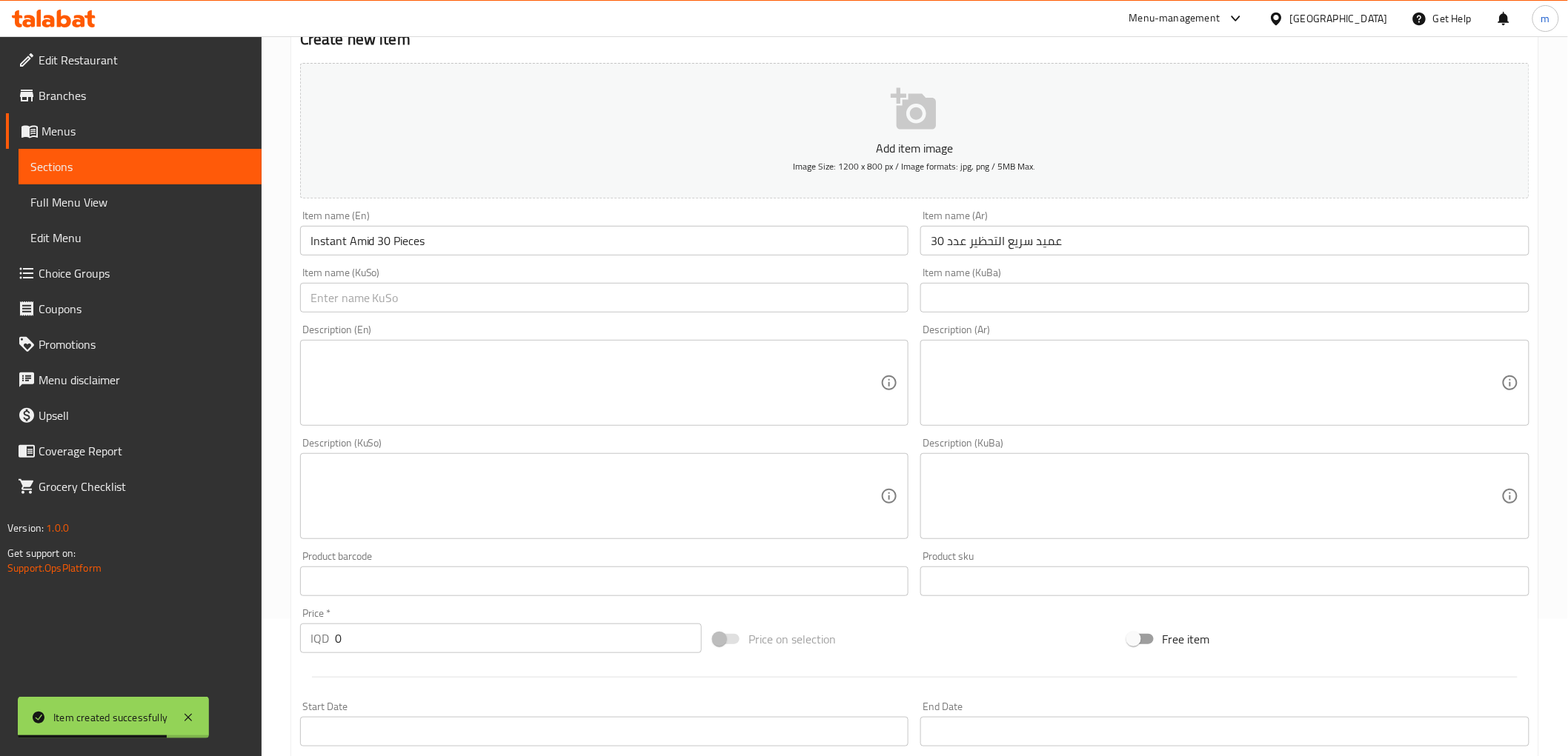
click at [856, 314] on div "Item name (KuSo) Item name (KuSo)" at bounding box center [604, 289] width 621 height 57
click at [849, 307] on input "text" at bounding box center [604, 298] width 609 height 30
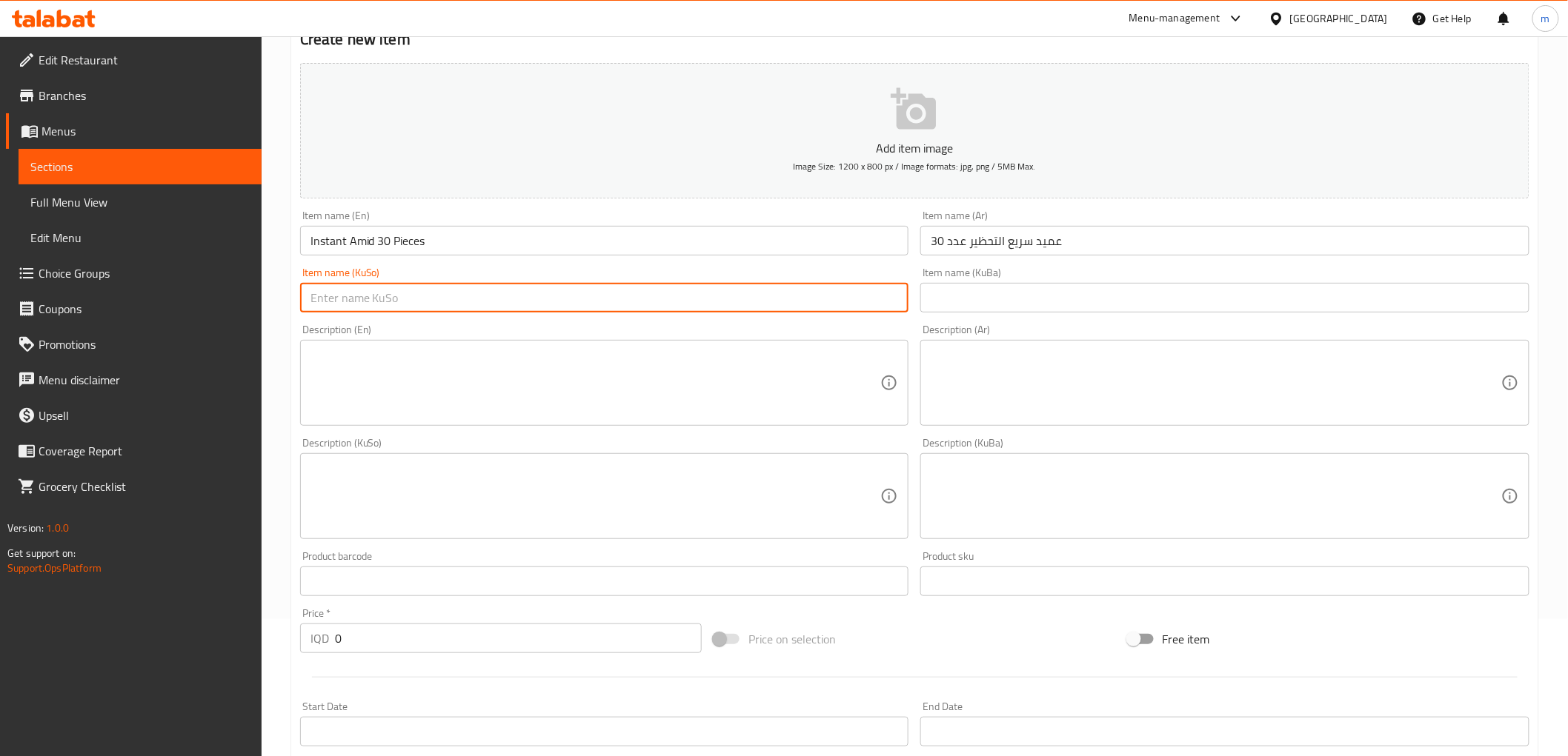
paste input "عەمیدی خێرا ئامادەکراوی تۆز 30 دانە"
click at [347, 293] on input "عەمیدی خێرا ئامادەکراوی تۆز 30 دانە" at bounding box center [604, 298] width 609 height 30
click at [368, 314] on div "Item name (KuSo) عەمیدی خێرا ئامادەکراوی تۆز 30 دانە Item name (KuSo)" at bounding box center [604, 289] width 621 height 57
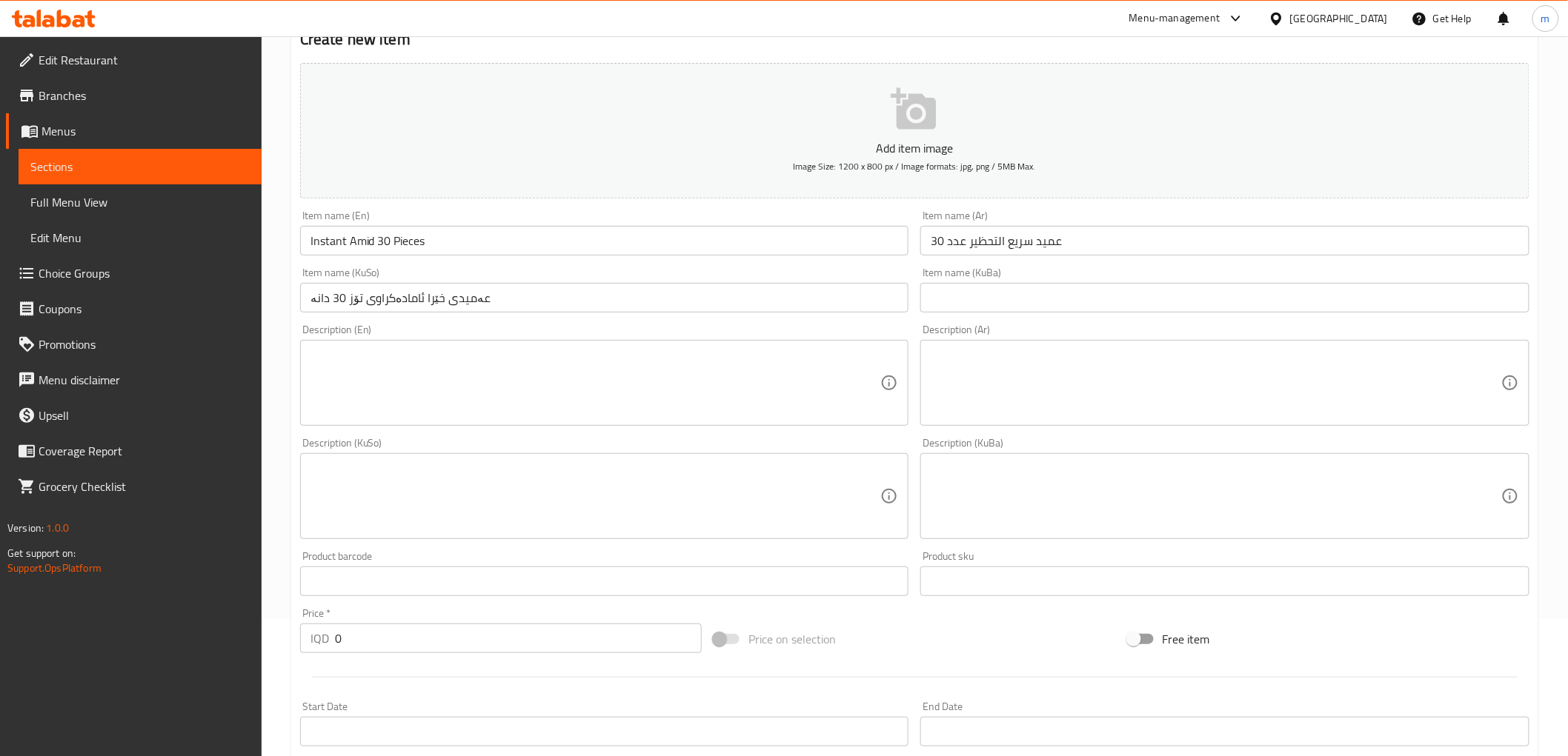
click at [361, 301] on input "عەمیدی خێرا ئامادەکراوی تۆز 30 دانە" at bounding box center [604, 298] width 609 height 30
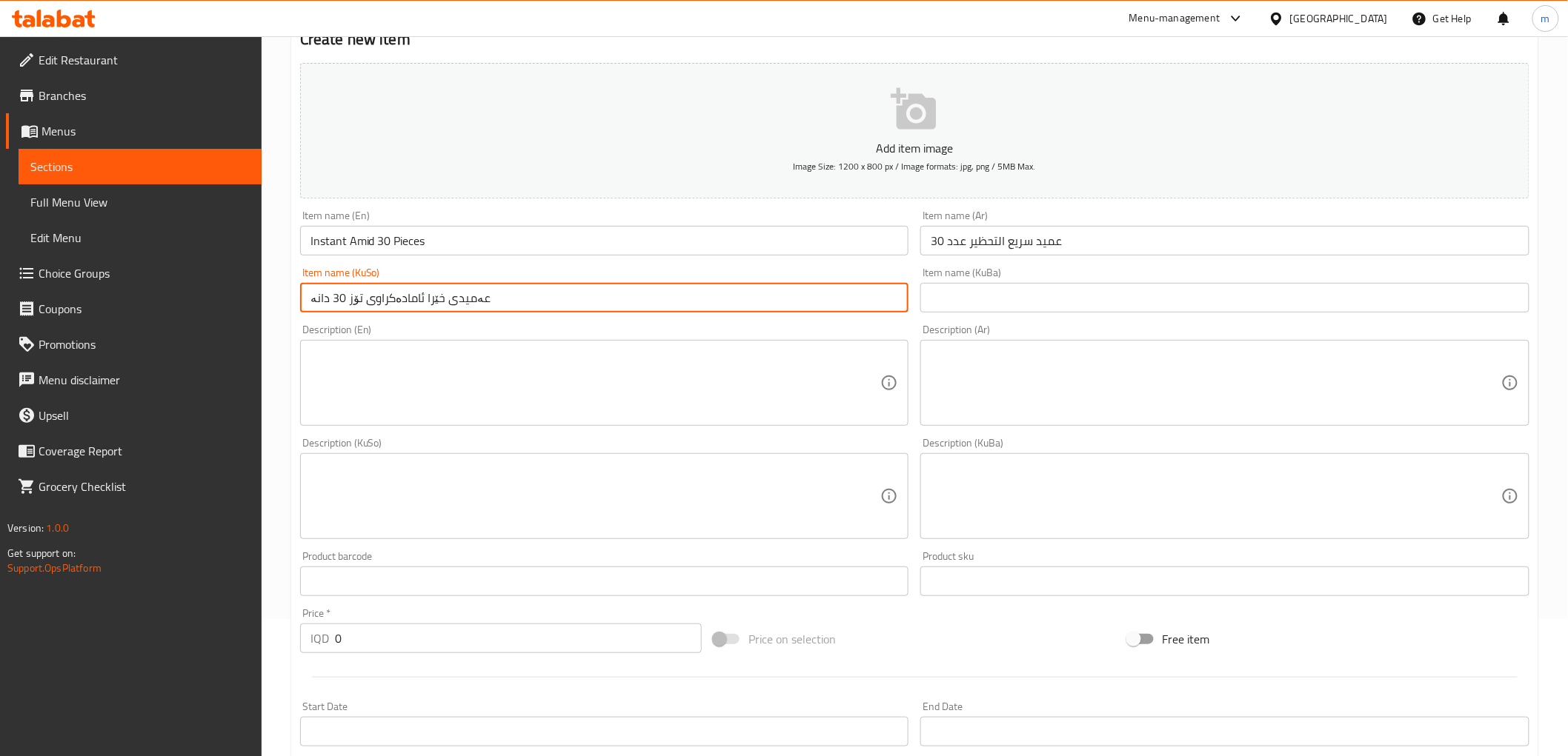
click at [361, 301] on input "عەمیدی خێرا ئامادەکراوی تۆز 30 دانە" at bounding box center [604, 298] width 609 height 30
click at [356, 296] on input "عەمیدی خێرا ئامادەکراوی تۆز 30 دانە" at bounding box center [604, 298] width 609 height 30
type input "عەمیدی خێرا ئامادەکراوی 30 دانە"
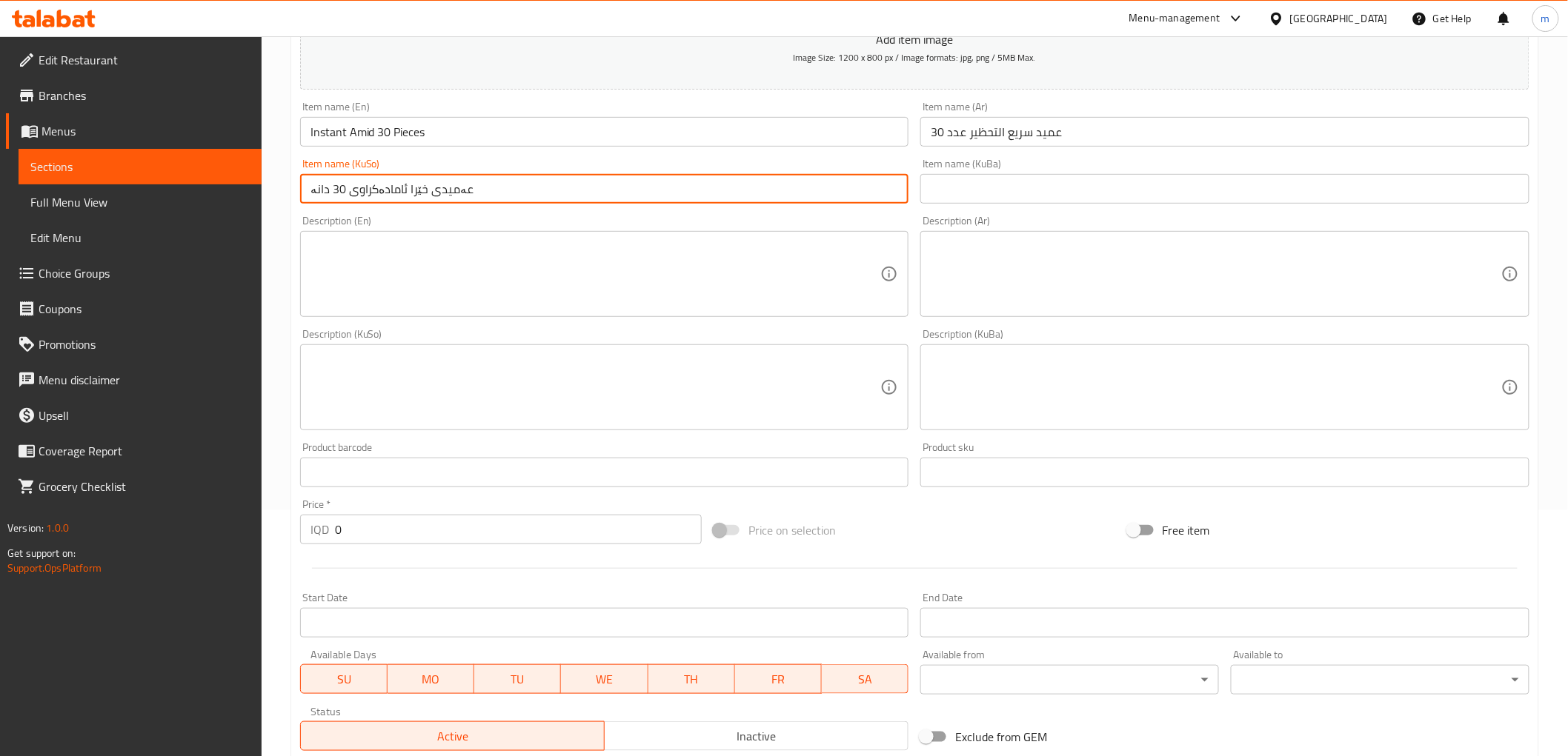
scroll to position [411, 0]
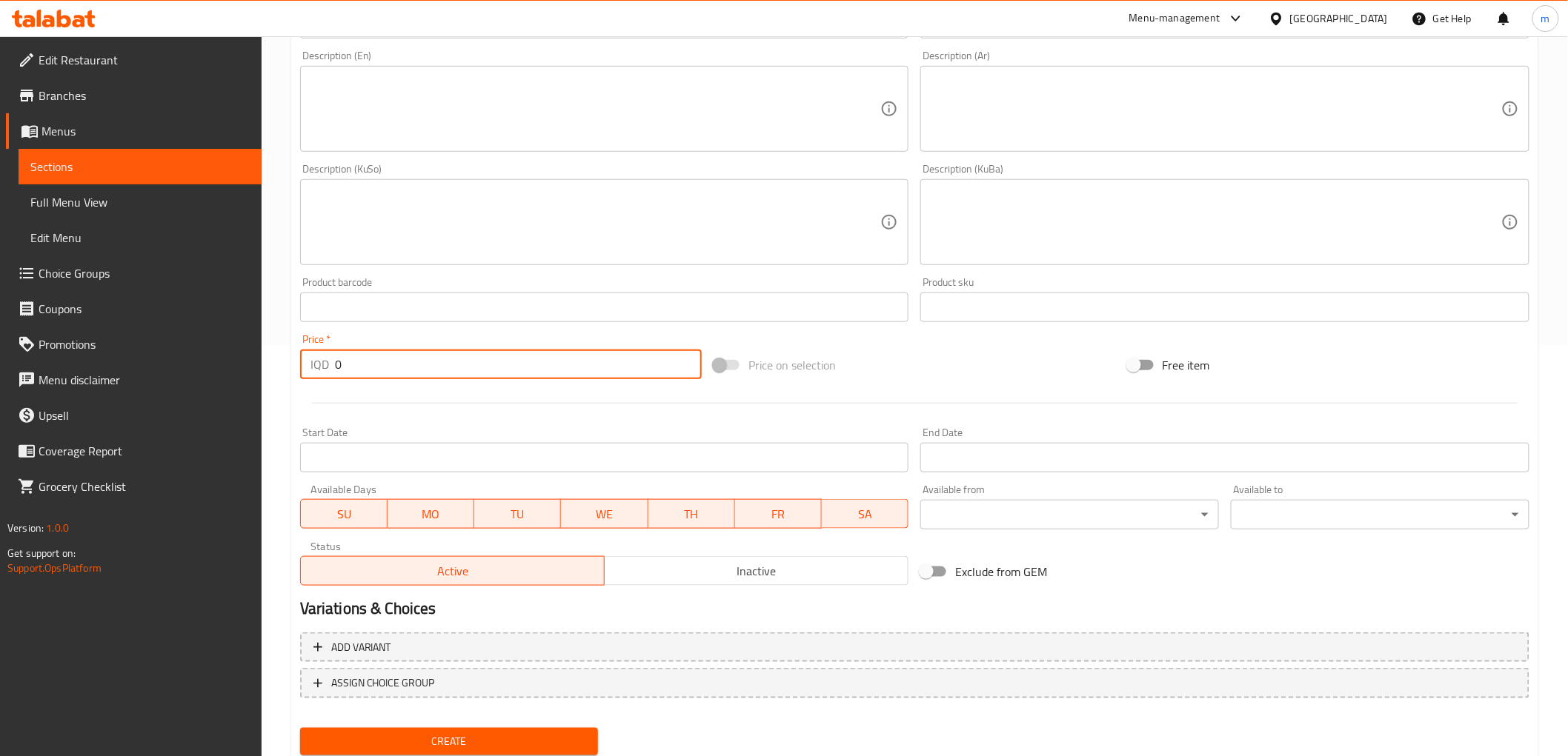
drag, startPoint x: 313, startPoint y: 363, endPoint x: 304, endPoint y: 362, distance: 9.1
click at [304, 362] on div "IQD 0 Price *" at bounding box center [501, 365] width 402 height 30
paste input "1450"
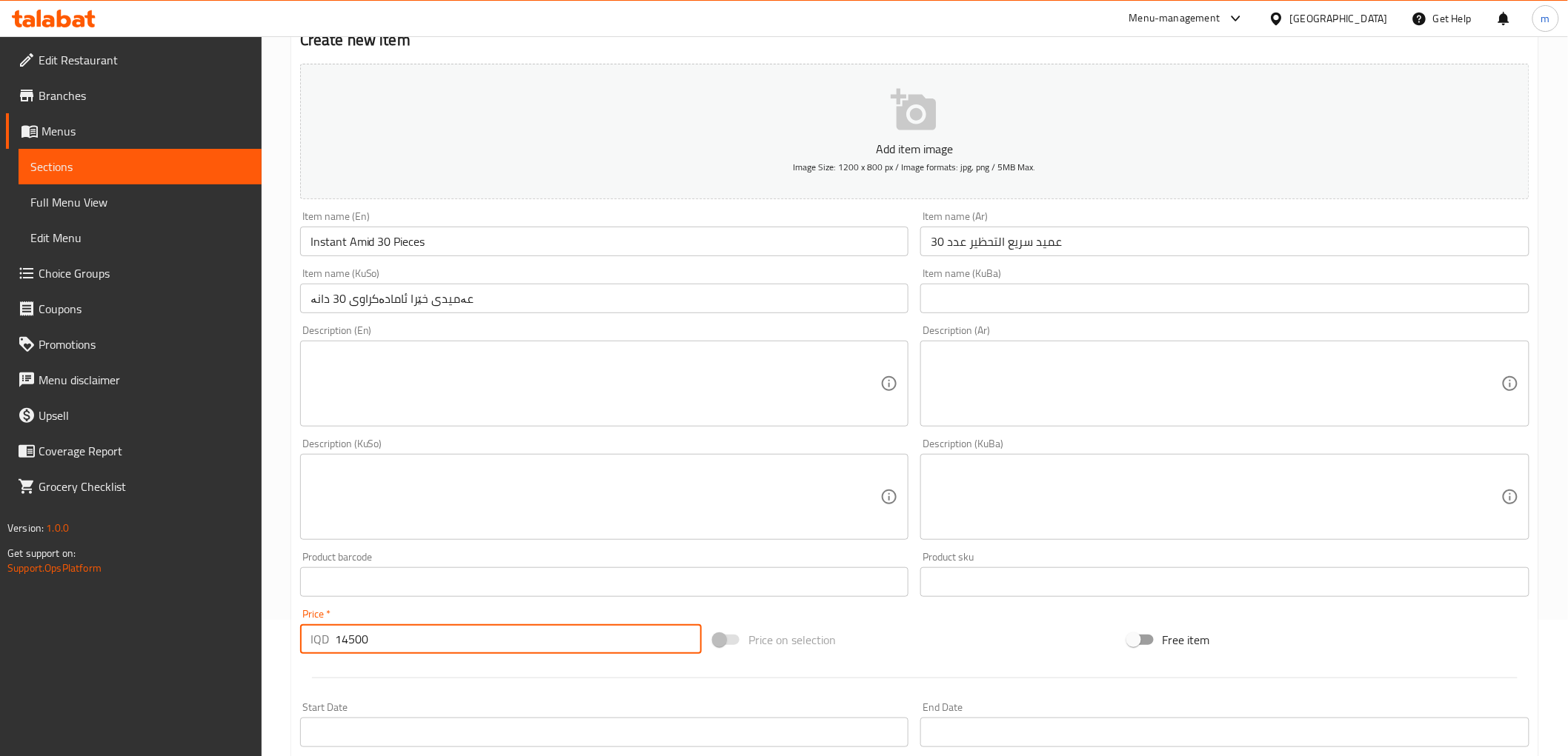
scroll to position [0, 0]
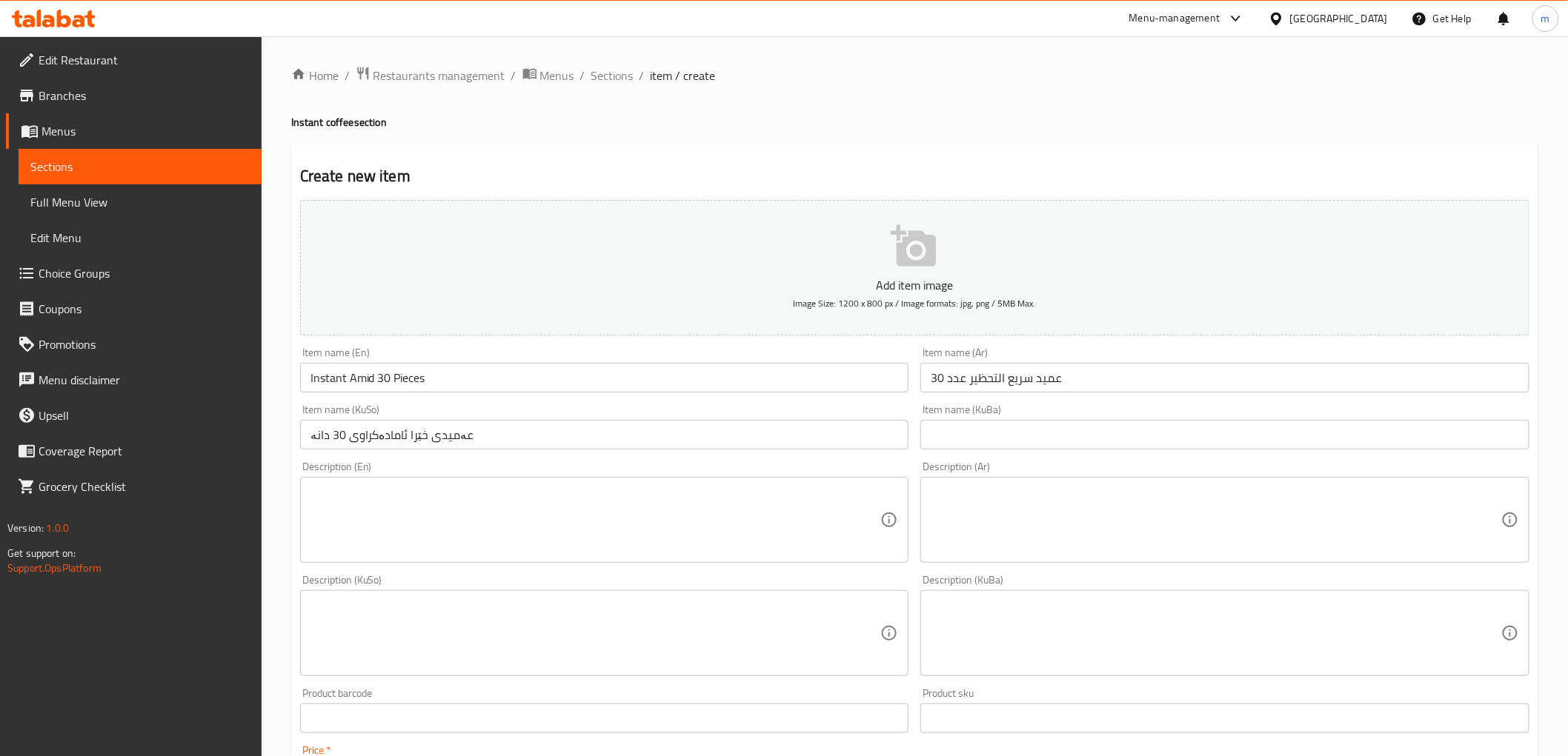
type input "14500"
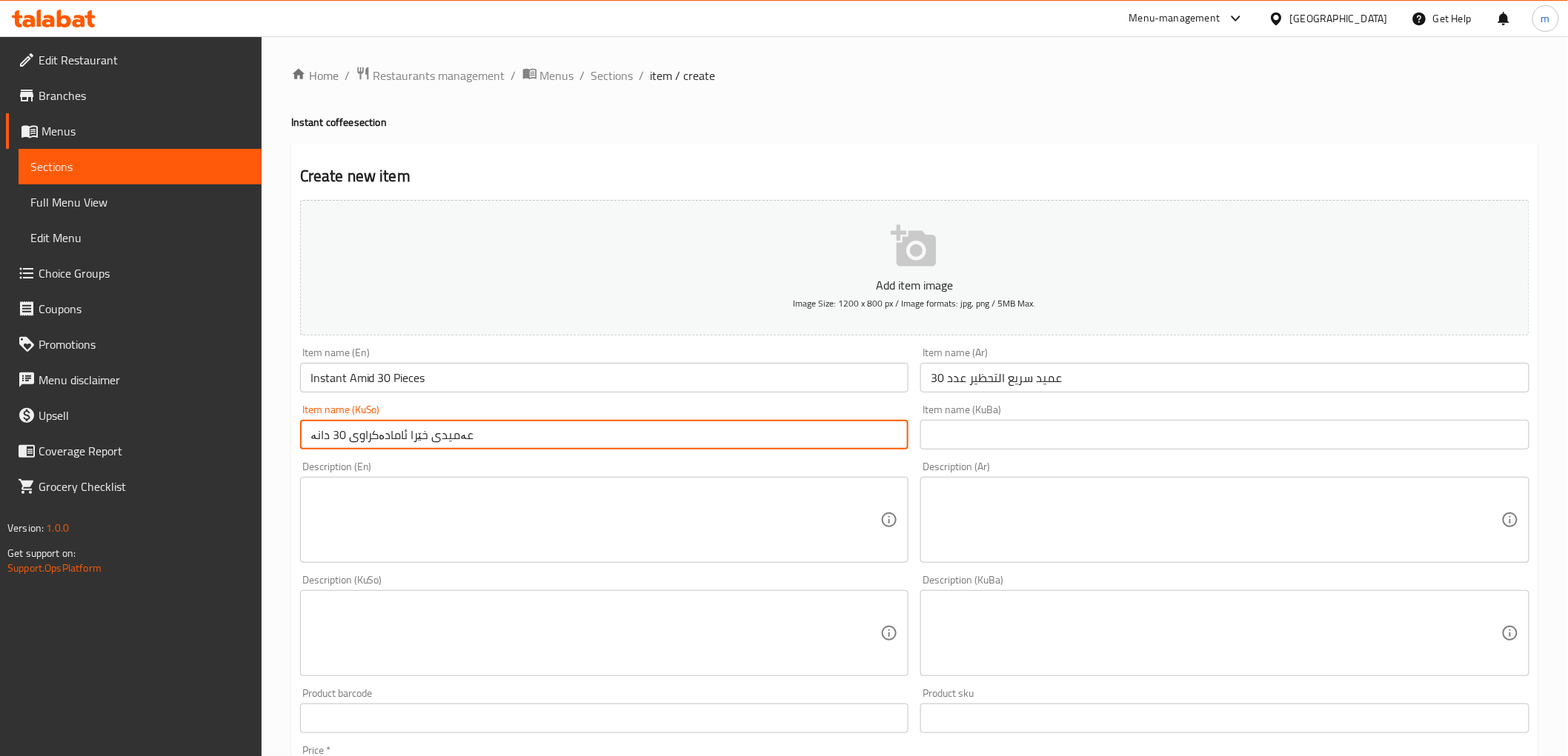
click at [356, 438] on input "عەمیدی خێرا ئامادەکراوی 30 دانە" at bounding box center [604, 435] width 609 height 30
type input "عەمیدی خێرا ئامادەکراوی 30 دانە"
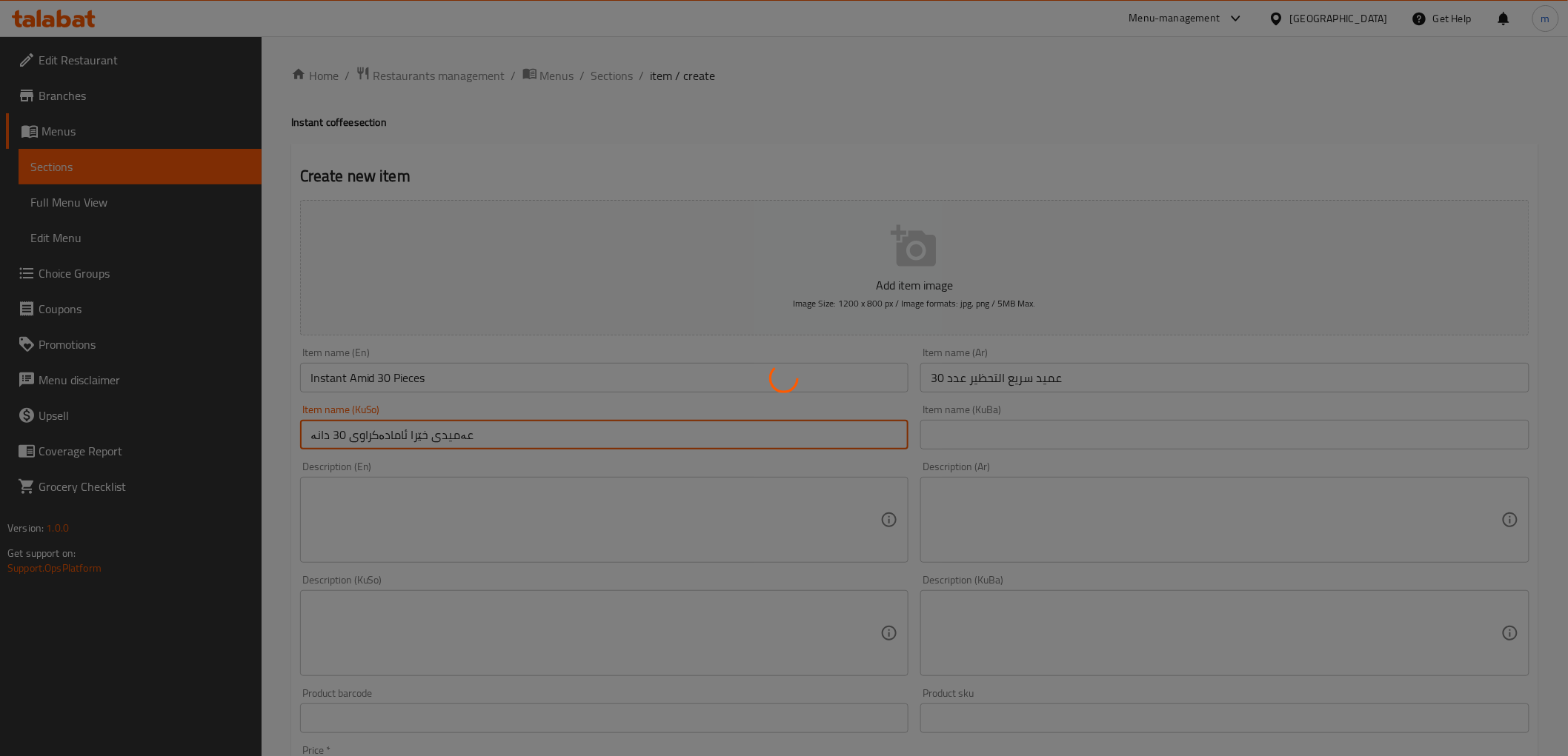
type input "0"
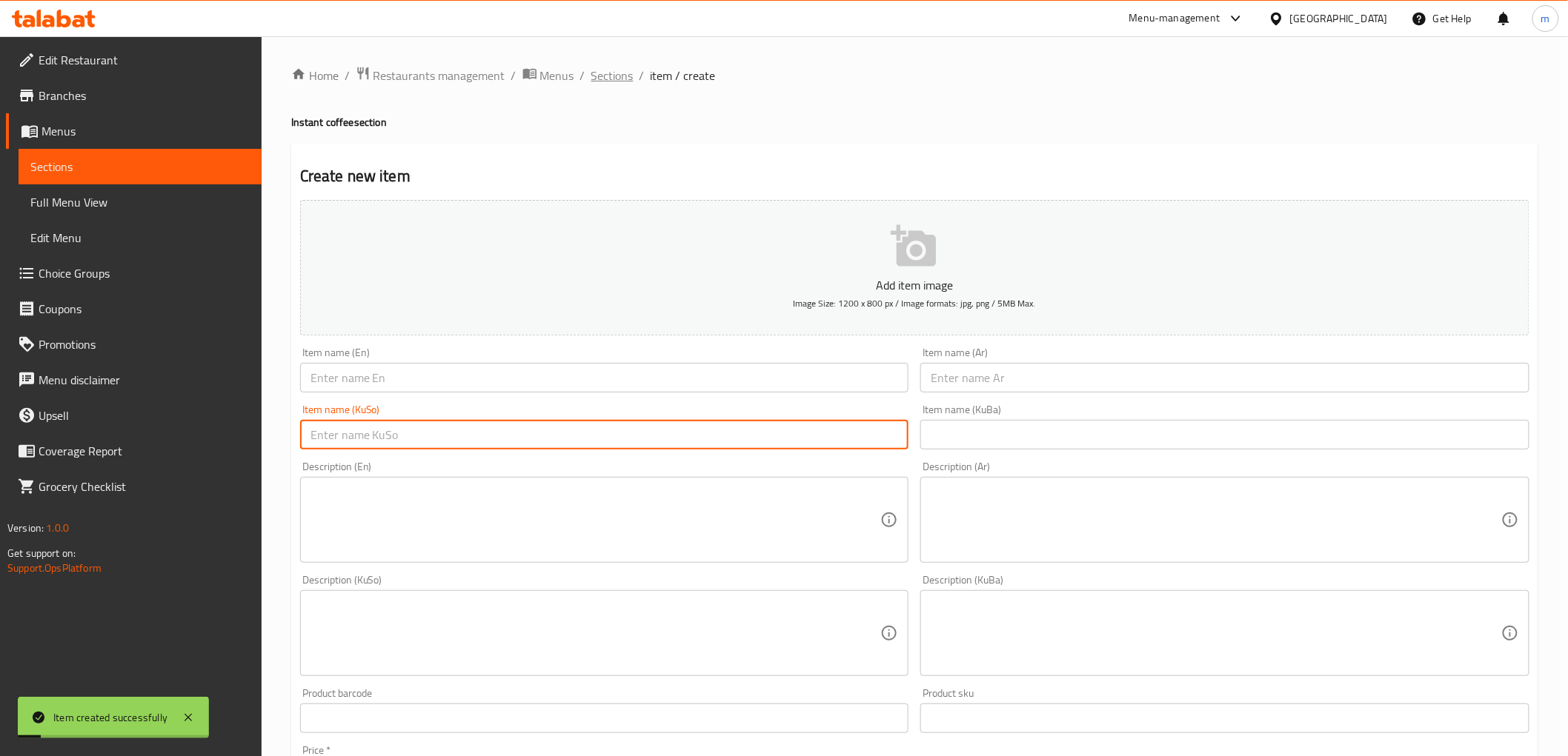
click at [605, 77] on span "Sections" at bounding box center [612, 76] width 42 height 18
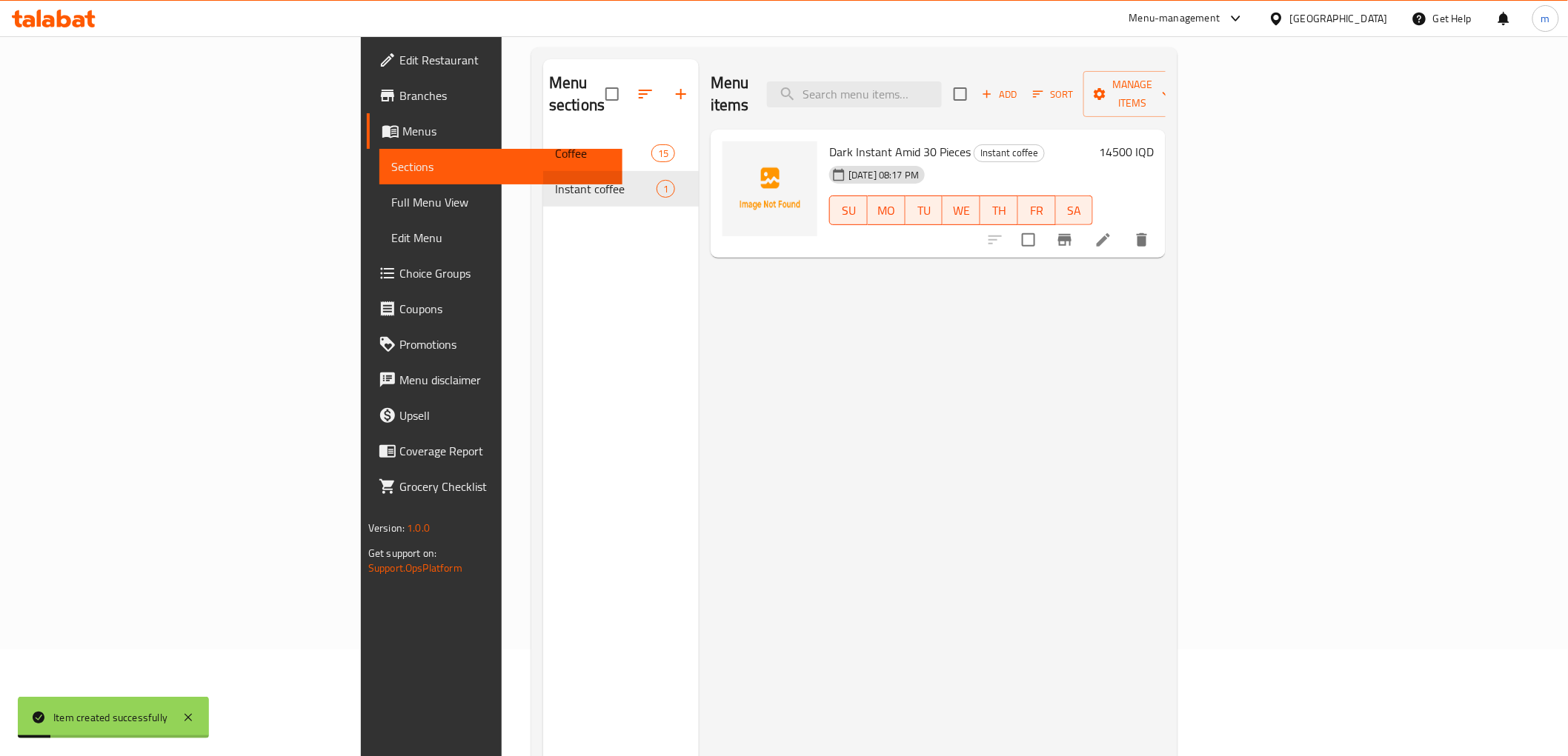
scroll to position [208, 0]
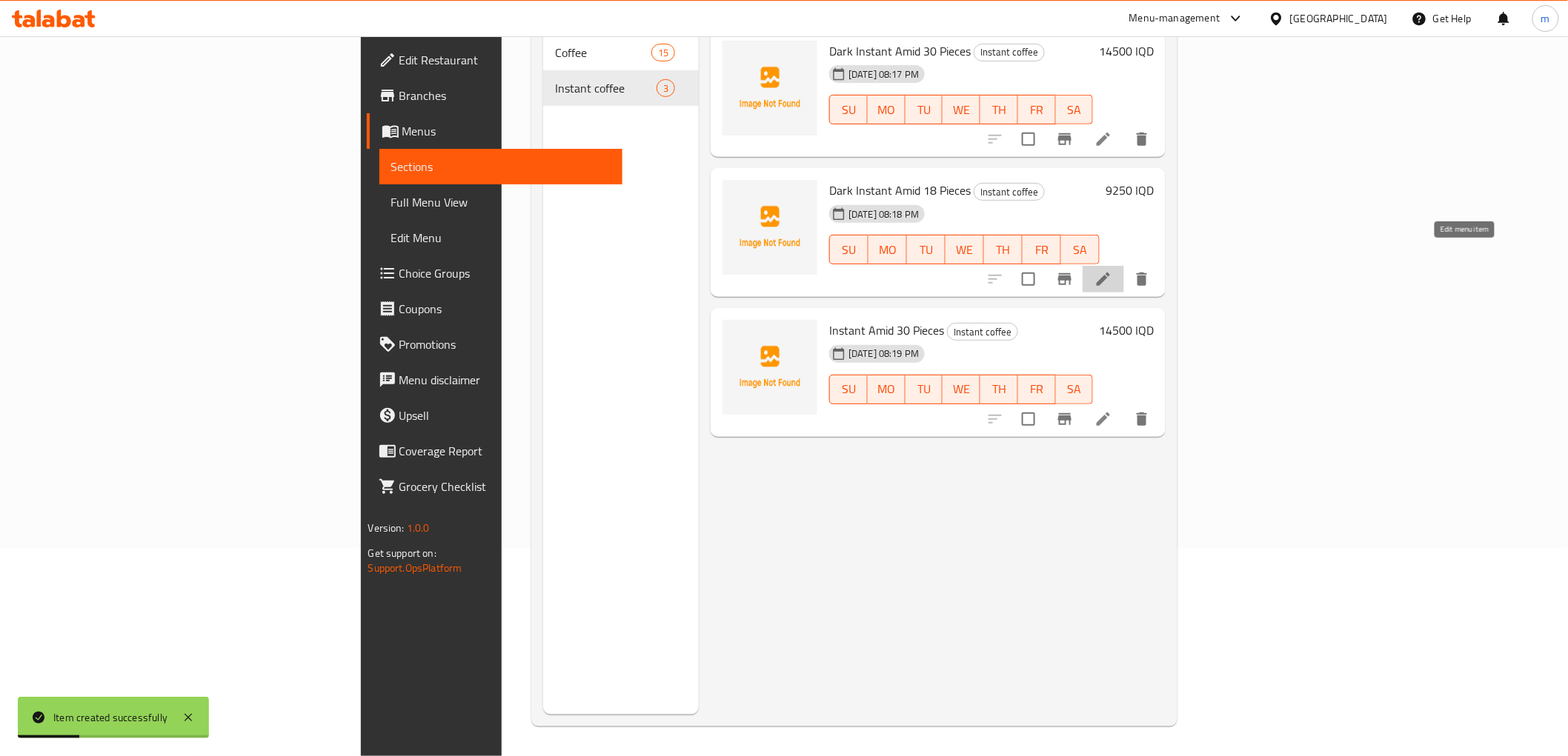
click at [1124, 266] on li at bounding box center [1104, 279] width 42 height 27
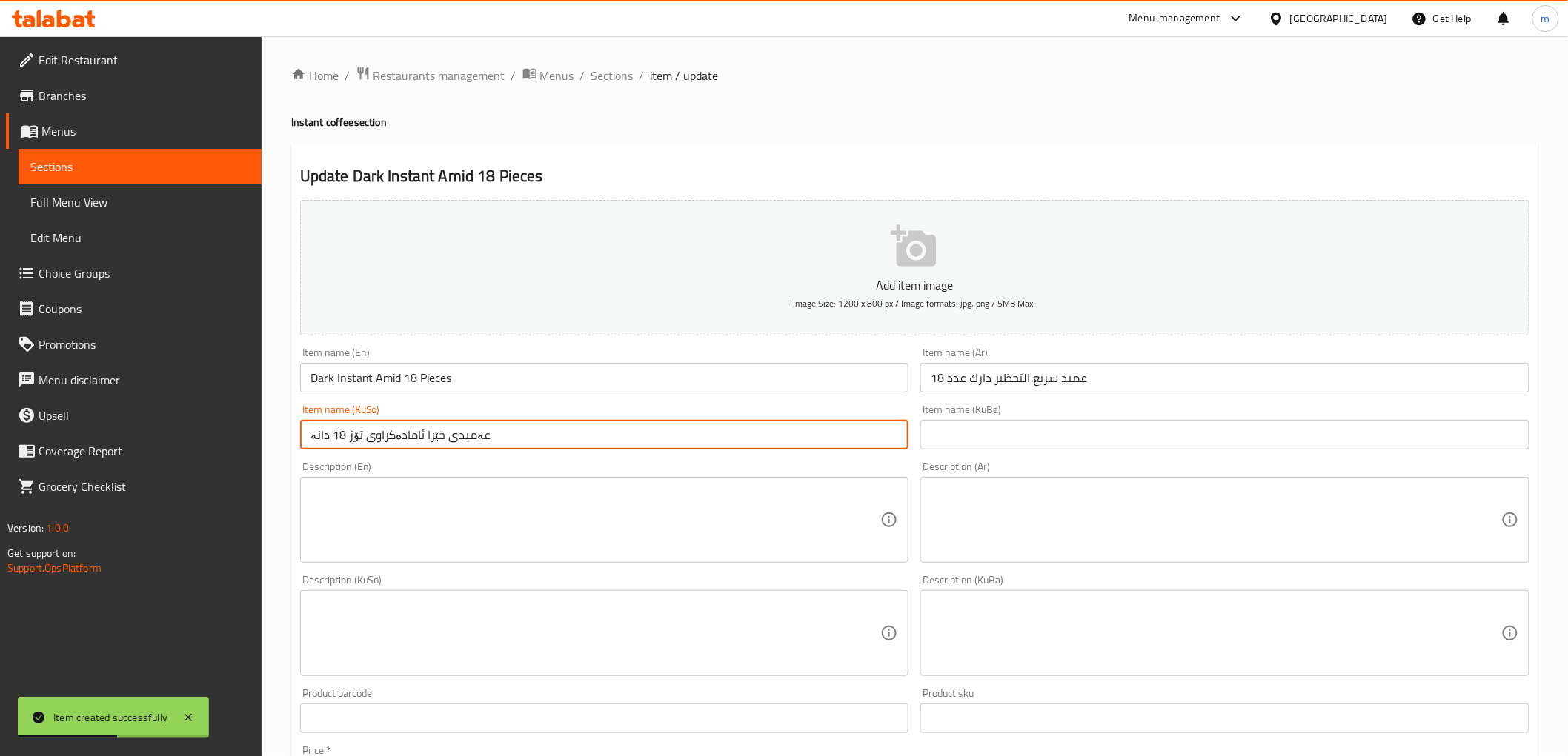
click at [346, 435] on input "عەمیدی خێرا ئامادەکراوی تۆز 18 دانە" at bounding box center [604, 435] width 609 height 30
type input "عەمیدی خێرا ئامادەکراوی تۆخ 18 دانە"
click at [618, 77] on span "Sections" at bounding box center [612, 76] width 42 height 18
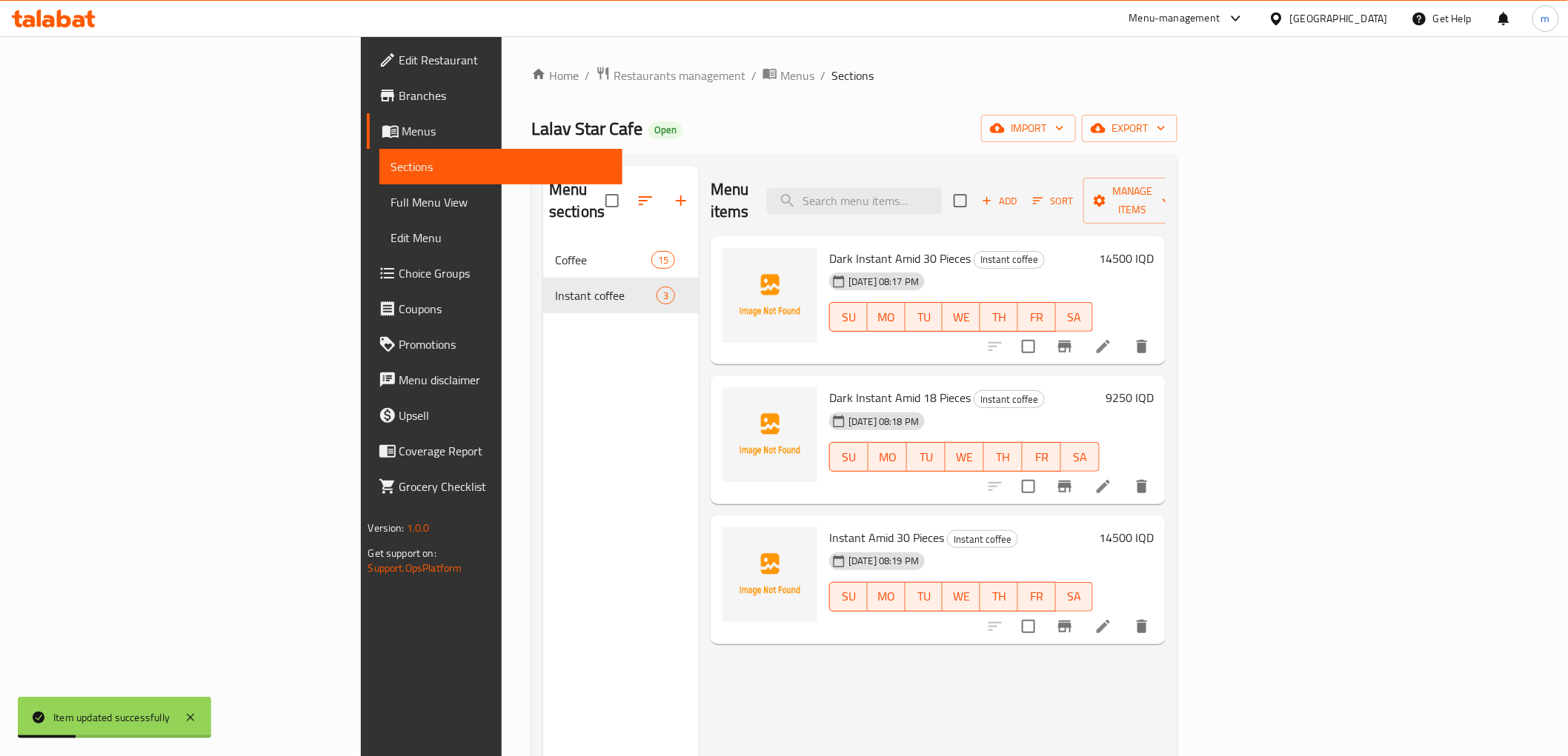
click at [1124, 333] on li at bounding box center [1104, 347] width 42 height 27
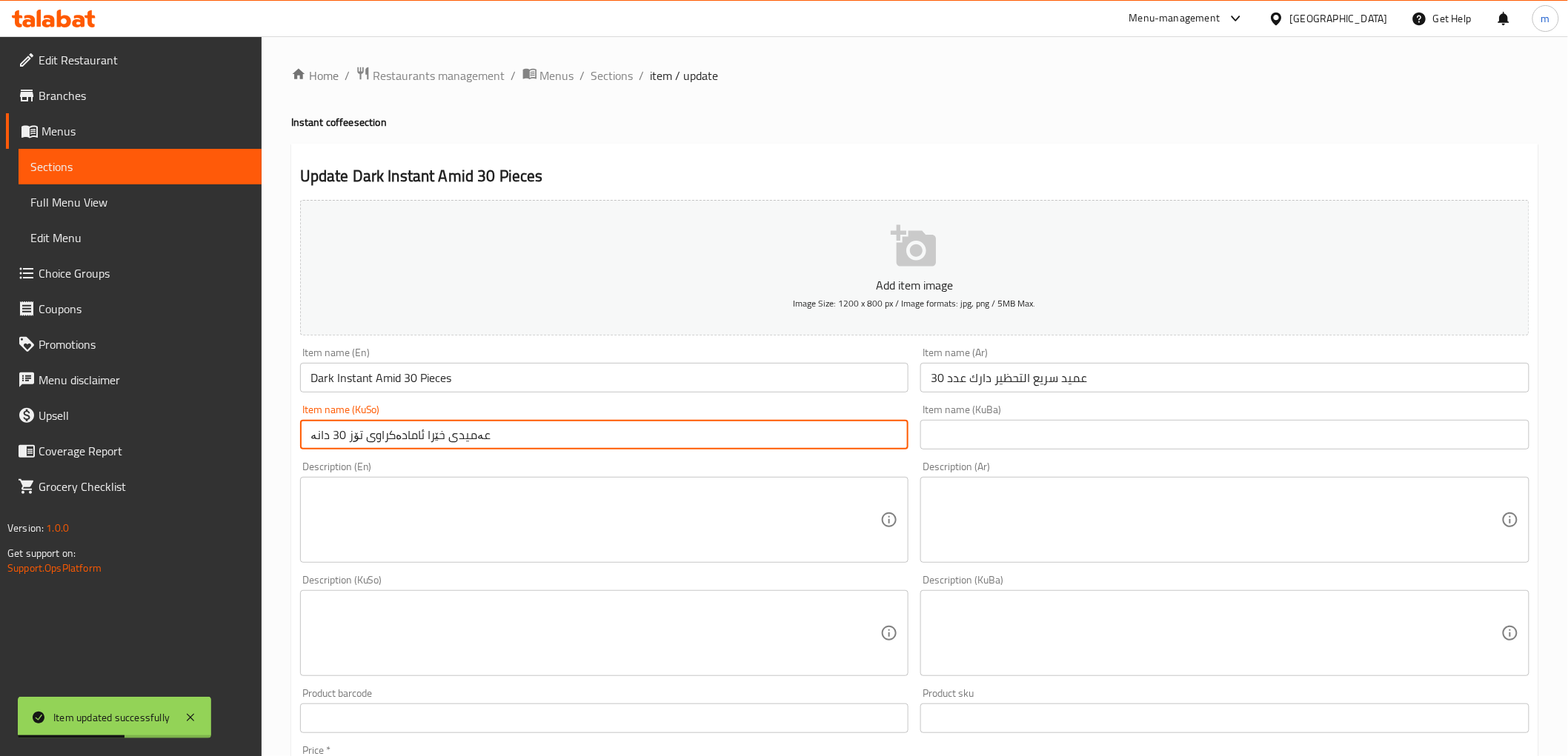
click at [347, 440] on input "عەمیدی خێرا ئامادەکراوی تۆز 30 دانە" at bounding box center [604, 435] width 609 height 30
type input "عەمیدی خێرا ئامادەکراوی تۆخ 30 دانە"
click at [618, 67] on span "Sections" at bounding box center [612, 76] width 42 height 18
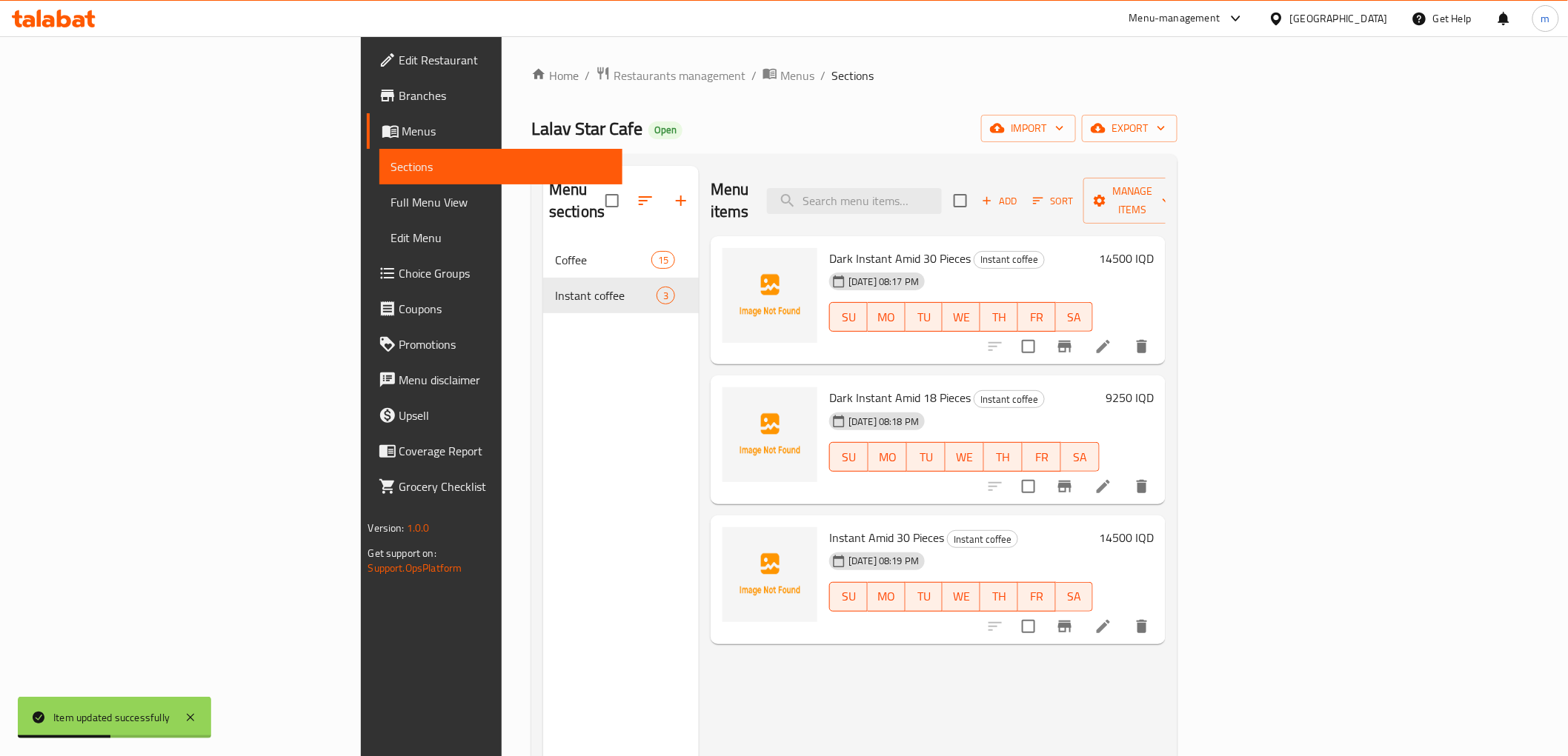
click at [1124, 473] on li at bounding box center [1104, 487] width 42 height 27
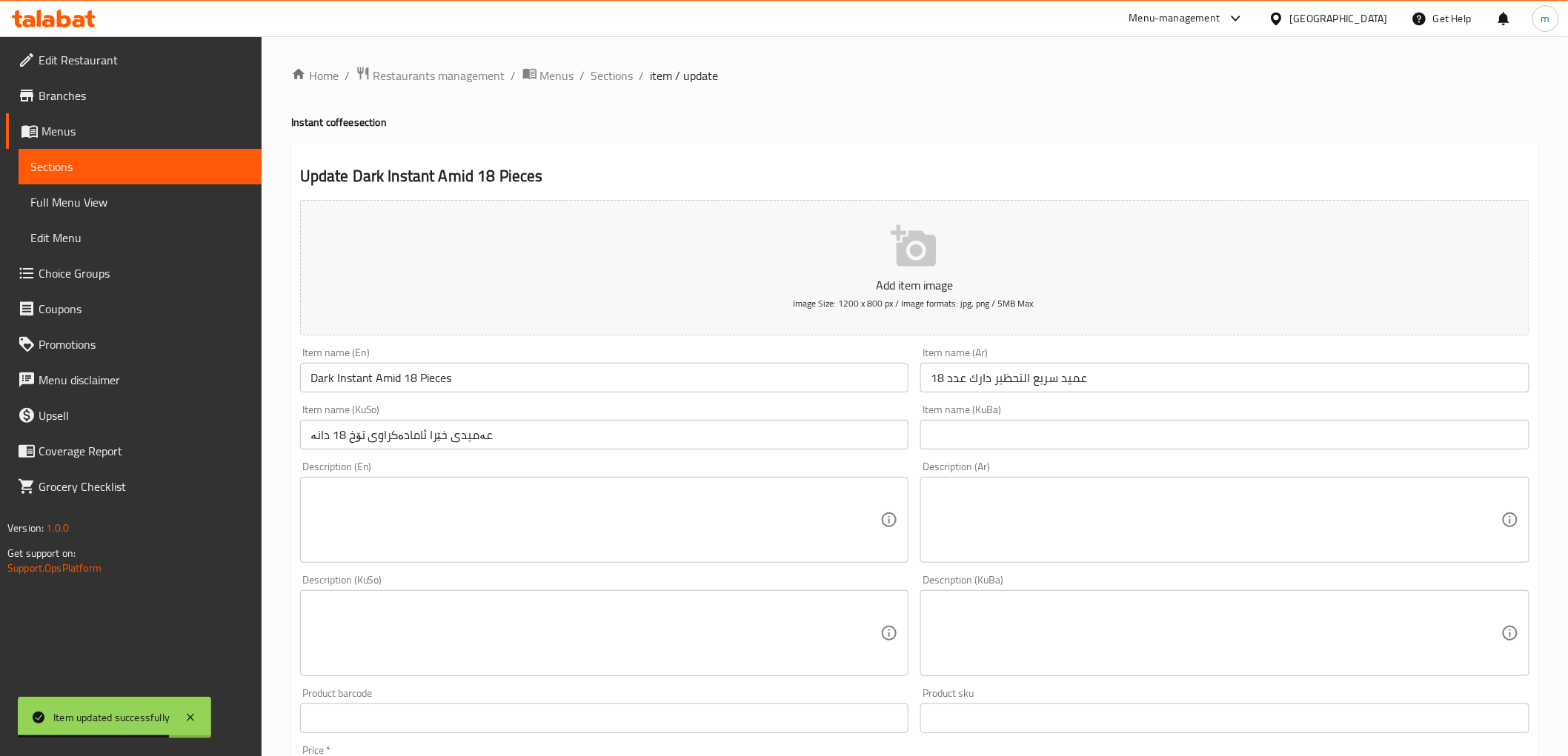
click at [704, 424] on input "عەمیدی خێرا ئامادەکراوی تۆخ 18 دانە" at bounding box center [604, 435] width 609 height 30
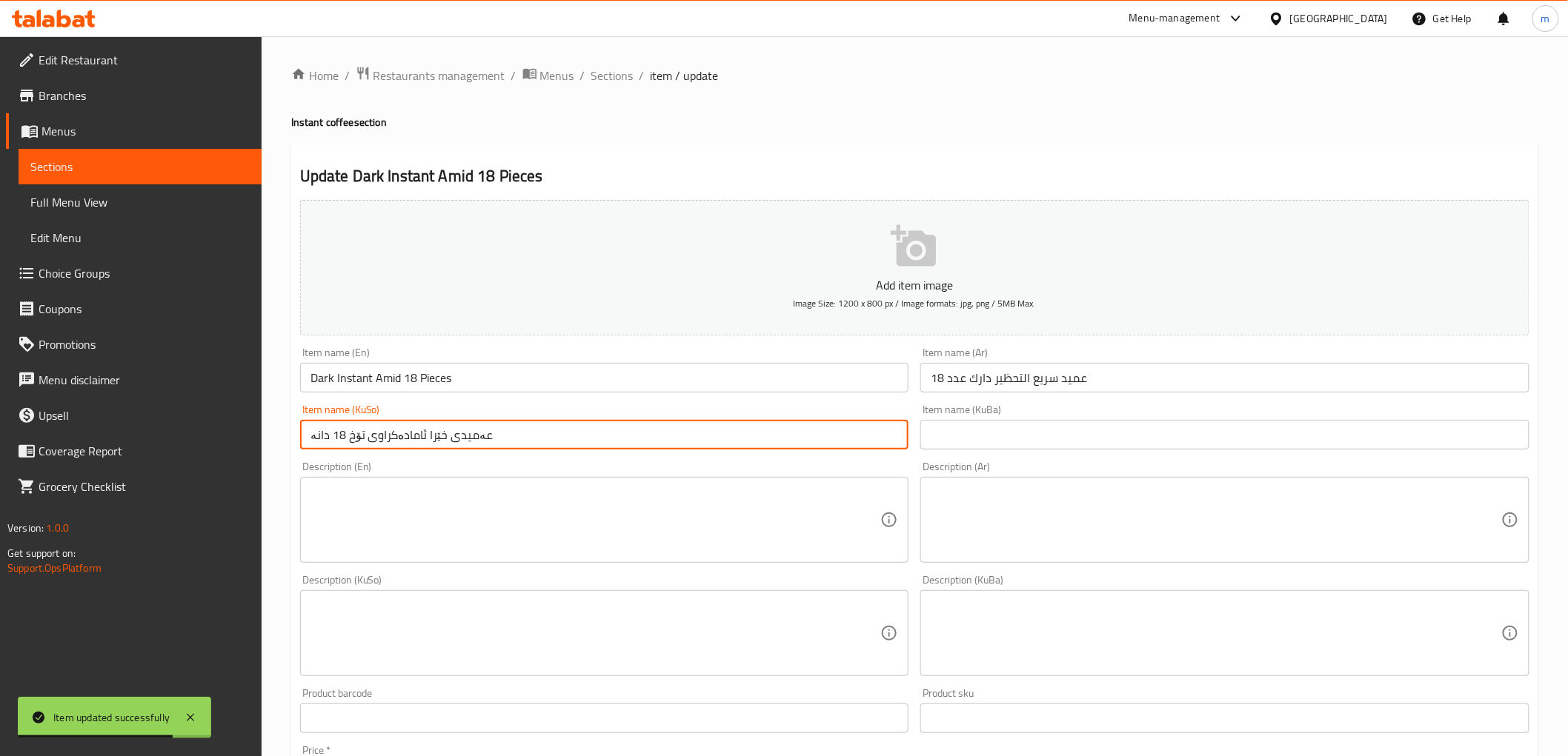
click at [704, 424] on input "عەمیدی خێرا ئامادەکراوی تۆخ 18 دانە" at bounding box center [604, 435] width 609 height 30
click at [947, 371] on input "عميد سريع التحظير دارك عدد 18" at bounding box center [1224, 378] width 609 height 30
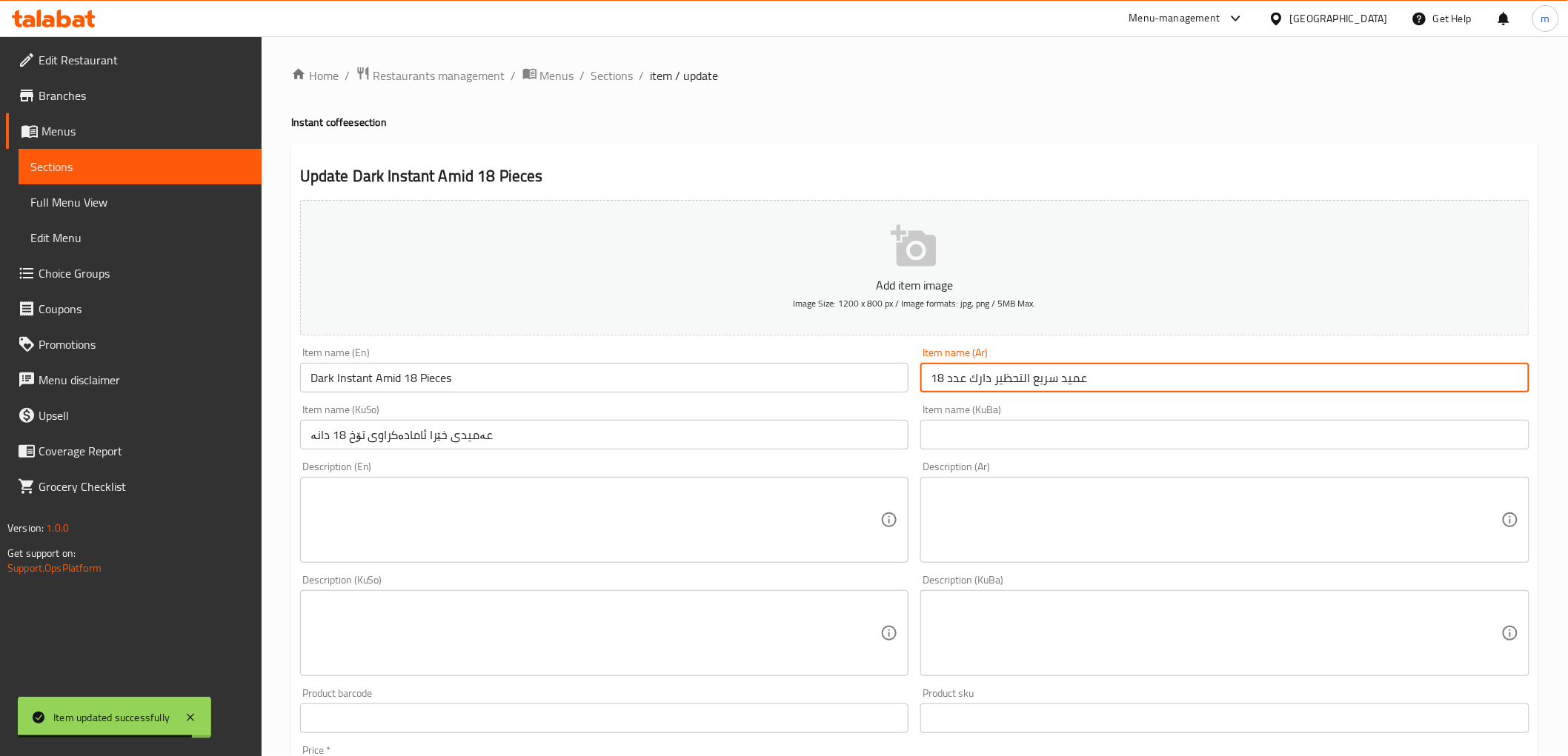
click at [947, 371] on input "عميد سريع التحظير دارك عدد 18" at bounding box center [1224, 378] width 609 height 30
click at [860, 381] on input "Dark Instant Amid 18 Pieces" at bounding box center [604, 378] width 609 height 30
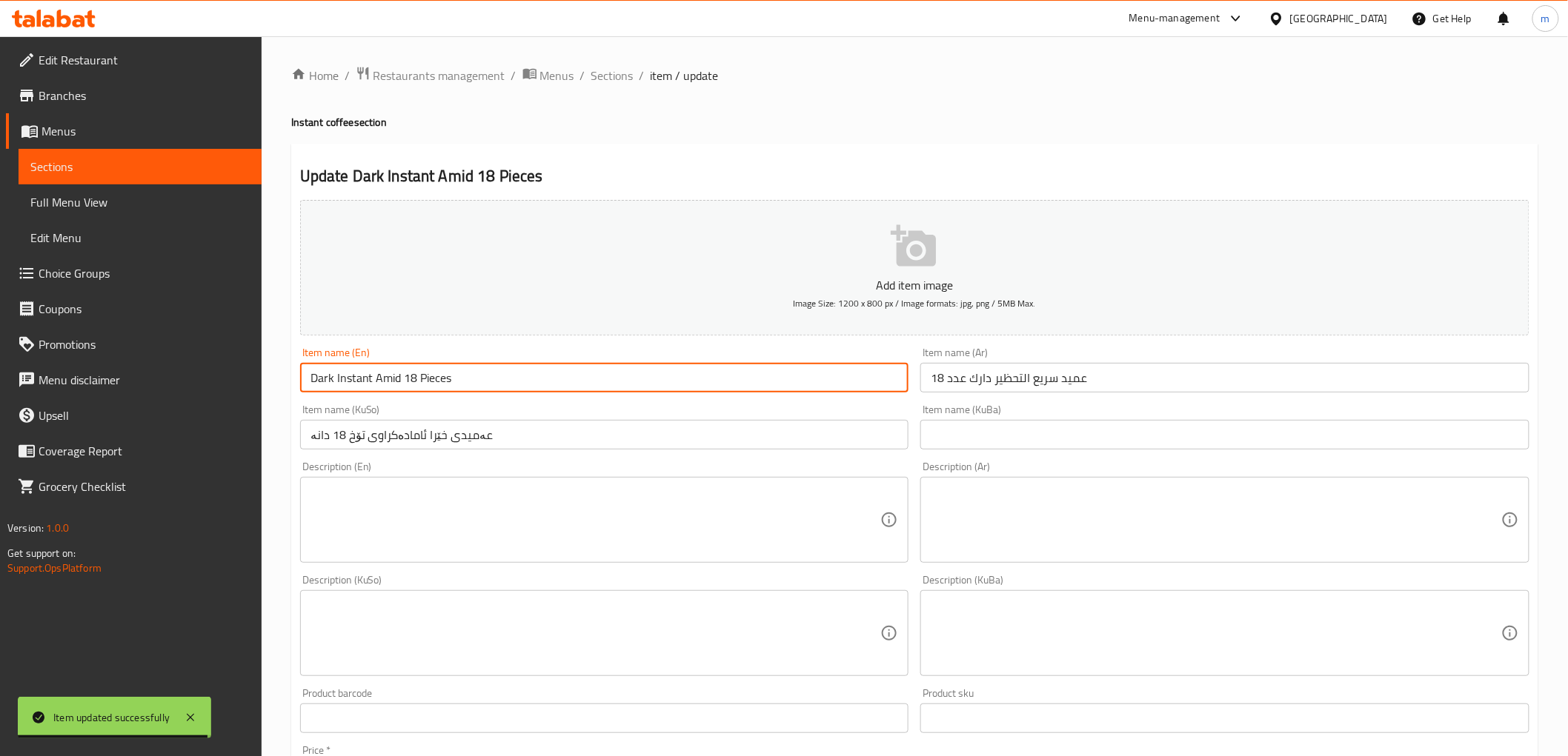
click at [860, 381] on input "Dark Instant Amid 18 Pieces" at bounding box center [604, 378] width 609 height 30
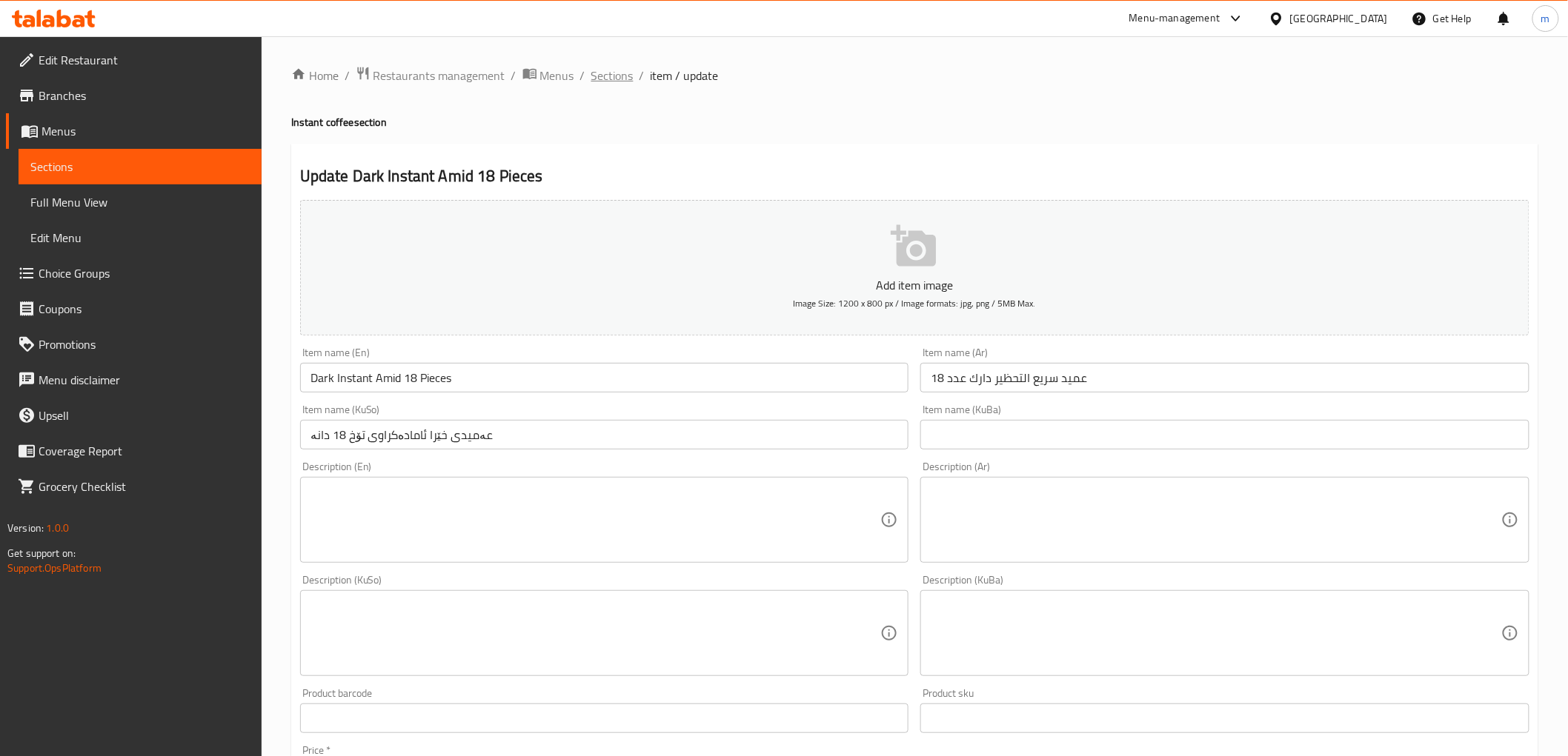
click at [611, 76] on span "Sections" at bounding box center [612, 76] width 42 height 18
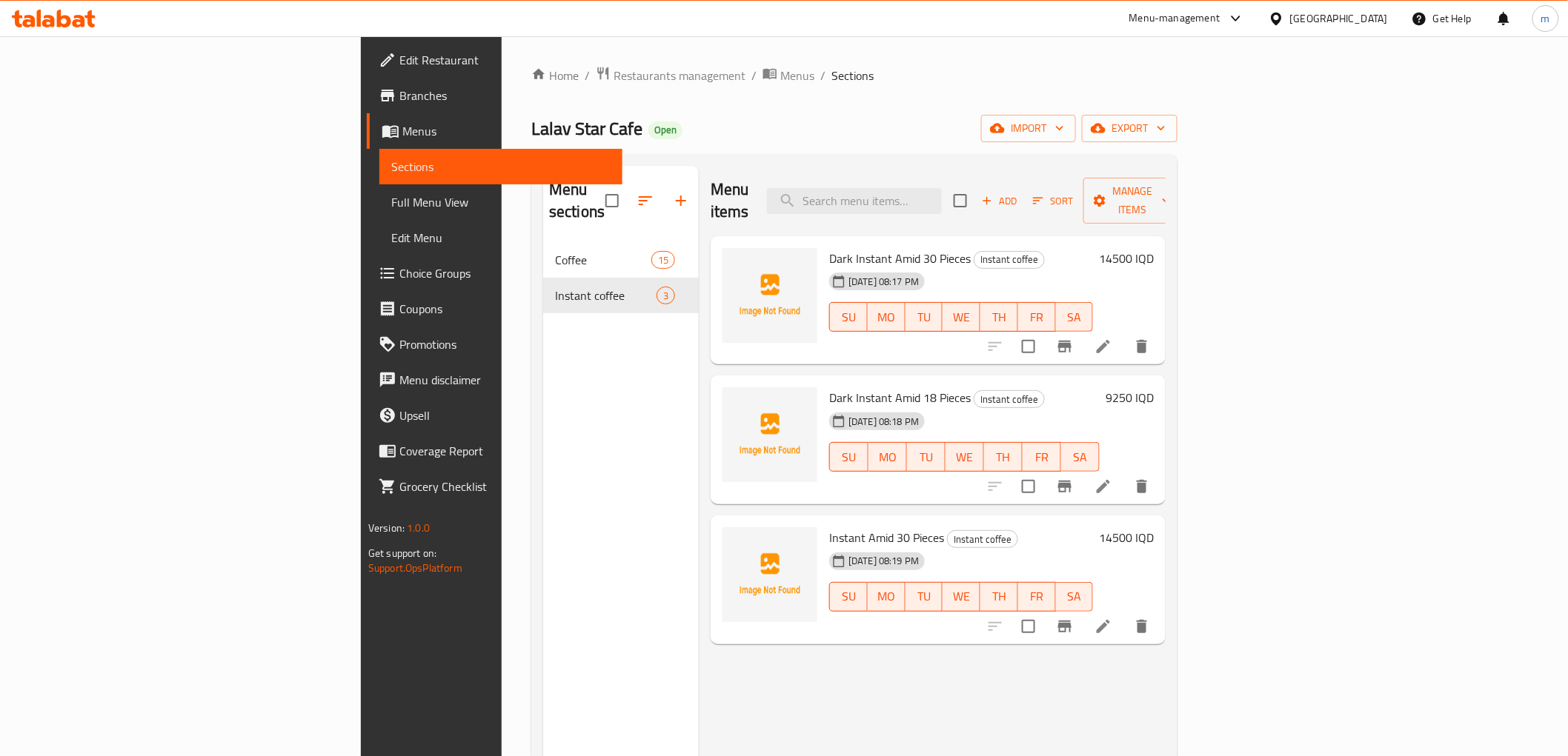
click at [1020, 198] on span "Add" at bounding box center [999, 201] width 40 height 17
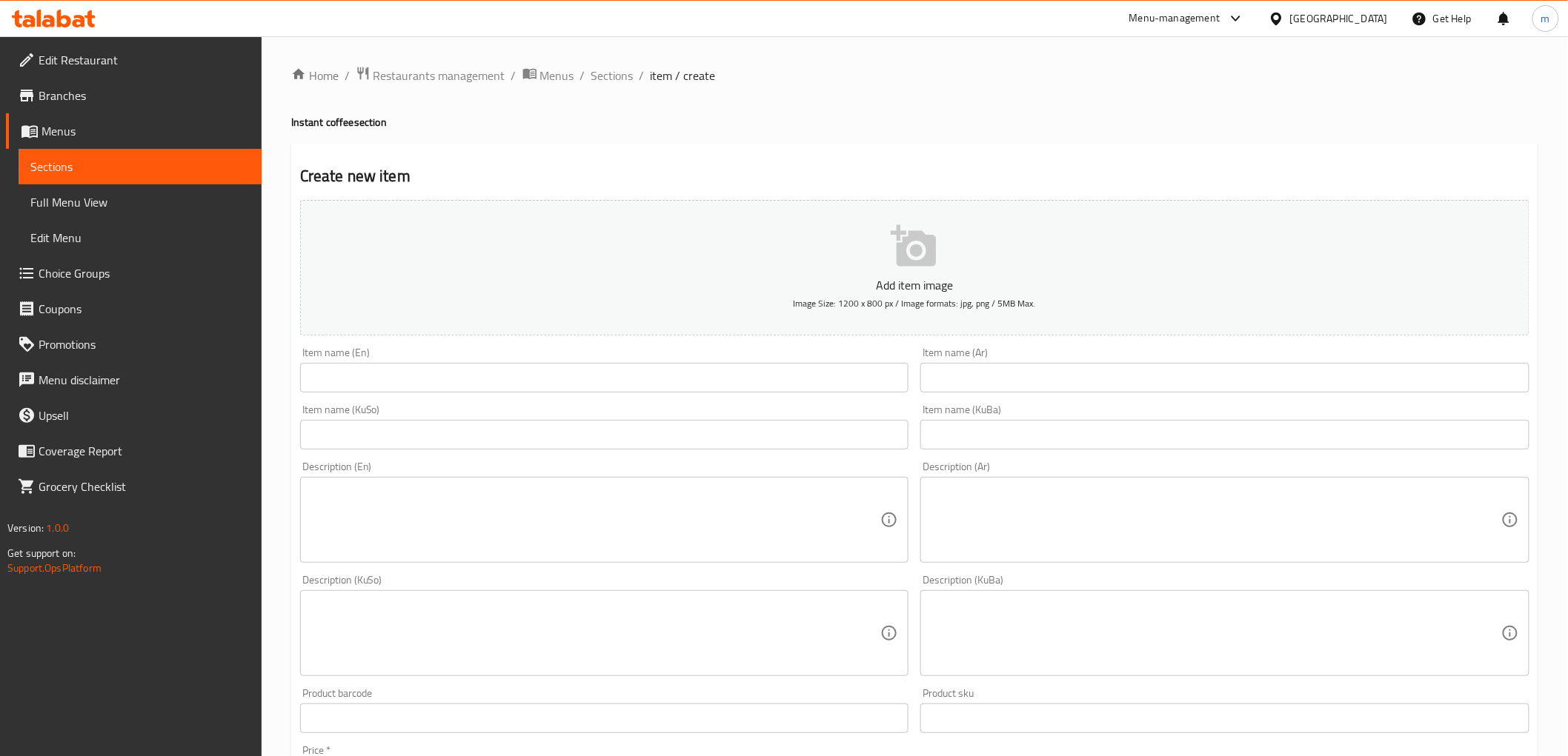
click at [787, 388] on input "text" at bounding box center [604, 378] width 609 height 30
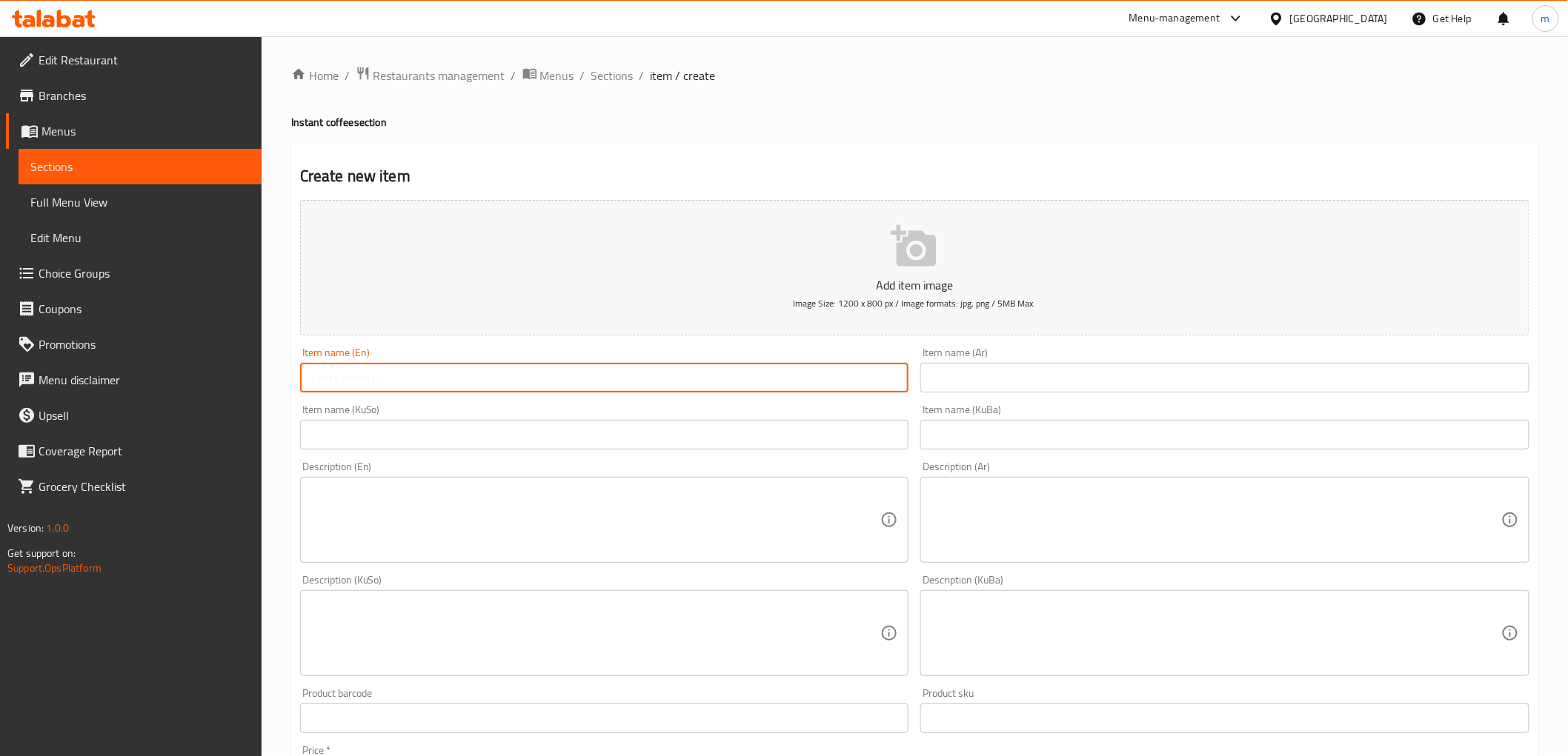
paste input "Dark Instant Amid 18 Pieces"
type input "Dark Instant Amid 18 Pieces"
click at [1014, 401] on div "Item name (KuBa) Item name (KuBa)" at bounding box center [1225, 427] width 621 height 57
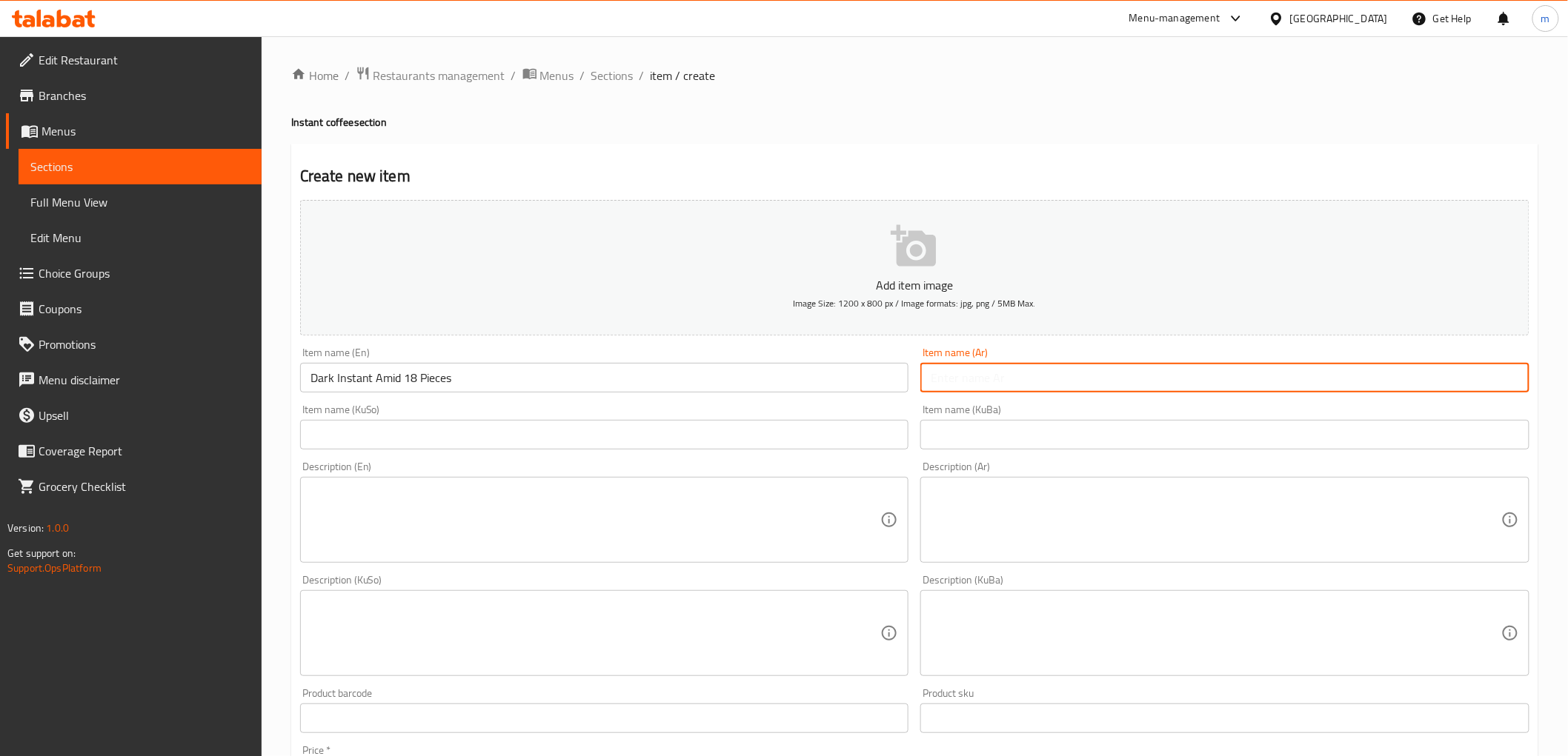
click at [1014, 393] on input "text" at bounding box center [1224, 378] width 609 height 30
paste input "عميد سريع التحظير دارك عدد 18"
type input "عميد سريع التحظير دارك عدد 18"
click at [862, 437] on input "text" at bounding box center [604, 435] width 609 height 30
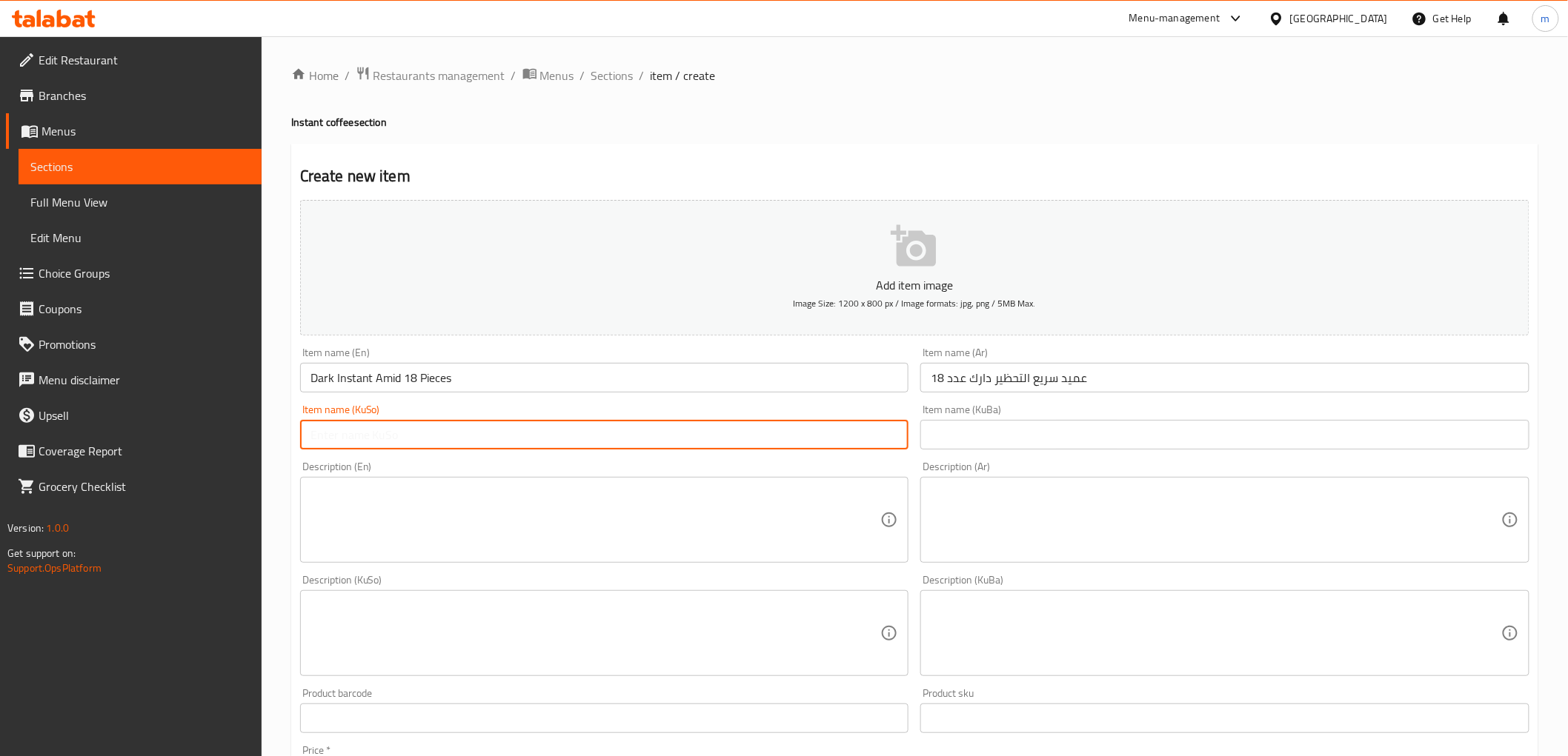
paste input "عميد سريع التحظير دارك عدد 18"
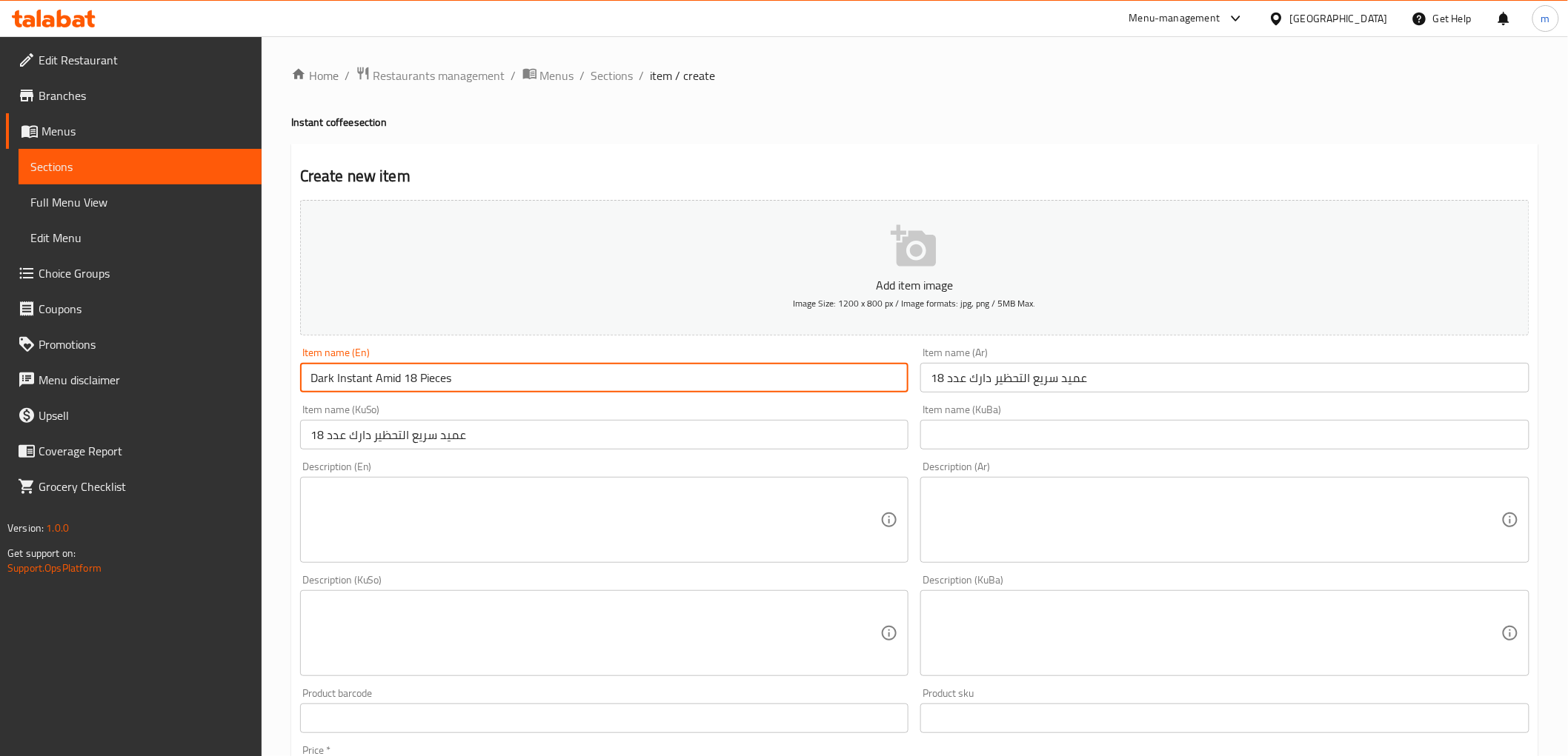
click at [322, 382] on input "Dark Instant Amid 18 Pieces" at bounding box center [604, 378] width 609 height 30
click at [397, 443] on input "عميد سريع التحظير دارك عدد 18" at bounding box center [604, 435] width 609 height 30
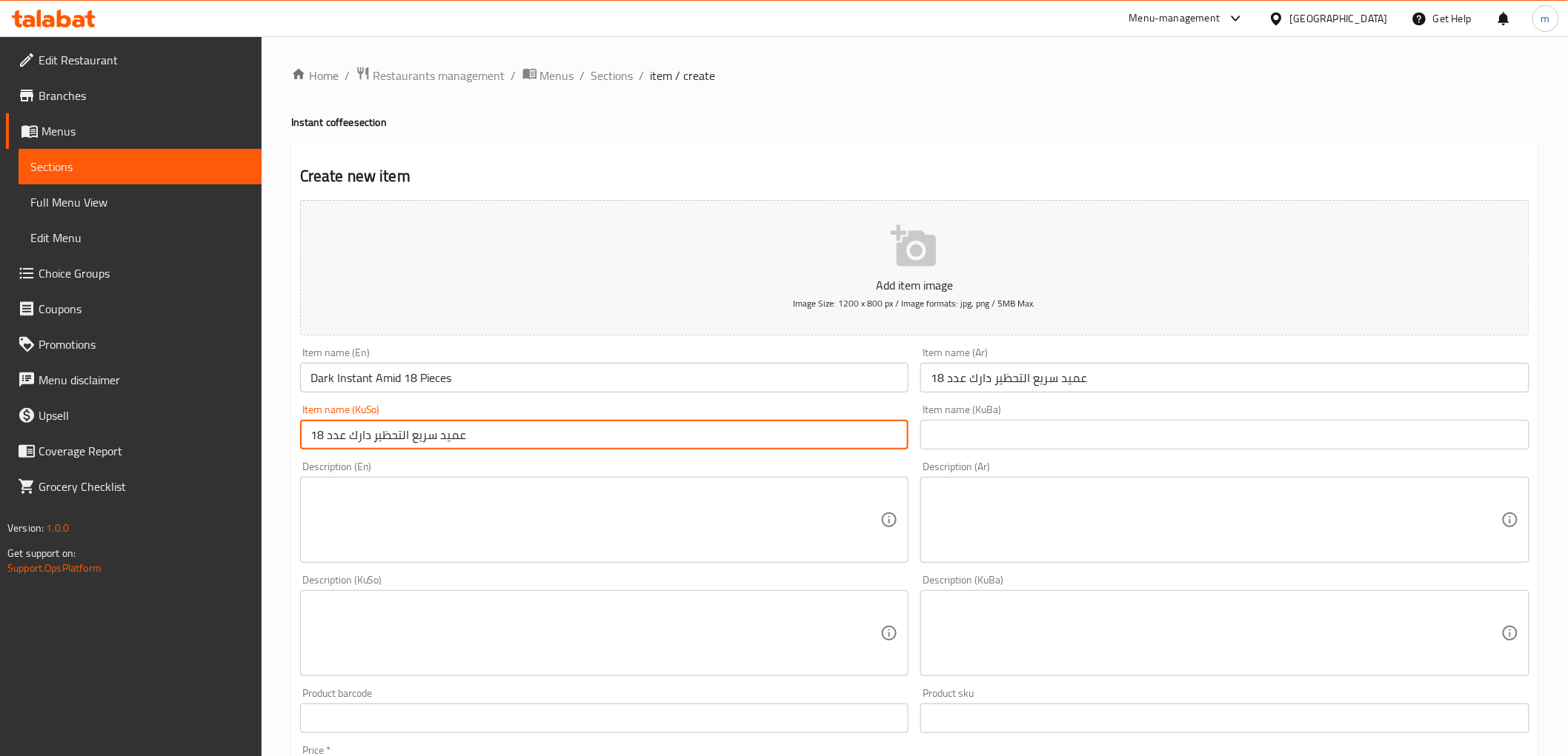
click at [397, 443] on input "عميد سريع التحظير دارك عدد 18" at bounding box center [604, 435] width 609 height 30
paste input "ەمیدی خێرا ئامادەکراوی تۆخ 18 دانە"
click at [353, 431] on input "عەمیدی خێرا ئامادەکراوی تۆخ 18 دانە" at bounding box center [604, 435] width 609 height 30
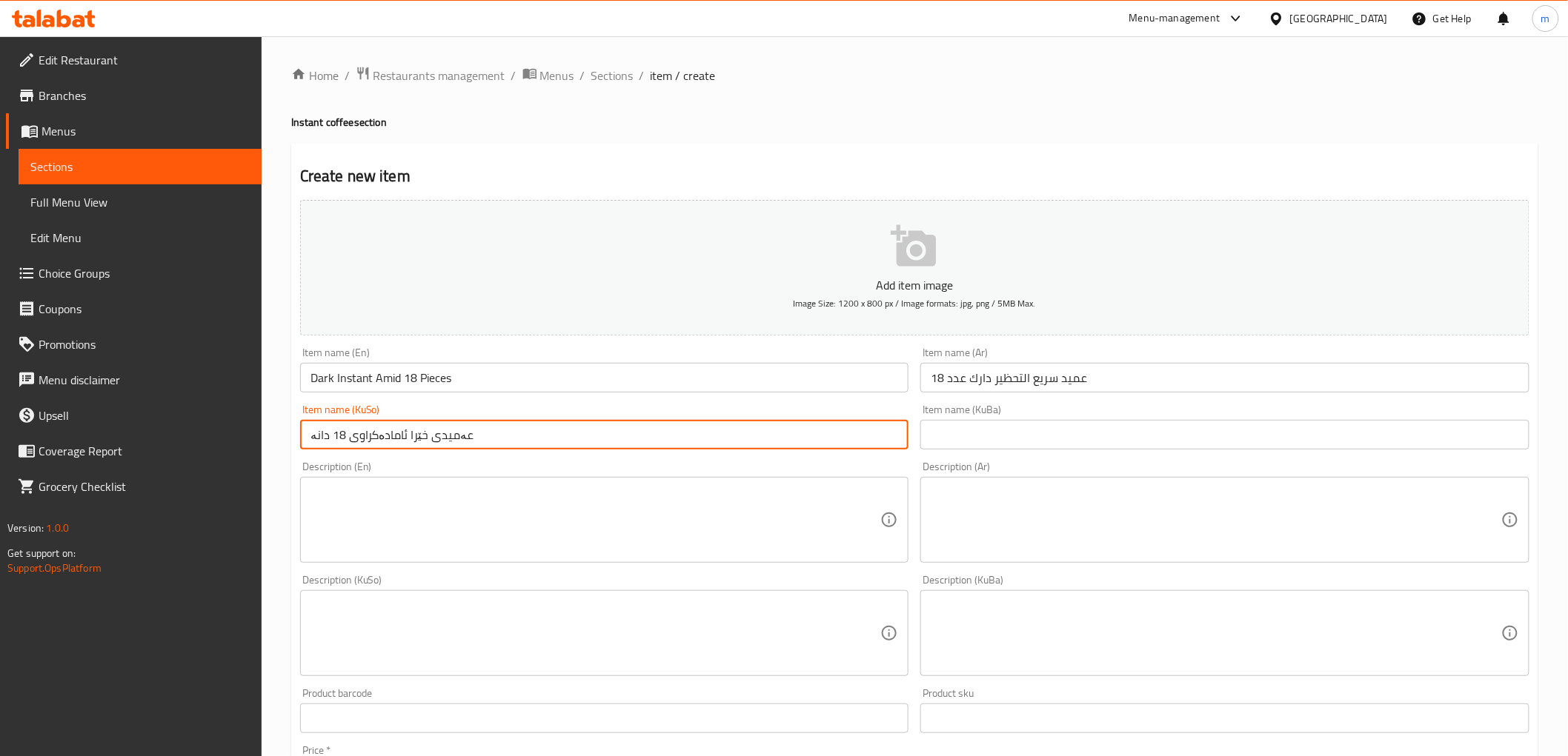
type input "عەمیدی خێرا ئامادەکراوی 18 دانە"
click at [327, 383] on input "Dark Instant Amid 18 Pieces" at bounding box center [604, 378] width 609 height 30
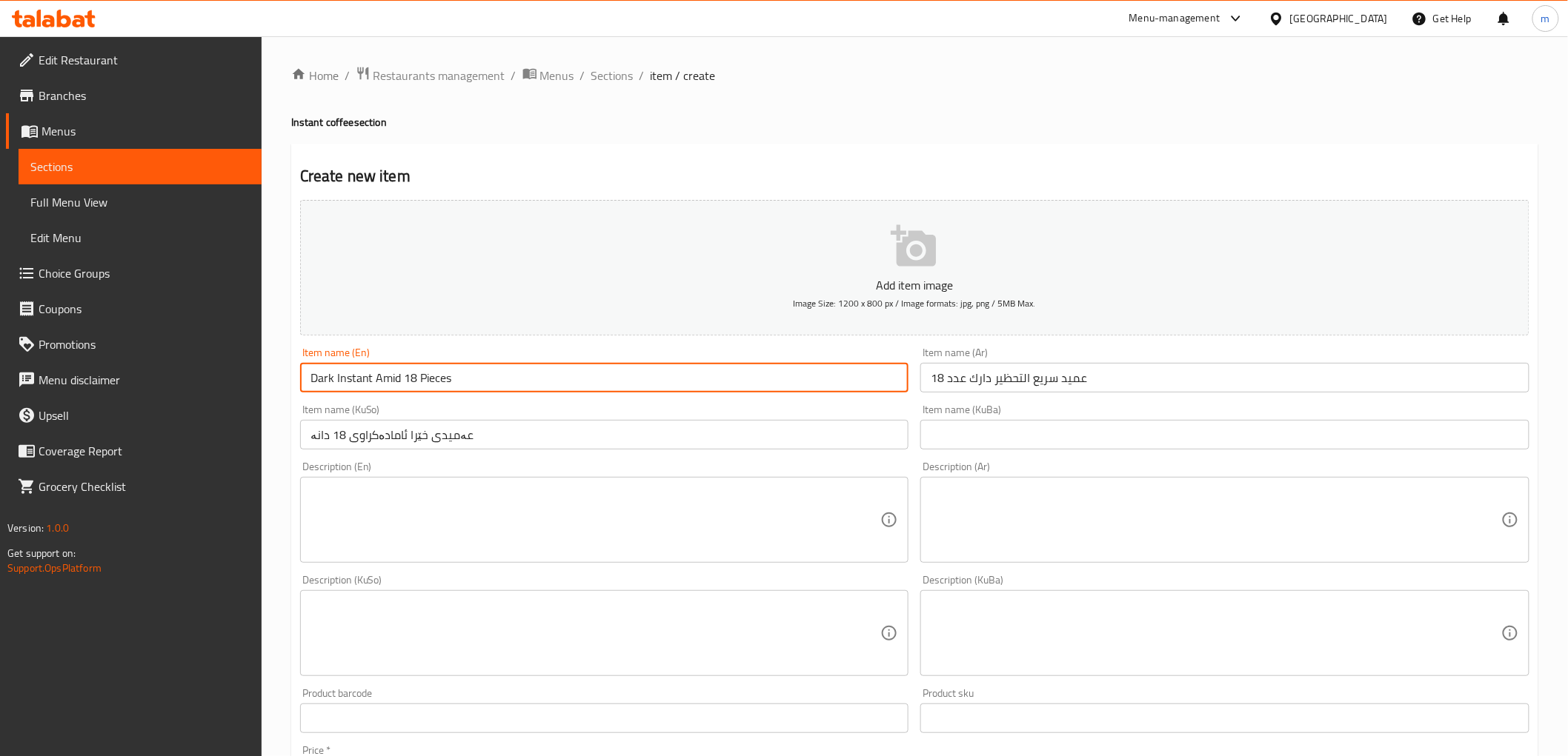
click at [327, 383] on input "Dark Instant Amid 18 Pieces" at bounding box center [604, 378] width 609 height 30
type input "Instant Amid 18 Pieces"
click at [981, 374] on input "عميد سريع التحظير دارك عدد 18" at bounding box center [1224, 378] width 609 height 30
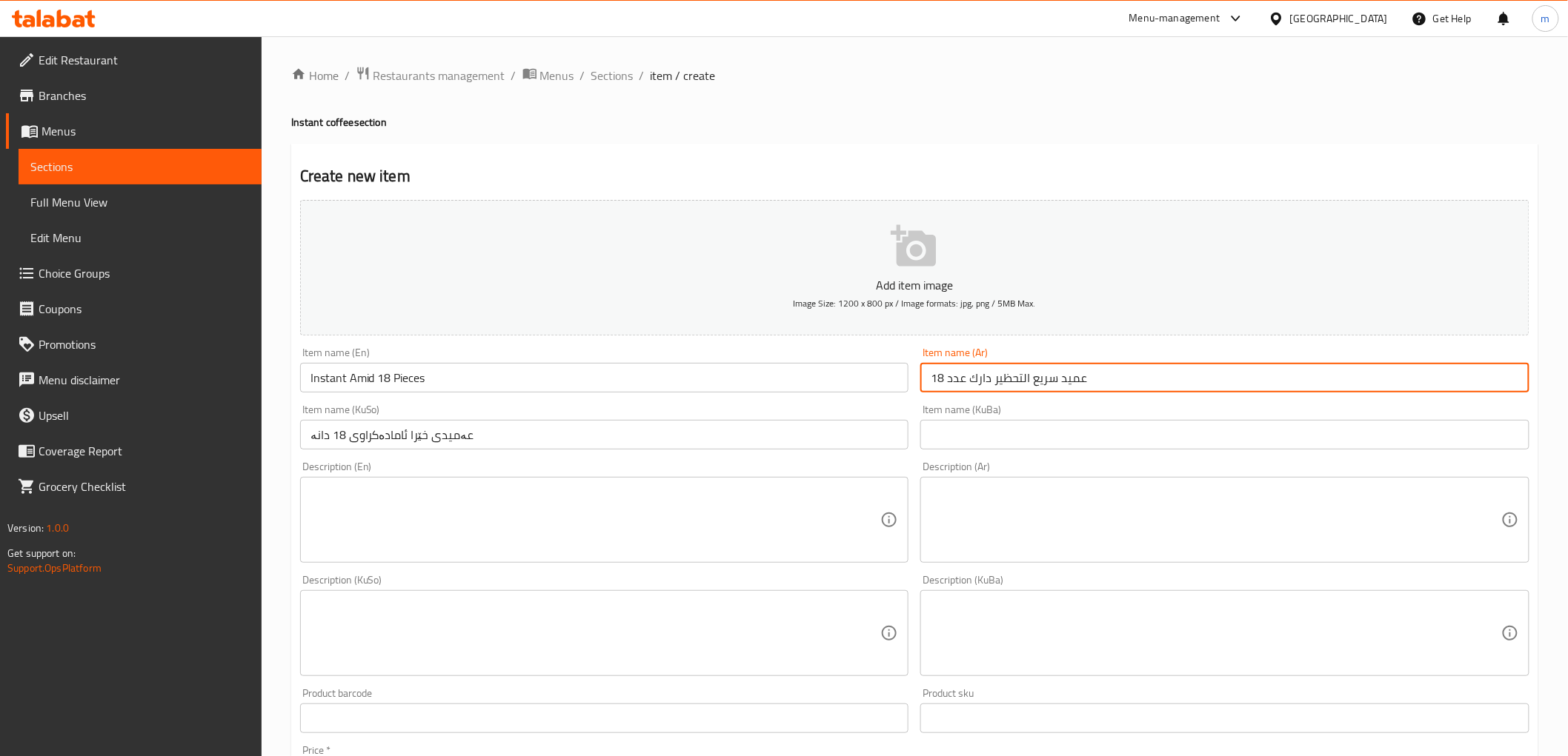
click at [981, 374] on input "عميد سريع التحظير دارك عدد 18" at bounding box center [1224, 378] width 609 height 30
type input "عميد سريع التحظير عدد 18"
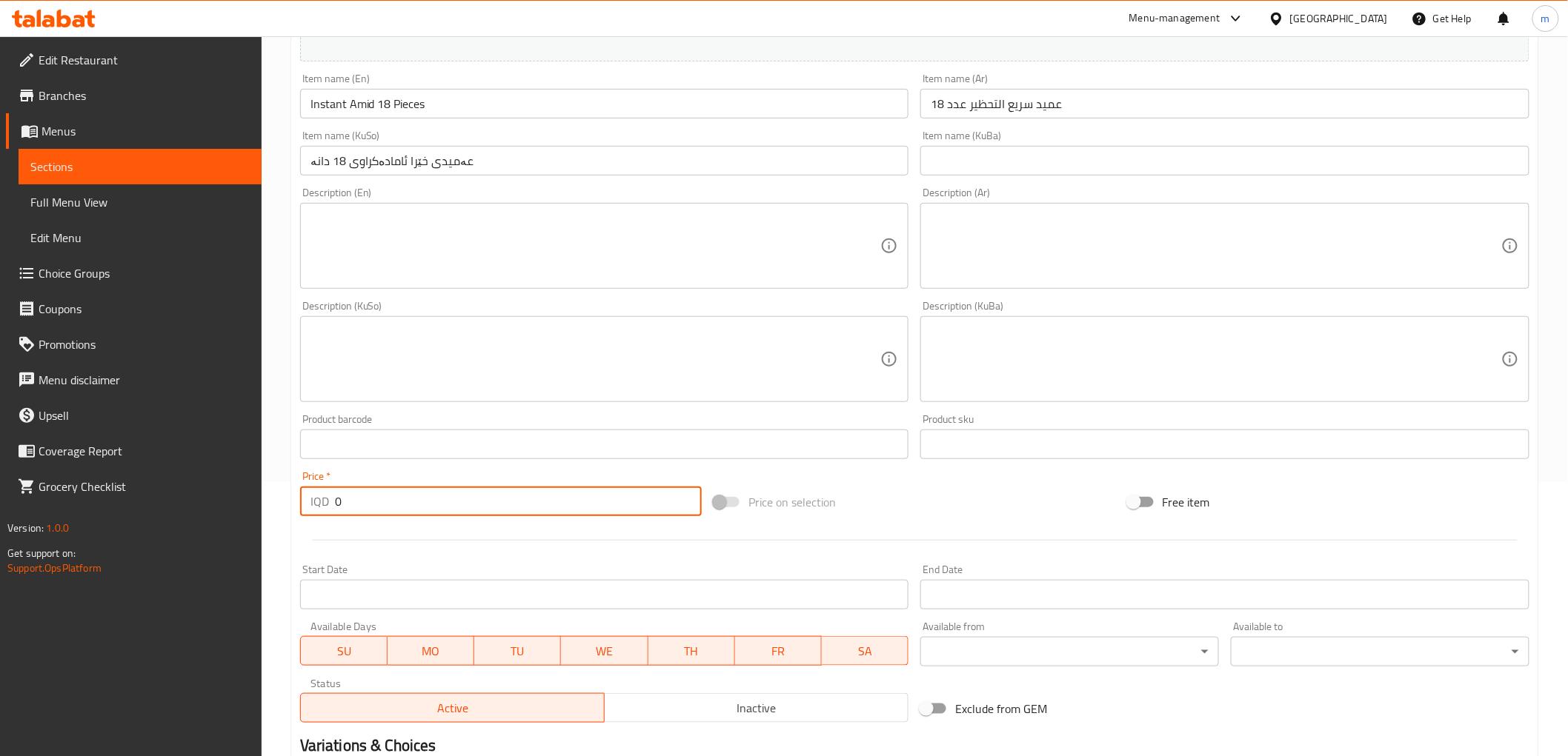
paste input "925"
drag, startPoint x: 353, startPoint y: 502, endPoint x: 294, endPoint y: 493, distance: 59.7
click at [294, 493] on div "Price   * IQD 9250 Price *" at bounding box center [501, 493] width 414 height 57
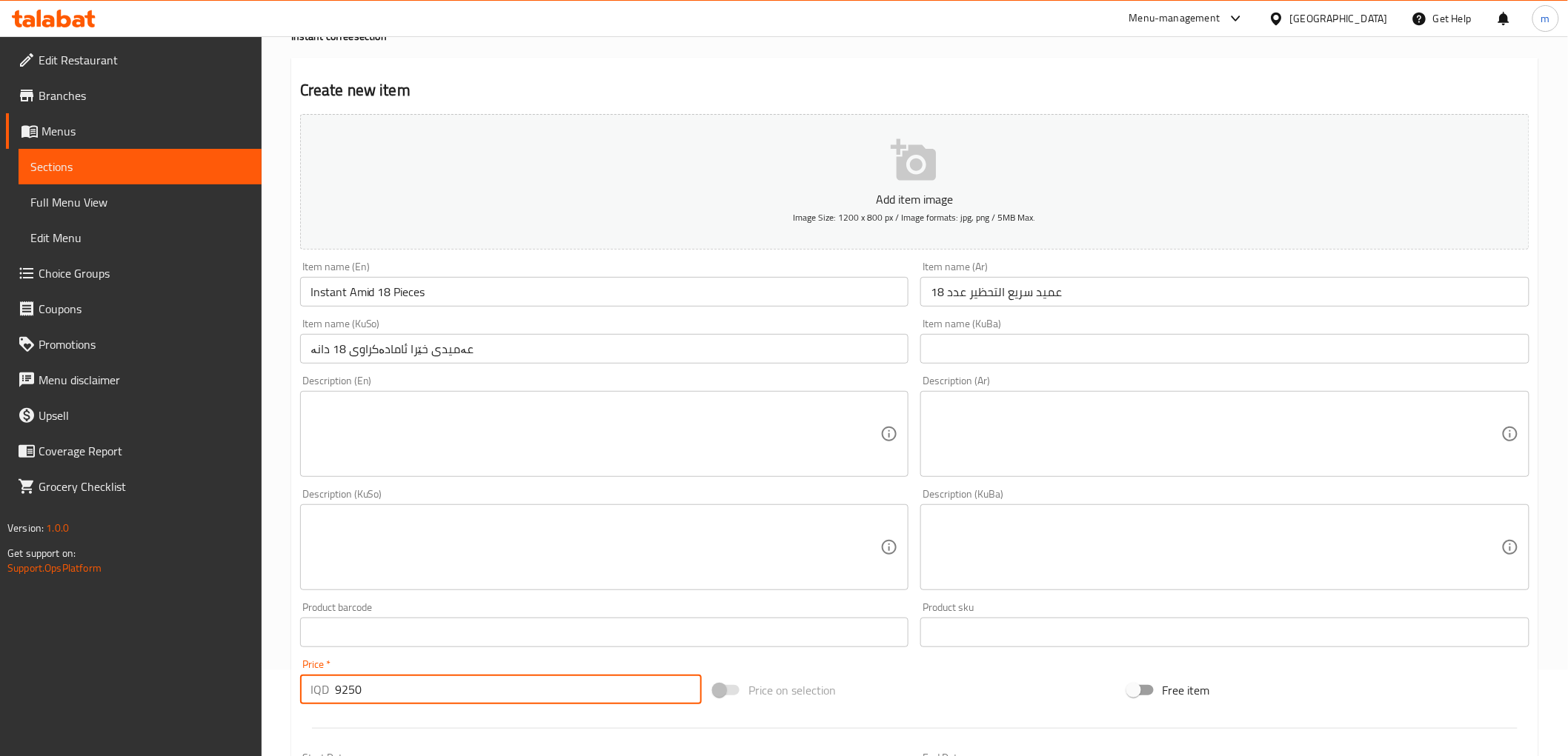
scroll to position [0, 0]
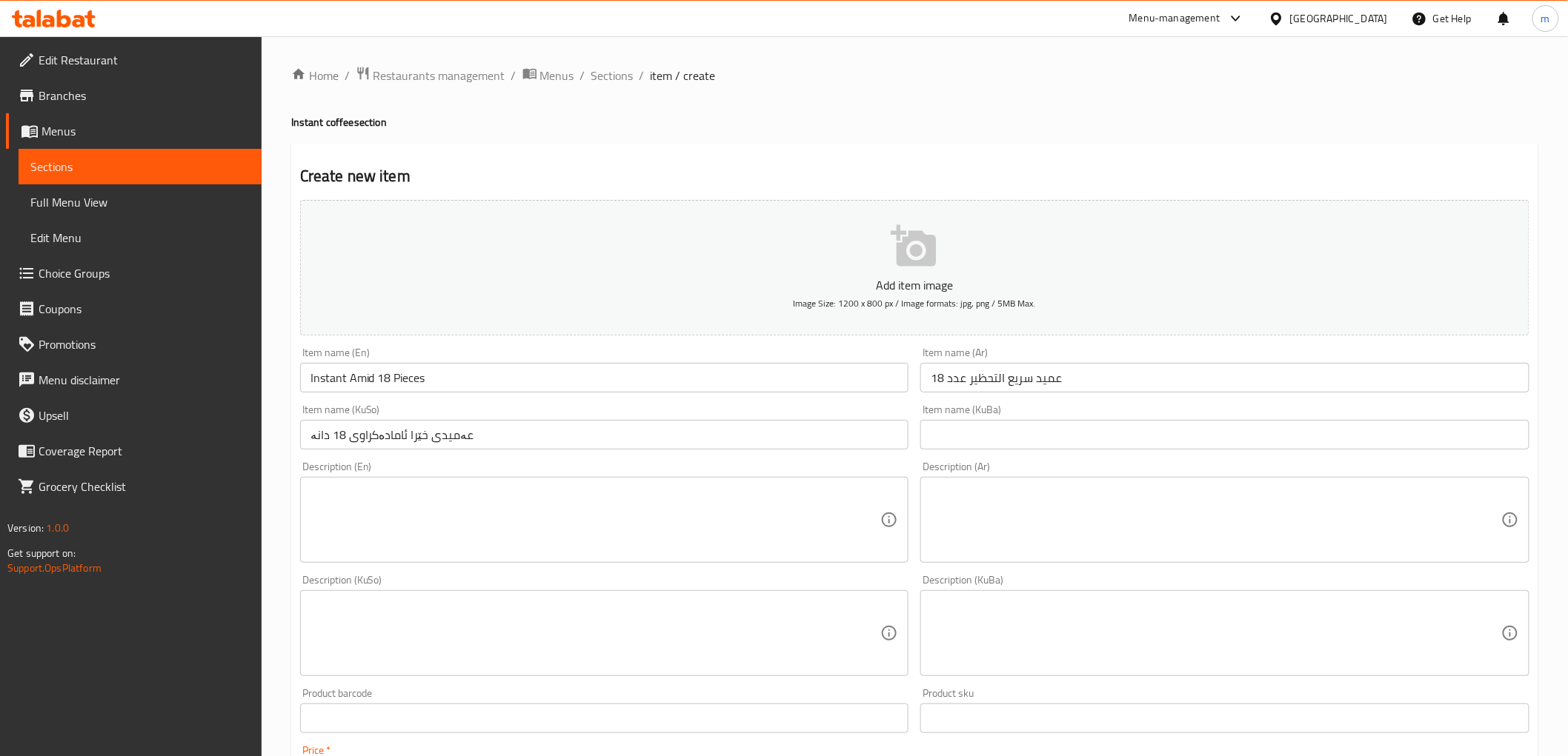
type input "9250"
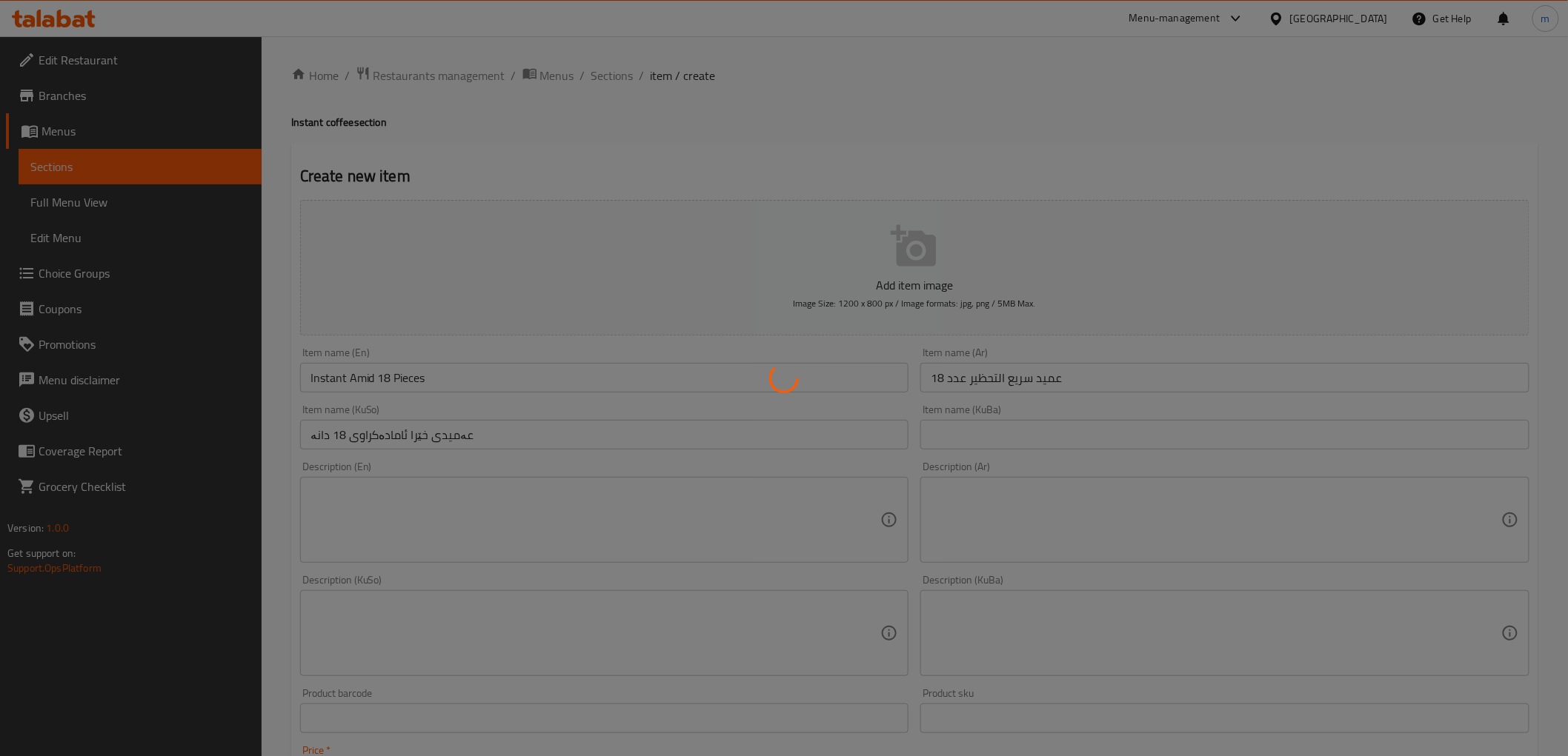
type input "0"
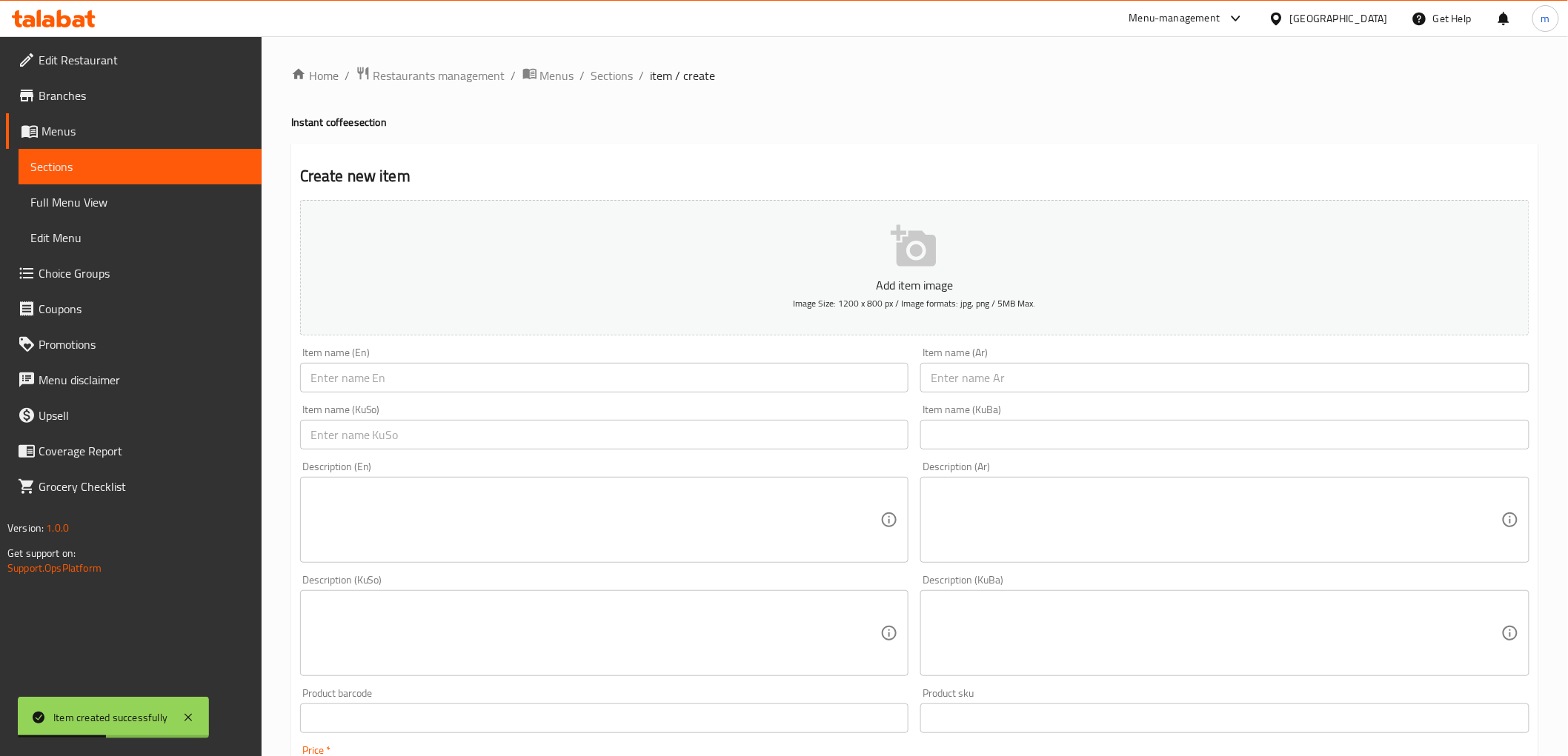
click at [974, 385] on input "text" at bounding box center [1224, 378] width 609 height 30
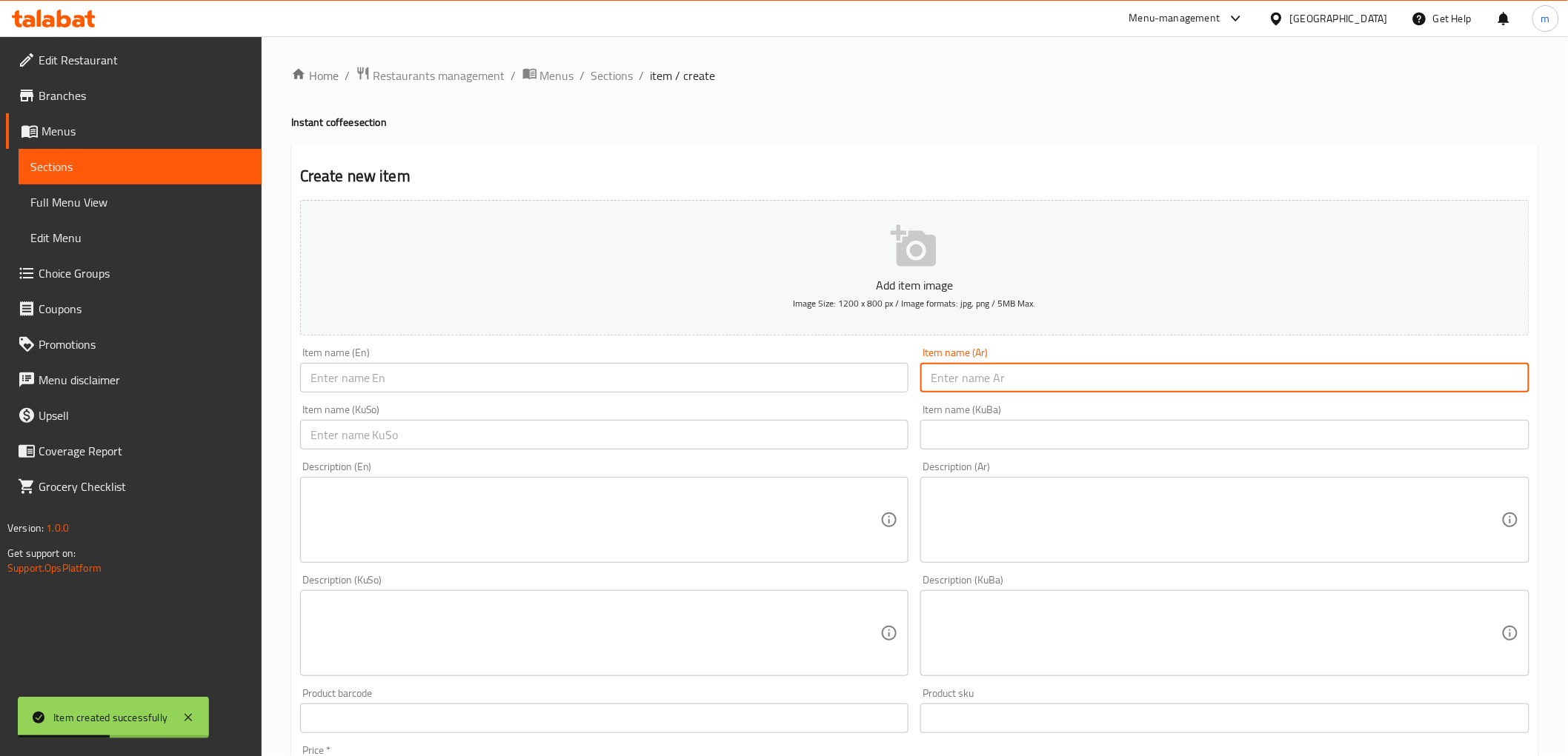
paste input "عميد لبنانيه مع هيل الوزن 225 غرام"
type input "عميد لبنانيه مع هيل الوزن 225 غرام"
click at [601, 77] on span "Sections" at bounding box center [612, 76] width 42 height 18
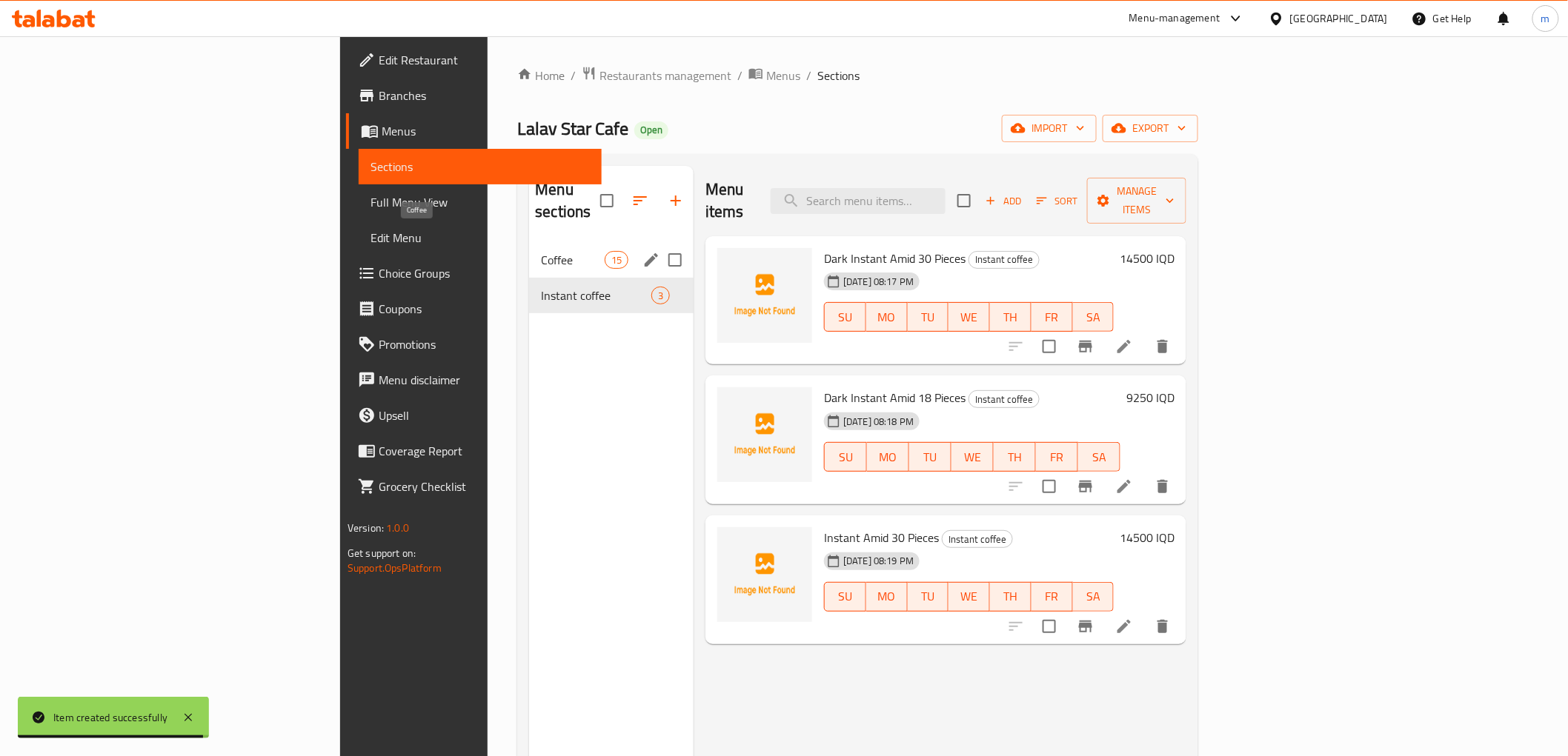
drag, startPoint x: 403, startPoint y: 238, endPoint x: 456, endPoint y: 253, distance: 55.1
click at [541, 251] on span "Coffee" at bounding box center [572, 260] width 63 height 18
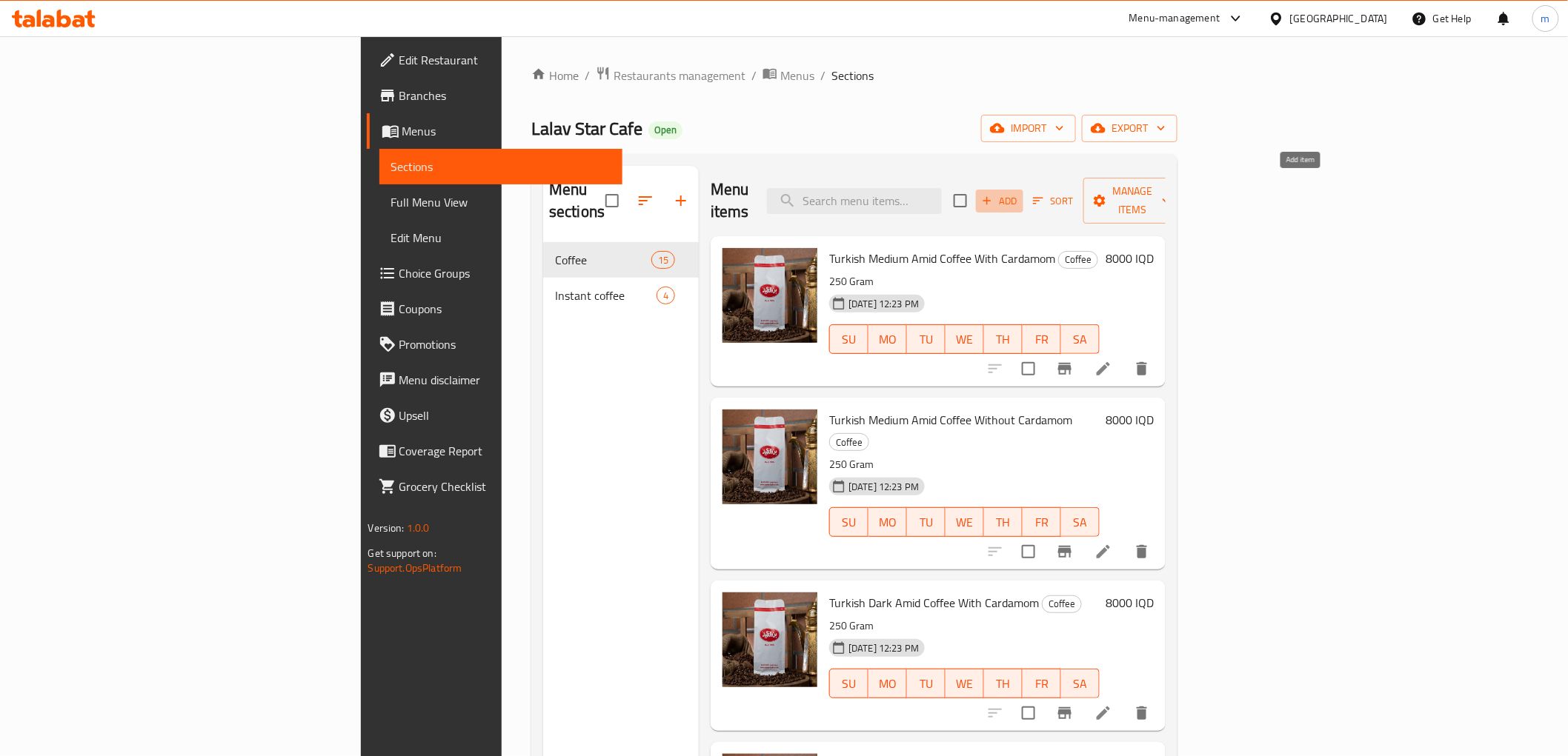
click at [1020, 193] on span "Add" at bounding box center [999, 201] width 40 height 17
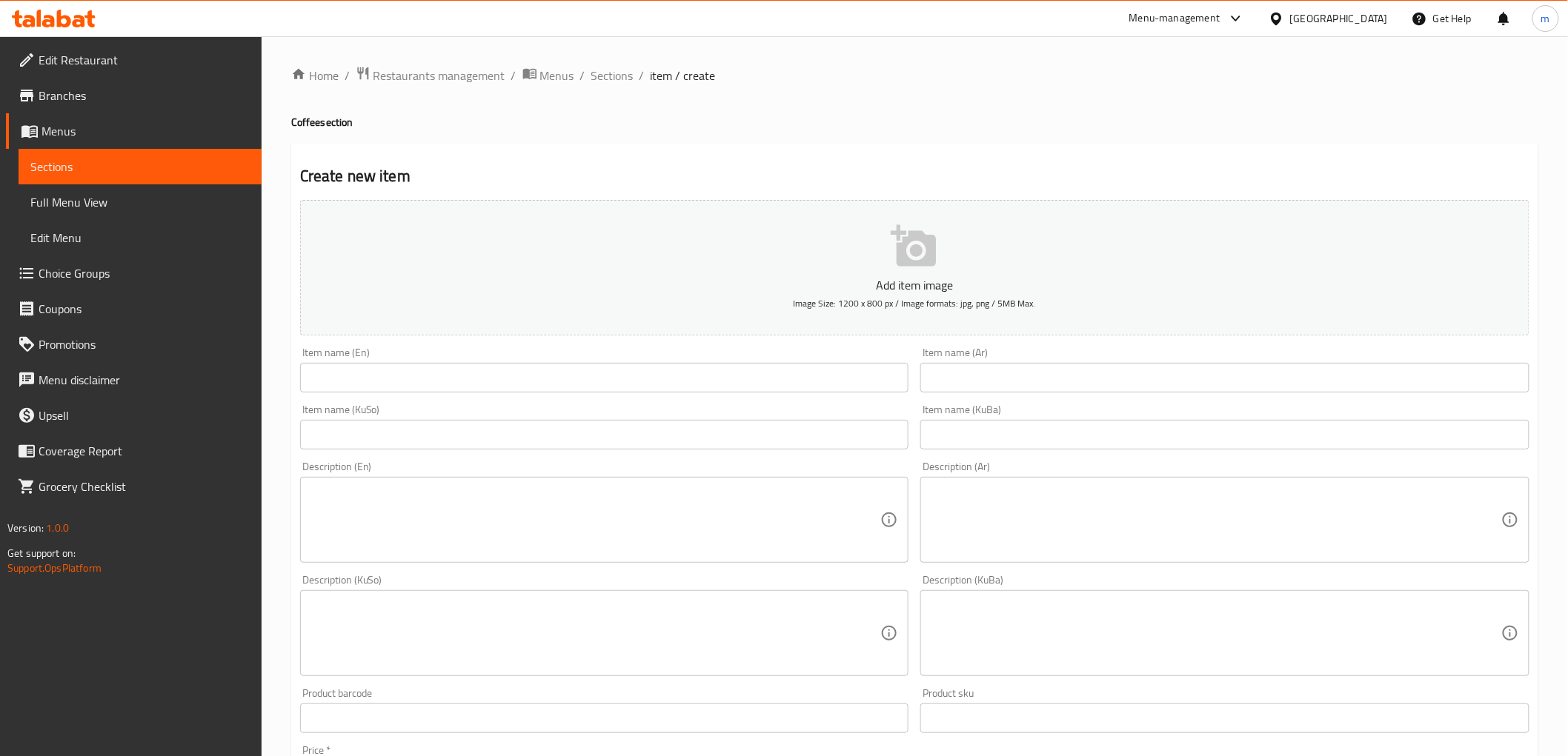
click at [1065, 365] on div "Item name (Ar) Item name (Ar)" at bounding box center [1224, 370] width 609 height 45
click at [1065, 387] on input "text" at bounding box center [1224, 378] width 609 height 30
paste input "عميد لبنانيه مع هيل الوزن 225 غرام"
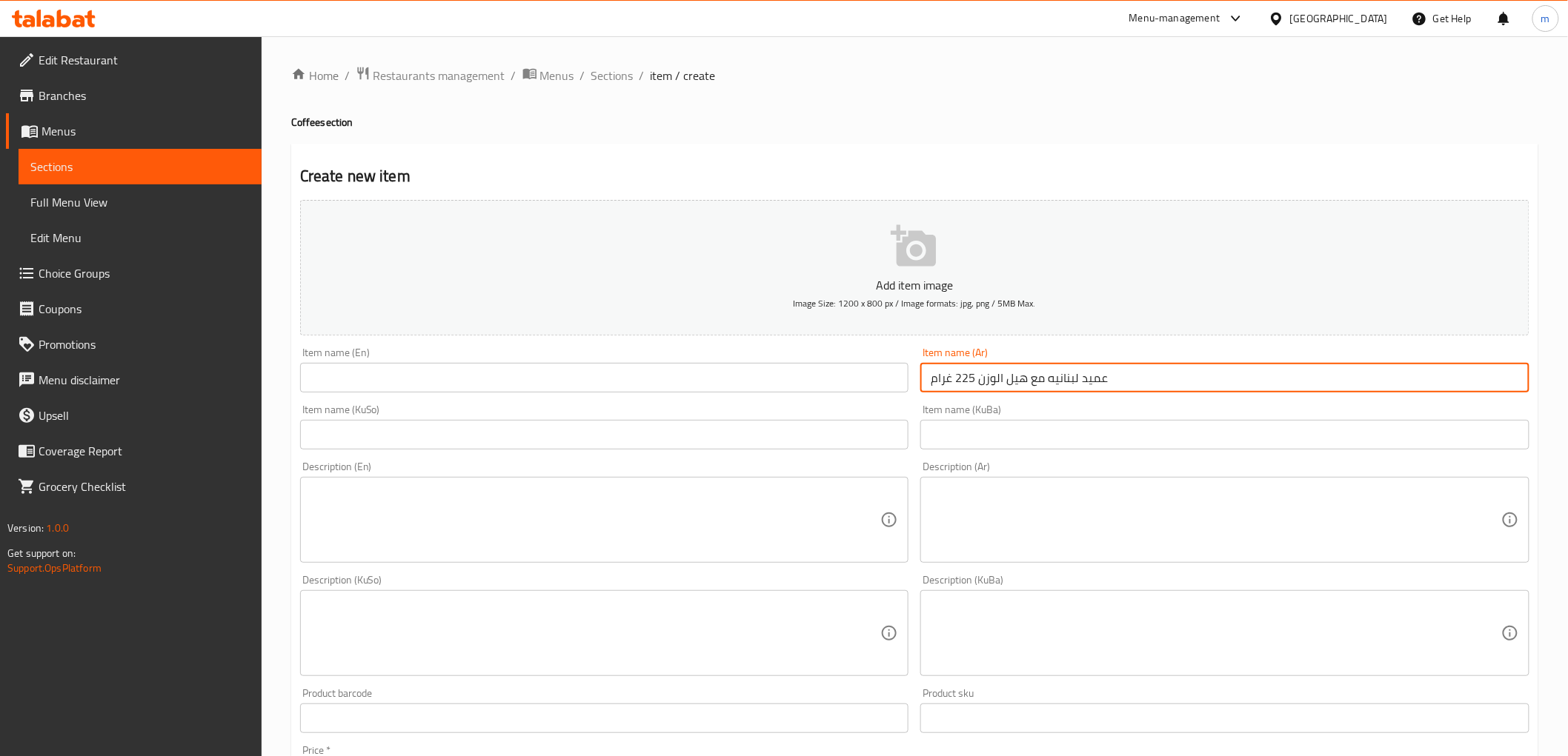
type input "عميد لبنانيه مع هيل الوزن 225 غرام"
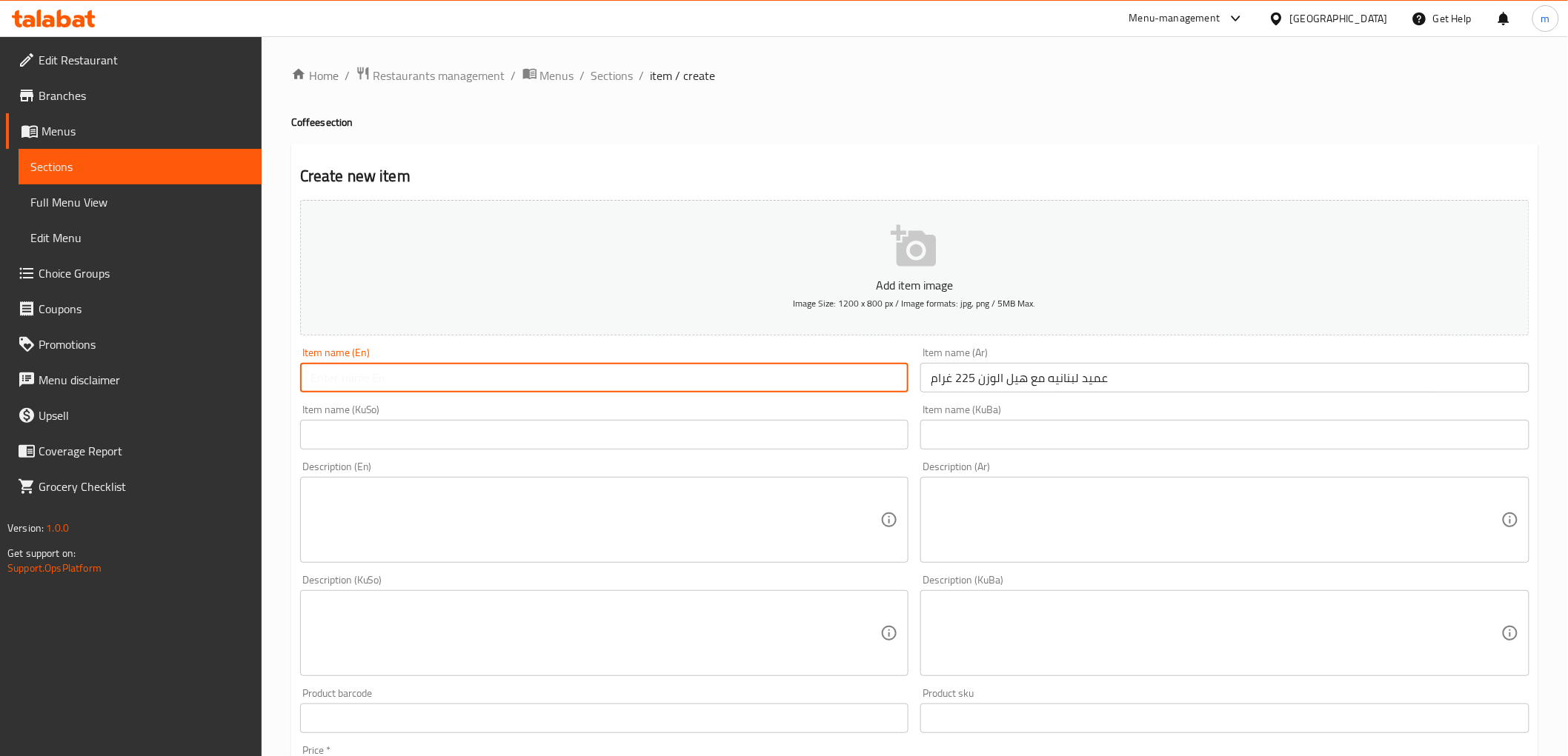
drag, startPoint x: 511, startPoint y: 380, endPoint x: 522, endPoint y: 385, distance: 12.1
click at [511, 380] on input "text" at bounding box center [604, 378] width 609 height 30
paste input "[DEMOGRAPHIC_DATA] Amid with cardamom weight 225 grams"
type input "[DEMOGRAPHIC_DATA] Amid with cardamom weight 225 grams"
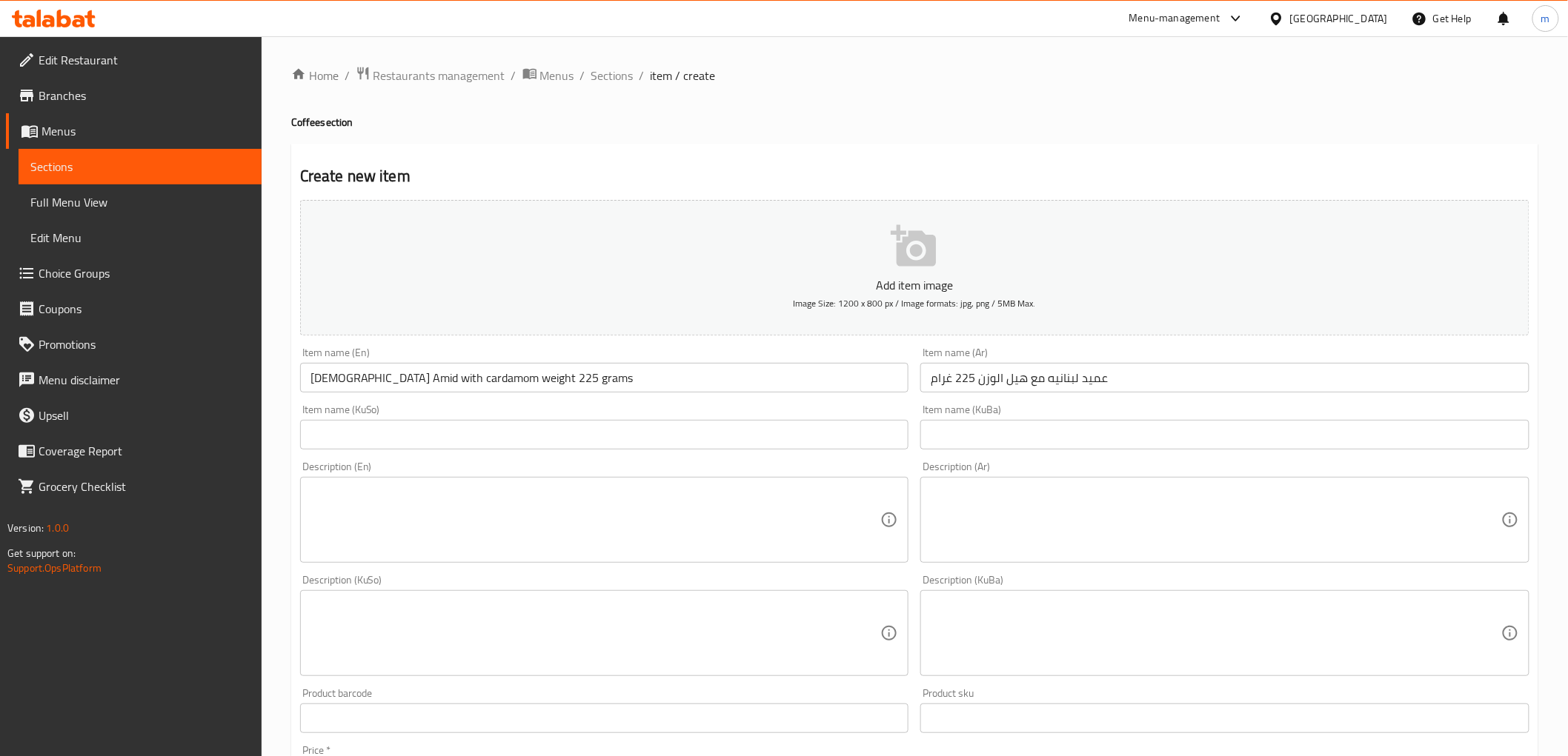
click at [833, 452] on div "Item name (KuSo) Item name (KuSo)" at bounding box center [604, 427] width 621 height 57
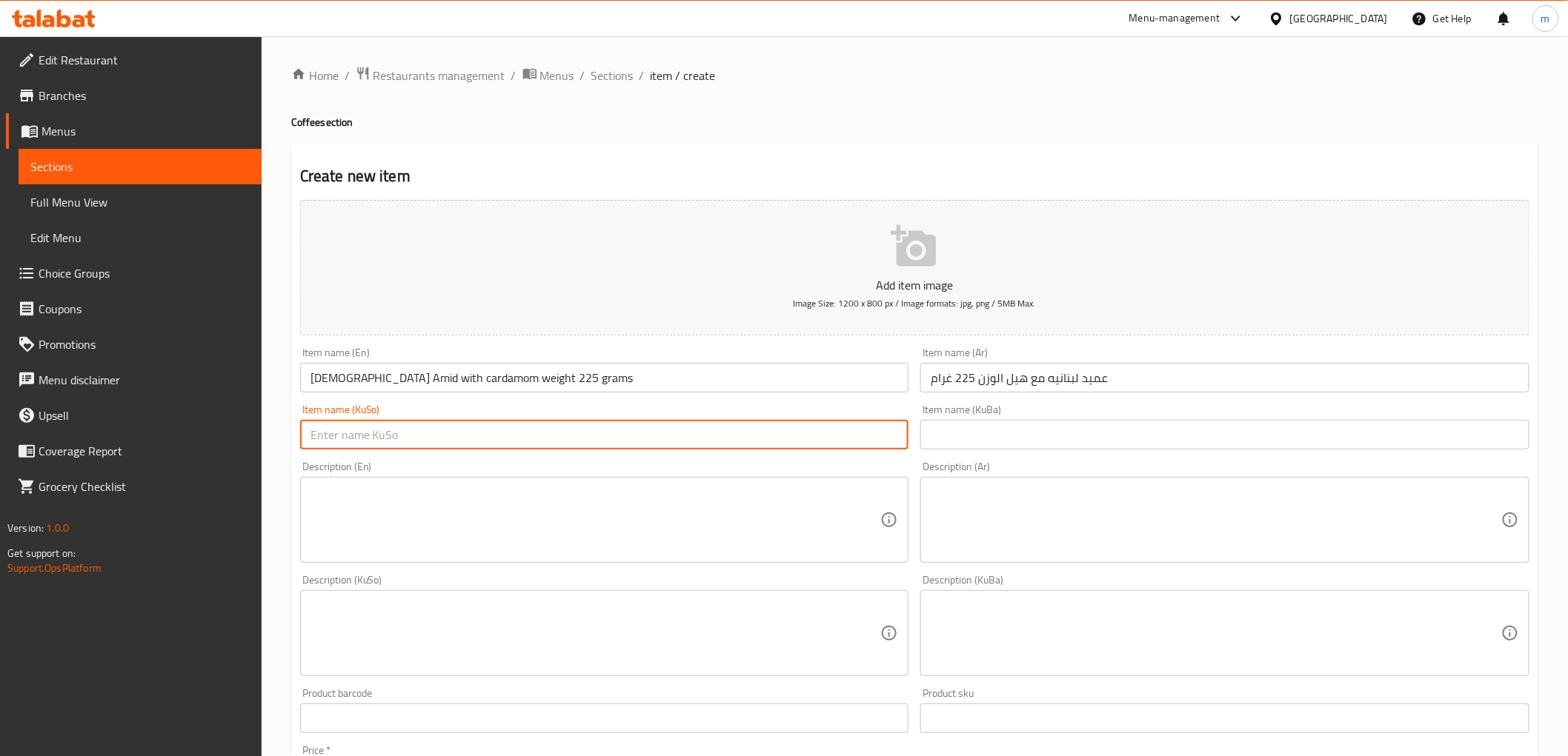
click at [841, 432] on input "text" at bounding box center [604, 435] width 609 height 30
type input "ءەمیدی لوبنانی لەگەڵ هێڵ کێشی 225 گرام"
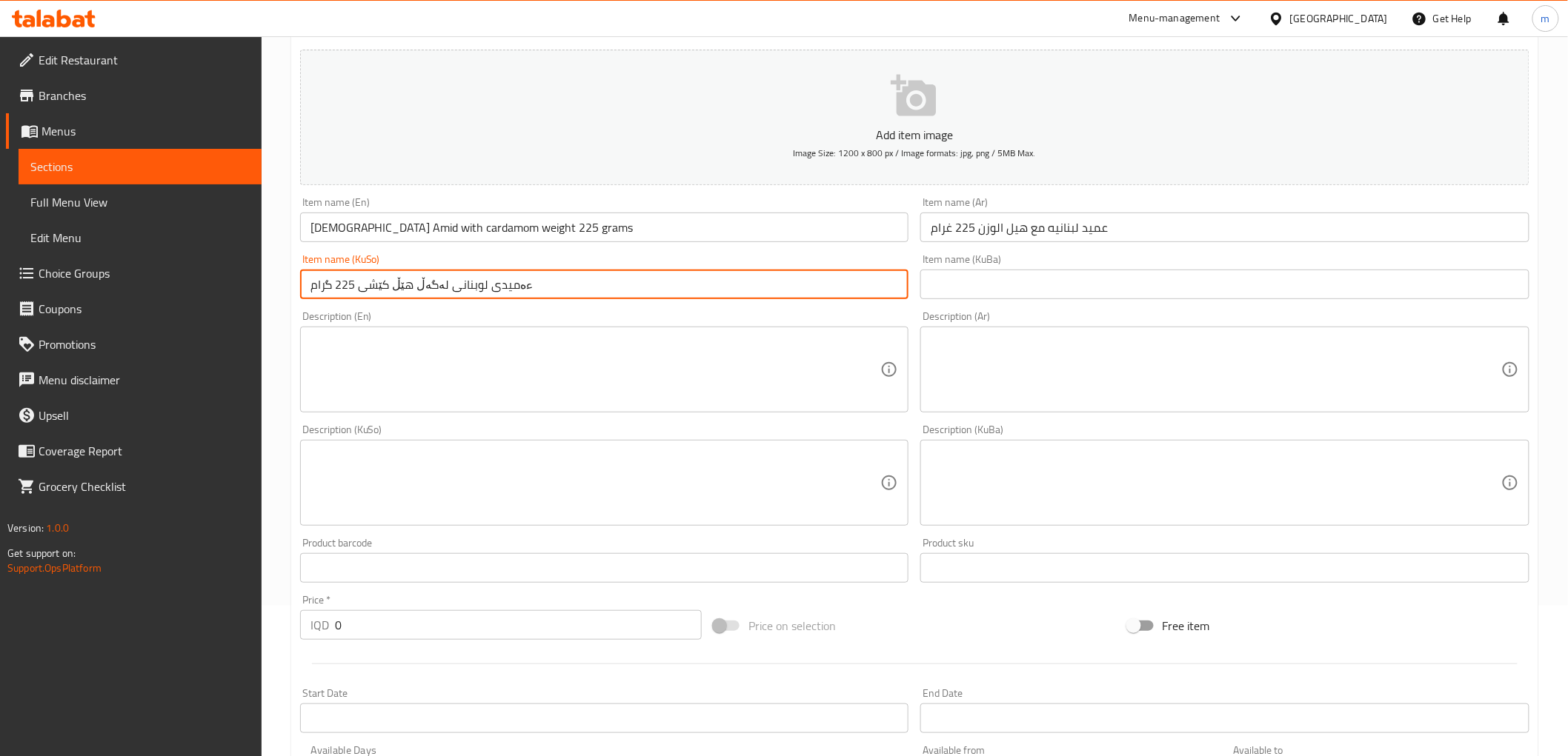
scroll to position [274, 0]
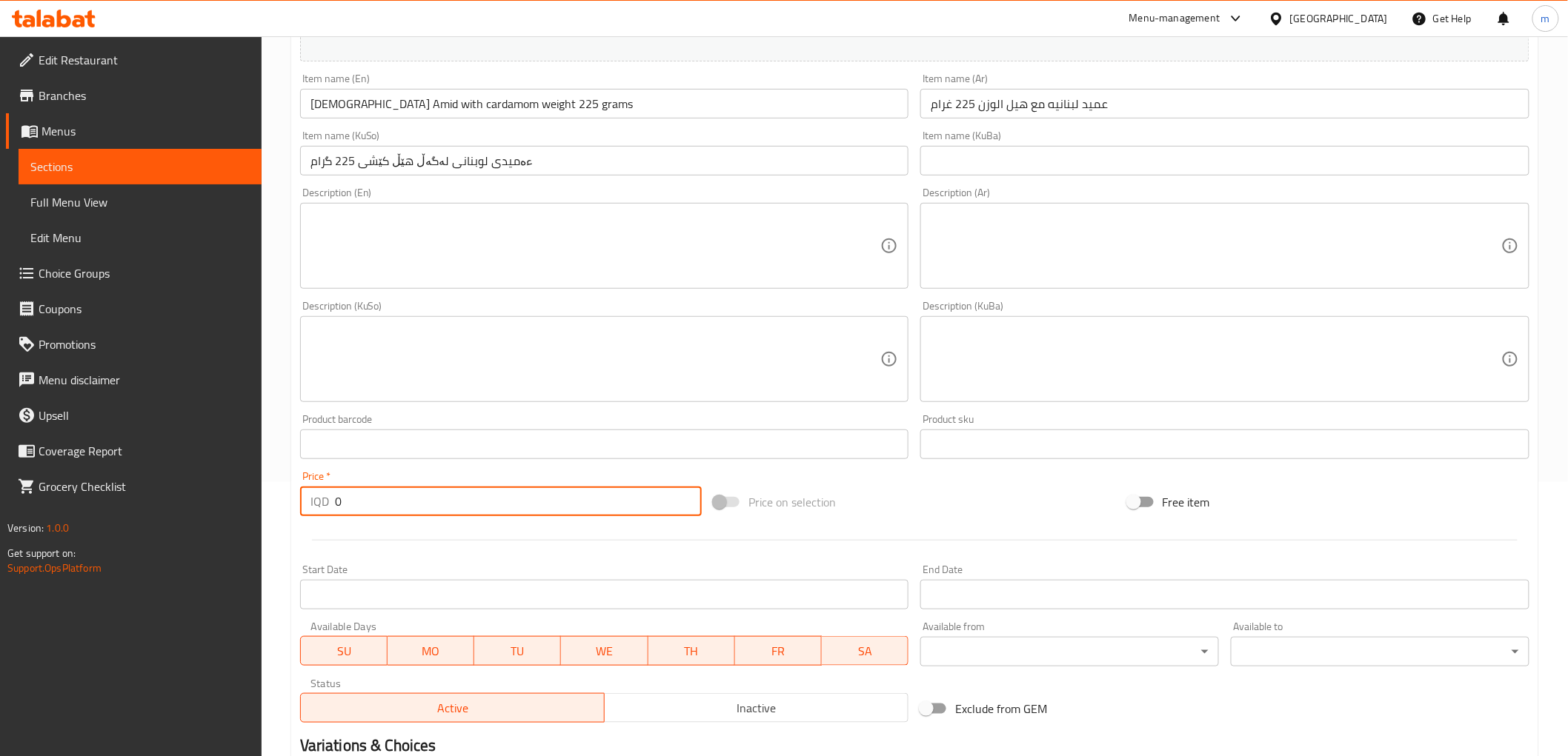
paste input "750"
drag, startPoint x: 317, startPoint y: 489, endPoint x: 301, endPoint y: 489, distance: 16.0
click at [301, 489] on div "IQD 0 Price *" at bounding box center [501, 502] width 402 height 30
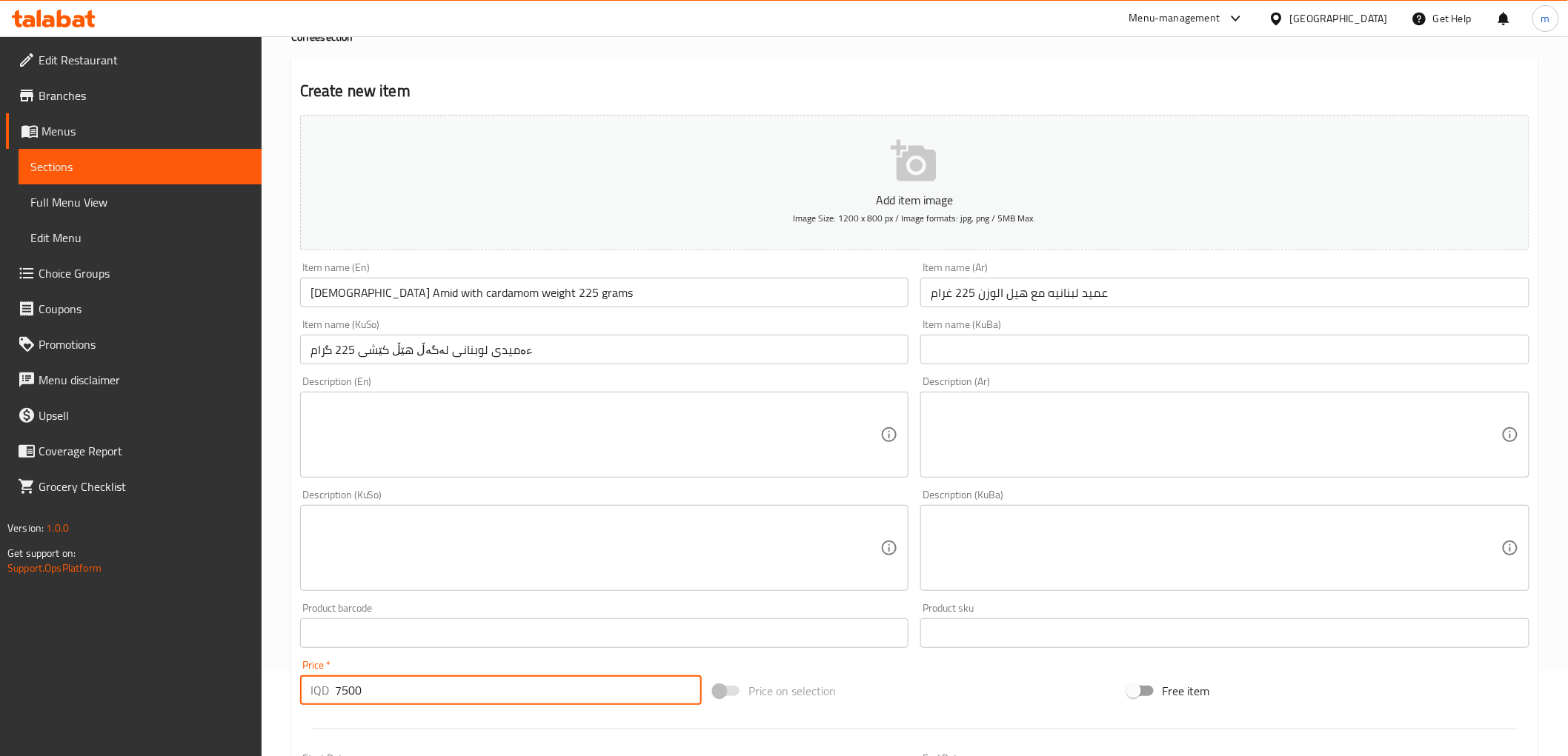
scroll to position [0, 0]
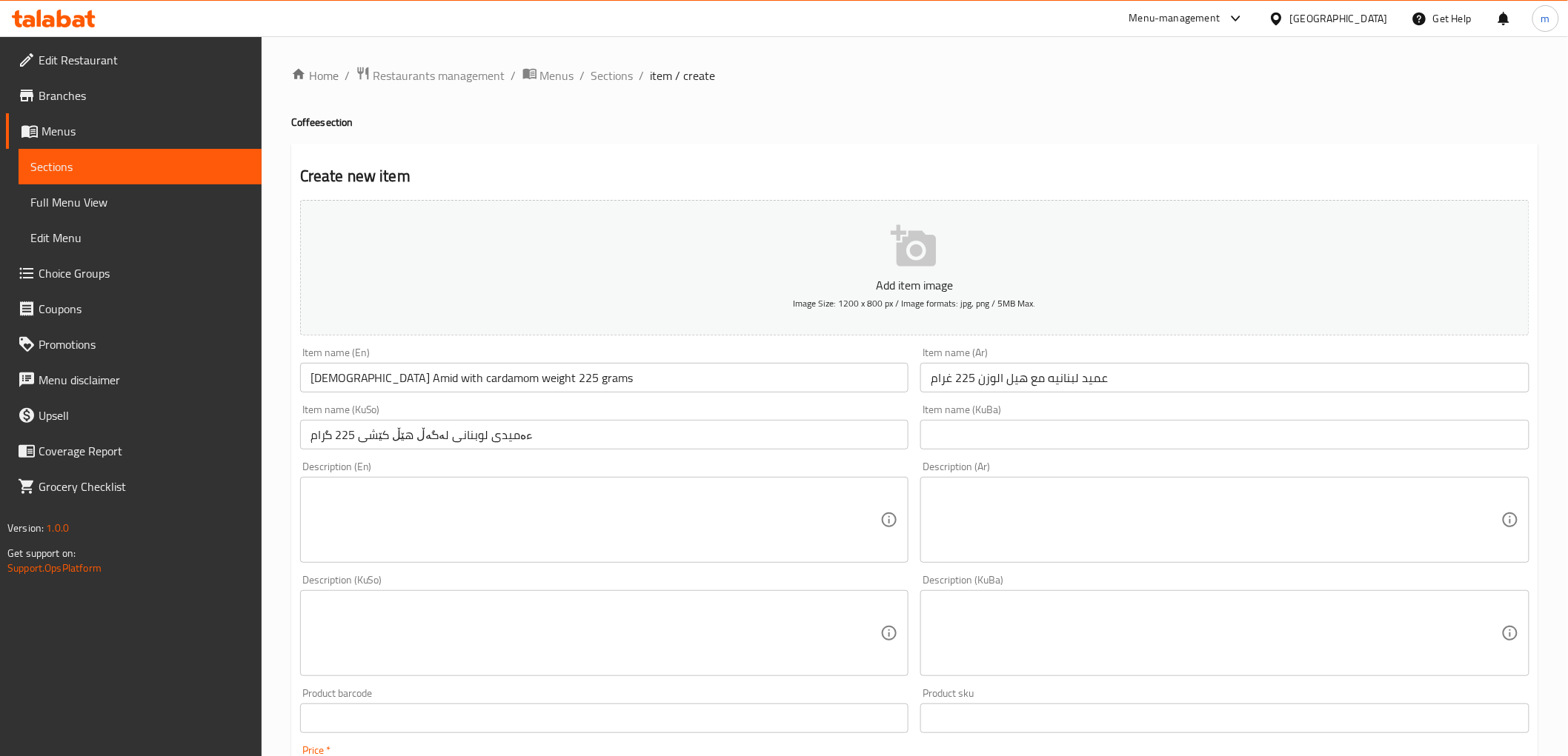
type input "7500"
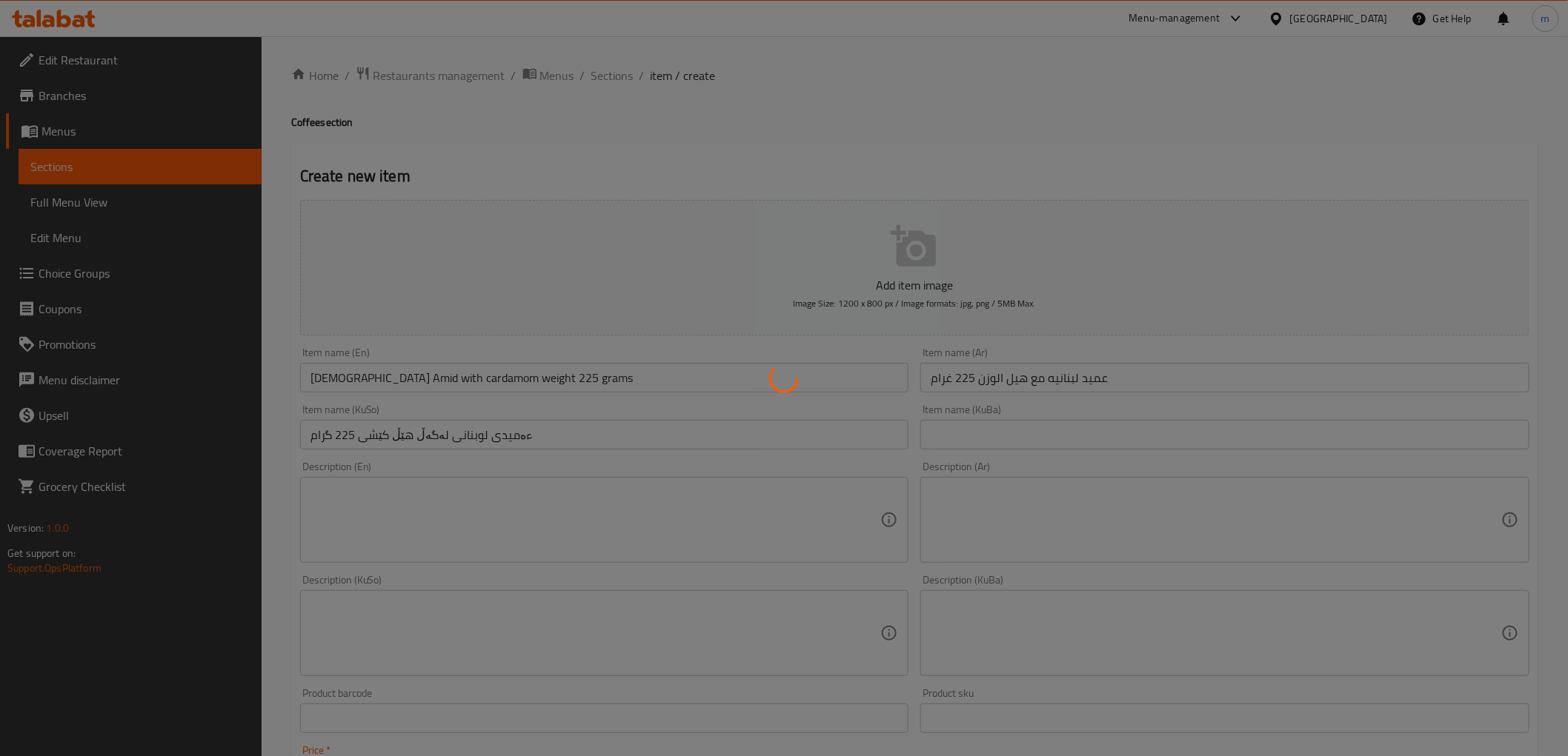
type input "0"
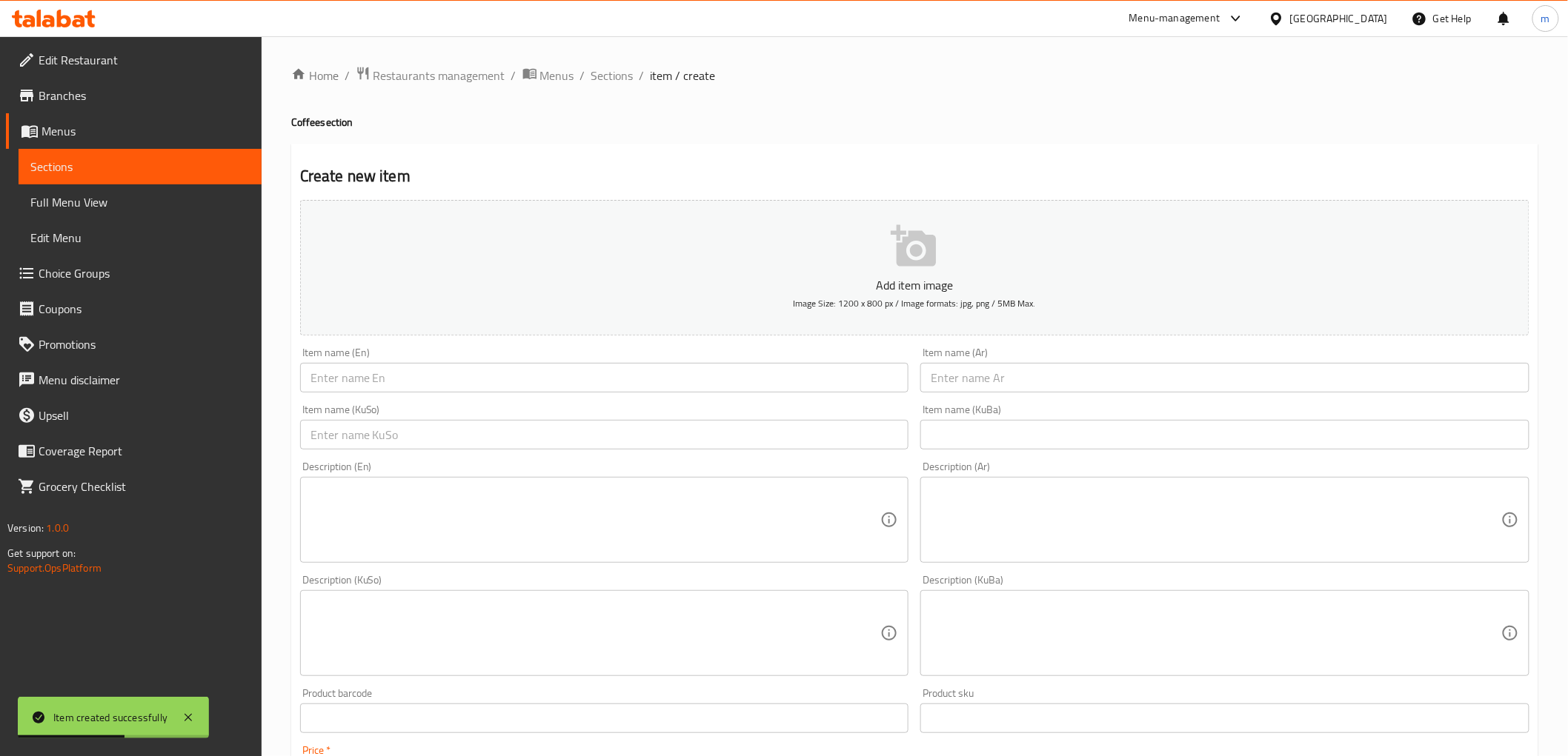
click at [1009, 387] on input "text" at bounding box center [1224, 378] width 609 height 30
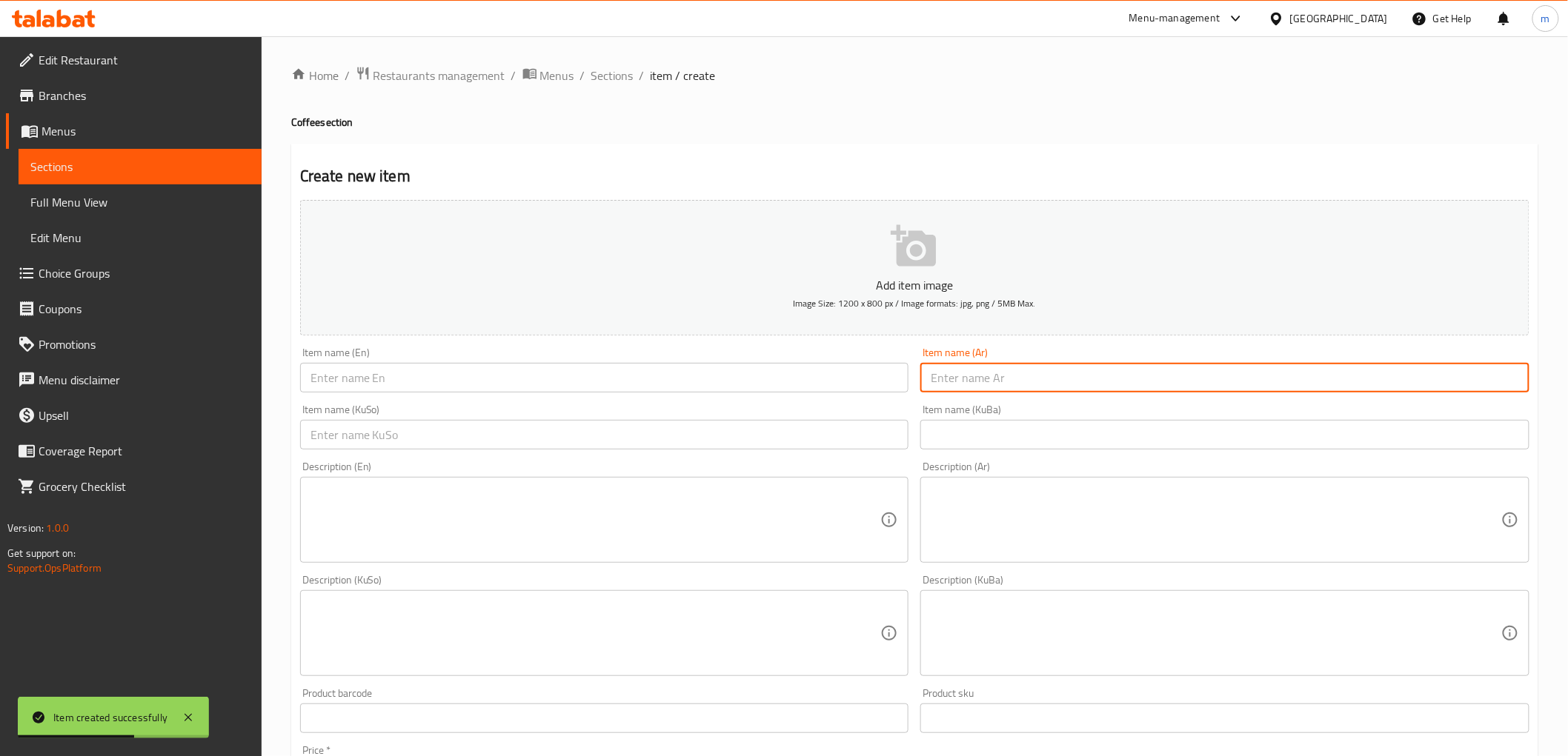
paste input "كبسول ستاربكس عدد 10"
type input "كبسول ستاربكس عدد 10"
click at [444, 388] on input "text" at bounding box center [604, 378] width 609 height 30
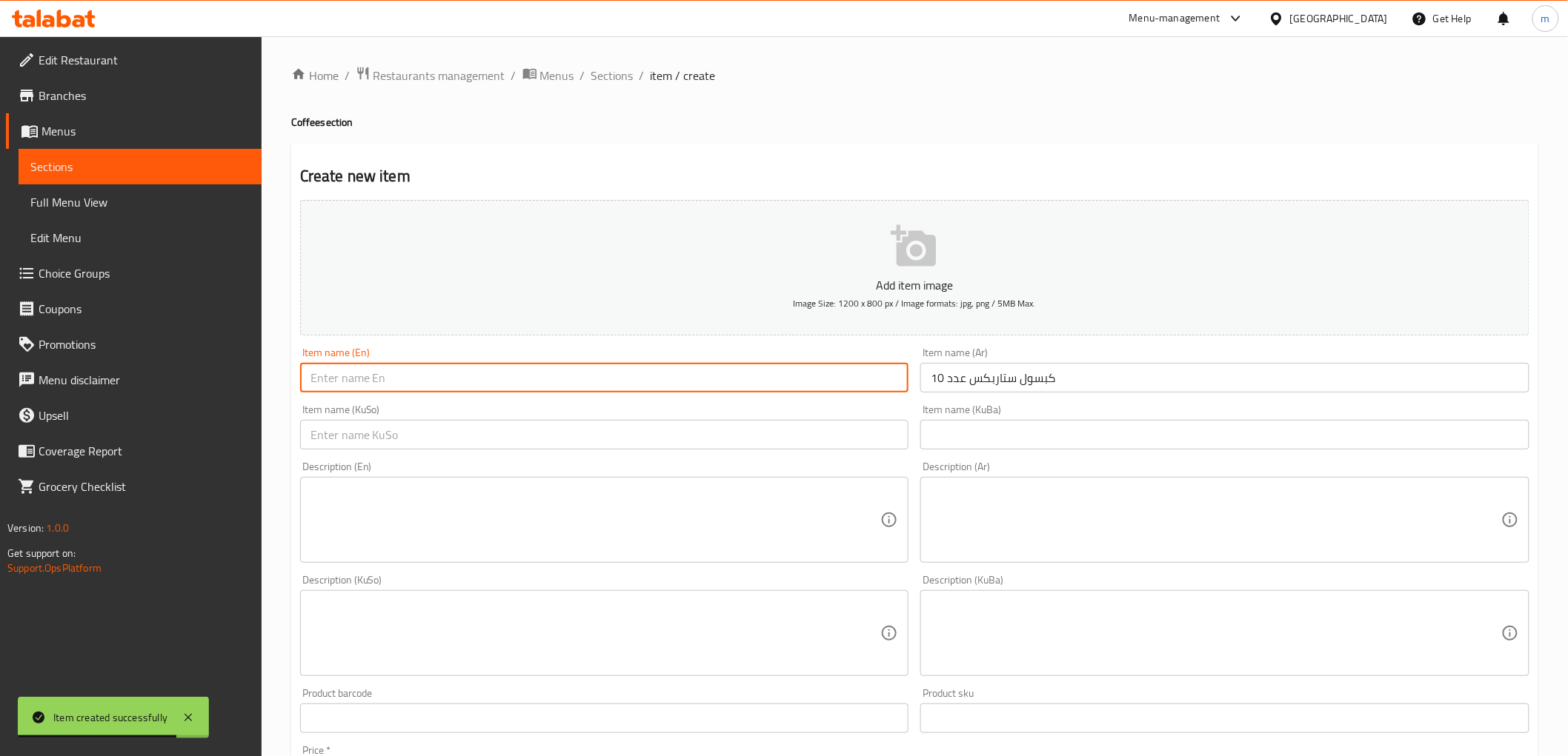
paste input "10 Starbucks capsules"
type input "10 Starbucks capsules"
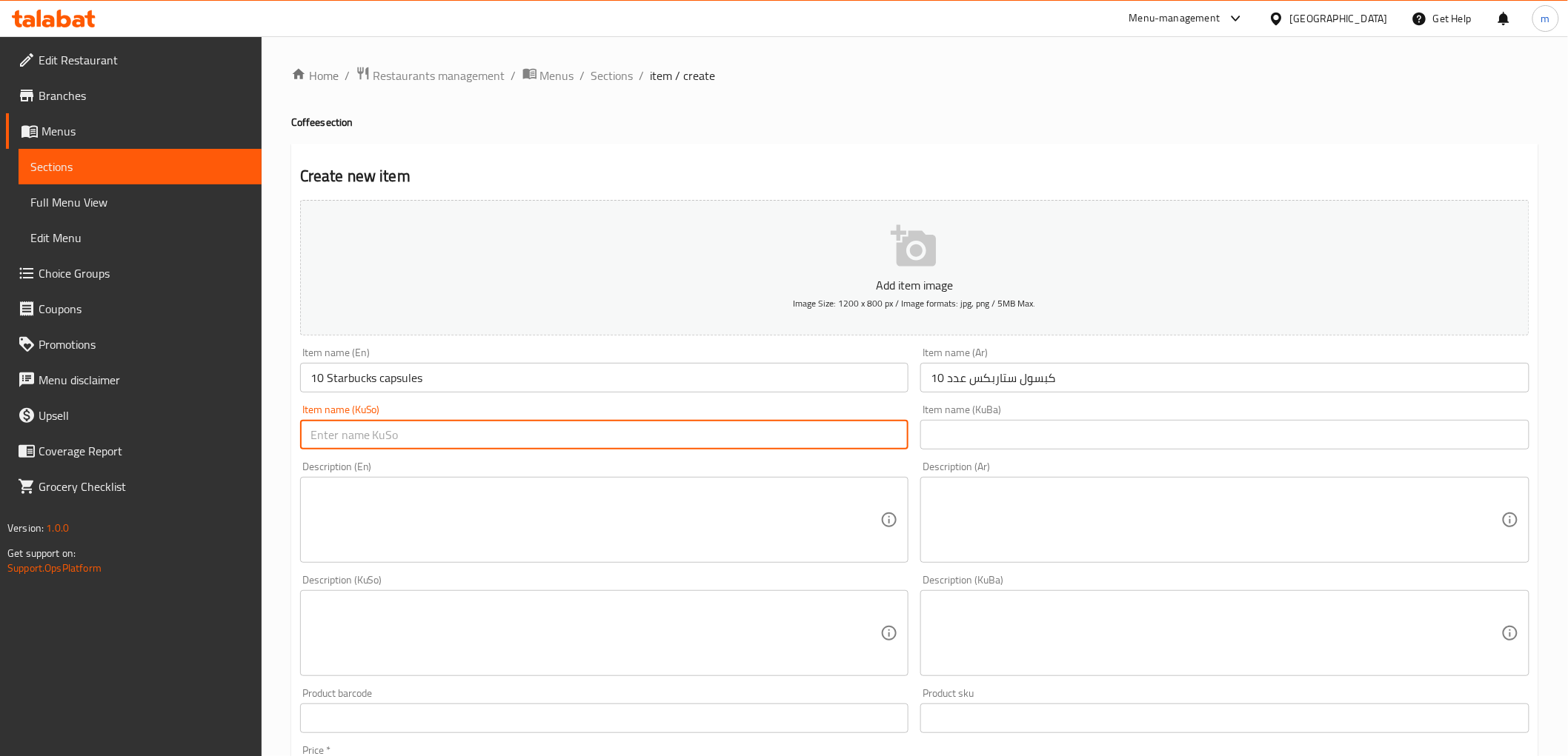
click at [765, 432] on input "text" at bounding box center [604, 435] width 609 height 30
paste input "١٠ کەپسولی ستاربەکس"
click at [411, 435] on input "١٠ کەپسولی ستاربەکس" at bounding box center [604, 435] width 609 height 30
type input "10 کەپسولی ستاربەکس"
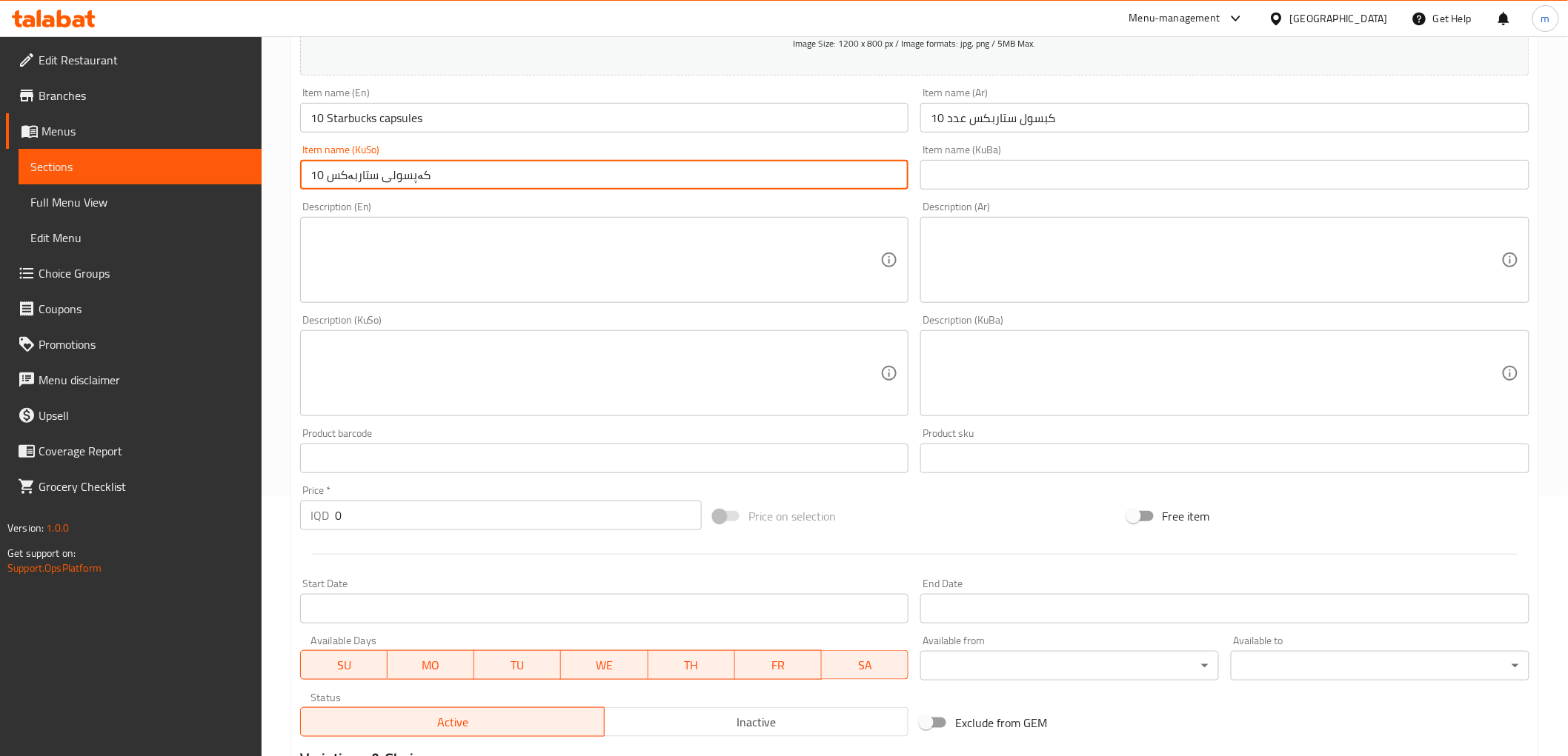
scroll to position [274, 0]
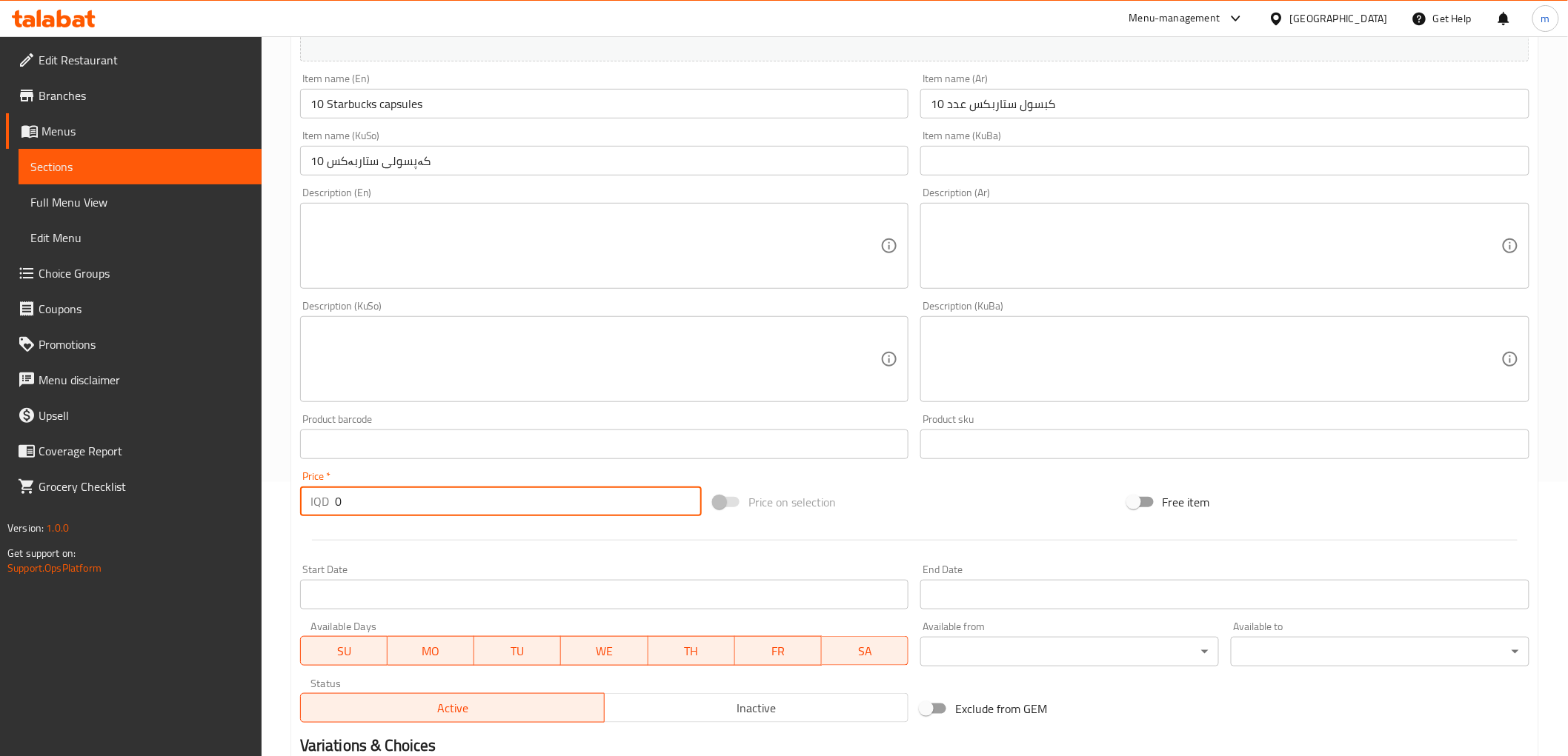
paste input "1500"
drag, startPoint x: 342, startPoint y: 502, endPoint x: 316, endPoint y: 501, distance: 26.0
click at [316, 501] on div "IQD 0 Price *" at bounding box center [501, 502] width 402 height 30
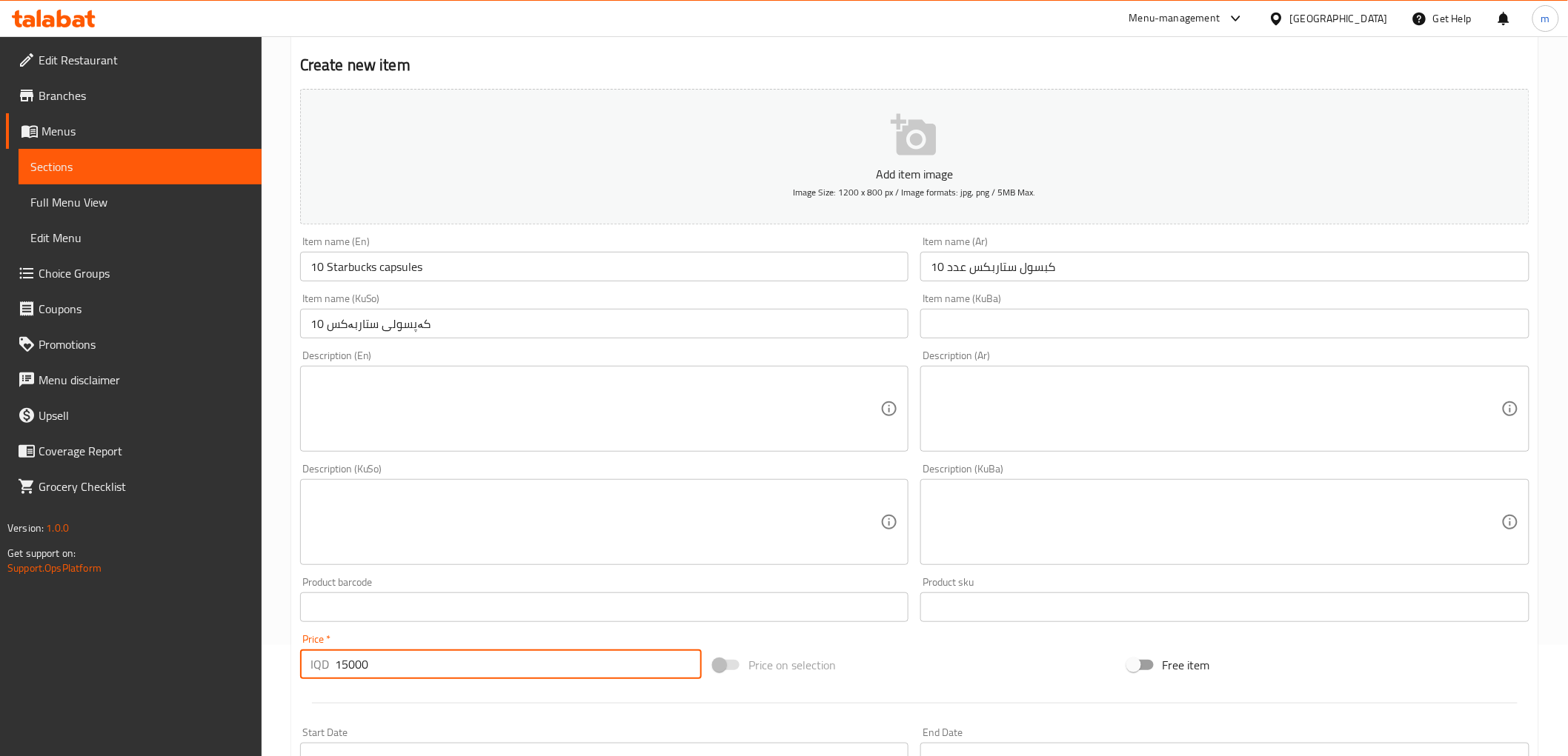
scroll to position [0, 0]
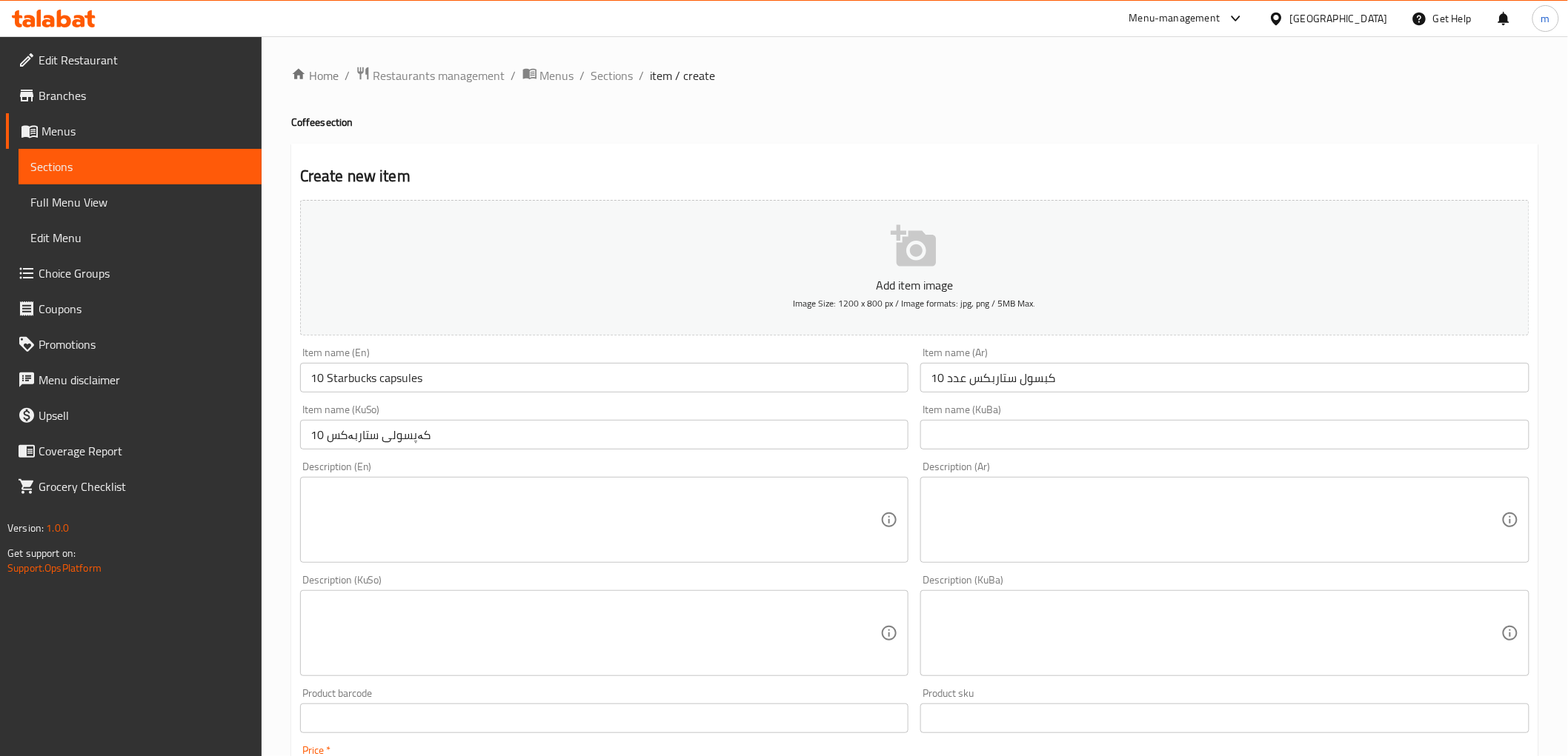
type input "15000"
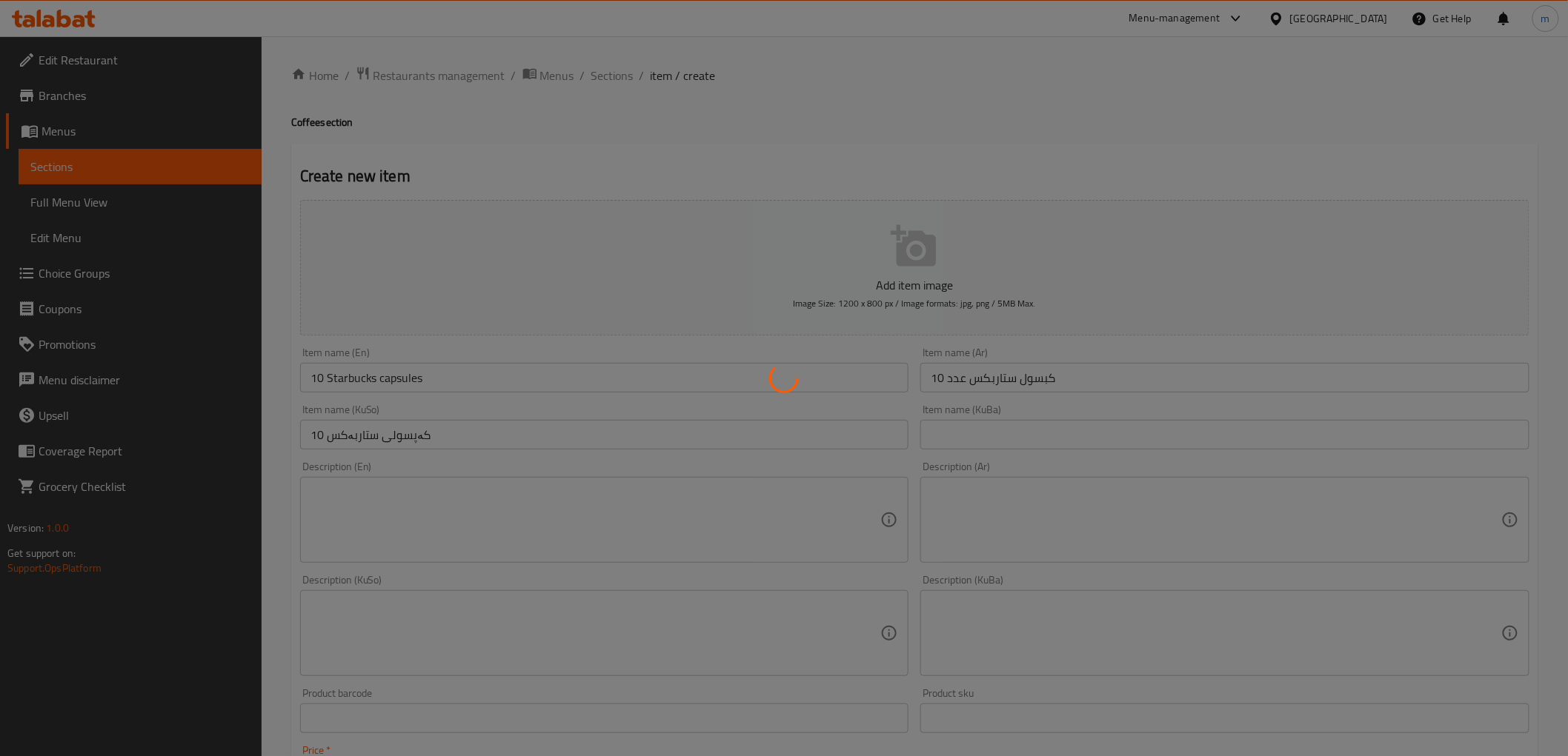
type input "0"
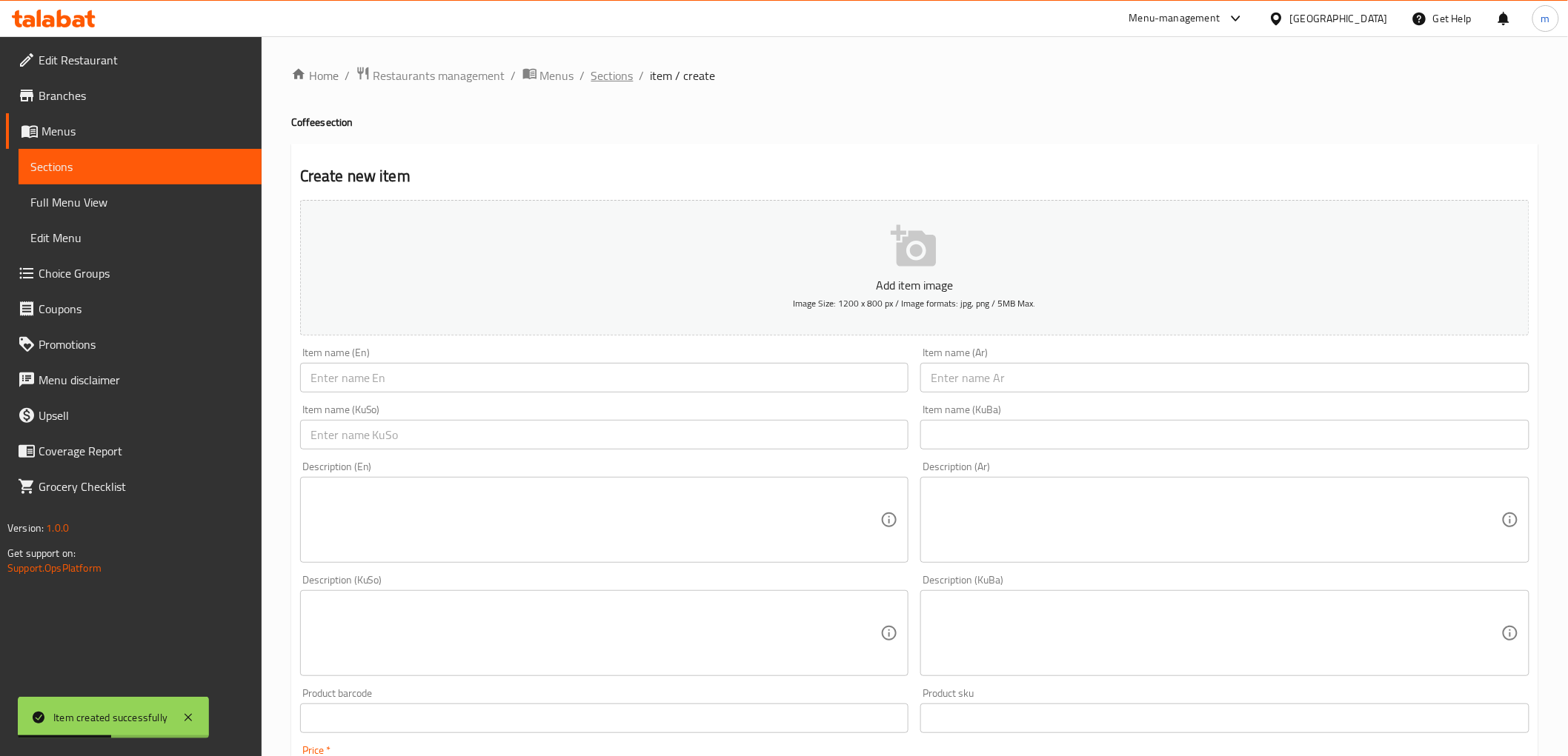
click at [617, 83] on span "Sections" at bounding box center [612, 76] width 42 height 18
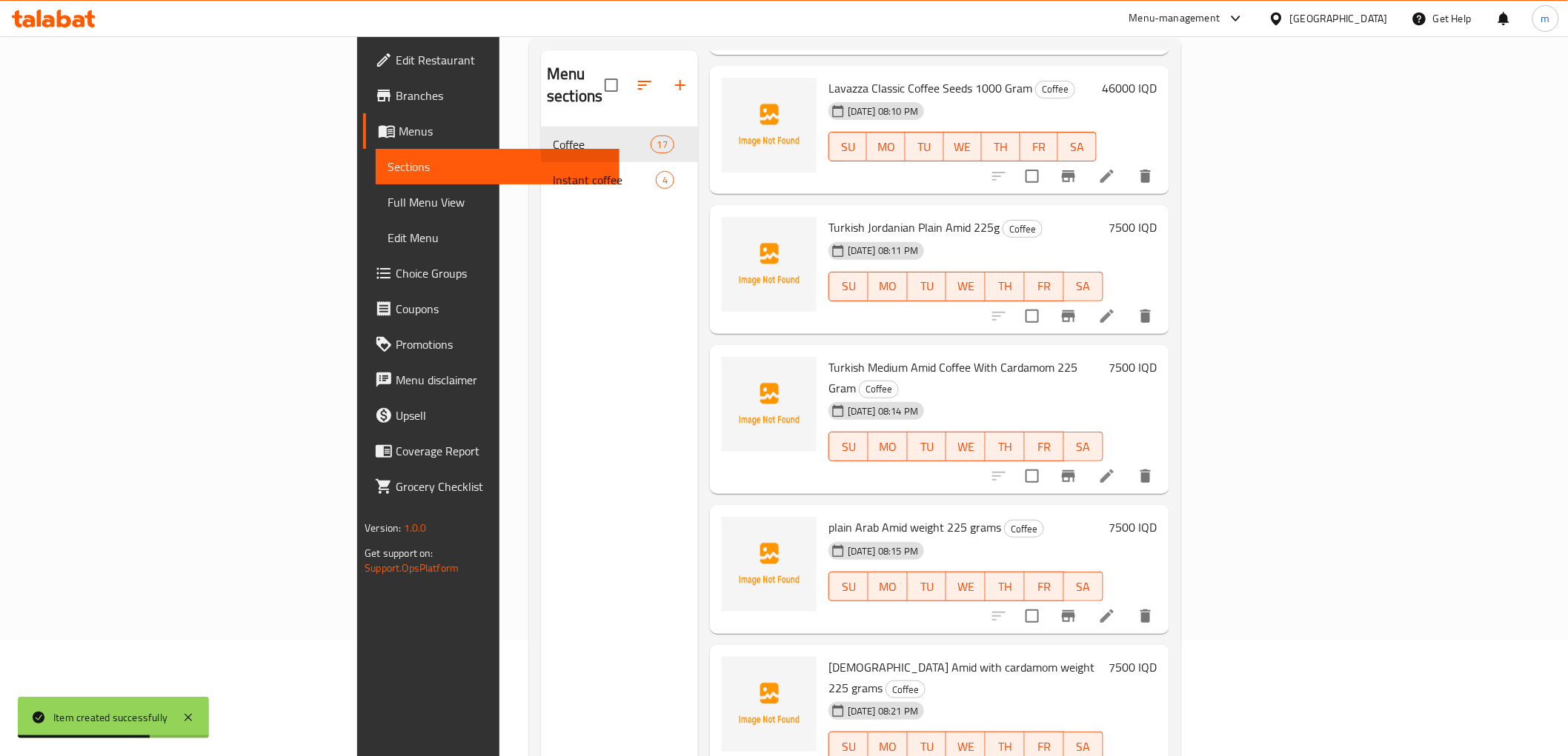
scroll to position [208, 0]
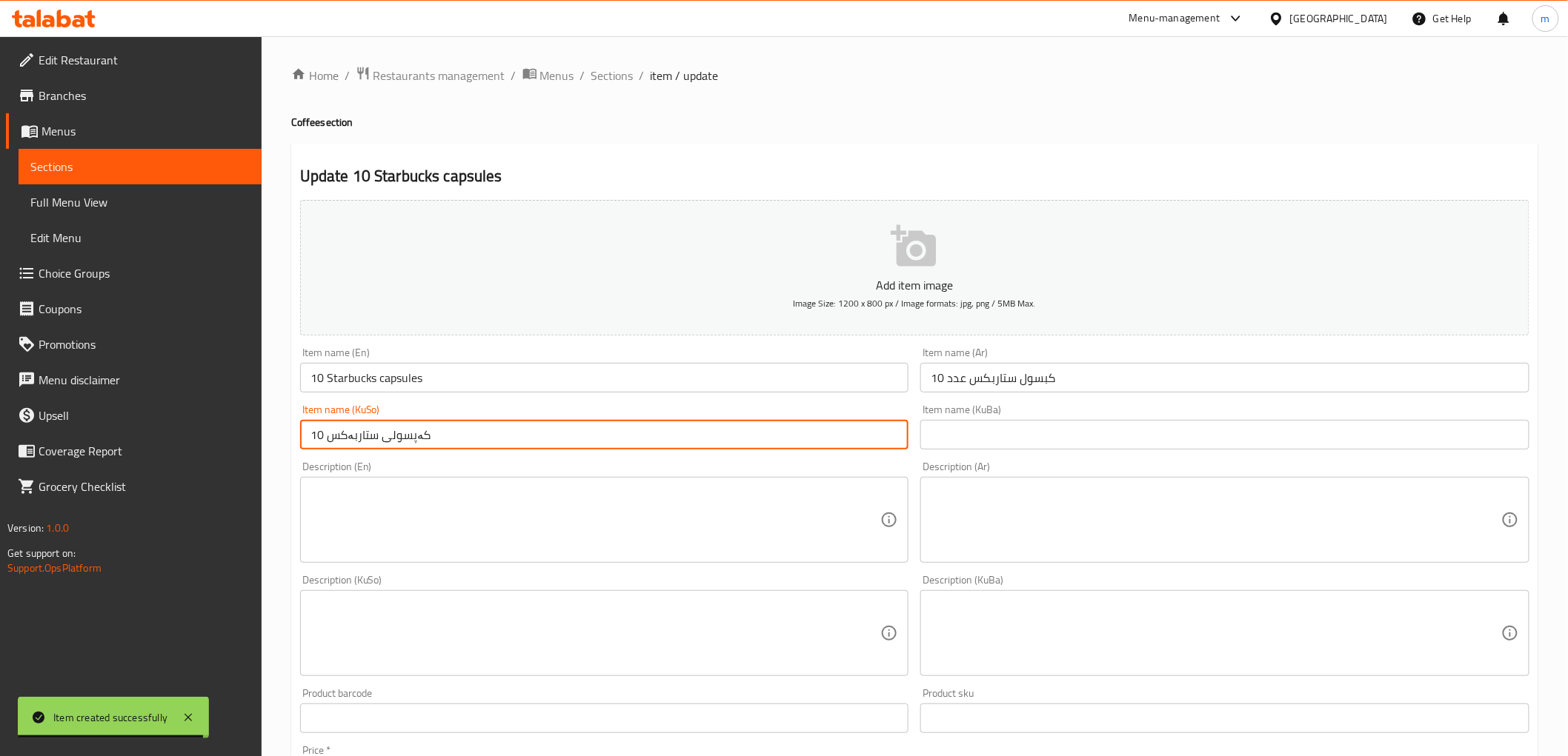
click at [825, 435] on input "10 کەپسولی ستاربەکس" at bounding box center [604, 435] width 609 height 30
click at [1005, 380] on input "كبسول ستاربكس عدد 10" at bounding box center [1224, 378] width 609 height 30
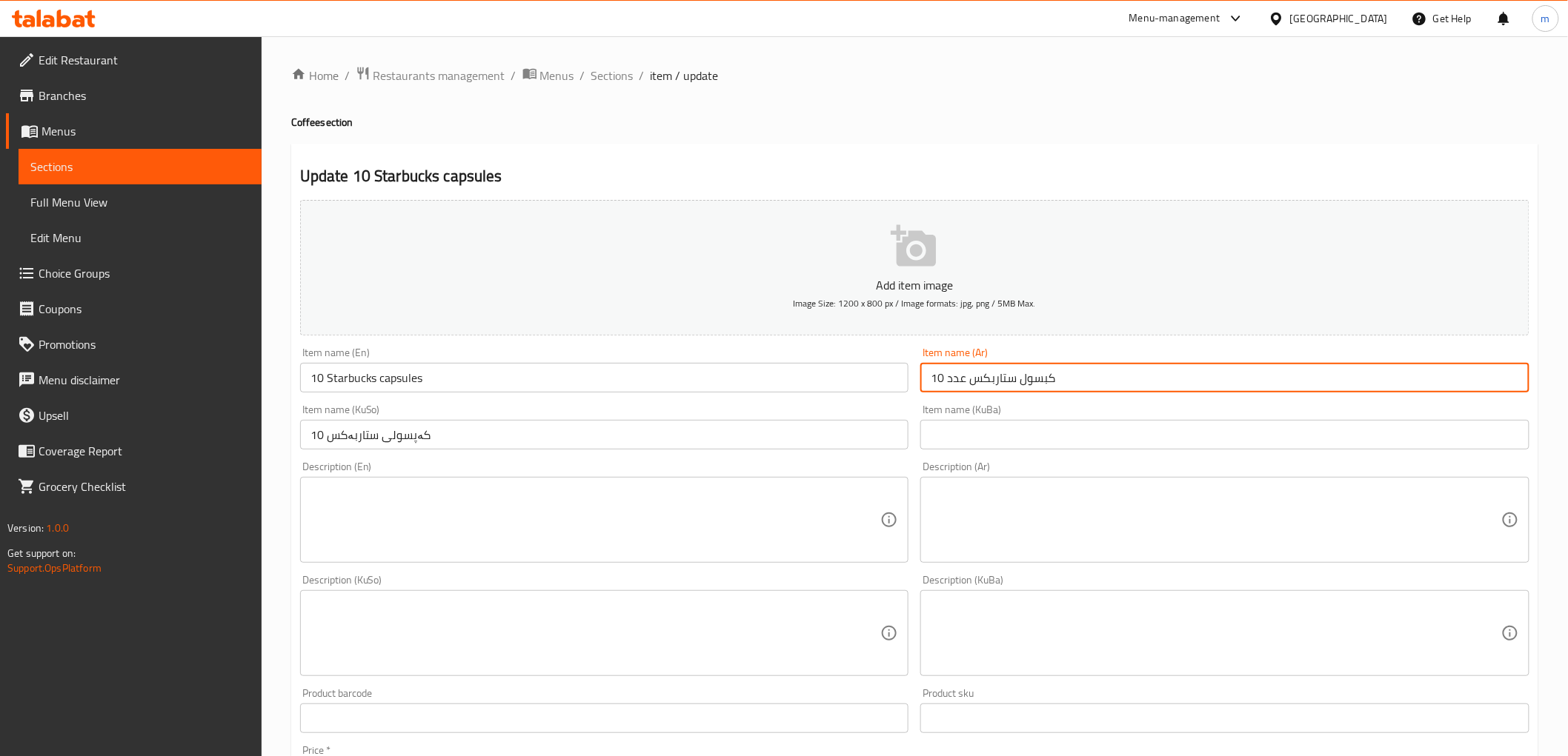
click at [1005, 380] on input "كبسول ستاربكس عدد 10" at bounding box center [1224, 378] width 609 height 30
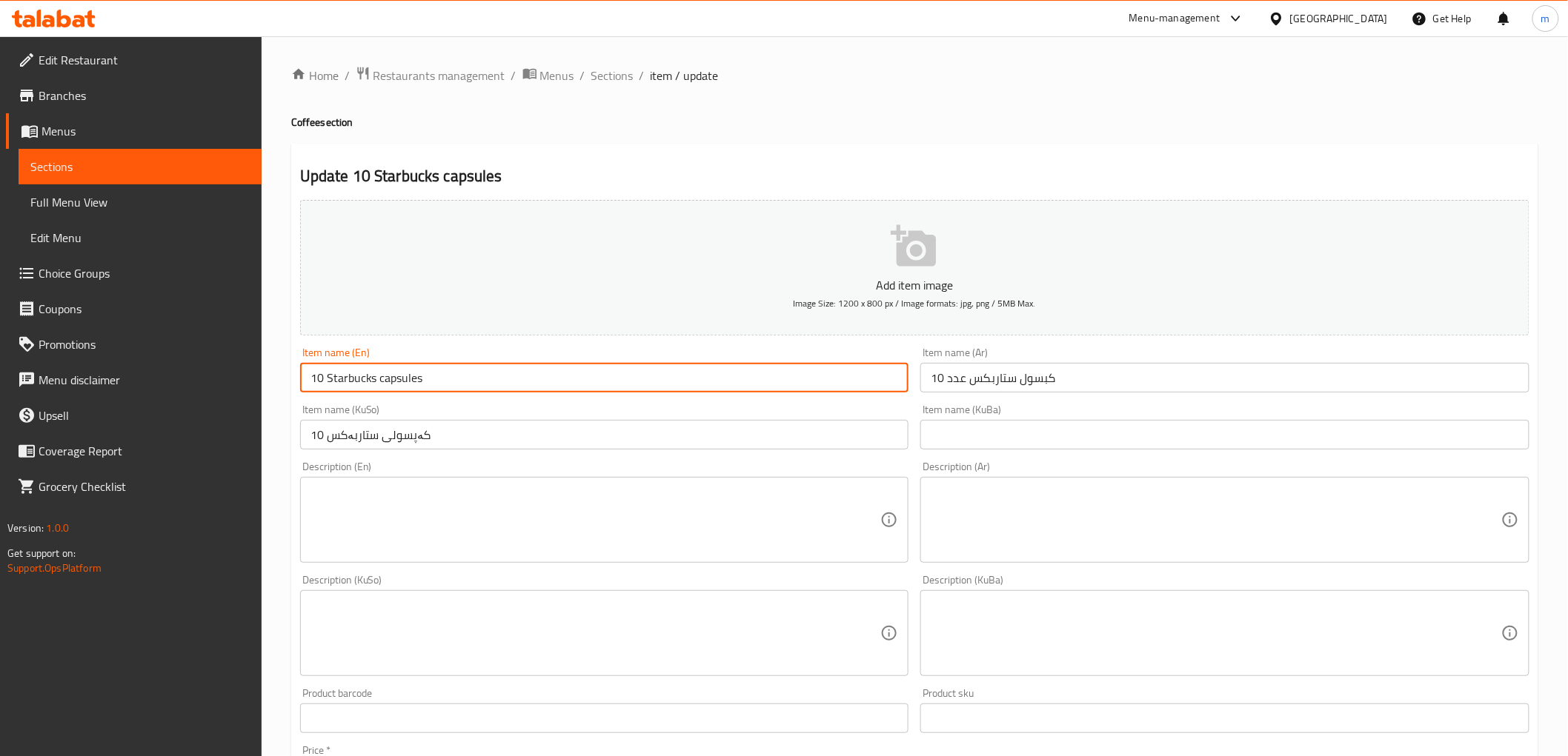
click at [854, 371] on input "10 Starbucks capsules" at bounding box center [604, 378] width 609 height 30
click at [630, 80] on span "Sections" at bounding box center [612, 76] width 42 height 18
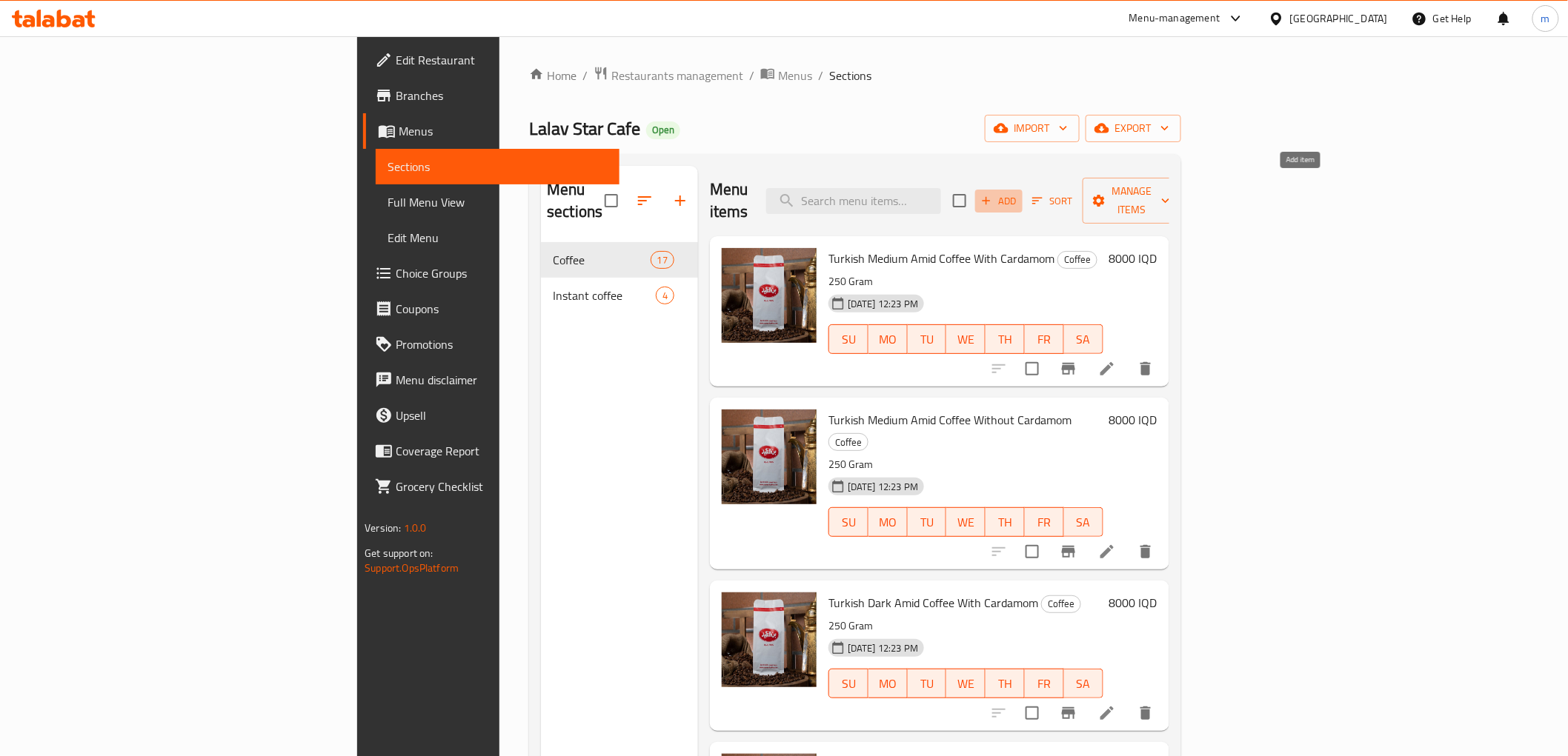
click at [1019, 193] on span "Add" at bounding box center [999, 201] width 40 height 17
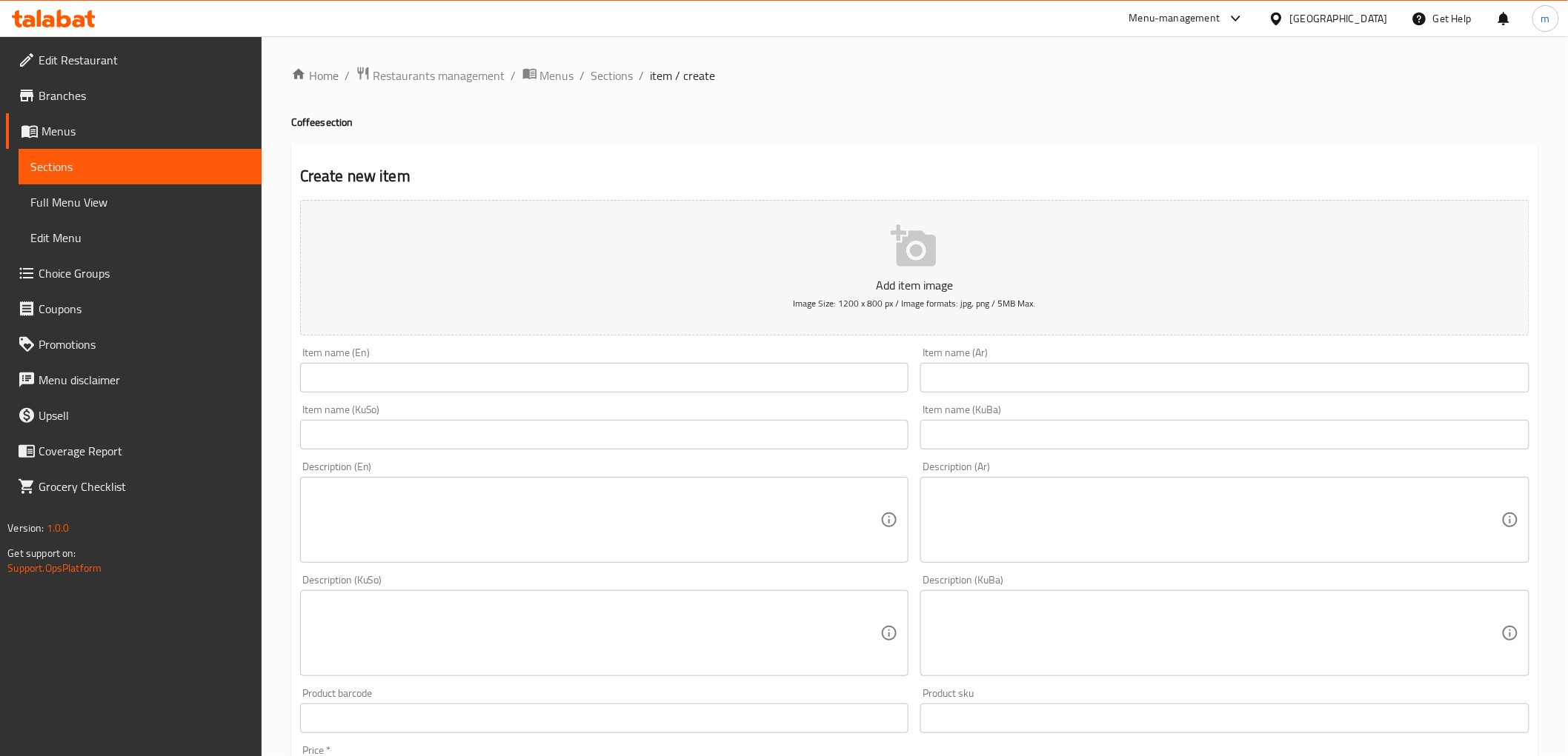
click at [756, 397] on div "Item name (En) Item name (En)" at bounding box center [604, 370] width 621 height 57
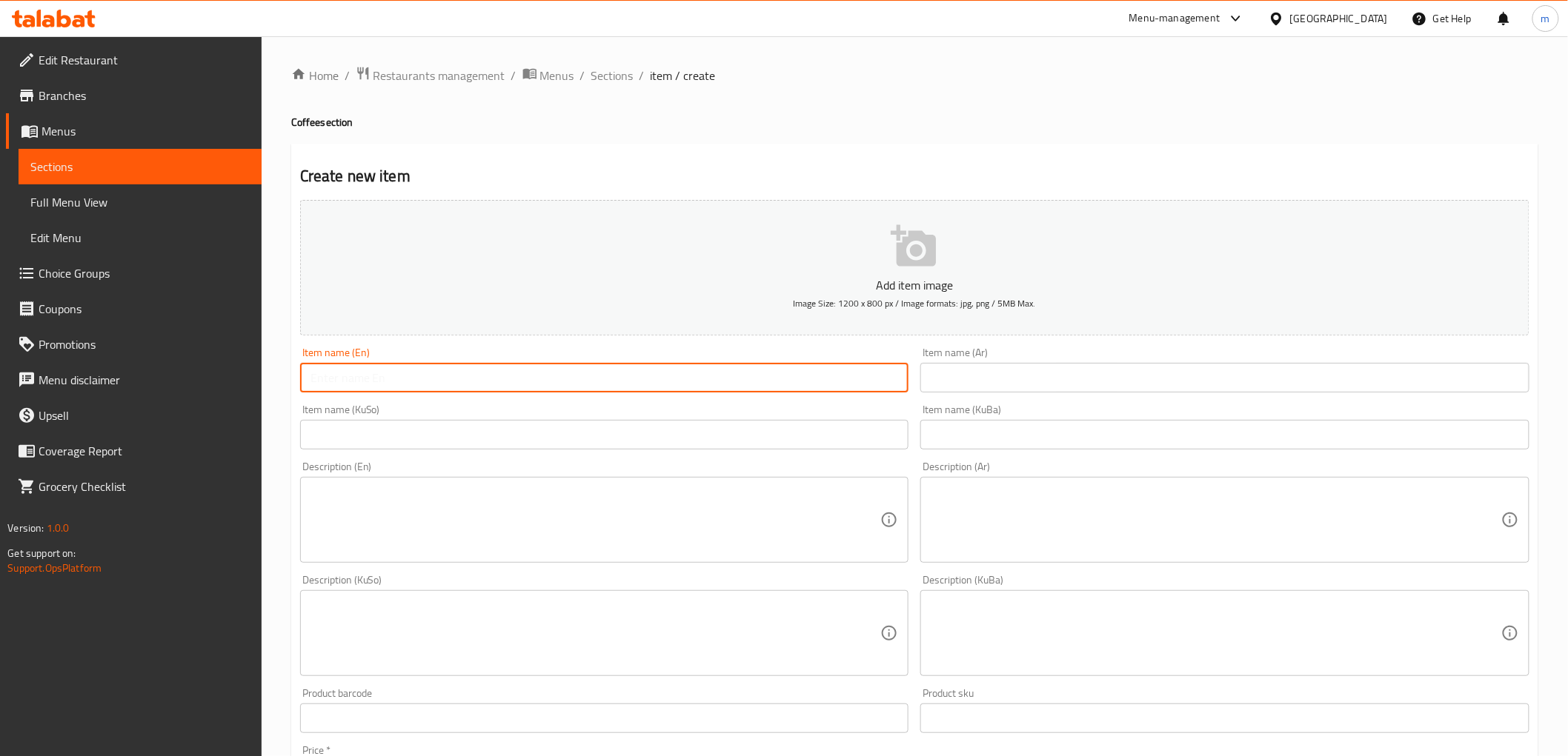
paste input "10 Starbucks capsules"
click at [766, 372] on input "text" at bounding box center [604, 378] width 609 height 30
type input "10 Starbucks capsules"
click at [1025, 374] on input "text" at bounding box center [1224, 378] width 609 height 30
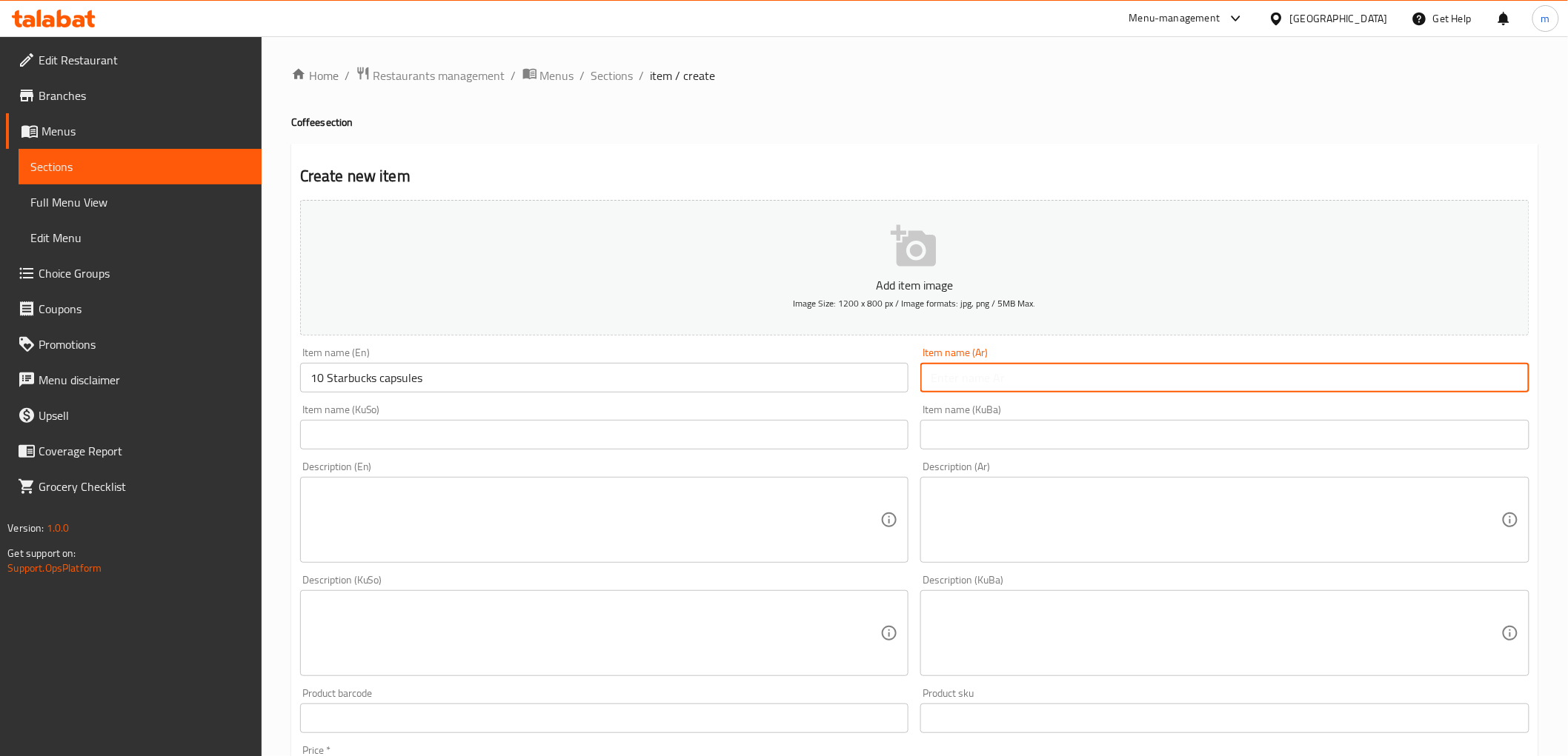
paste input "كبسول ستاربكس عدد 10"
type input "كبسول ستاربكس عدد 10"
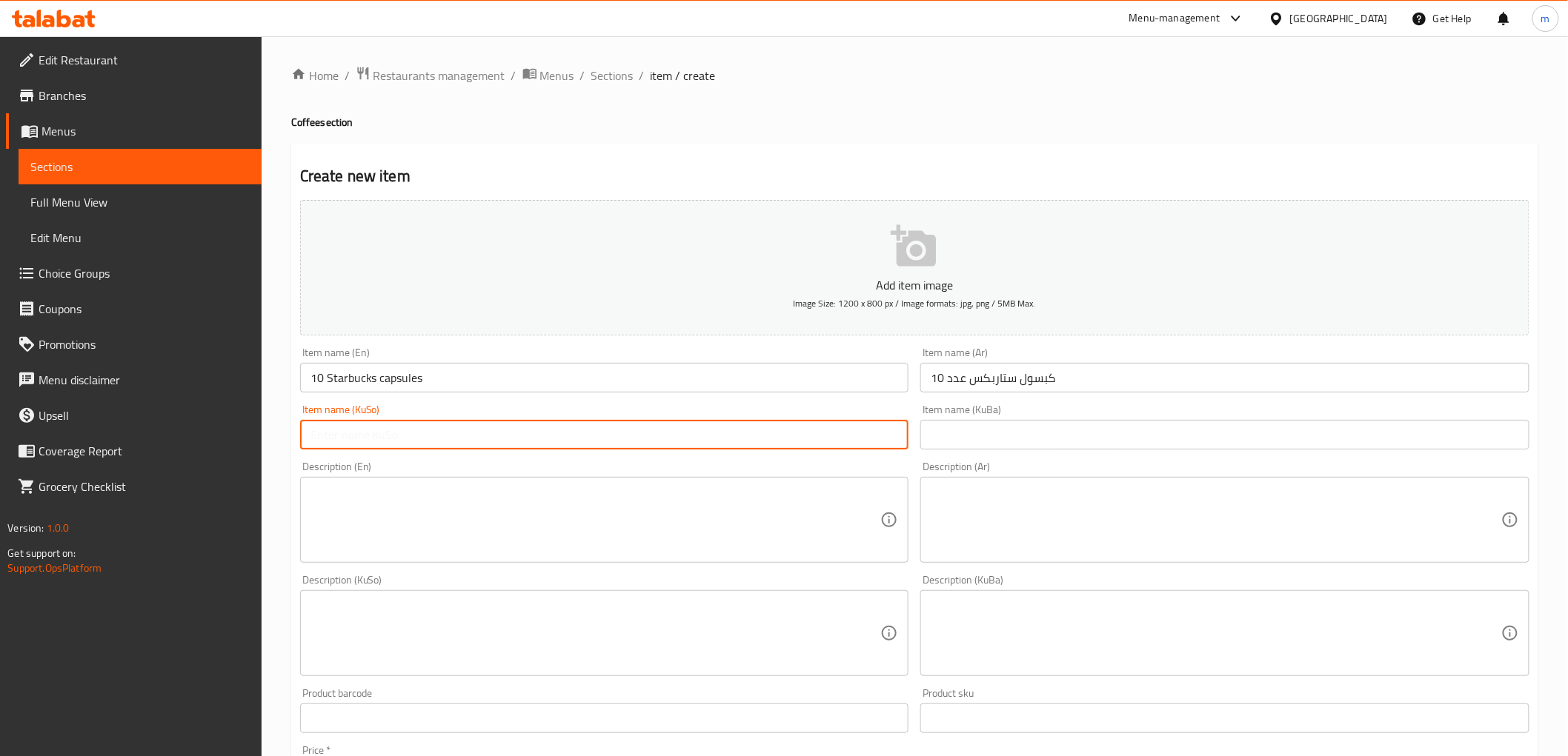
click at [807, 433] on input "text" at bounding box center [604, 435] width 609 height 30
paste input "10 کەپسولی ستاربەکس"
type input "10 کەپسولی ستاربەکس"
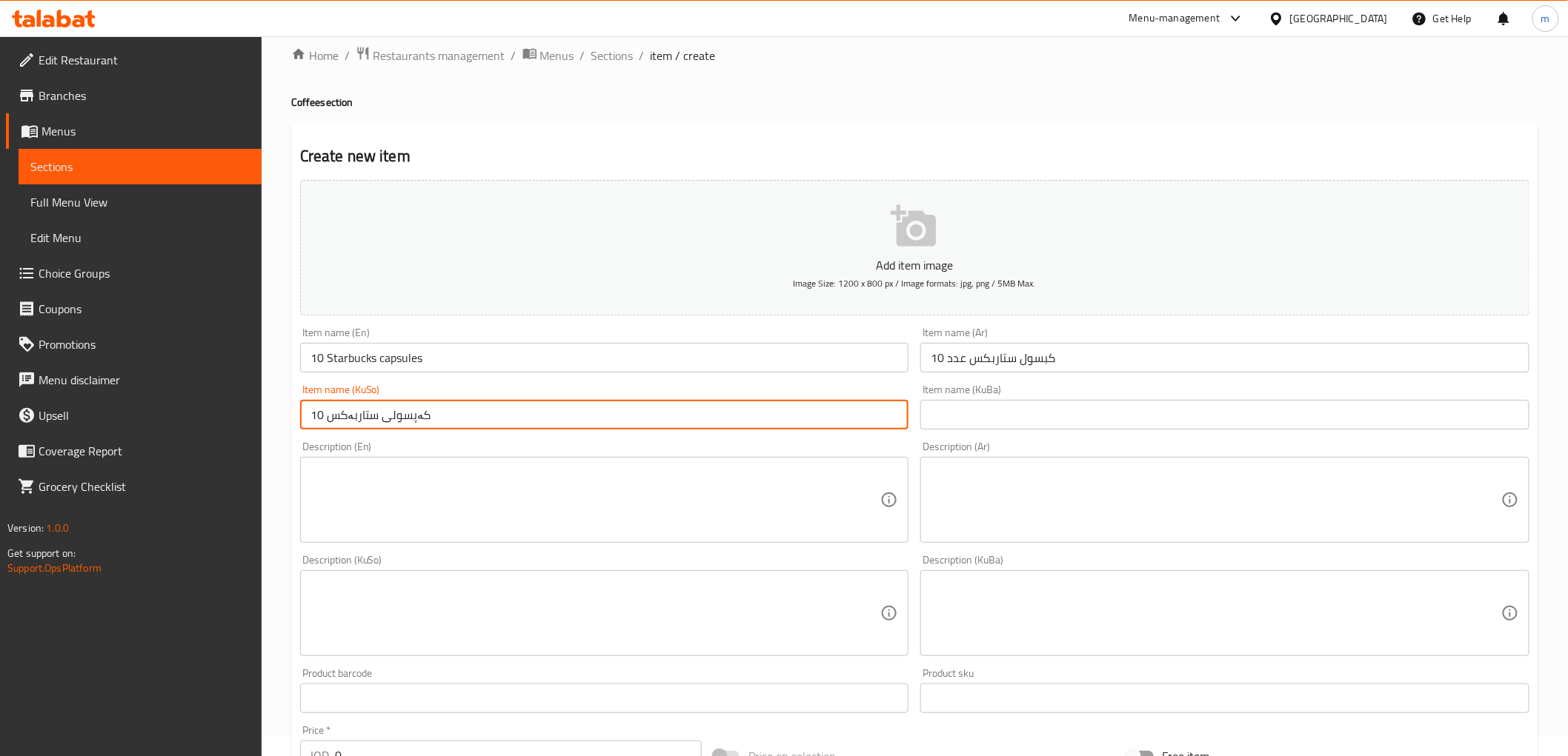
scroll to position [274, 0]
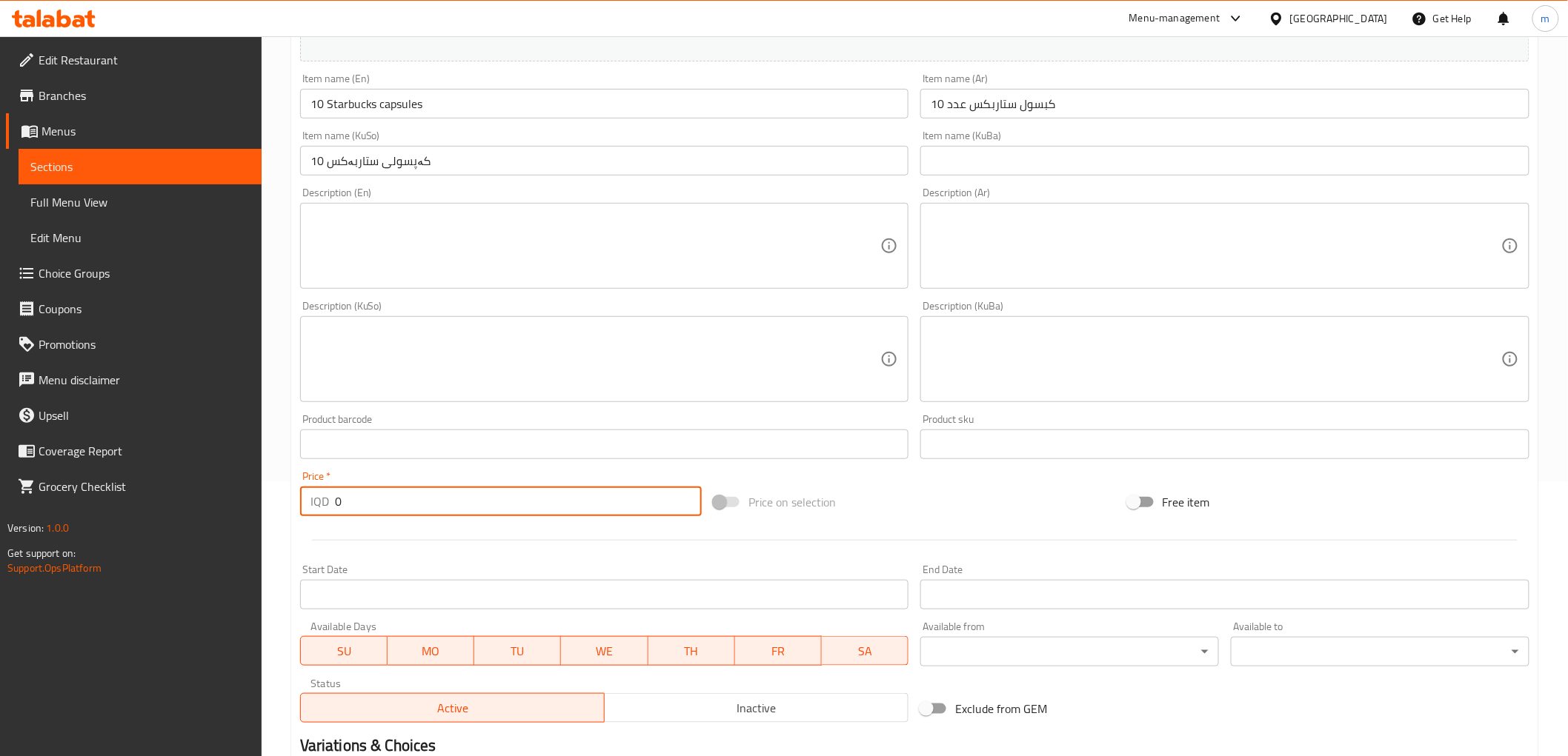
paste input "1725"
drag, startPoint x: 350, startPoint y: 504, endPoint x: 269, endPoint y: 472, distance: 87.1
click at [270, 472] on div "Home / Restaurants management / Menus / Sections / item / create Coffee section…" at bounding box center [914, 352] width 1306 height 1181
type input "17250"
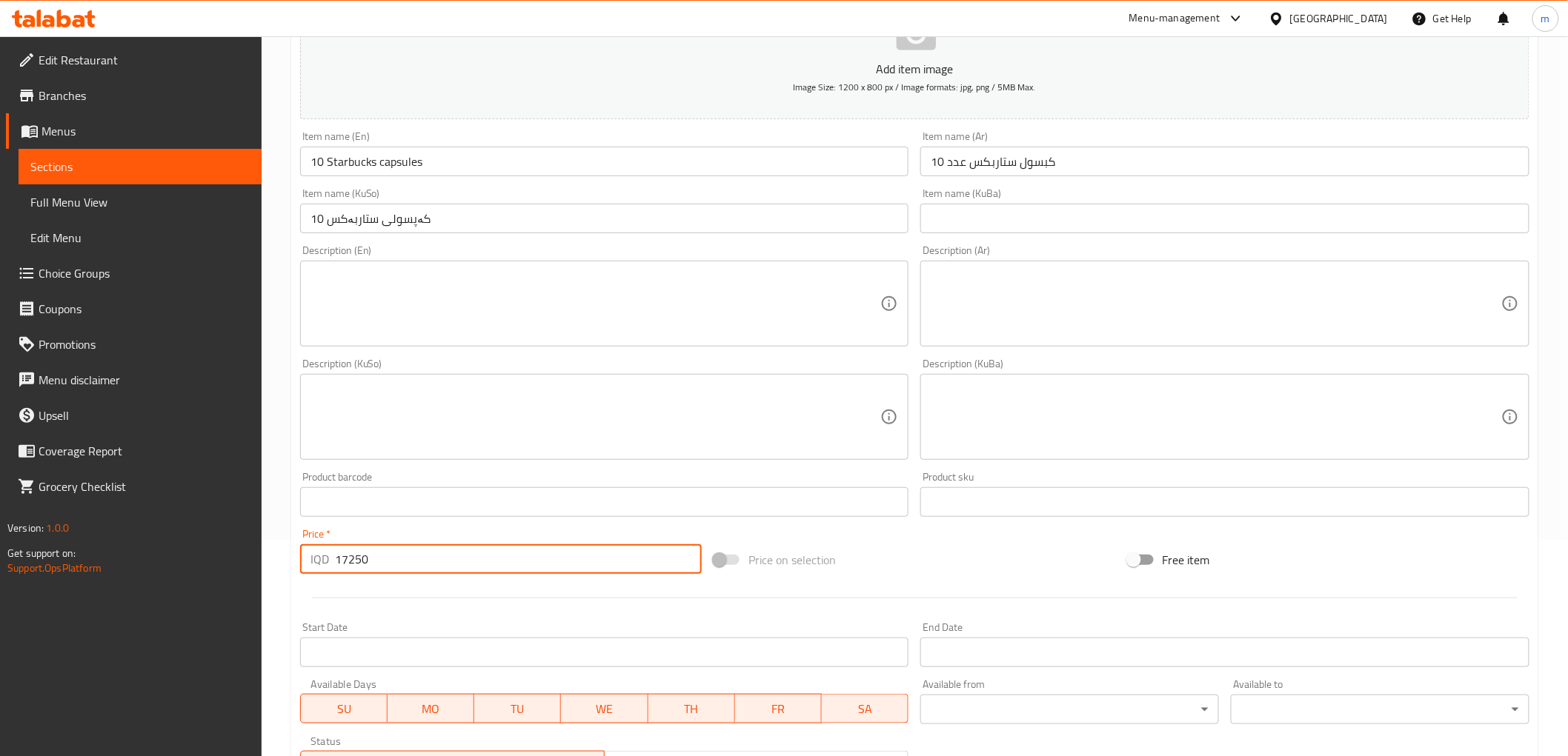
scroll to position [137, 0]
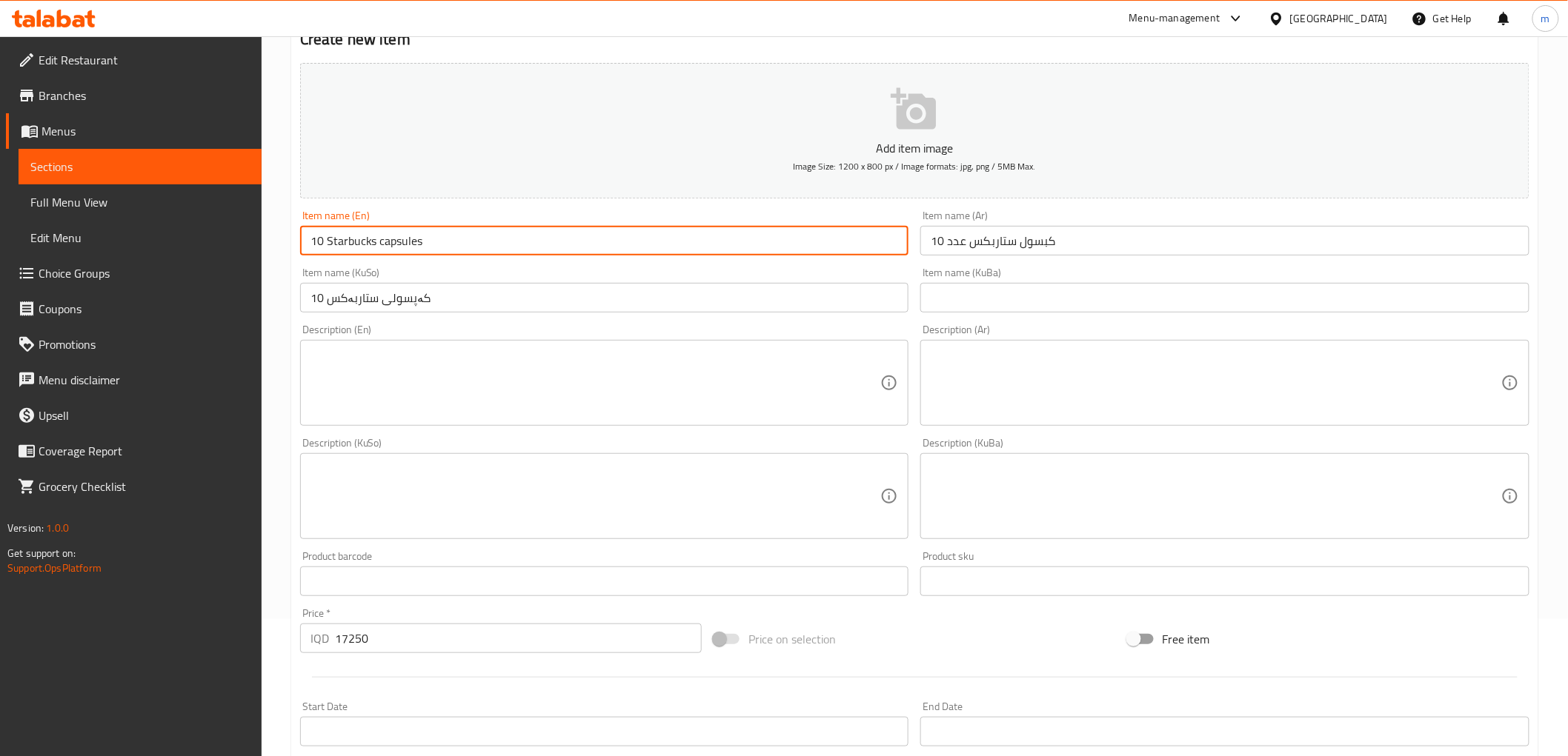
click at [319, 245] on input "10 Starbucks capsules" at bounding box center [604, 241] width 609 height 30
paste input "8"
type input "18 Starbucks capsules"
click at [944, 240] on input "كبسول ستاربكس عدد 10" at bounding box center [1224, 241] width 609 height 30
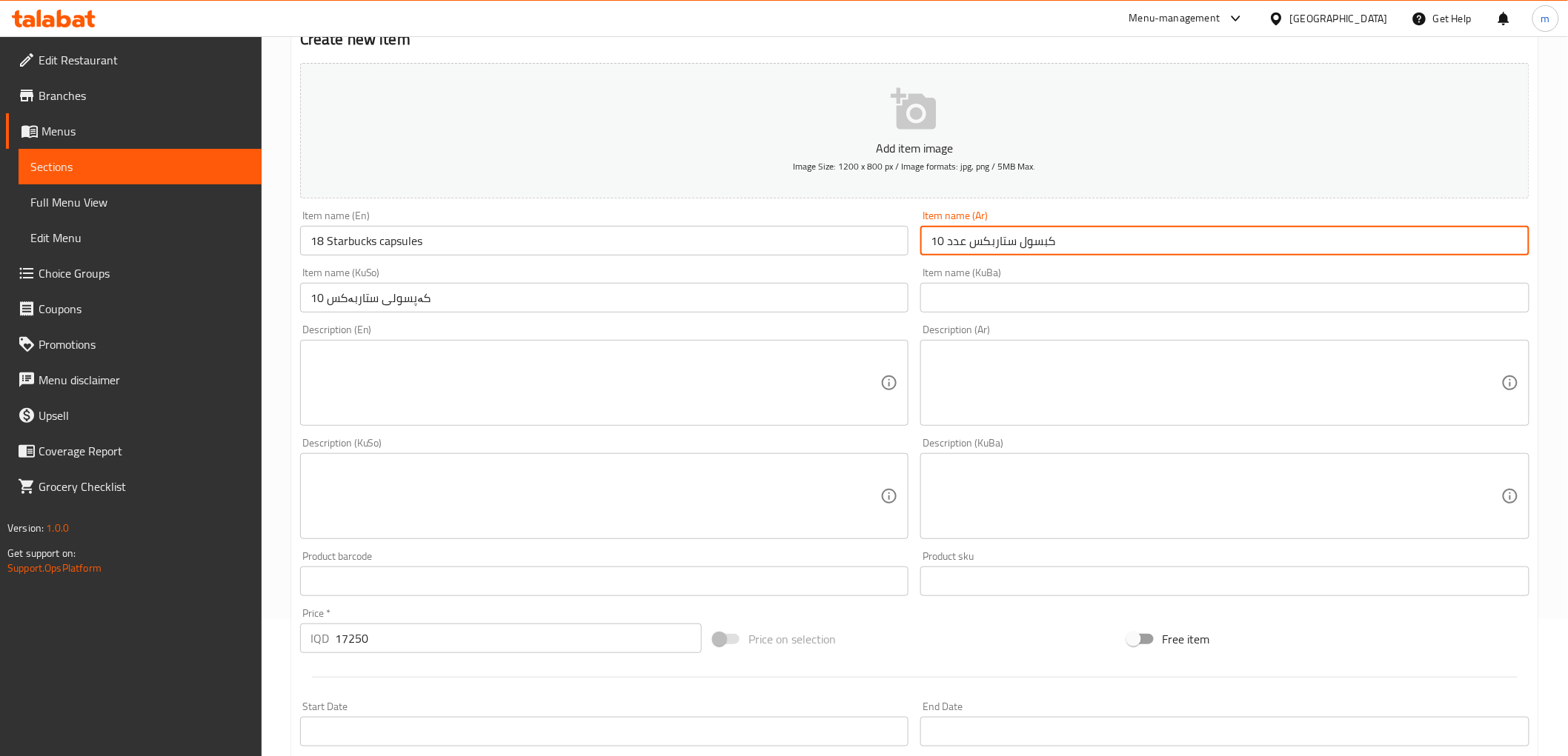
click at [944, 240] on input "كبسول ستاربكس عدد 10" at bounding box center [1224, 241] width 609 height 30
paste input "8"
type input "كبسول ستاربكس عدد 18"
click at [316, 298] on input "10 کەپسولی ستاربەکس" at bounding box center [604, 298] width 609 height 30
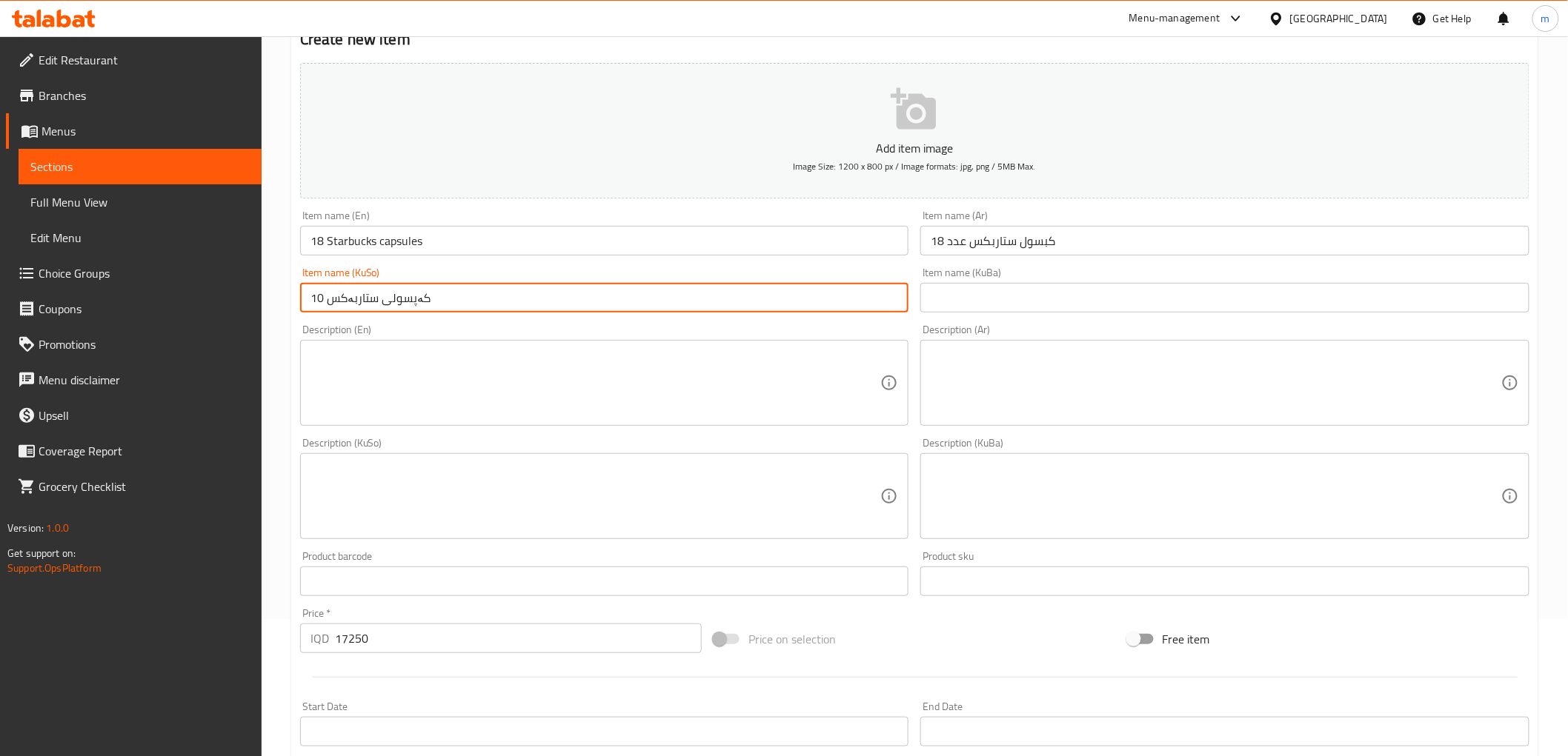
click at [316, 298] on input "10 کەپسولی ستاربەکس" at bounding box center [604, 298] width 609 height 30
paste input "8"
click at [516, 293] on input "18کەپسولی ستاربەکس" at bounding box center [604, 298] width 609 height 30
click at [323, 301] on input "18کەپسولی ستاربەکس" at bounding box center [604, 298] width 609 height 30
click at [470, 291] on input "18 کەپسولی ستاربەکس" at bounding box center [604, 298] width 609 height 30
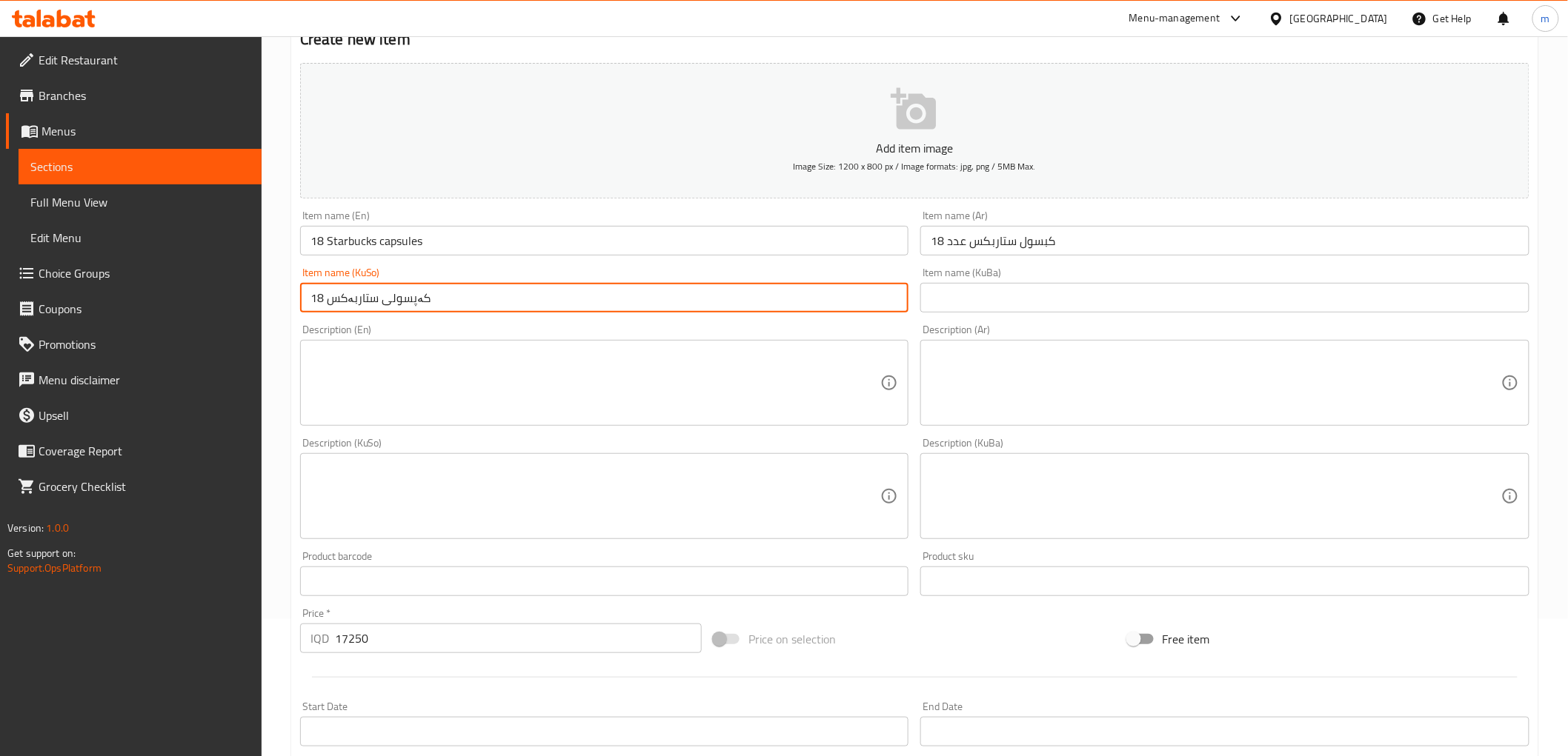
type input "18 کەپسولی ستاربەکس"
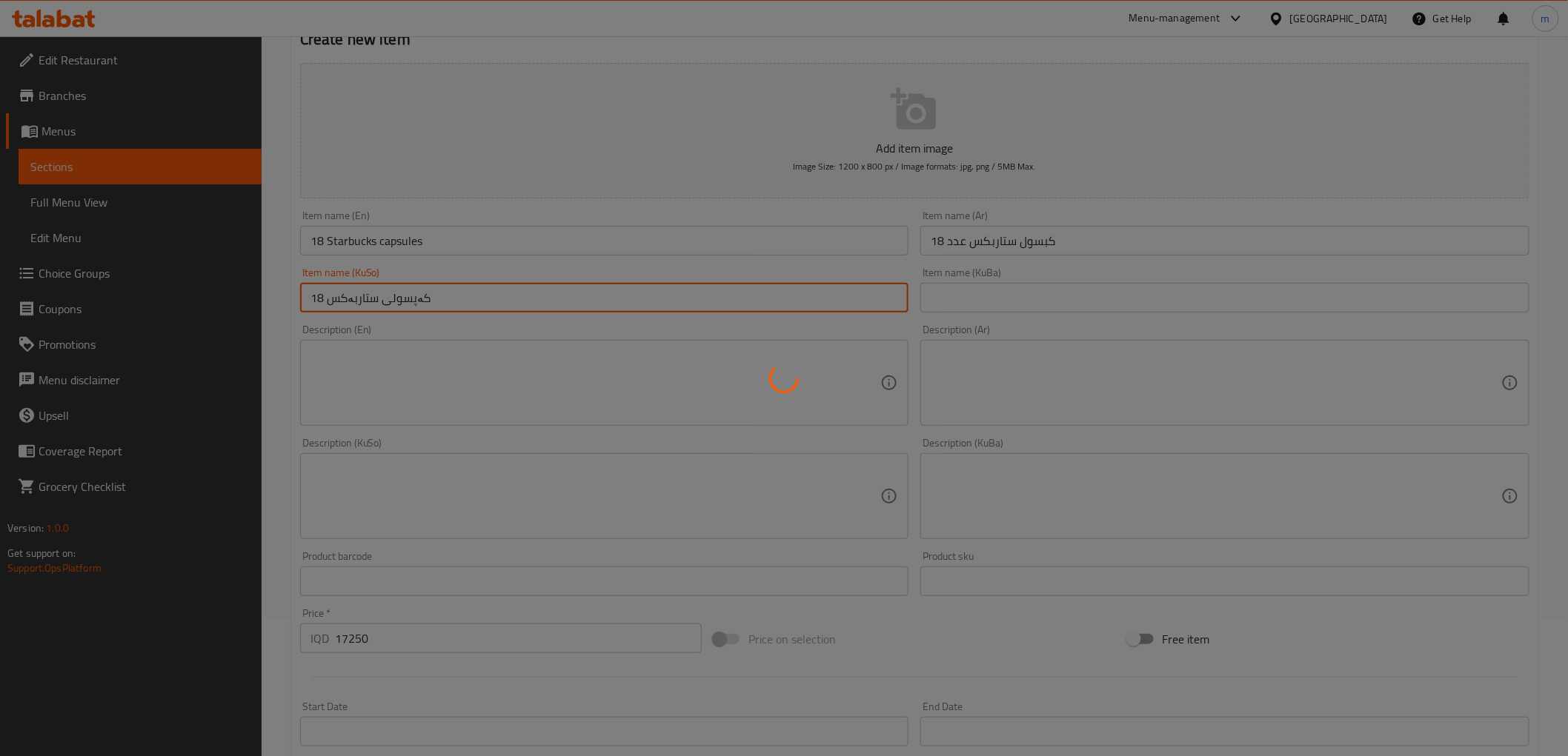
scroll to position [40, 0]
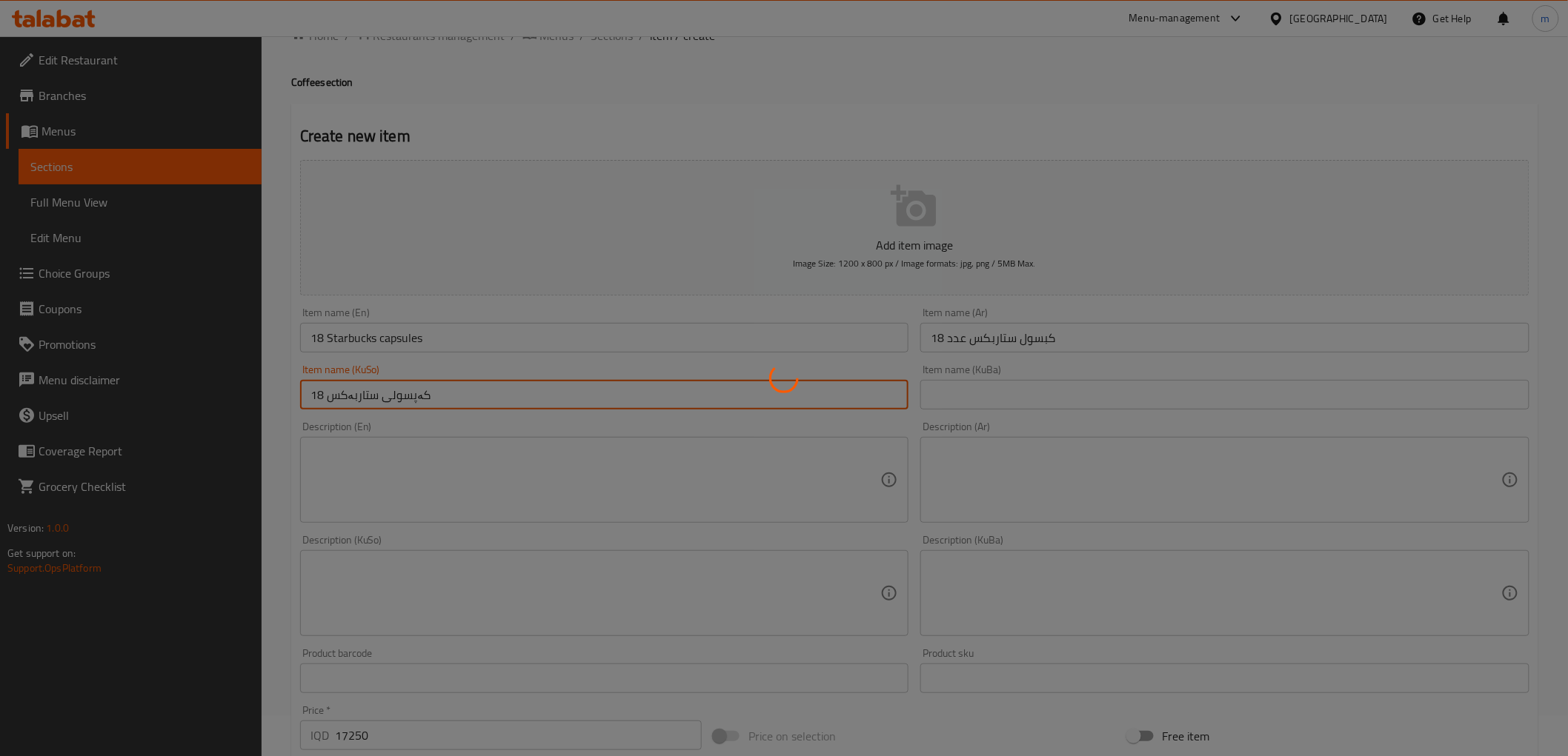
type input "0"
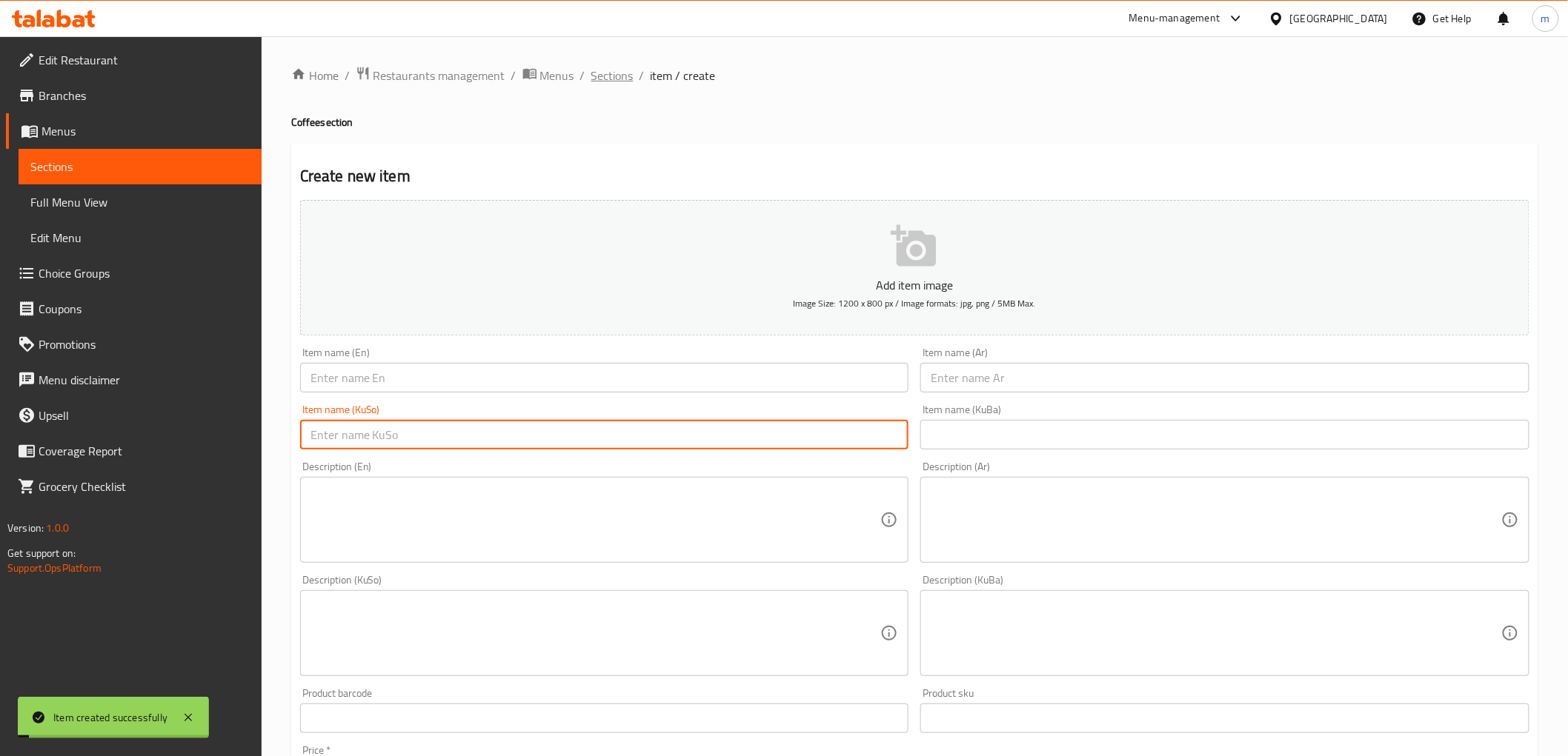
click at [612, 80] on span "Sections" at bounding box center [612, 76] width 42 height 18
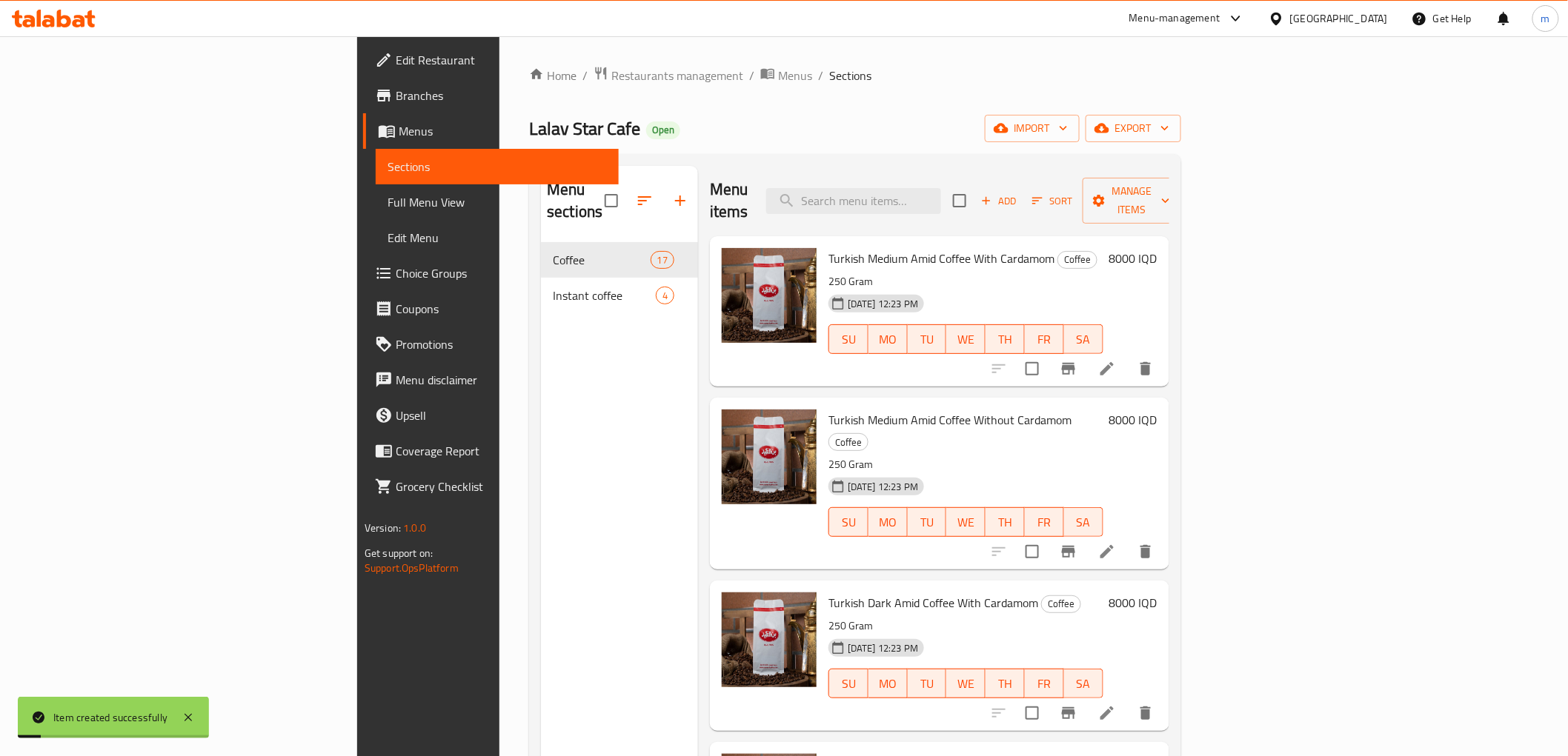
click at [388, 206] on span "Full Menu View" at bounding box center [497, 202] width 220 height 18
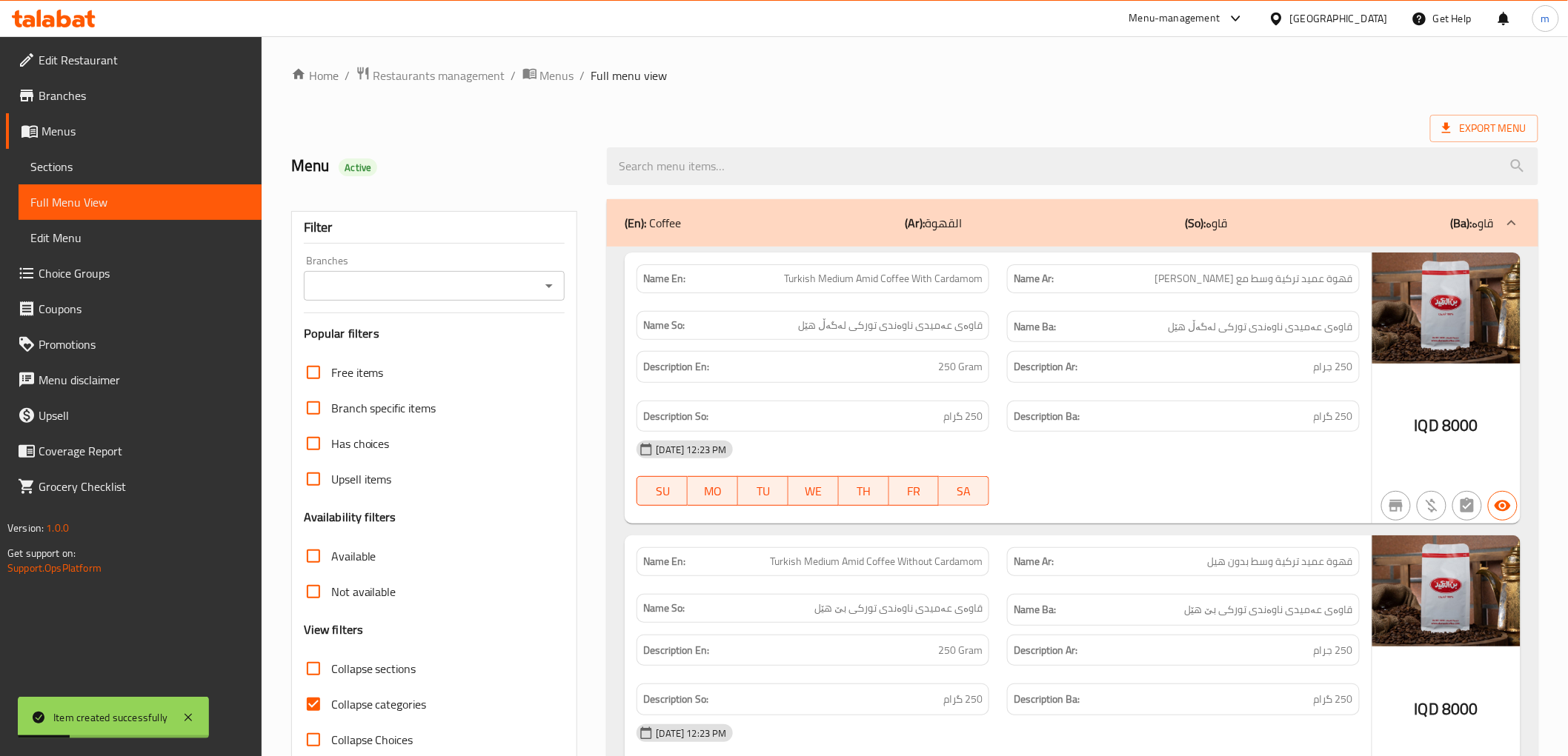
click at [545, 278] on icon "Open" at bounding box center [549, 286] width 18 height 18
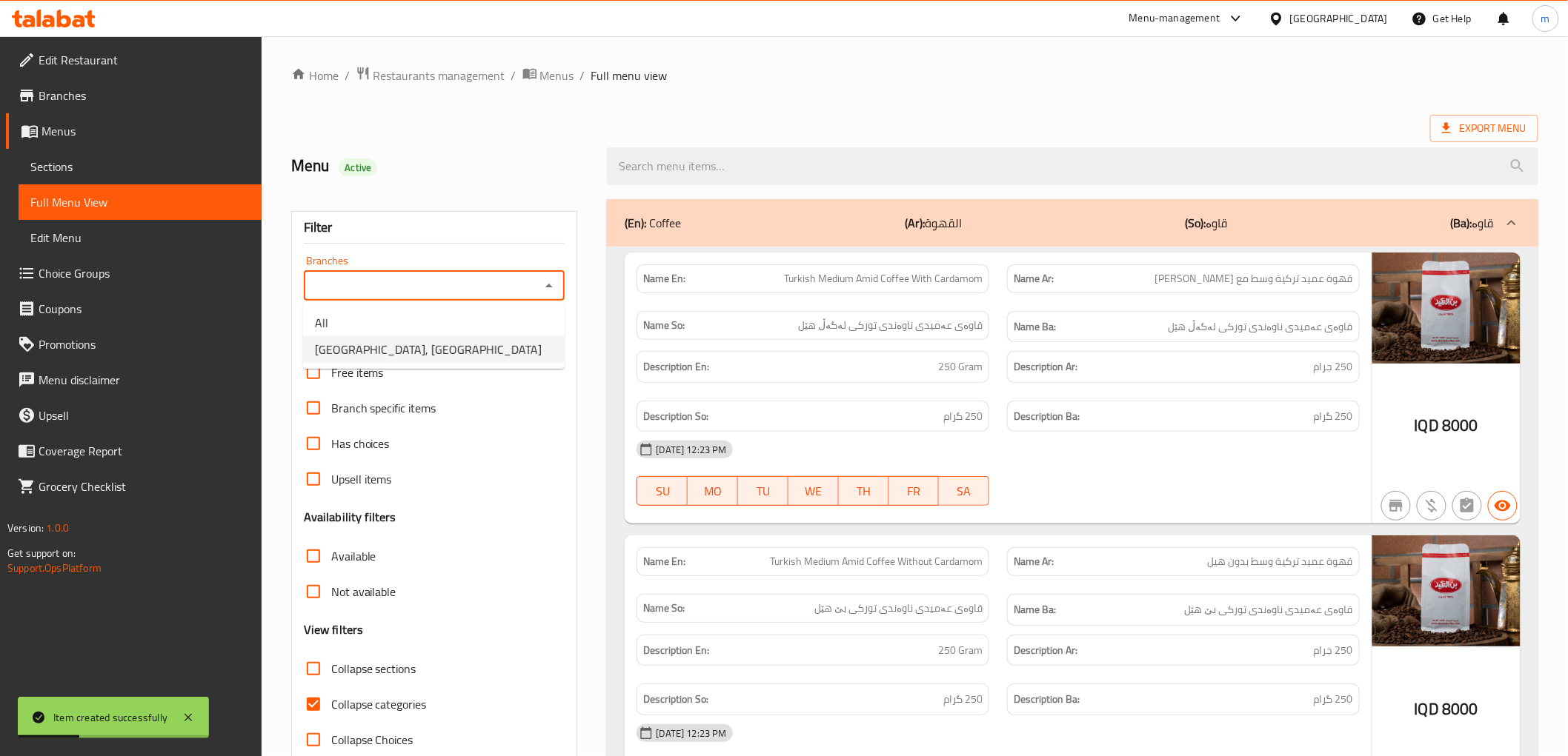
click at [449, 365] on ul "All Lalav Star Cafe, Bakhtiary" at bounding box center [433, 336] width 261 height 65
click at [440, 363] on ul "All Lalav Star Cafe, Bakhtiary" at bounding box center [433, 336] width 261 height 65
click at [430, 350] on span "[GEOGRAPHIC_DATA], [GEOGRAPHIC_DATA]" at bounding box center [428, 350] width 227 height 18
type input "[GEOGRAPHIC_DATA], [GEOGRAPHIC_DATA]"
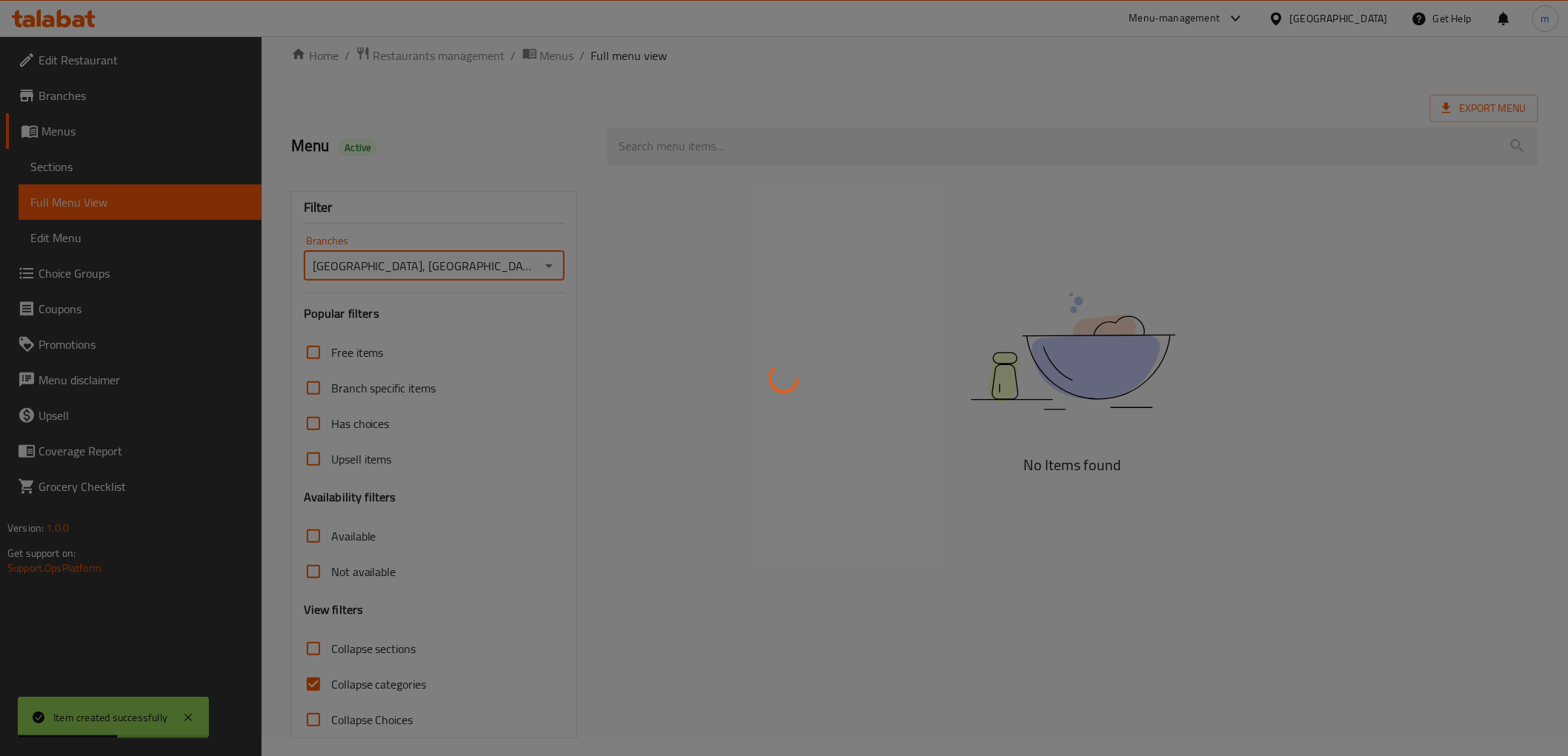
scroll to position [32, 0]
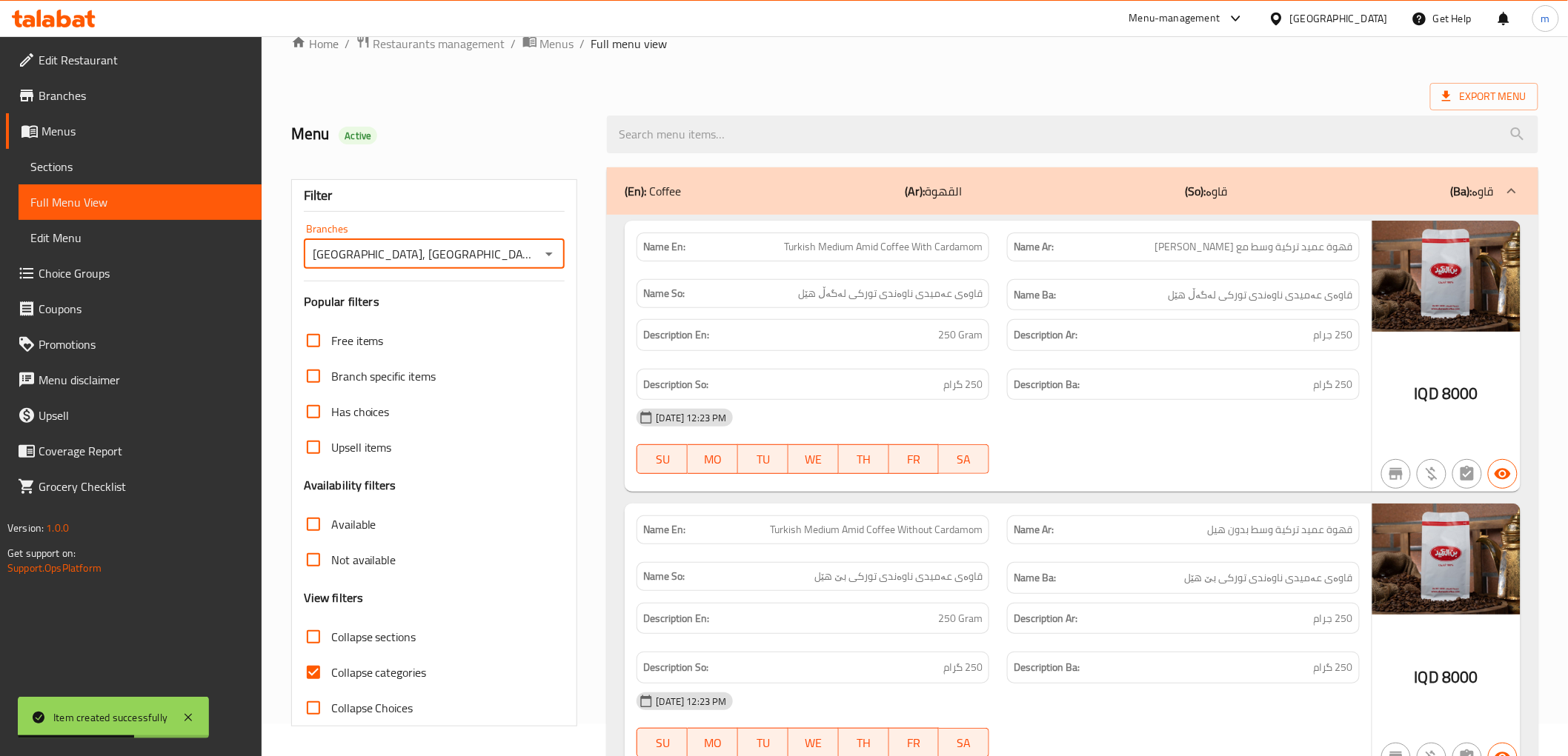
click at [313, 663] on input "Collapse categories" at bounding box center [313, 673] width 36 height 36
checkbox input "false"
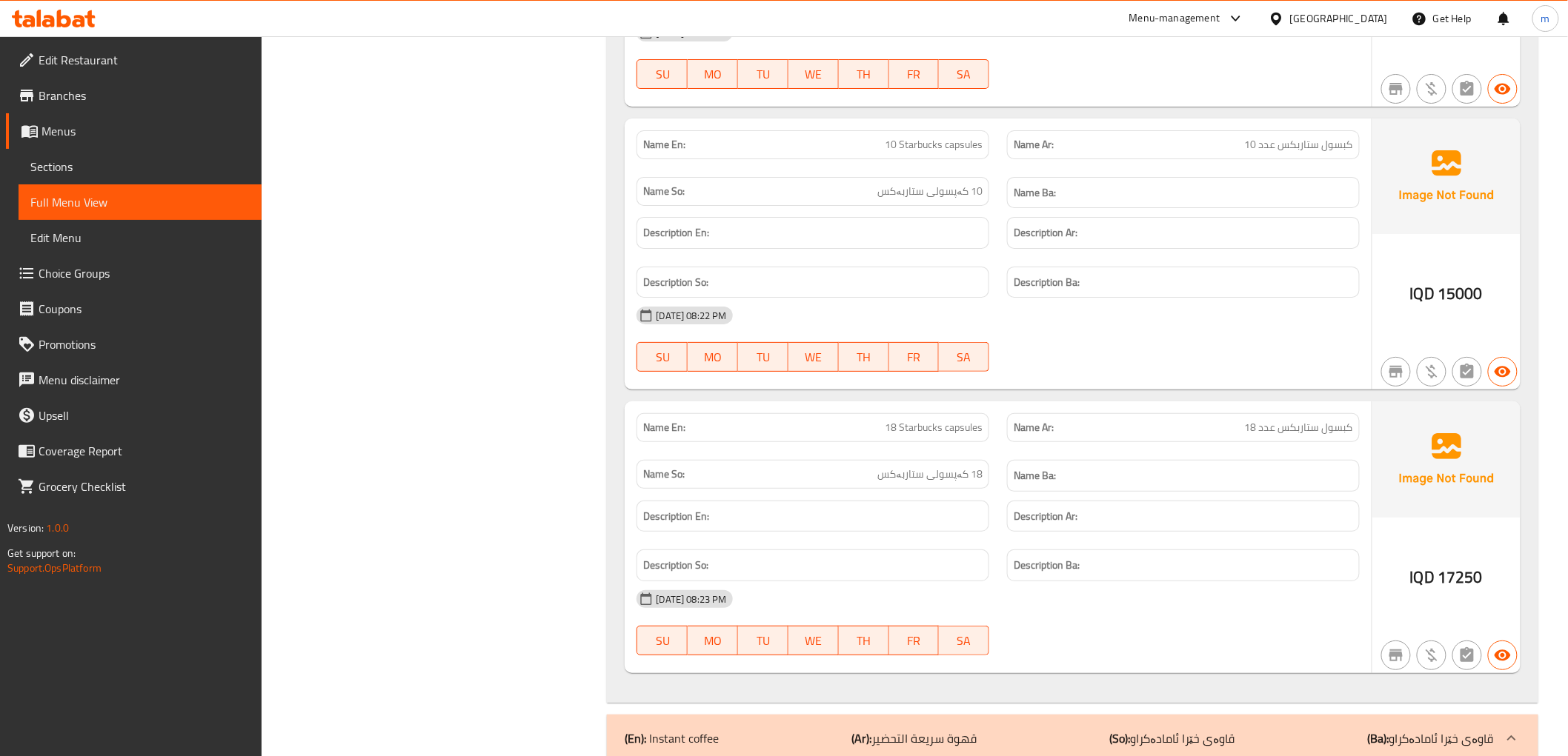
scroll to position [4707, 0]
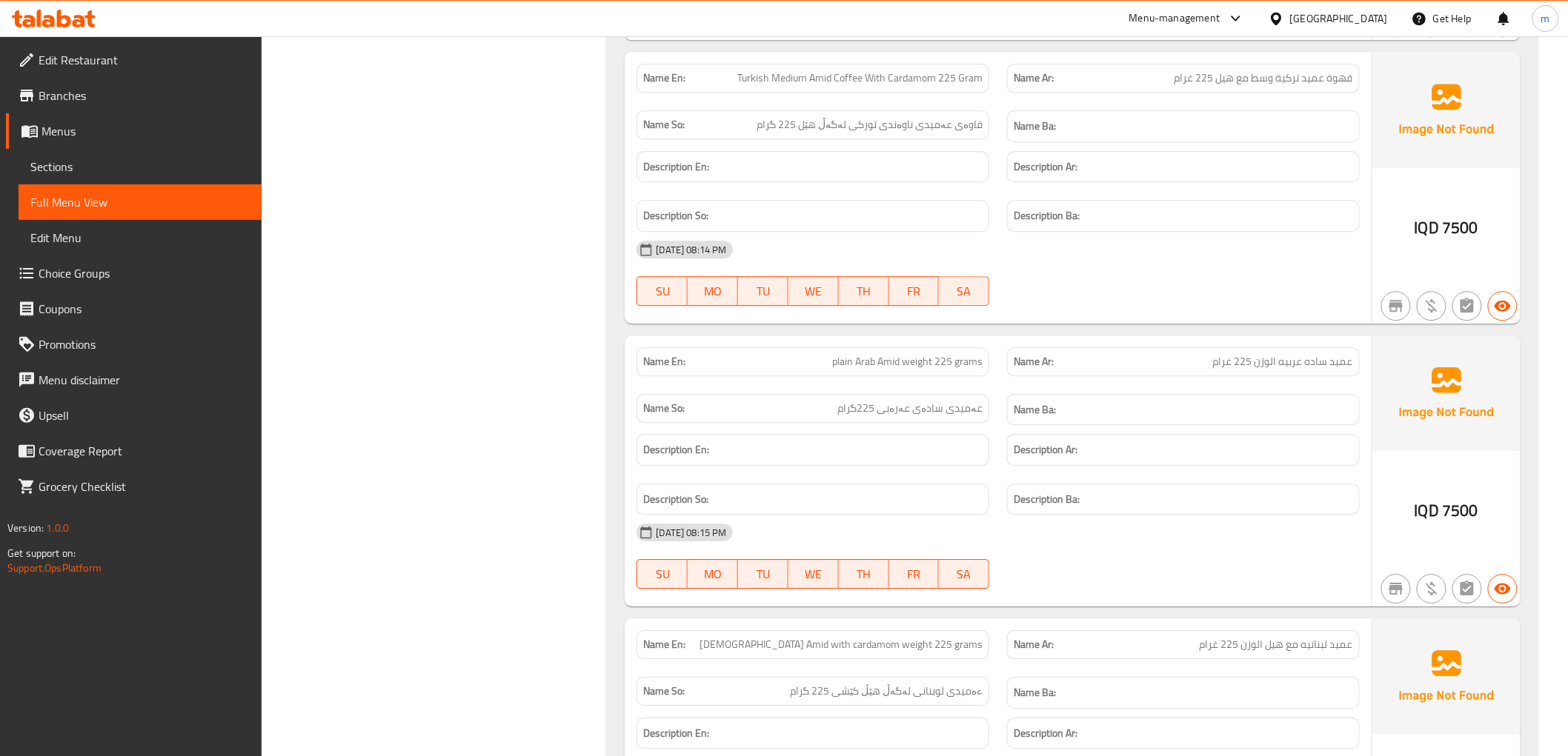
click at [1049, 252] on div "[DATE] 08:14 PM" at bounding box center [997, 250] width 740 height 36
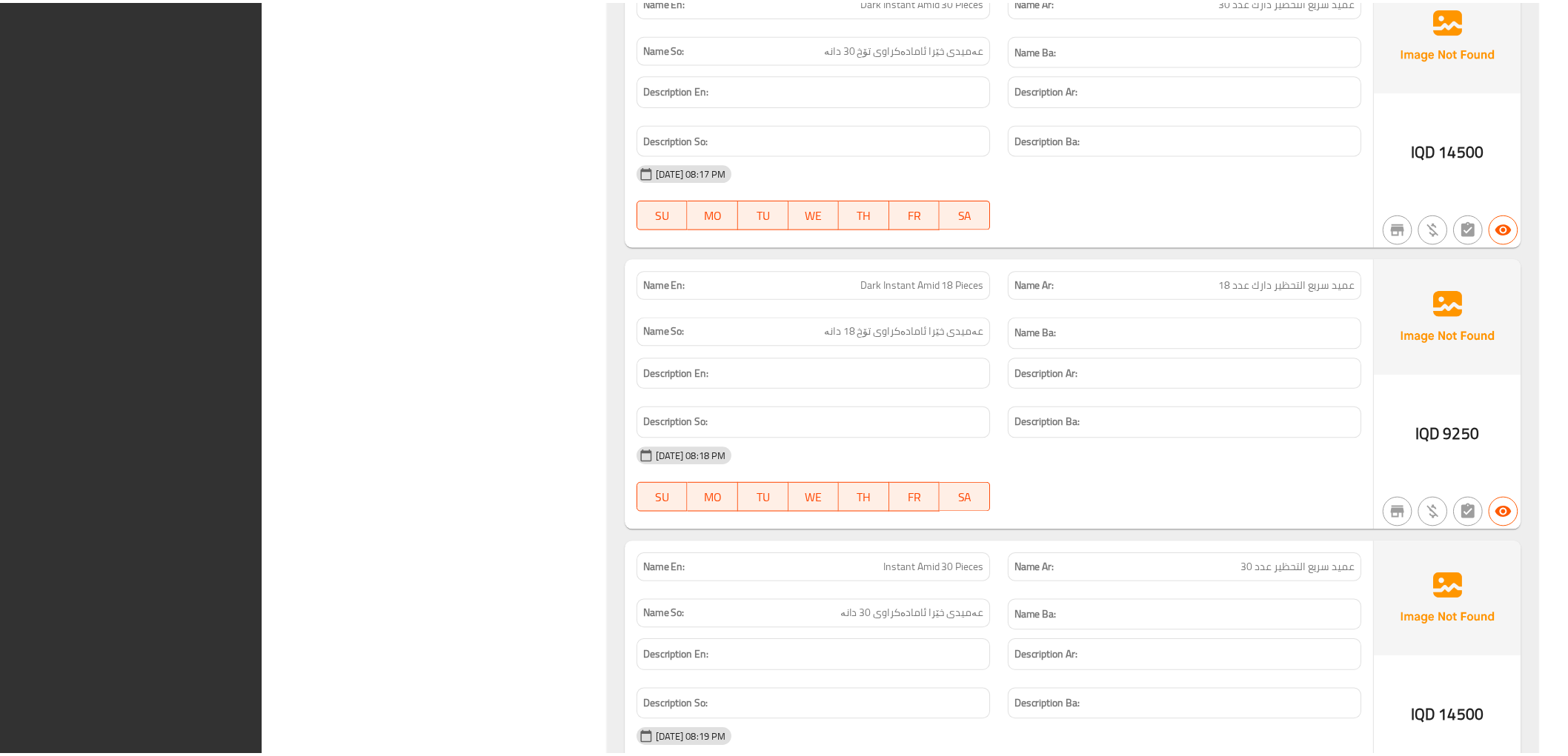
scroll to position [5871, 0]
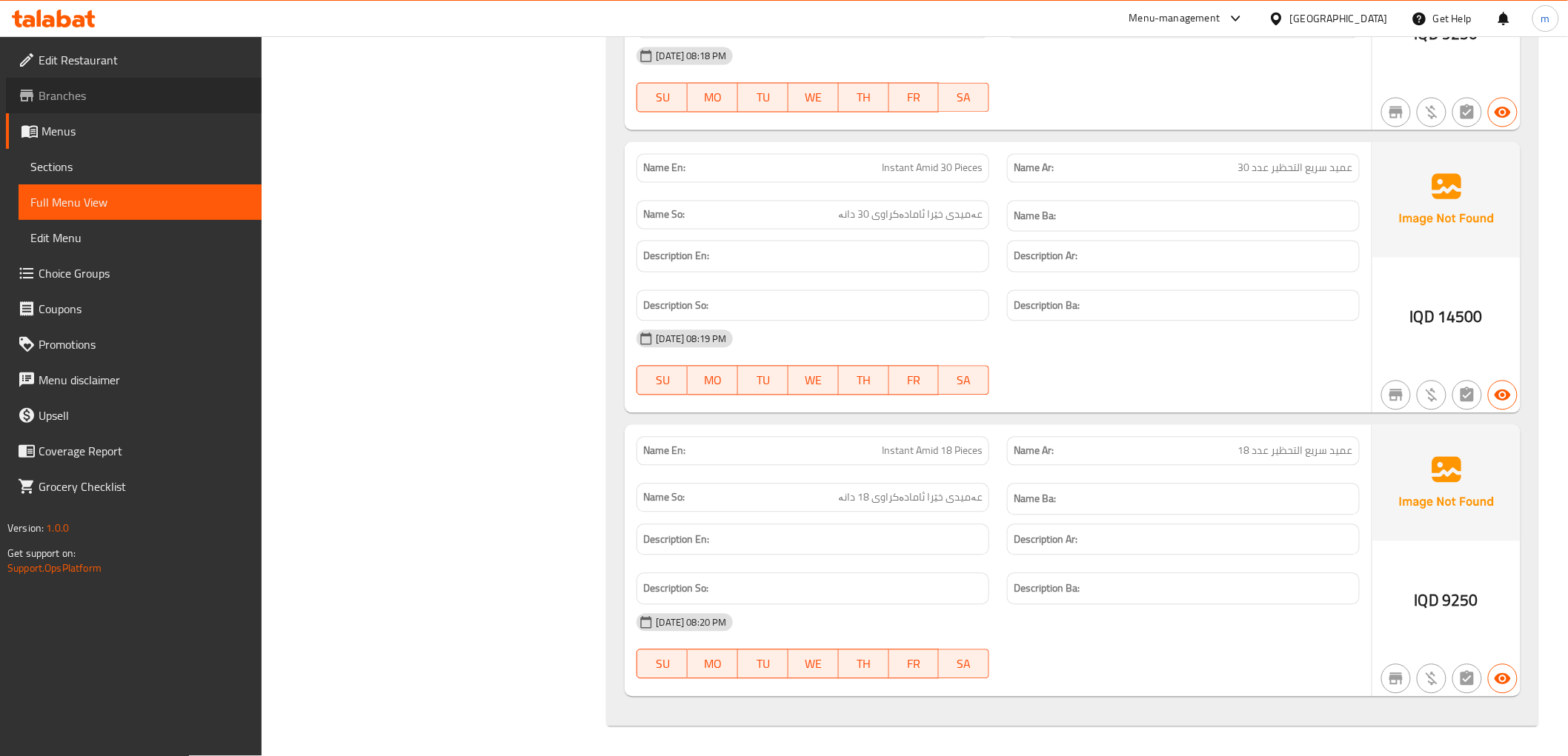
click at [99, 91] on span "Branches" at bounding box center [144, 95] width 211 height 18
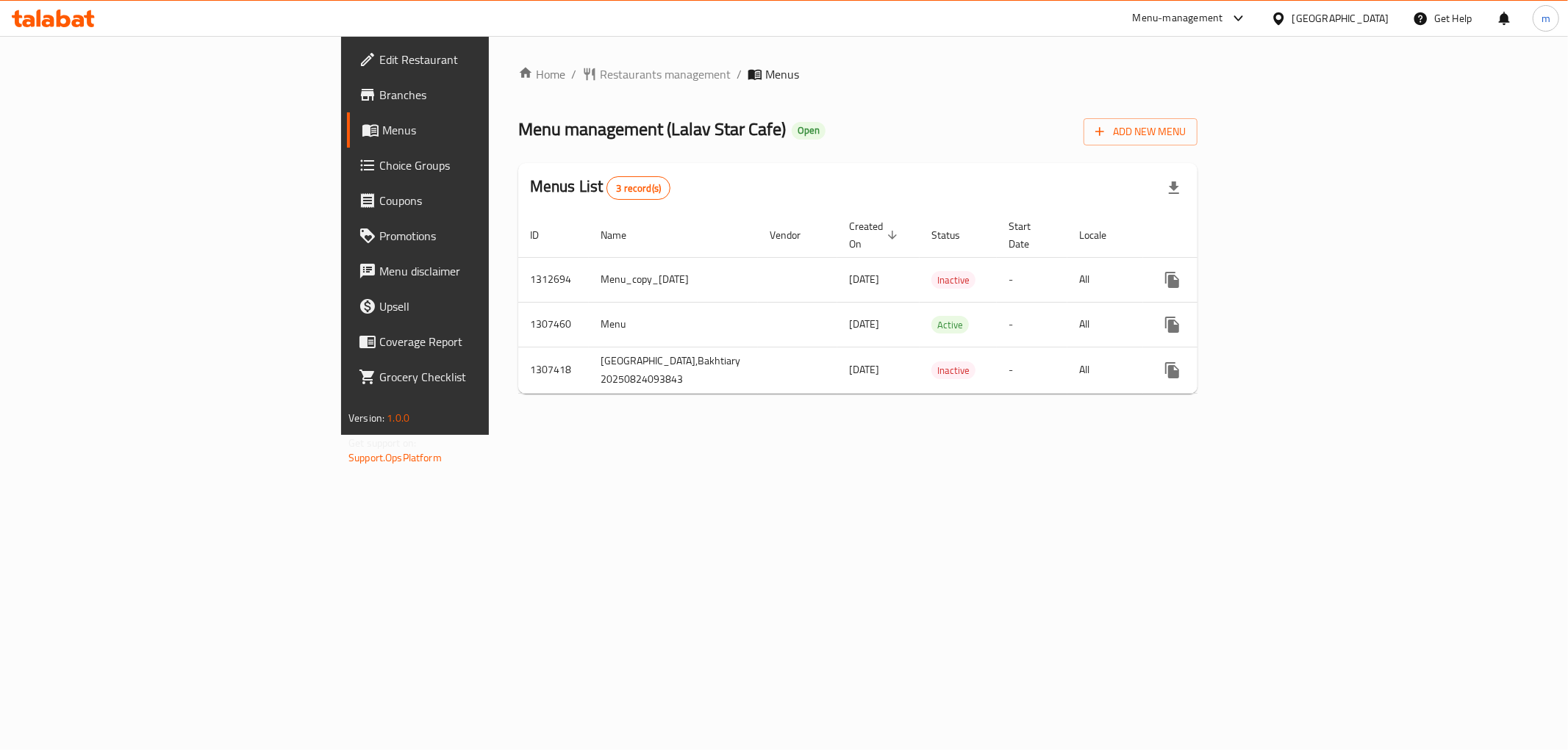
click at [979, 435] on div "Home / Restaurants management / Menus Menu management ( Lalav Star Cafe ) Open …" at bounding box center [858, 235] width 738 height 399
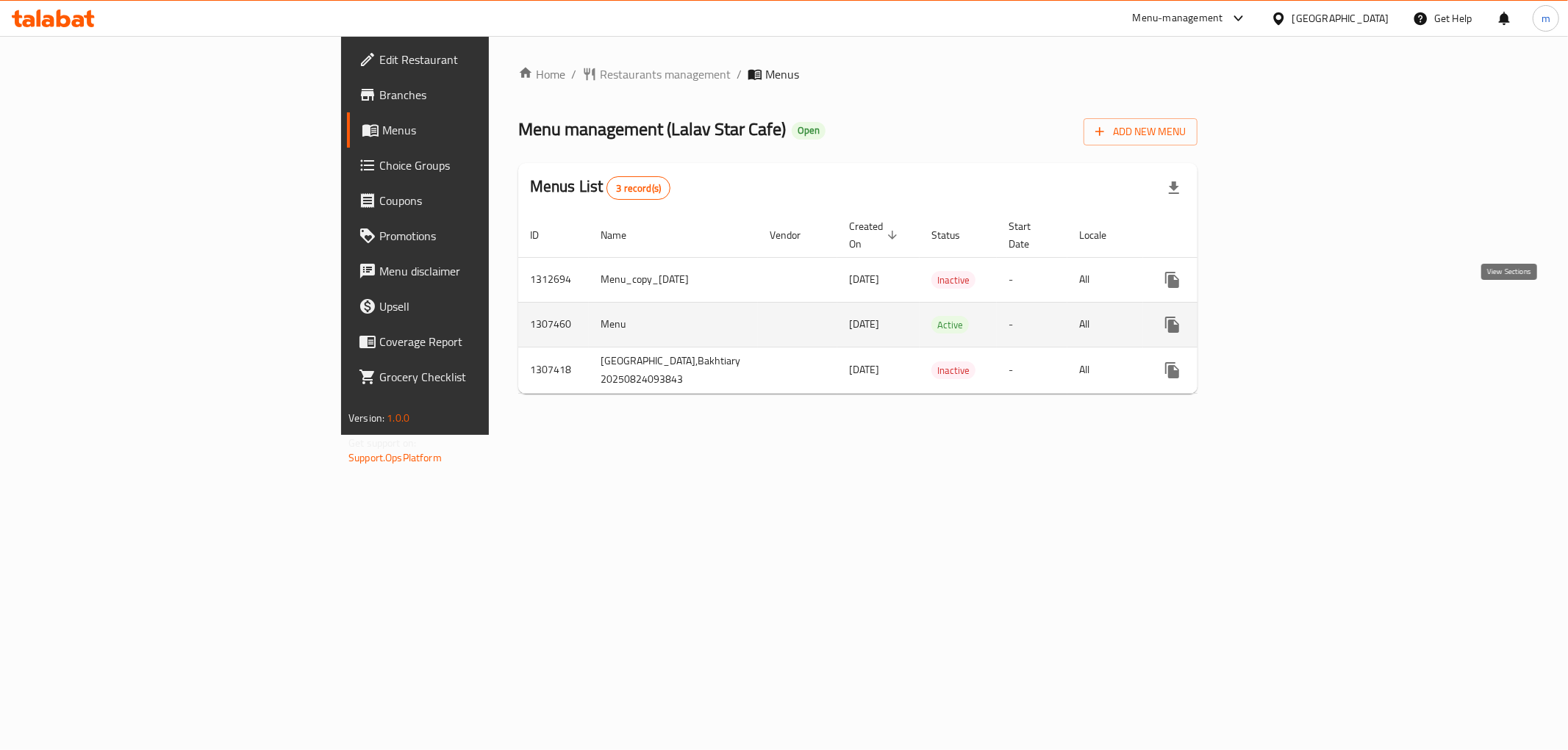
click at [1285, 318] on icon "enhanced table" at bounding box center [1278, 325] width 13 height 13
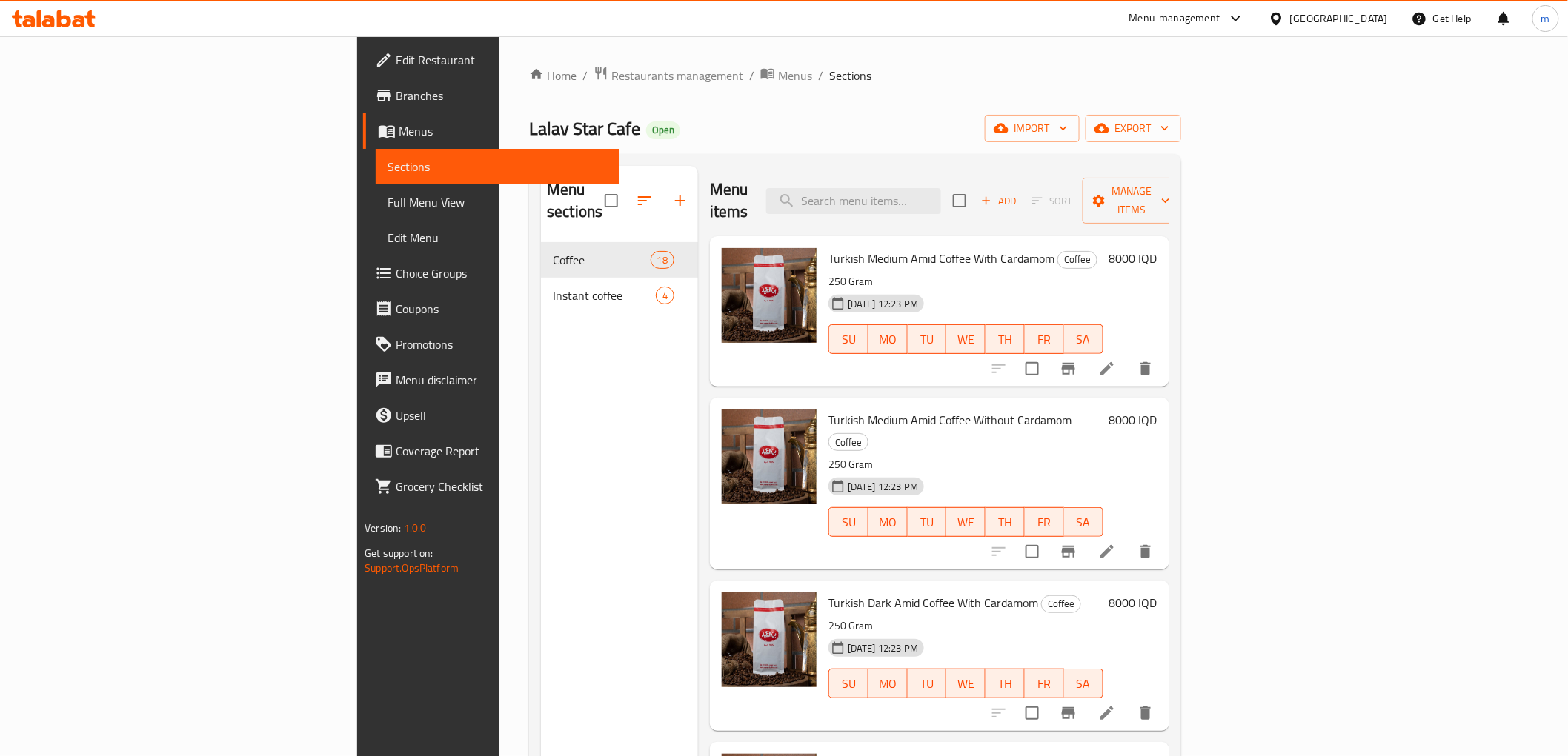
click at [388, 201] on span "Full Menu View" at bounding box center [497, 202] width 220 height 18
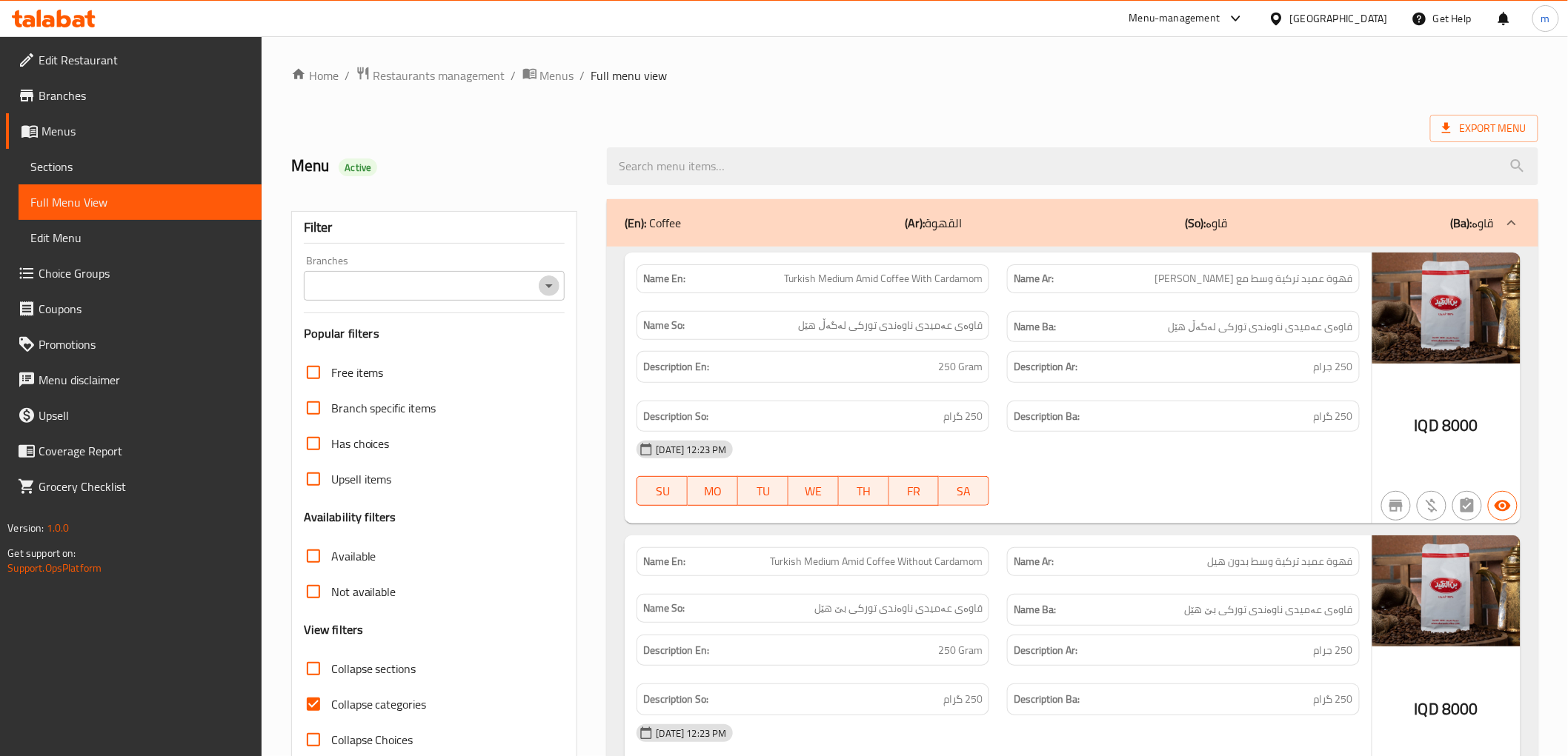
click at [558, 277] on icon "Open" at bounding box center [549, 286] width 18 height 18
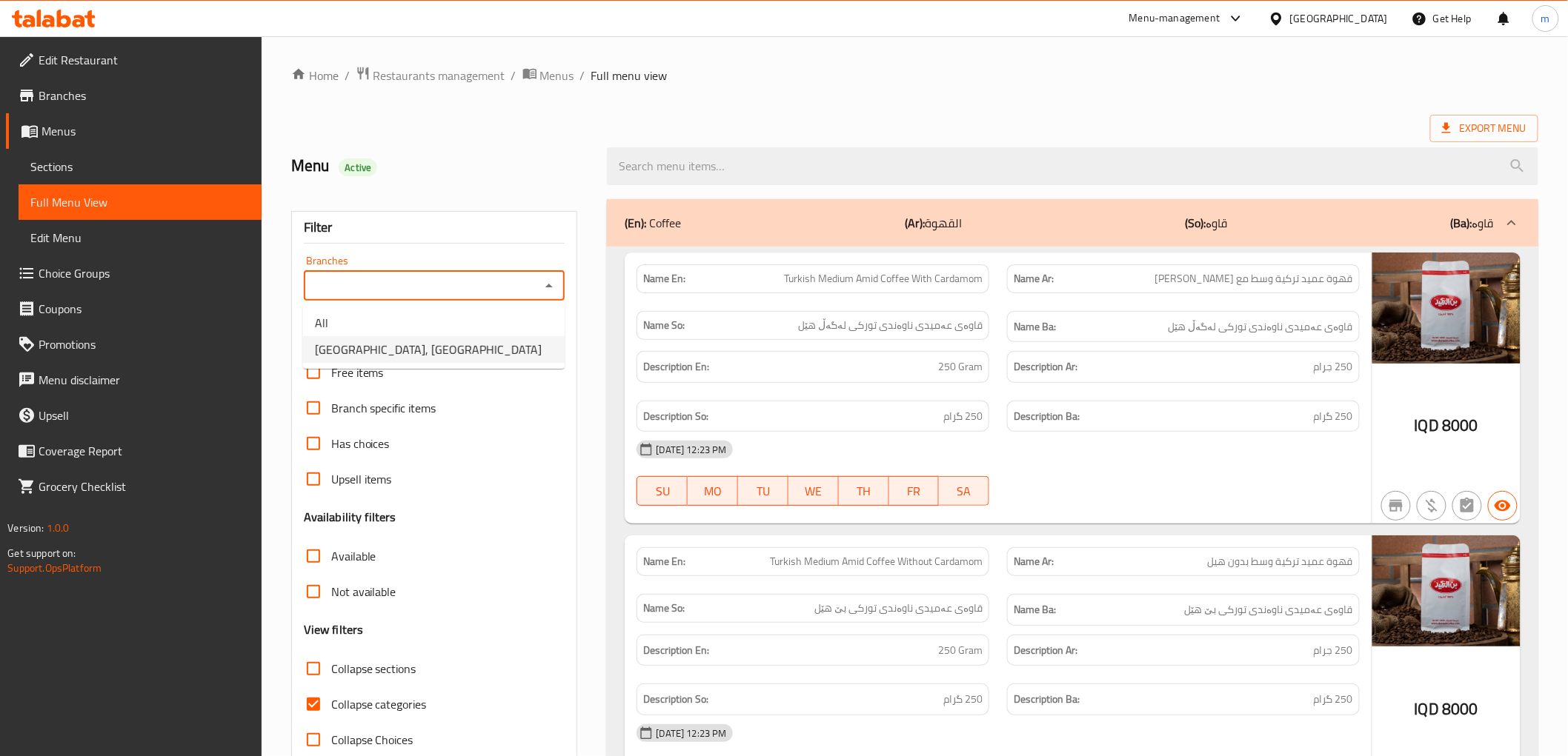
click at [499, 353] on li "[GEOGRAPHIC_DATA], [GEOGRAPHIC_DATA]" at bounding box center [433, 350] width 261 height 27
type input "[GEOGRAPHIC_DATA], [GEOGRAPHIC_DATA]"
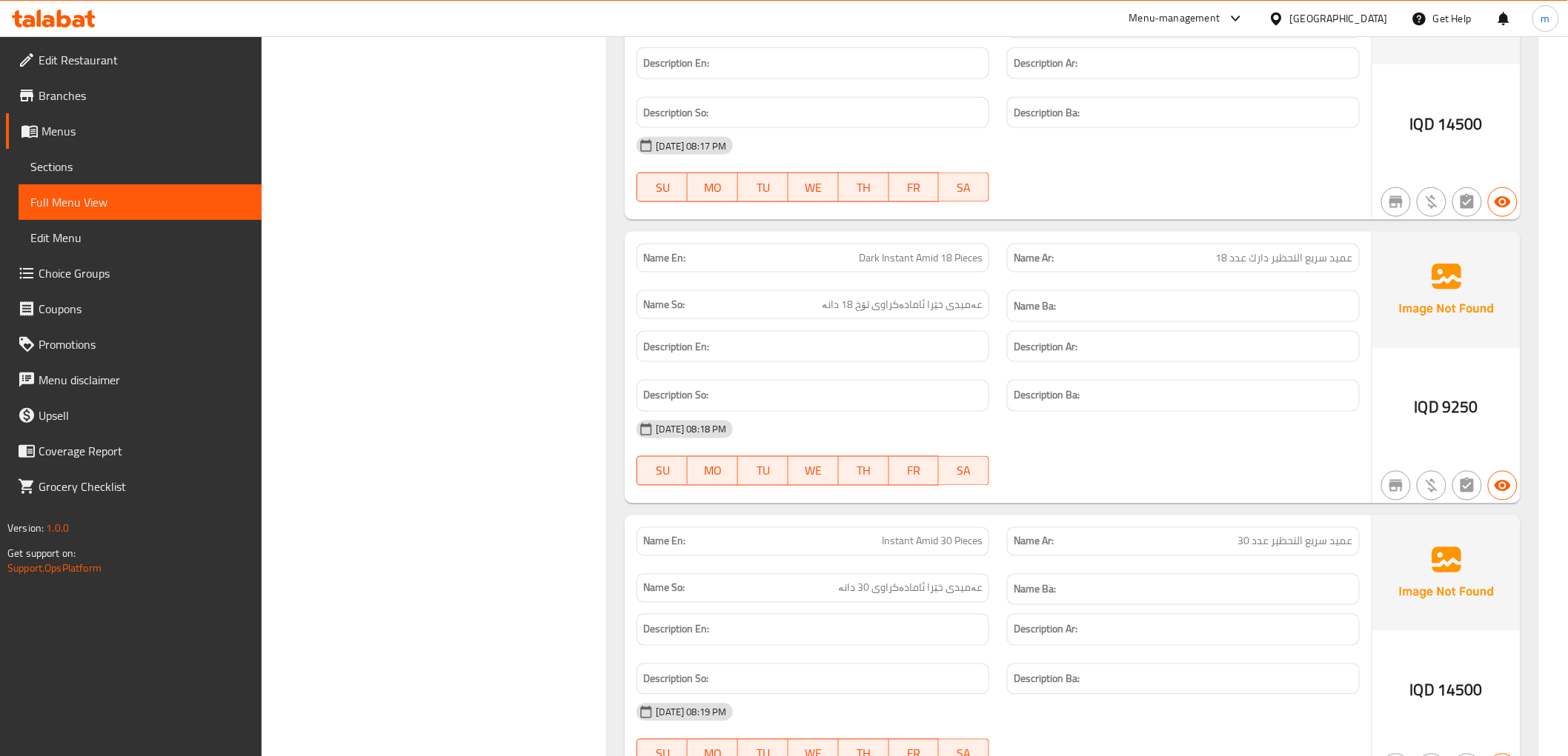
scroll to position [5871, 0]
